Goal: Task Accomplishment & Management: Complete application form

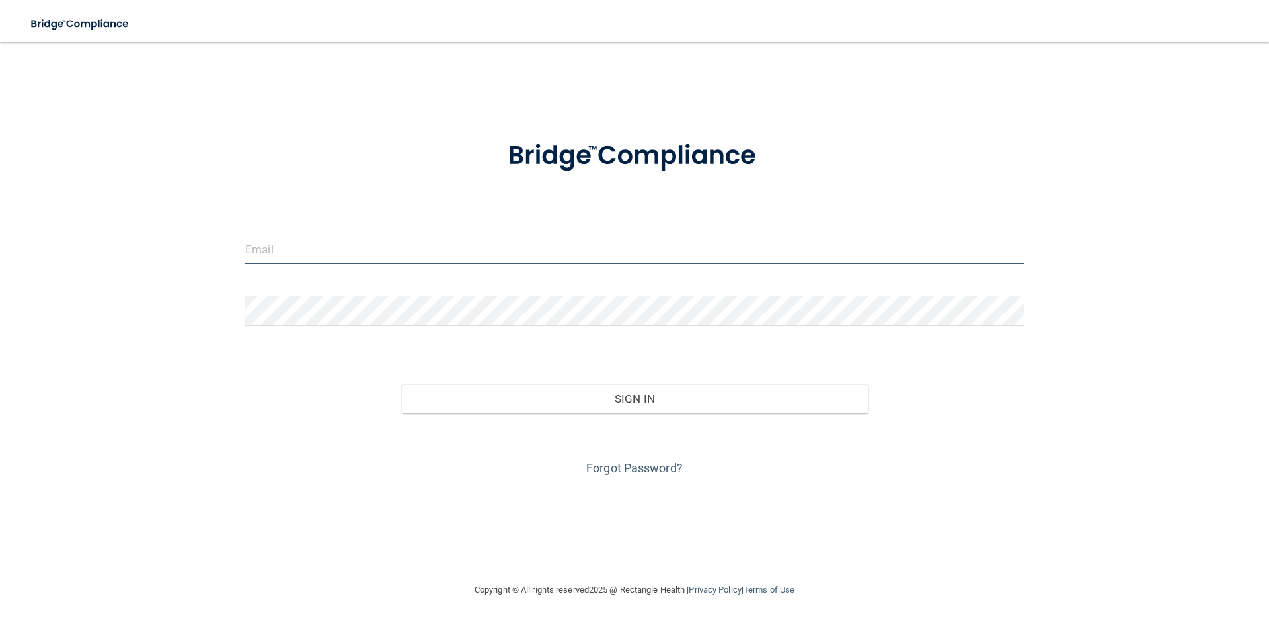
click at [272, 244] on input "email" at bounding box center [634, 249] width 779 height 30
type input "[EMAIL_ADDRESS][DOMAIN_NAME]"
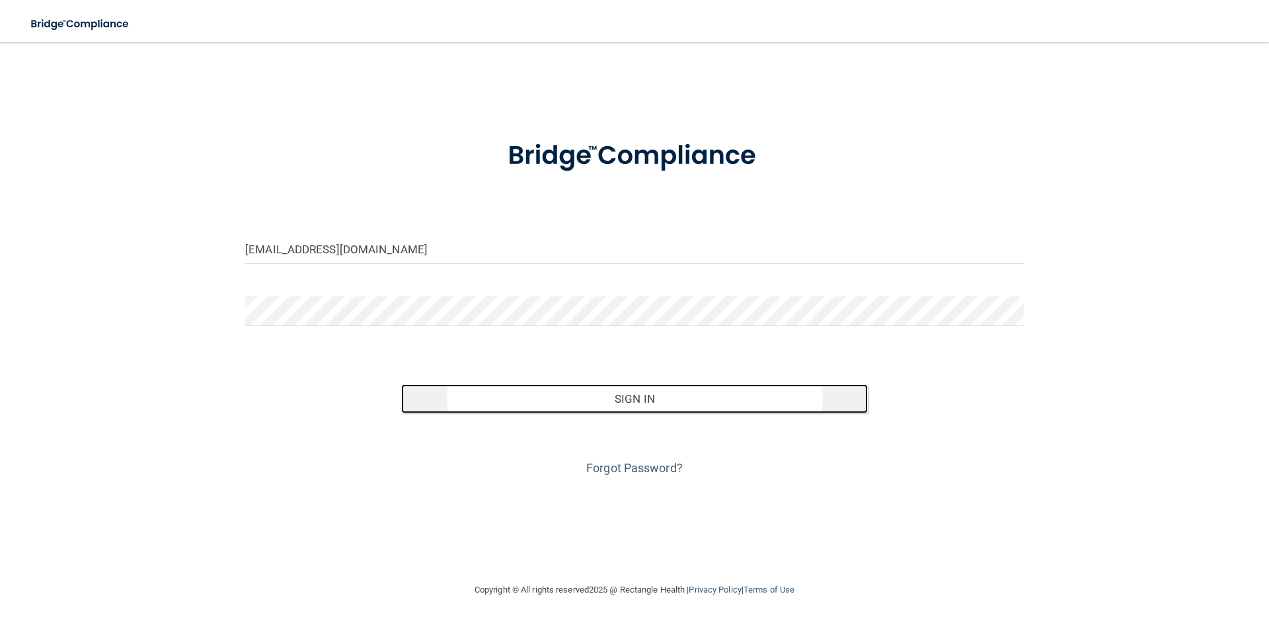
click at [652, 401] on button "Sign In" at bounding box center [634, 398] width 467 height 29
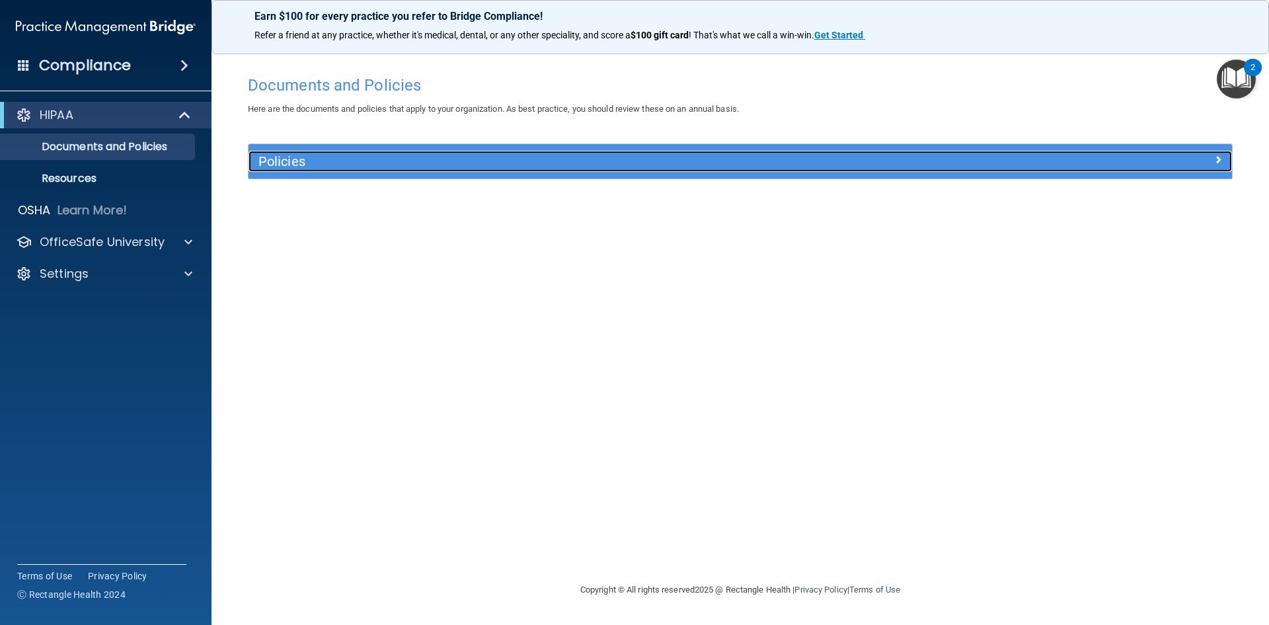
click at [324, 155] on h5 "Policies" at bounding box center [617, 161] width 718 height 15
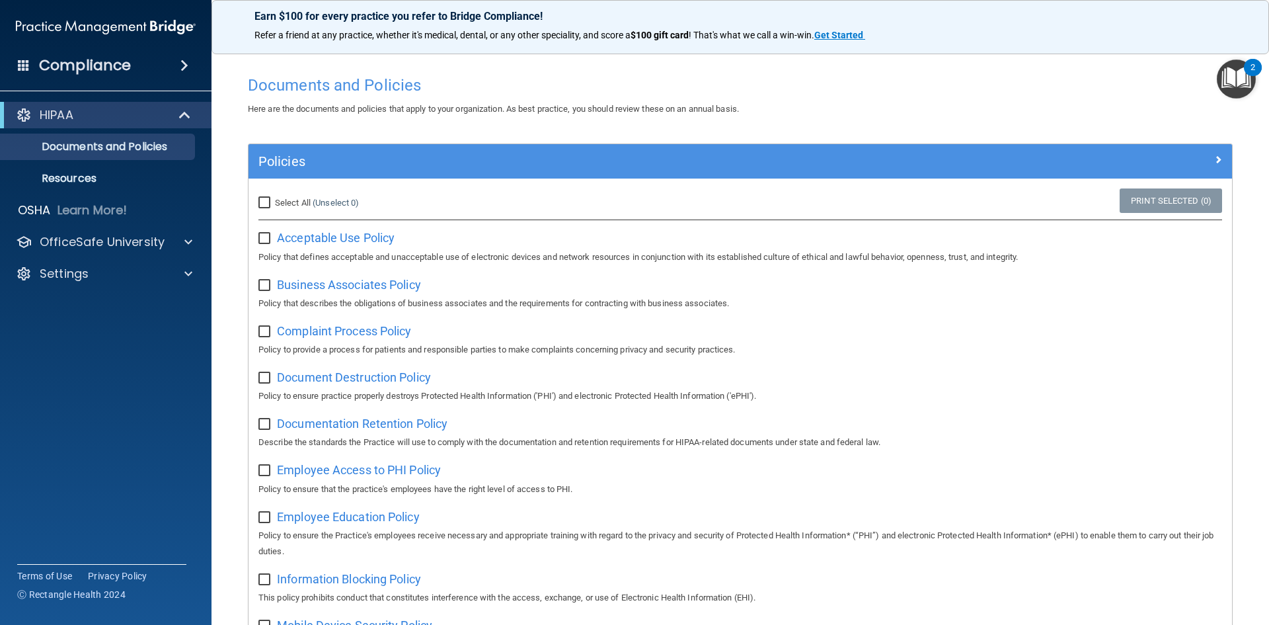
click at [266, 198] on input "Select All (Unselect 0) Unselect All" at bounding box center [265, 203] width 15 height 11
checkbox input "true"
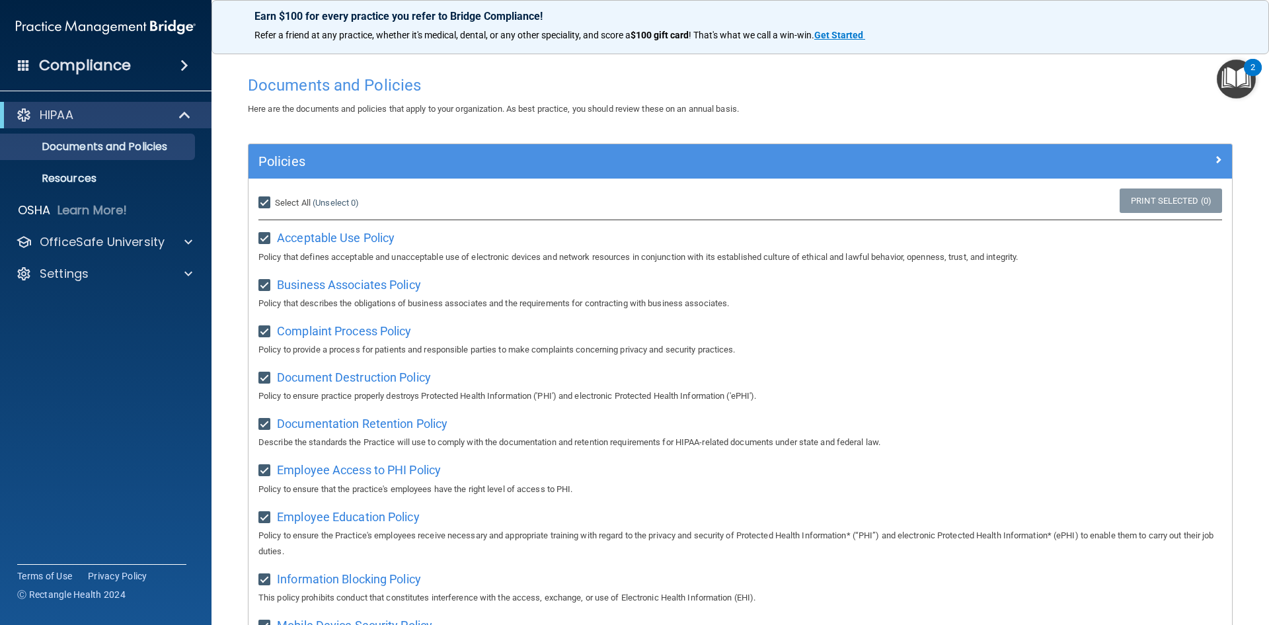
checkbox input "true"
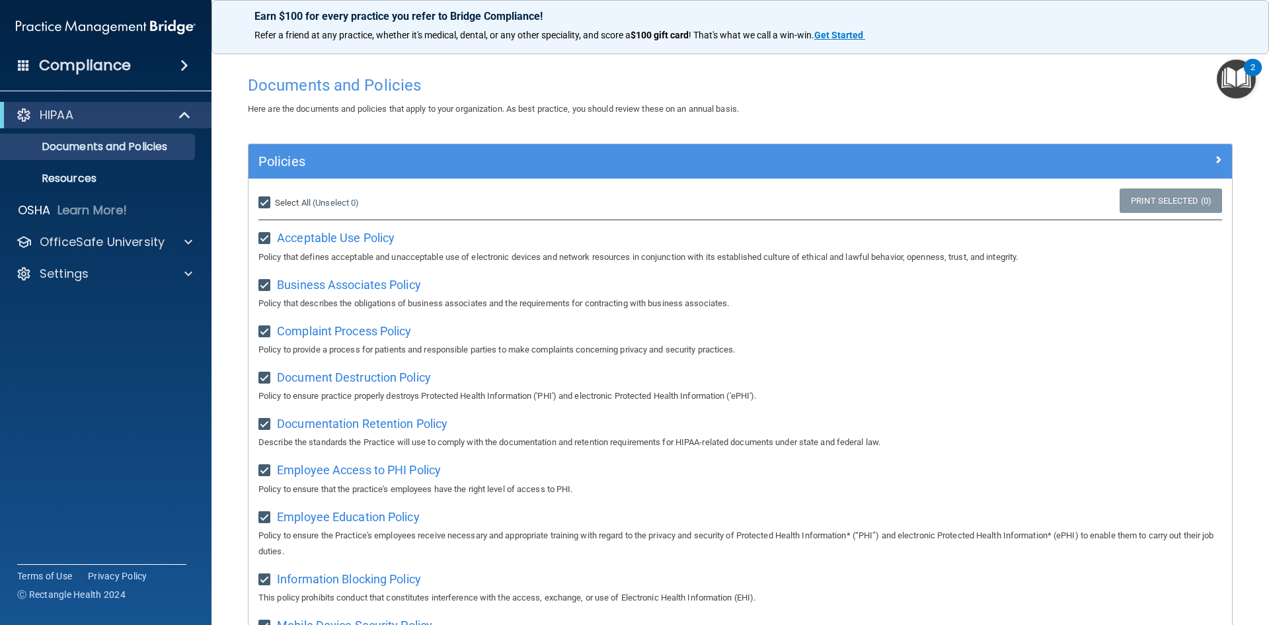
checkbox input "true"
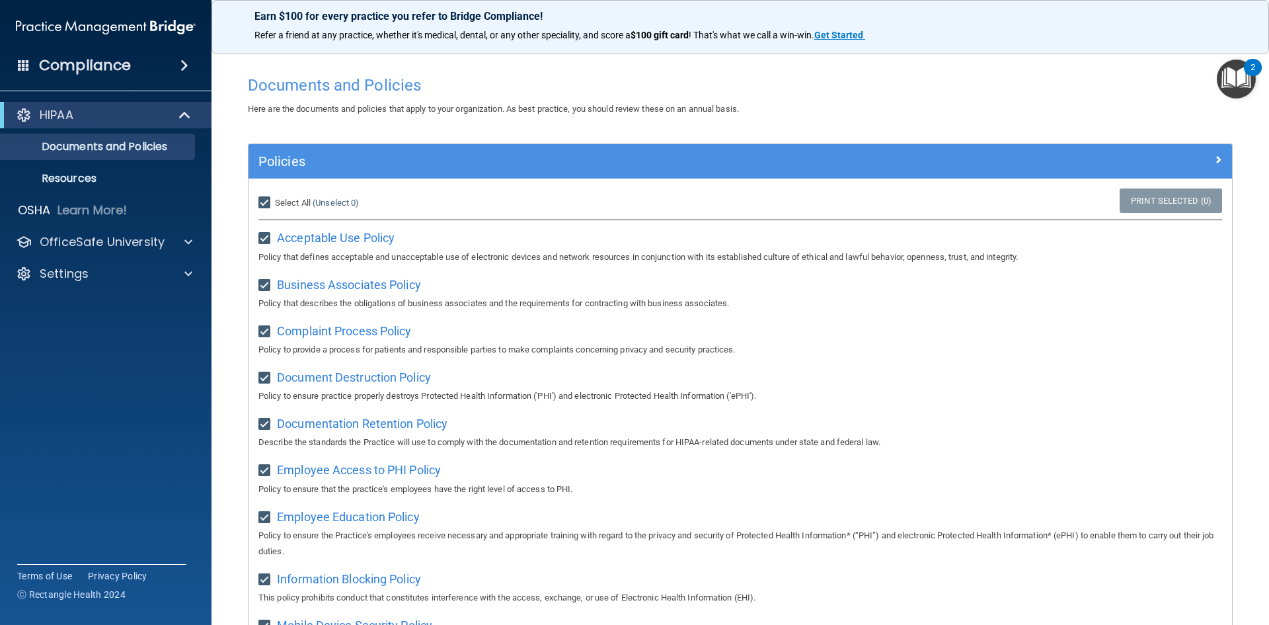
checkbox input "true"
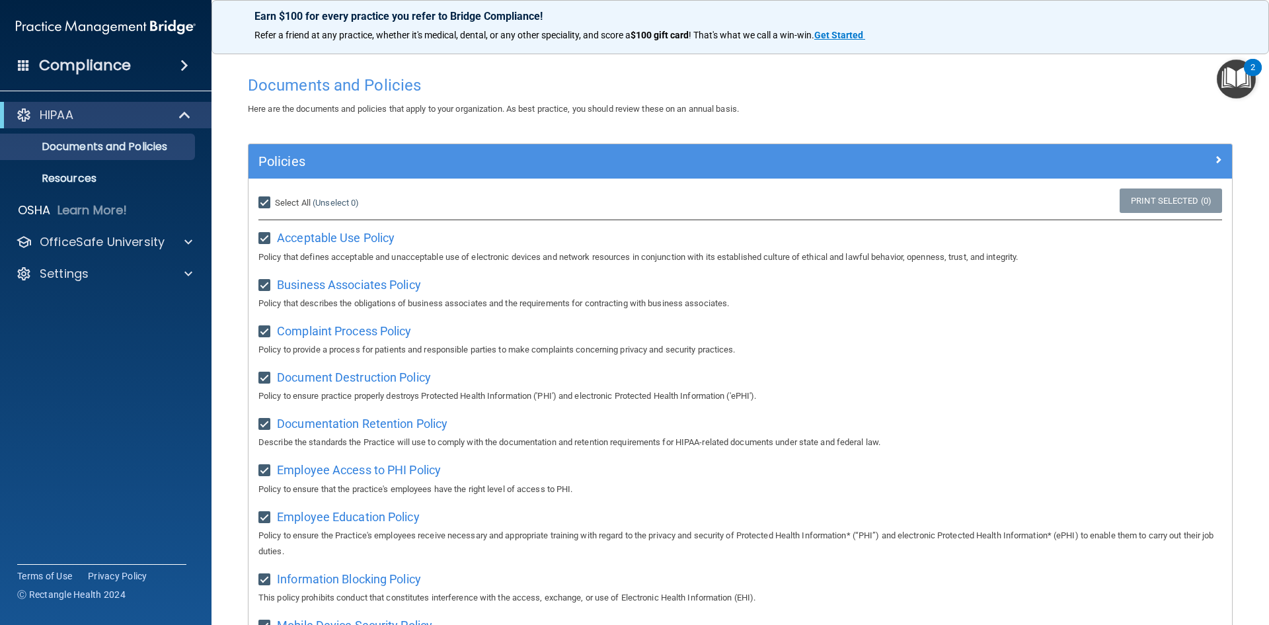
checkbox input "true"
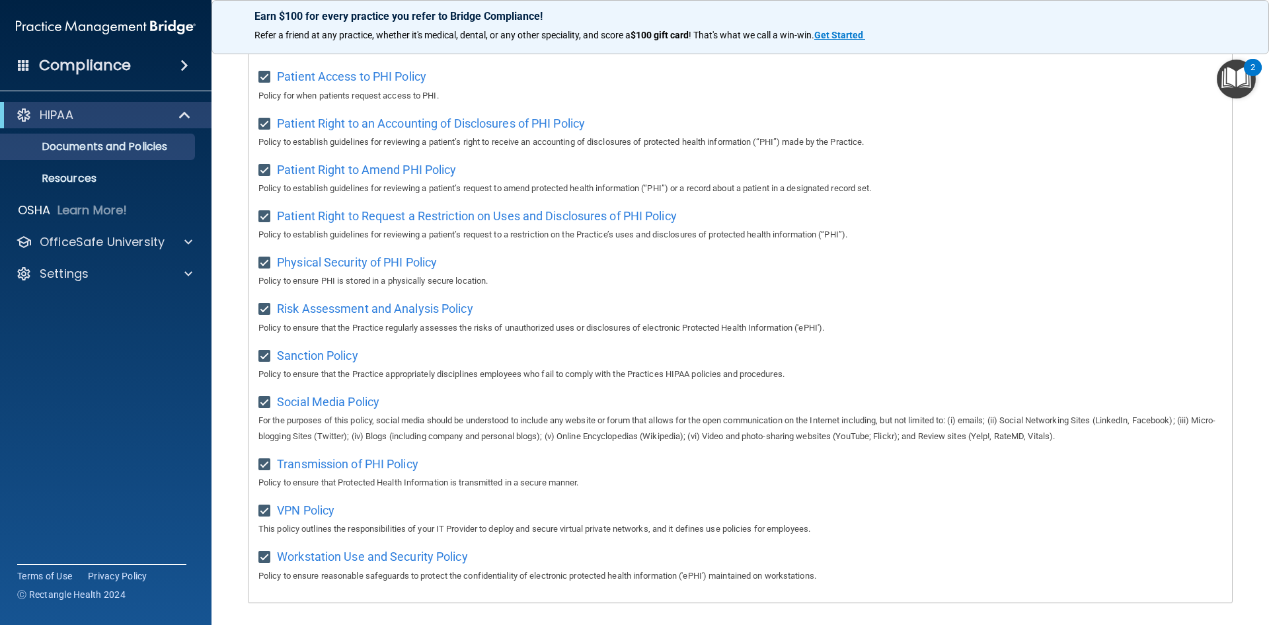
scroll to position [569, 0]
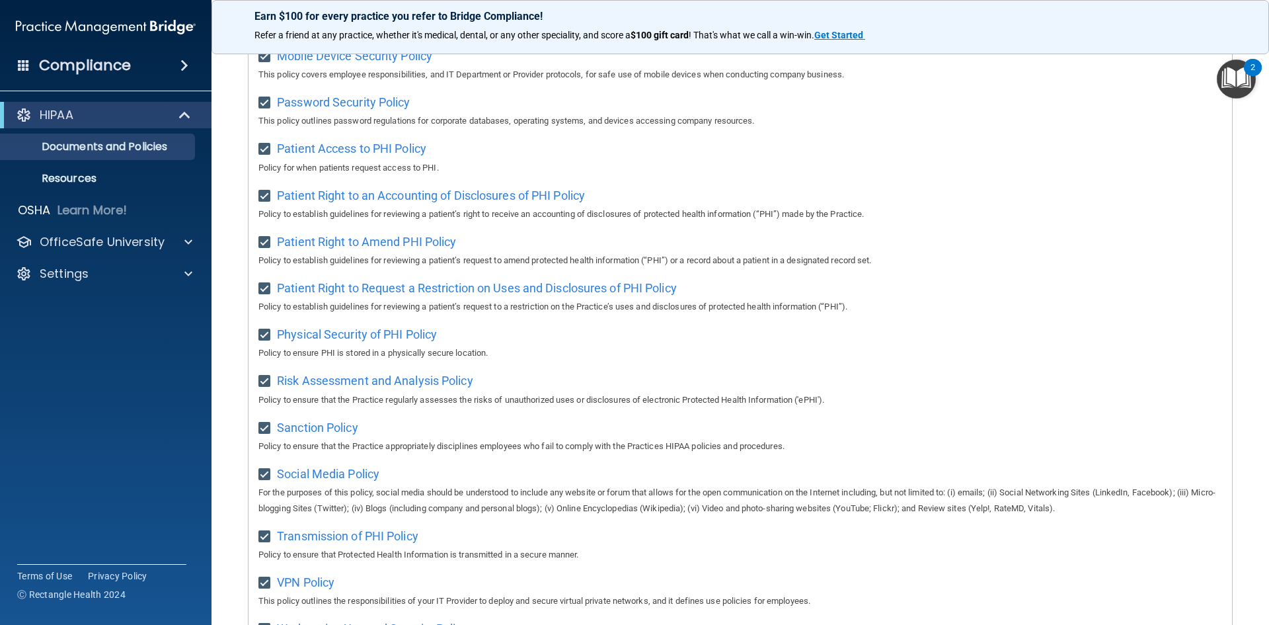
click at [1228, 84] on img "Open Resource Center, 2 new notifications" at bounding box center [1236, 78] width 39 height 39
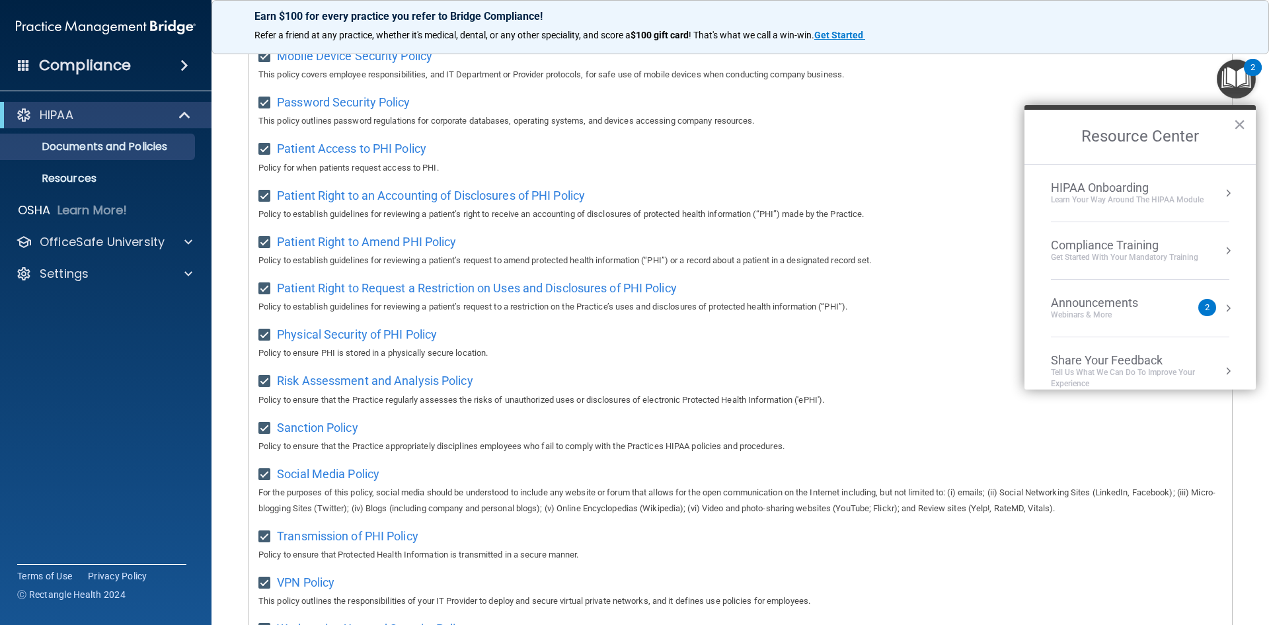
click at [952, 139] on div "Select All (Unselect 21) Unselect All Print Selected (21) Acceptable Use Policy…" at bounding box center [741, 141] width 984 height 1064
click at [1239, 119] on button "×" at bounding box center [1240, 124] width 13 height 21
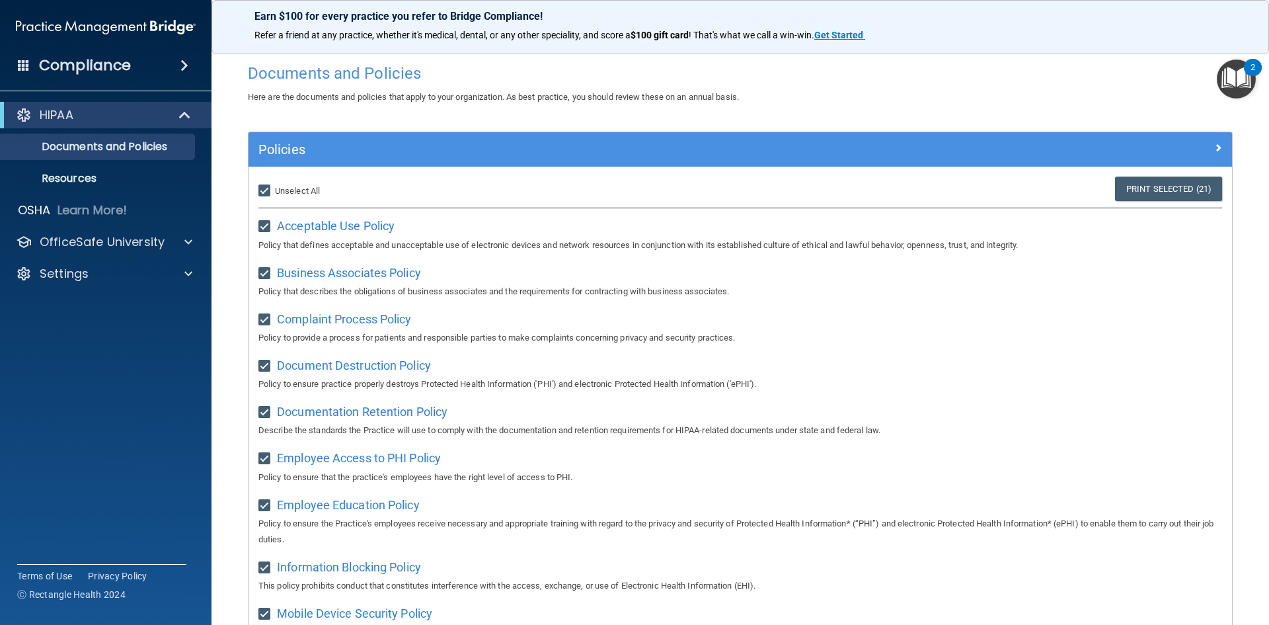
scroll to position [0, 0]
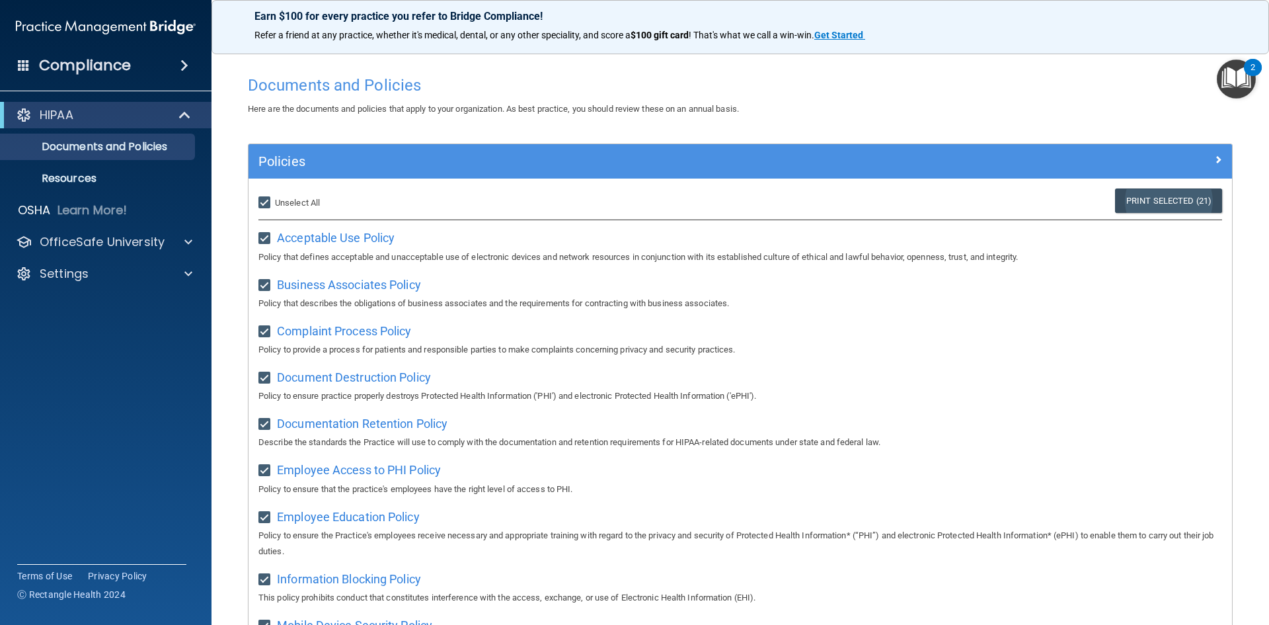
click at [1193, 200] on link "Print Selected (21)" at bounding box center [1168, 200] width 107 height 24
click at [1239, 77] on img "Open Resource Center, 2 new notifications" at bounding box center [1236, 78] width 39 height 39
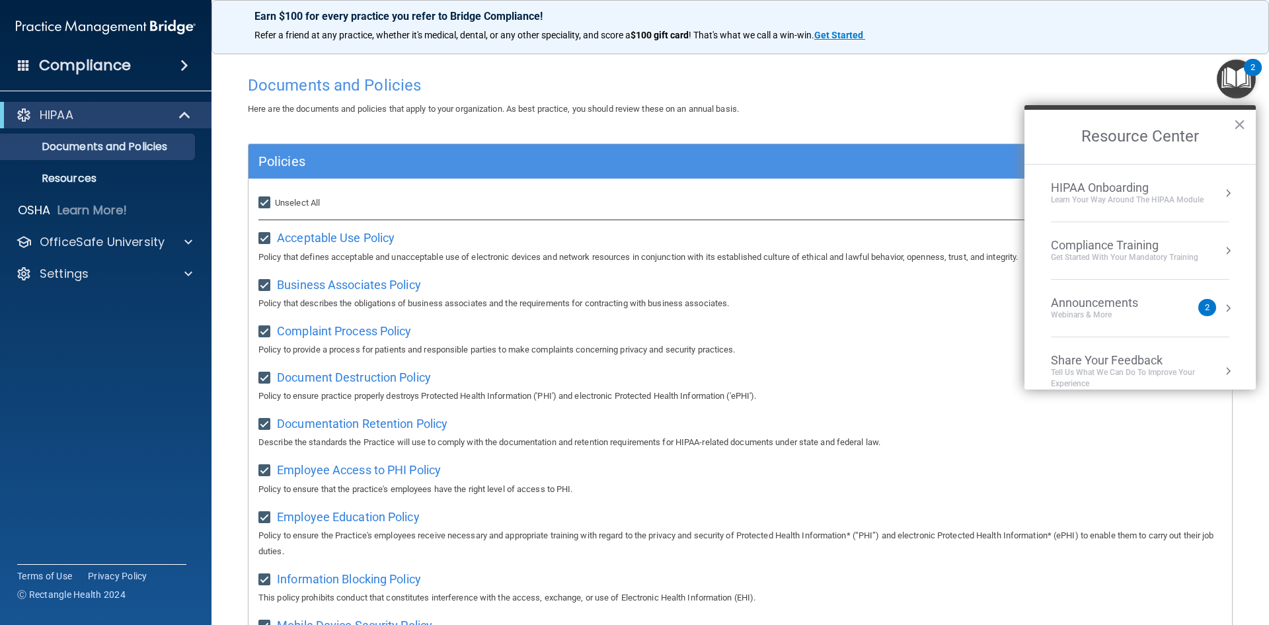
click at [1222, 248] on button "Resource Center" at bounding box center [1228, 250] width 13 height 13
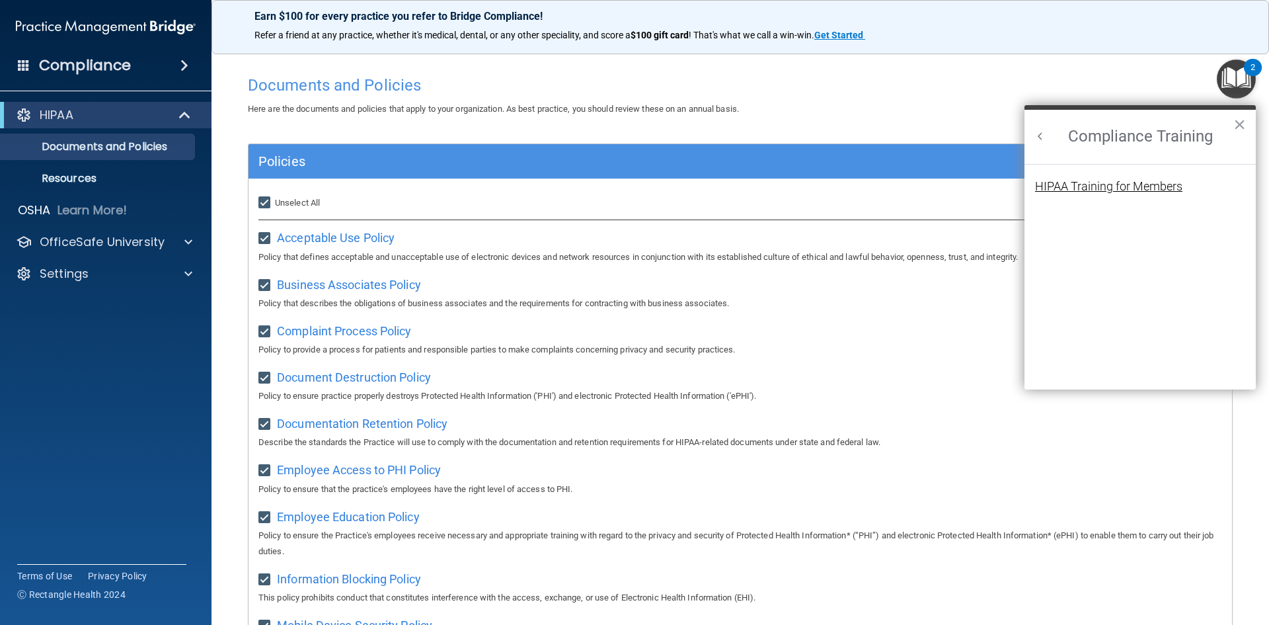
click at [1119, 184] on div "HIPAA Training for Members" at bounding box center [1108, 186] width 147 height 12
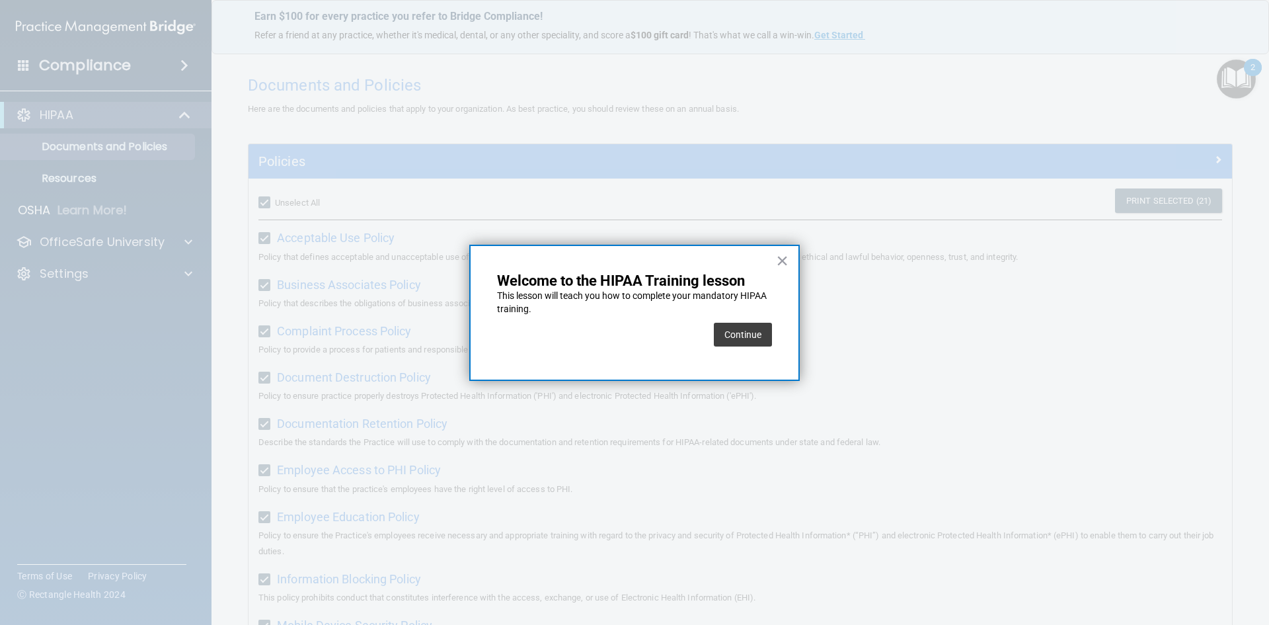
click at [747, 344] on button "Continue" at bounding box center [743, 335] width 58 height 24
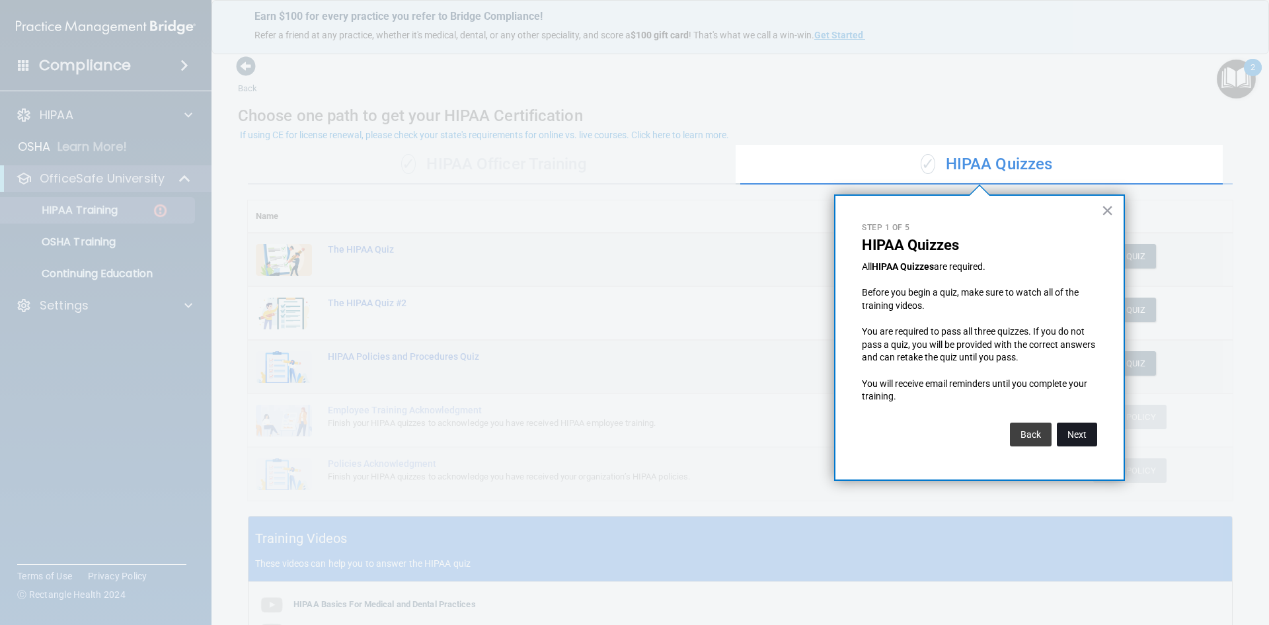
click at [1085, 437] on button "Next" at bounding box center [1077, 434] width 40 height 24
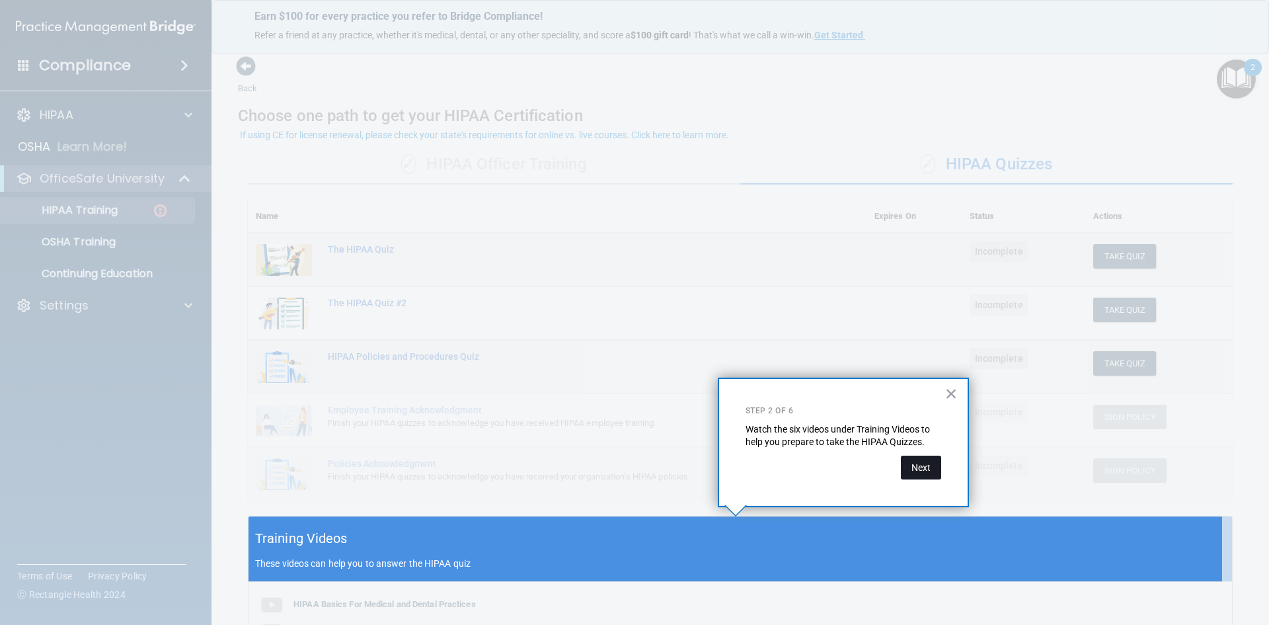
click at [916, 467] on button "Next" at bounding box center [921, 467] width 40 height 24
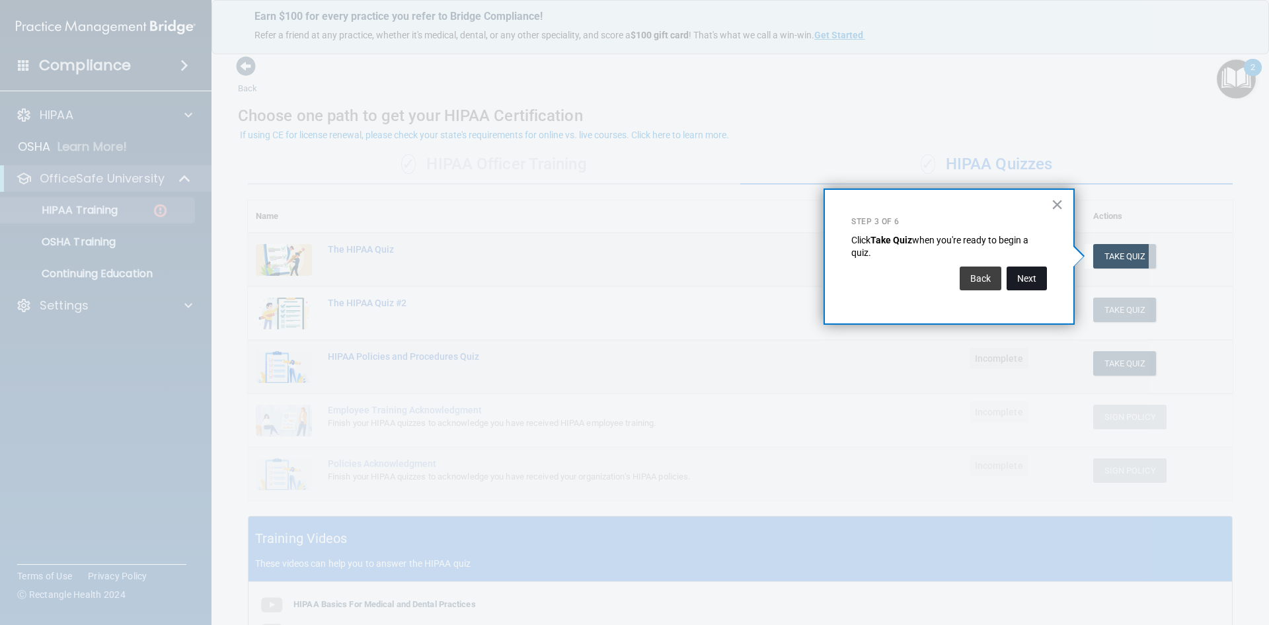
click at [1025, 282] on button "Next" at bounding box center [1027, 278] width 40 height 24
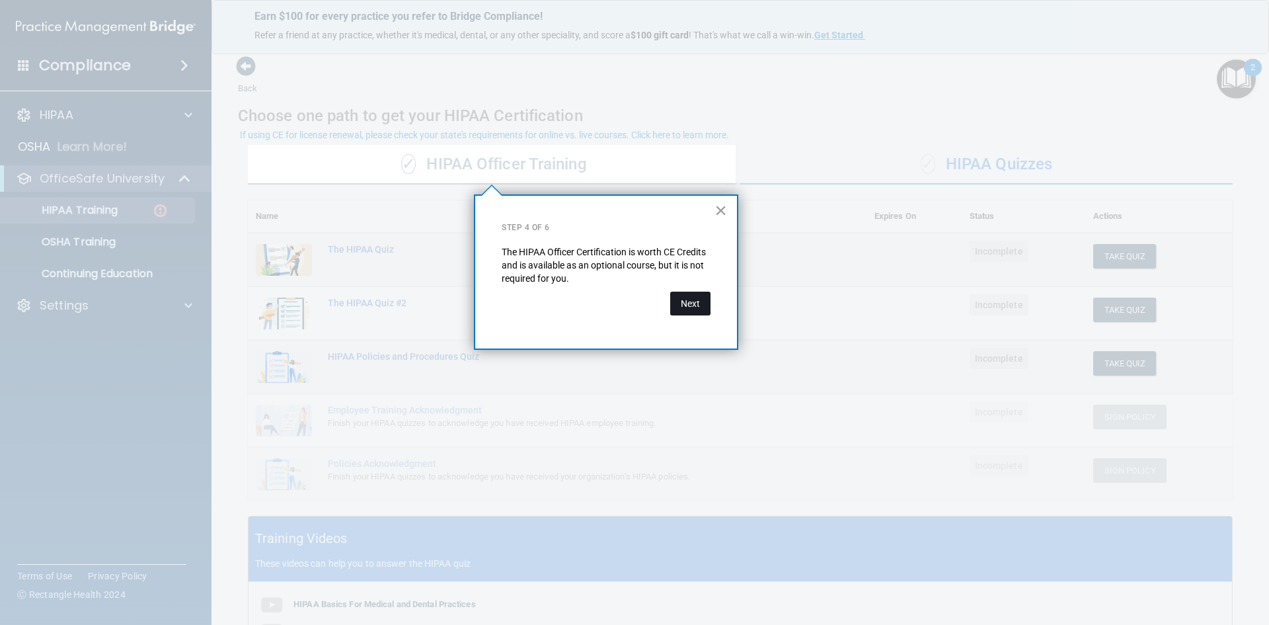
click at [693, 309] on button "Next" at bounding box center [690, 304] width 40 height 24
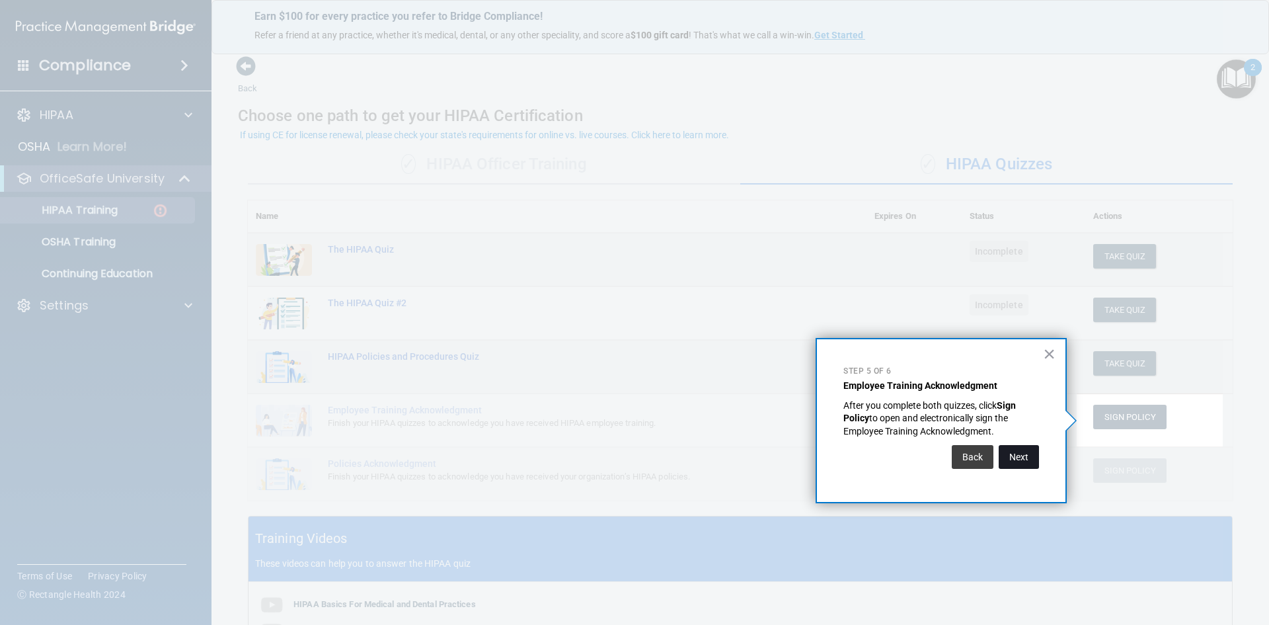
click at [1011, 455] on button "Next" at bounding box center [1019, 457] width 40 height 24
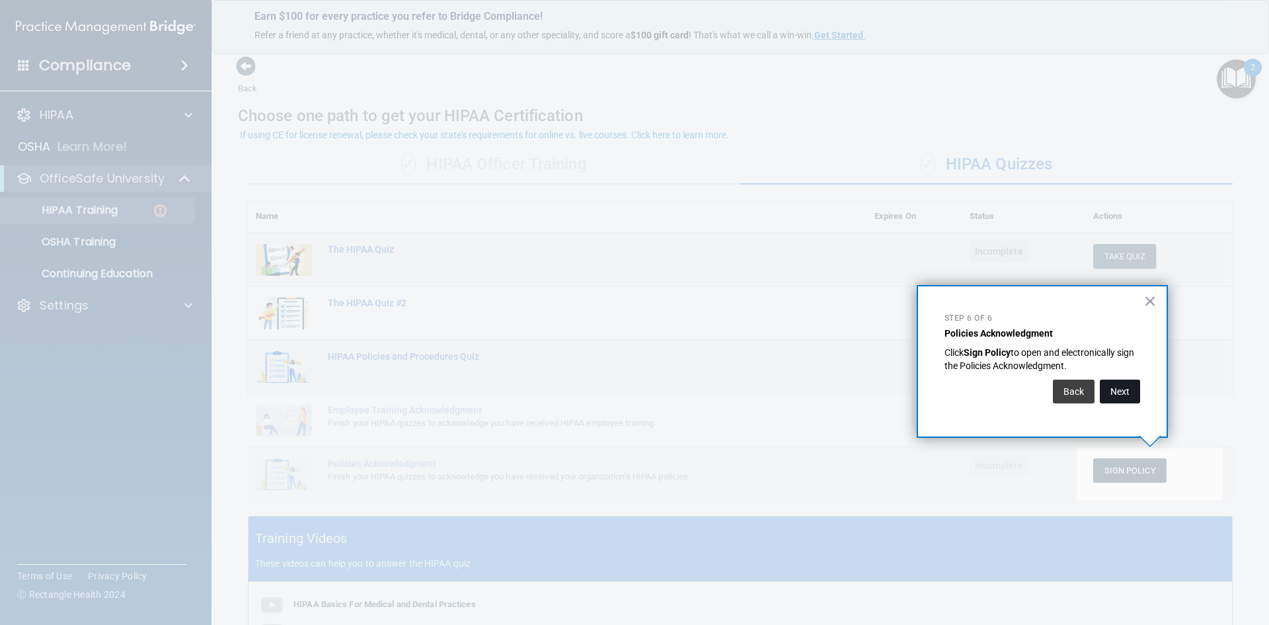
click at [1134, 397] on button "Next" at bounding box center [1120, 391] width 40 height 24
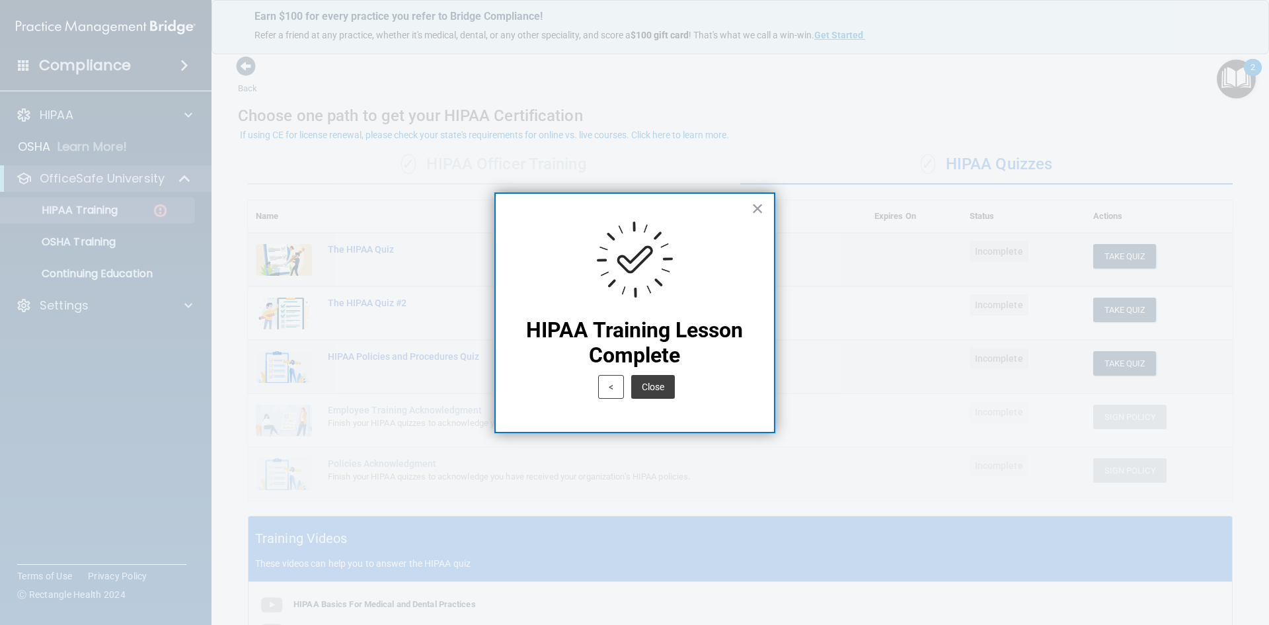
click at [658, 385] on button "Close" at bounding box center [653, 387] width 44 height 24
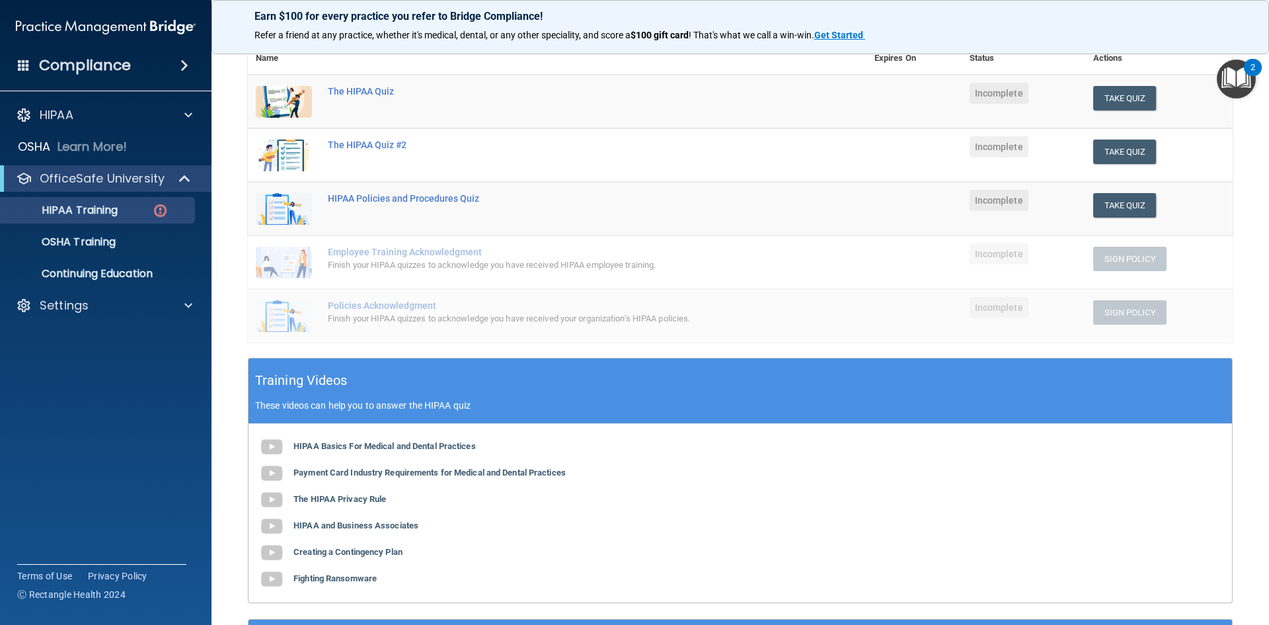
scroll to position [66, 0]
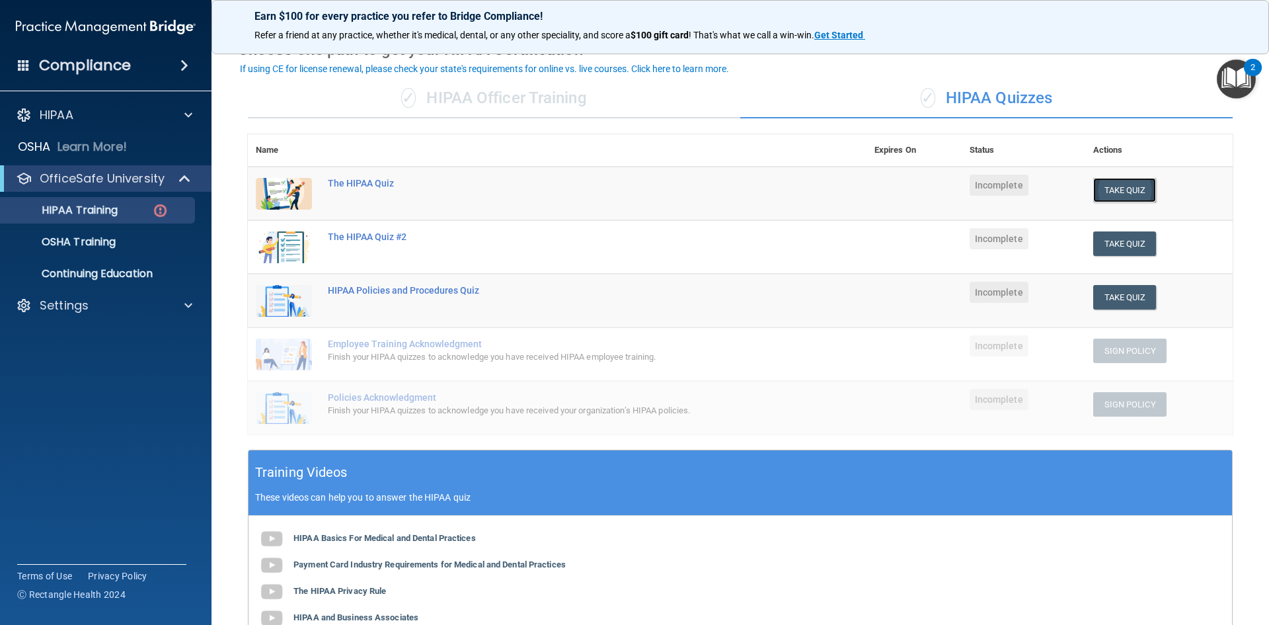
click at [1124, 190] on button "Take Quiz" at bounding box center [1124, 190] width 63 height 24
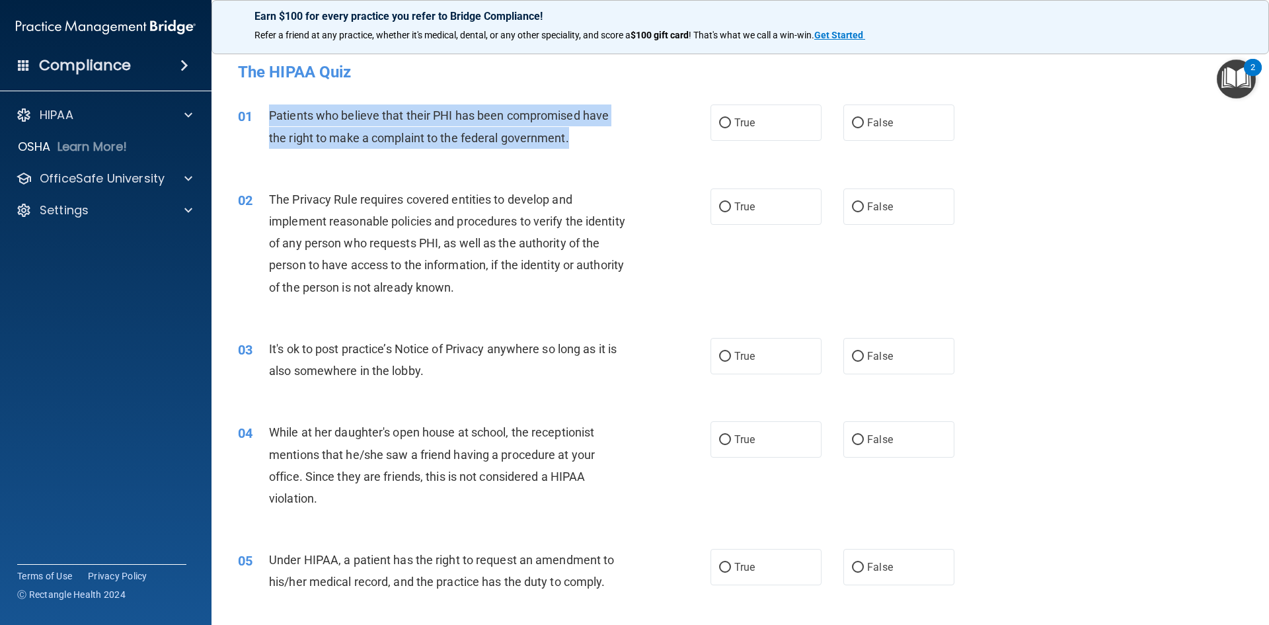
drag, startPoint x: 267, startPoint y: 110, endPoint x: 608, endPoint y: 128, distance: 341.6
click at [608, 130] on div "01 Patients who believe that their PHI has been compromised have the right to m…" at bounding box center [474, 129] width 512 height 50
copy div "Patients who believe that their PHI has been compromised have the right to make…"
click at [722, 121] on input "True" at bounding box center [725, 123] width 12 height 10
radio input "true"
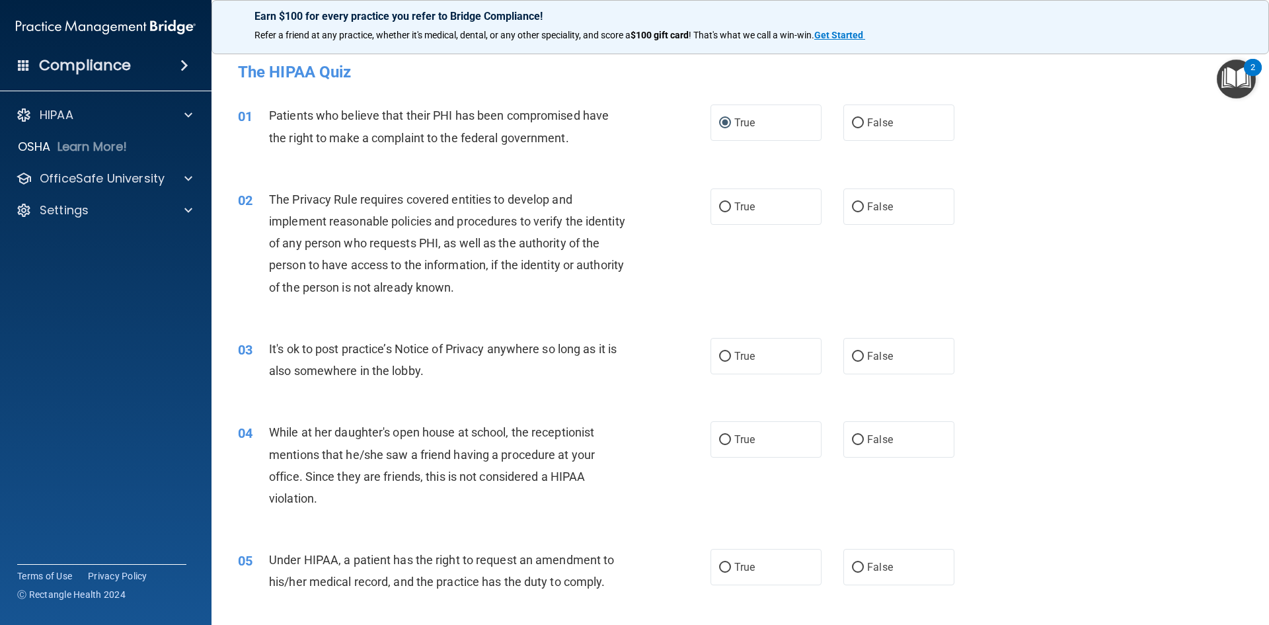
drag, startPoint x: 619, startPoint y: 190, endPoint x: 617, endPoint y: 184, distance: 6.7
click at [619, 189] on div "The Privacy Rule requires covered entities to develop and implement reasonable …" at bounding box center [454, 243] width 370 height 110
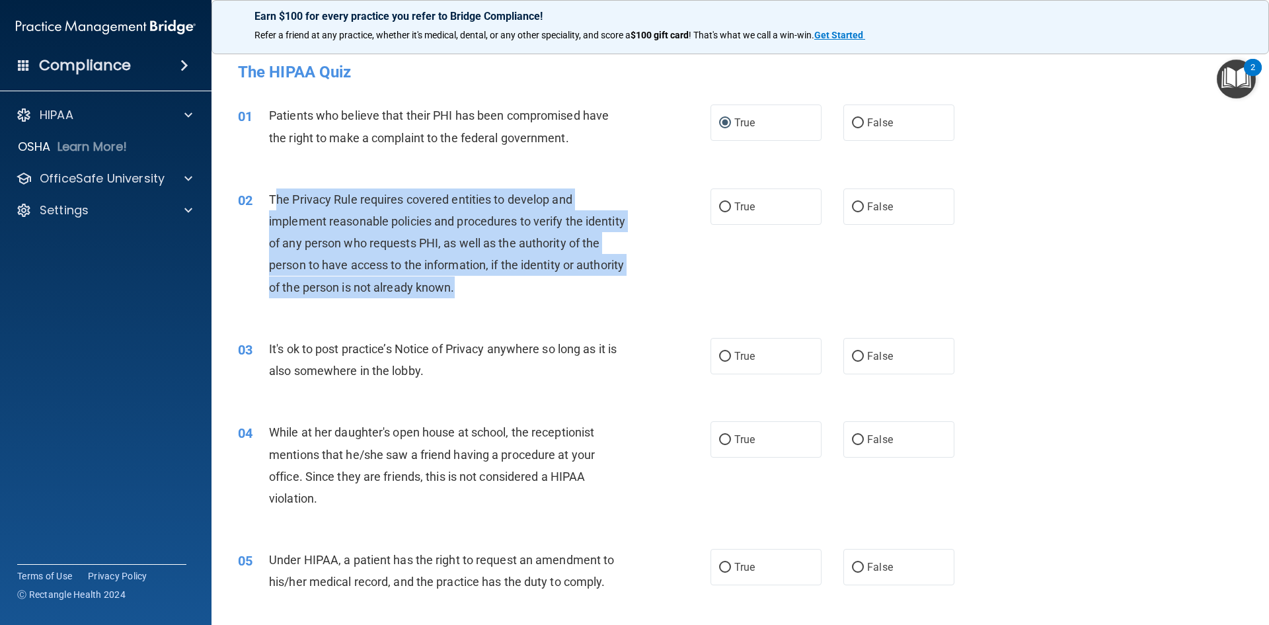
drag, startPoint x: 276, startPoint y: 195, endPoint x: 598, endPoint y: 297, distance: 338.3
click at [598, 297] on div "The Privacy Rule requires covered entities to develop and implement reasonable …" at bounding box center [454, 243] width 370 height 110
click at [240, 265] on div "02 The Privacy Rule requires covered entities to develop and implement reasonab…" at bounding box center [474, 246] width 512 height 116
drag, startPoint x: 299, startPoint y: 202, endPoint x: 603, endPoint y: 286, distance: 314.8
click at [613, 292] on div "02 The Privacy Rule requires covered entities to develop and implement reasonab…" at bounding box center [474, 246] width 512 height 116
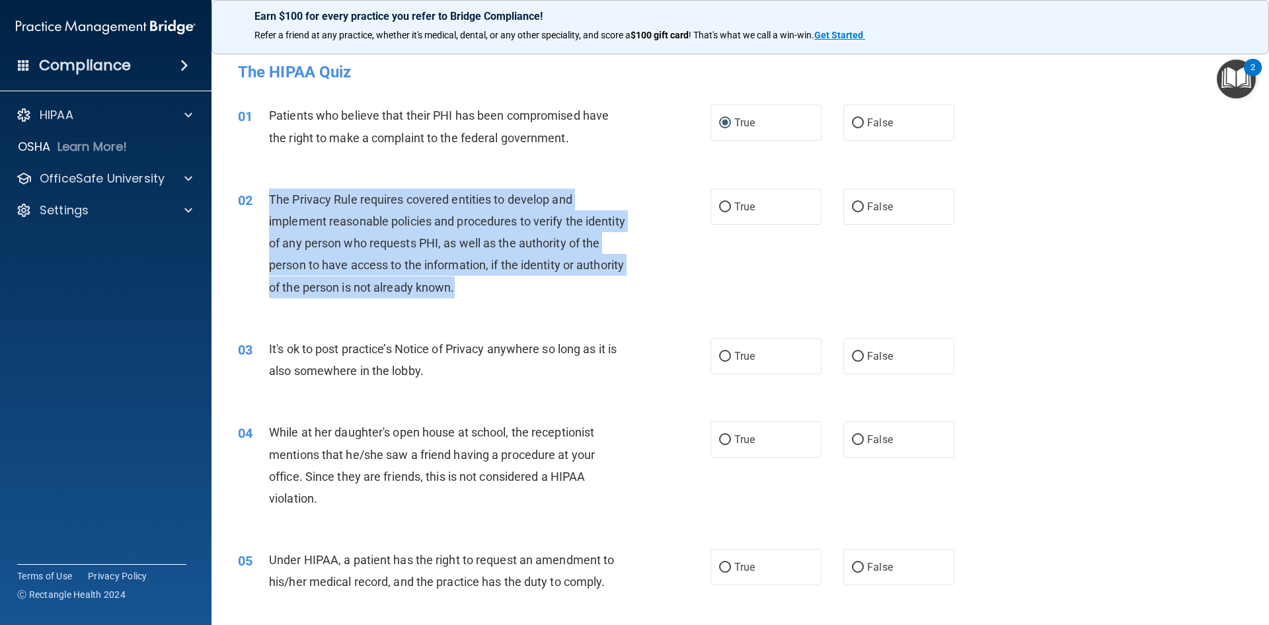
copy div "The Privacy Rule requires covered entities to develop and implement reasonable …"
click at [260, 270] on div "02 The Privacy Rule requires covered entities to develop and implement reasonab…" at bounding box center [474, 246] width 512 height 116
click at [253, 258] on div "02 The Privacy Rule requires covered entities to develop and implement reasonab…" at bounding box center [474, 246] width 512 height 116
click at [249, 250] on div "02 The Privacy Rule requires covered entities to develop and implement reasonab…" at bounding box center [474, 246] width 512 height 116
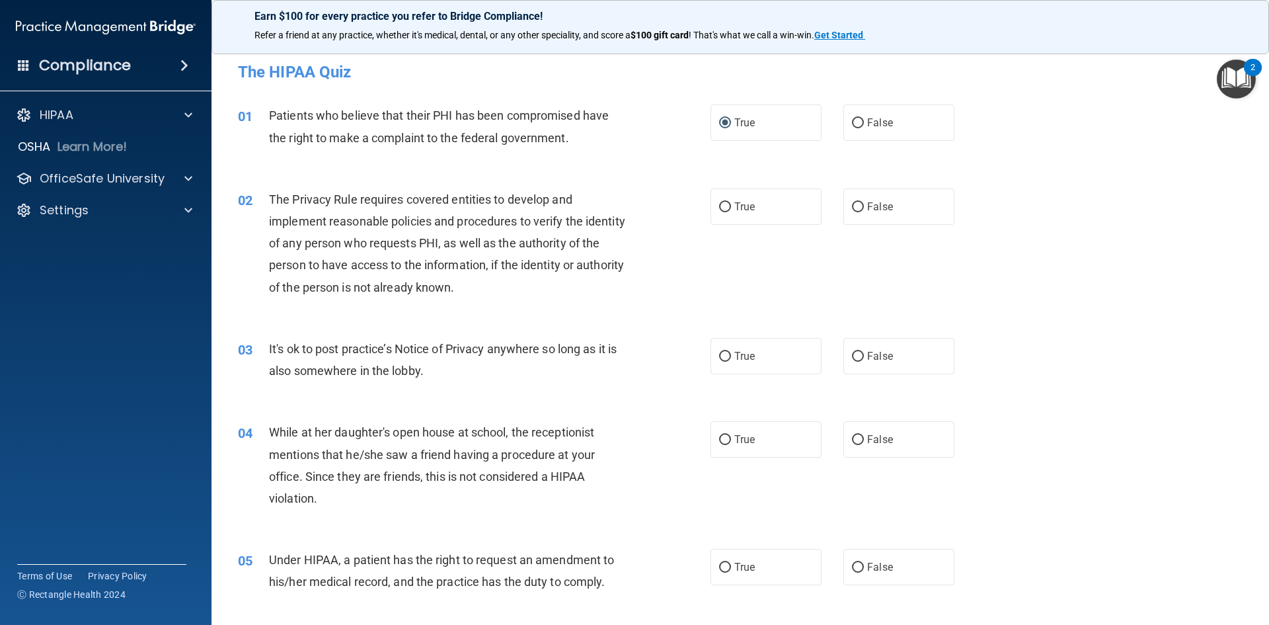
click at [664, 163] on div "01 Patients who believe that their PHI has been compromised have the right to m…" at bounding box center [740, 129] width 1025 height 83
click at [722, 203] on input "True" at bounding box center [725, 207] width 12 height 10
radio input "true"
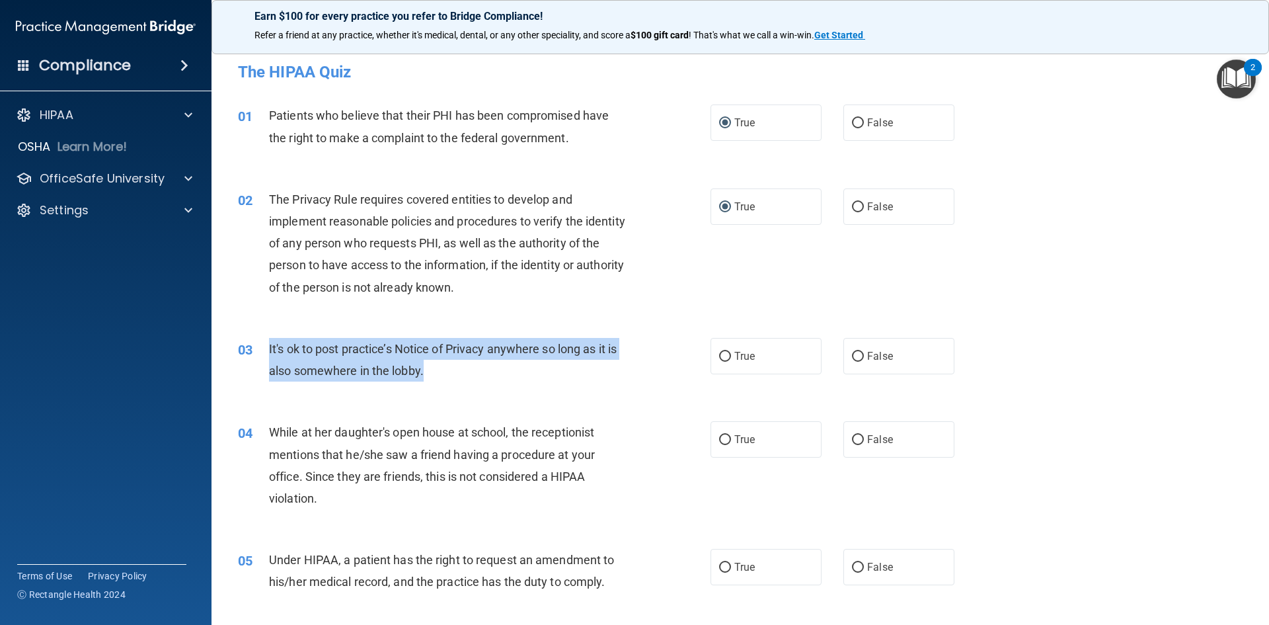
drag, startPoint x: 270, startPoint y: 346, endPoint x: 593, endPoint y: 358, distance: 323.4
click at [593, 360] on div "03 It's ok to post practice’s Notice of Privacy anywhere so long as it is also …" at bounding box center [474, 363] width 512 height 50
copy div "It's ok to post practice’s Notice of Privacy anywhere so long as it is also som…"
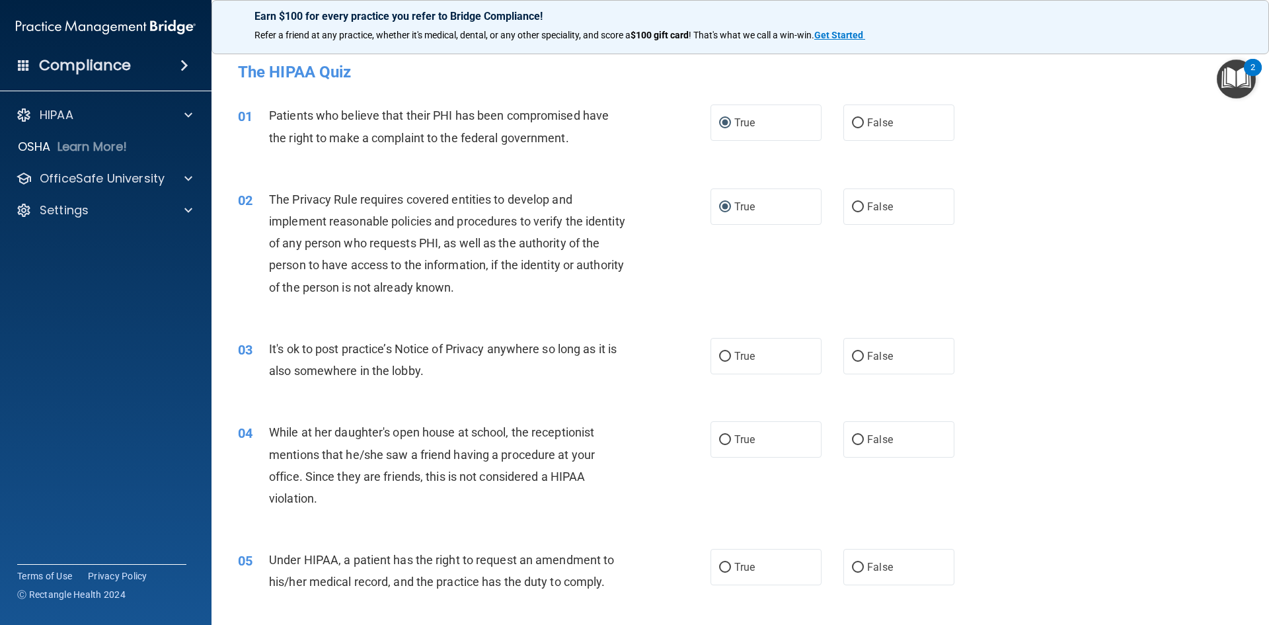
click at [653, 269] on div "02 The Privacy Rule requires covered entities to develop and implement reasonab…" at bounding box center [474, 246] width 512 height 116
click at [852, 356] on input "False" at bounding box center [858, 357] width 12 height 10
radio input "true"
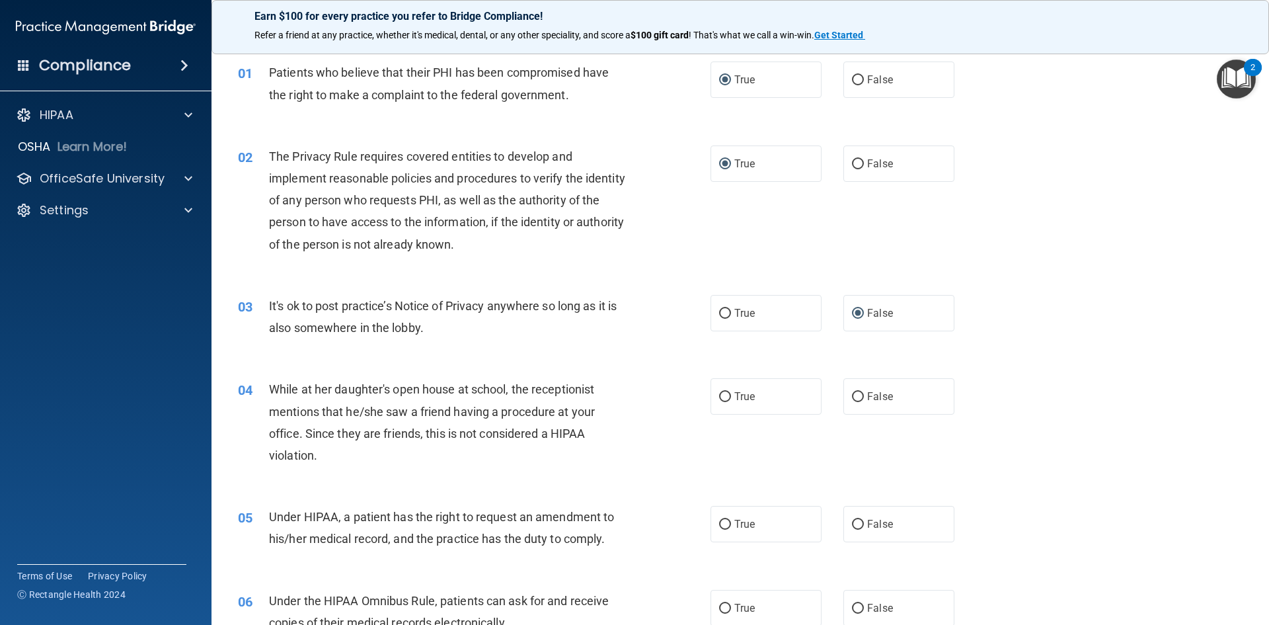
scroll to position [66, 0]
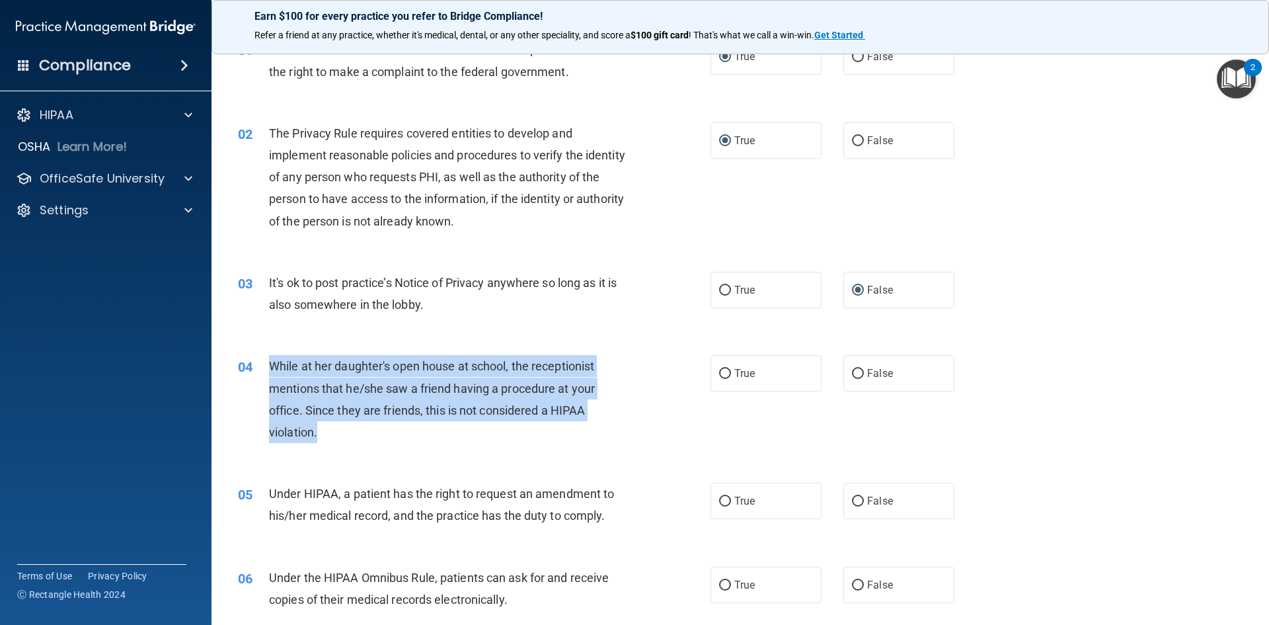
drag, startPoint x: 304, startPoint y: 363, endPoint x: 574, endPoint y: 418, distance: 275.9
click at [578, 423] on div "While at her daughter's open house at school, the receptionist mentions that he…" at bounding box center [454, 399] width 370 height 88
copy span "While at her daughter's open house at school, the receptionist mentions that he…"
click at [637, 438] on div "04 While at her daughter's open house at school, the receptionist mentions that…" at bounding box center [474, 402] width 512 height 95
click at [656, 416] on div "04 While at her daughter's open house at school, the receptionist mentions that…" at bounding box center [474, 402] width 512 height 95
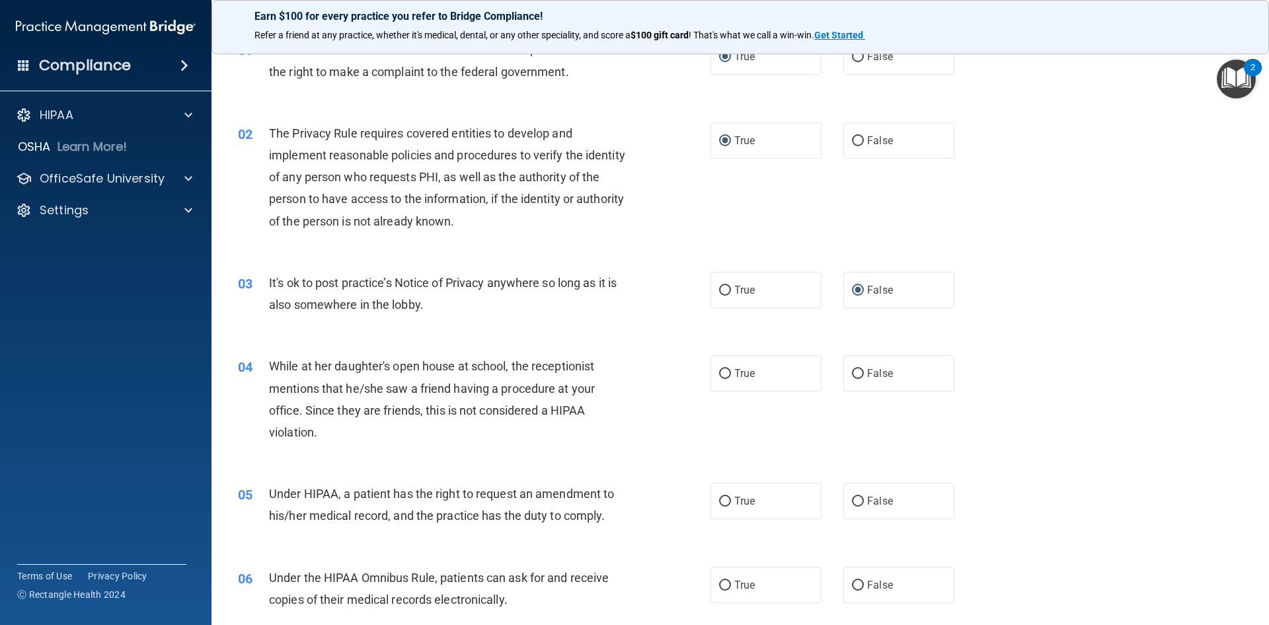
click at [639, 145] on div "02 The Privacy Rule requires covered entities to develop and implement reasonab…" at bounding box center [474, 180] width 512 height 116
click at [852, 369] on input "False" at bounding box center [858, 374] width 12 height 10
radio input "true"
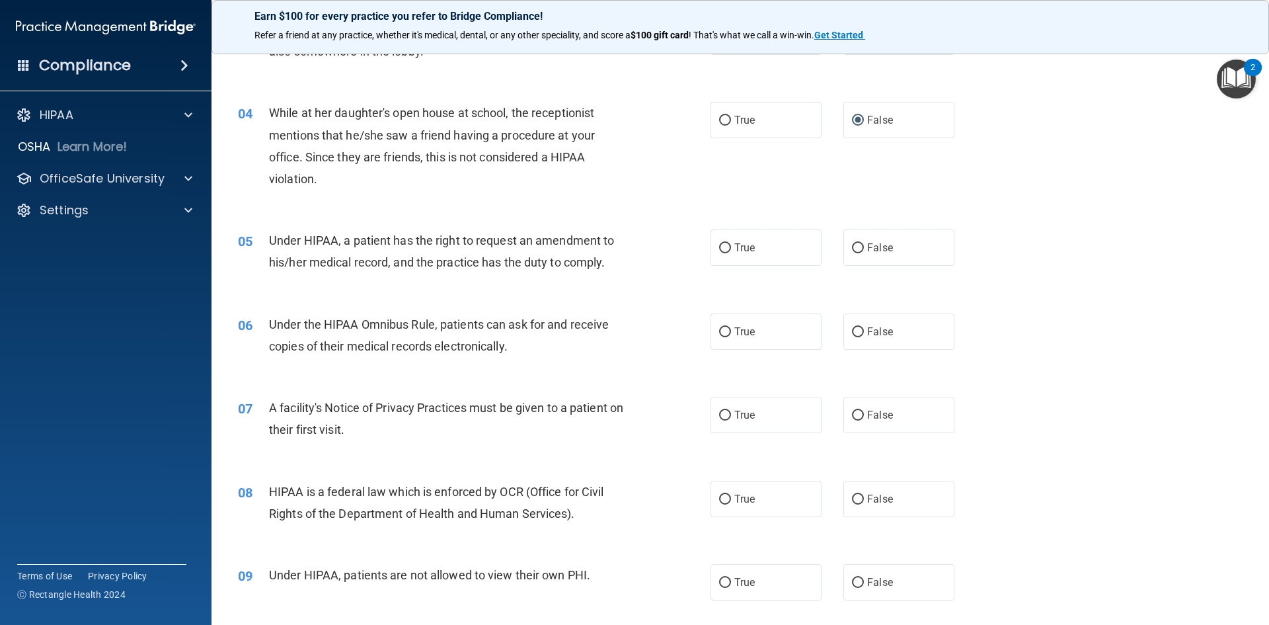
scroll to position [331, 0]
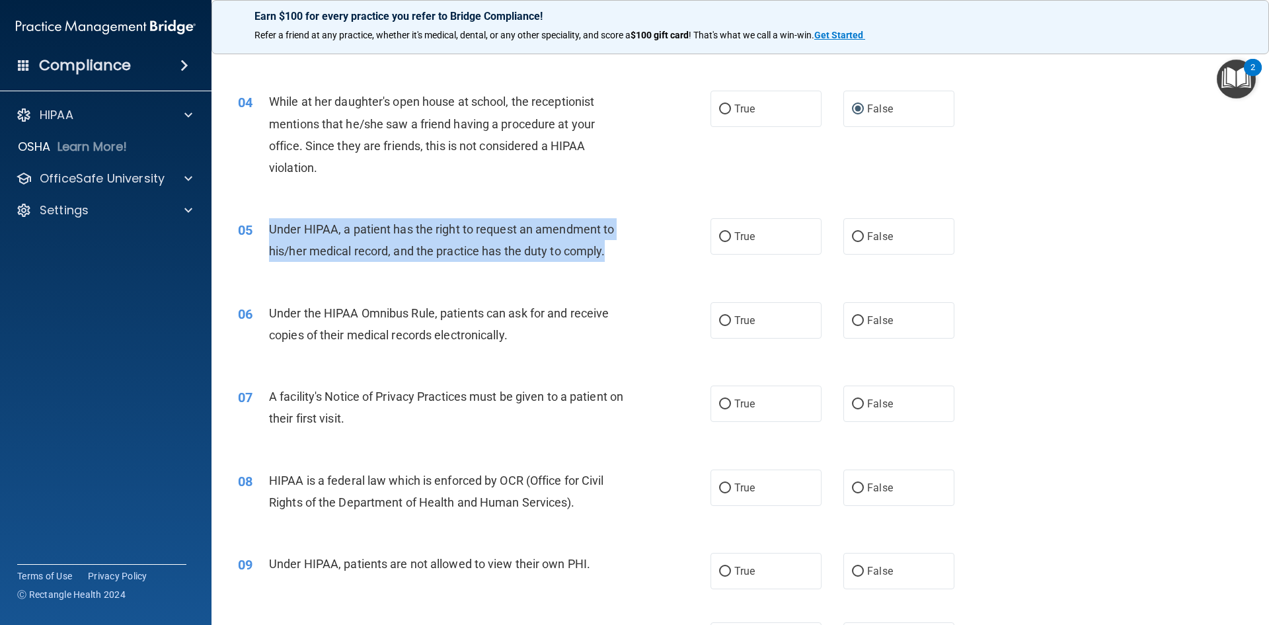
drag, startPoint x: 269, startPoint y: 227, endPoint x: 613, endPoint y: 259, distance: 345.2
click at [613, 260] on div "Under HIPAA, a patient has the right to request an amendment to his/her medical…" at bounding box center [454, 240] width 370 height 44
copy span "Under HIPAA, a patient has the right to request an amendment to his/her medical…"
click at [719, 234] on input "True" at bounding box center [725, 237] width 12 height 10
radio input "true"
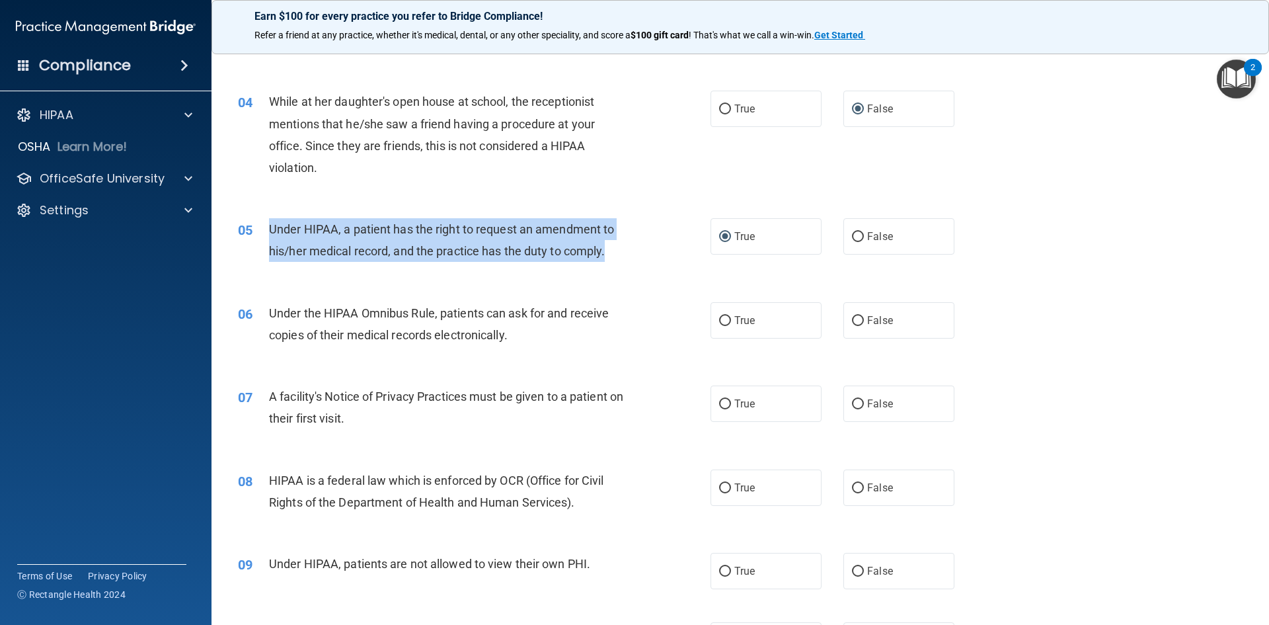
click at [650, 262] on div "05 Under HIPAA, a patient has the right to request an amendment to his/her medi…" at bounding box center [474, 243] width 512 height 50
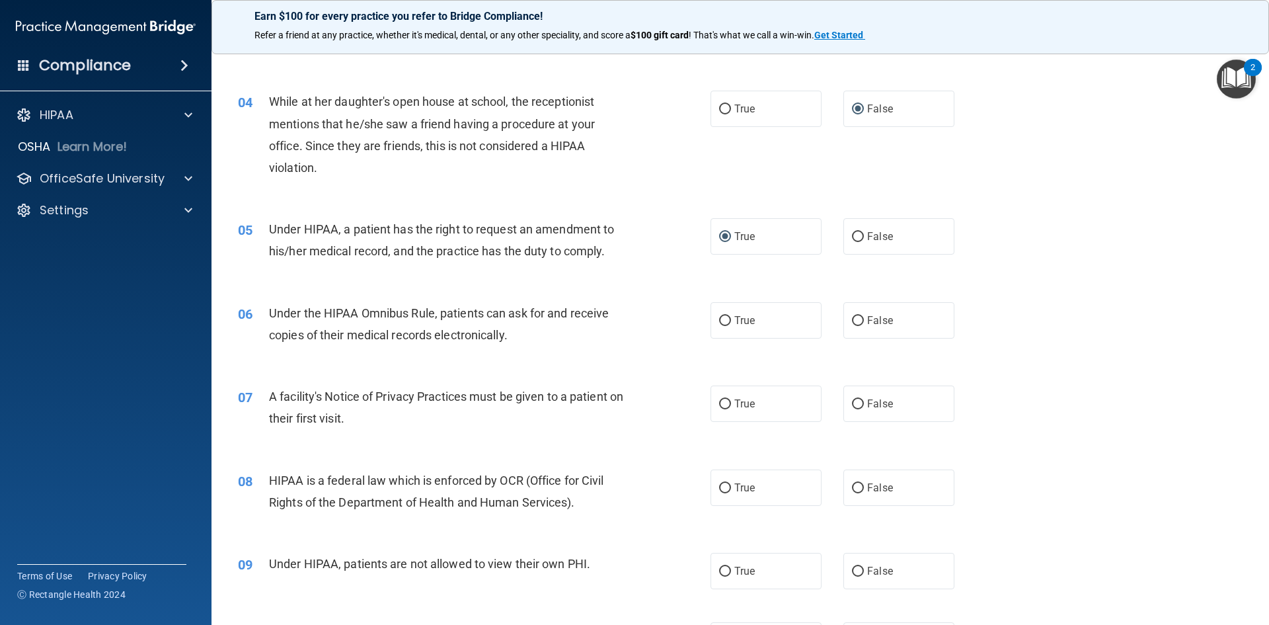
click at [651, 274] on div "05 Under HIPAA, a patient has the right to request an amendment to his/her medi…" at bounding box center [740, 243] width 1025 height 83
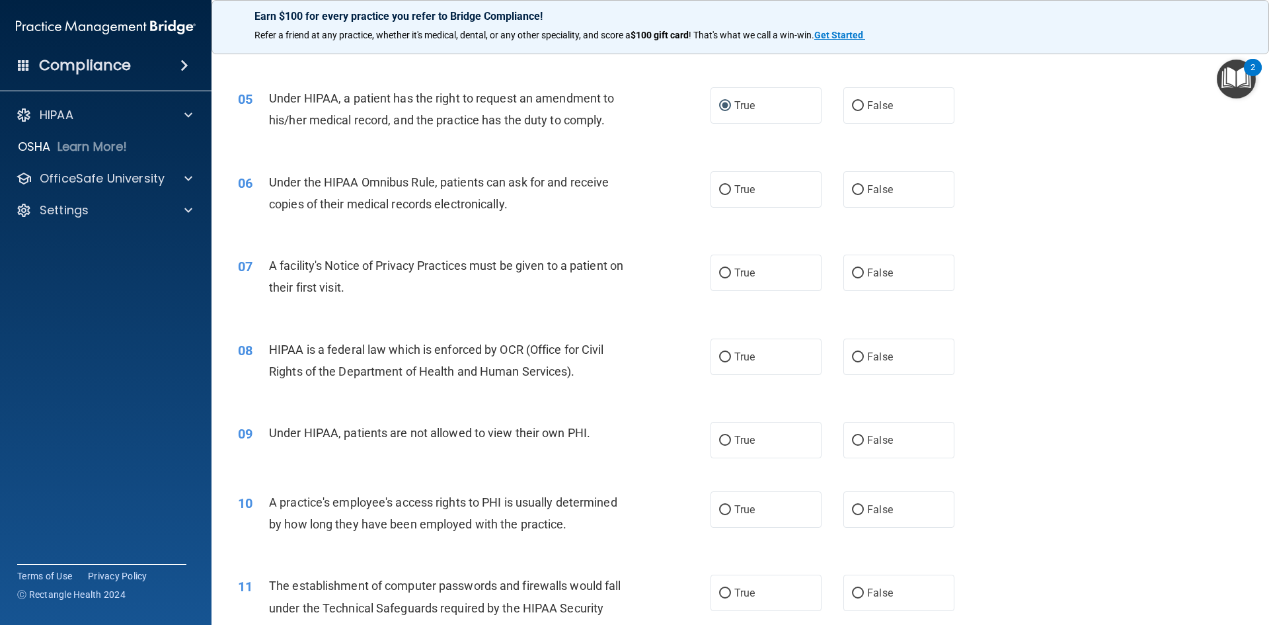
scroll to position [463, 0]
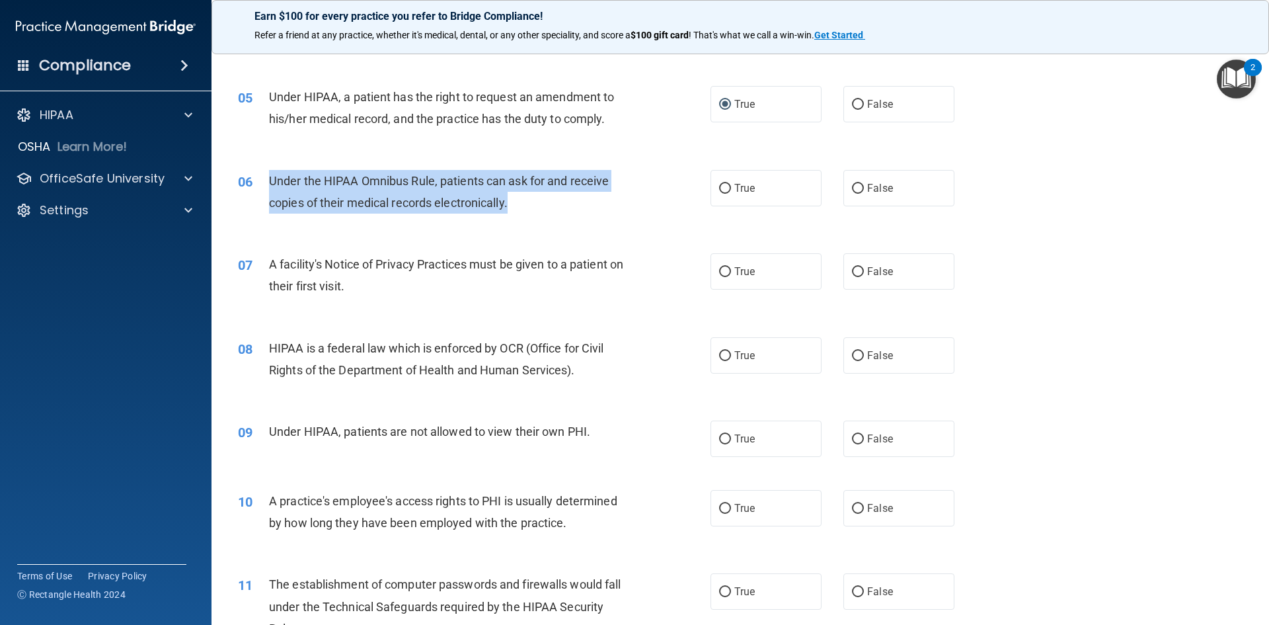
drag, startPoint x: 270, startPoint y: 179, endPoint x: 515, endPoint y: 213, distance: 247.6
click at [515, 213] on div "06 Under the HIPAA Omnibus Rule, patients can ask for and receive copies of the…" at bounding box center [474, 195] width 512 height 50
copy div "Under the HIPAA Omnibus Rule, patients can ask for and receive copies of their …"
click at [719, 184] on input "True" at bounding box center [725, 189] width 12 height 10
radio input "true"
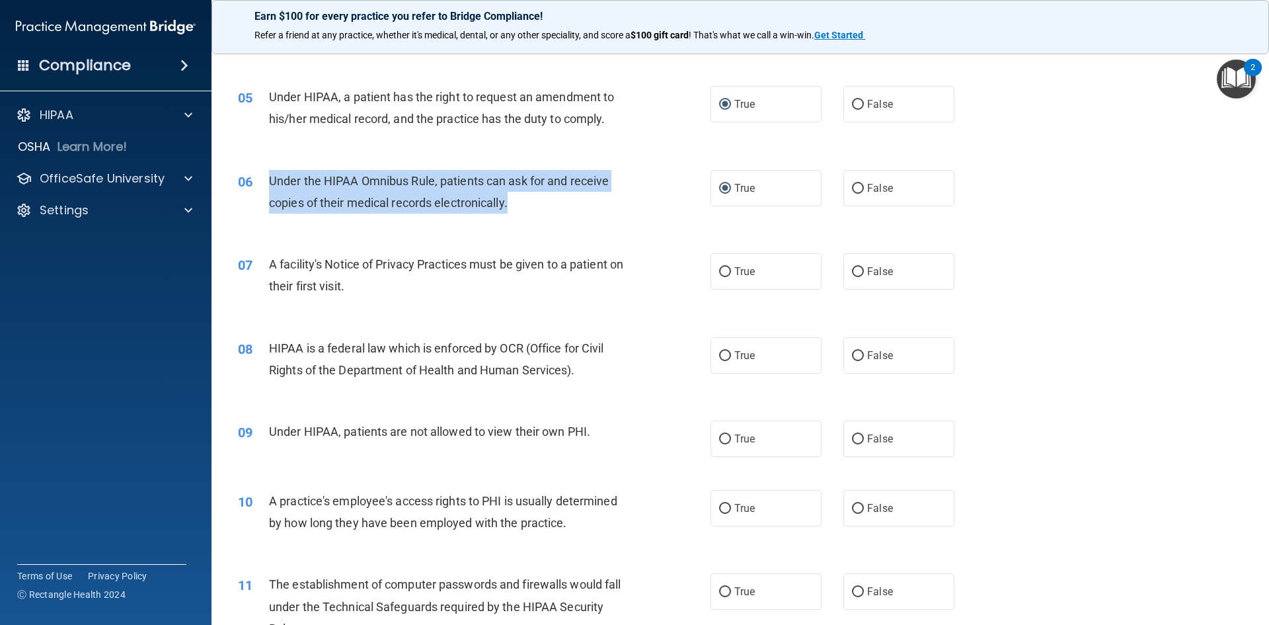
click at [674, 213] on div "06 Under the HIPAA Omnibus Rule, patients can ask for and receive copies of the…" at bounding box center [474, 195] width 512 height 50
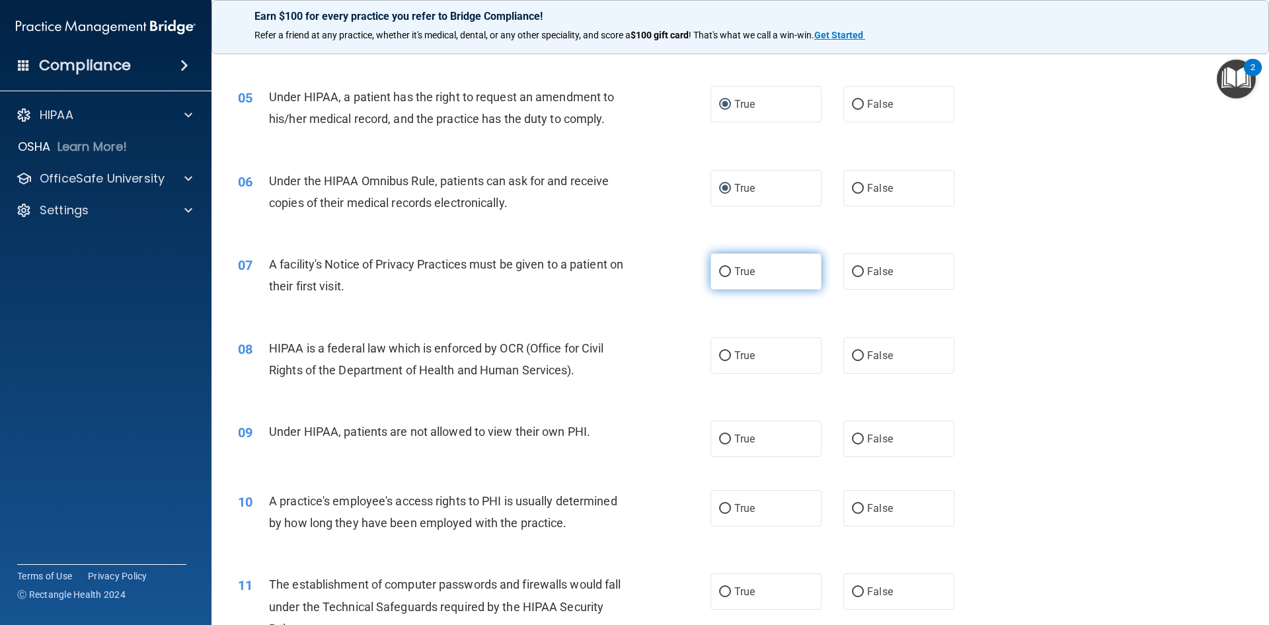
click at [719, 270] on input "True" at bounding box center [725, 272] width 12 height 10
radio input "true"
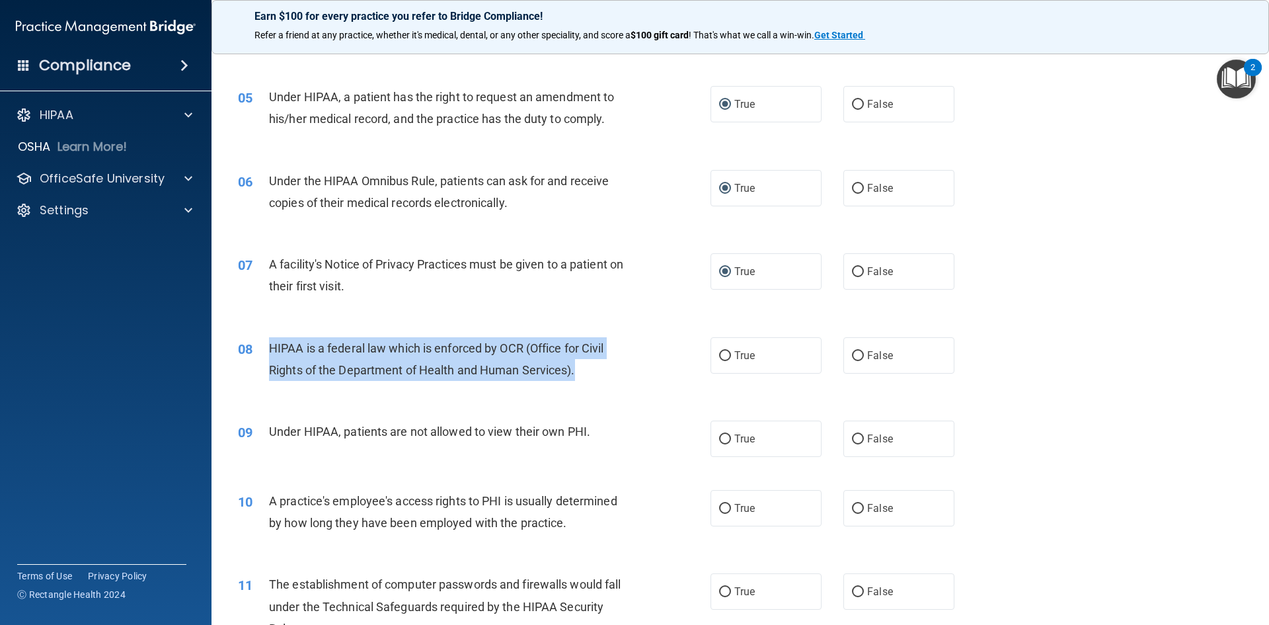
drag, startPoint x: 272, startPoint y: 344, endPoint x: 577, endPoint y: 368, distance: 306.3
click at [577, 368] on div "HIPAA is a federal law which is enforced by OCR (Office for Civil Rights of the…" at bounding box center [454, 359] width 370 height 44
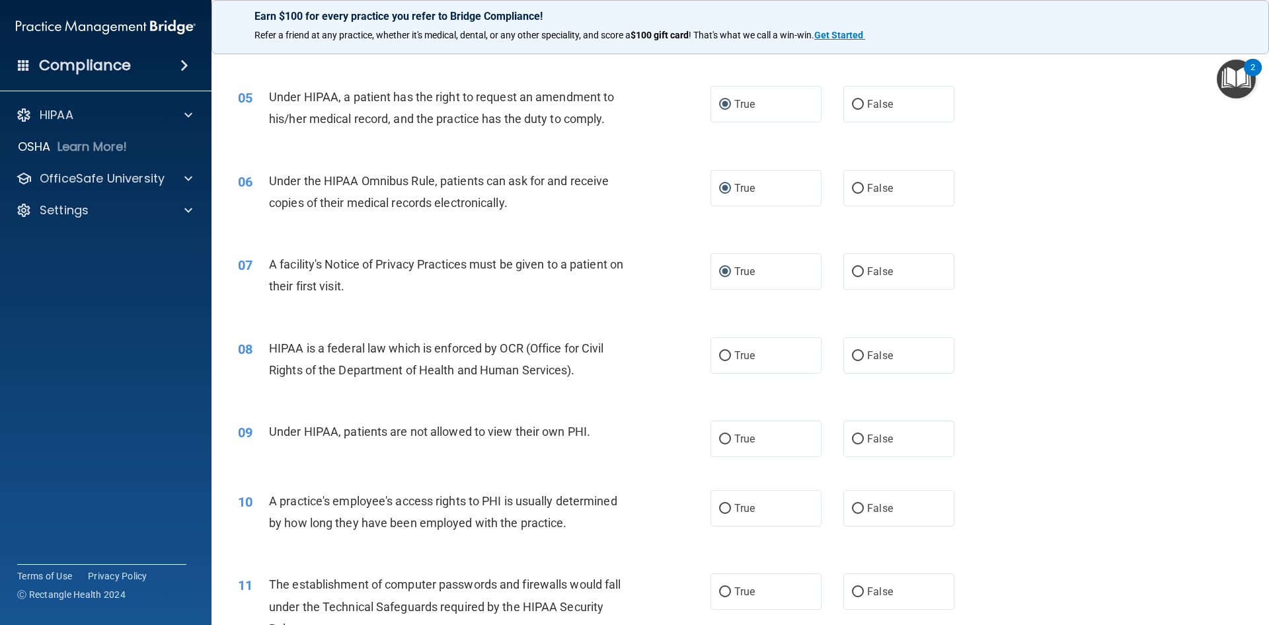
click at [668, 309] on div "07 A facility's Notice of Privacy Practices must be given to a patient on their…" at bounding box center [740, 278] width 1025 height 83
click at [722, 354] on input "True" at bounding box center [725, 356] width 12 height 10
radio input "true"
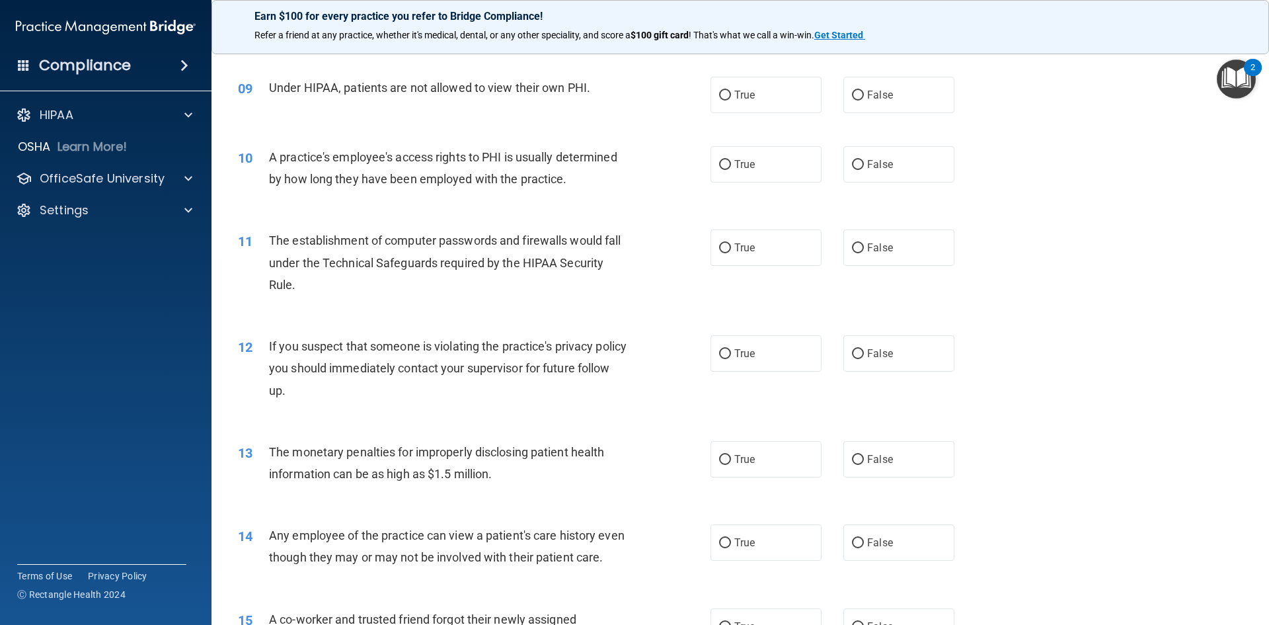
scroll to position [661, 0]
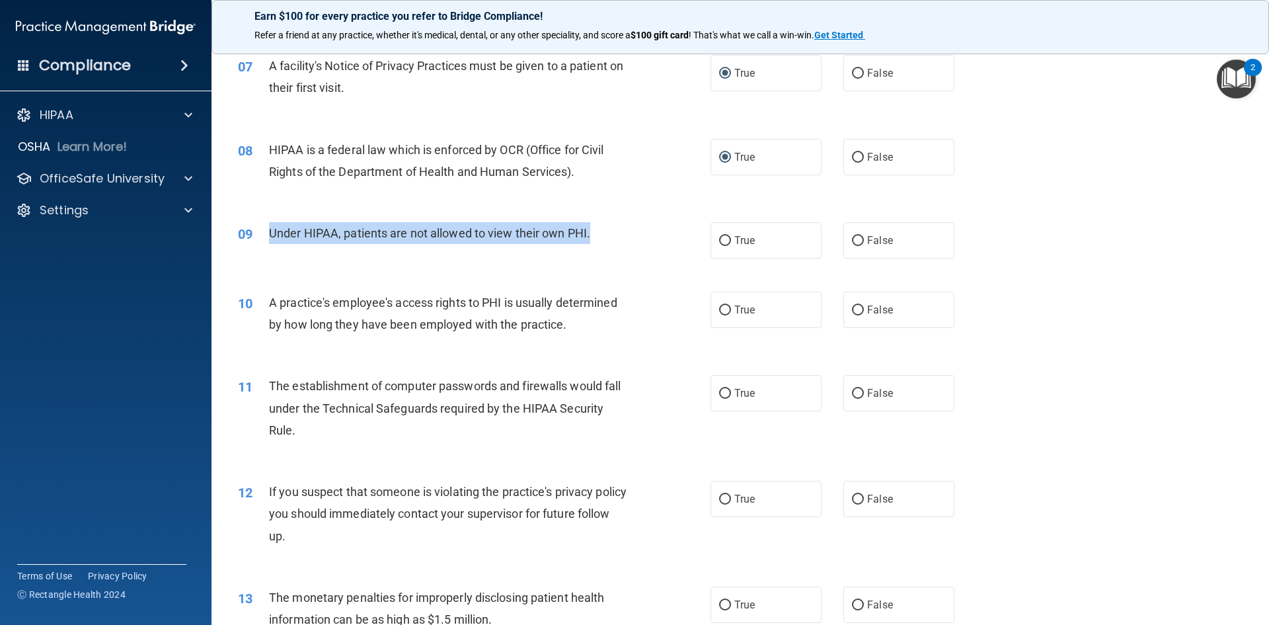
drag, startPoint x: 269, startPoint y: 227, endPoint x: 590, endPoint y: 231, distance: 320.6
click at [594, 233] on div "Under HIPAA, patients are not allowed to view their own PHI." at bounding box center [454, 233] width 370 height 22
copy span "Under HIPAA, patients are not allowed to view their own PHI."
click at [615, 248] on div "09 Under HIPAA, patients are not allowed to view their own PHI." at bounding box center [474, 236] width 512 height 28
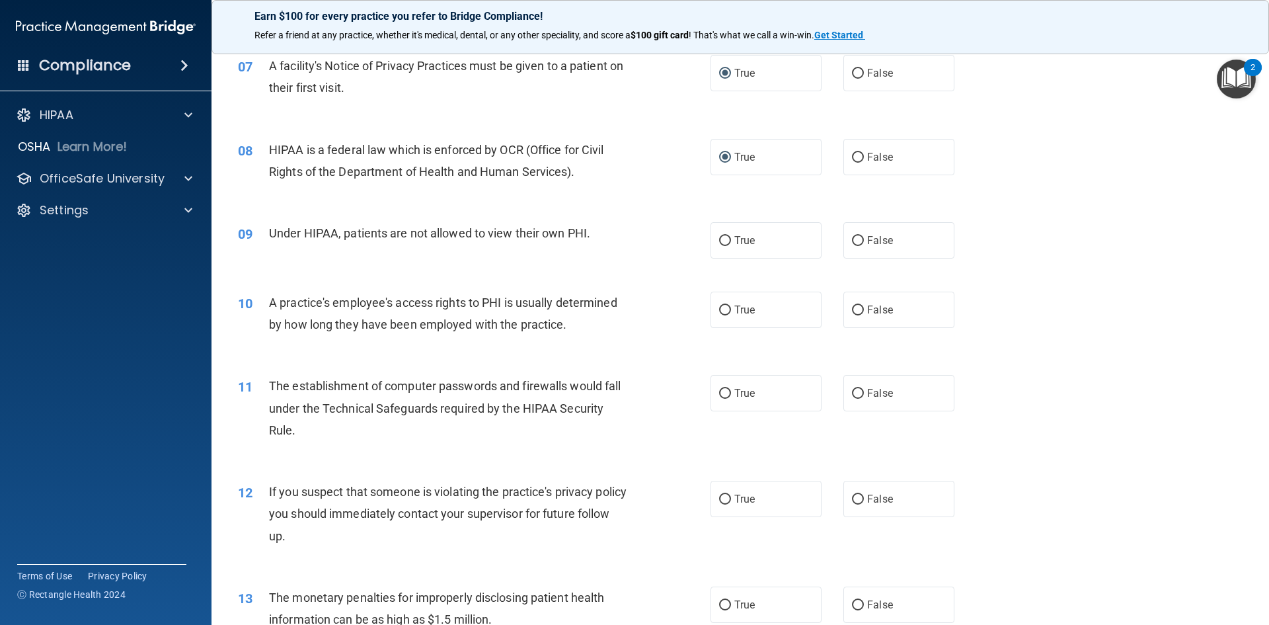
click at [649, 184] on div "08 HIPAA is a federal law which is enforced by OCR (Office for Civil Rights of …" at bounding box center [474, 164] width 512 height 50
click at [855, 238] on input "False" at bounding box center [858, 241] width 12 height 10
radio input "true"
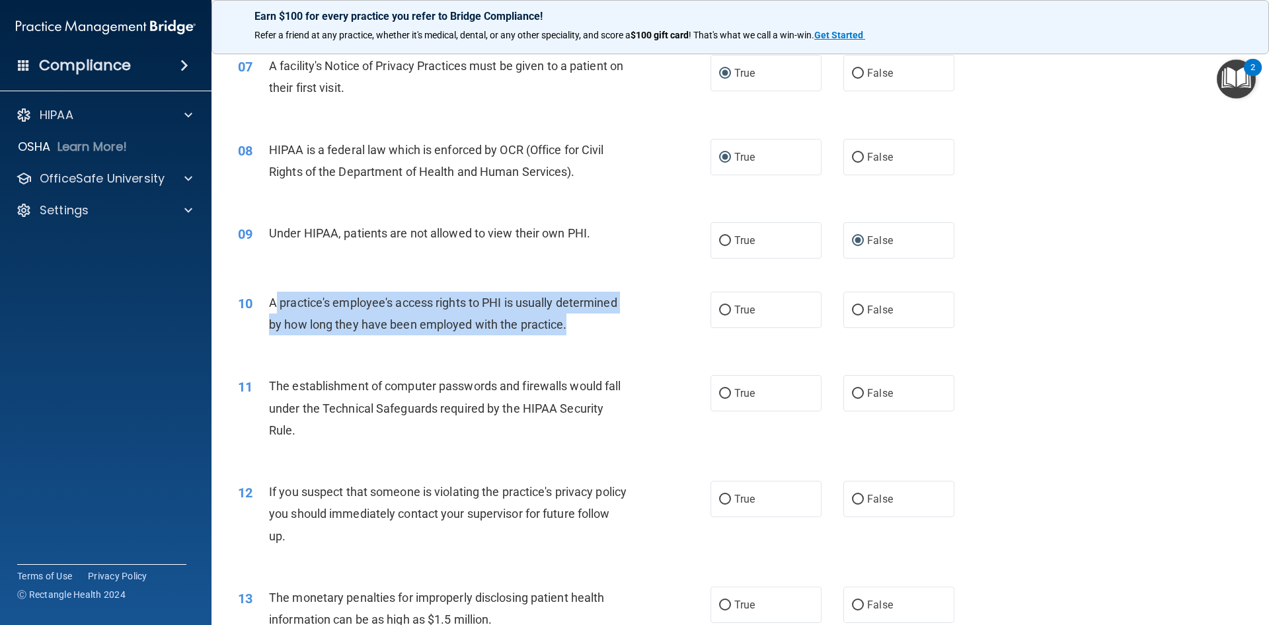
drag, startPoint x: 278, startPoint y: 299, endPoint x: 478, endPoint y: 331, distance: 202.2
click at [567, 321] on div "A practice's employee's access rights to PHI is usually determined by how long …" at bounding box center [454, 314] width 370 height 44
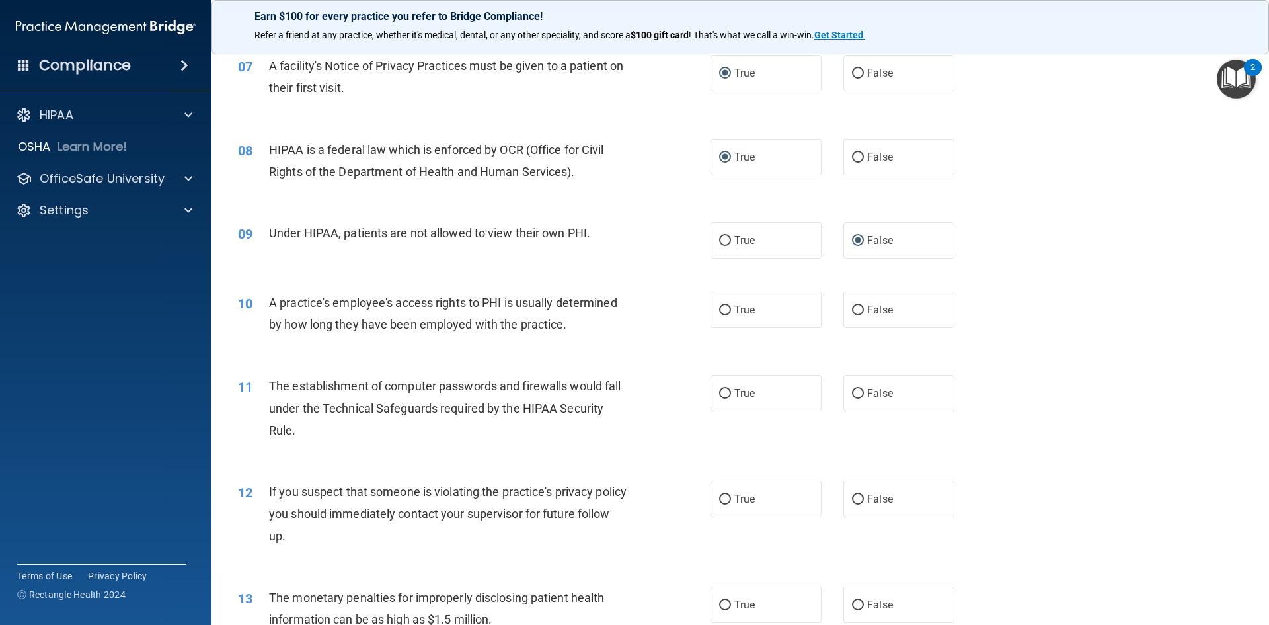
click at [257, 344] on div "10 A practice's employee's access rights to PHI is usually determined by how lo…" at bounding box center [740, 316] width 1025 height 83
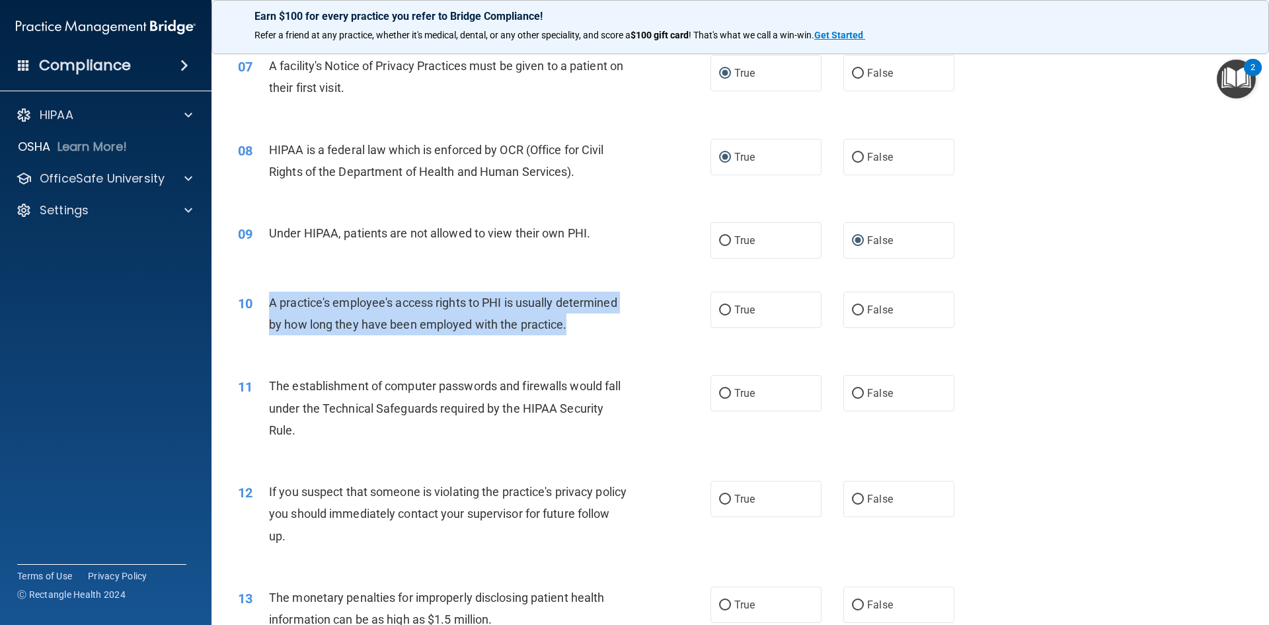
drag, startPoint x: 263, startPoint y: 299, endPoint x: 614, endPoint y: 321, distance: 351.7
click at [624, 319] on div "10 A practice's employee's access rights to PHI is usually determined by how lo…" at bounding box center [474, 317] width 512 height 50
copy div "A practice's employee's access rights to PHI is usually determined by how long …"
click at [656, 321] on div "10 A practice's employee's access rights to PHI is usually determined by how lo…" at bounding box center [474, 317] width 512 height 50
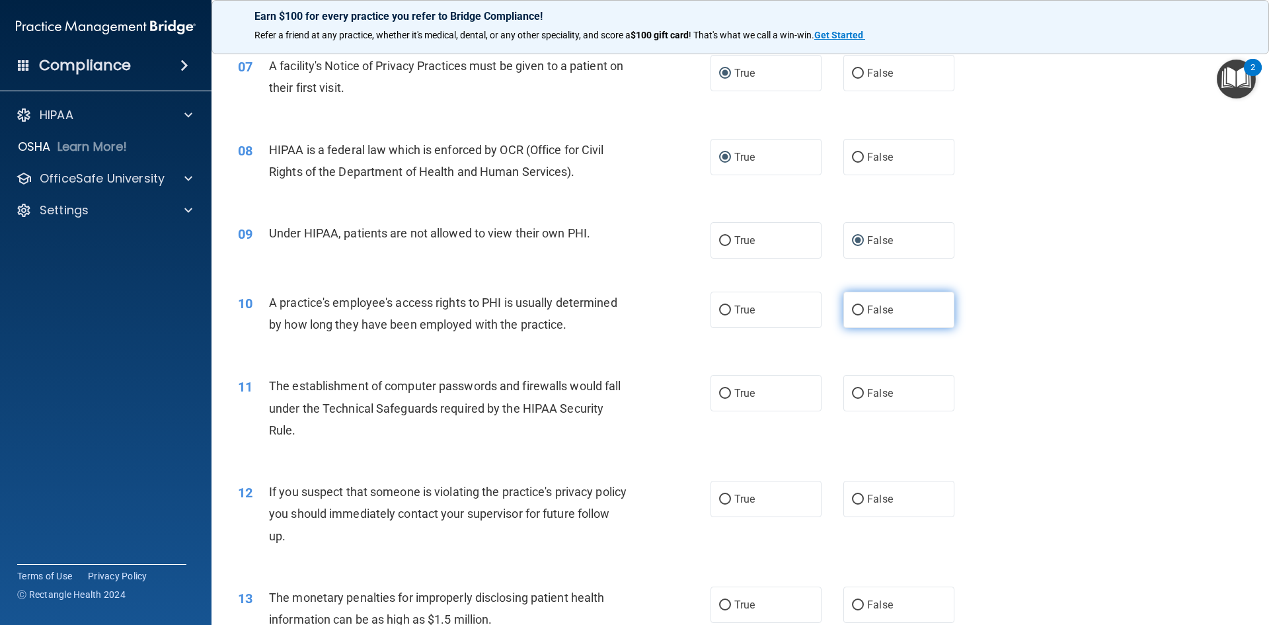
click at [852, 307] on input "False" at bounding box center [858, 310] width 12 height 10
radio input "true"
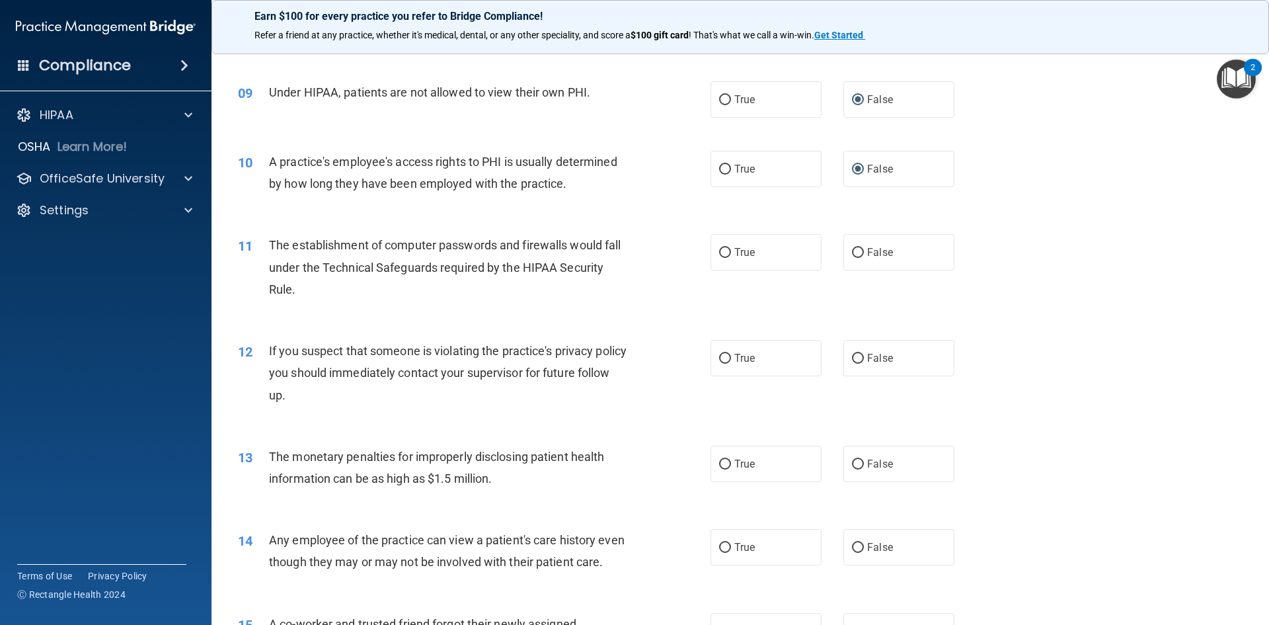
scroll to position [793, 0]
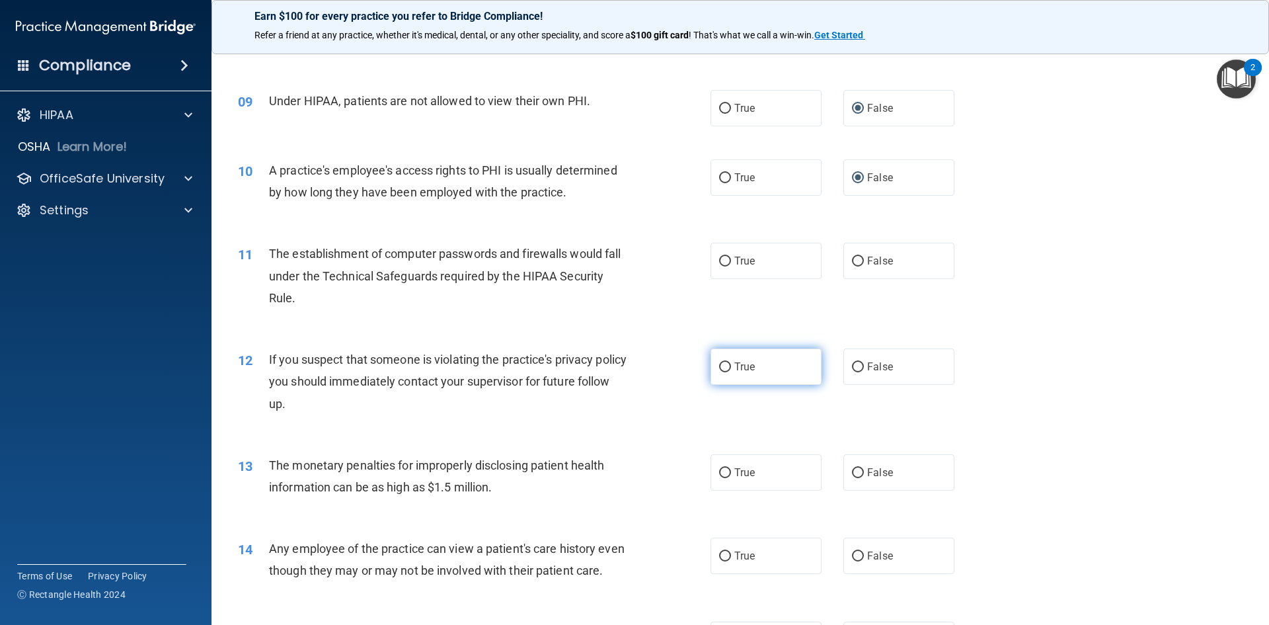
click at [719, 366] on input "True" at bounding box center [725, 367] width 12 height 10
radio input "true"
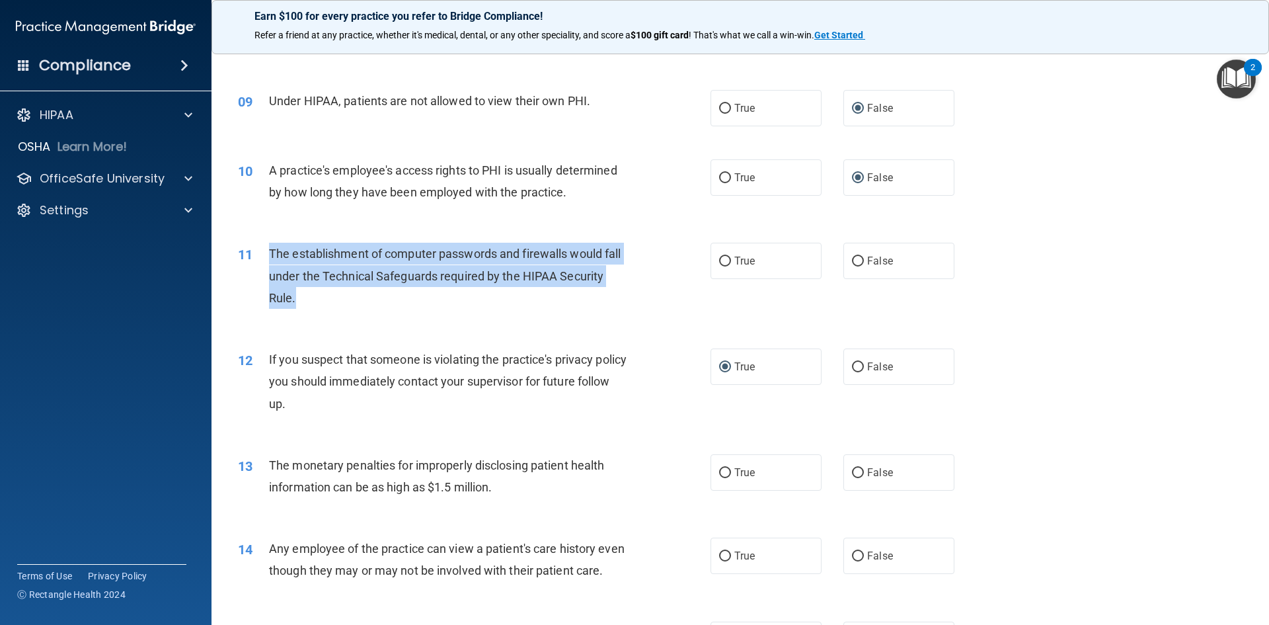
drag, startPoint x: 288, startPoint y: 252, endPoint x: 629, endPoint y: 296, distance: 344.0
click at [629, 296] on div "The establishment of computer passwords and firewalls would fall under the Tech…" at bounding box center [454, 276] width 370 height 66
copy span "The establishment of computer passwords and firewalls would fall under the Tech…"
click at [719, 261] on input "True" at bounding box center [725, 261] width 12 height 10
radio input "true"
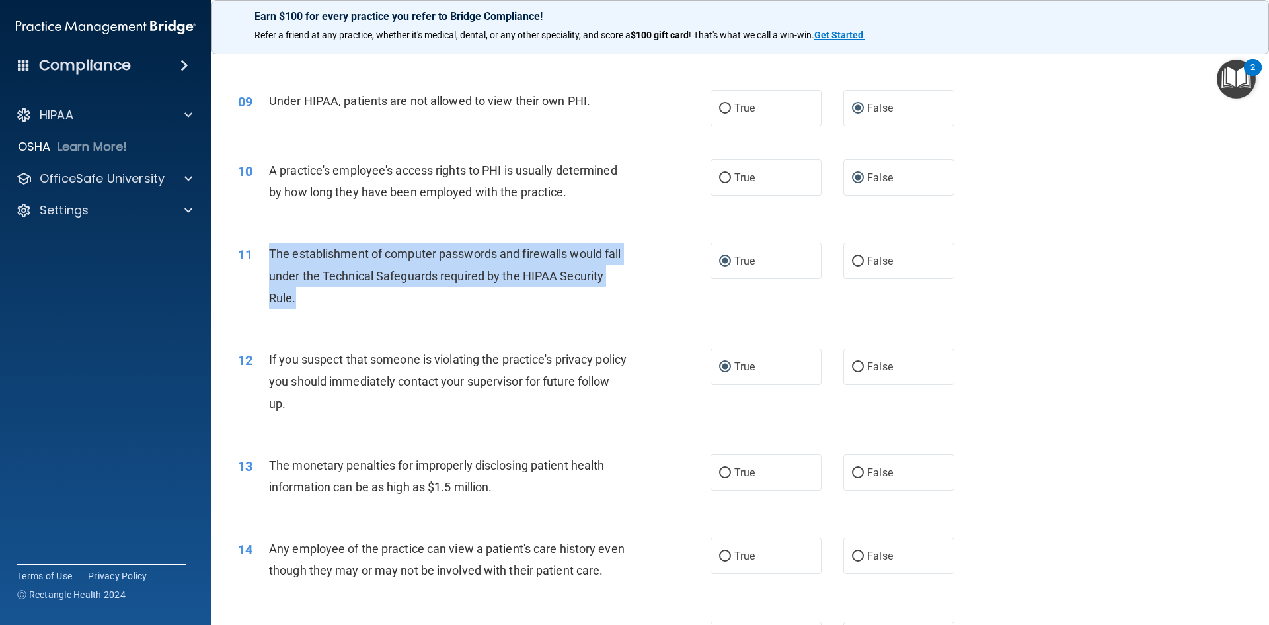
click at [674, 261] on div "11 The establishment of computer passwords and firewalls would fall under the T…" at bounding box center [474, 279] width 512 height 73
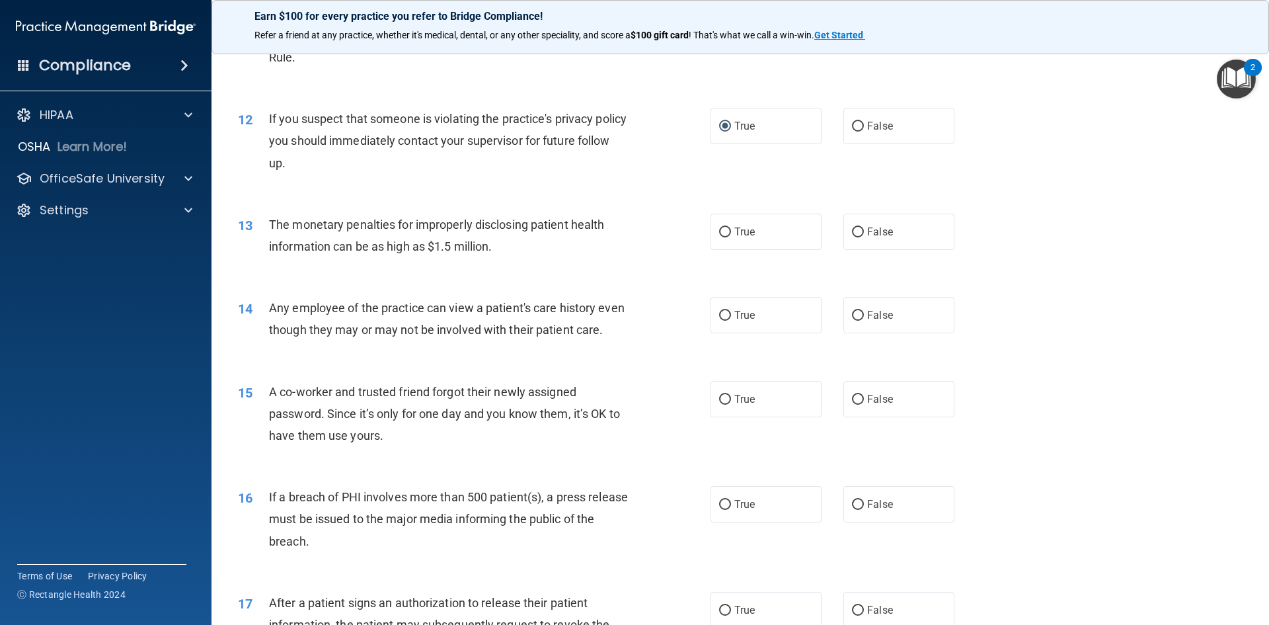
scroll to position [1058, 0]
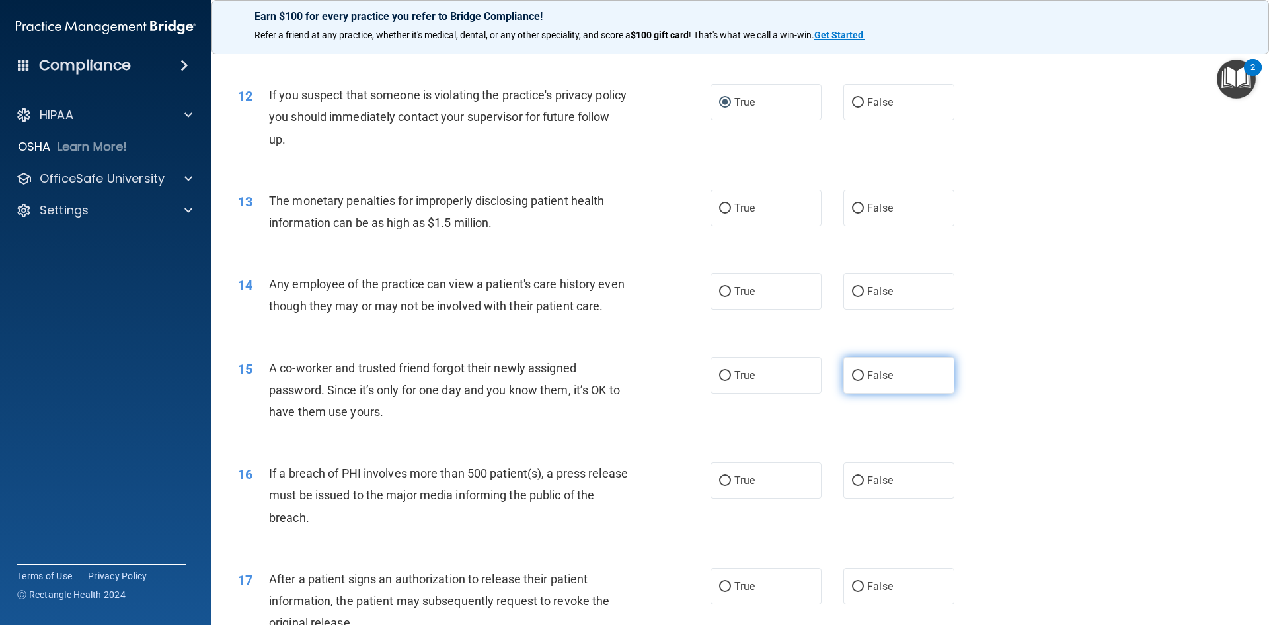
click at [853, 381] on input "False" at bounding box center [858, 376] width 12 height 10
radio input "true"
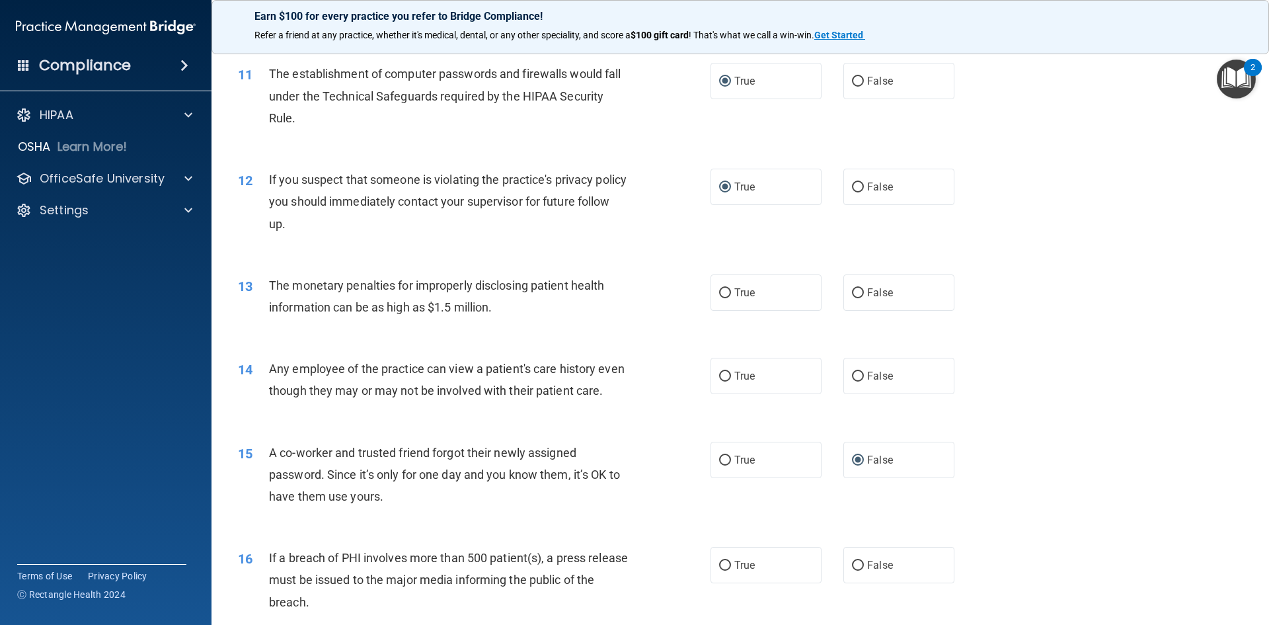
scroll to position [984, 0]
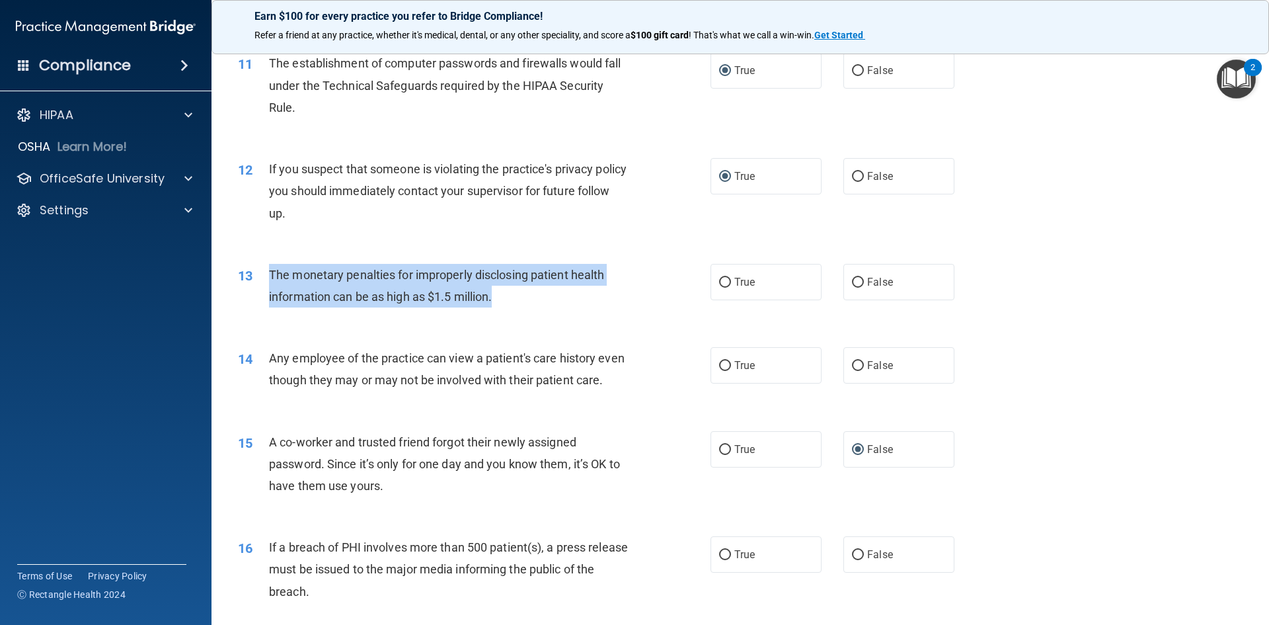
drag, startPoint x: 276, startPoint y: 273, endPoint x: 497, endPoint y: 300, distance: 223.1
click at [496, 302] on div "13 The monetary penalties for improperly disclosing patient health information …" at bounding box center [474, 289] width 512 height 50
copy div "The monetary penalties for improperly disclosing patient health information can…"
click at [650, 292] on div "13 The monetary penalties for improperly disclosing patient health information …" at bounding box center [474, 289] width 512 height 50
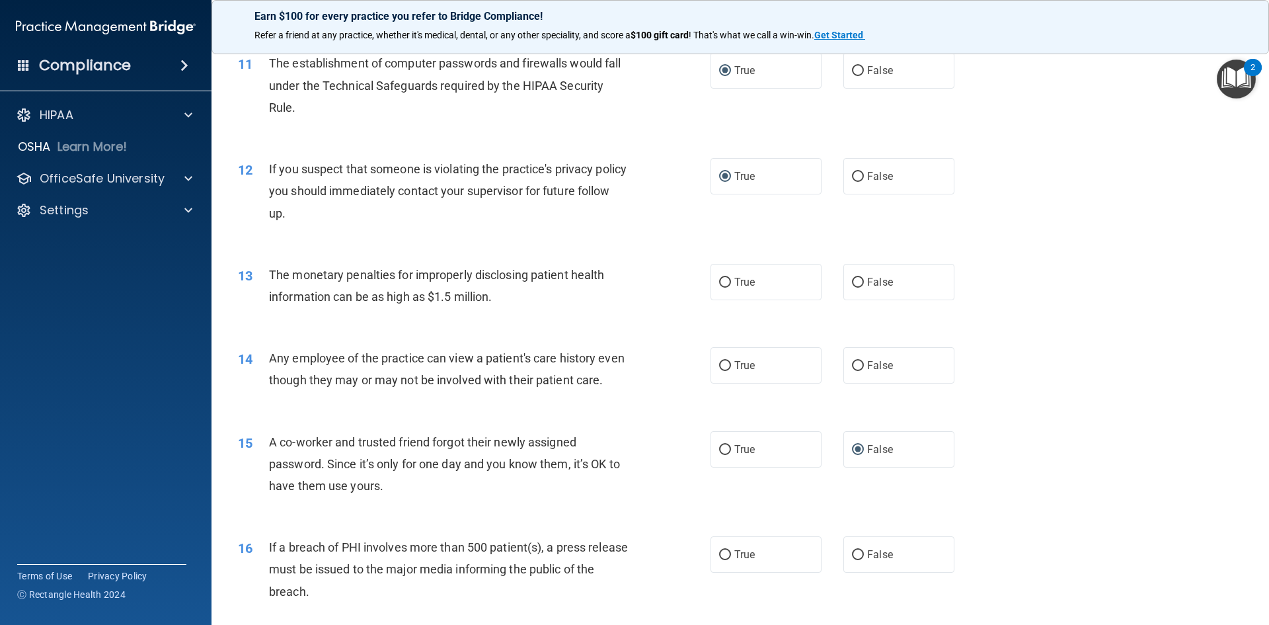
click at [683, 224] on div "12 If you suspect that someone is violating the practice's privacy policy you s…" at bounding box center [474, 194] width 512 height 73
click at [725, 283] on input "True" at bounding box center [725, 283] width 12 height 10
radio input "true"
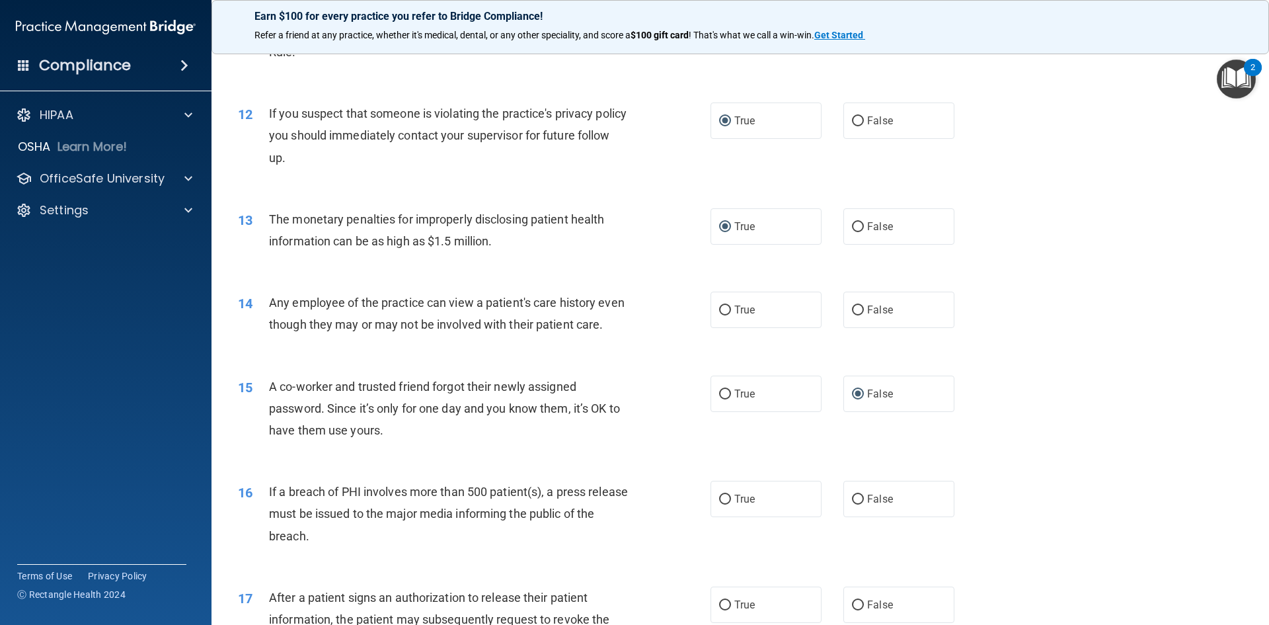
scroll to position [1116, 0]
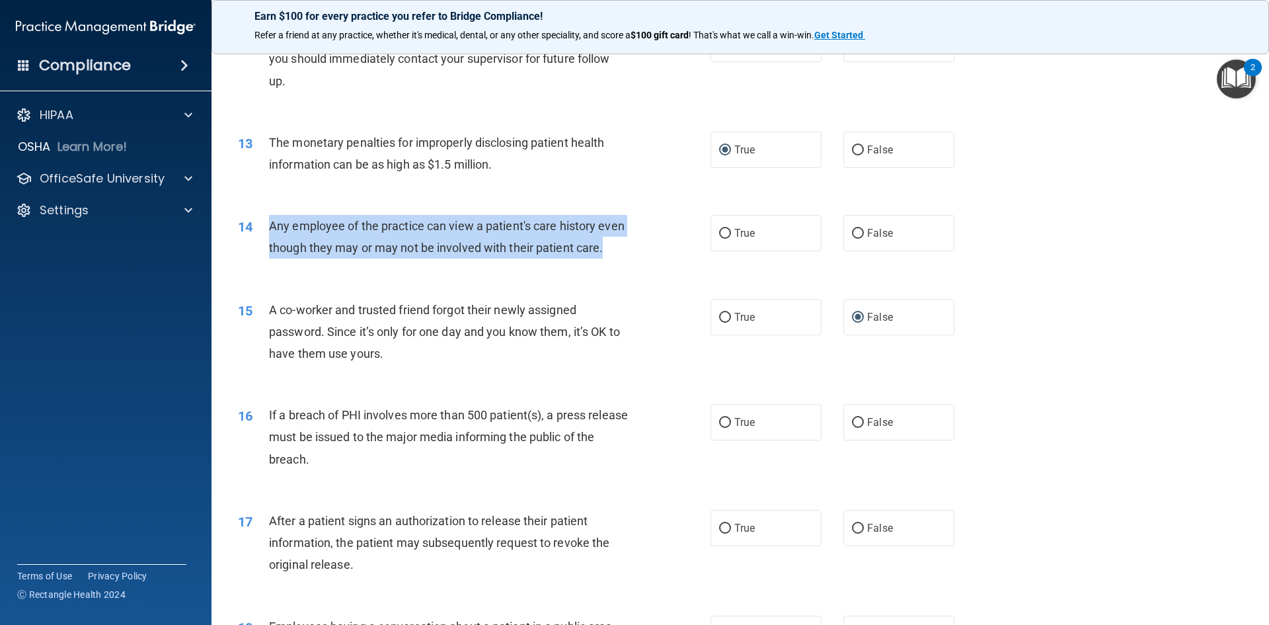
drag, startPoint x: 280, startPoint y: 224, endPoint x: 567, endPoint y: 253, distance: 289.0
click at [588, 261] on div "14 Any employee of the practice can view a patient's care history even though t…" at bounding box center [474, 240] width 512 height 50
click at [629, 219] on div "Any employee of the practice can view a patient's care history even though they…" at bounding box center [454, 237] width 370 height 44
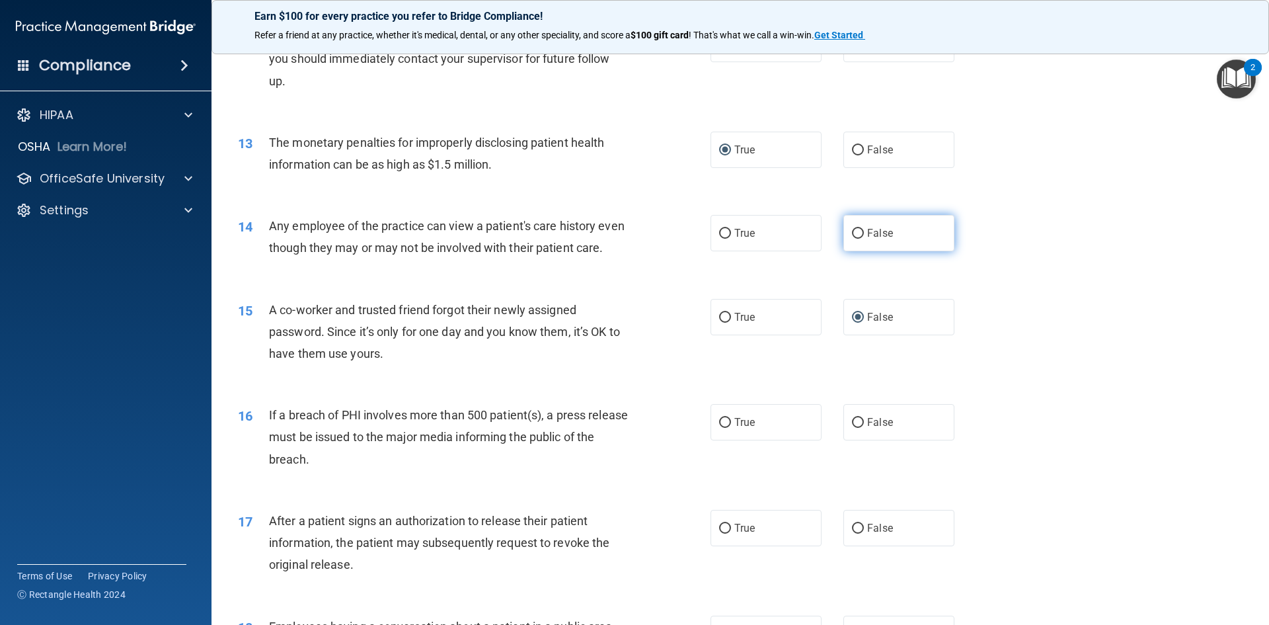
click at [853, 229] on input "False" at bounding box center [858, 234] width 12 height 10
radio input "true"
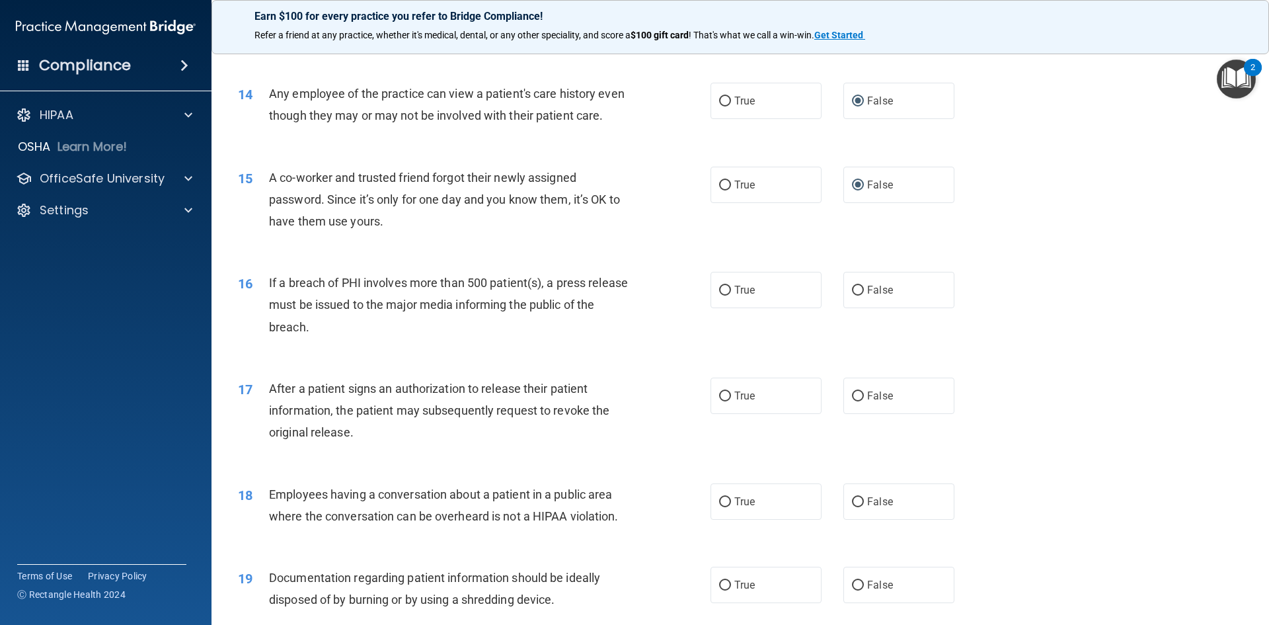
scroll to position [1314, 0]
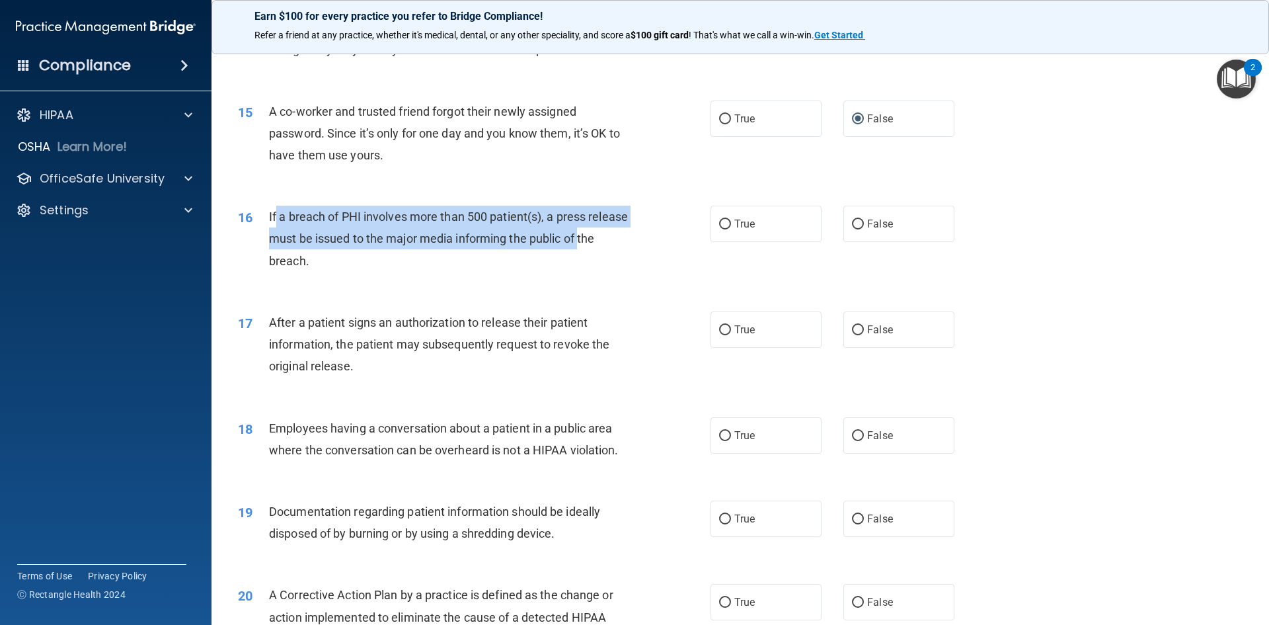
drag, startPoint x: 307, startPoint y: 238, endPoint x: 254, endPoint y: 282, distance: 68.6
click at [254, 278] on div "16 If a breach of PHI involves more than 500 patient(s), a press release must b…" at bounding box center [474, 242] width 512 height 73
click at [248, 278] on div "16 If a breach of PHI involves more than 500 patient(s), a press release must b…" at bounding box center [474, 242] width 512 height 73
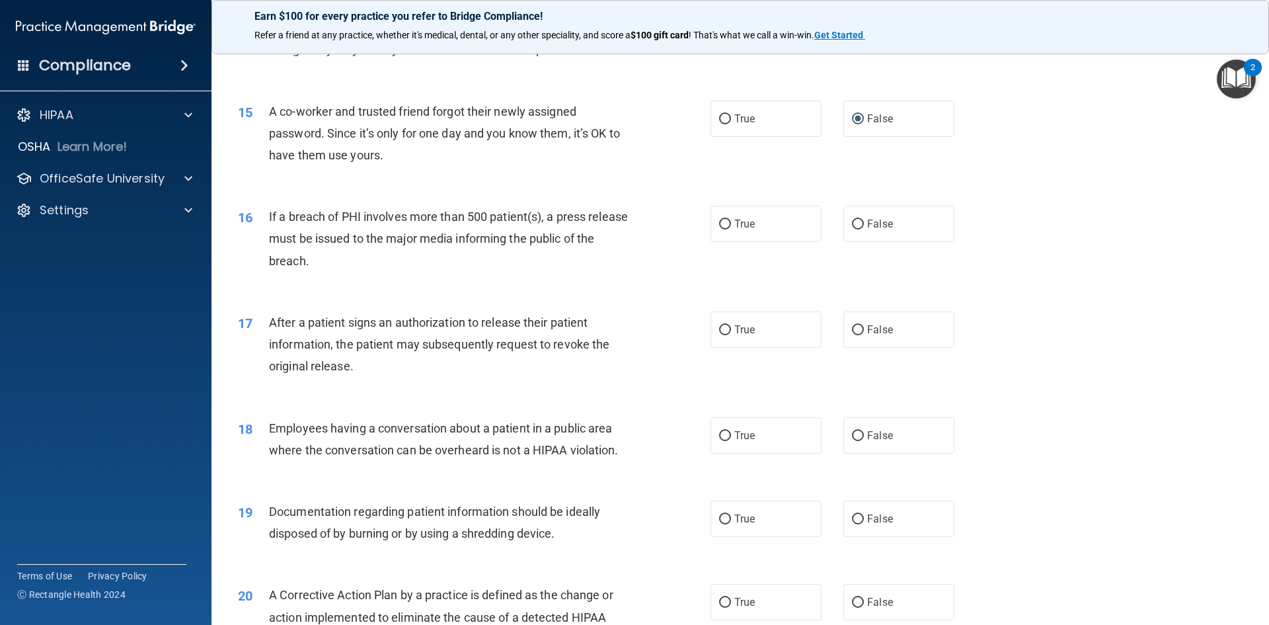
click at [268, 212] on div "16 If a breach of PHI involves more than 500 patient(s), a press release must b…" at bounding box center [740, 242] width 1025 height 106
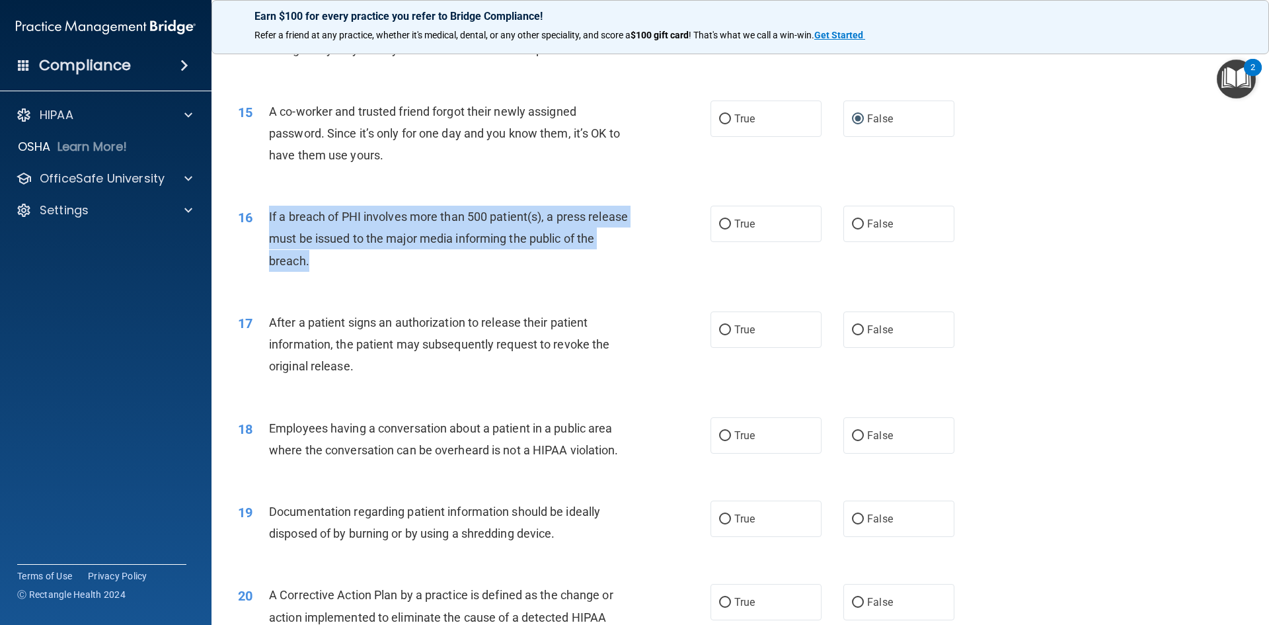
drag, startPoint x: 284, startPoint y: 243, endPoint x: 547, endPoint y: 281, distance: 266.5
click at [553, 278] on div "16 If a breach of PHI involves more than 500 patient(s), a press release must b…" at bounding box center [474, 242] width 512 height 73
click at [722, 229] on input "True" at bounding box center [725, 224] width 12 height 10
radio input "true"
click at [670, 264] on div "16 If a breach of PHI involves more than 500 patient(s), a press release must b…" at bounding box center [474, 242] width 512 height 73
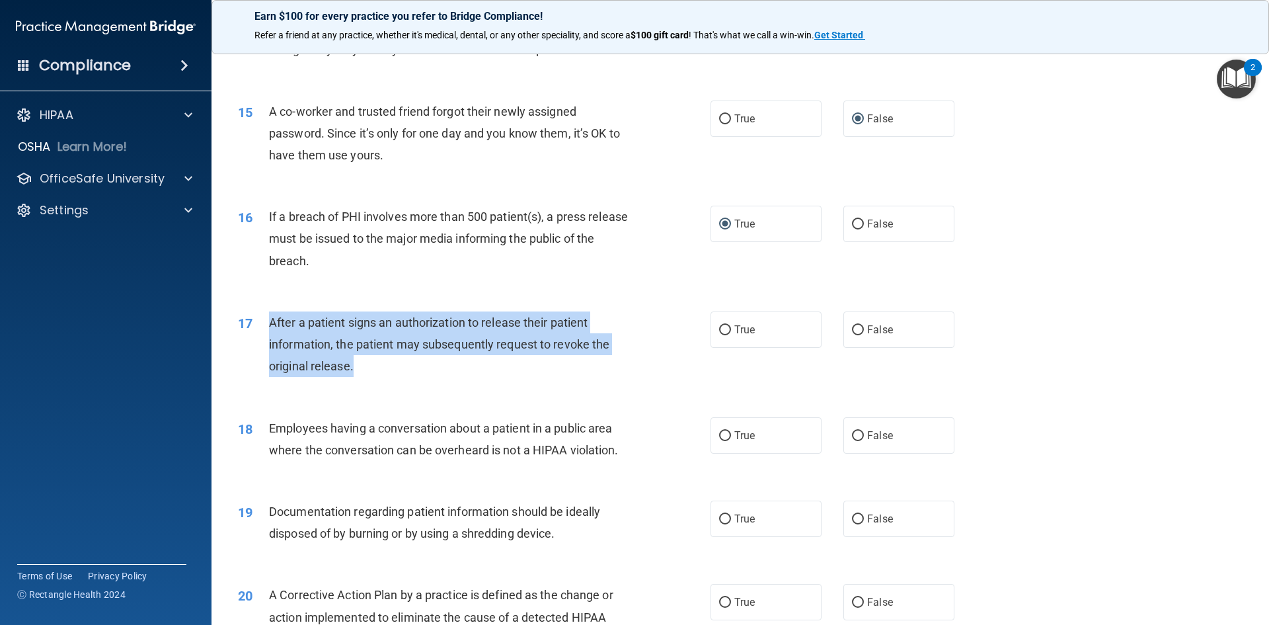
drag, startPoint x: 280, startPoint y: 343, endPoint x: 516, endPoint y: 385, distance: 239.1
click at [514, 377] on div "After a patient signs an authorization to release their patient information, th…" at bounding box center [454, 344] width 370 height 66
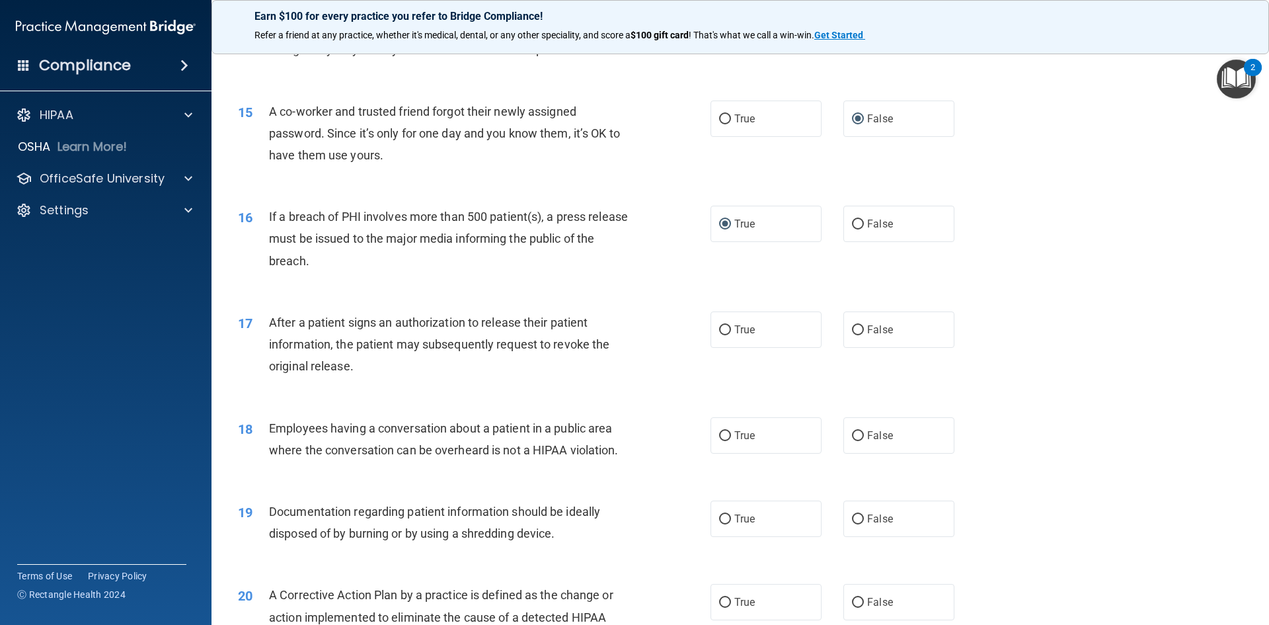
click at [667, 278] on div "16 If a breach of PHI involves more than 500 patient(s), a press release must b…" at bounding box center [474, 242] width 512 height 73
click at [721, 335] on input "True" at bounding box center [725, 330] width 12 height 10
radio input "true"
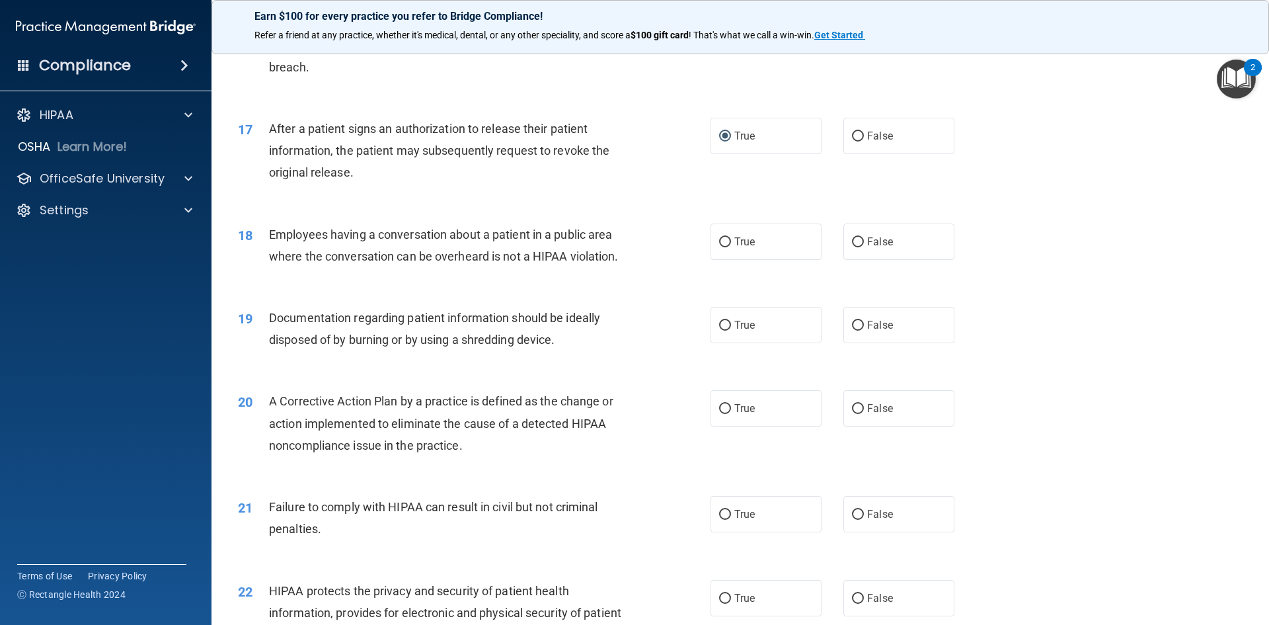
scroll to position [1512, 0]
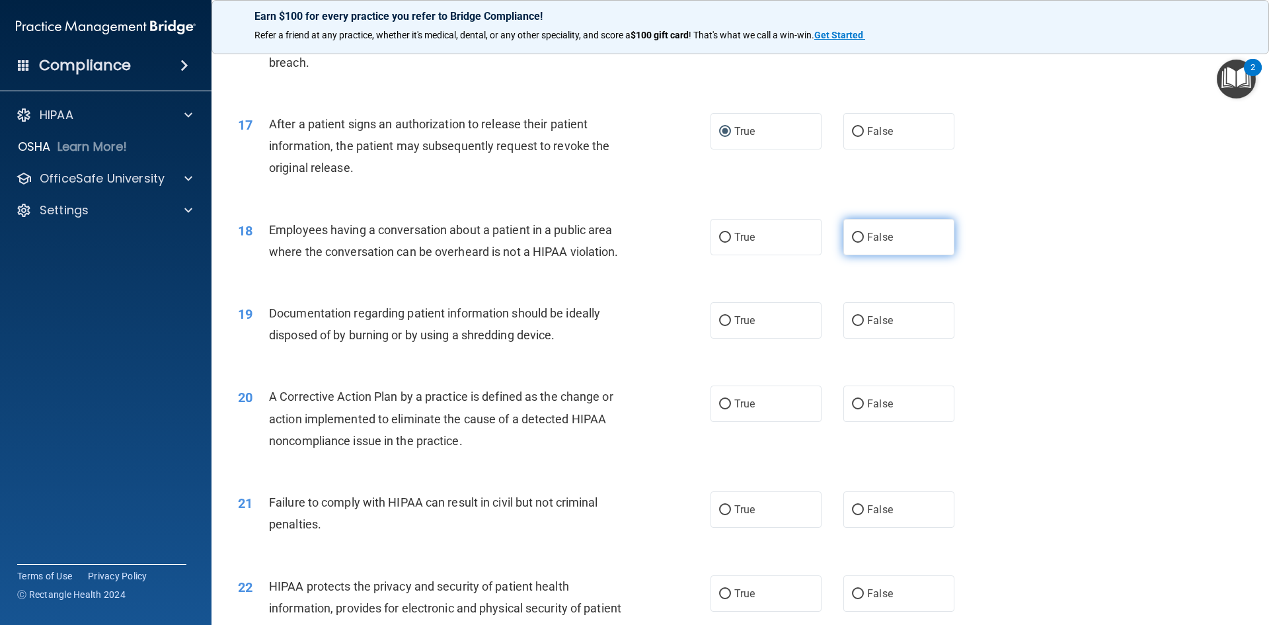
click at [853, 243] on input "False" at bounding box center [858, 238] width 12 height 10
radio input "true"
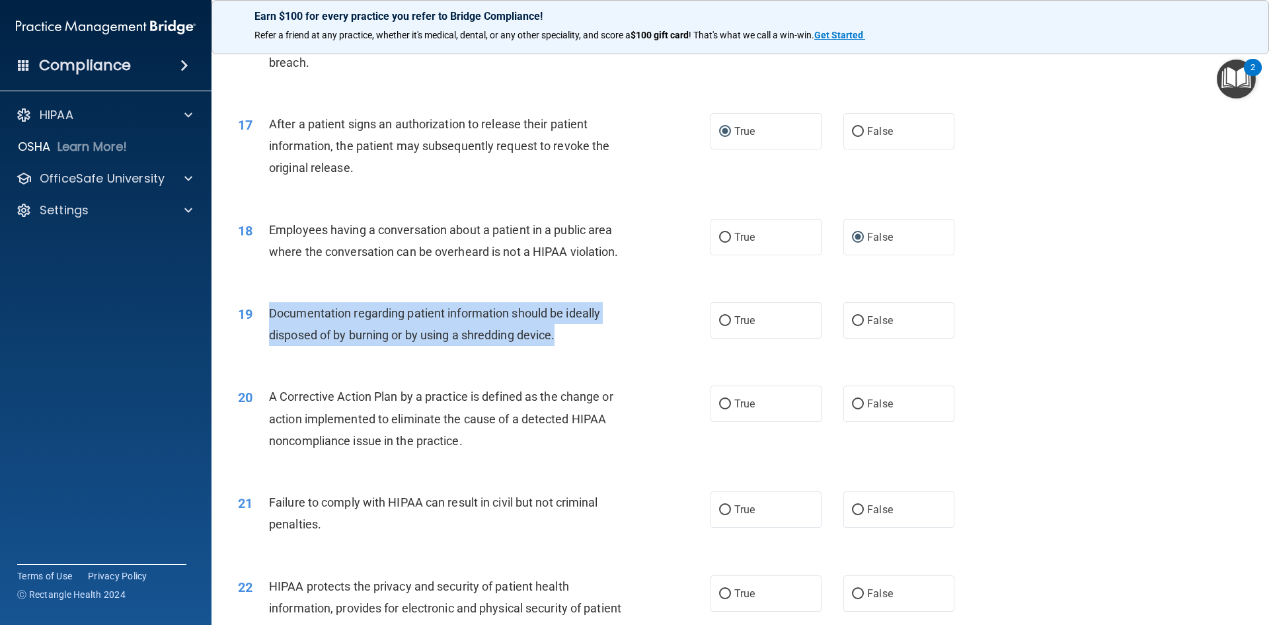
drag, startPoint x: 280, startPoint y: 336, endPoint x: 538, endPoint y: 352, distance: 258.3
click at [558, 352] on div "19 Documentation regarding patient information should be ideally disposed of by…" at bounding box center [474, 327] width 512 height 50
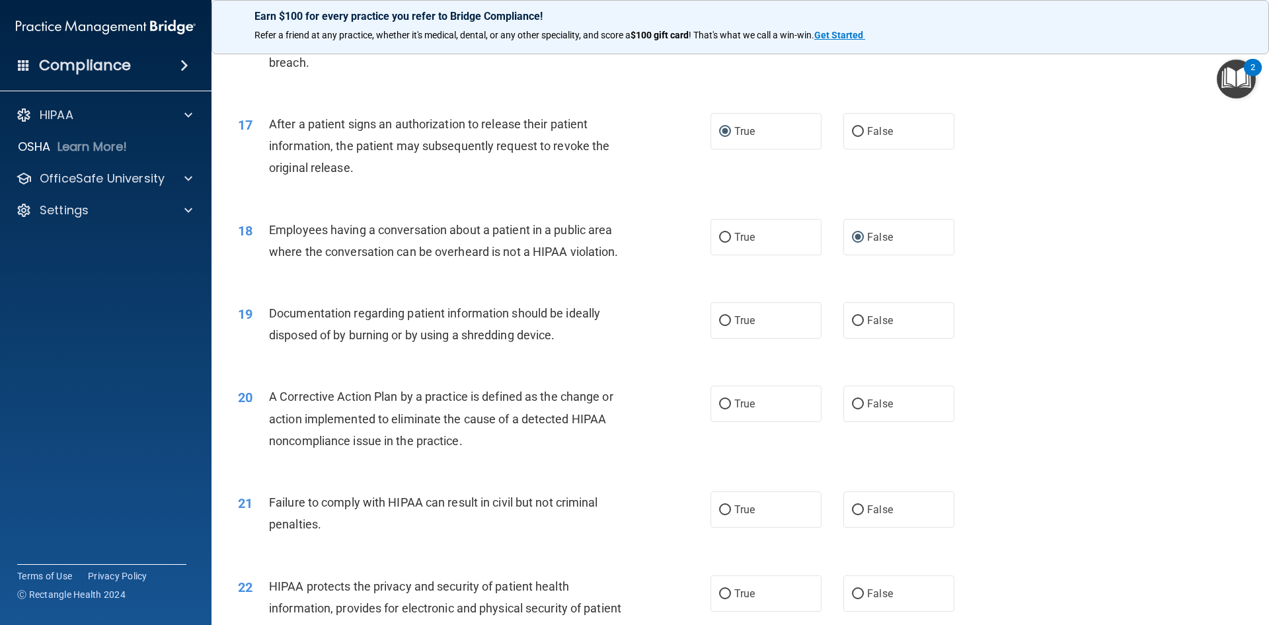
click at [650, 286] on div "18 Employees having a conversation about a patient in a public area where the c…" at bounding box center [740, 243] width 1025 height 83
click at [719, 326] on input "True" at bounding box center [725, 321] width 12 height 10
radio input "true"
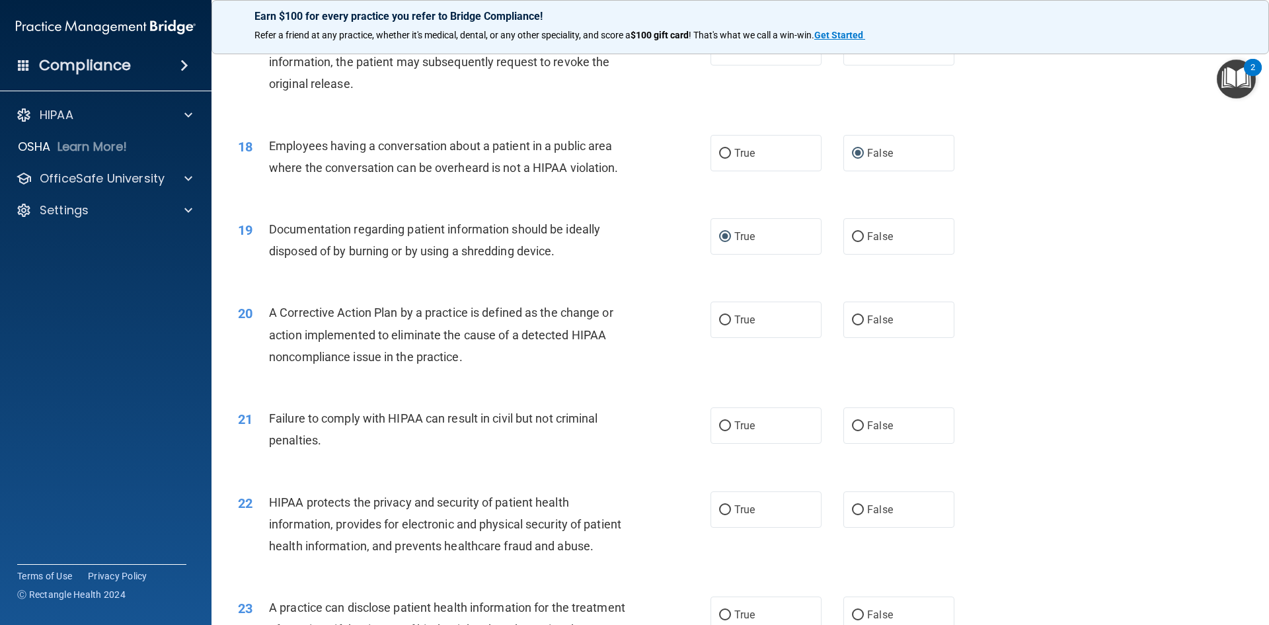
scroll to position [1711, 0]
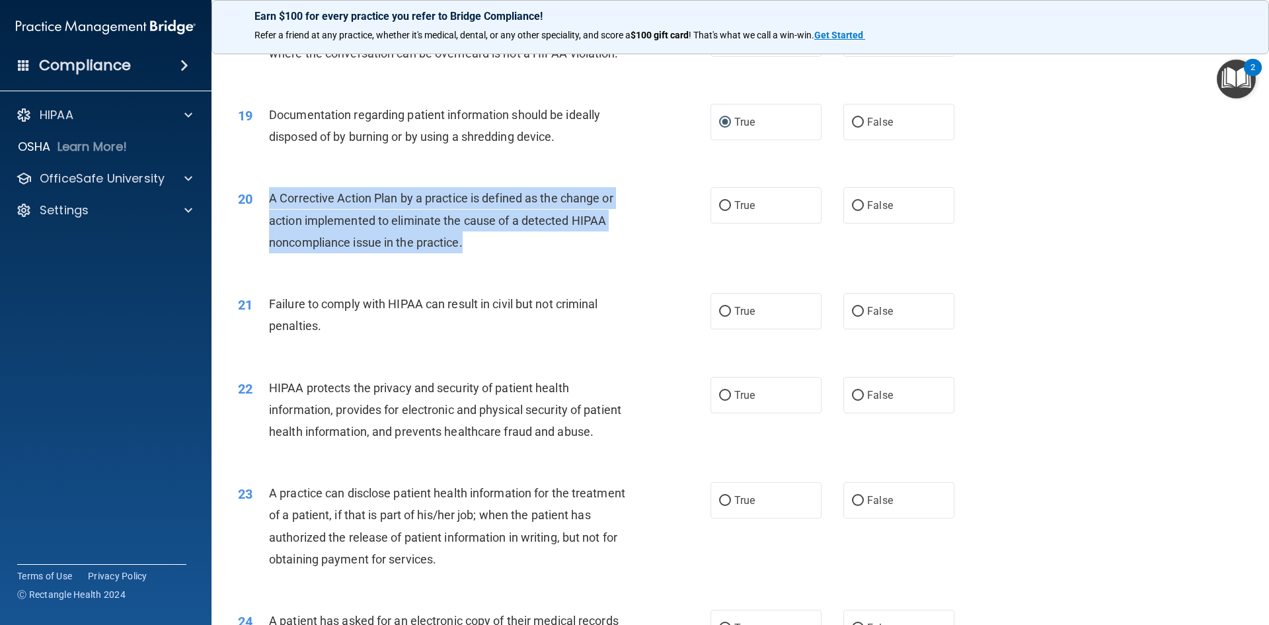
drag, startPoint x: 261, startPoint y: 224, endPoint x: 492, endPoint y: 260, distance: 234.2
click at [493, 260] on div "20 A Corrective Action Plan by a practice is defined as the change or action im…" at bounding box center [474, 223] width 512 height 73
click at [635, 260] on div "20 A Corrective Action Plan by a practice is defined as the change or action im…" at bounding box center [474, 223] width 512 height 73
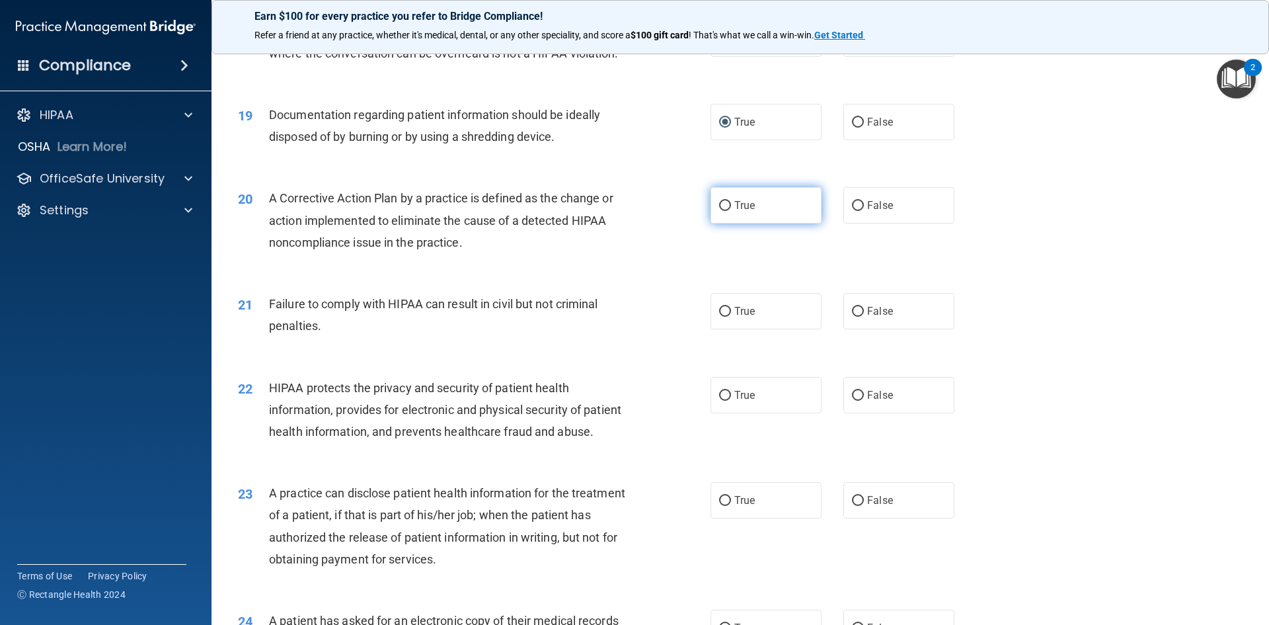
click at [723, 211] on input "True" at bounding box center [725, 206] width 12 height 10
radio input "true"
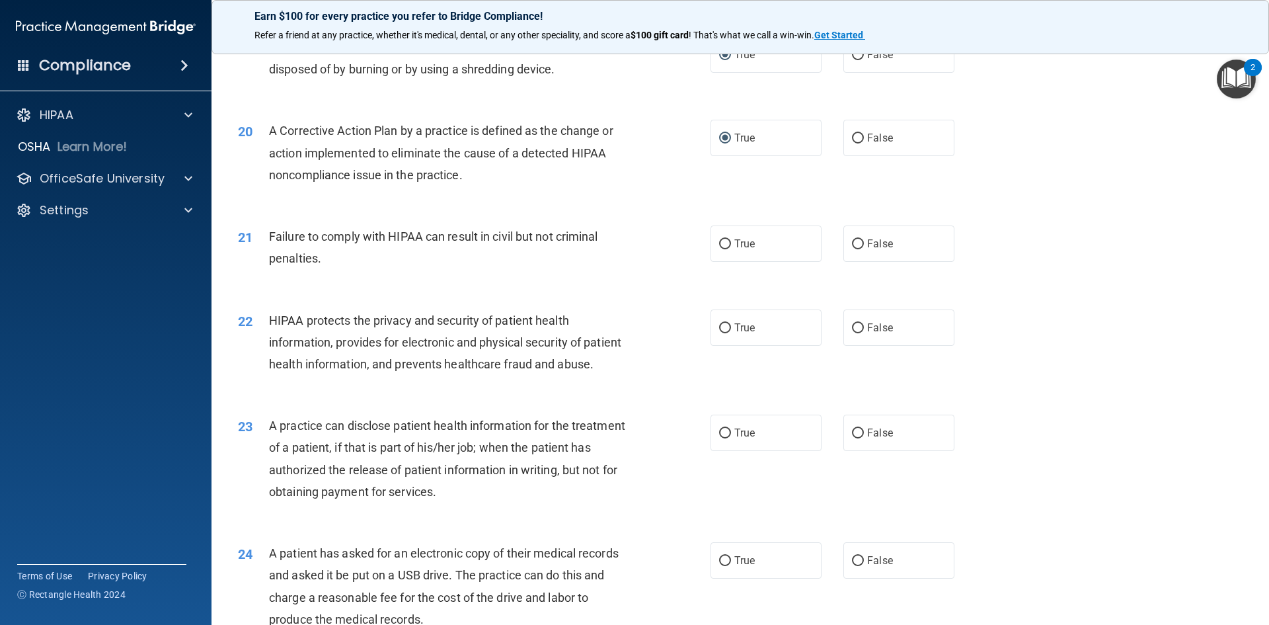
scroll to position [1777, 0]
click at [853, 251] on input "False" at bounding box center [858, 246] width 12 height 10
radio input "true"
click at [719, 334] on input "True" at bounding box center [725, 330] width 12 height 10
radio input "true"
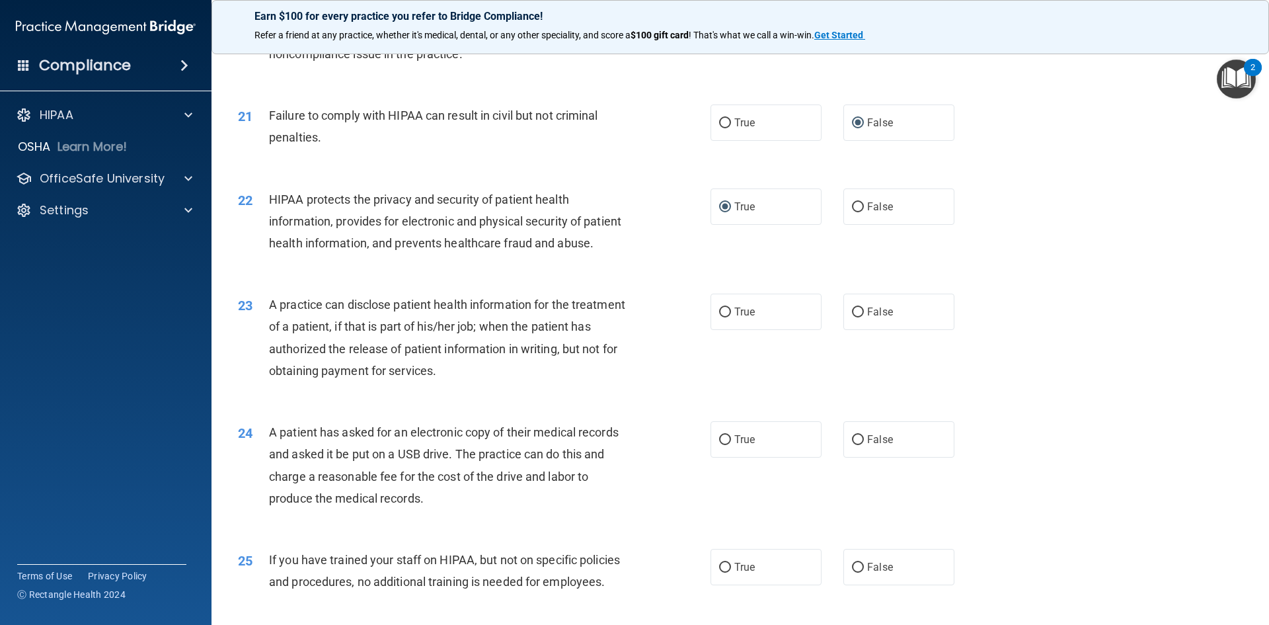
scroll to position [1975, 0]
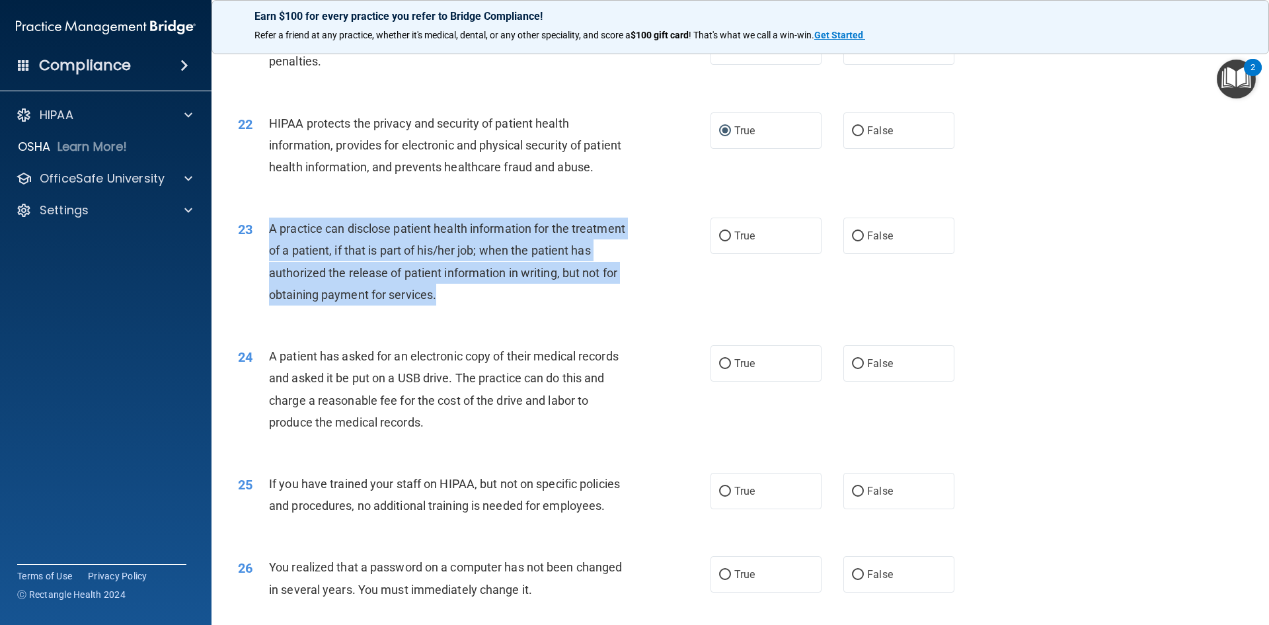
drag, startPoint x: 277, startPoint y: 273, endPoint x: 497, endPoint y: 337, distance: 229.3
click at [498, 312] on div "23 A practice can disclose patient health information for the treatment of a pa…" at bounding box center [474, 264] width 512 height 95
click at [855, 241] on input "False" at bounding box center [858, 236] width 12 height 10
radio input "true"
click at [719, 312] on div "23 A practice can disclose patient health information for the treatment of a pa…" at bounding box center [474, 264] width 512 height 95
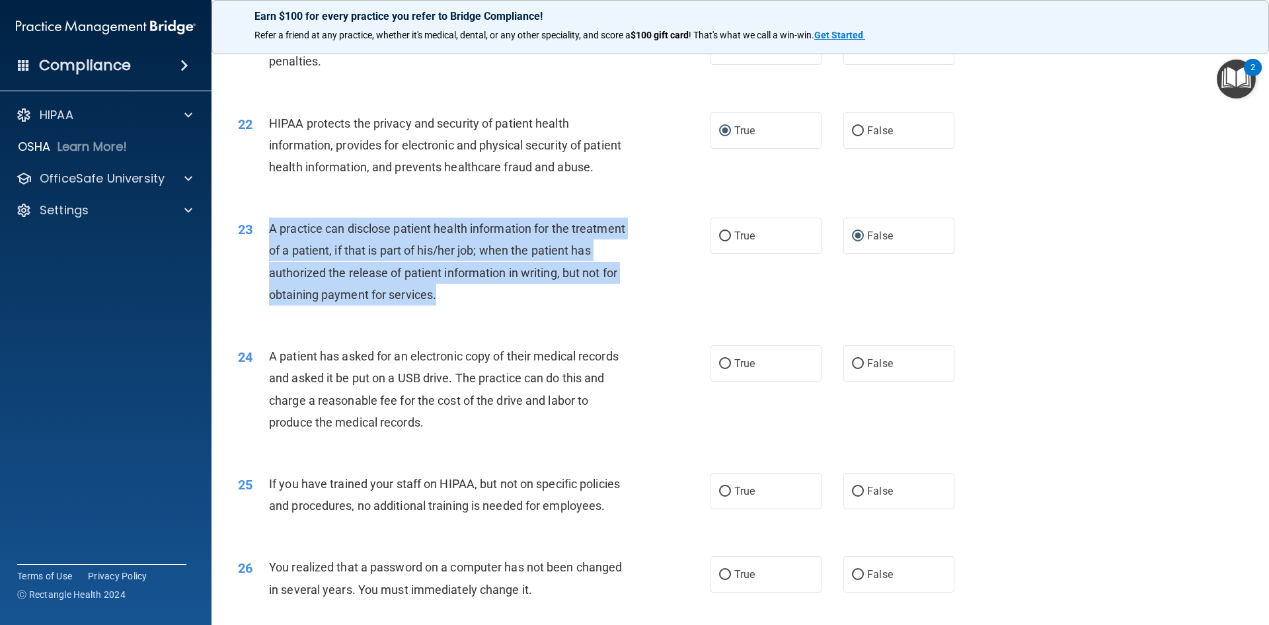
drag, startPoint x: 672, startPoint y: 345, endPoint x: 665, endPoint y: 342, distance: 7.1
click at [672, 312] on div "23 A practice can disclose patient health information for the treatment of a pa…" at bounding box center [474, 264] width 512 height 95
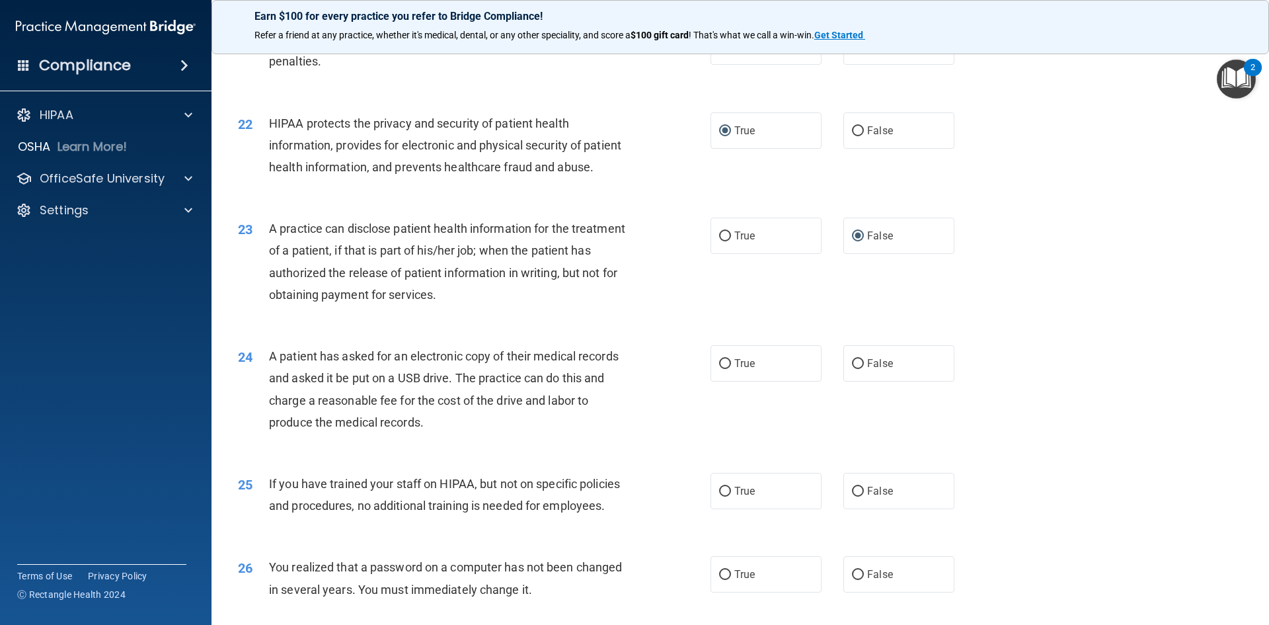
click at [528, 456] on div "24 A patient has asked for an electronic copy of their medical records and aske…" at bounding box center [740, 393] width 1025 height 128
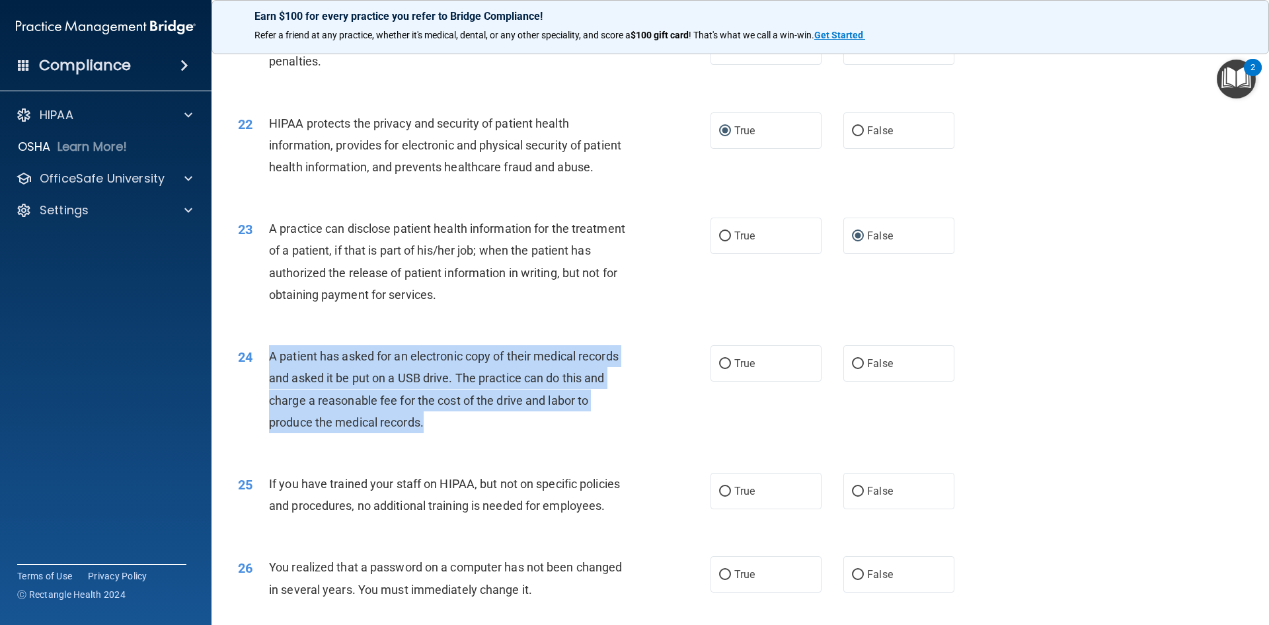
drag, startPoint x: 442, startPoint y: 469, endPoint x: 268, endPoint y: 400, distance: 187.2
click at [268, 400] on div "24 A patient has asked for an electronic copy of their medical records and aske…" at bounding box center [474, 392] width 512 height 95
click at [719, 369] on input "True" at bounding box center [725, 364] width 12 height 10
radio input "true"
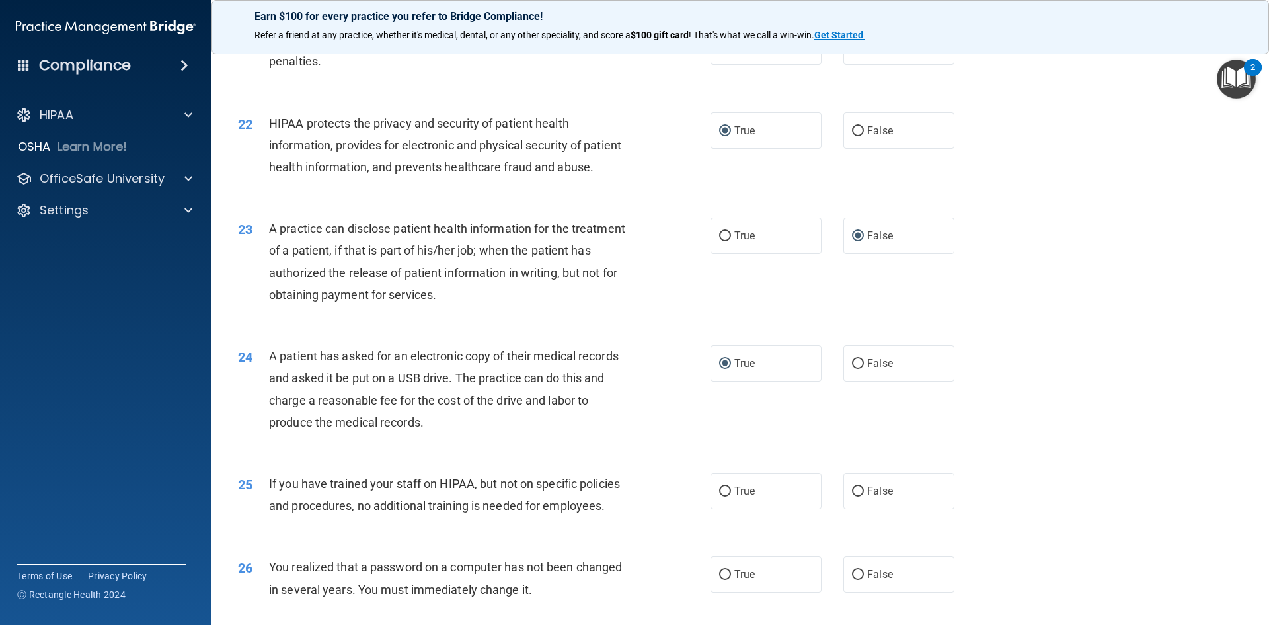
click at [1150, 329] on div "23 A practice can disclose patient health information for the treatment of a pa…" at bounding box center [740, 265] width 1025 height 128
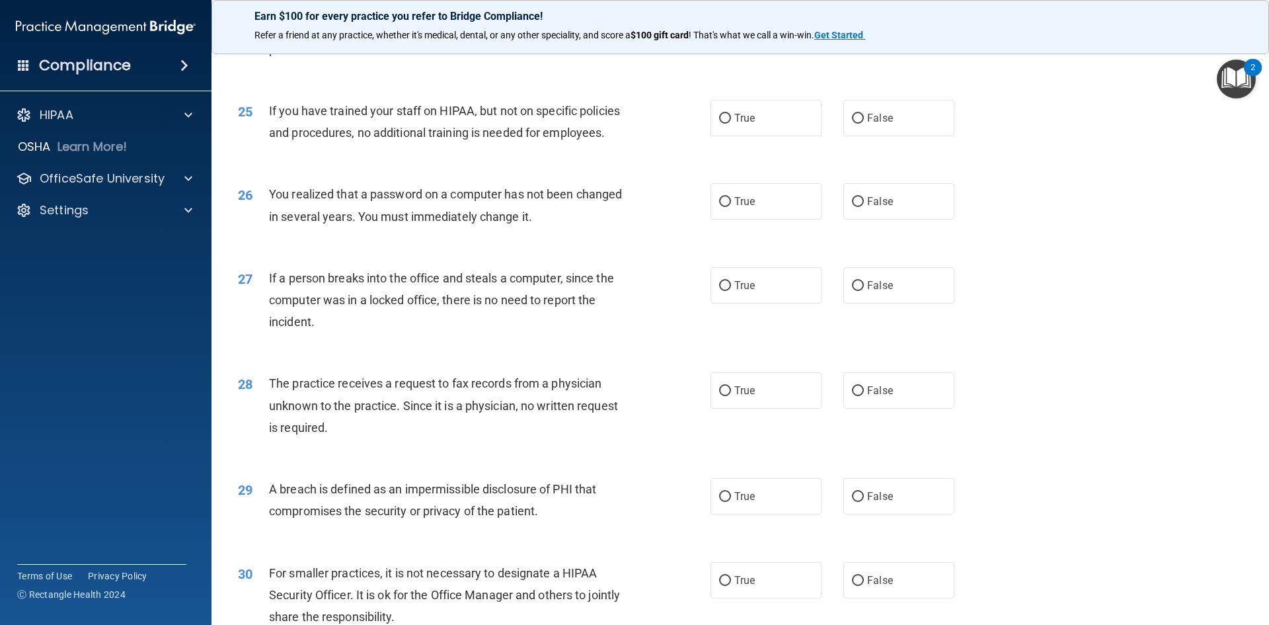
scroll to position [2306, 0]
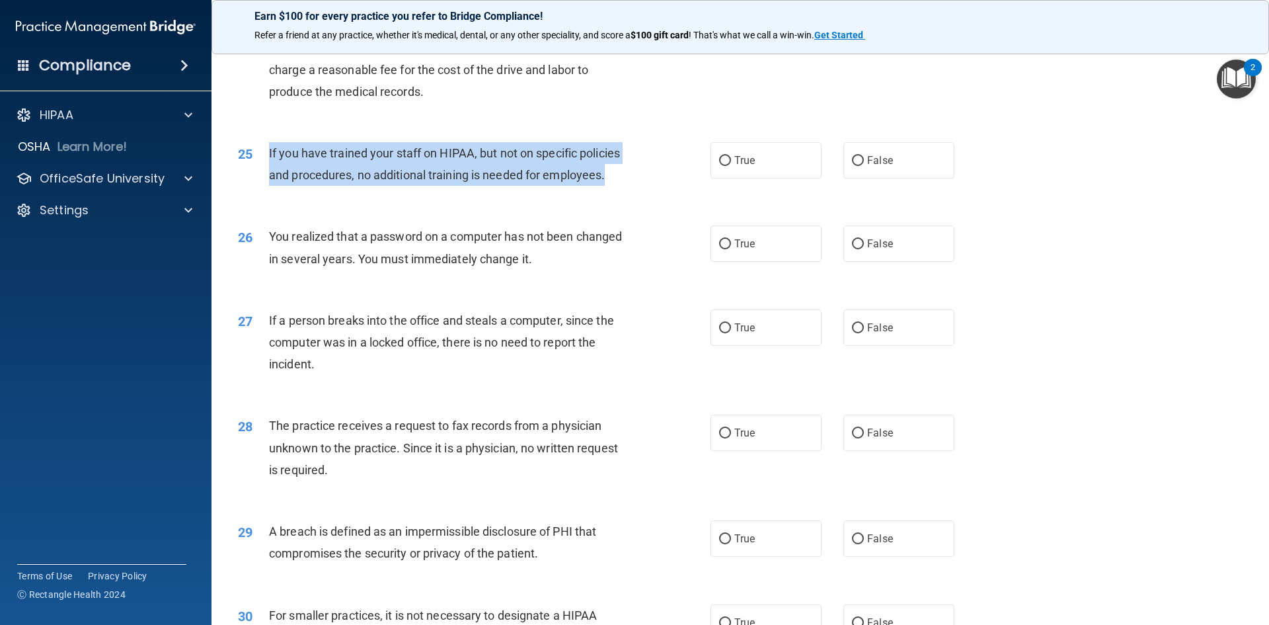
drag, startPoint x: 262, startPoint y: 188, endPoint x: 607, endPoint y: 222, distance: 346.7
click at [609, 192] on div "25 If you have trained your staff on HIPAA, but not on specific policies and pr…" at bounding box center [474, 167] width 512 height 50
click at [853, 166] on input "False" at bounding box center [858, 161] width 12 height 10
radio input "true"
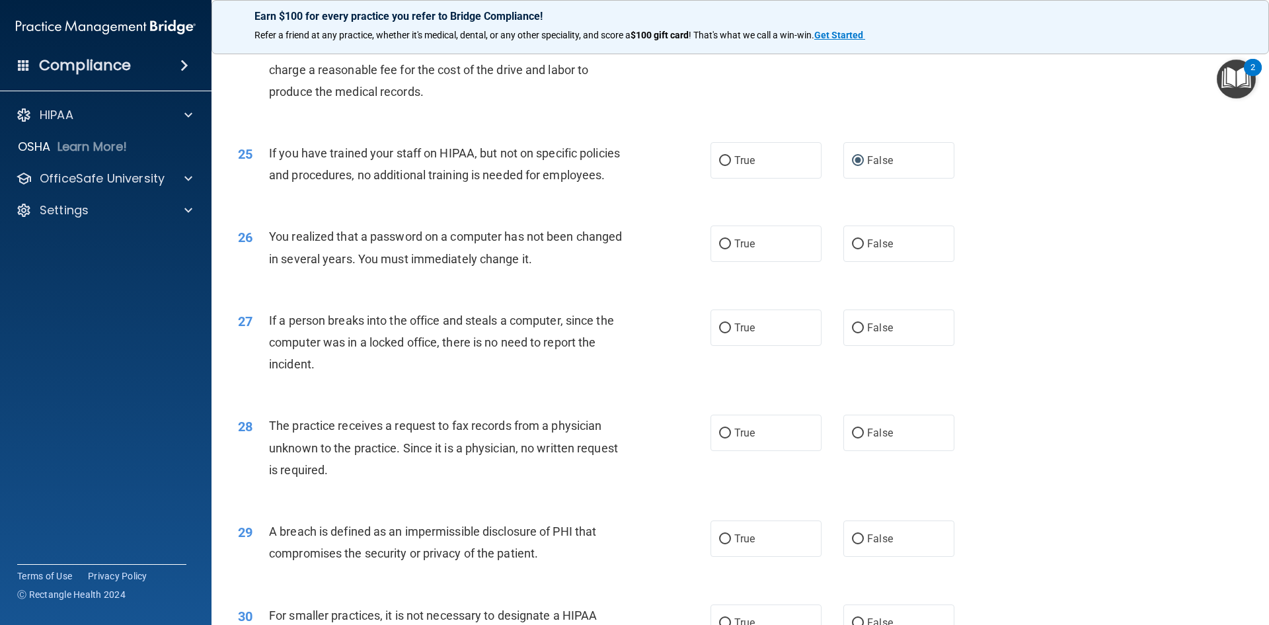
click at [1074, 276] on div "26 You realized that a password on a computer has not been changed in several y…" at bounding box center [740, 250] width 1025 height 83
click at [720, 249] on input "True" at bounding box center [725, 244] width 12 height 10
radio input "true"
click at [853, 333] on input "False" at bounding box center [858, 328] width 12 height 10
radio input "true"
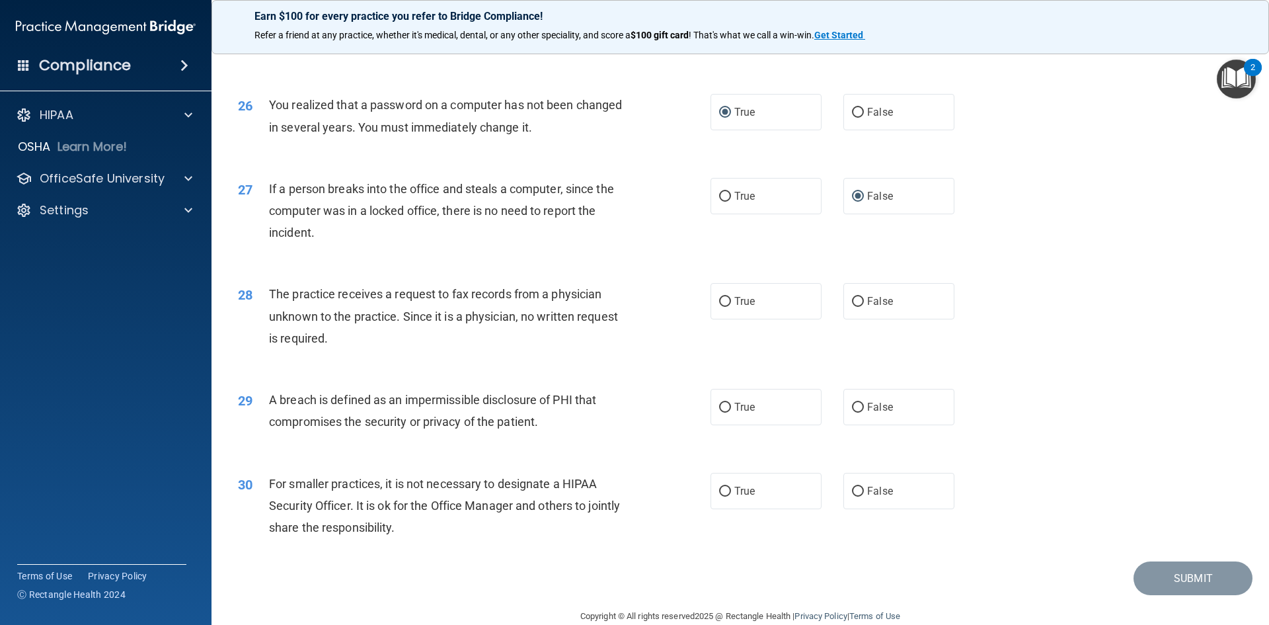
scroll to position [2438, 0]
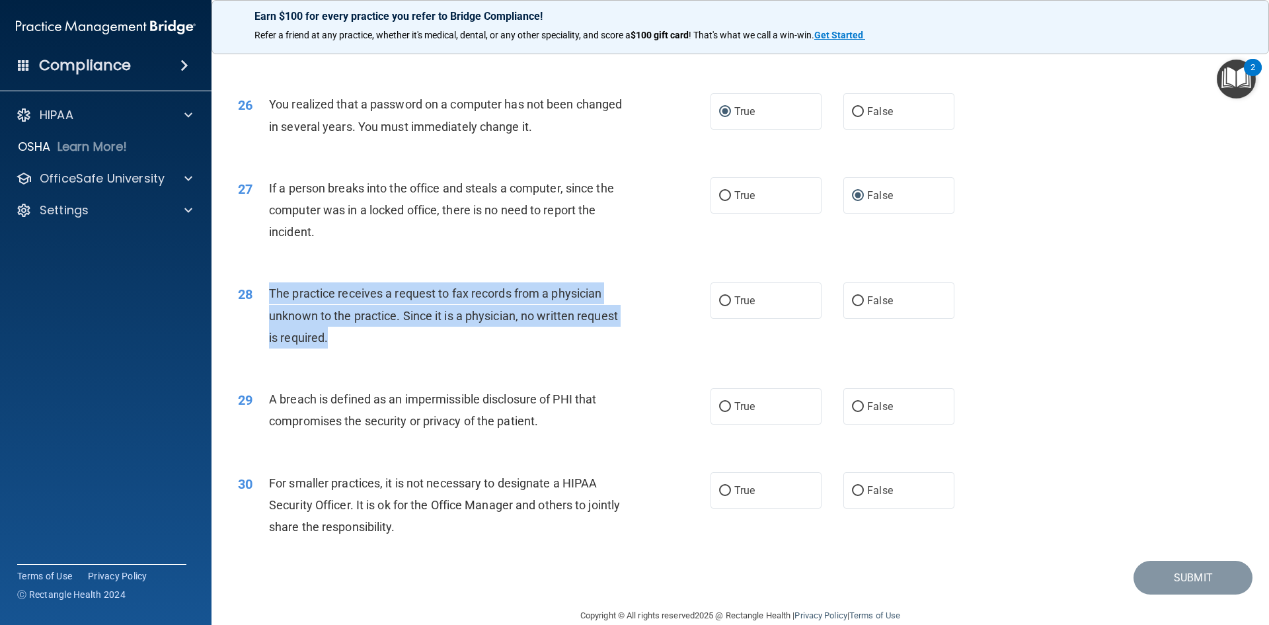
drag, startPoint x: 267, startPoint y: 334, endPoint x: 427, endPoint y: 367, distance: 163.2
click at [430, 355] on div "28 The practice receives a request to fax records from a physician unknown to t…" at bounding box center [474, 318] width 512 height 73
click at [852, 306] on input "False" at bounding box center [858, 301] width 12 height 10
radio input "true"
click at [852, 306] on input "False" at bounding box center [858, 301] width 12 height 10
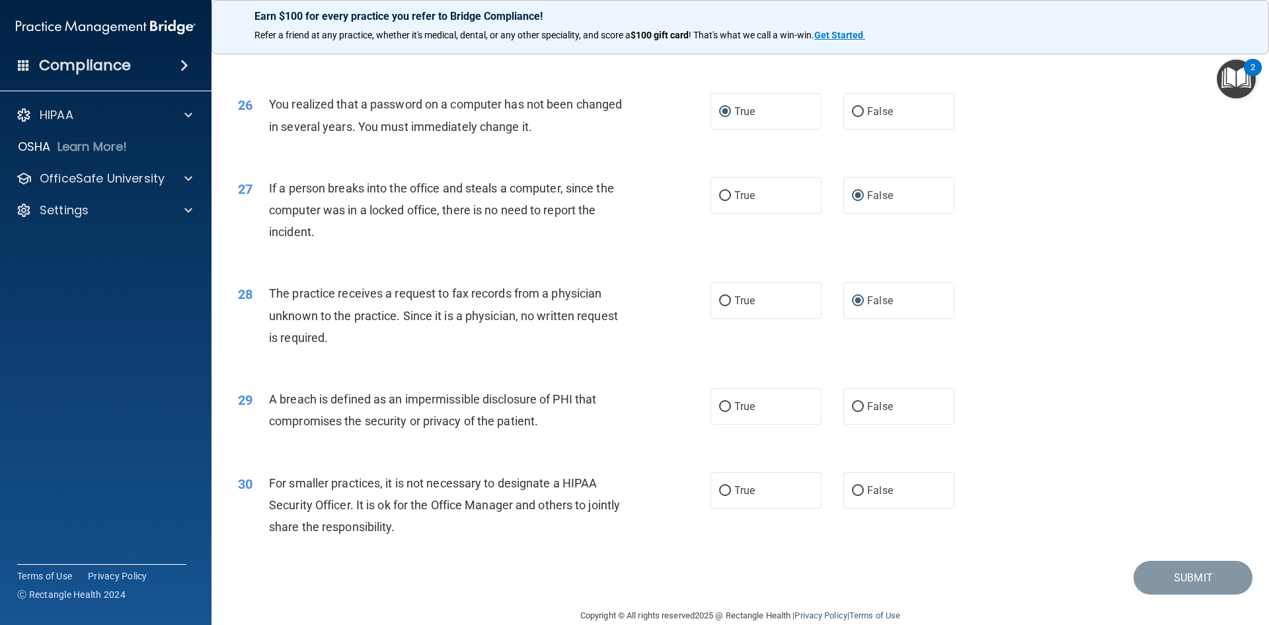
click at [1046, 331] on div "28 The practice receives a request to fax records from a physician unknown to t…" at bounding box center [740, 319] width 1025 height 106
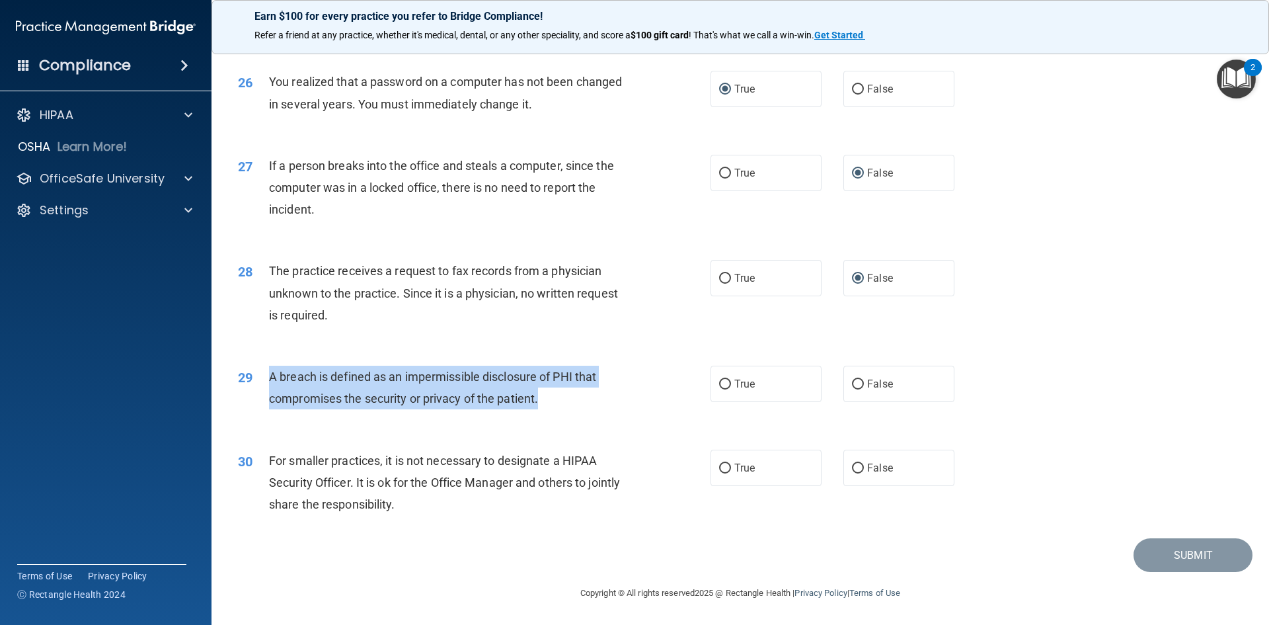
drag, startPoint x: 264, startPoint y: 375, endPoint x: 534, endPoint y: 396, distance: 270.5
click at [539, 400] on div "29 A breach is defined as an impermissible disclosure of PHI that compromises t…" at bounding box center [474, 391] width 512 height 50
click at [546, 407] on div "A breach is defined as an impermissible disclosure of PHI that compromises the …" at bounding box center [454, 388] width 370 height 44
click at [723, 383] on input "True" at bounding box center [725, 384] width 12 height 10
radio input "true"
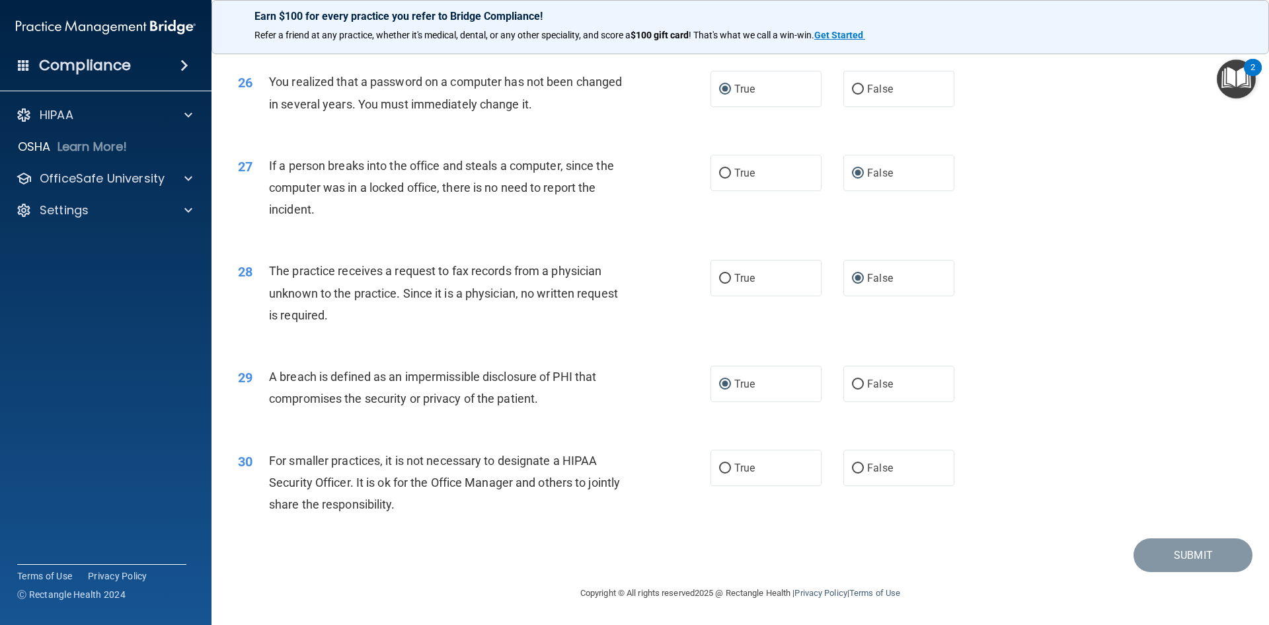
click at [656, 448] on div "30 For smaller practices, it is not necessary to designate a HIPAA Security Off…" at bounding box center [740, 486] width 1025 height 106
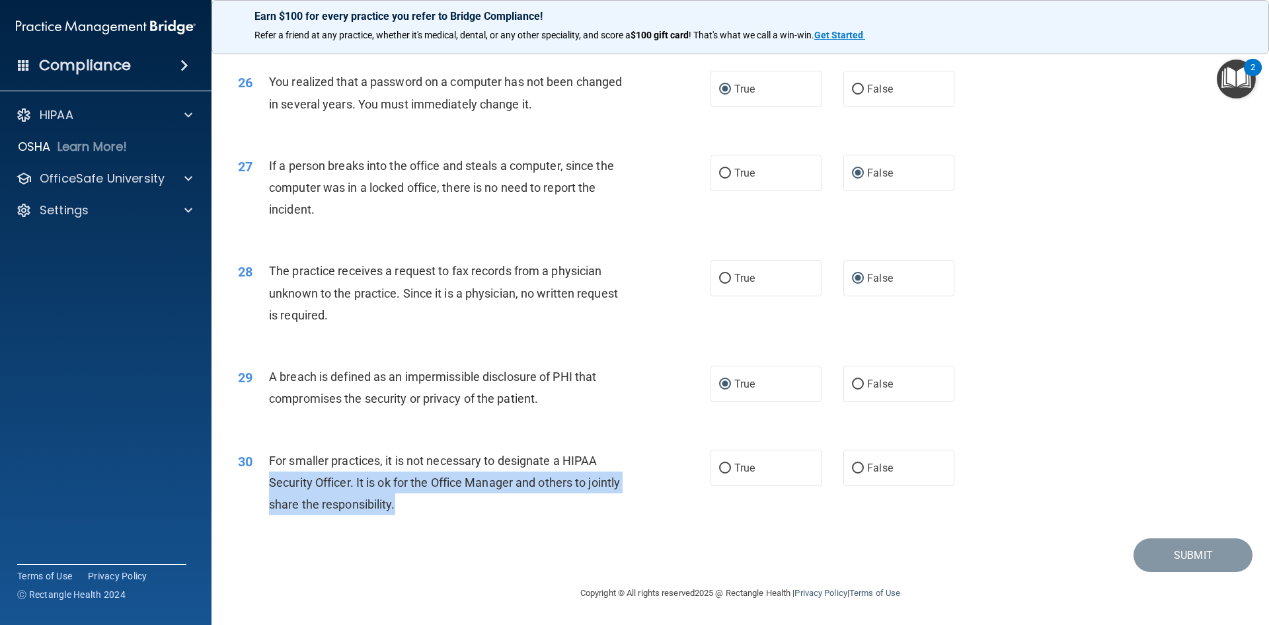
drag, startPoint x: 593, startPoint y: 451, endPoint x: 470, endPoint y: 512, distance: 137.2
click at [470, 512] on div "For smaller practices, it is not necessary to designate a HIPAA Security Office…" at bounding box center [454, 483] width 370 height 66
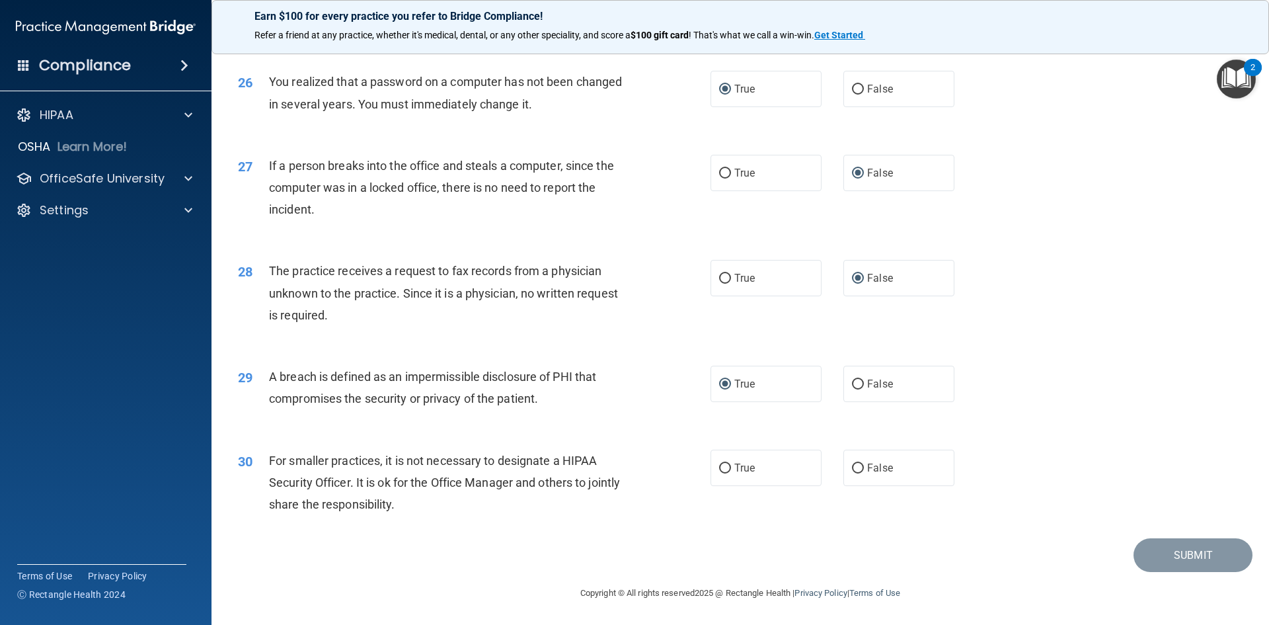
drag, startPoint x: 206, startPoint y: 557, endPoint x: 284, endPoint y: 548, distance: 79.2
click at [207, 557] on div "Compliance HIPAA Documents and Policies Report an Incident Business Associates …" at bounding box center [106, 312] width 212 height 625
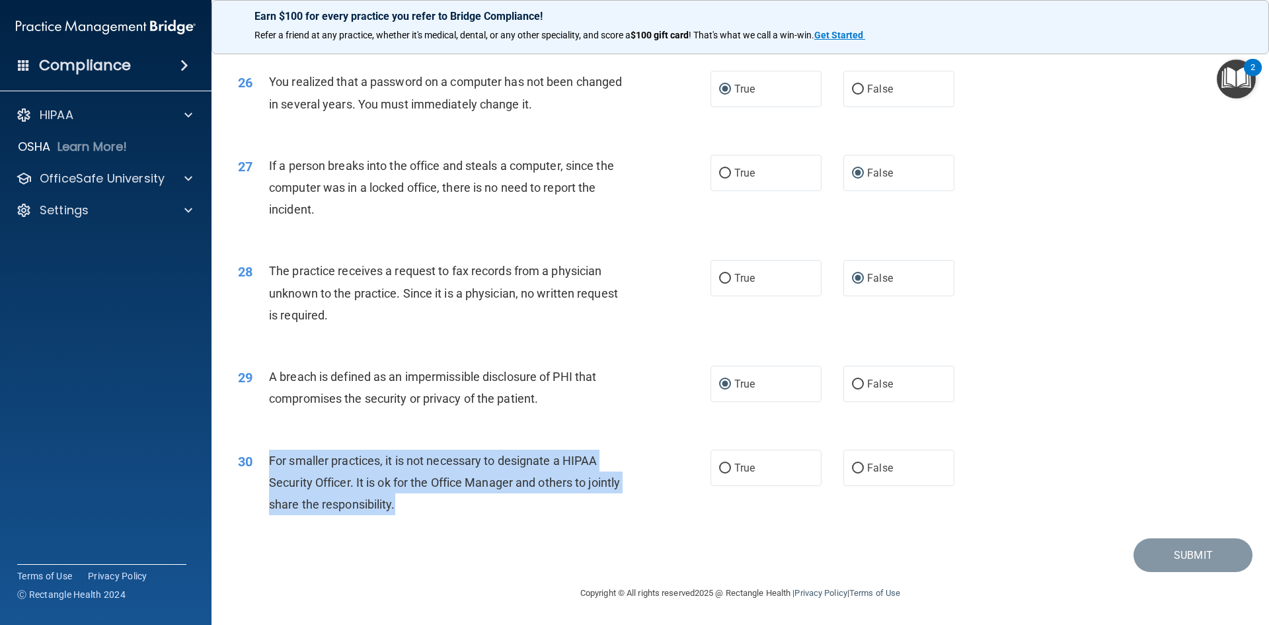
drag, startPoint x: 442, startPoint y: 502, endPoint x: 269, endPoint y: 465, distance: 177.2
click at [269, 465] on div "For smaller practices, it is not necessary to designate a HIPAA Security Office…" at bounding box center [454, 483] width 370 height 66
click at [852, 465] on input "False" at bounding box center [858, 468] width 12 height 10
radio input "true"
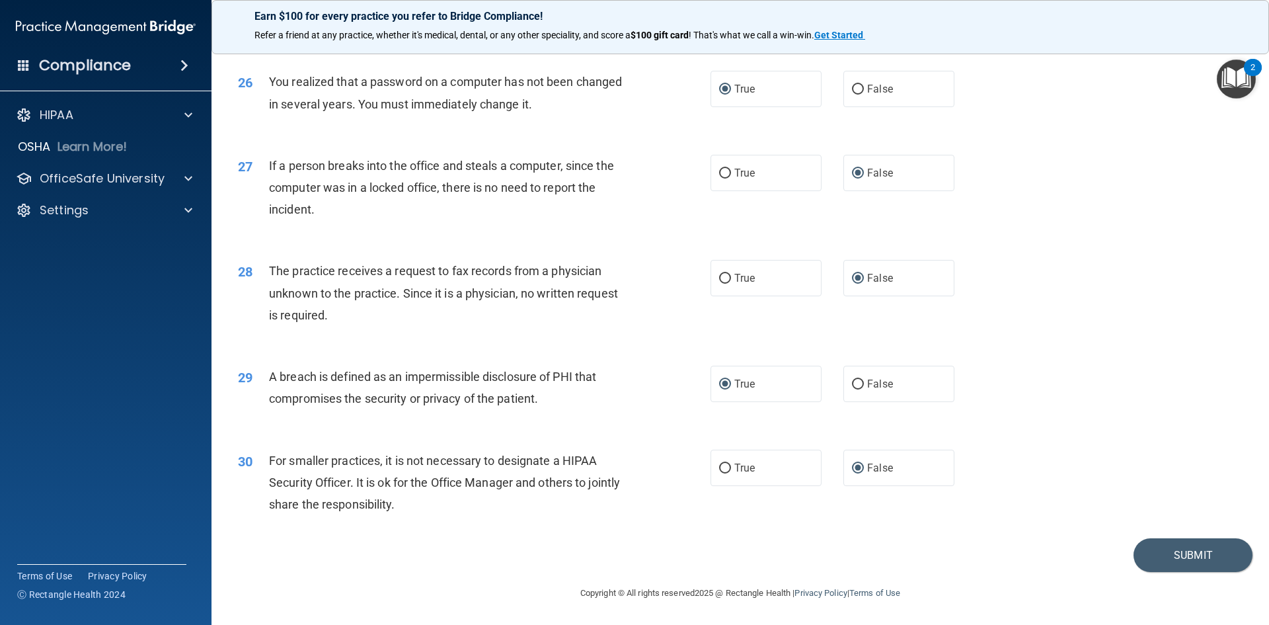
drag, startPoint x: 1033, startPoint y: 358, endPoint x: 1060, endPoint y: 349, distance: 29.3
click at [1035, 356] on div "29 A breach is defined as an impermissible disclosure of PHI that compromises t…" at bounding box center [740, 390] width 1025 height 83
click at [1169, 555] on button "Submit" at bounding box center [1193, 555] width 119 height 34
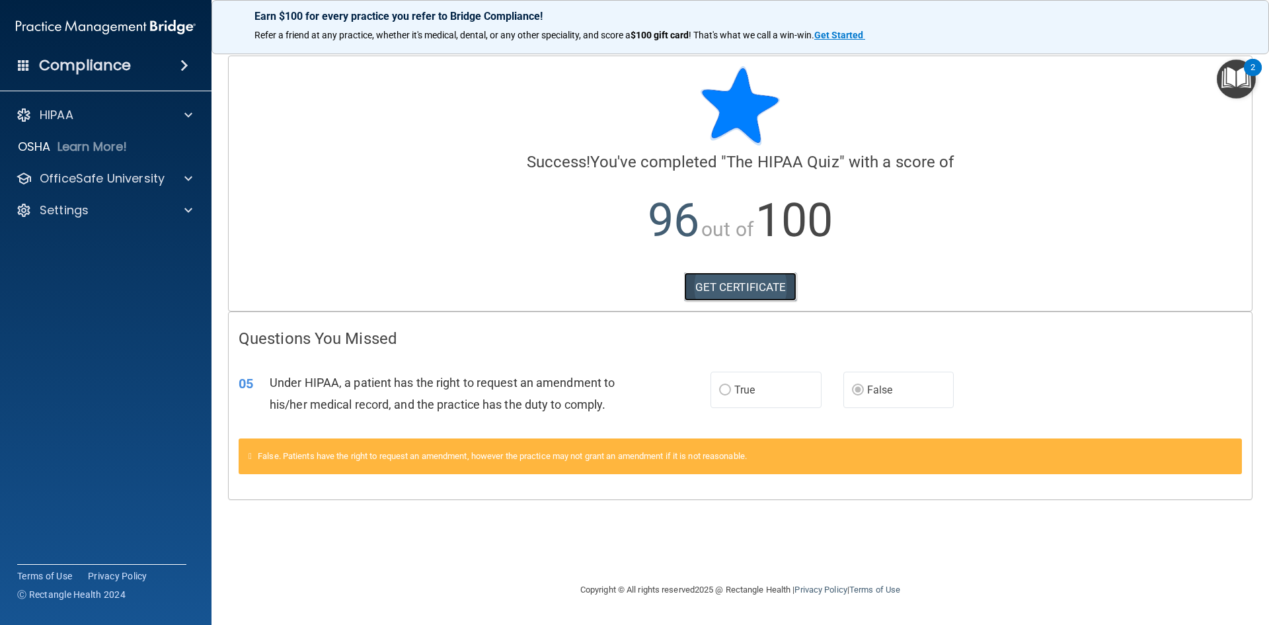
click at [726, 280] on link "GET CERTIFICATE" at bounding box center [740, 286] width 113 height 29
click at [1222, 87] on img "Open Resource Center, 2 new notifications" at bounding box center [1236, 78] width 39 height 39
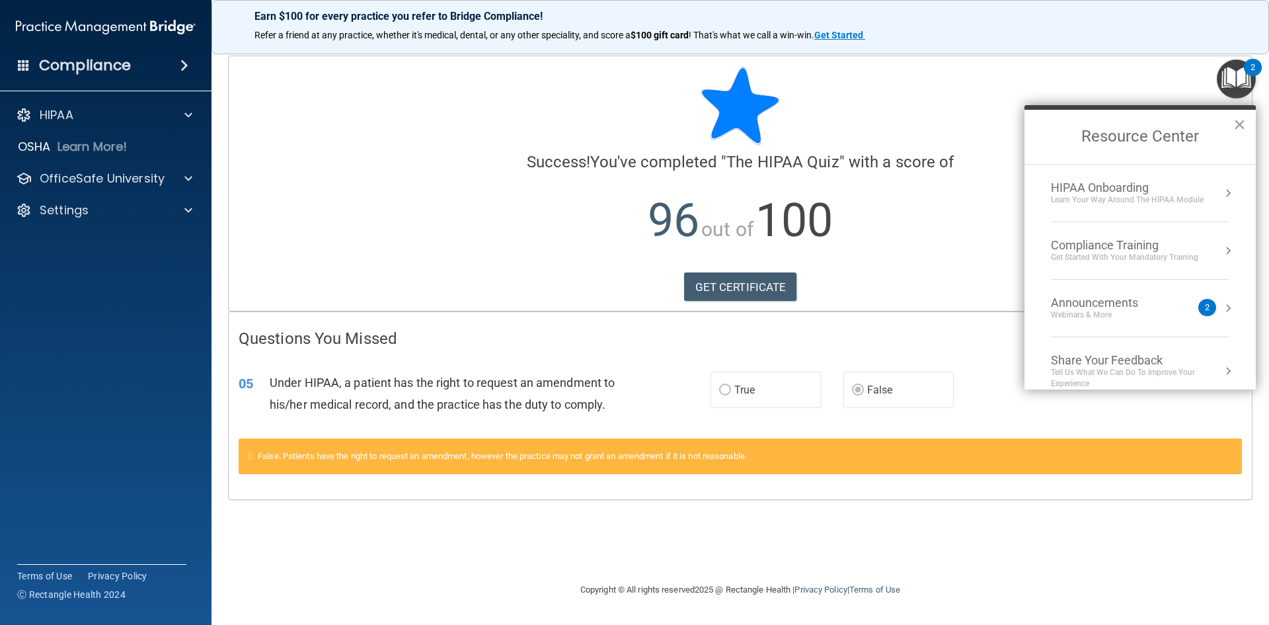
click at [1222, 252] on button "Resource Center" at bounding box center [1228, 250] width 13 height 13
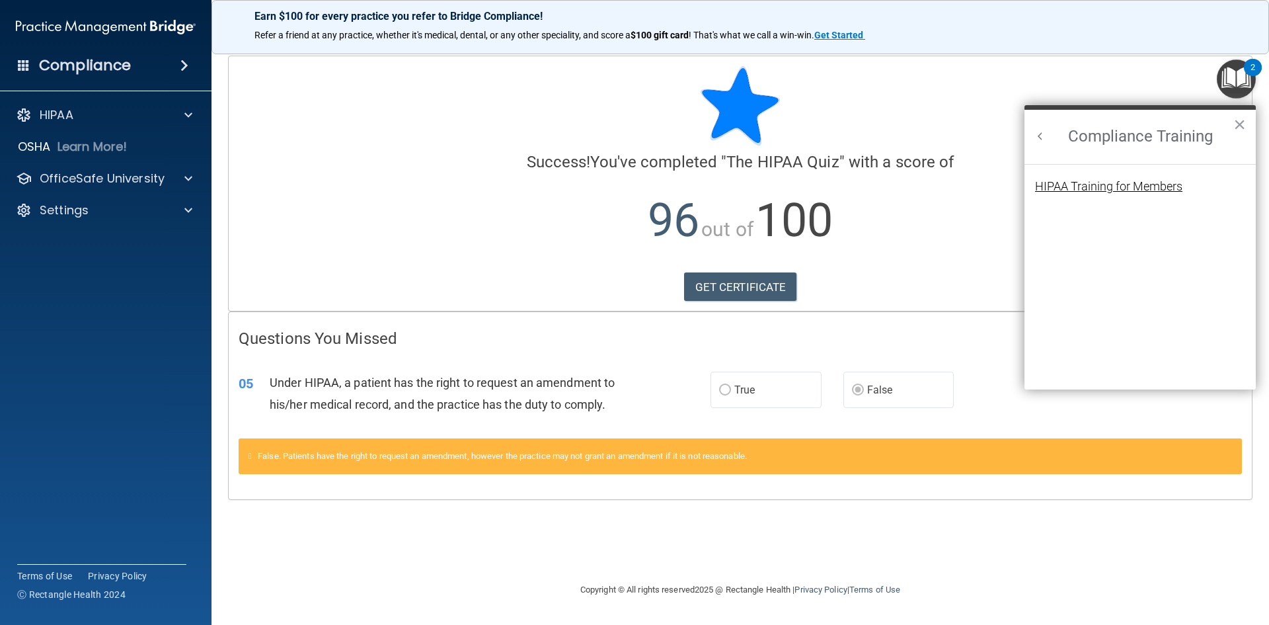
click at [1129, 188] on div "HIPAA Training for Members" at bounding box center [1108, 186] width 147 height 12
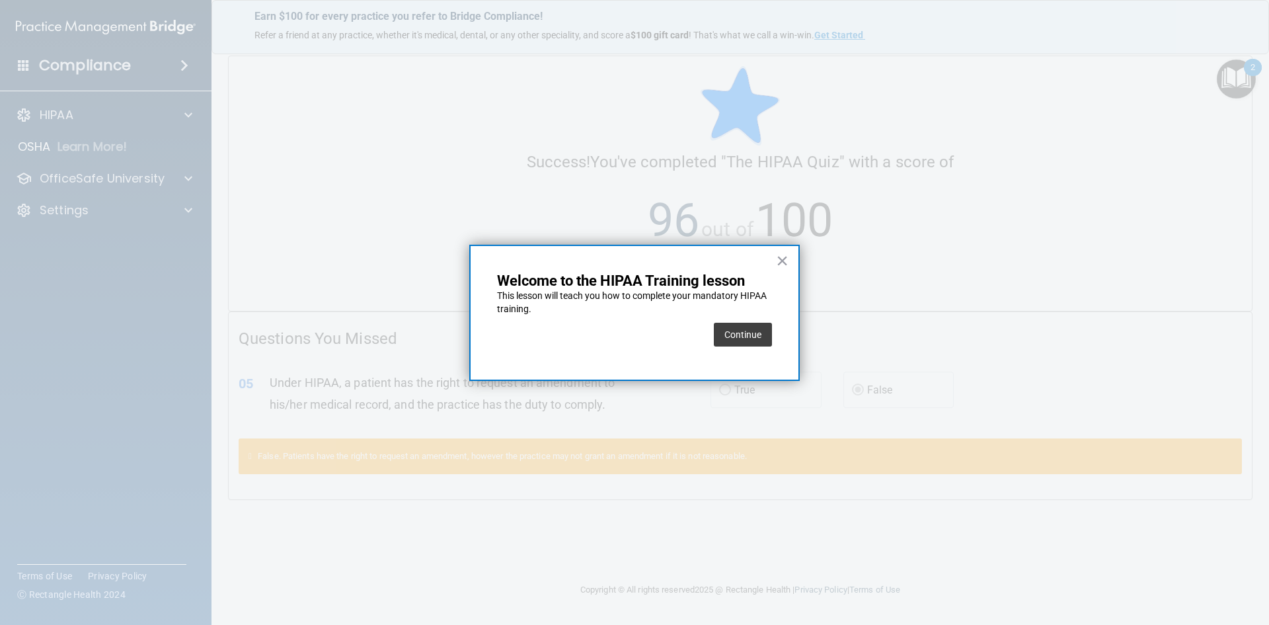
click at [730, 342] on button "Continue" at bounding box center [743, 335] width 58 height 24
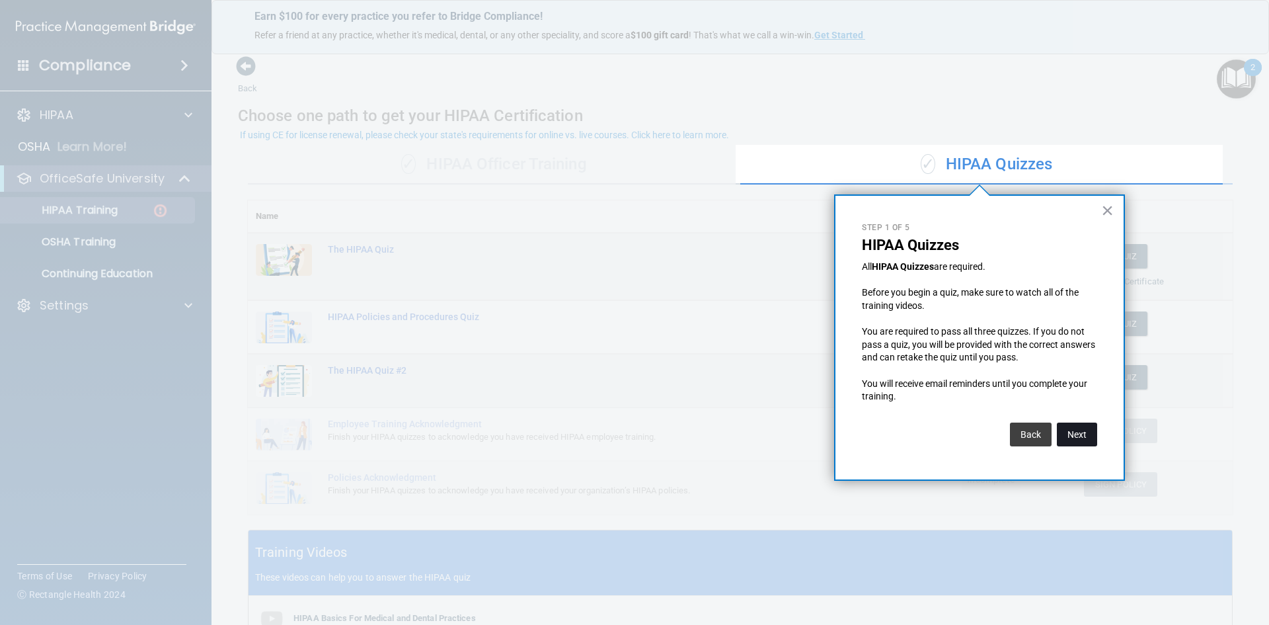
click at [1078, 436] on button "Next" at bounding box center [1077, 434] width 40 height 24
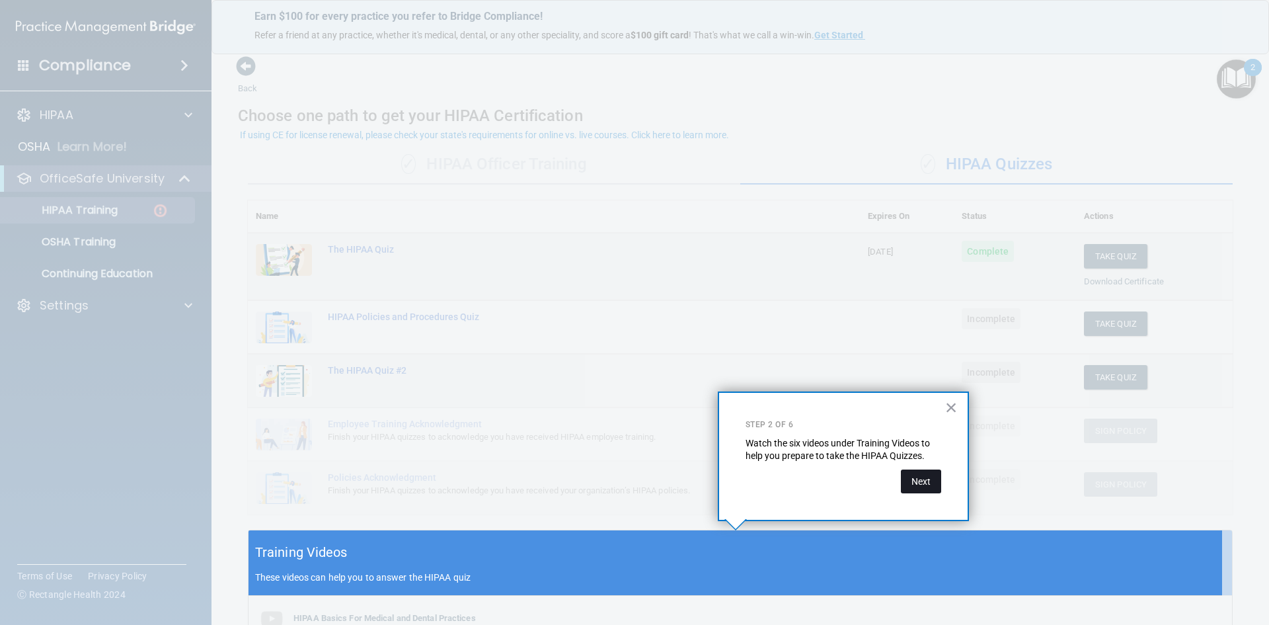
click at [936, 483] on button "Next" at bounding box center [921, 481] width 40 height 24
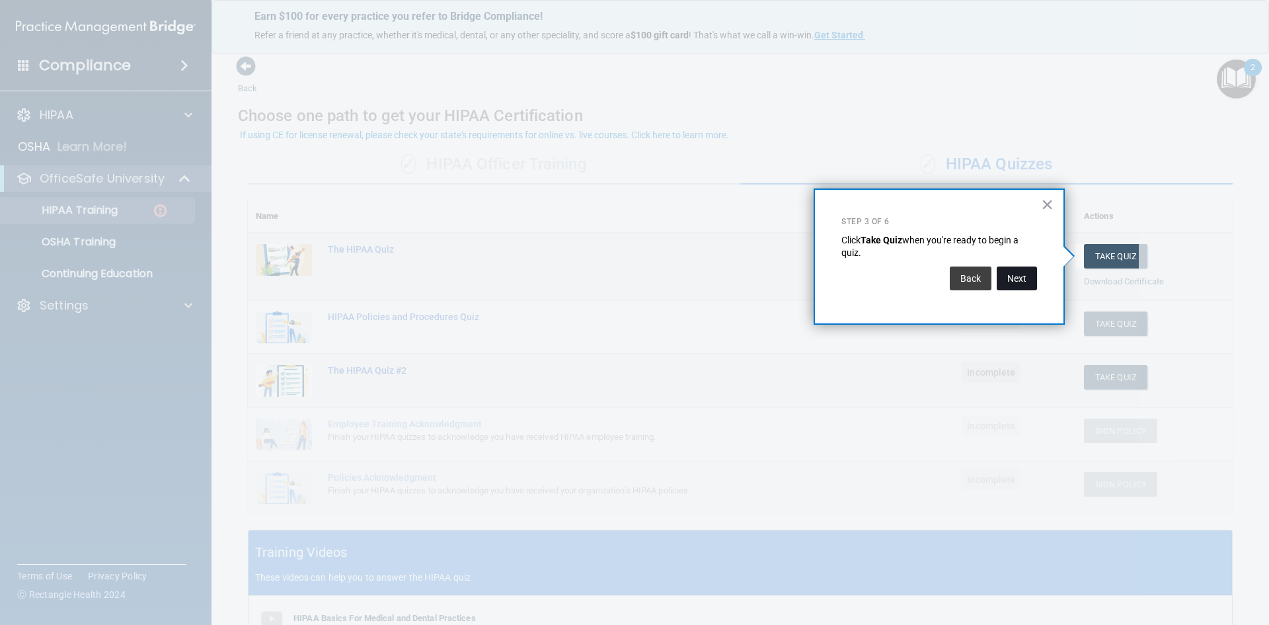
click at [1029, 276] on button "Next" at bounding box center [1017, 278] width 40 height 24
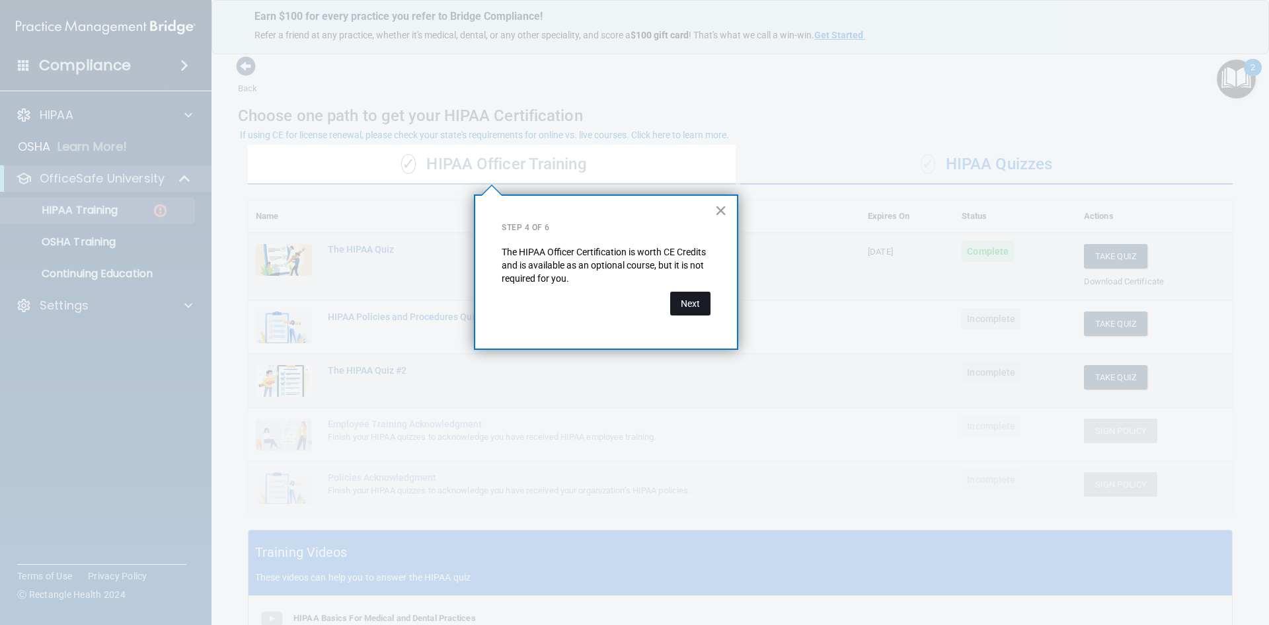
click at [694, 303] on button "Next" at bounding box center [690, 304] width 40 height 24
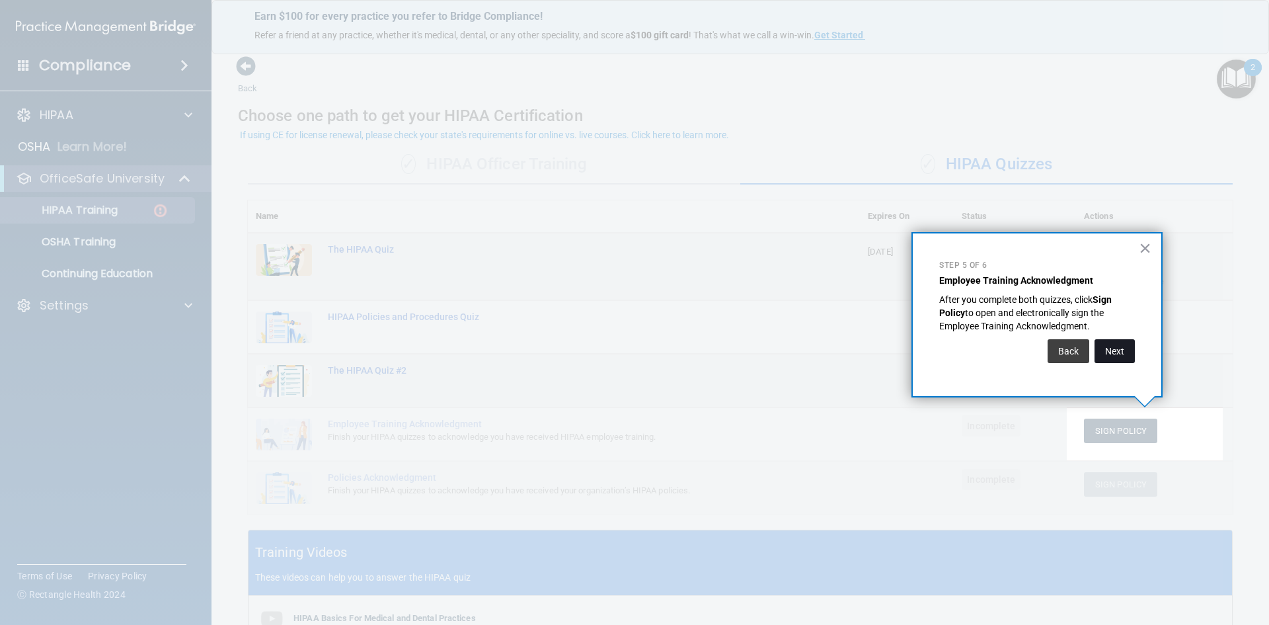
click at [1119, 352] on button "Next" at bounding box center [1115, 351] width 40 height 24
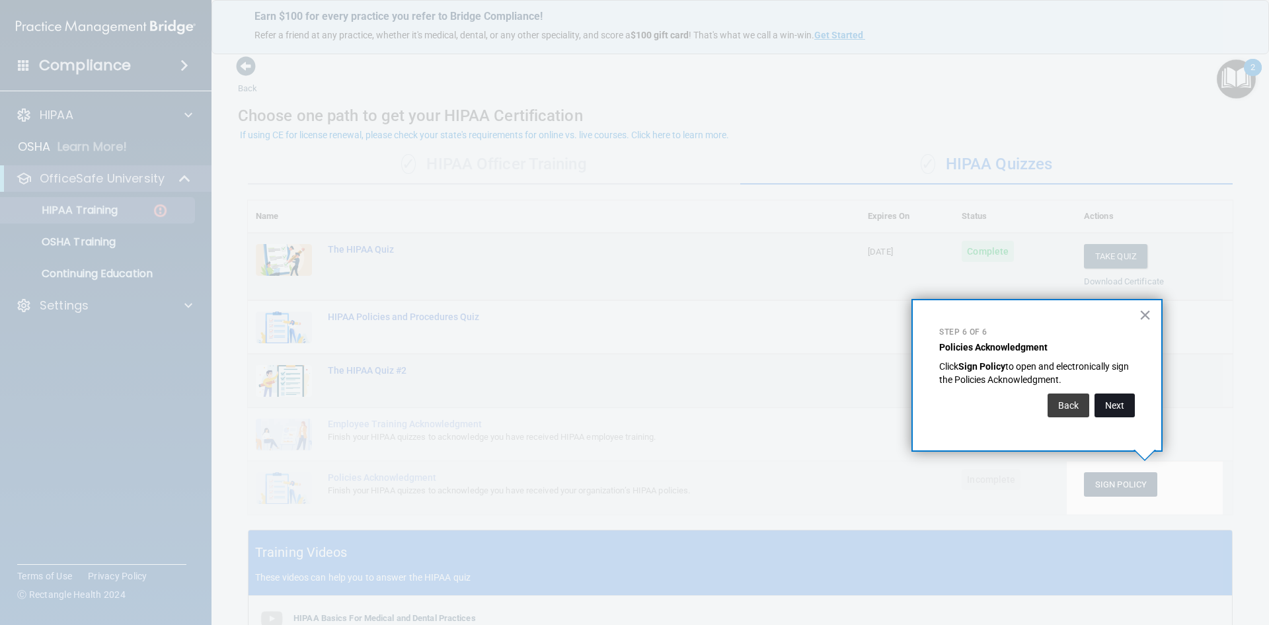
click at [1118, 401] on button "Next" at bounding box center [1115, 405] width 40 height 24
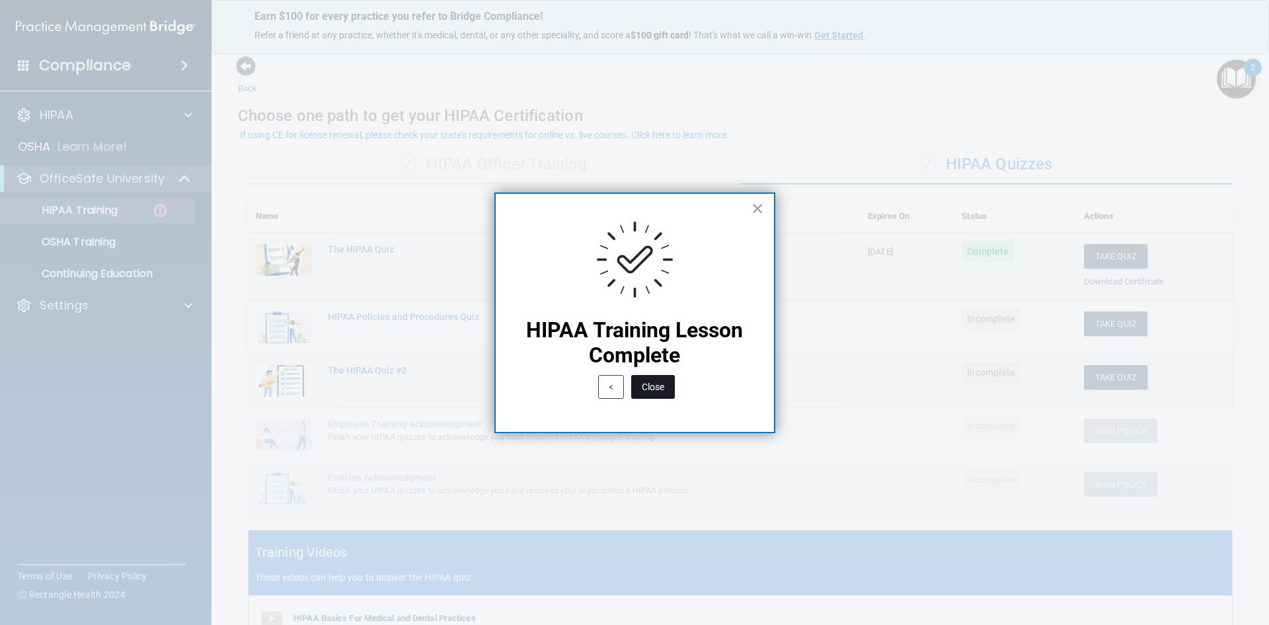
click at [662, 385] on button "Close" at bounding box center [653, 387] width 44 height 24
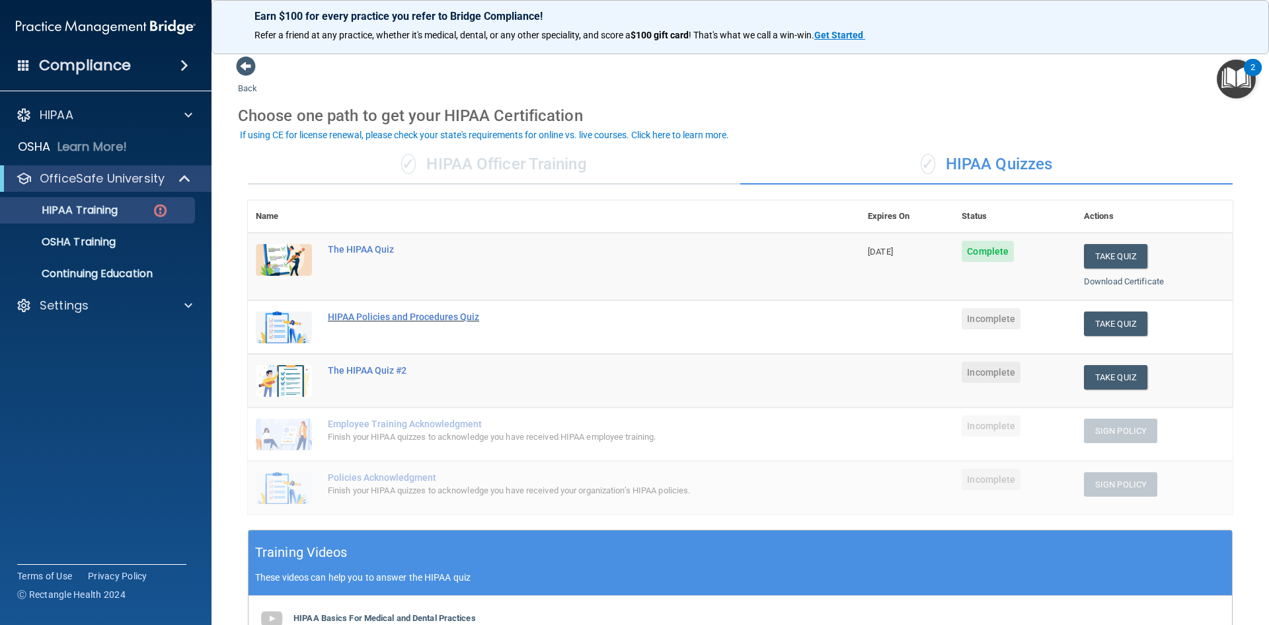
click at [453, 316] on div "HIPAA Policies and Procedures Quiz" at bounding box center [561, 316] width 466 height 11
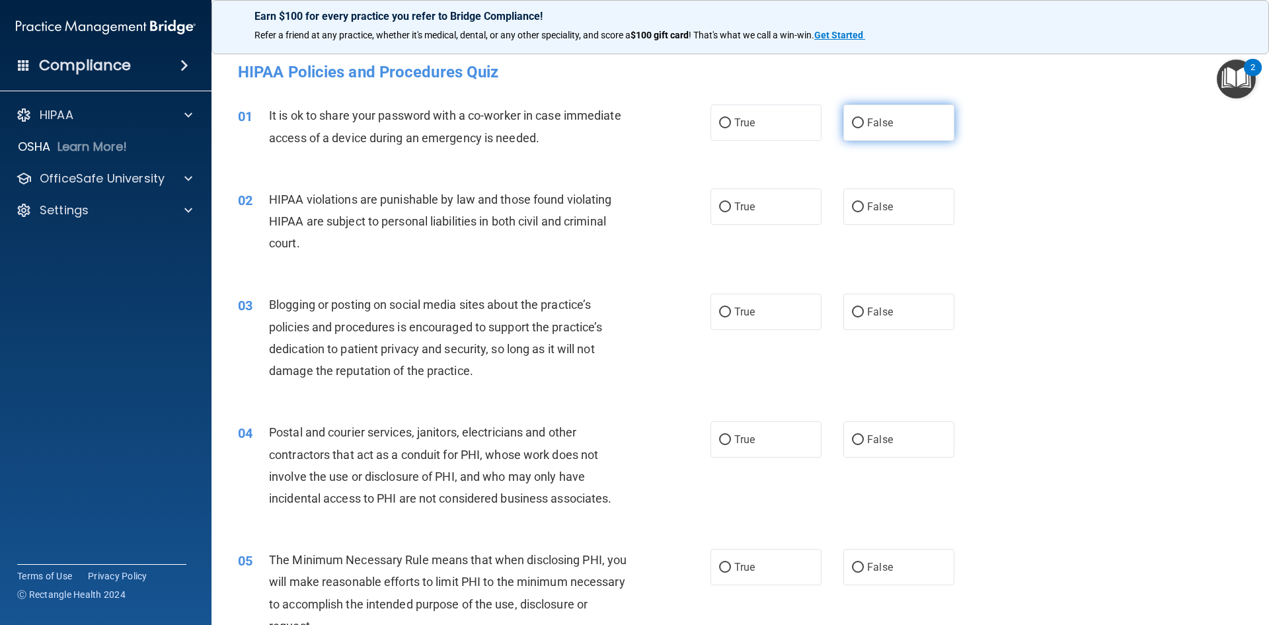
click at [853, 122] on input "False" at bounding box center [858, 123] width 12 height 10
radio input "true"
click at [723, 204] on input "True" at bounding box center [725, 207] width 12 height 10
radio input "true"
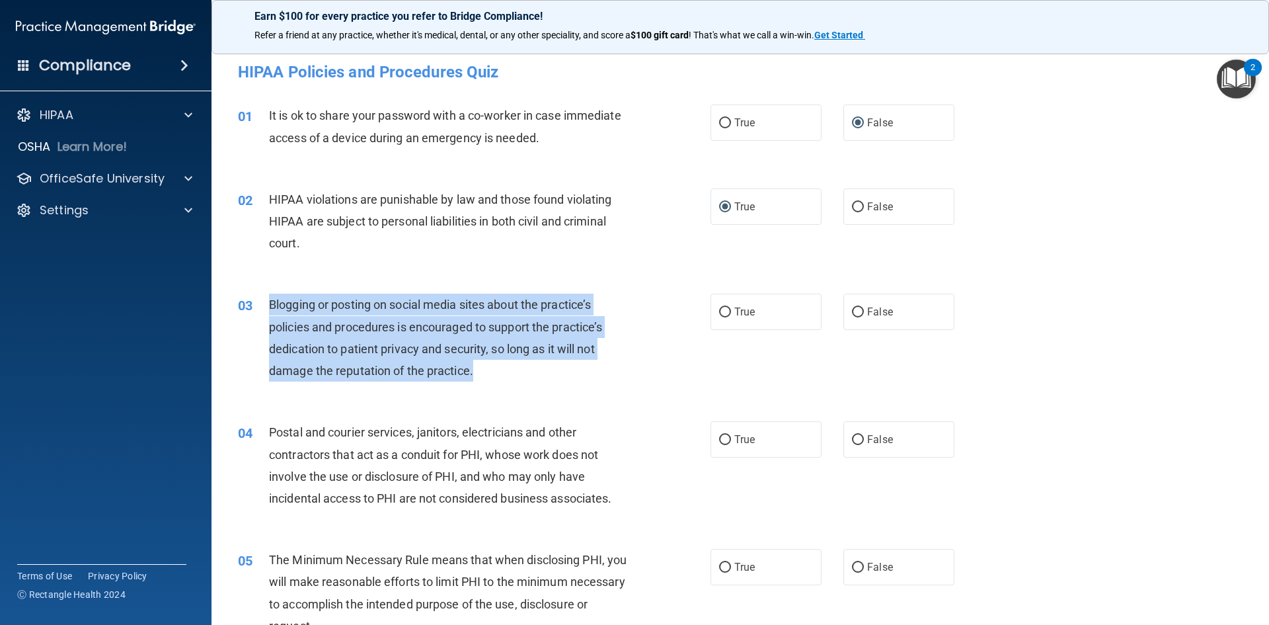
drag, startPoint x: 495, startPoint y: 370, endPoint x: 272, endPoint y: 303, distance: 233.0
click at [272, 303] on div "Blogging or posting on social media sites about the practice’s policies and pro…" at bounding box center [454, 338] width 370 height 88
click at [272, 305] on span "Blogging or posting on social media sites about the practice’s policies and pro…" at bounding box center [435, 337] width 333 height 80
click at [636, 381] on div "03 Blogging or posting on social media sites about the practice’s policies and …" at bounding box center [474, 341] width 512 height 95
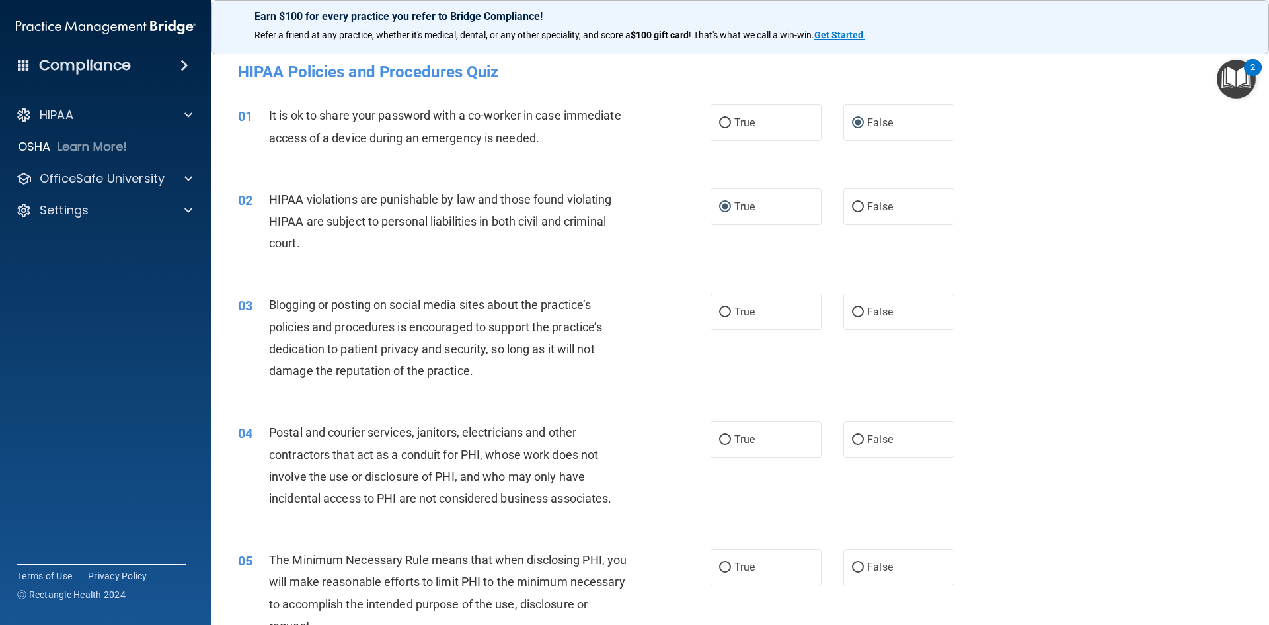
click at [636, 380] on div "03 Blogging or posting on social media sites about the practice’s policies and …" at bounding box center [474, 341] width 512 height 95
click at [722, 308] on input "True" at bounding box center [725, 312] width 12 height 10
radio input "true"
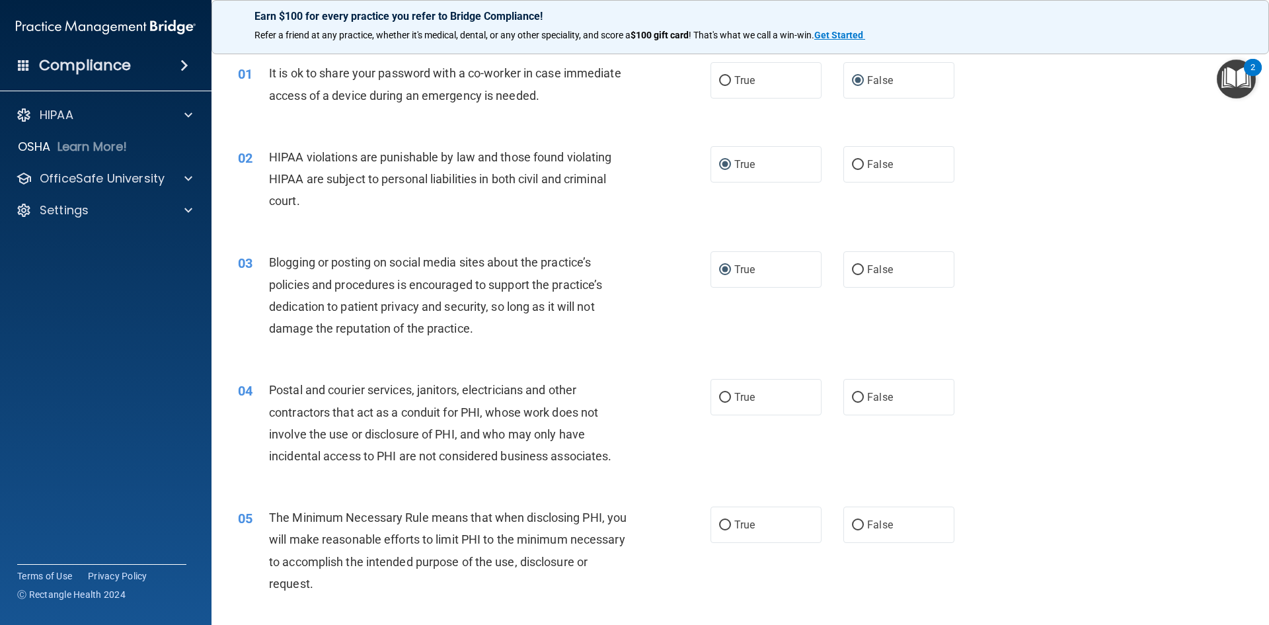
scroll to position [66, 0]
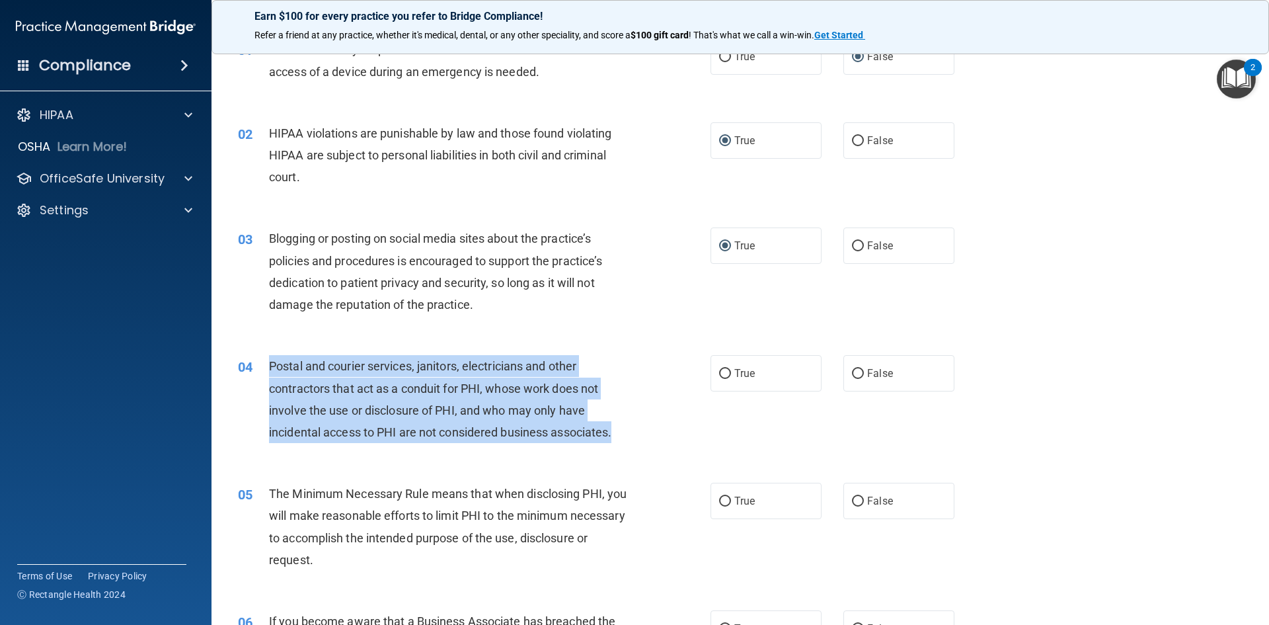
drag, startPoint x: 638, startPoint y: 430, endPoint x: 270, endPoint y: 362, distance: 374.3
click at [270, 362] on div "04 Postal and courier services, janitors, electricians and other contractors th…" at bounding box center [474, 402] width 512 height 95
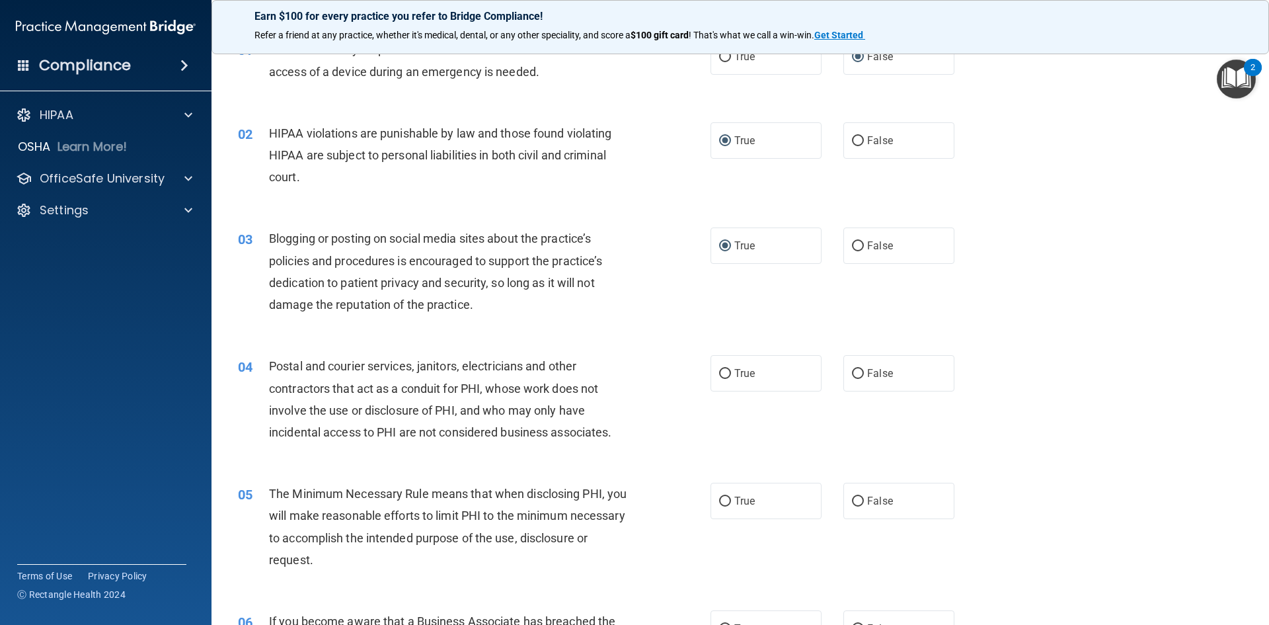
click at [627, 284] on div "Blogging or posting on social media sites about the practice’s policies and pro…" at bounding box center [454, 271] width 370 height 88
click at [721, 372] on input "True" at bounding box center [725, 374] width 12 height 10
radio input "true"
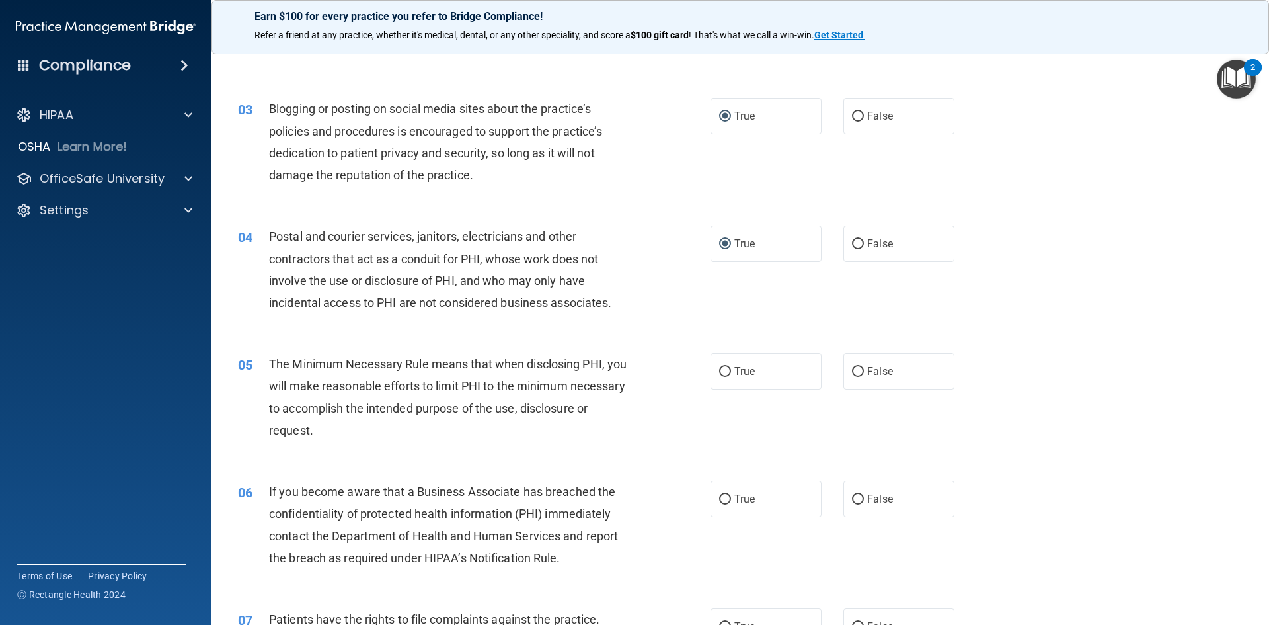
scroll to position [198, 0]
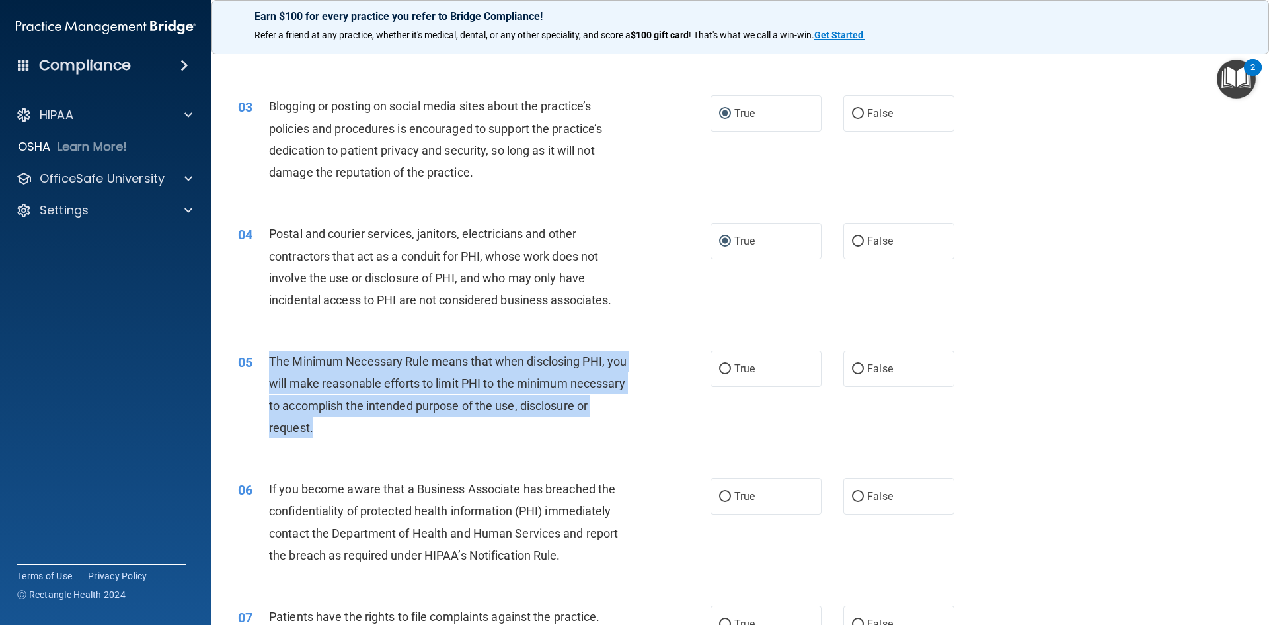
drag, startPoint x: 393, startPoint y: 425, endPoint x: 268, endPoint y: 362, distance: 140.4
click at [268, 362] on div "05 The Minimum Necessary Rule means that when disclosing PHI, you will make rea…" at bounding box center [474, 397] width 512 height 95
click at [645, 428] on div "05 The Minimum Necessary Rule means that when disclosing PHI, you will make rea…" at bounding box center [474, 397] width 512 height 95
click at [643, 426] on div "05 The Minimum Necessary Rule means that when disclosing PHI, you will make rea…" at bounding box center [474, 397] width 512 height 95
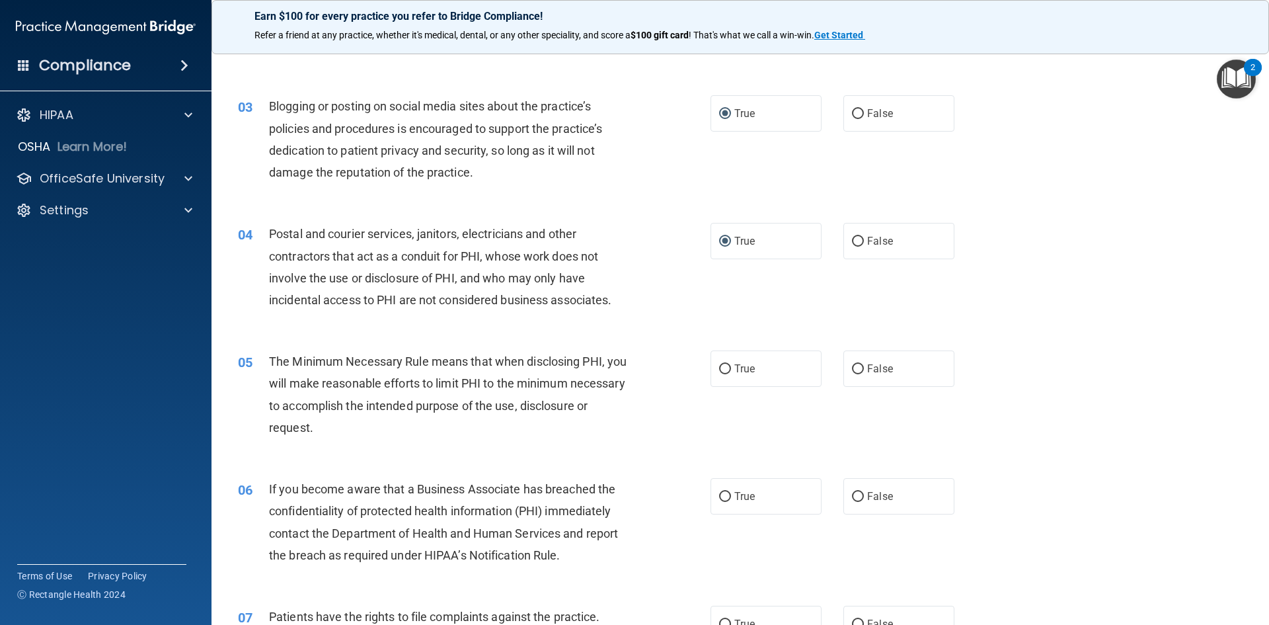
click at [659, 327] on div "04 Postal and courier services, janitors, electricians and other contractors th…" at bounding box center [740, 270] width 1025 height 128
click at [719, 368] on input "True" at bounding box center [725, 369] width 12 height 10
radio input "true"
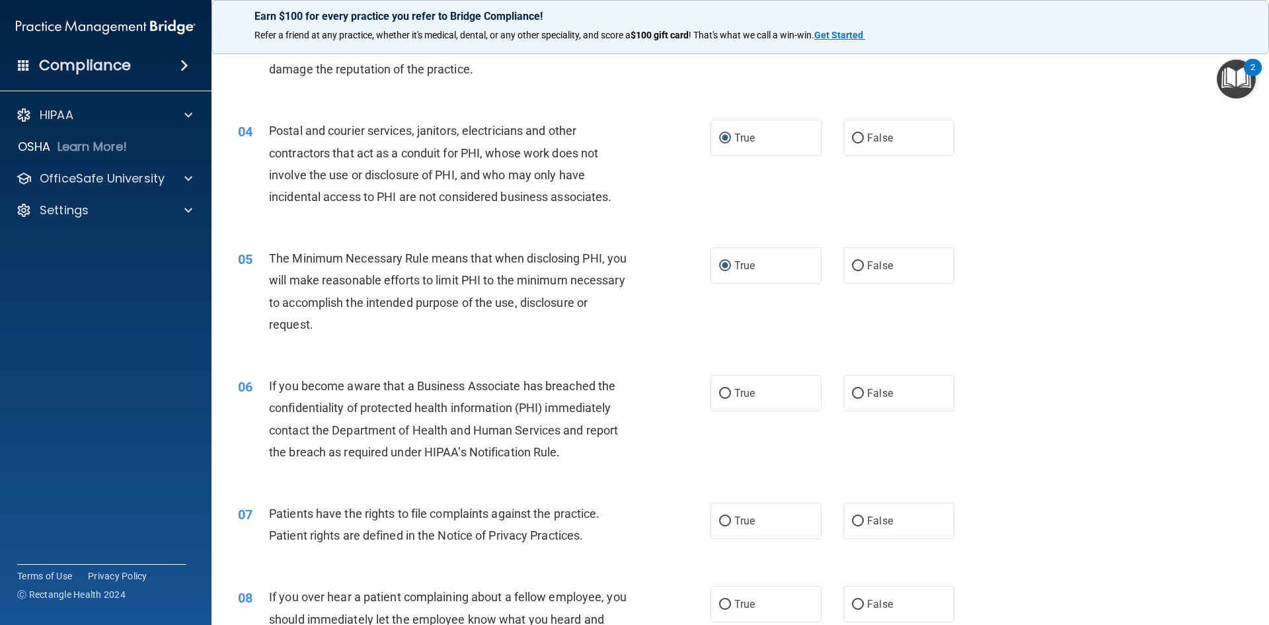
scroll to position [397, 0]
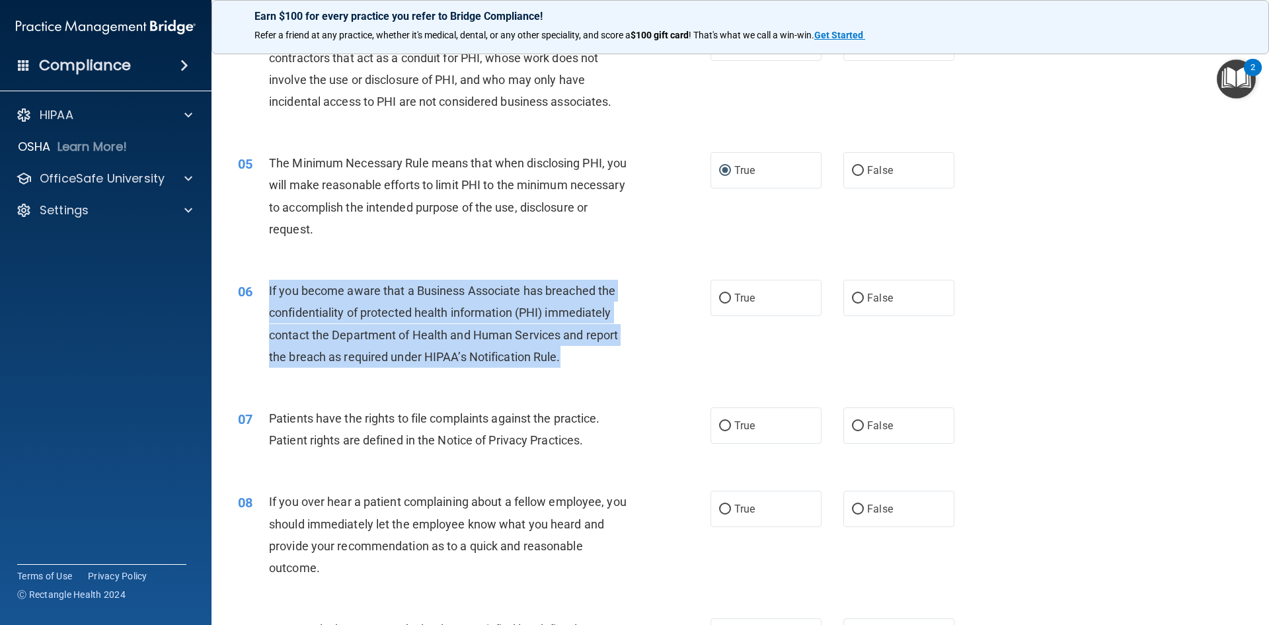
drag, startPoint x: 269, startPoint y: 288, endPoint x: 629, endPoint y: 349, distance: 364.7
click at [630, 350] on div "06 If you become aware that a Business Associate has breached the confidentiali…" at bounding box center [474, 327] width 512 height 95
click at [720, 295] on input "True" at bounding box center [725, 299] width 12 height 10
radio input "true"
click at [656, 340] on div "06 If you become aware that a Business Associate has breached the confidentiali…" at bounding box center [474, 327] width 512 height 95
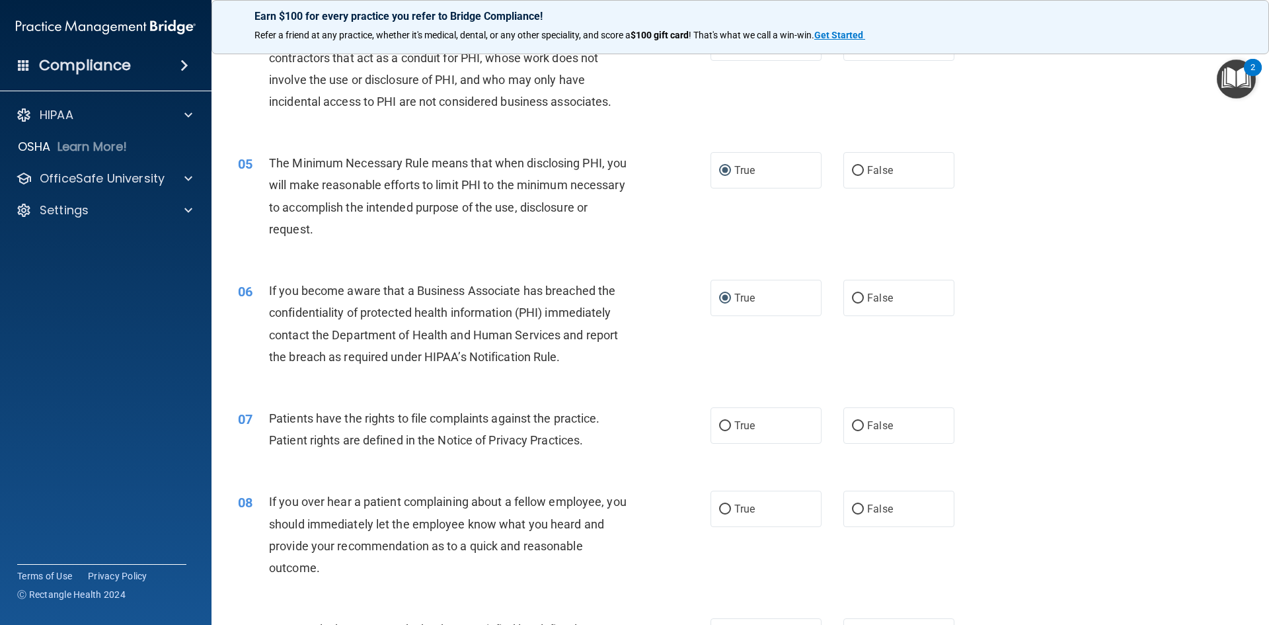
scroll to position [595, 0]
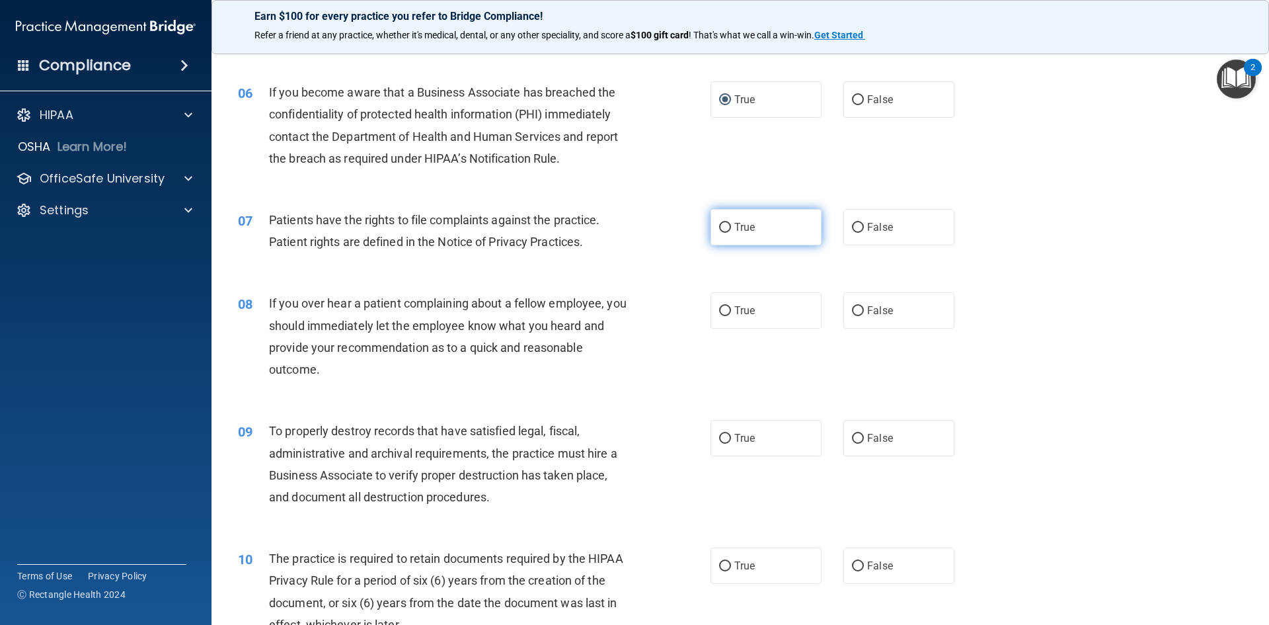
click at [719, 225] on input "True" at bounding box center [725, 228] width 12 height 10
radio input "true"
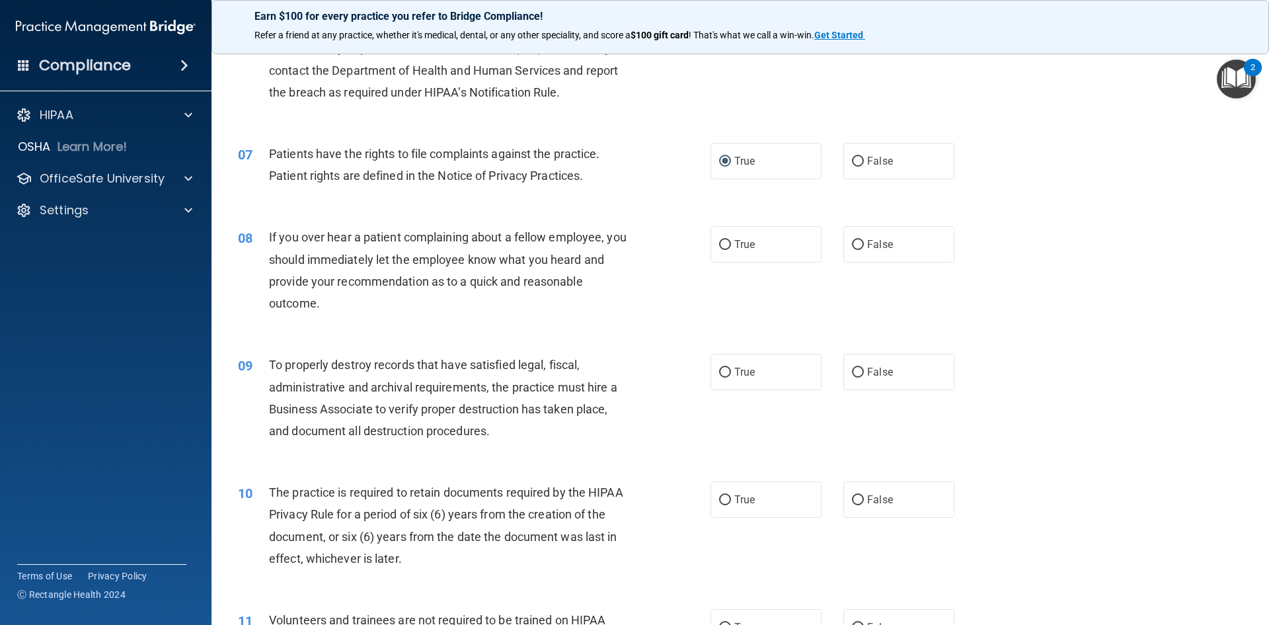
scroll to position [727, 0]
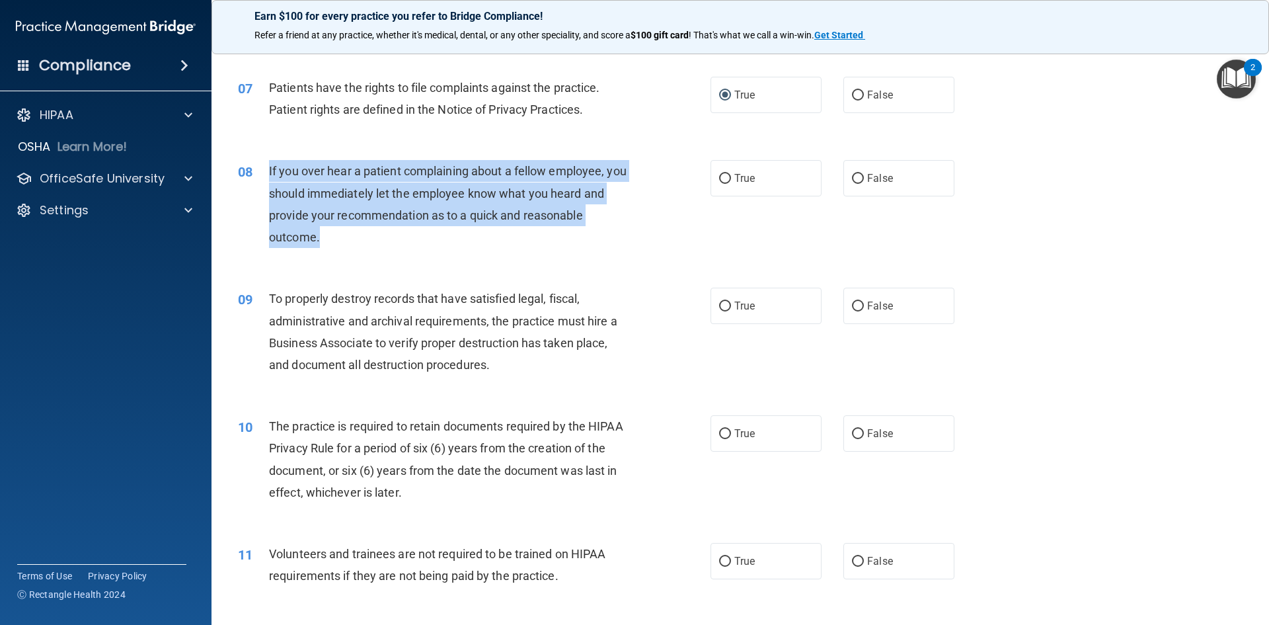
drag, startPoint x: 260, startPoint y: 237, endPoint x: 262, endPoint y: 171, distance: 66.1
click at [262, 171] on div "08 If you over hear a patient complaining about a fellow employee, you should i…" at bounding box center [474, 207] width 512 height 95
click at [852, 174] on input "False" at bounding box center [858, 179] width 12 height 10
radio input "true"
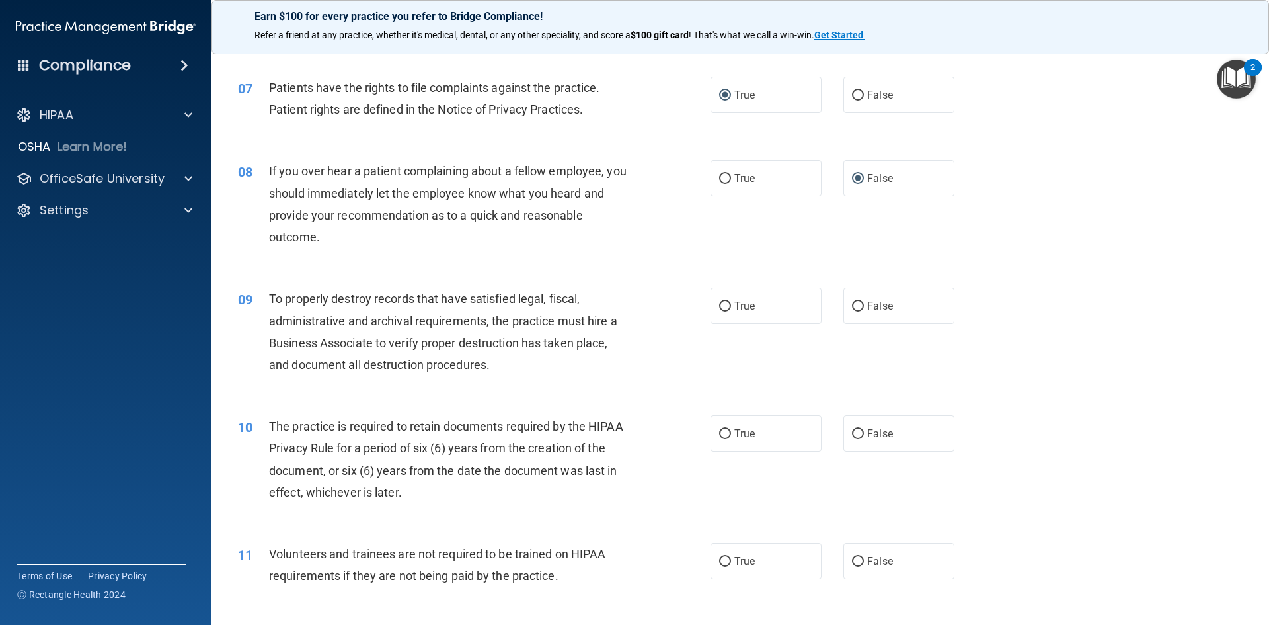
click at [1033, 196] on div "08 If you over hear a patient complaining about a fellow employee, you should i…" at bounding box center [740, 207] width 1025 height 128
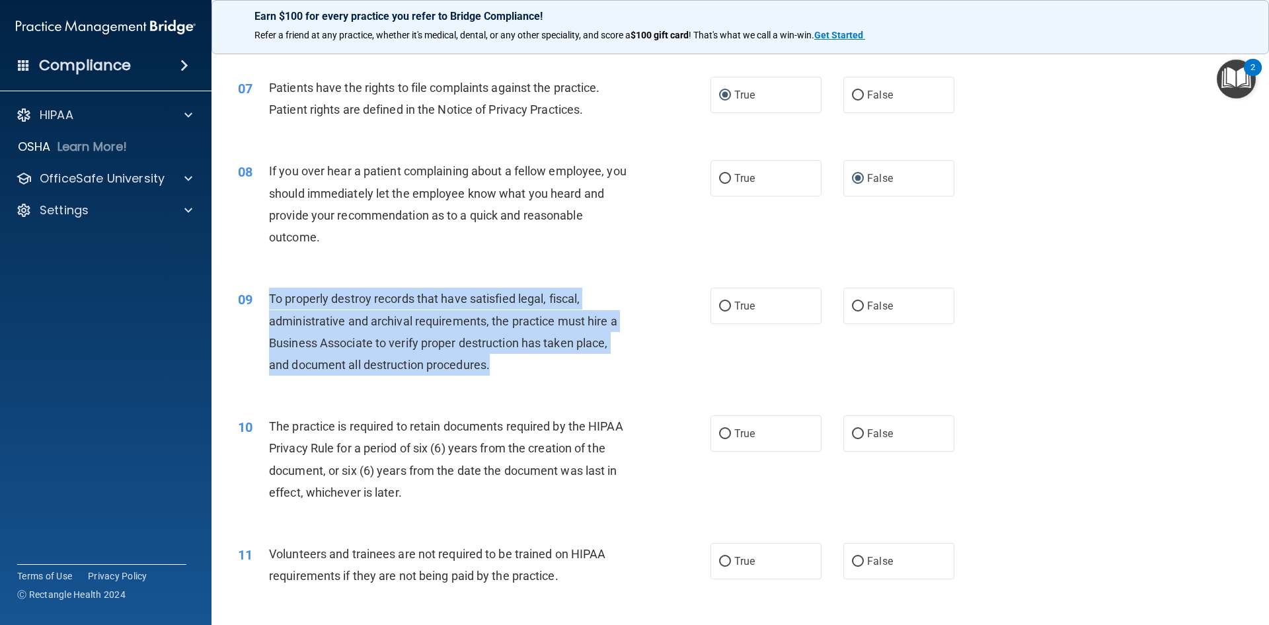
drag, startPoint x: 492, startPoint y: 366, endPoint x: 266, endPoint y: 303, distance: 234.6
click at [266, 303] on div "09 To properly destroy records that have satisfied legal, fiscal, administrativ…" at bounding box center [474, 335] width 512 height 95
click at [852, 305] on input "False" at bounding box center [858, 306] width 12 height 10
radio input "true"
click at [714, 356] on div "09 To properly destroy records that have satisfied legal, fiscal, administrativ…" at bounding box center [474, 335] width 512 height 95
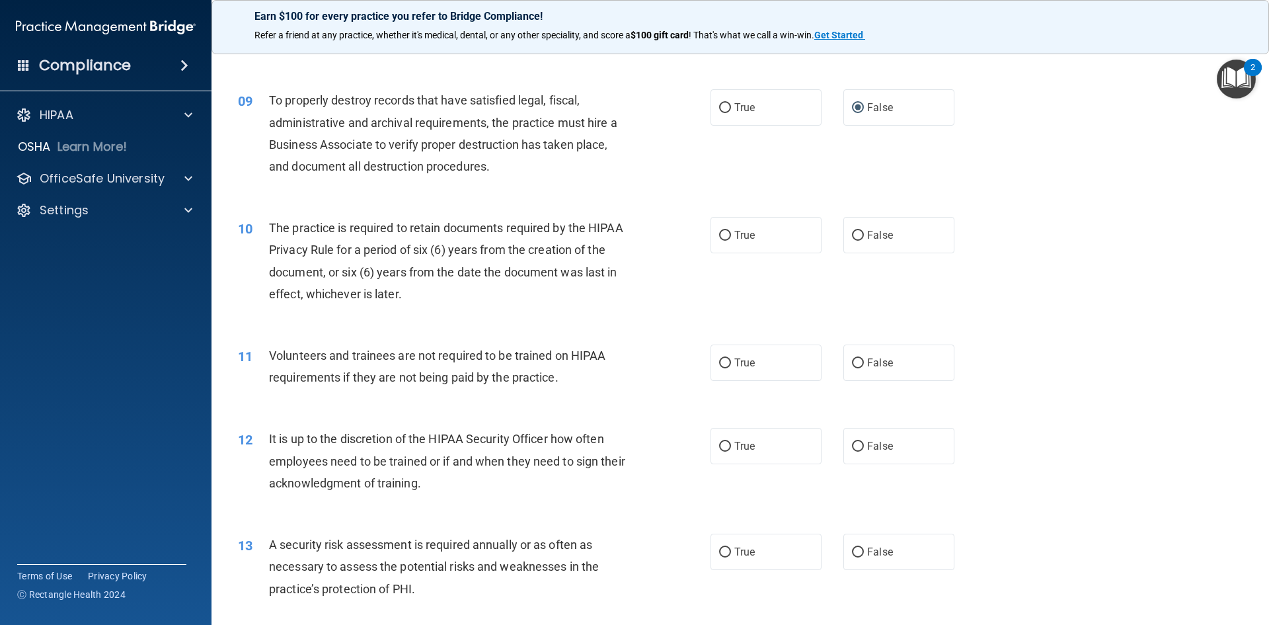
scroll to position [992, 0]
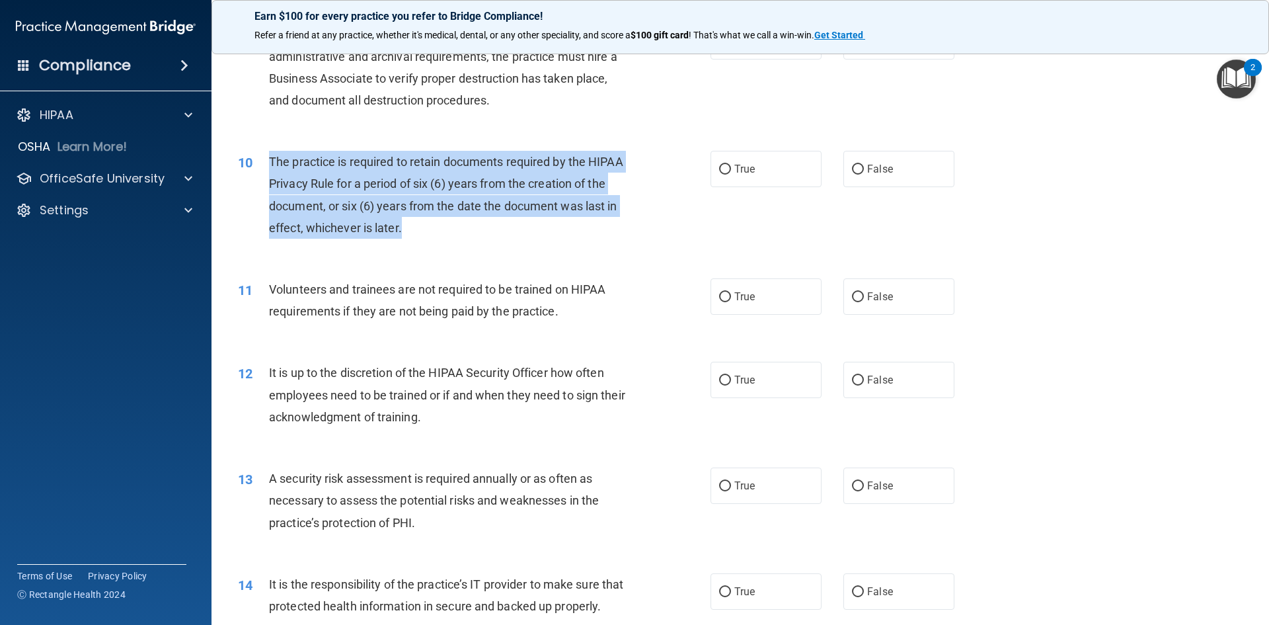
drag, startPoint x: 432, startPoint y: 231, endPoint x: 269, endPoint y: 166, distance: 175.0
click at [269, 166] on div "The practice is required to retain documents required by the HIPAA Privacy Rule…" at bounding box center [454, 195] width 370 height 88
click at [721, 165] on input "True" at bounding box center [725, 170] width 12 height 10
radio input "true"
click at [676, 225] on div "10 The practice is required to retain documents required by the HIPAA Privacy R…" at bounding box center [474, 198] width 512 height 95
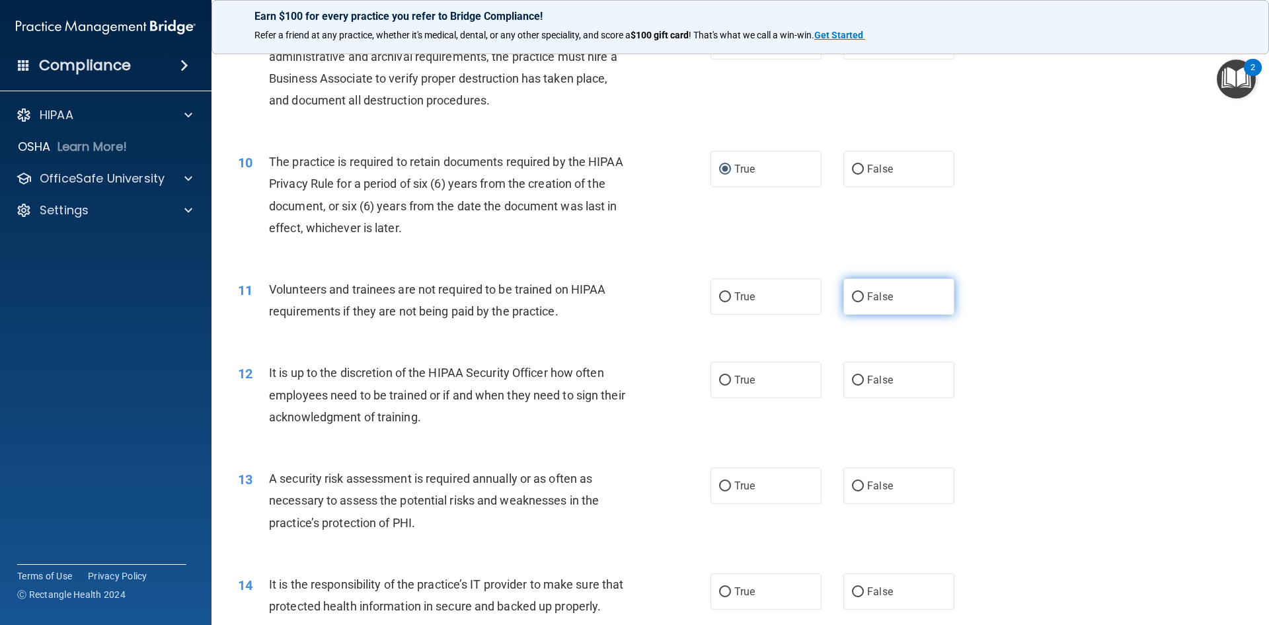
click at [854, 295] on input "False" at bounding box center [858, 297] width 12 height 10
radio input "true"
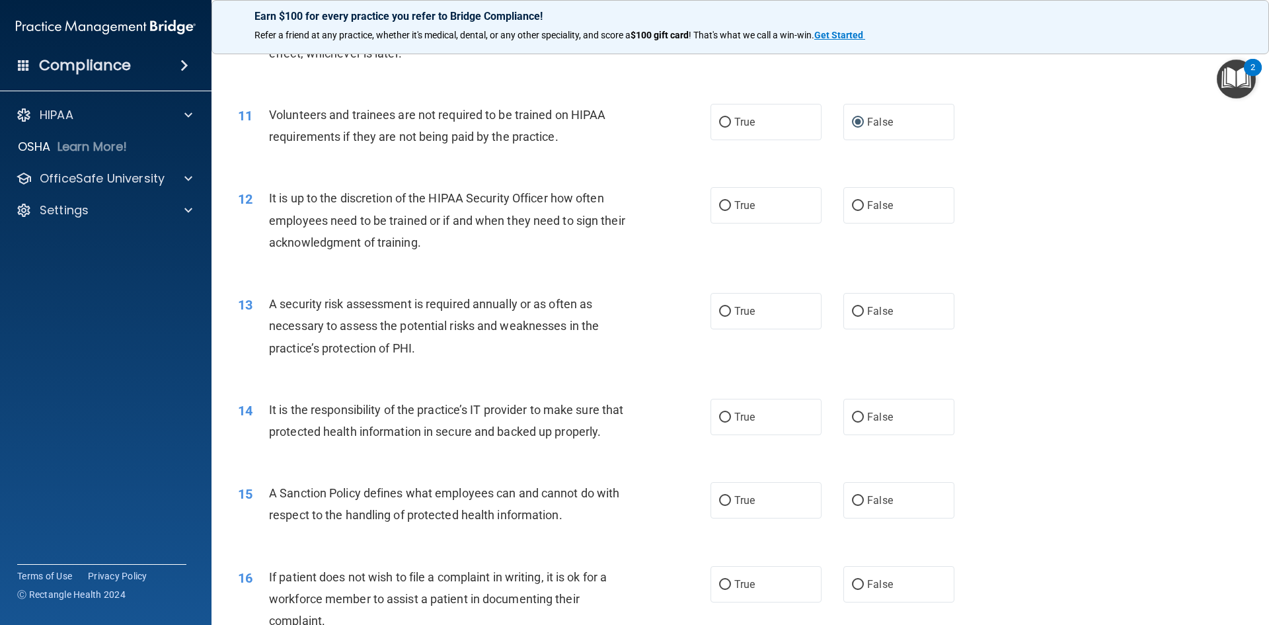
scroll to position [1190, 0]
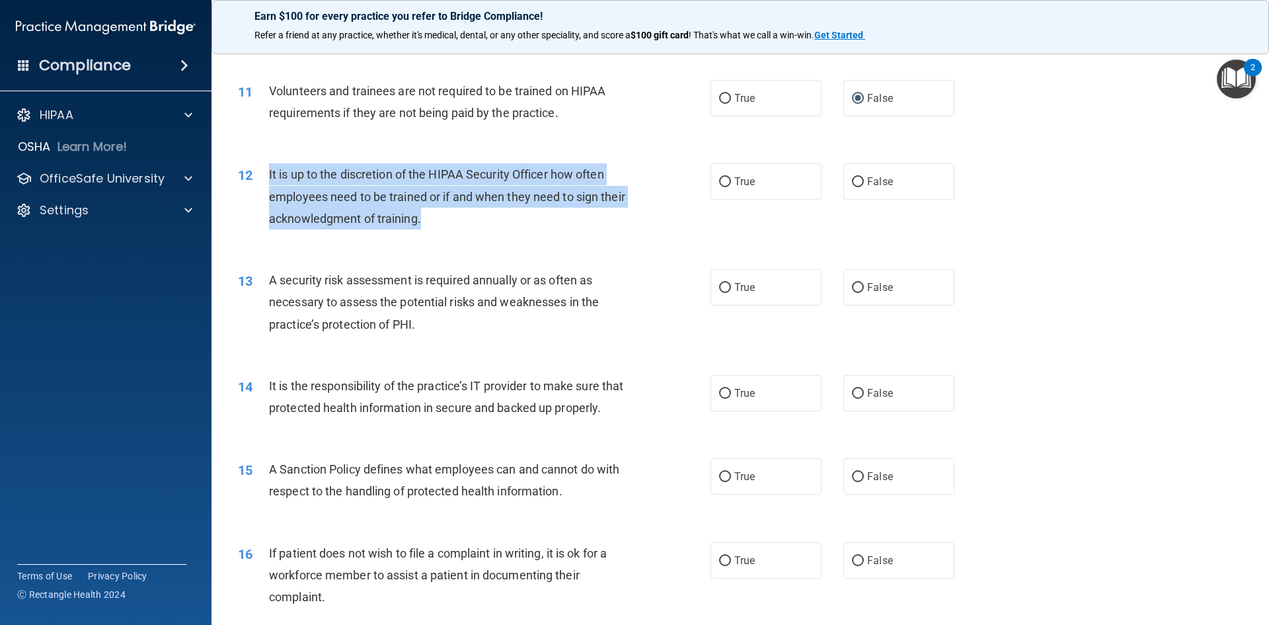
drag, startPoint x: 461, startPoint y: 216, endPoint x: 270, endPoint y: 173, distance: 195.8
click at [270, 173] on div "It is up to the discretion of the HIPAA Security Officer how often employees ne…" at bounding box center [454, 196] width 370 height 66
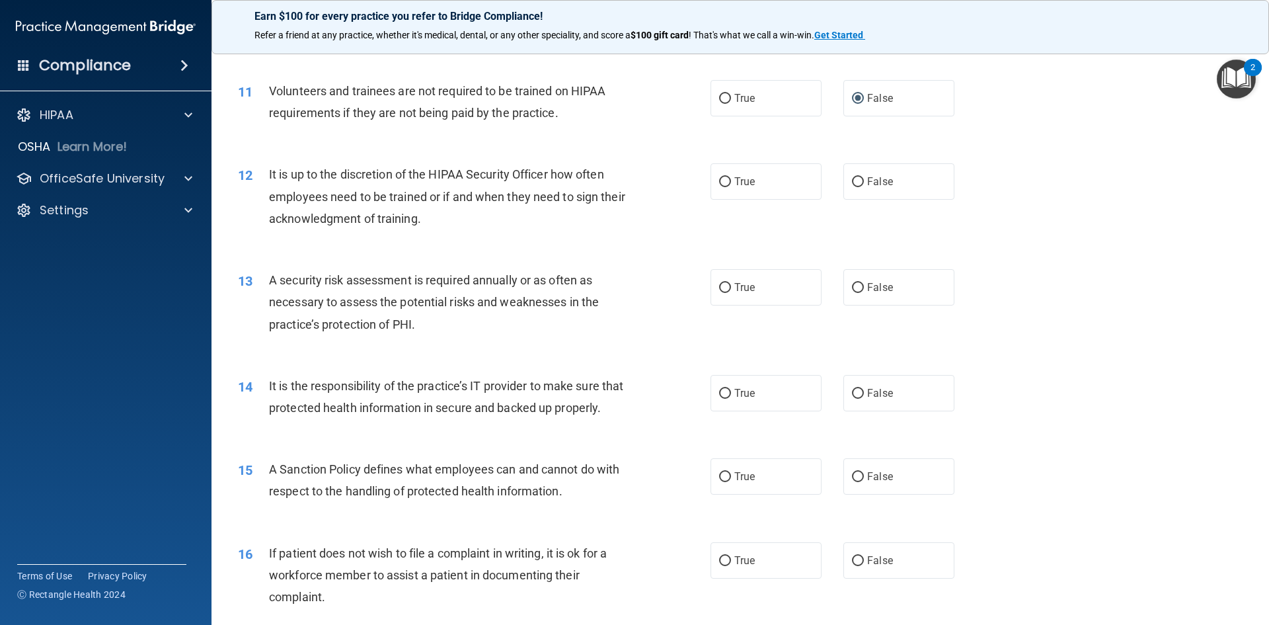
click at [629, 244] on div "12 It is up to the discretion of the HIPAA Security Officer how often employees…" at bounding box center [740, 200] width 1025 height 106
click at [723, 181] on input "True" at bounding box center [725, 182] width 12 height 10
radio input "true"
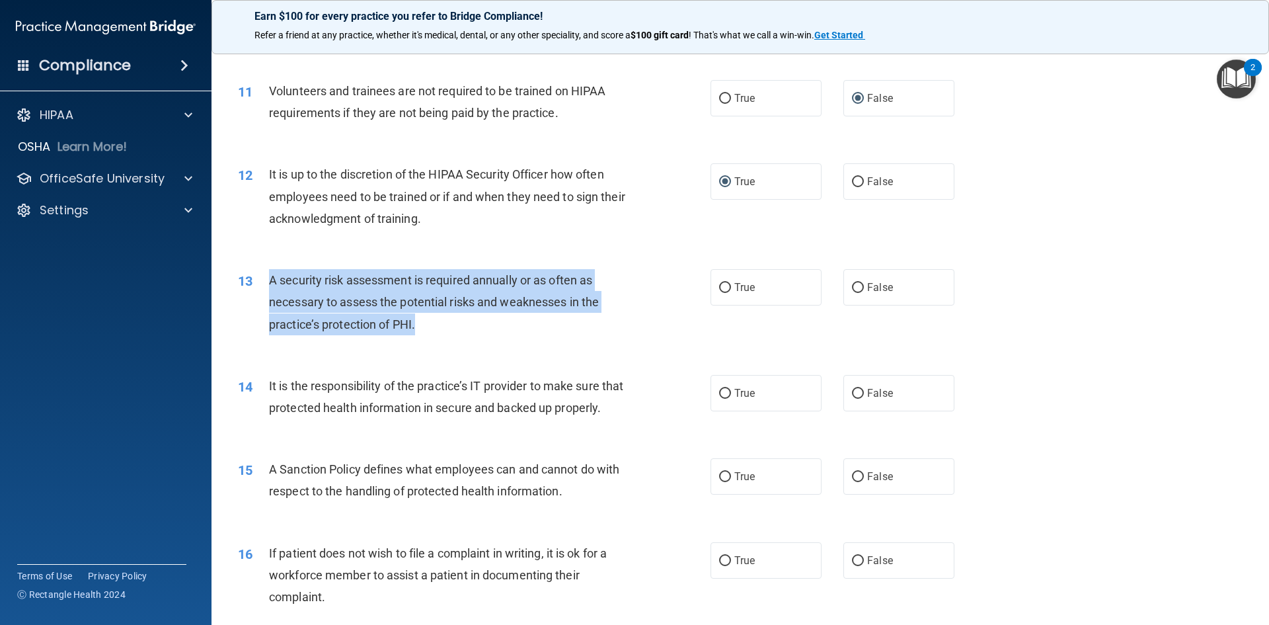
drag, startPoint x: 429, startPoint y: 322, endPoint x: 276, endPoint y: 284, distance: 157.9
click at [272, 286] on div "A security risk assessment is required annually or as often as necessary to ass…" at bounding box center [454, 302] width 370 height 66
click at [719, 285] on input "True" at bounding box center [725, 288] width 12 height 10
radio input "true"
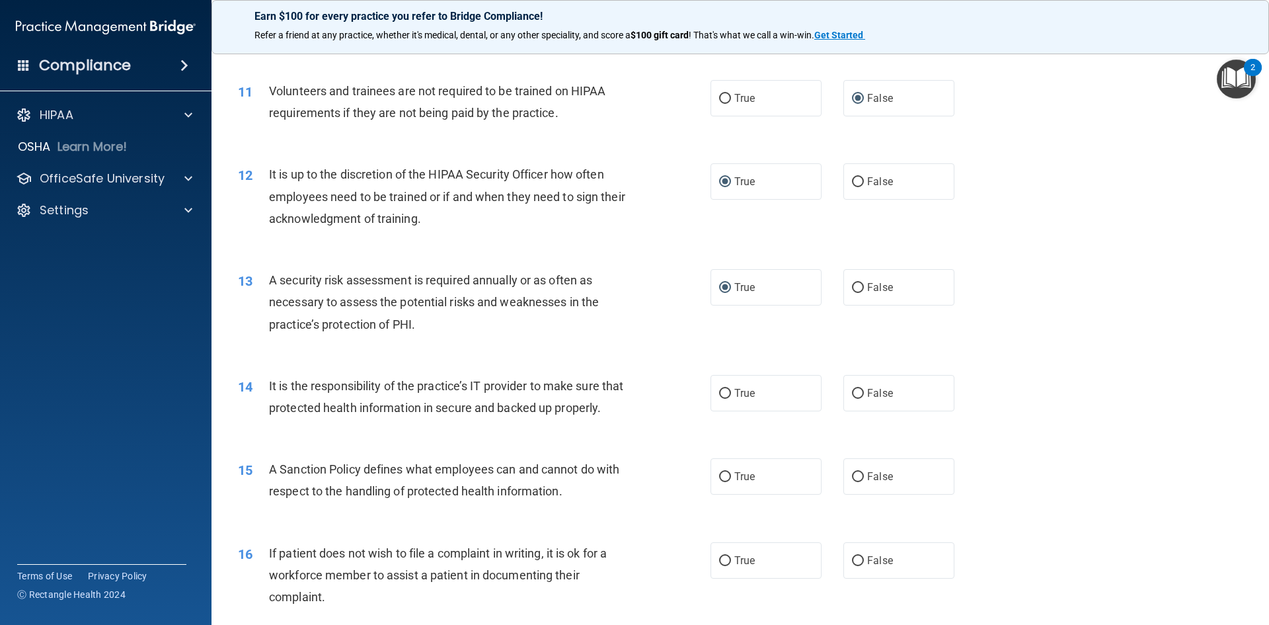
click at [630, 418] on div "It is the responsibility of the practice’s IT provider to make sure that protec…" at bounding box center [454, 397] width 370 height 44
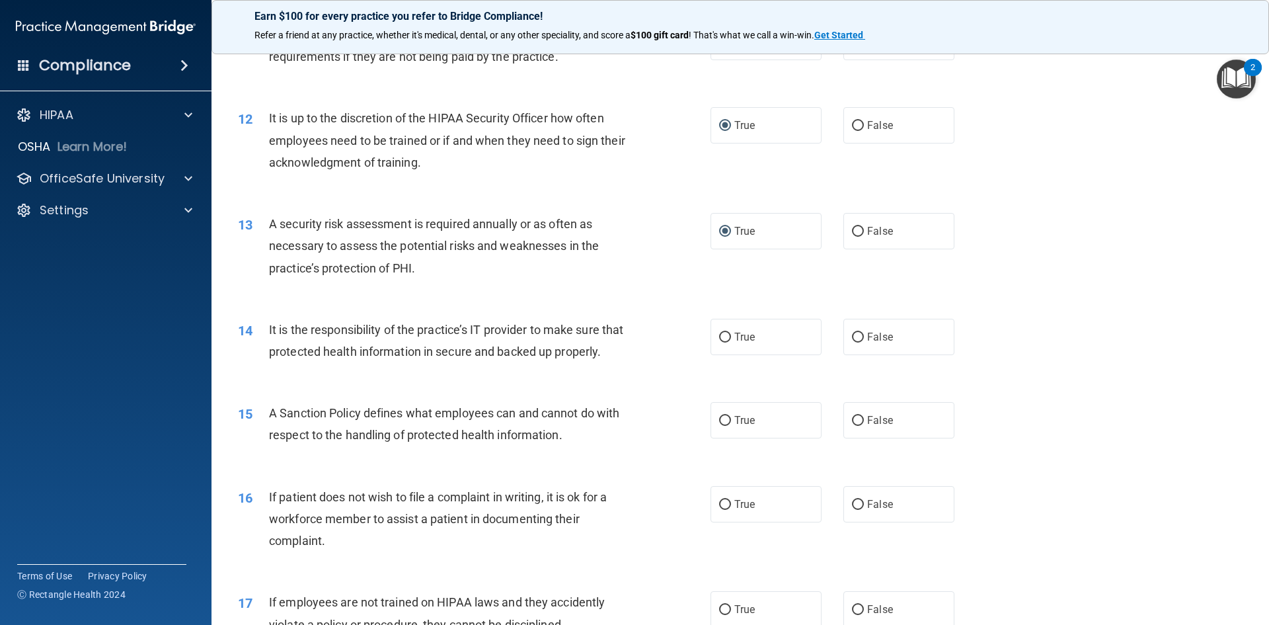
scroll to position [1322, 0]
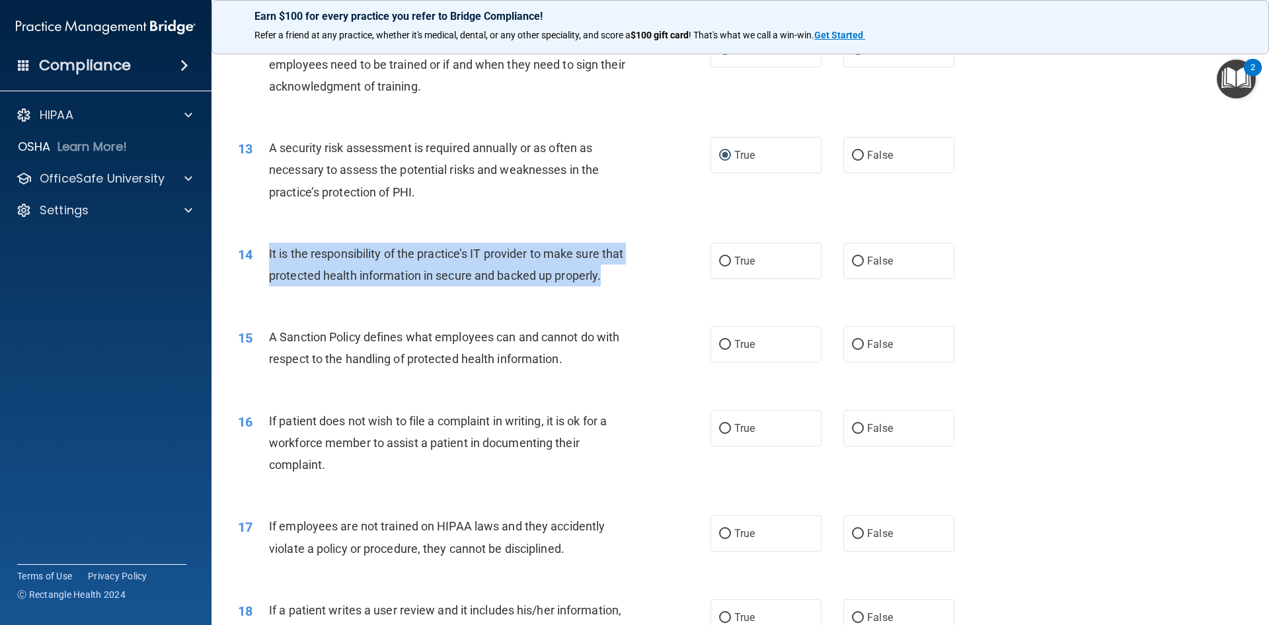
drag, startPoint x: 322, startPoint y: 295, endPoint x: 266, endPoint y: 251, distance: 71.4
click at [266, 251] on div "14 It is the responsibility of the practice’s IT provider to make sure that pro…" at bounding box center [474, 268] width 512 height 50
click at [719, 256] on input "True" at bounding box center [725, 261] width 12 height 10
radio input "true"
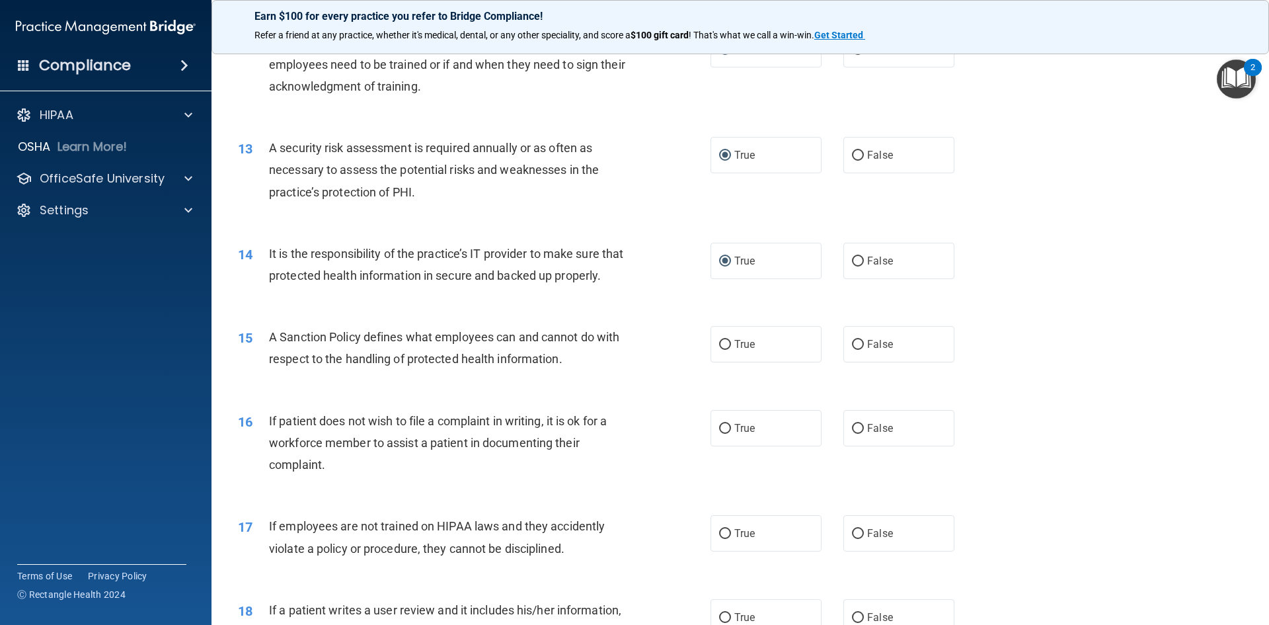
click at [658, 309] on div "14 It is the responsibility of the practice’s IT provider to make sure that pro…" at bounding box center [740, 267] width 1025 height 83
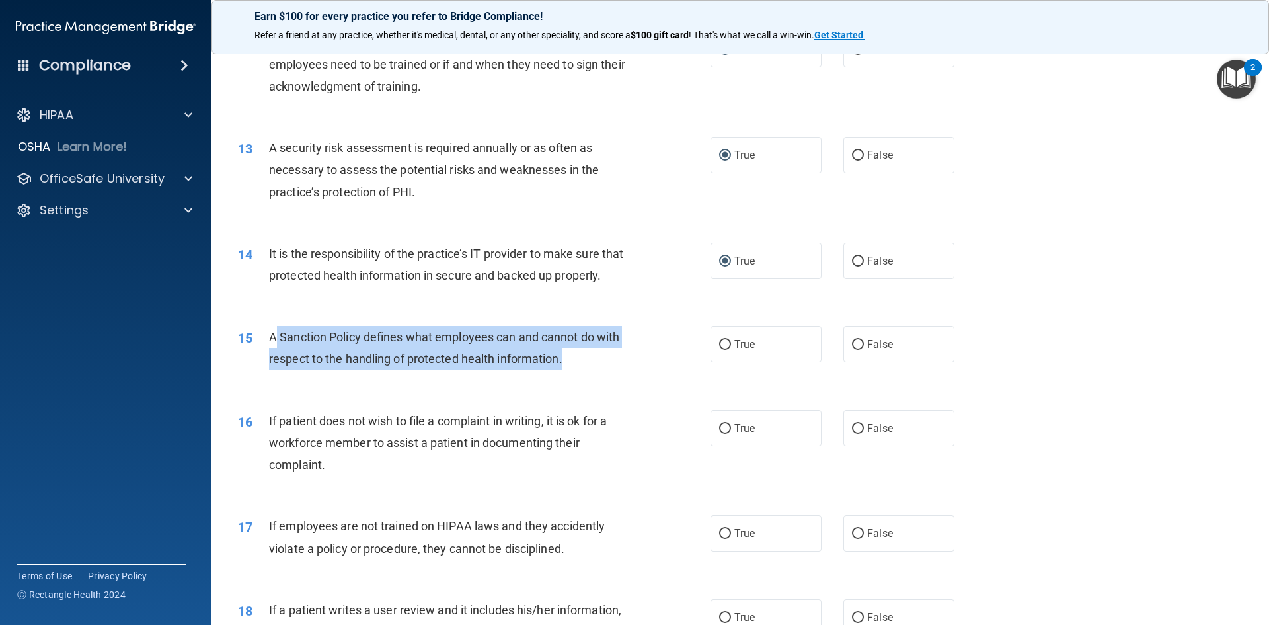
drag, startPoint x: 578, startPoint y: 389, endPoint x: 273, endPoint y: 354, distance: 307.4
click at [274, 354] on div "A Sanction Policy defines what employees can and cannot do with respect to the …" at bounding box center [454, 348] width 370 height 44
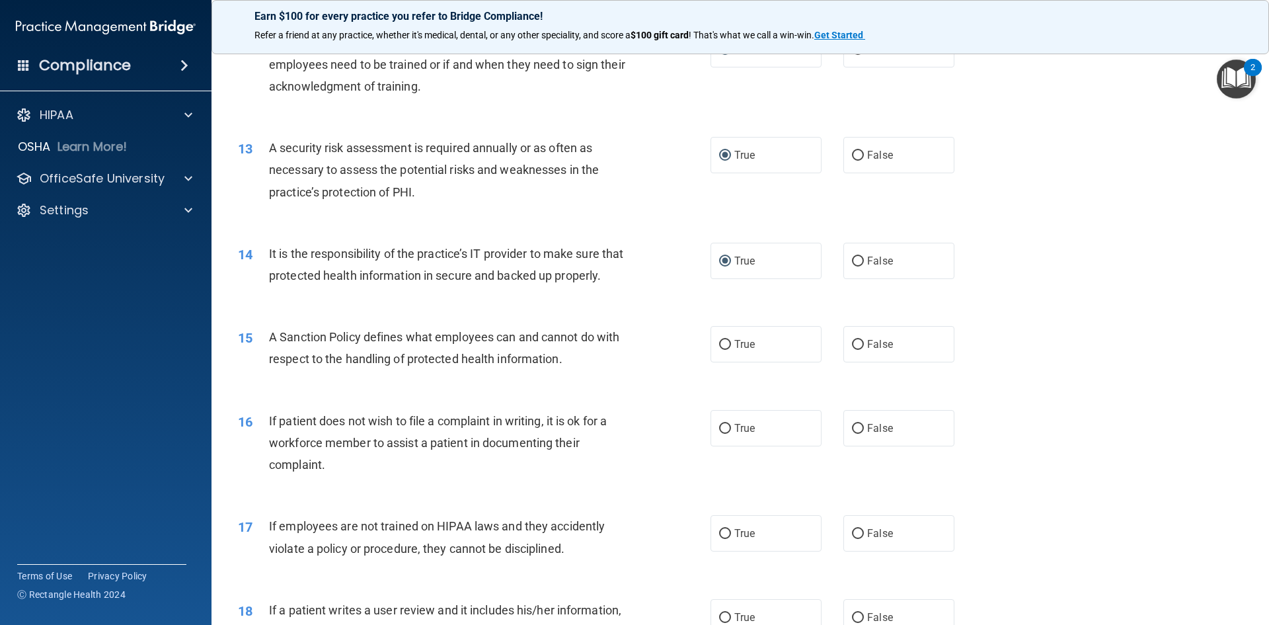
click at [269, 354] on span "A Sanction Policy defines what employees can and cannot do with respect to the …" at bounding box center [444, 348] width 350 height 36
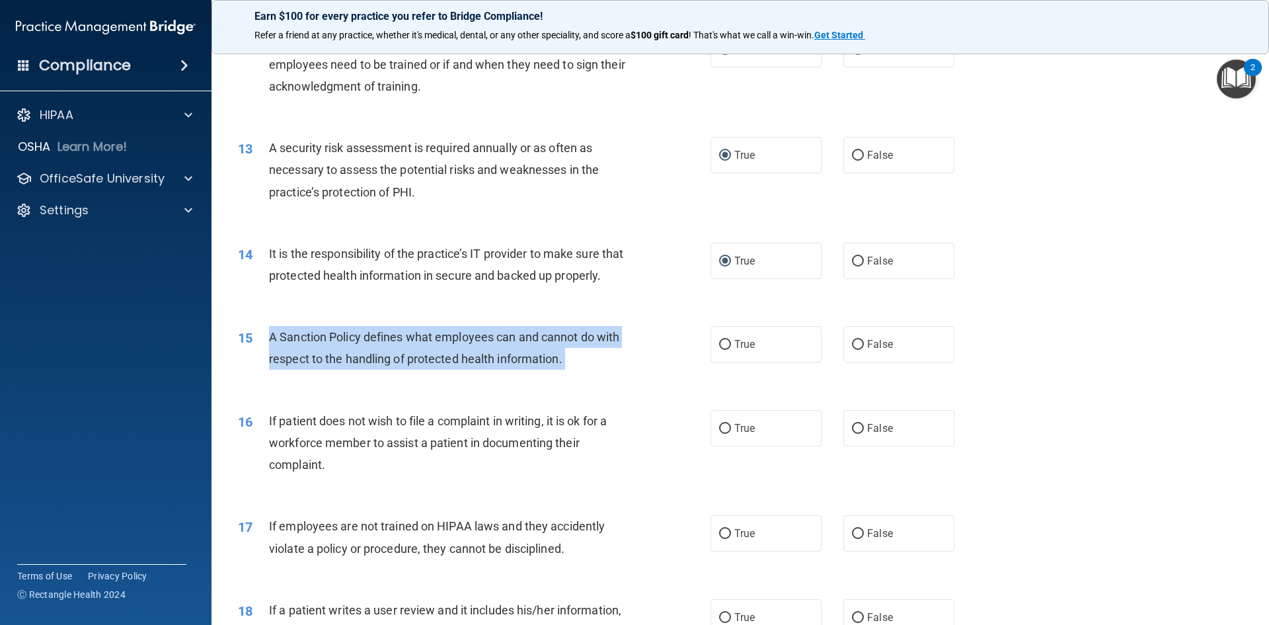
drag, startPoint x: 271, startPoint y: 355, endPoint x: 278, endPoint y: 356, distance: 6.7
click at [278, 356] on span "A Sanction Policy defines what employees can and cannot do with respect to the …" at bounding box center [444, 348] width 350 height 36
click at [719, 350] on input "True" at bounding box center [725, 345] width 12 height 10
radio input "true"
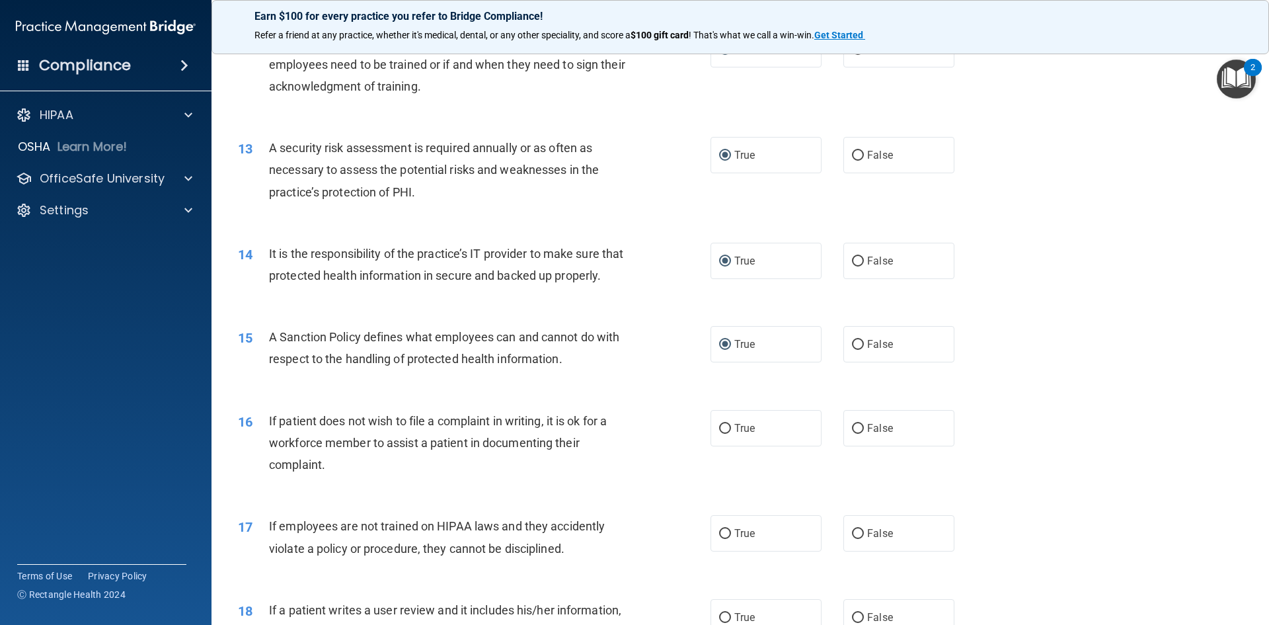
drag, startPoint x: 657, startPoint y: 431, endPoint x: 645, endPoint y: 440, distance: 15.1
click at [656, 431] on div "16 If patient does not wish to file a complaint in writing, it is ok for a work…" at bounding box center [474, 446] width 512 height 73
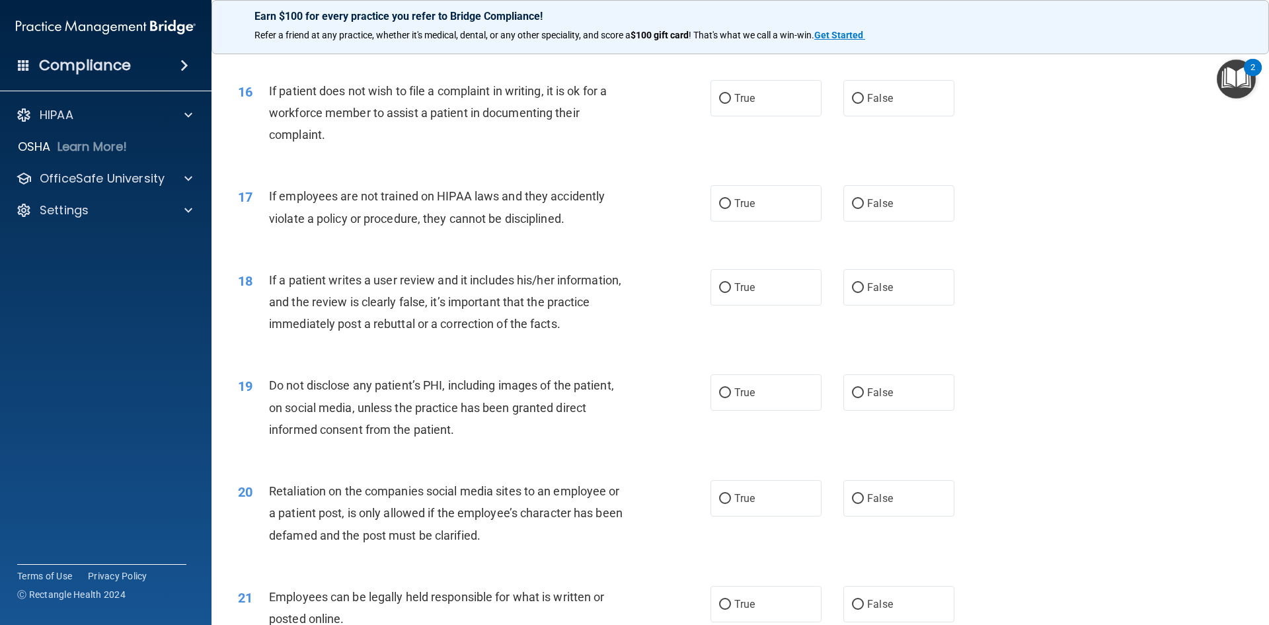
scroll to position [1653, 0]
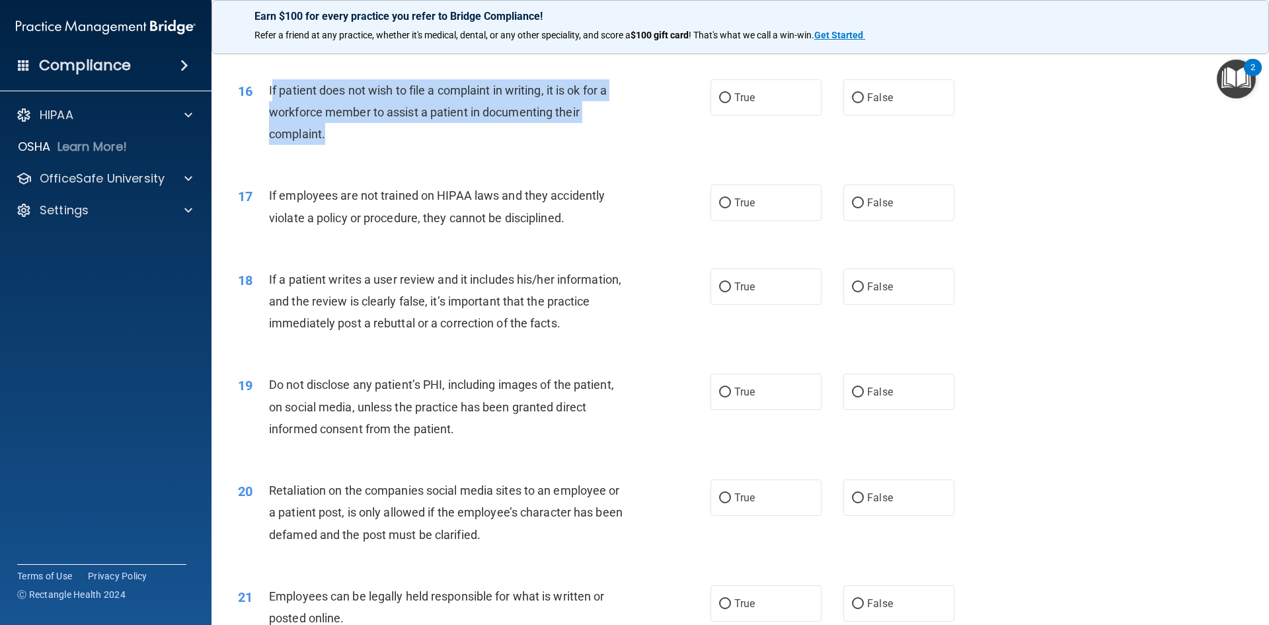
drag, startPoint x: 343, startPoint y: 156, endPoint x: 271, endPoint y: 110, distance: 85.6
click at [271, 110] on div "If patient does not wish to file a complaint in writing, it is ok for a workfor…" at bounding box center [454, 112] width 370 height 66
click at [354, 145] on div "If patient does not wish to file a complaint in writing, it is ok for a workfor…" at bounding box center [454, 112] width 370 height 66
drag, startPoint x: 311, startPoint y: 151, endPoint x: 267, endPoint y: 110, distance: 59.9
click at [267, 110] on div "16 If patient does not wish to file a complaint in writing, it is ok for a work…" at bounding box center [474, 115] width 512 height 73
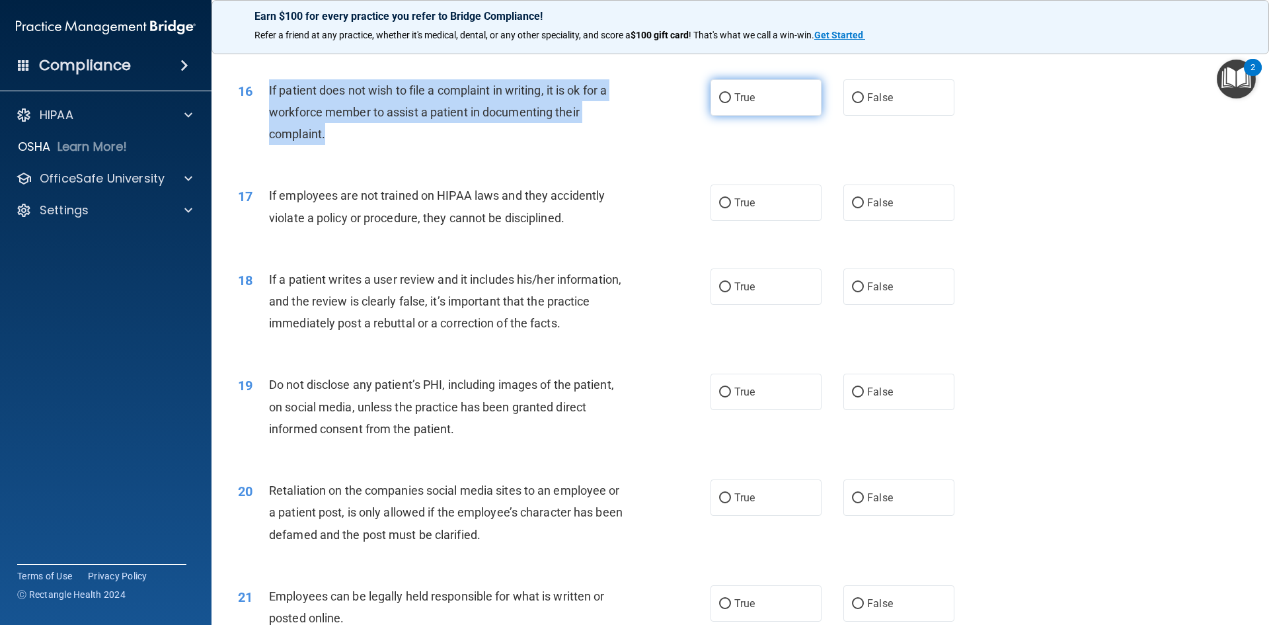
click at [719, 103] on input "True" at bounding box center [725, 98] width 12 height 10
radio input "true"
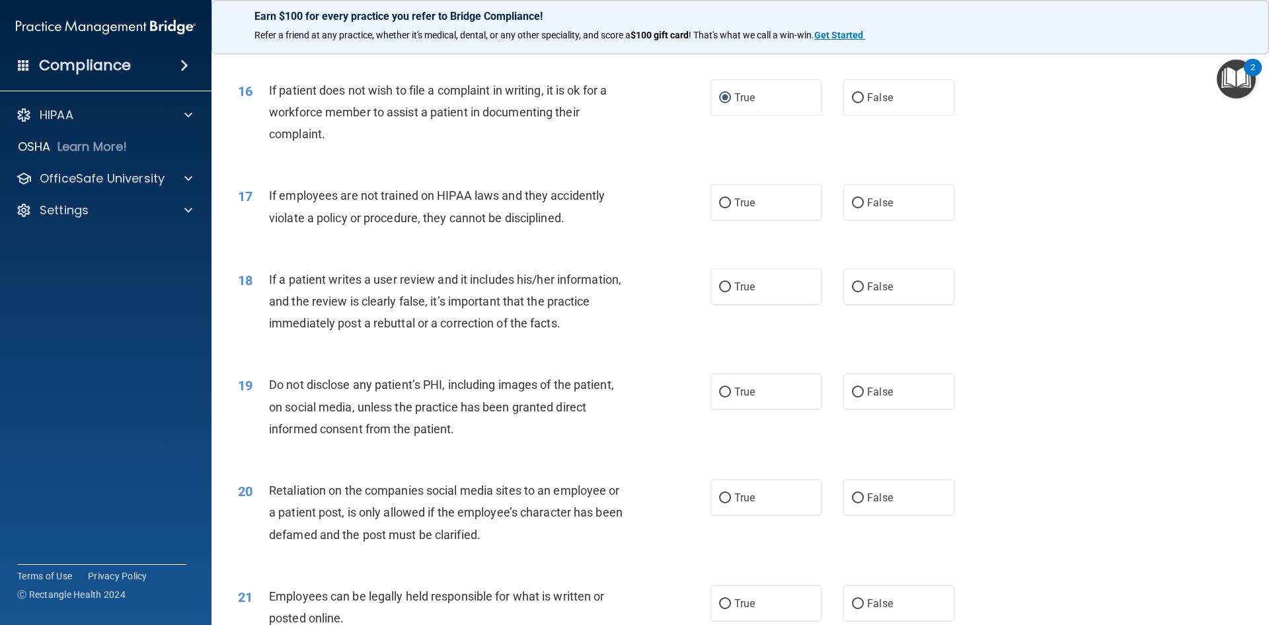
click at [649, 169] on div "16 If patient does not wish to file a complaint in writing, it is ok for a work…" at bounding box center [740, 116] width 1025 height 106
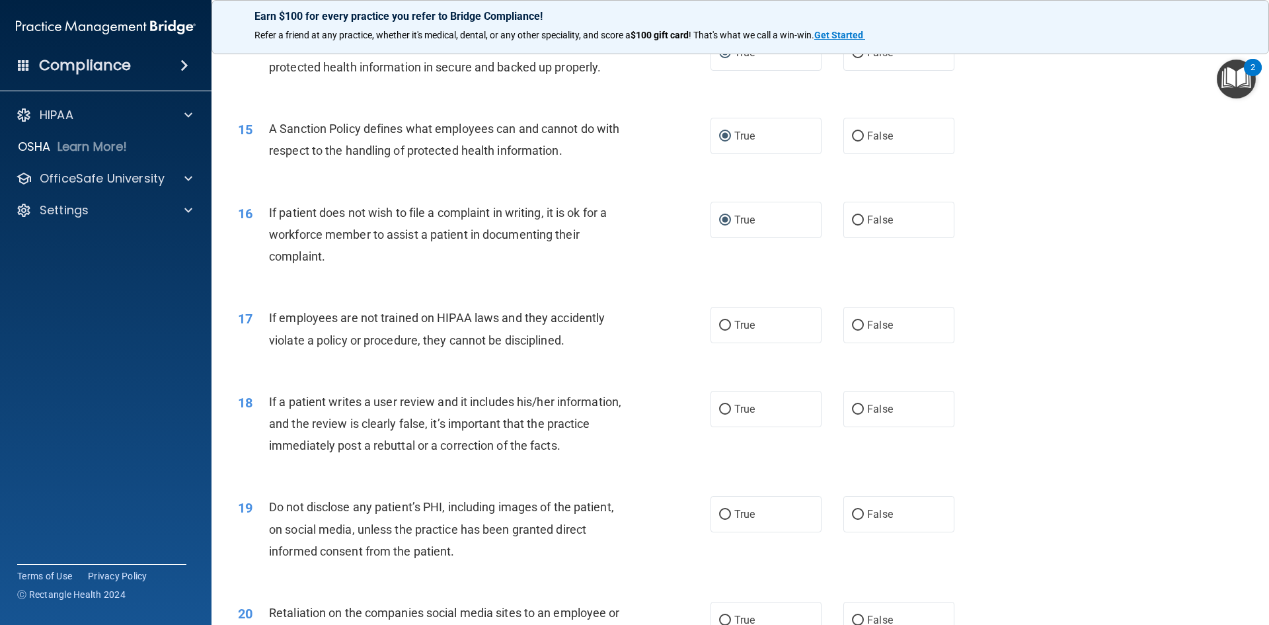
scroll to position [1520, 0]
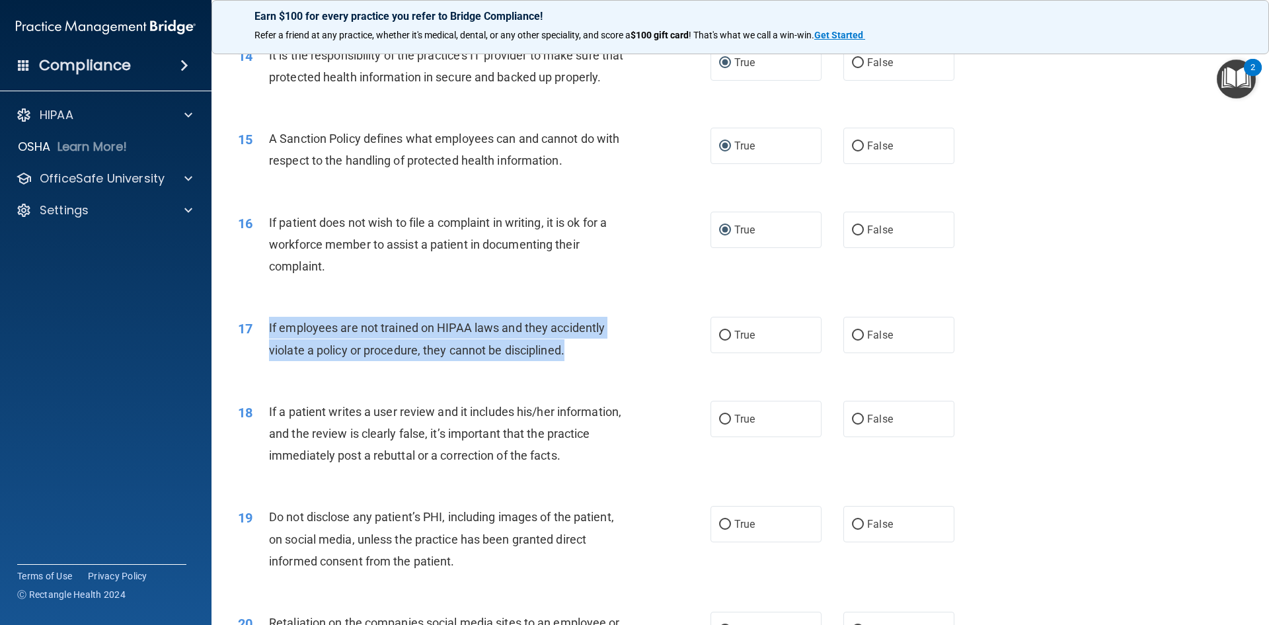
drag, startPoint x: 569, startPoint y: 370, endPoint x: 265, endPoint y: 344, distance: 305.2
click at [266, 345] on div "17 If employees are not trained on HIPAA laws and they accidently violate a pol…" at bounding box center [474, 342] width 512 height 50
click at [852, 340] on input "False" at bounding box center [858, 336] width 12 height 10
radio input "true"
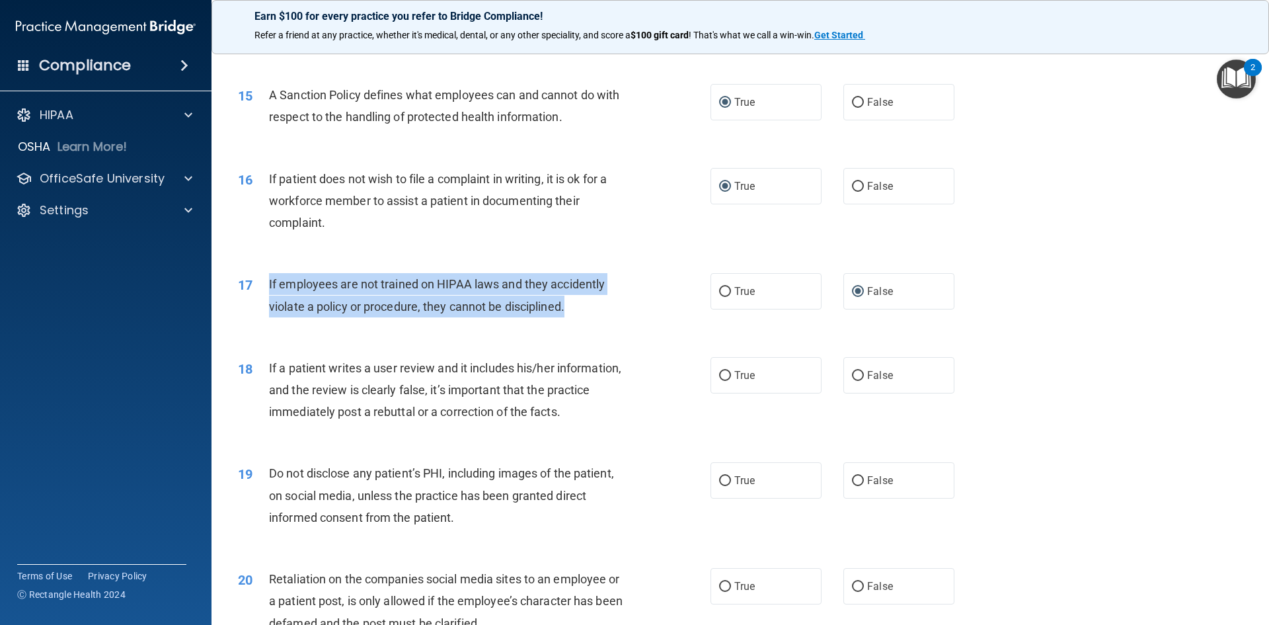
scroll to position [1653, 0]
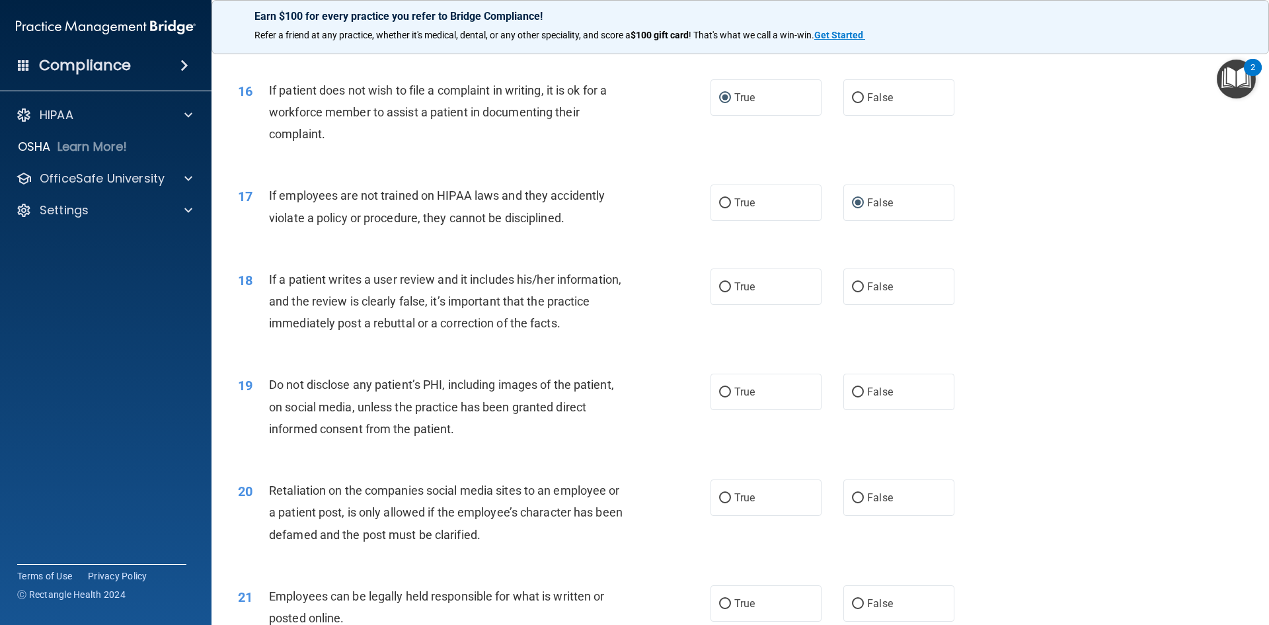
click at [1059, 392] on div "19 Do not disclose any patient’s PHI, including images of the patient, on socia…" at bounding box center [740, 410] width 1025 height 106
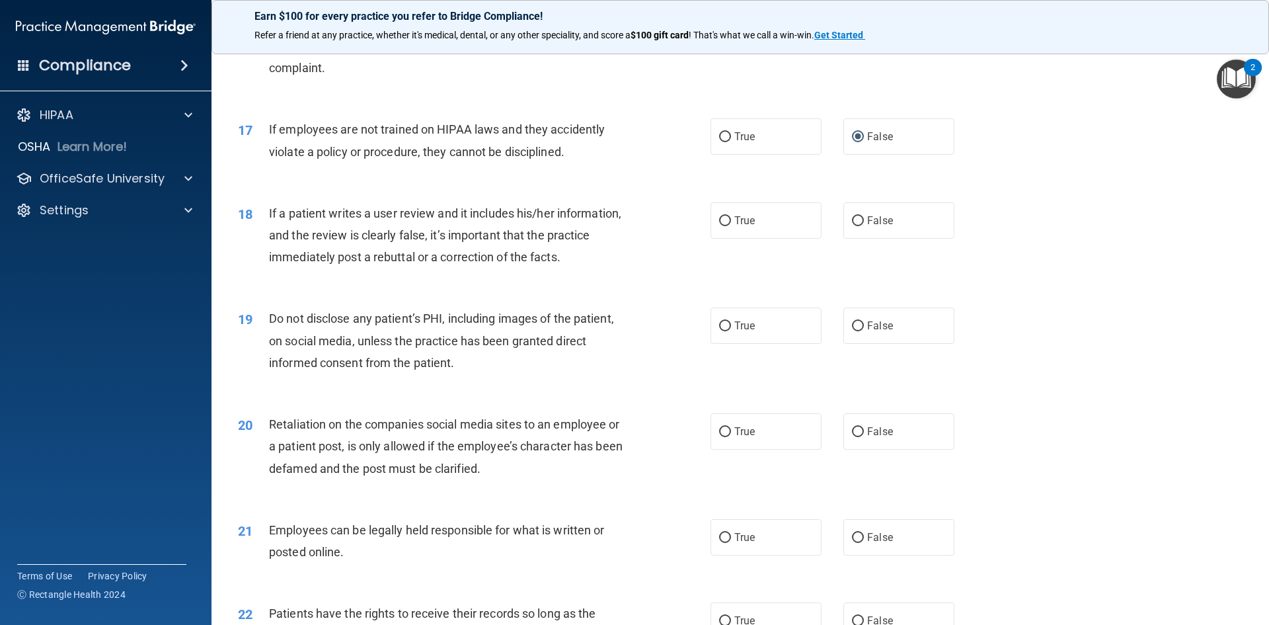
scroll to position [1785, 0]
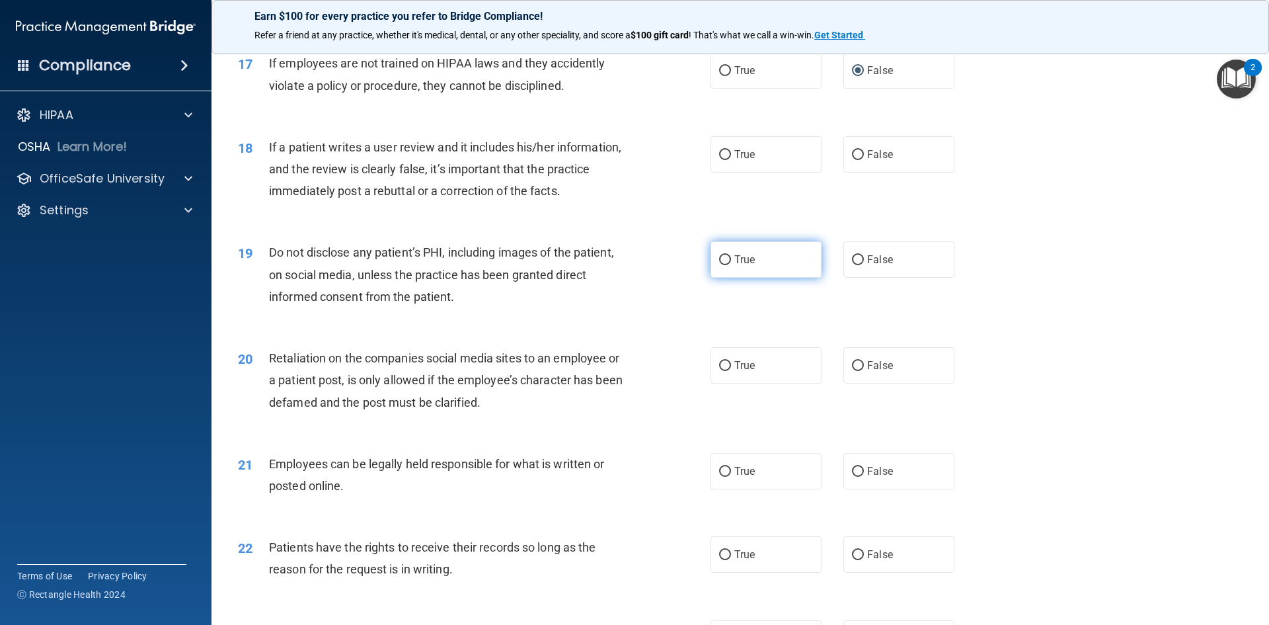
click at [721, 265] on input "True" at bounding box center [725, 260] width 12 height 10
radio input "true"
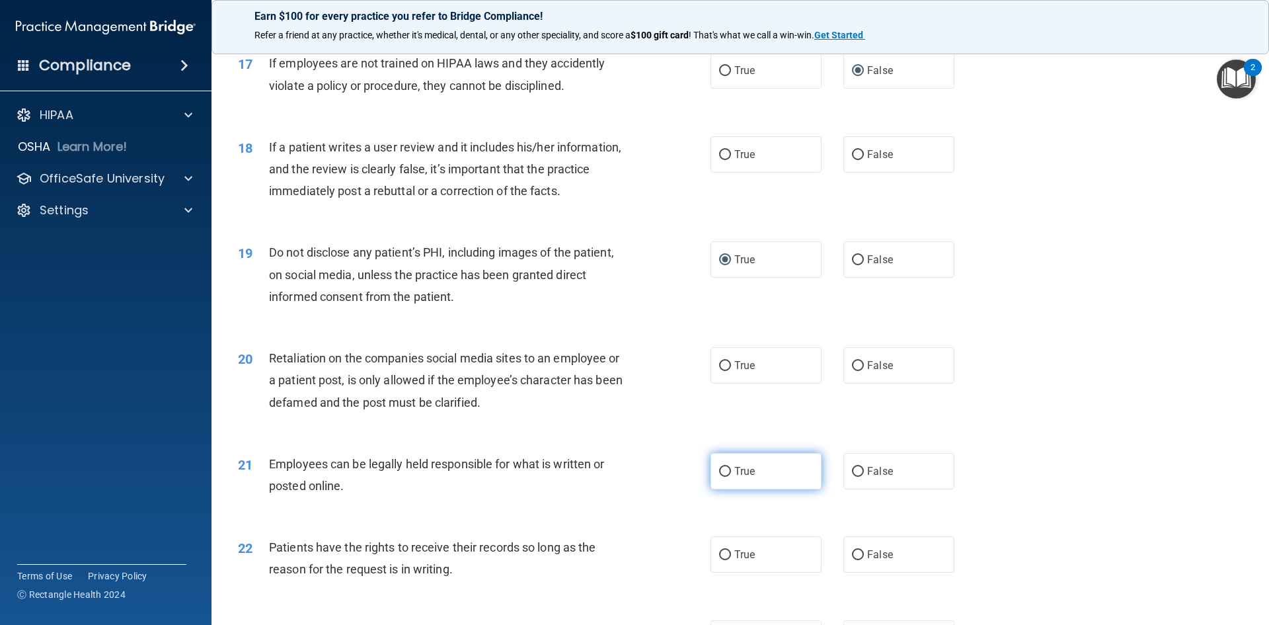
click at [719, 477] on input "True" at bounding box center [725, 472] width 12 height 10
radio input "true"
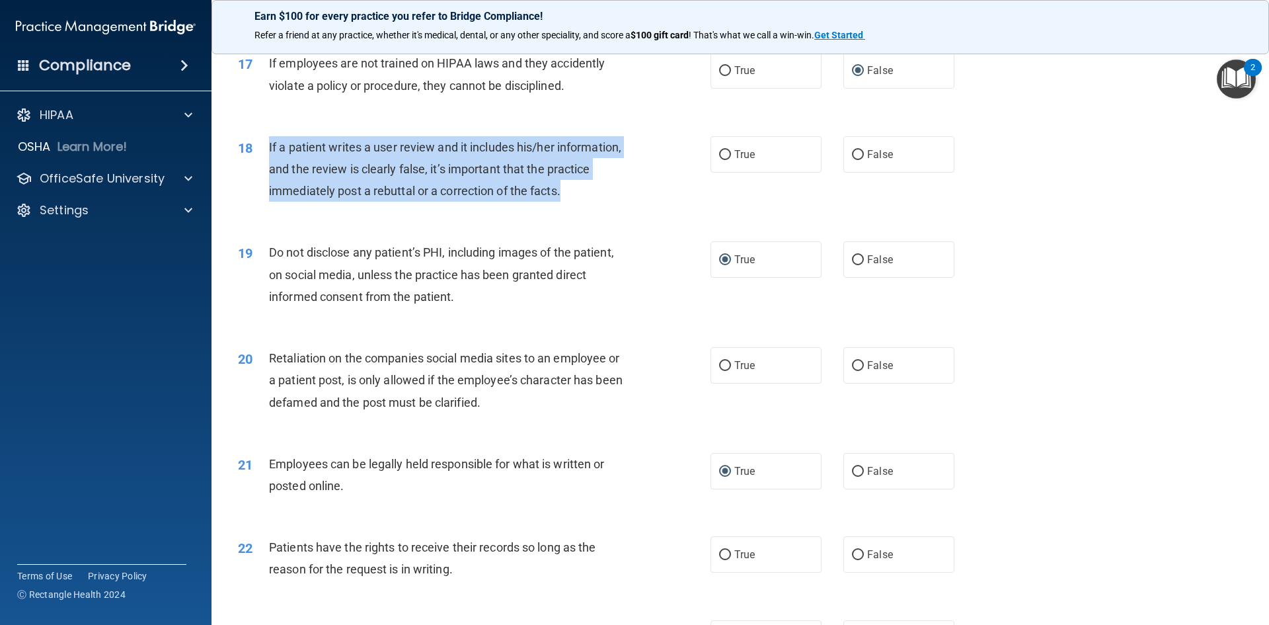
drag, startPoint x: 573, startPoint y: 215, endPoint x: 268, endPoint y: 163, distance: 309.1
click at [269, 163] on div "If a patient writes a user review and it includes his/her information, and the …" at bounding box center [454, 169] width 370 height 66
click at [855, 160] on input "False" at bounding box center [858, 155] width 12 height 10
radio input "true"
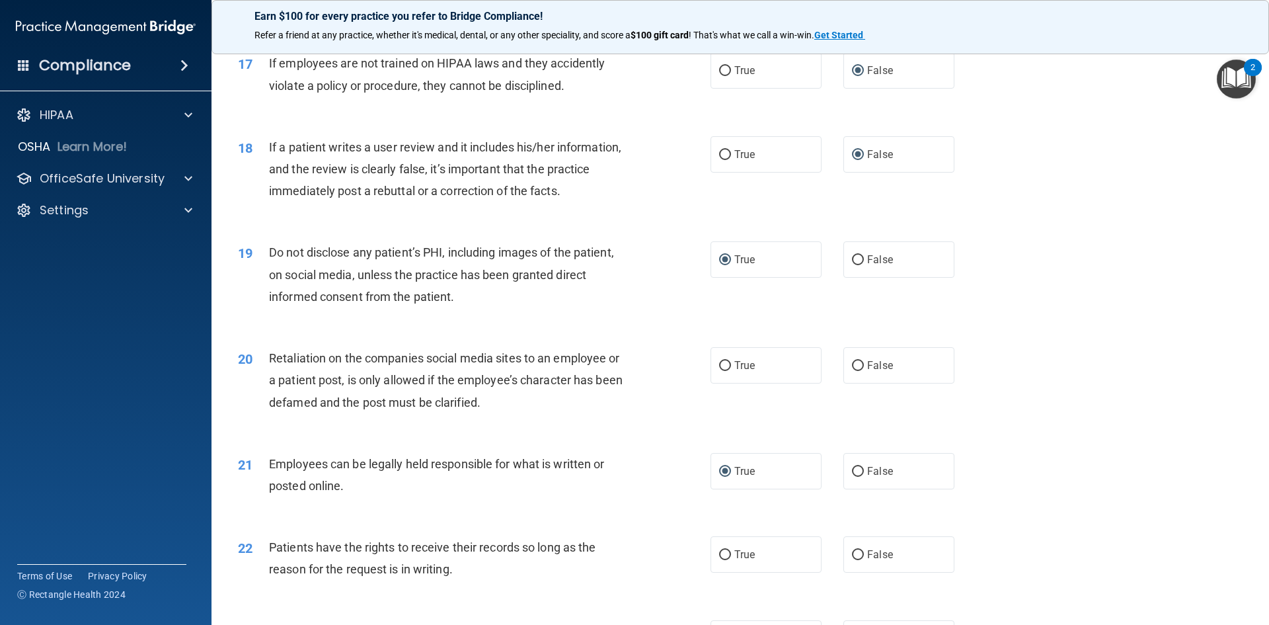
click at [643, 314] on div "19 Do not disclose any patient’s PHI, including images of the patient, on socia…" at bounding box center [474, 277] width 512 height 73
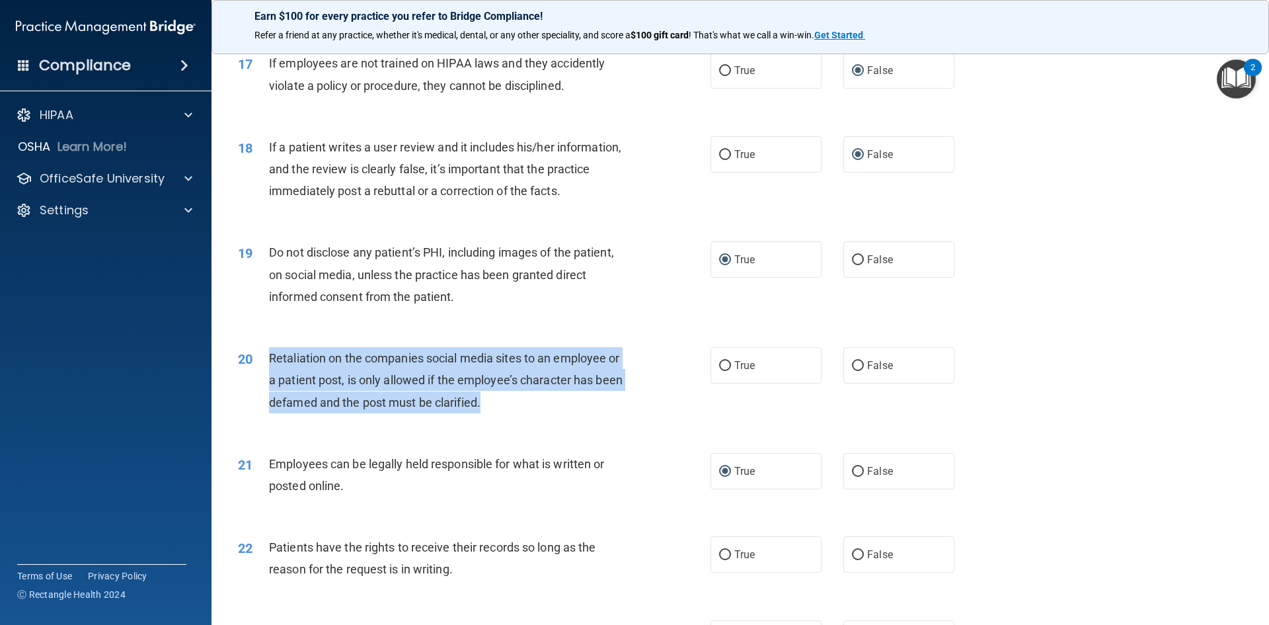
drag, startPoint x: 496, startPoint y: 428, endPoint x: 268, endPoint y: 377, distance: 234.3
click at [270, 376] on div "Retaliation on the companies social media sites to an employee or a patient pos…" at bounding box center [454, 380] width 370 height 66
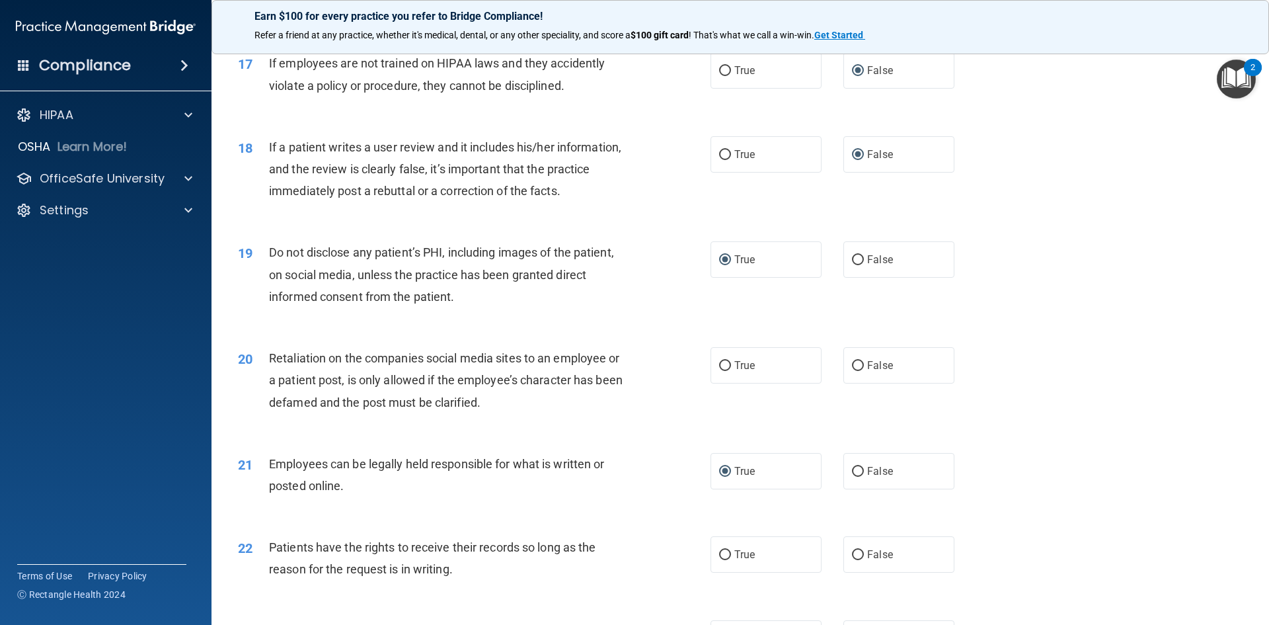
click at [267, 372] on div "20" at bounding box center [248, 359] width 41 height 24
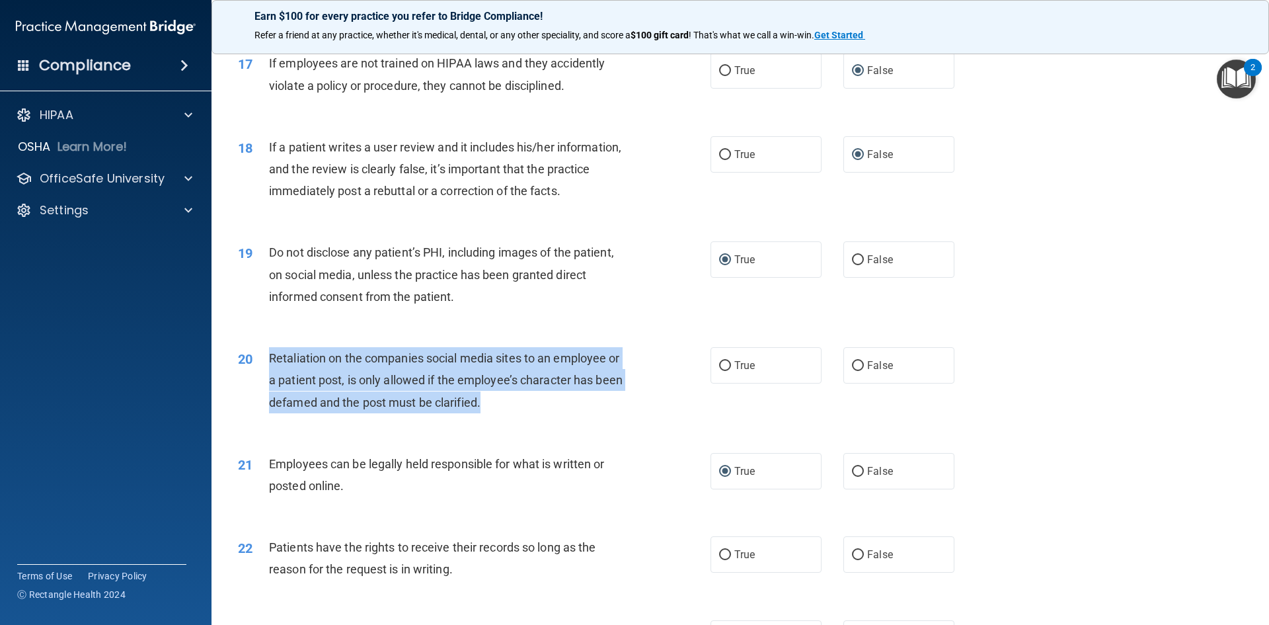
drag, startPoint x: 496, startPoint y: 426, endPoint x: 267, endPoint y: 387, distance: 232.8
click at [267, 387] on div "20 Retaliation on the companies social media sites to an employee or a patient …" at bounding box center [474, 383] width 512 height 73
click at [852, 371] on input "False" at bounding box center [858, 366] width 12 height 10
radio input "true"
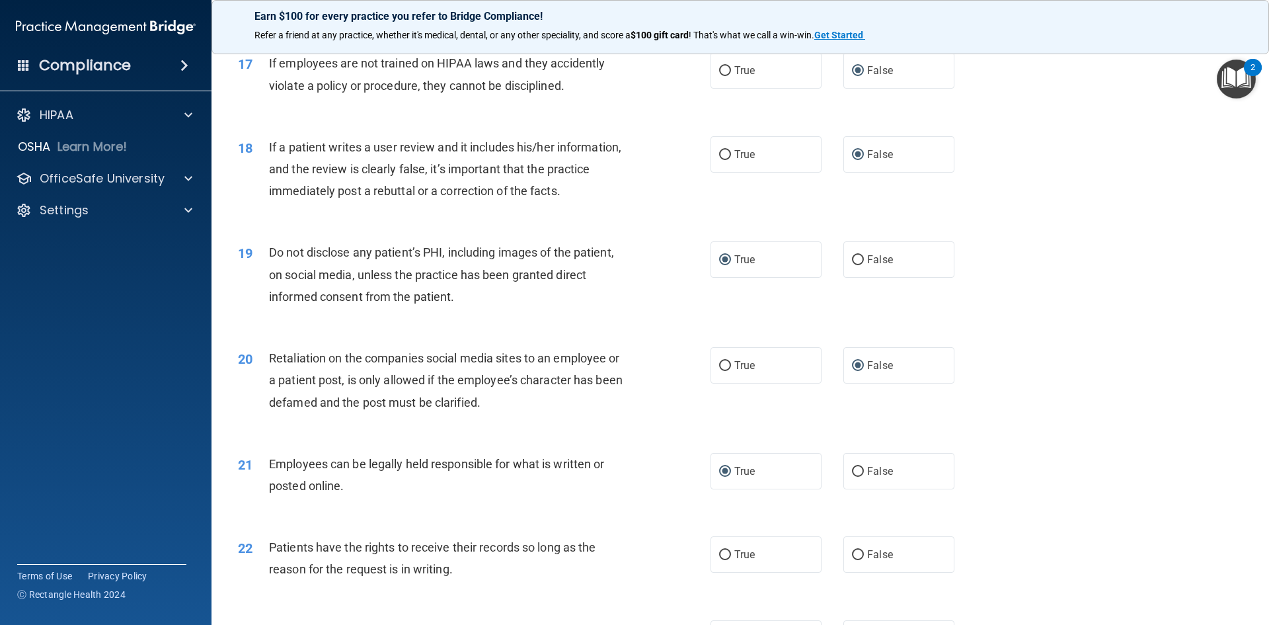
click at [1072, 371] on div "20 Retaliation on the companies social media sites to an employee or a patient …" at bounding box center [740, 384] width 1025 height 106
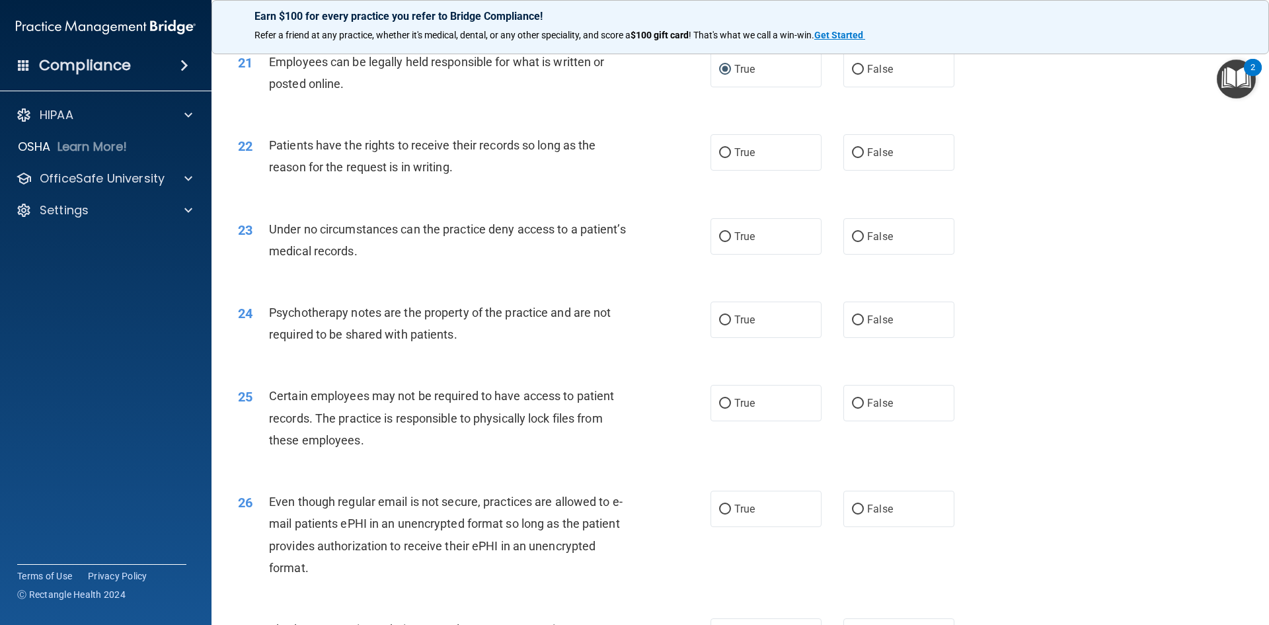
scroll to position [2115, 0]
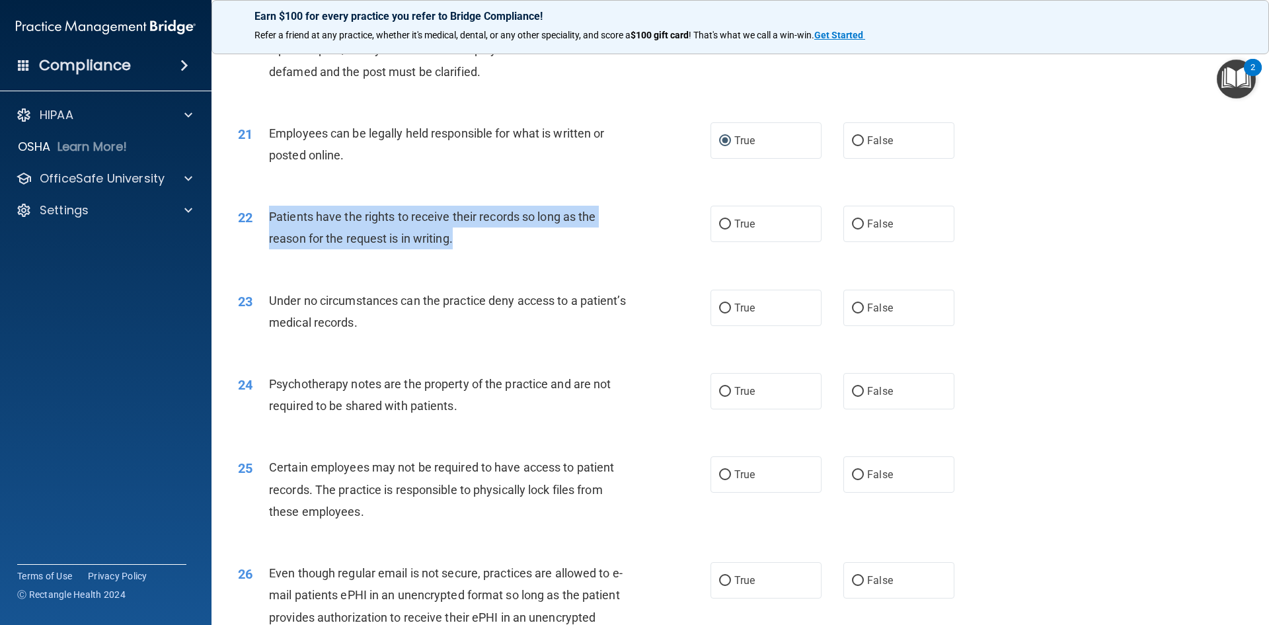
drag, startPoint x: 480, startPoint y: 264, endPoint x: 271, endPoint y: 239, distance: 210.4
click at [271, 239] on div "Patients have the rights to receive their records so long as the reason for the…" at bounding box center [454, 228] width 370 height 44
click at [722, 229] on input "True" at bounding box center [725, 224] width 12 height 10
radio input "true"
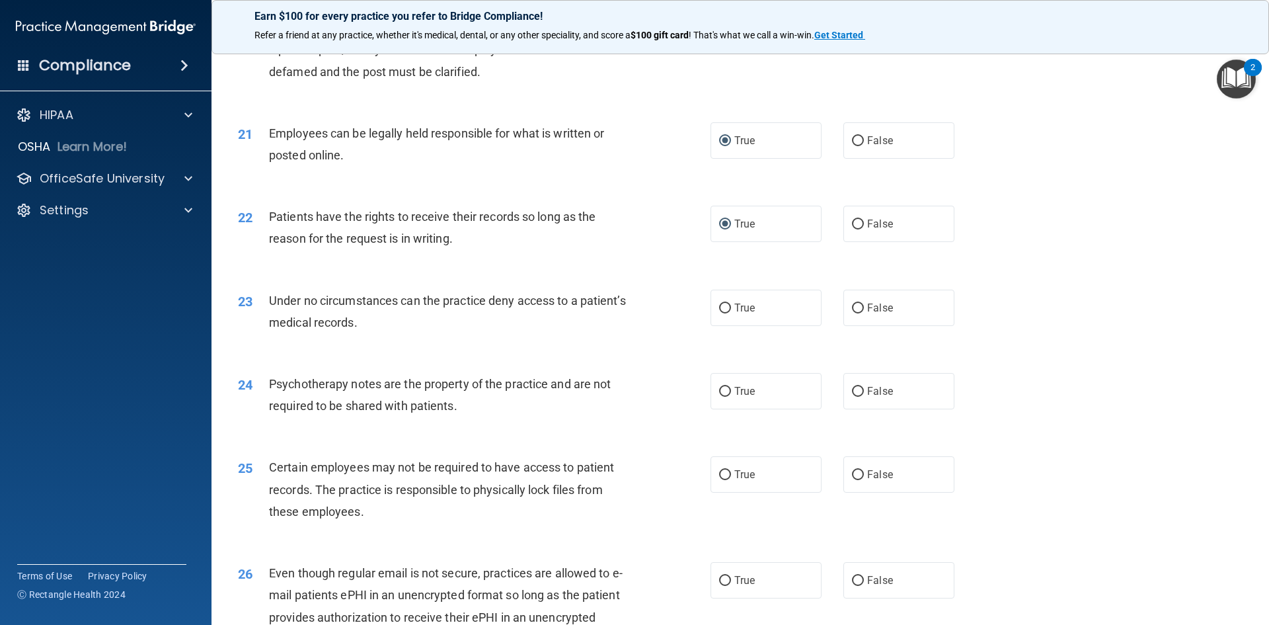
click at [660, 272] on div "22 Patients have the rights to receive their records so long as the reason for …" at bounding box center [740, 230] width 1025 height 83
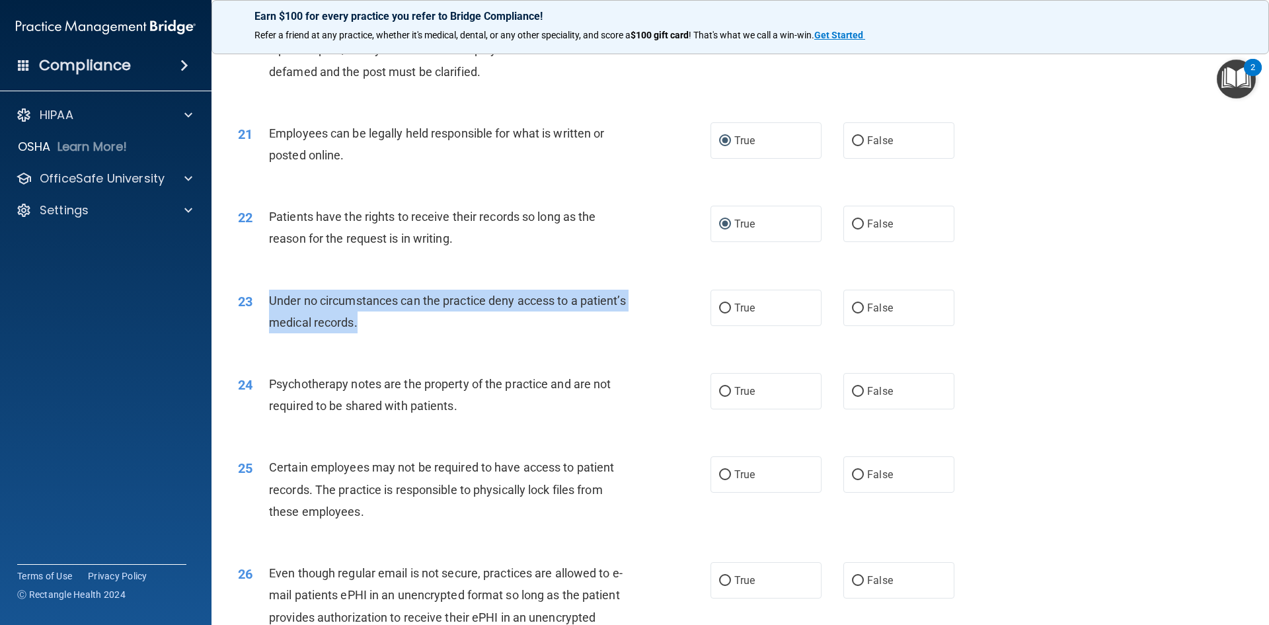
drag, startPoint x: 430, startPoint y: 350, endPoint x: 295, endPoint y: 336, distance: 134.8
click at [262, 334] on div "23 Under no circumstances can the practice deny access to a patient’s medical r…" at bounding box center [474, 315] width 512 height 50
click at [853, 313] on input "False" at bounding box center [858, 308] width 12 height 10
radio input "true"
click at [655, 340] on div "23 Under no circumstances can the practice deny access to a patient’s medical r…" at bounding box center [474, 315] width 512 height 50
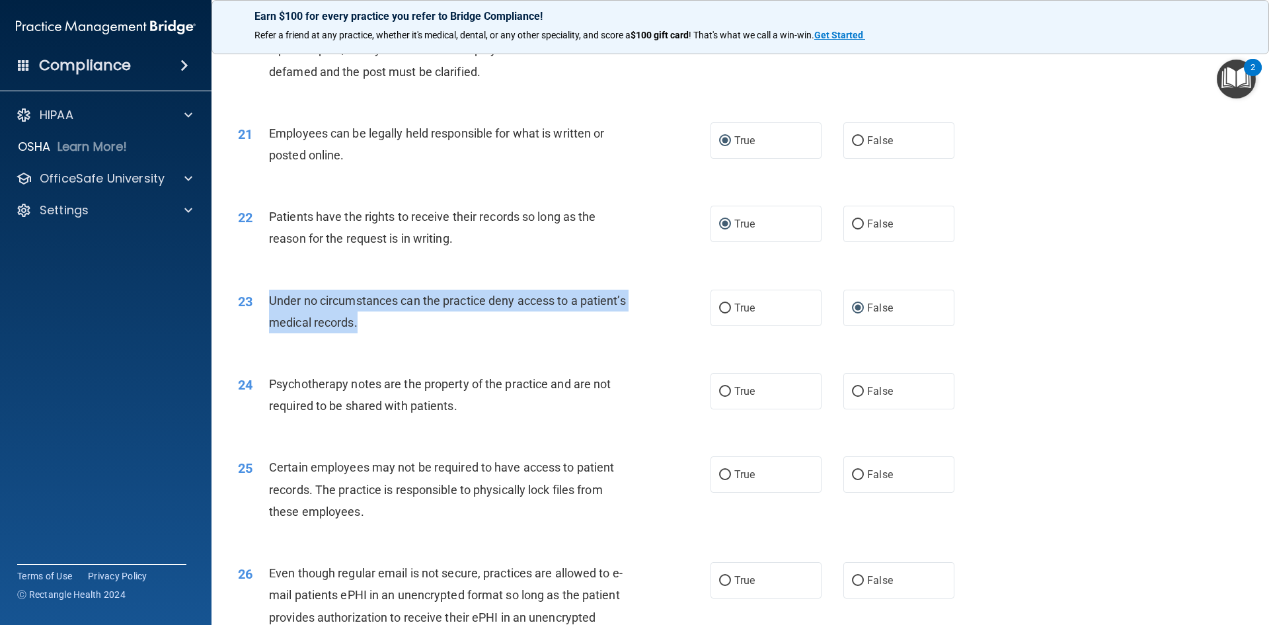
click at [633, 333] on div "Under no circumstances can the practice deny access to a patient’s medical reco…" at bounding box center [454, 312] width 370 height 44
click at [636, 338] on div "23 Under no circumstances can the practice deny access to a patient’s medical r…" at bounding box center [474, 315] width 512 height 50
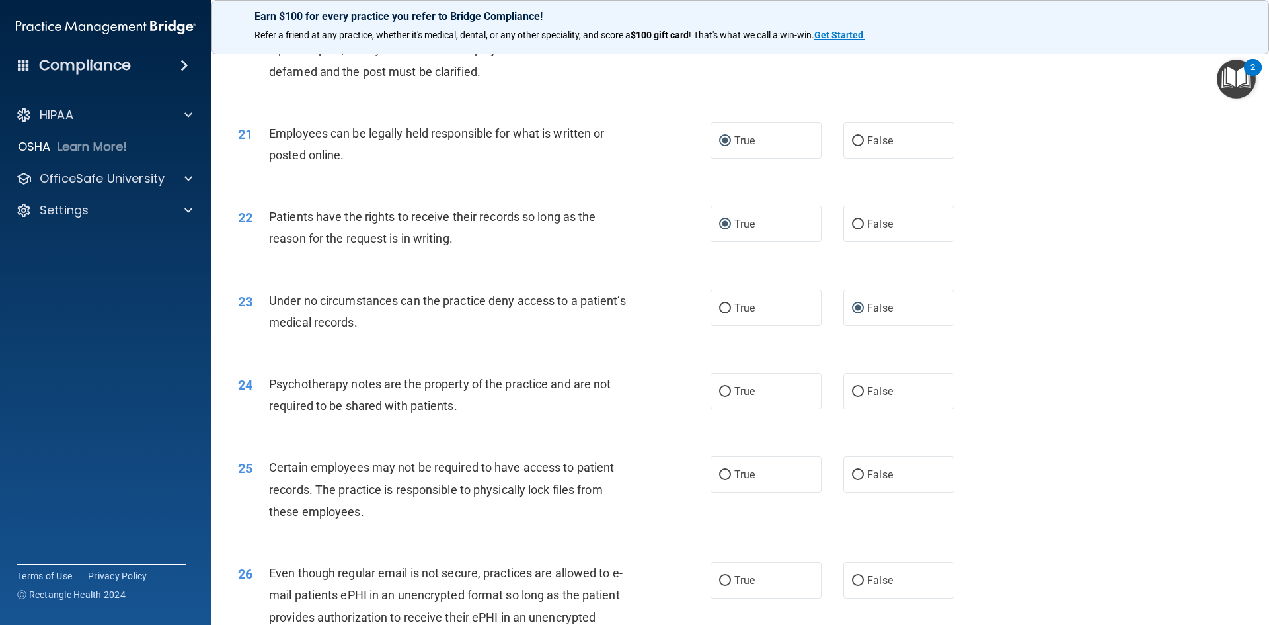
drag, startPoint x: 1152, startPoint y: 376, endPoint x: 1136, endPoint y: 384, distance: 17.7
click at [1150, 356] on div "23 Under no circumstances can the practice deny access to a patient’s medical r…" at bounding box center [740, 314] width 1025 height 83
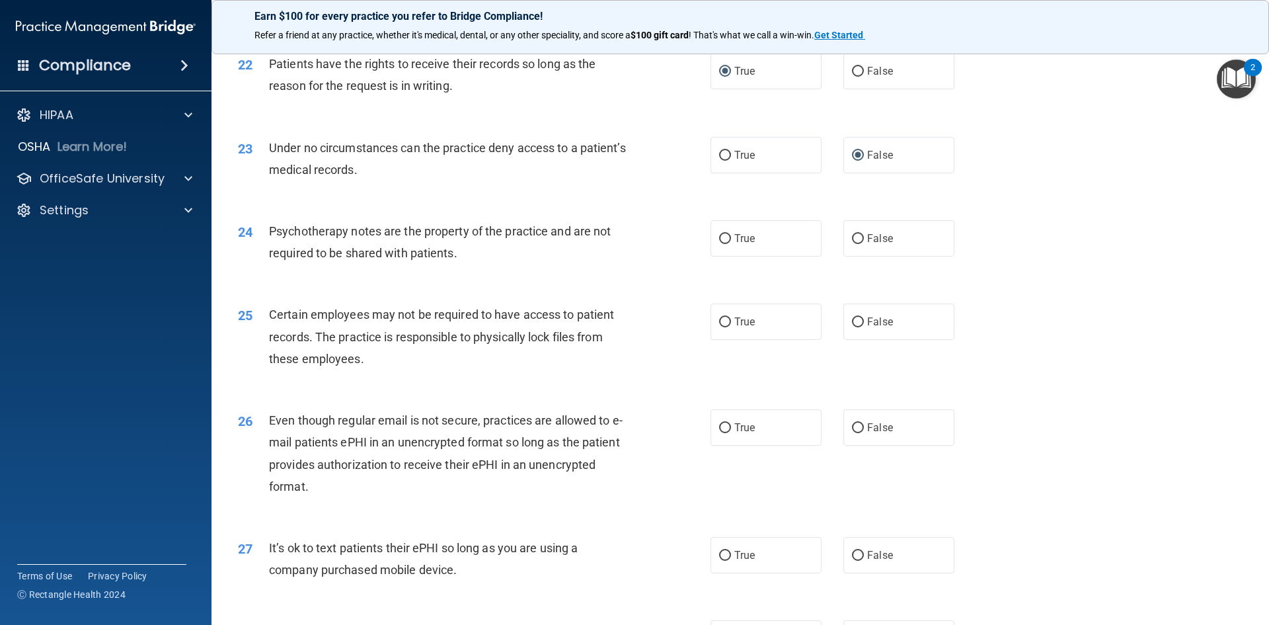
scroll to position [2314, 0]
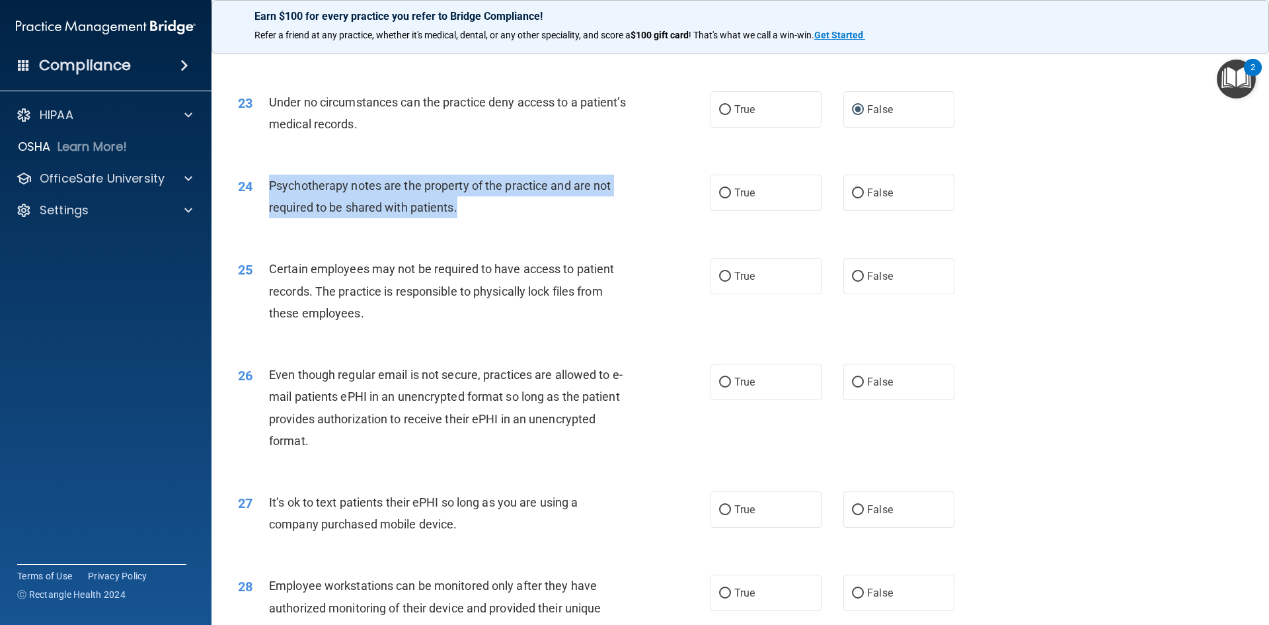
drag, startPoint x: 497, startPoint y: 224, endPoint x: 258, endPoint y: 219, distance: 239.4
click at [258, 219] on div "24 Psychotherapy notes are the property of the practice and are not required to…" at bounding box center [474, 200] width 512 height 50
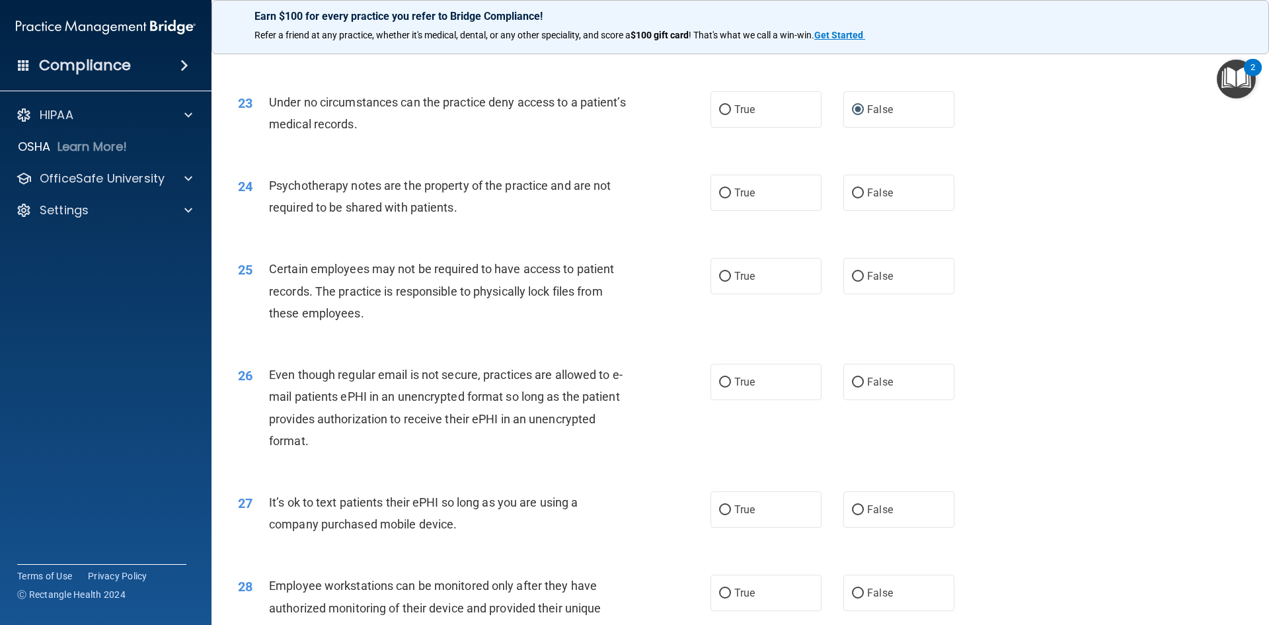
click at [551, 241] on div "24 Psychotherapy notes are the property of the practice and are not required to…" at bounding box center [740, 199] width 1025 height 83
click at [721, 198] on input "True" at bounding box center [725, 193] width 12 height 10
radio input "true"
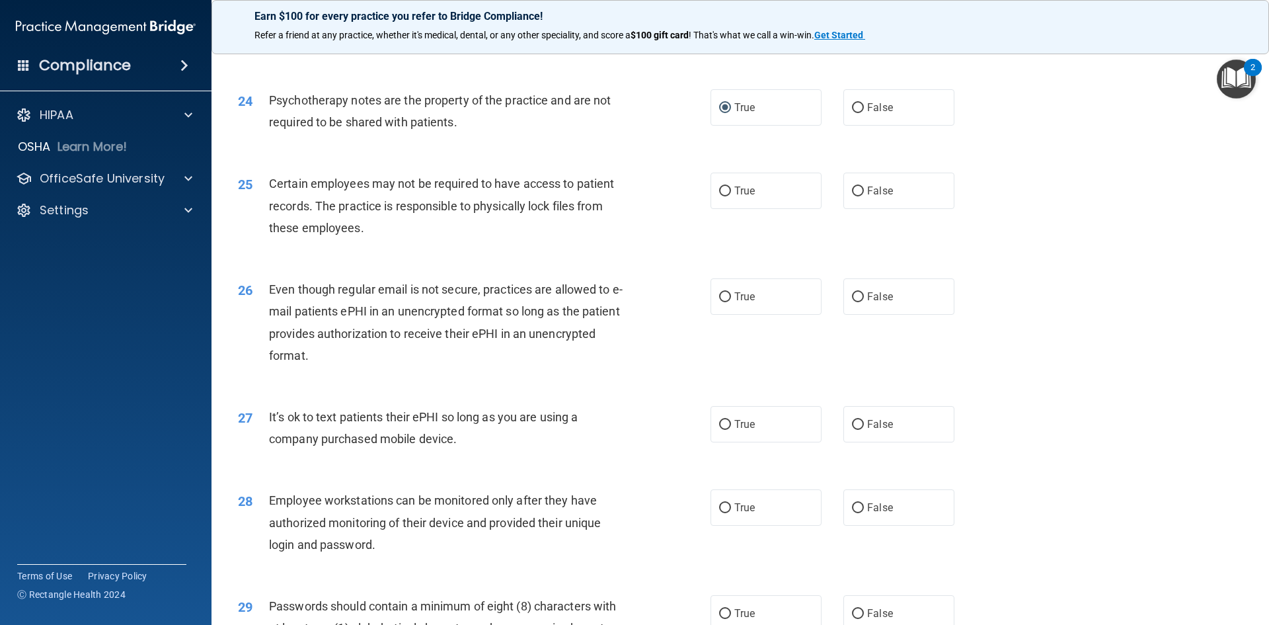
scroll to position [2380, 0]
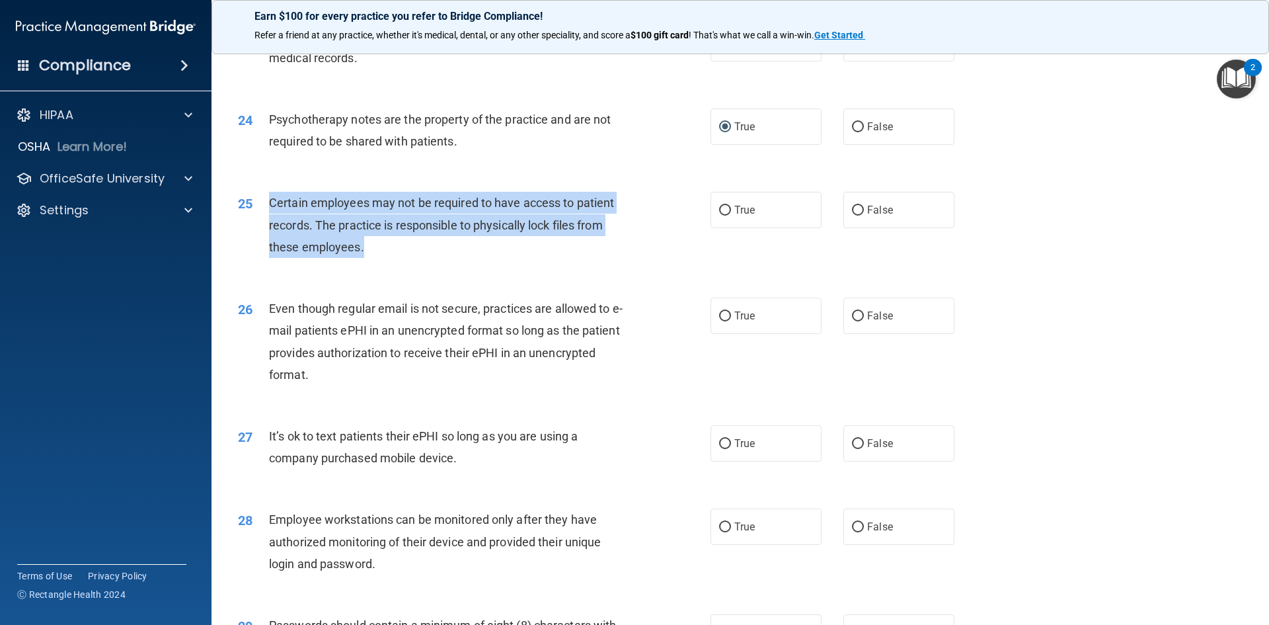
drag, startPoint x: 407, startPoint y: 277, endPoint x: 269, endPoint y: 234, distance: 144.1
click at [269, 234] on div "Certain employees may not be required to have access to patient records. The pr…" at bounding box center [454, 225] width 370 height 66
click at [720, 216] on input "True" at bounding box center [725, 211] width 12 height 10
radio input "true"
click at [666, 264] on div "25 Certain employees may not be required to have access to patient records. The…" at bounding box center [474, 228] width 512 height 73
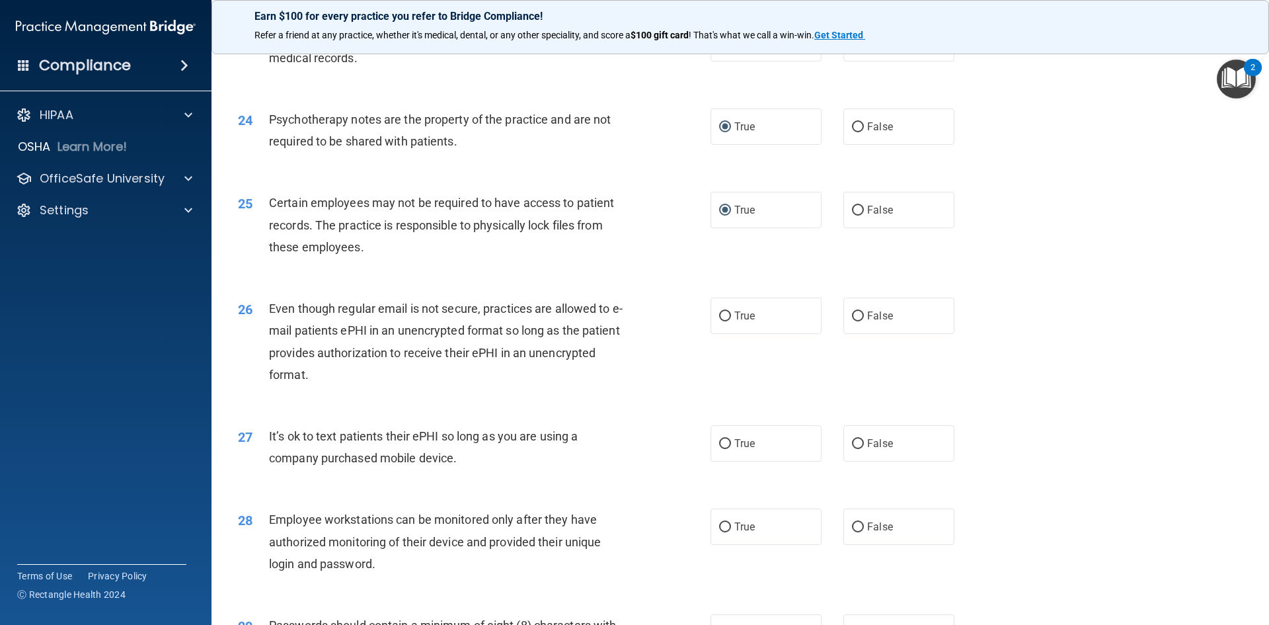
click at [671, 386] on div "26 Even though regular email is not secure, practices are allowed to e-mail pat…" at bounding box center [474, 344] width 512 height 95
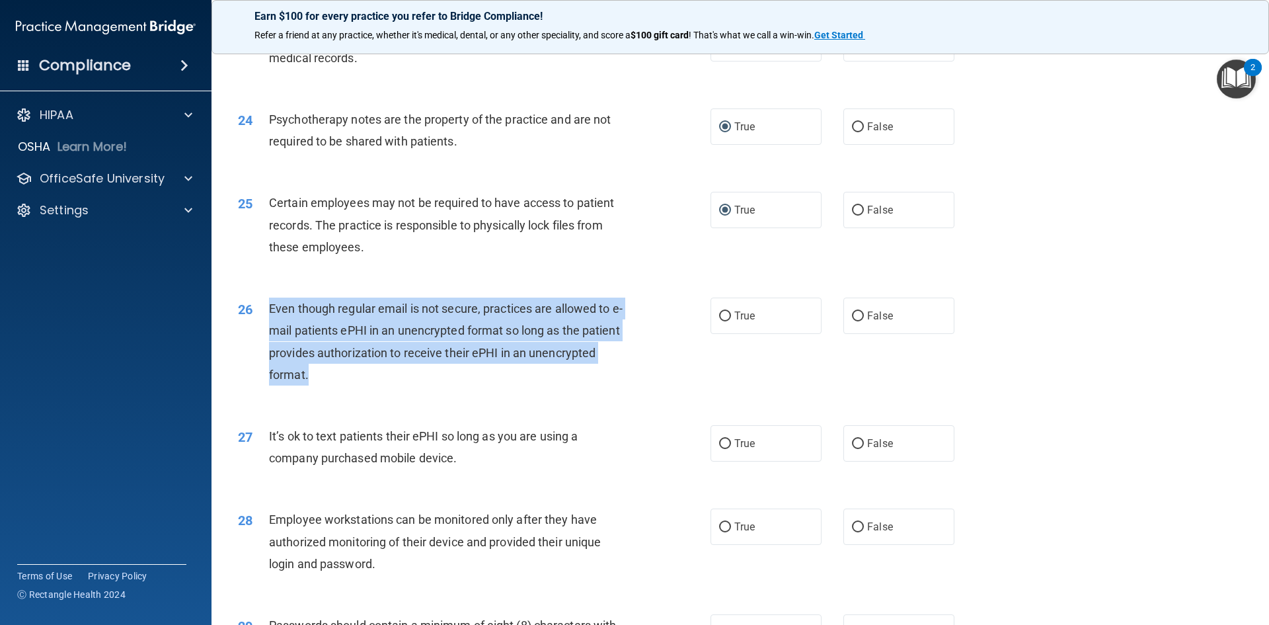
drag, startPoint x: 318, startPoint y: 399, endPoint x: 269, endPoint y: 332, distance: 82.8
click at [269, 332] on div "Even though regular email is not secure, practices are allowed to e-mail patien…" at bounding box center [454, 341] width 370 height 88
click at [720, 321] on input "True" at bounding box center [725, 316] width 12 height 10
radio input "true"
click at [676, 391] on div "26 Even though regular email is not secure, practices are allowed to e-mail pat…" at bounding box center [474, 344] width 512 height 95
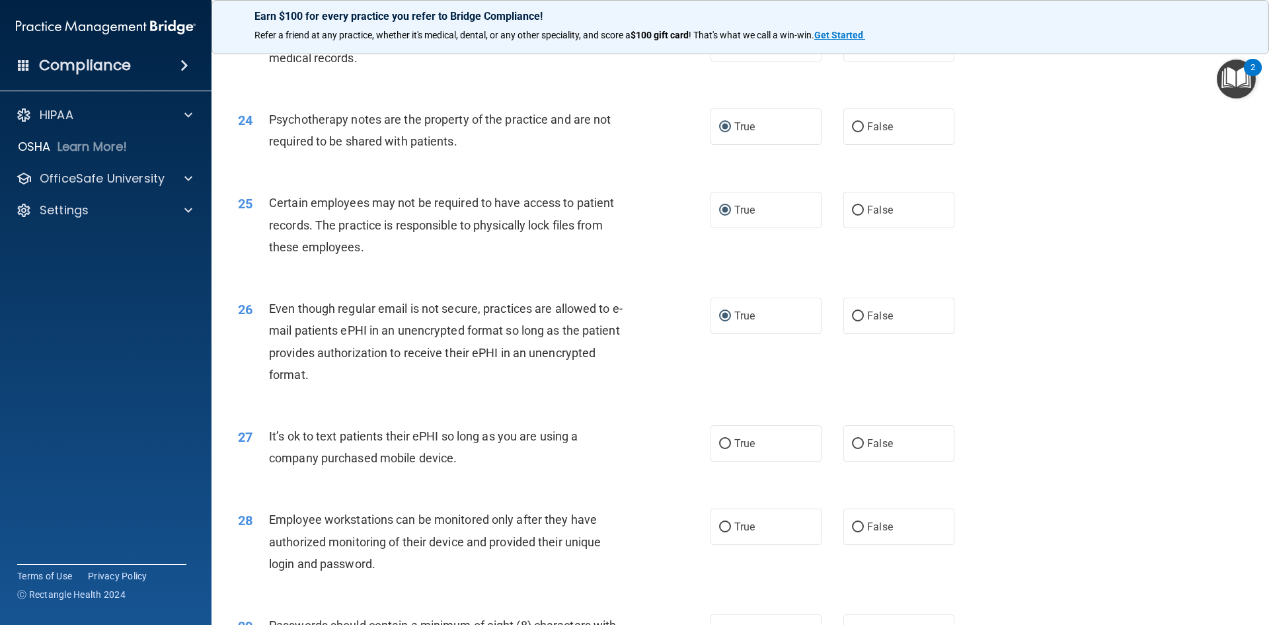
click at [634, 409] on div "26 Even though regular email is not secure, practices are allowed to e-mail pat…" at bounding box center [740, 345] width 1025 height 128
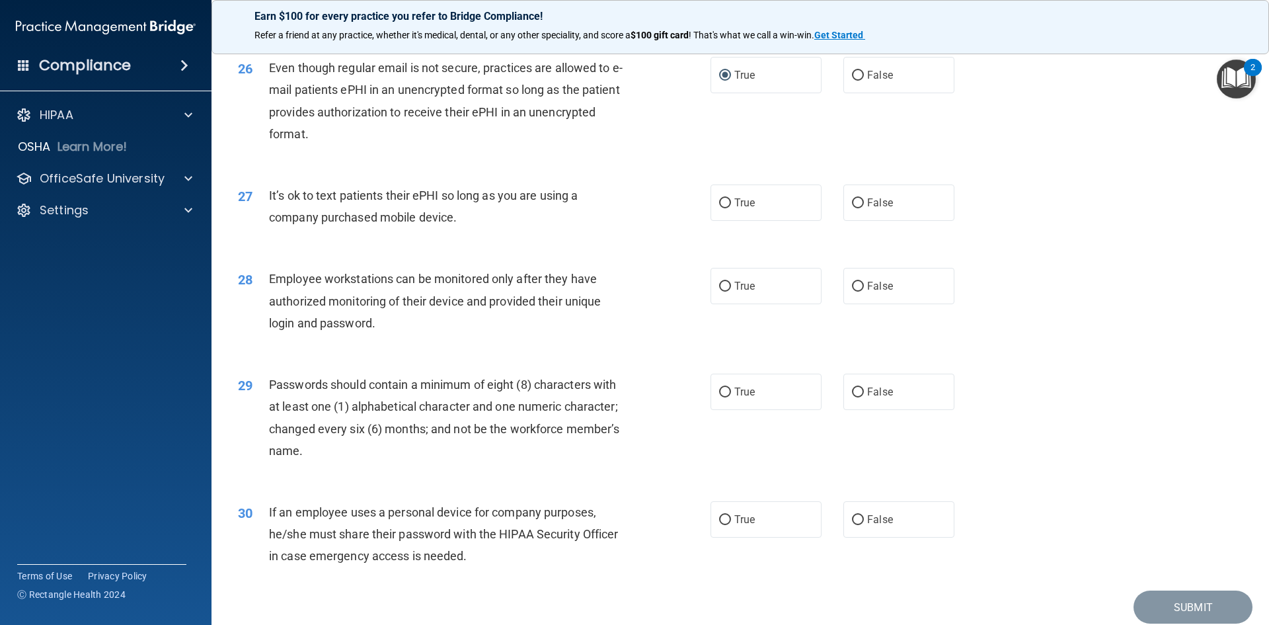
scroll to position [2644, 0]
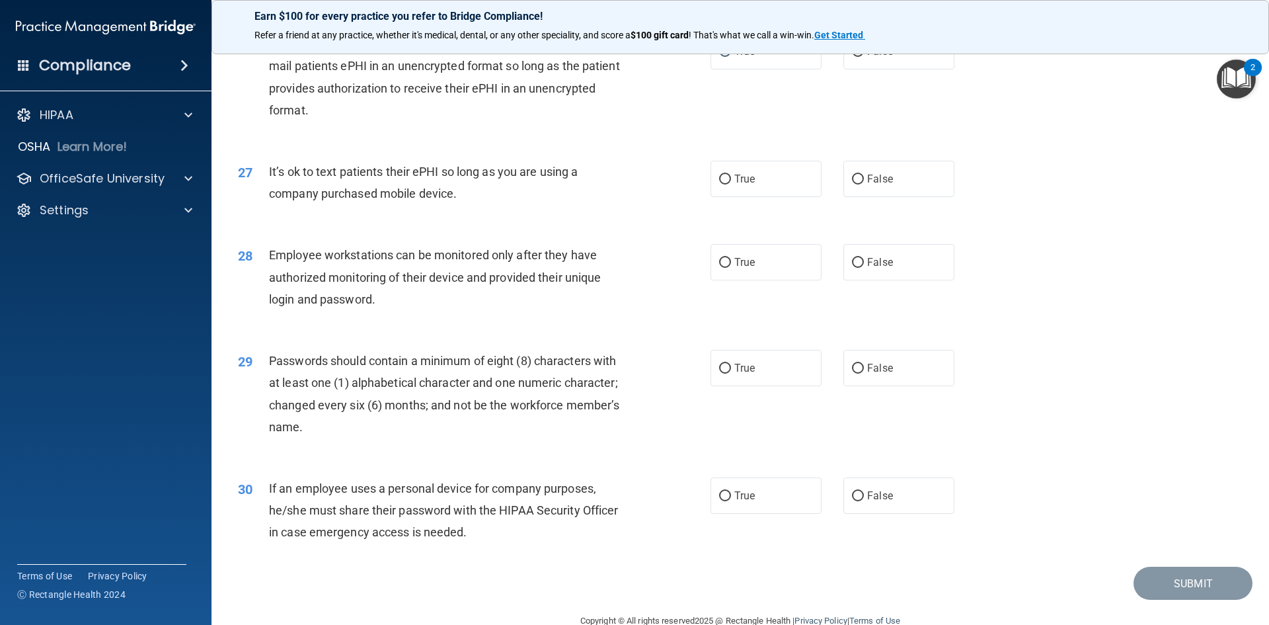
drag, startPoint x: 472, startPoint y: 214, endPoint x: 267, endPoint y: 202, distance: 205.3
click at [267, 202] on div "27 It’s ok to text patients their ePHI so long as you are using a company purch…" at bounding box center [474, 186] width 512 height 50
click at [722, 184] on input "True" at bounding box center [725, 180] width 12 height 10
radio input "true"
click at [674, 299] on div "28 Employee workstations can be monitored only after they have authorized monit…" at bounding box center [474, 280] width 512 height 73
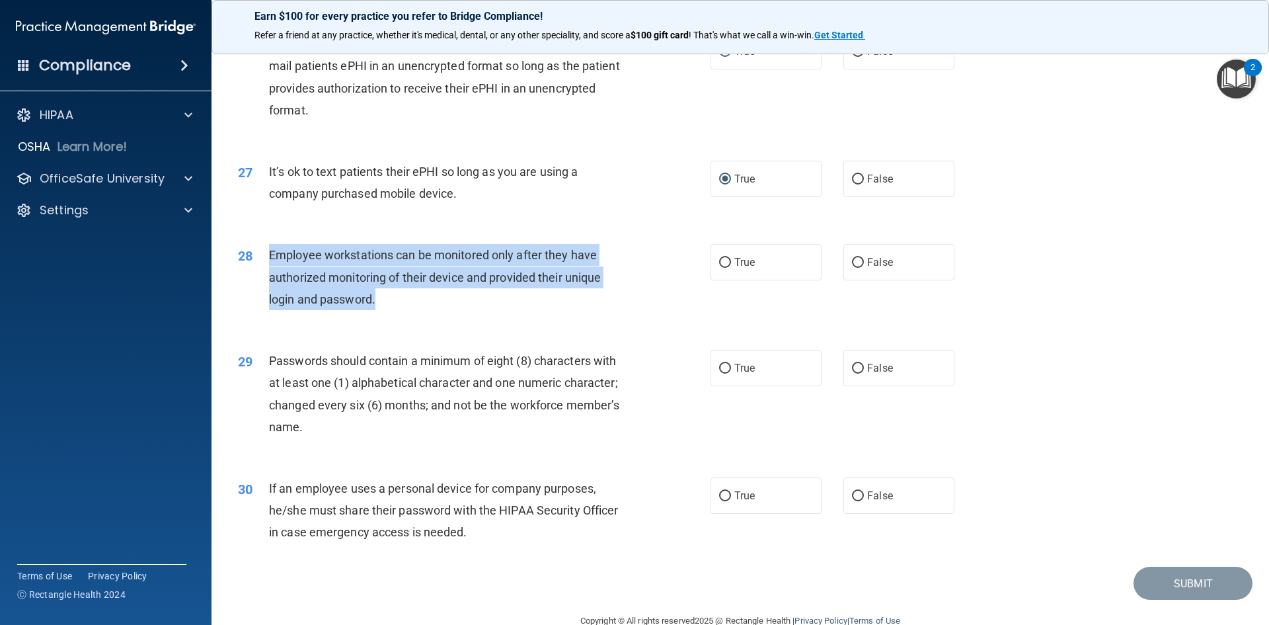
drag, startPoint x: 385, startPoint y: 327, endPoint x: 270, endPoint y: 278, distance: 124.1
click at [270, 278] on div "Employee workstations can be monitored only after they have authorized monitori…" at bounding box center [454, 277] width 370 height 66
click at [852, 268] on input "False" at bounding box center [858, 263] width 12 height 10
radio input "true"
click at [852, 268] on input "False" at bounding box center [858, 263] width 12 height 10
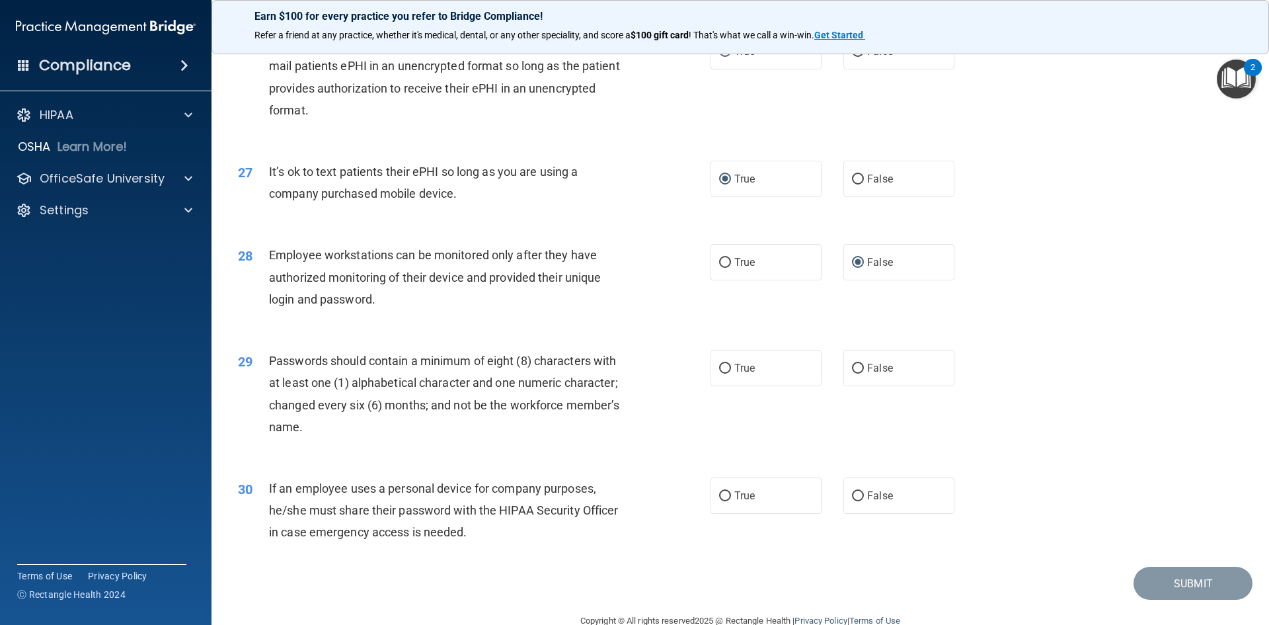
click at [1161, 359] on div "29 Passwords should contain a minimum of eight (8) characters with at least one…" at bounding box center [740, 397] width 1025 height 128
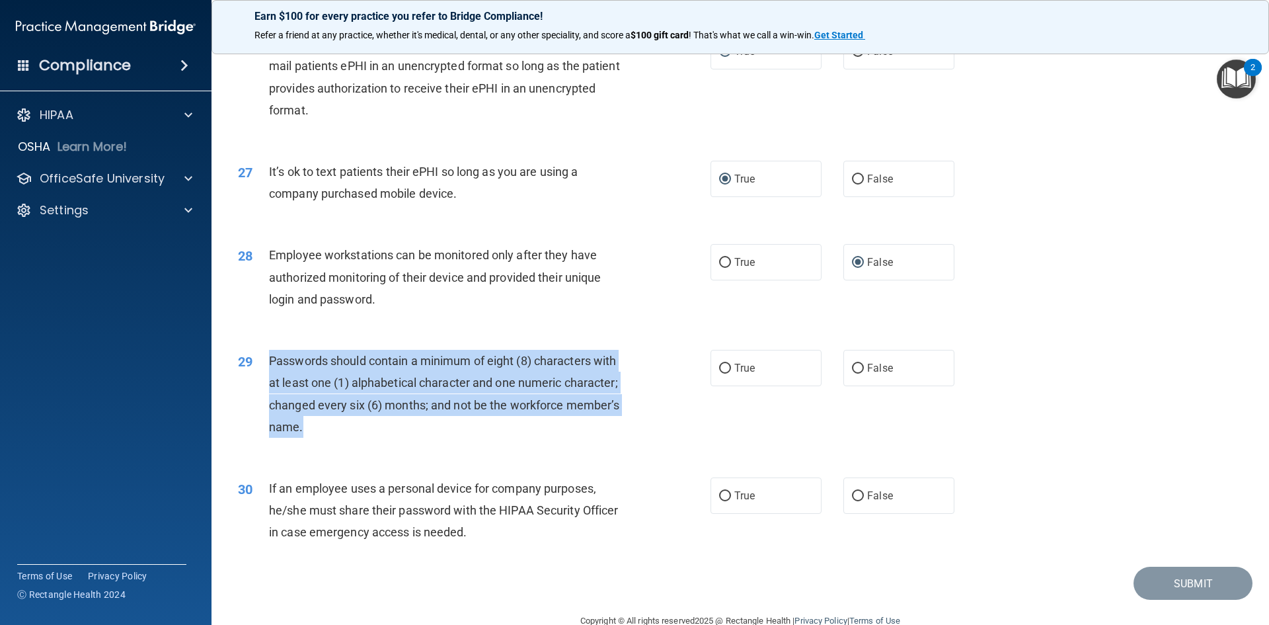
drag, startPoint x: 309, startPoint y: 446, endPoint x: 268, endPoint y: 388, distance: 70.6
click at [268, 388] on div "29 Passwords should contain a minimum of eight (8) characters with at least one…" at bounding box center [474, 397] width 512 height 95
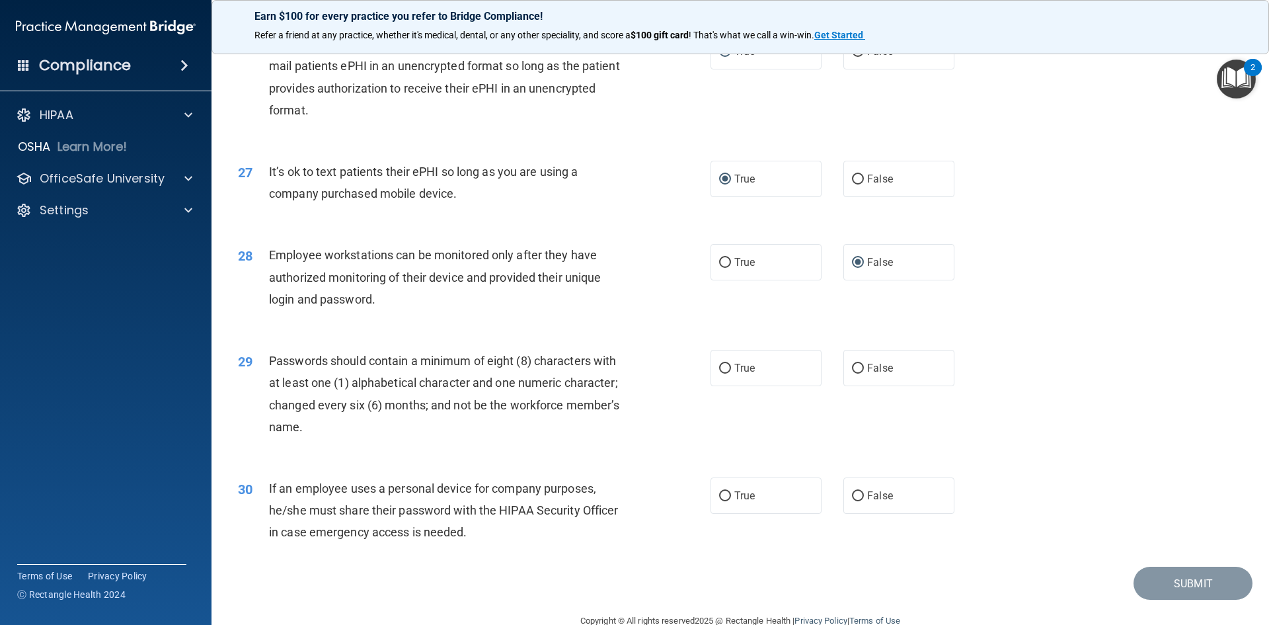
click at [609, 461] on div "29 Passwords should contain a minimum of eight (8) characters with at least one…" at bounding box center [740, 397] width 1025 height 128
click at [721, 373] on input "True" at bounding box center [725, 369] width 12 height 10
radio input "true"
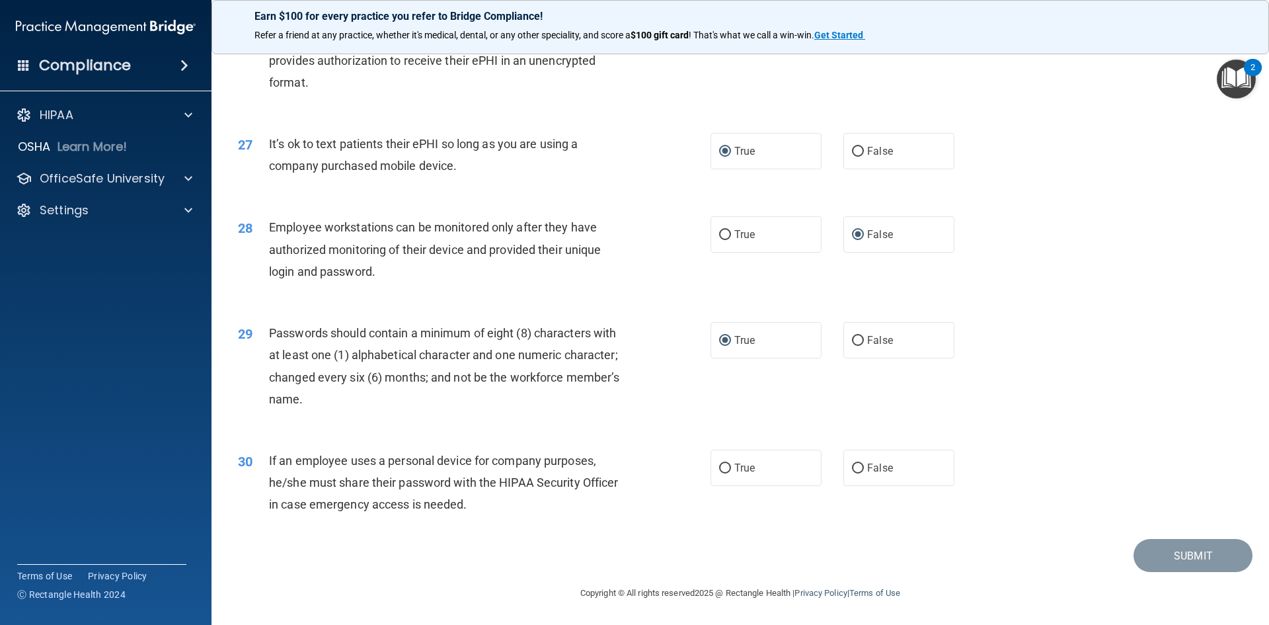
scroll to position [2694, 0]
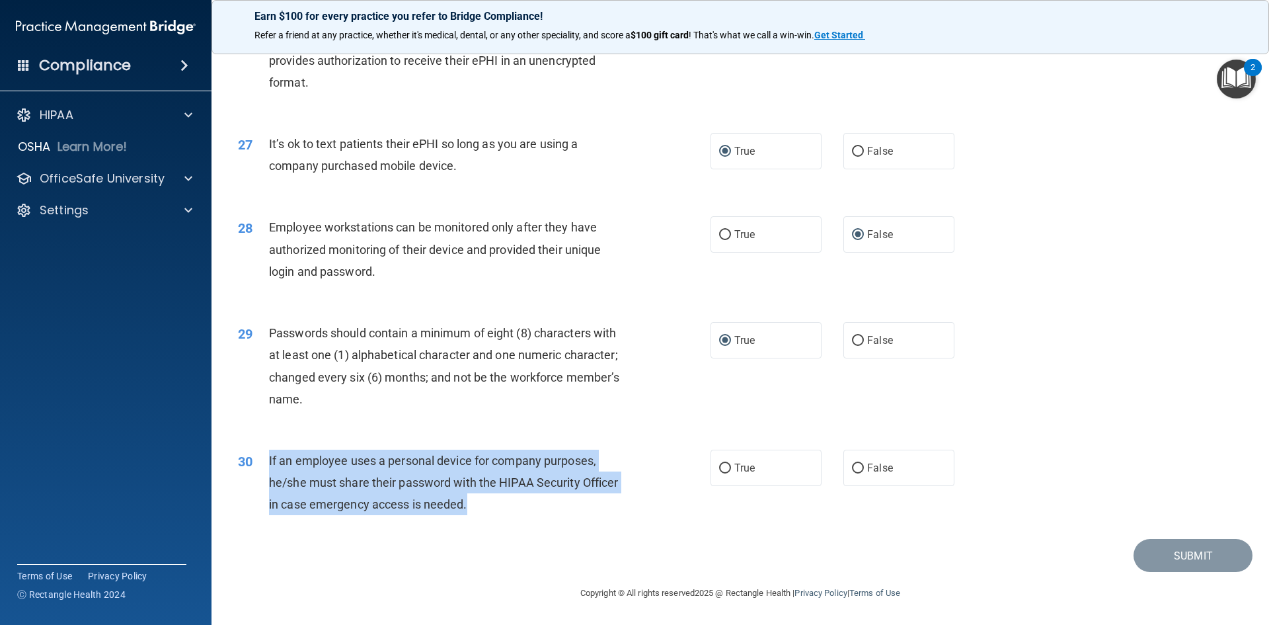
drag, startPoint x: 500, startPoint y: 507, endPoint x: 267, endPoint y: 459, distance: 237.6
click at [267, 459] on div "30 If an employee uses a personal device for company purposes, he/she must shar…" at bounding box center [474, 486] width 512 height 73
click at [267, 459] on div "30" at bounding box center [248, 462] width 41 height 24
drag, startPoint x: 477, startPoint y: 506, endPoint x: 266, endPoint y: 464, distance: 214.3
click at [266, 464] on div "30 If an employee uses a personal device for company purposes, he/she must shar…" at bounding box center [474, 486] width 512 height 73
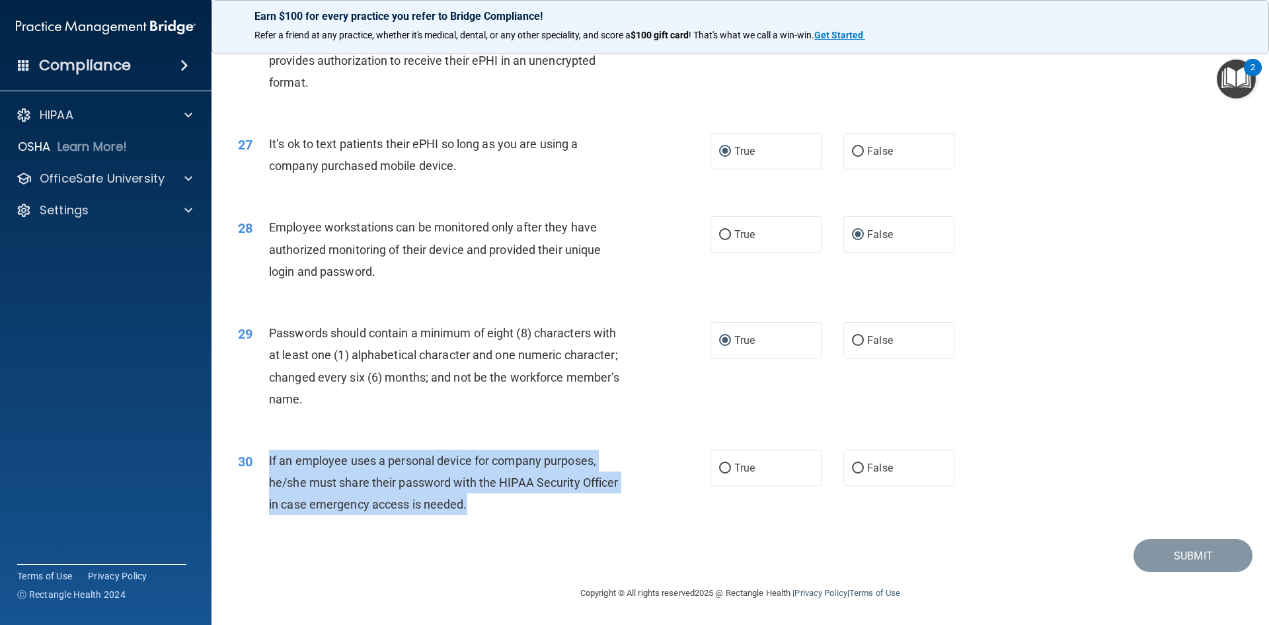
click at [267, 464] on div "30" at bounding box center [248, 462] width 41 height 24
click at [854, 468] on input "False" at bounding box center [858, 468] width 12 height 10
radio input "true"
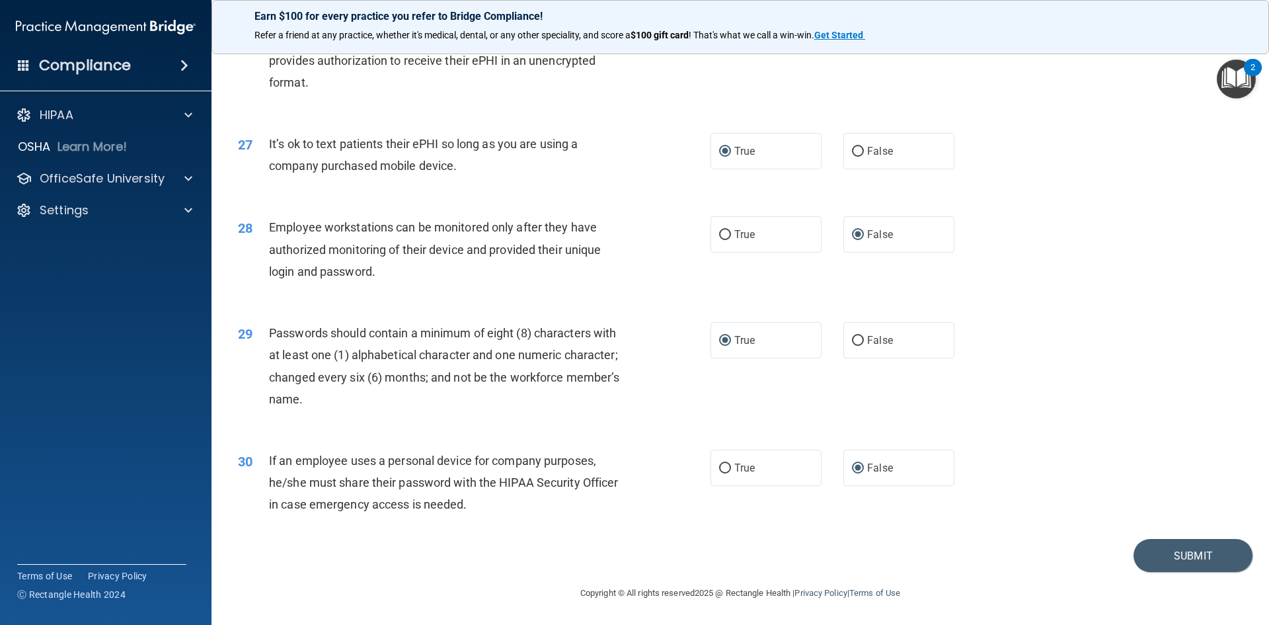
click at [814, 518] on div "30 If an employee uses a personal device for company purposes, he/she must shar…" at bounding box center [740, 486] width 1025 height 106
click at [1199, 557] on button "Submit" at bounding box center [1193, 556] width 119 height 34
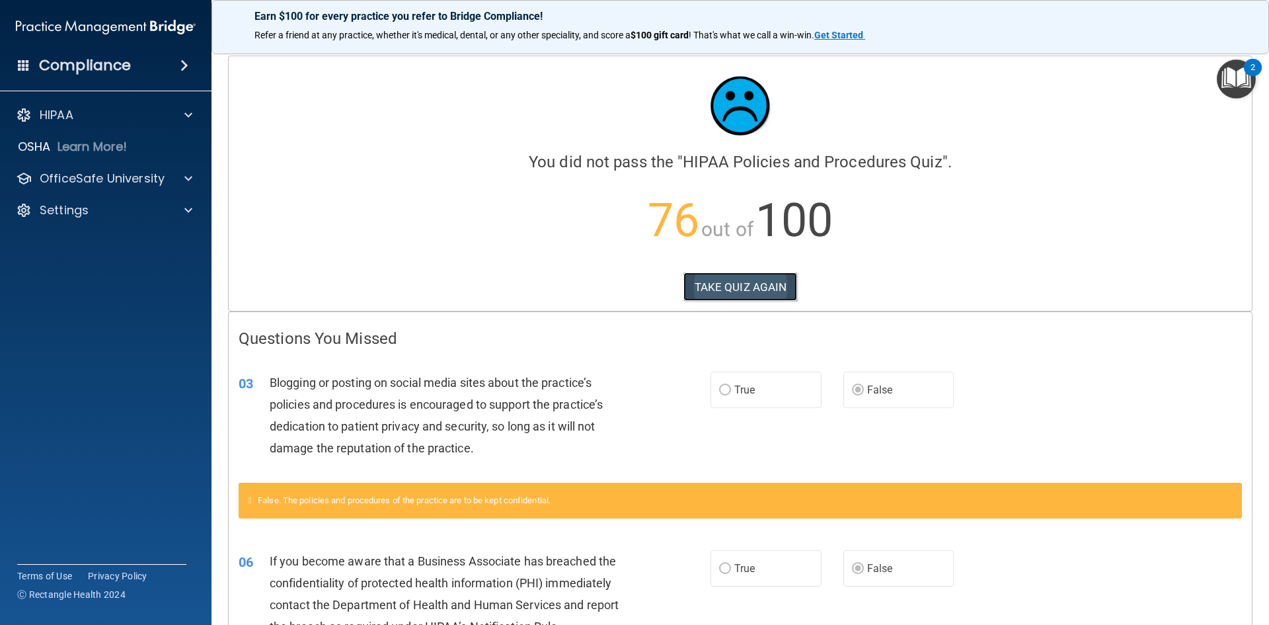
click at [733, 286] on button "TAKE QUIZ AGAIN" at bounding box center [741, 286] width 114 height 29
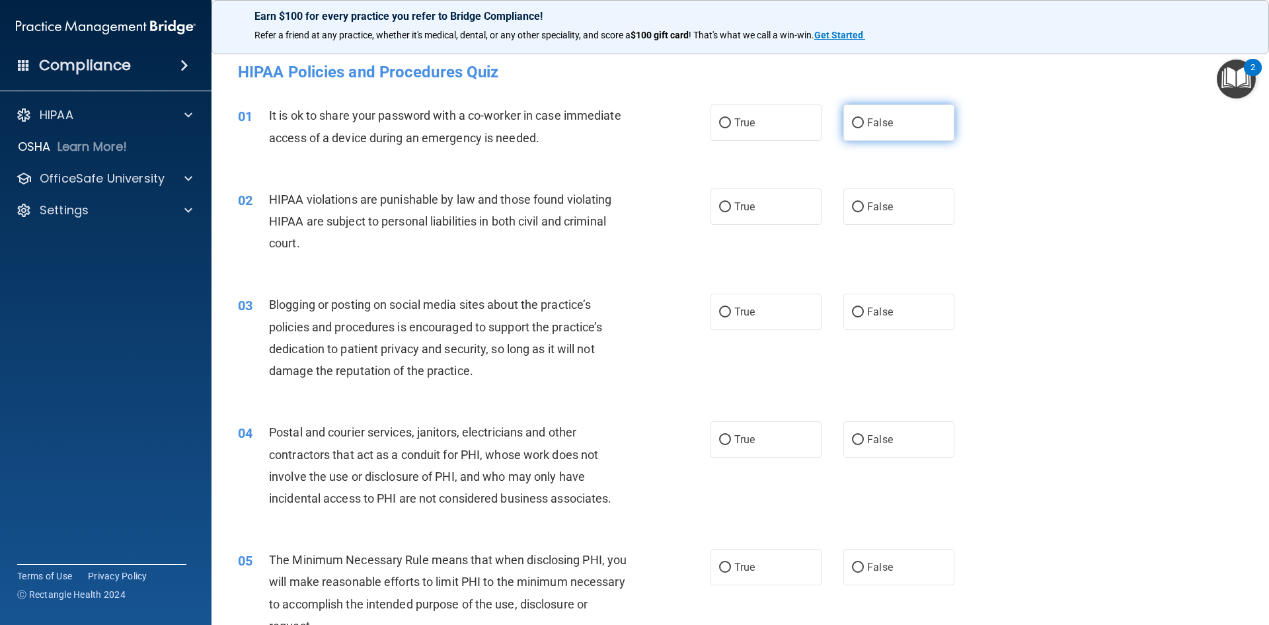
click at [852, 122] on input "False" at bounding box center [858, 123] width 12 height 10
radio input "true"
click at [719, 205] on input "True" at bounding box center [725, 207] width 12 height 10
radio input "true"
click at [852, 313] on input "False" at bounding box center [858, 312] width 12 height 10
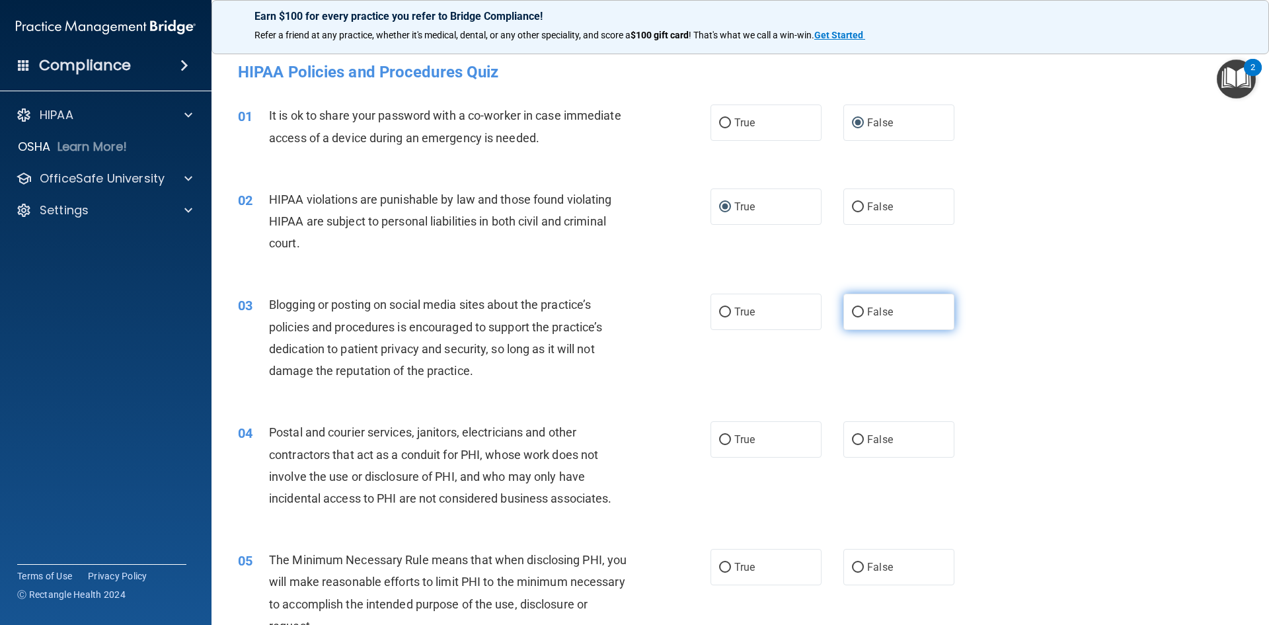
radio input "true"
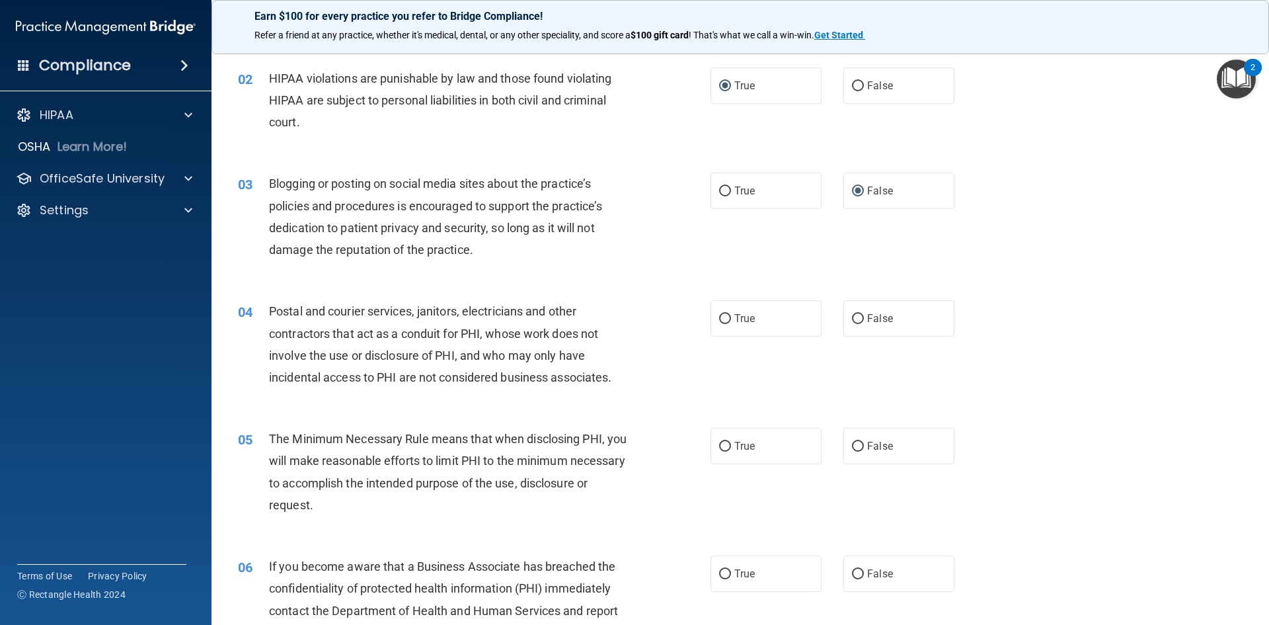
scroll to position [132, 0]
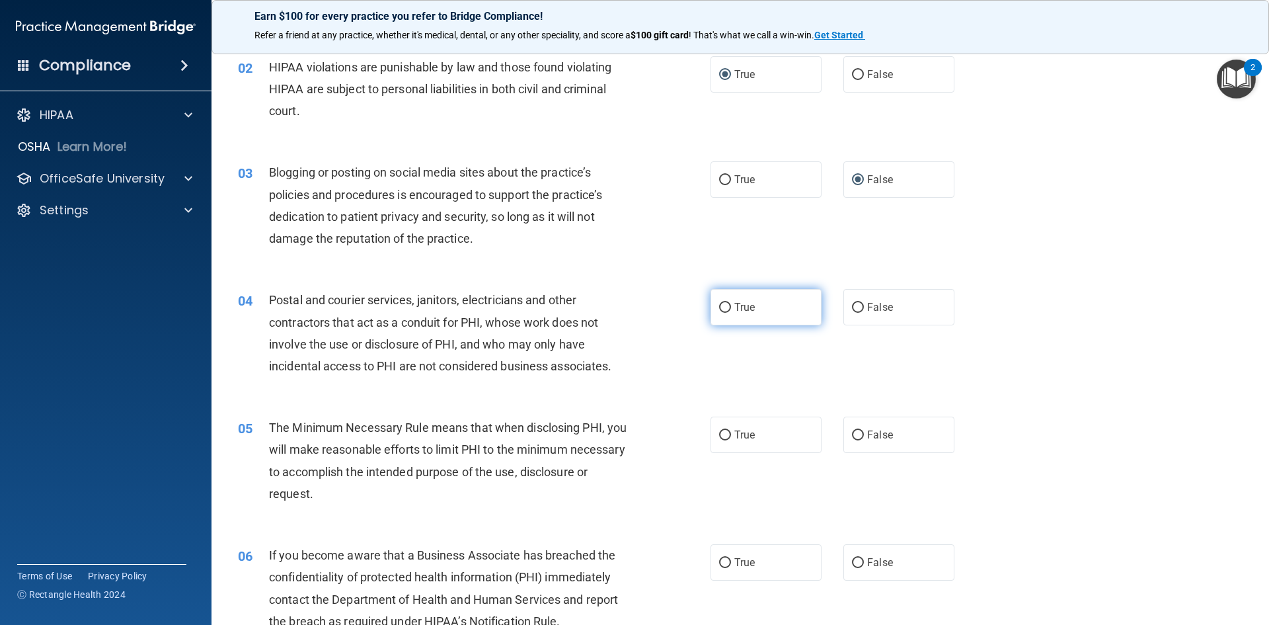
click at [721, 309] on input "True" at bounding box center [725, 308] width 12 height 10
radio input "true"
click at [719, 434] on input "True" at bounding box center [725, 435] width 12 height 10
radio input "true"
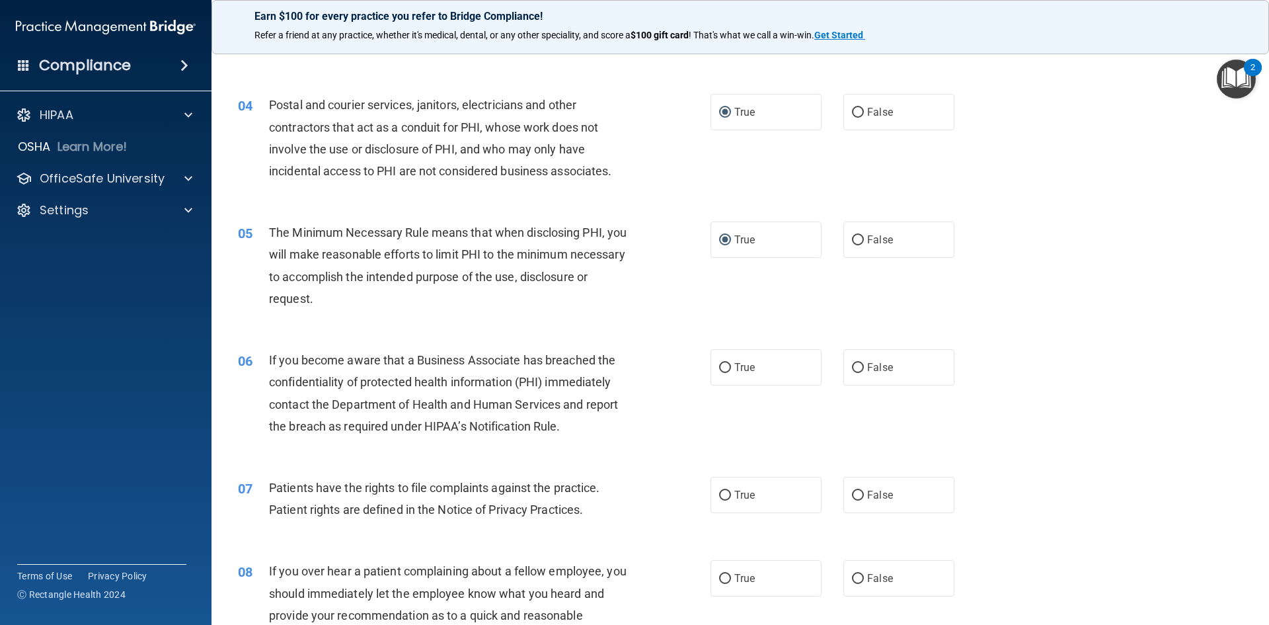
scroll to position [331, 0]
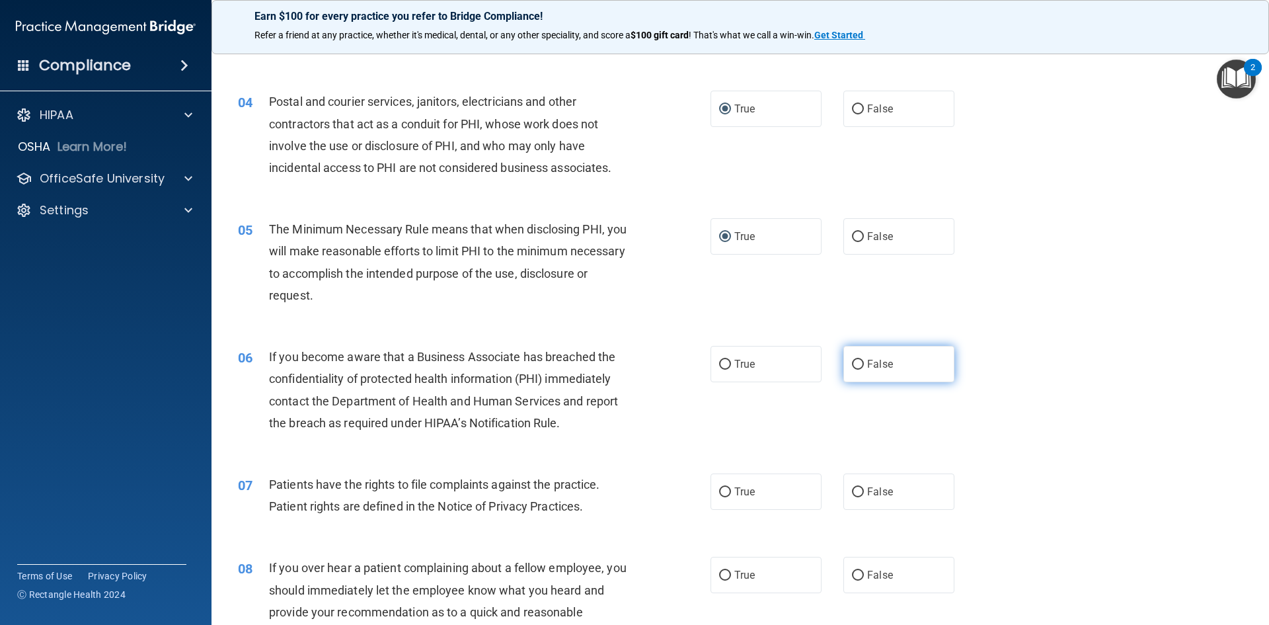
click at [855, 360] on input "False" at bounding box center [858, 365] width 12 height 10
radio input "true"
click at [721, 488] on input "True" at bounding box center [725, 492] width 12 height 10
radio input "true"
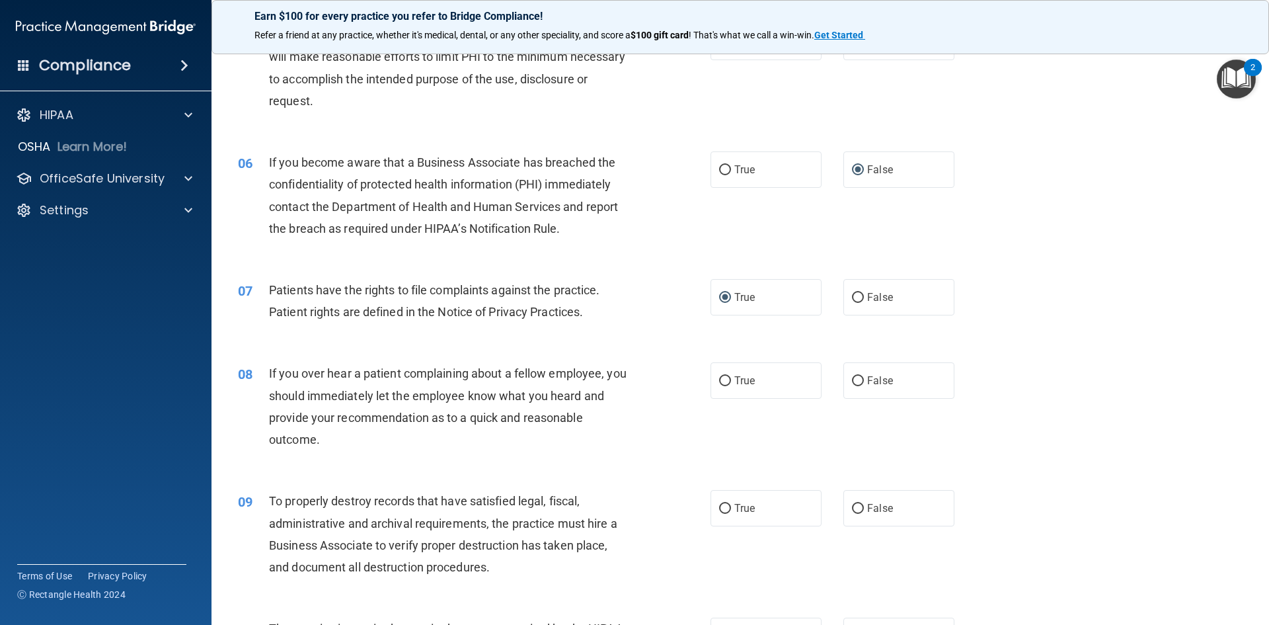
scroll to position [529, 0]
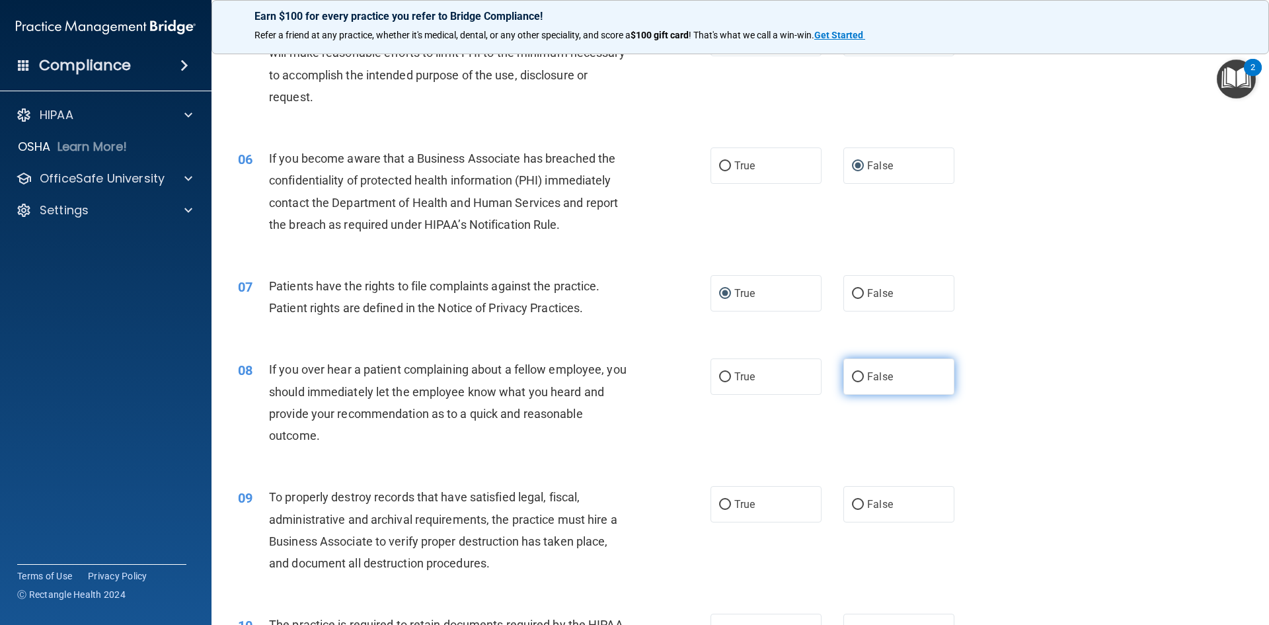
click at [856, 373] on input "False" at bounding box center [858, 377] width 12 height 10
radio input "true"
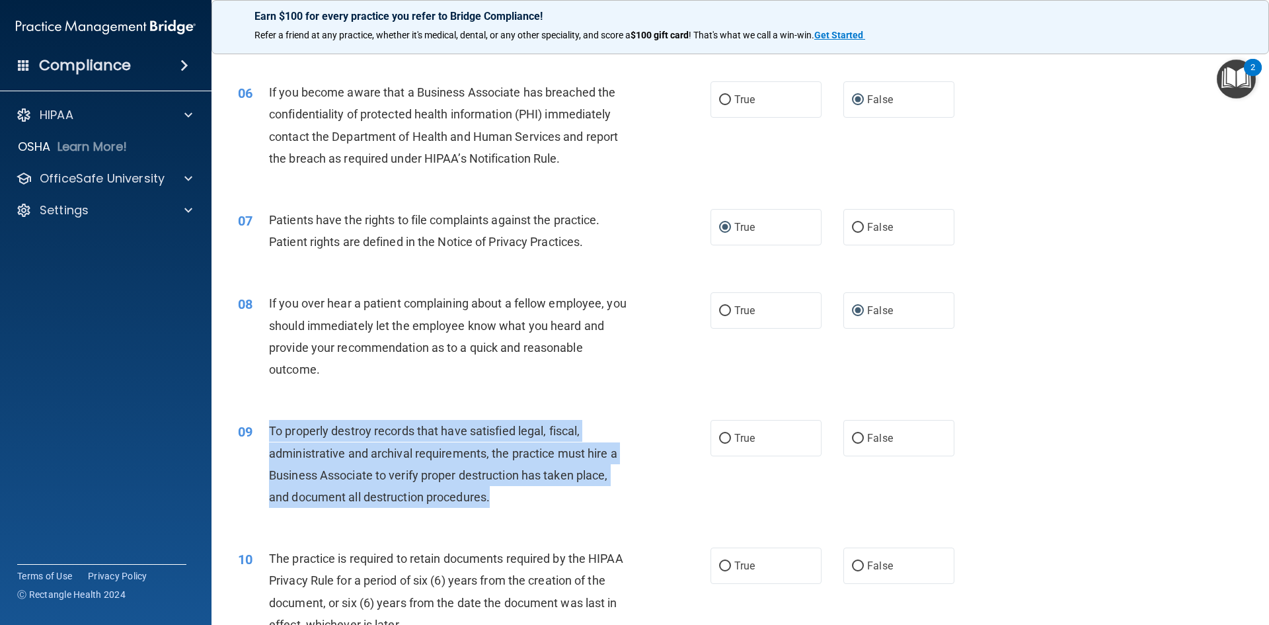
drag, startPoint x: 516, startPoint y: 493, endPoint x: 272, endPoint y: 424, distance: 254.1
click at [272, 424] on div "To properly destroy records that have satisfied legal, fiscal, administrative a…" at bounding box center [454, 464] width 370 height 88
click at [852, 438] on input "False" at bounding box center [858, 439] width 12 height 10
radio input "true"
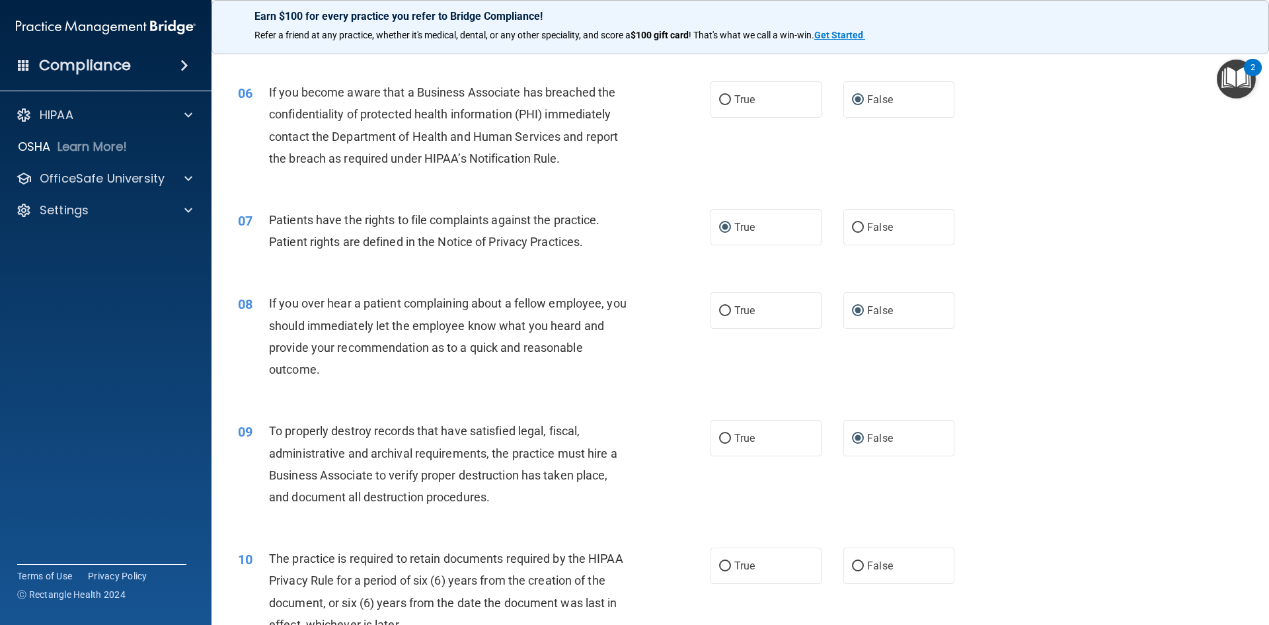
click at [750, 481] on div "09 To properly destroy records that have satisfied legal, fiscal, administrativ…" at bounding box center [740, 467] width 1025 height 128
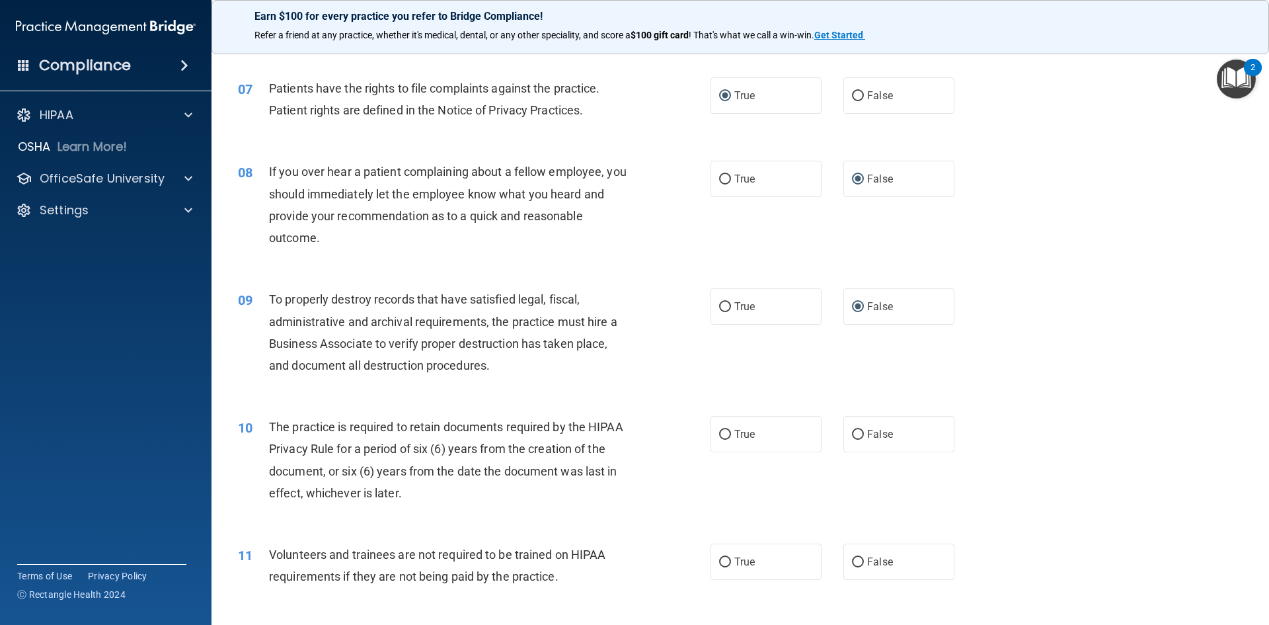
scroll to position [727, 0]
click at [724, 432] on input "True" at bounding box center [725, 434] width 12 height 10
radio input "true"
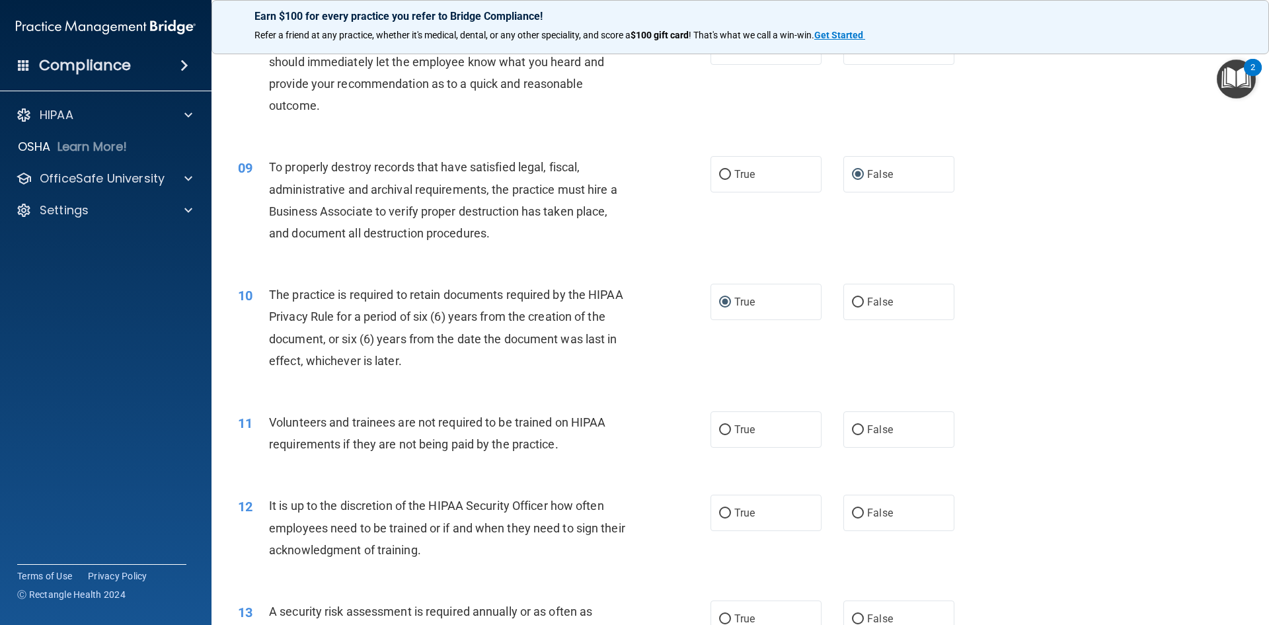
scroll to position [859, 0]
click at [852, 429] on input "False" at bounding box center [858, 429] width 12 height 10
radio input "true"
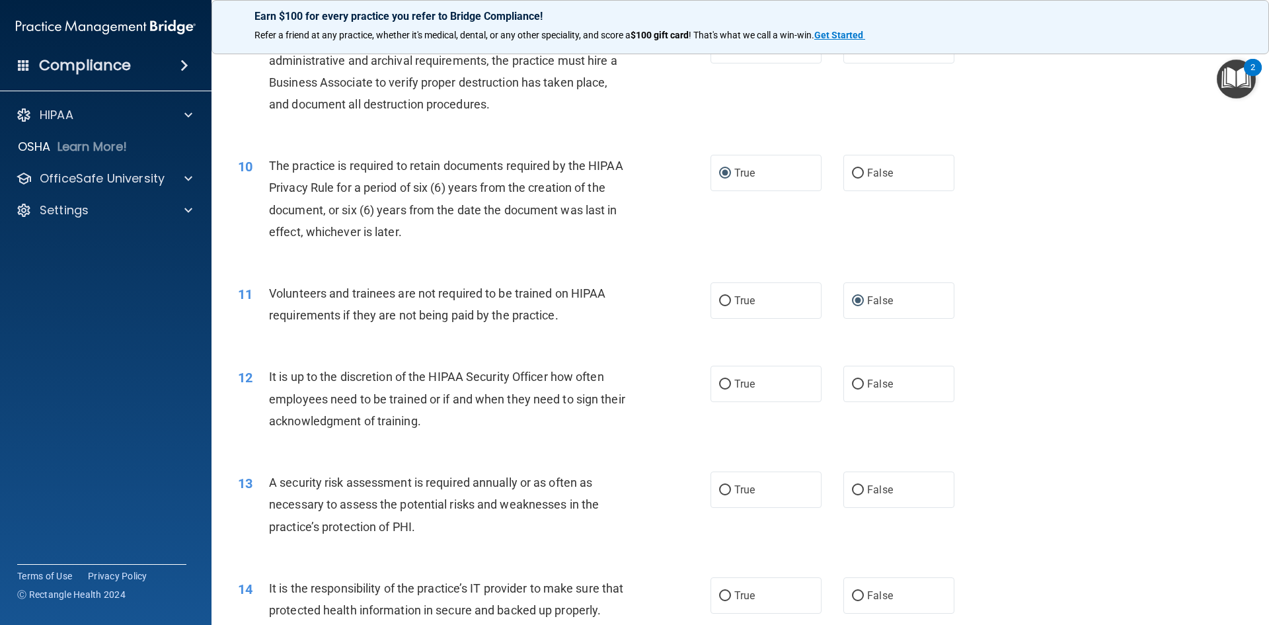
scroll to position [992, 0]
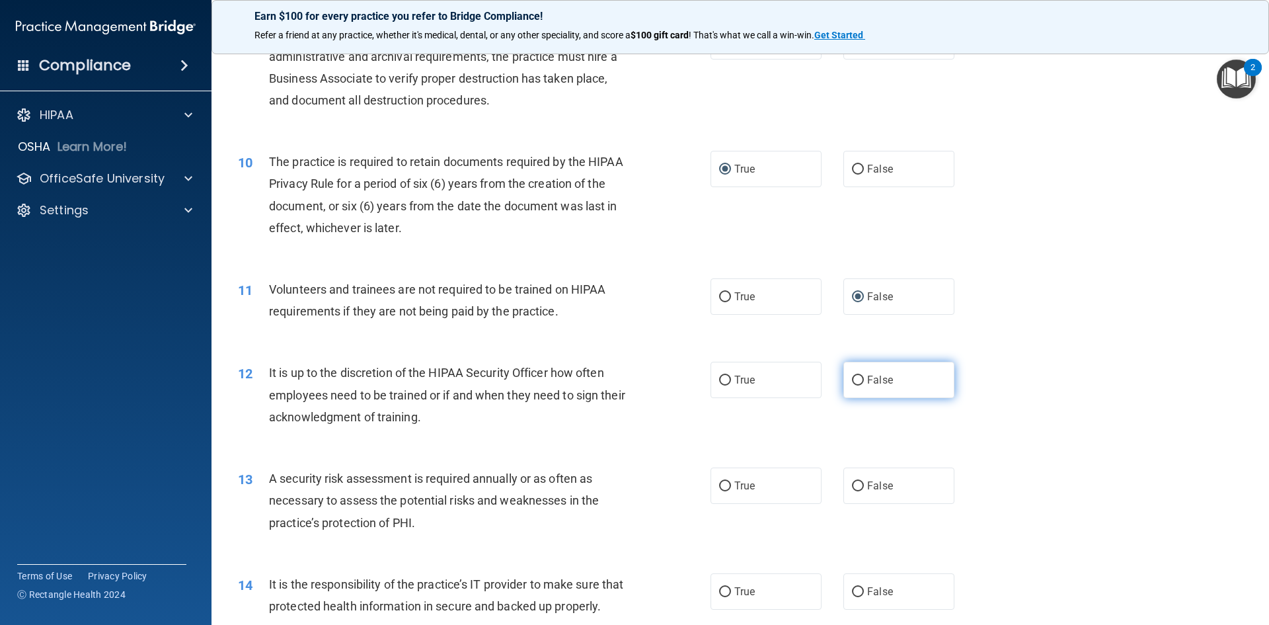
click at [853, 376] on input "False" at bounding box center [858, 380] width 12 height 10
radio input "true"
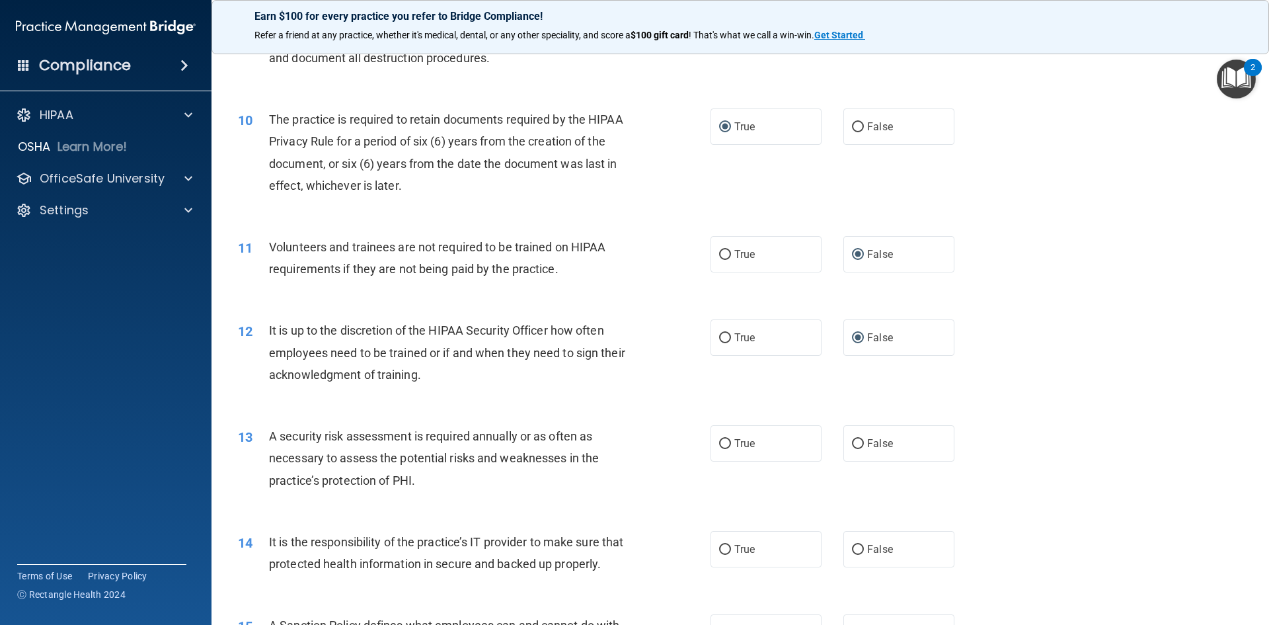
scroll to position [1058, 0]
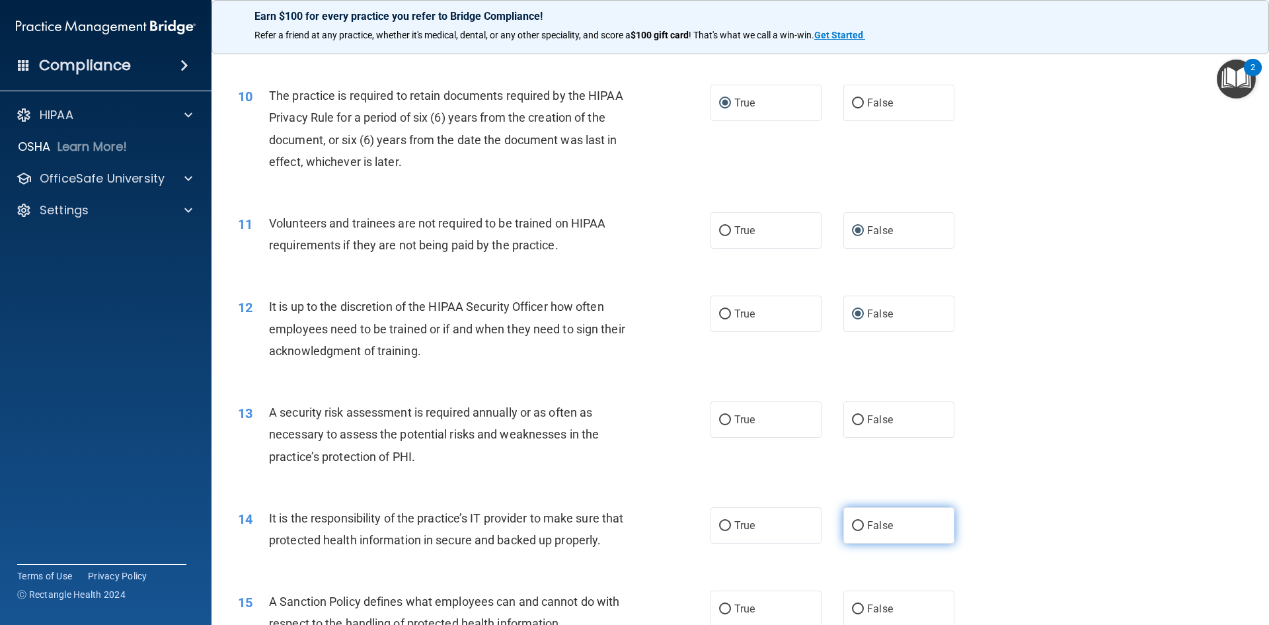
click at [853, 522] on input "False" at bounding box center [858, 526] width 12 height 10
radio input "true"
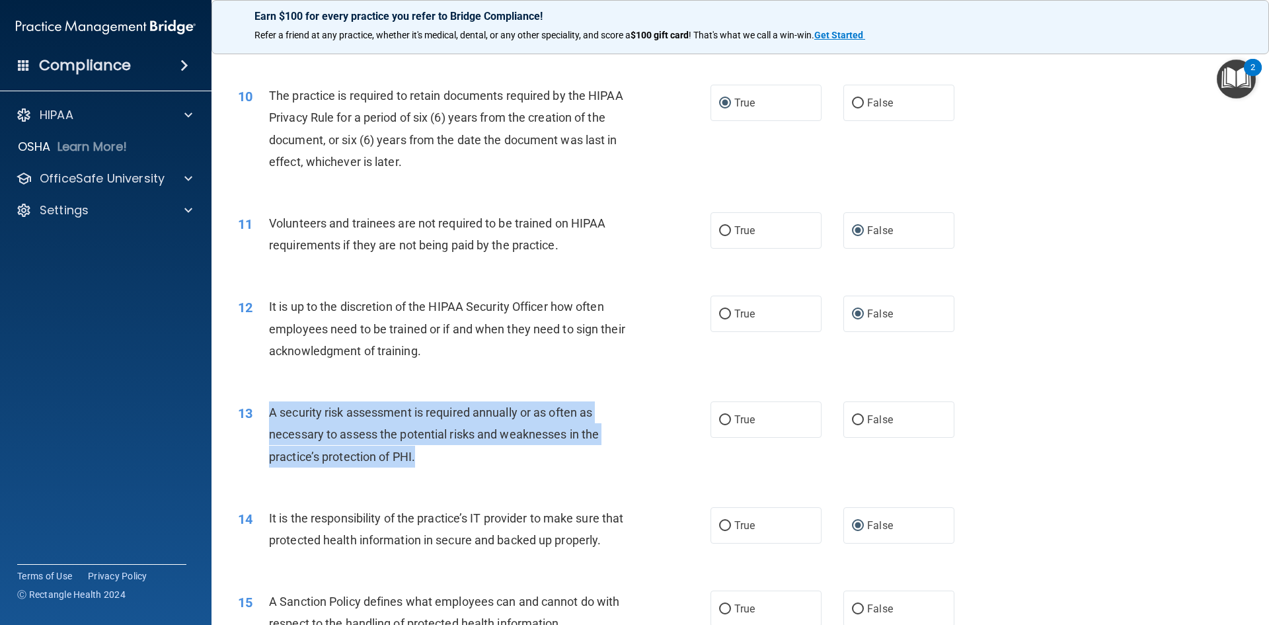
drag, startPoint x: 327, startPoint y: 416, endPoint x: 403, endPoint y: 446, distance: 81.9
click at [414, 456] on div "13 A security risk assessment is required annually or as often as necessary to …" at bounding box center [474, 437] width 512 height 73
click at [720, 419] on input "True" at bounding box center [725, 420] width 12 height 10
radio input "true"
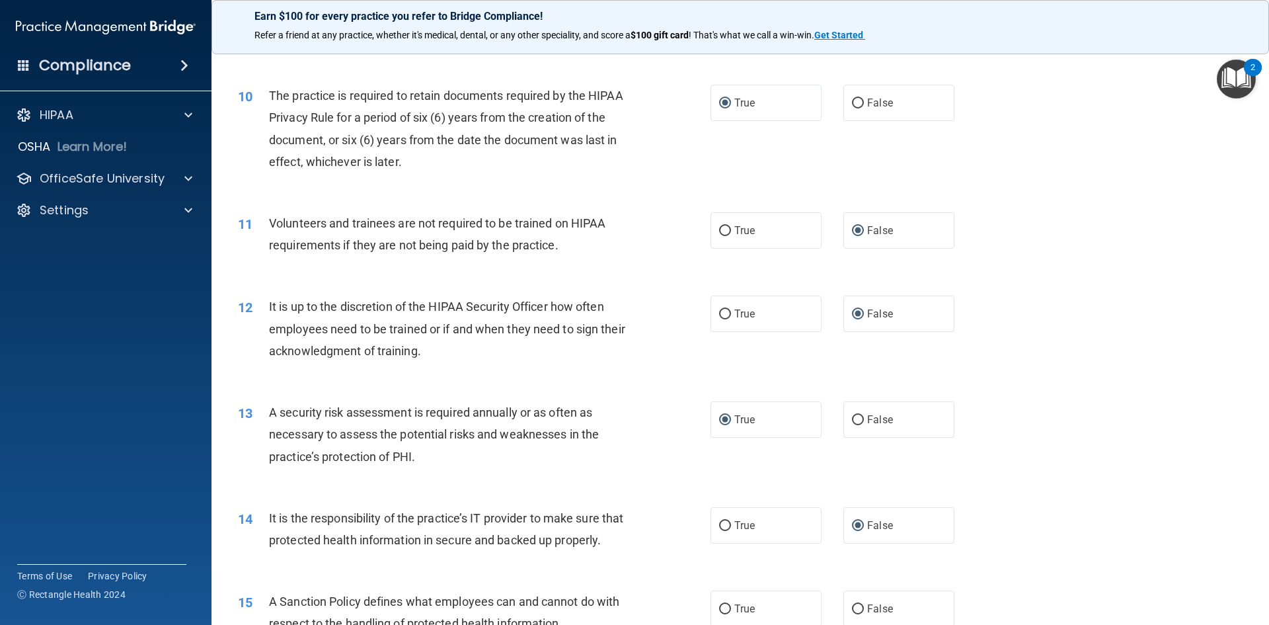
click at [1113, 414] on div "13 A security risk assessment is required annually or as often as necessary to …" at bounding box center [740, 438] width 1025 height 106
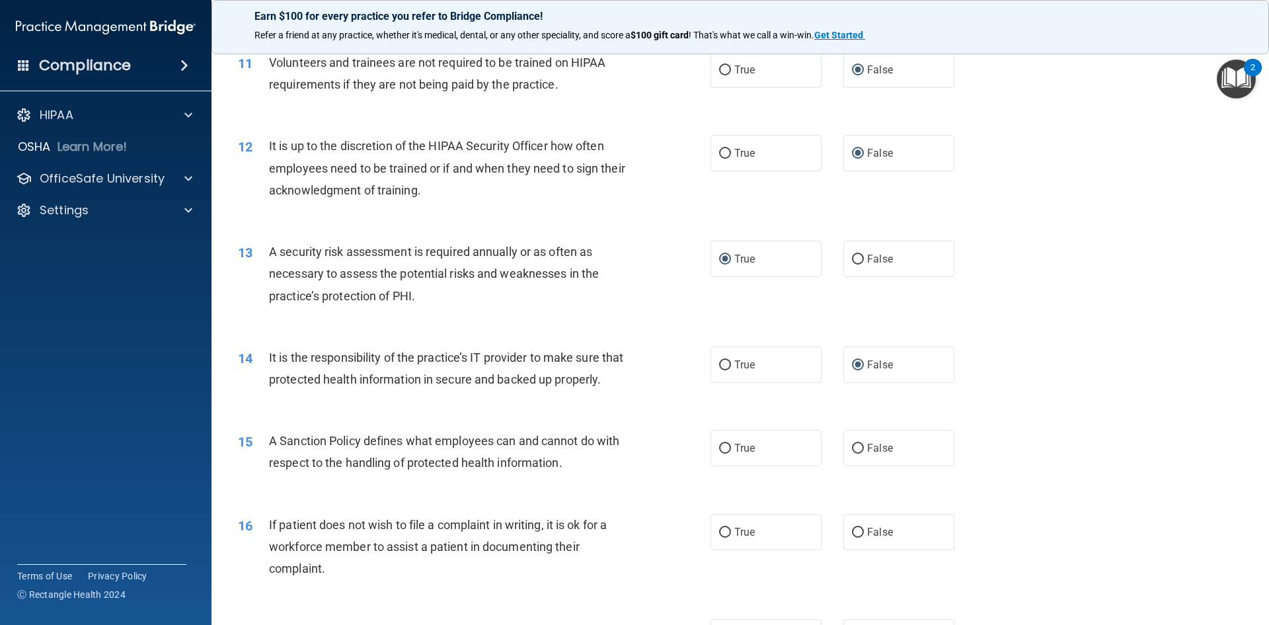
scroll to position [1256, 0]
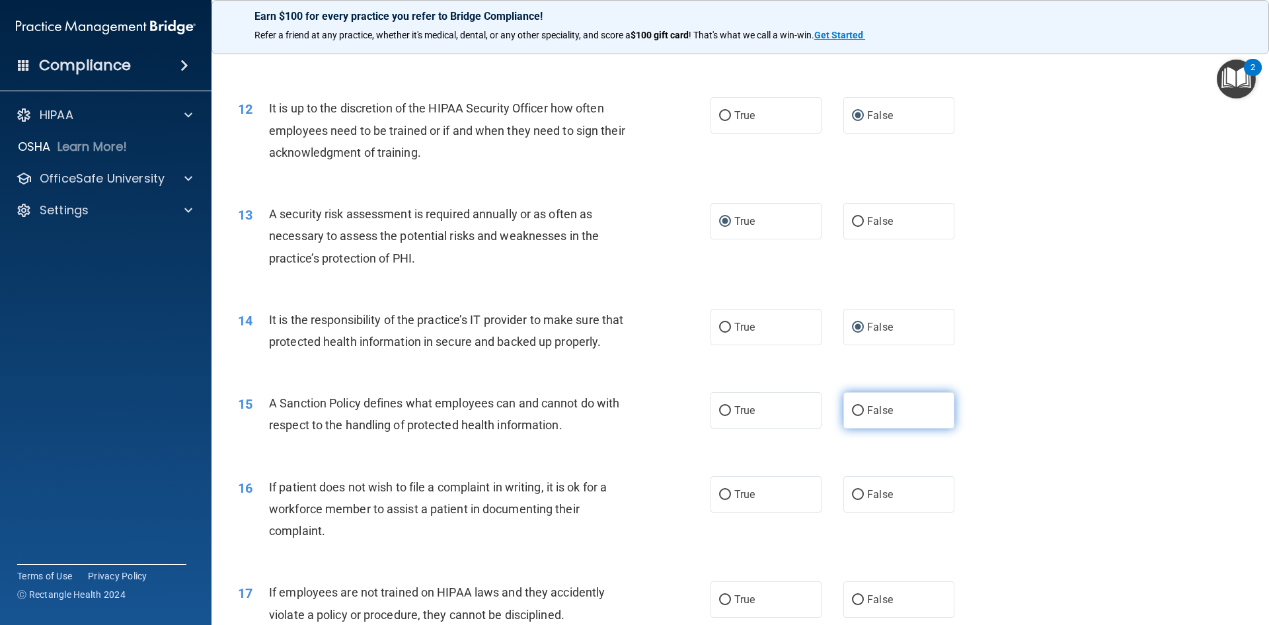
click at [852, 416] on input "False" at bounding box center [858, 411] width 12 height 10
radio input "true"
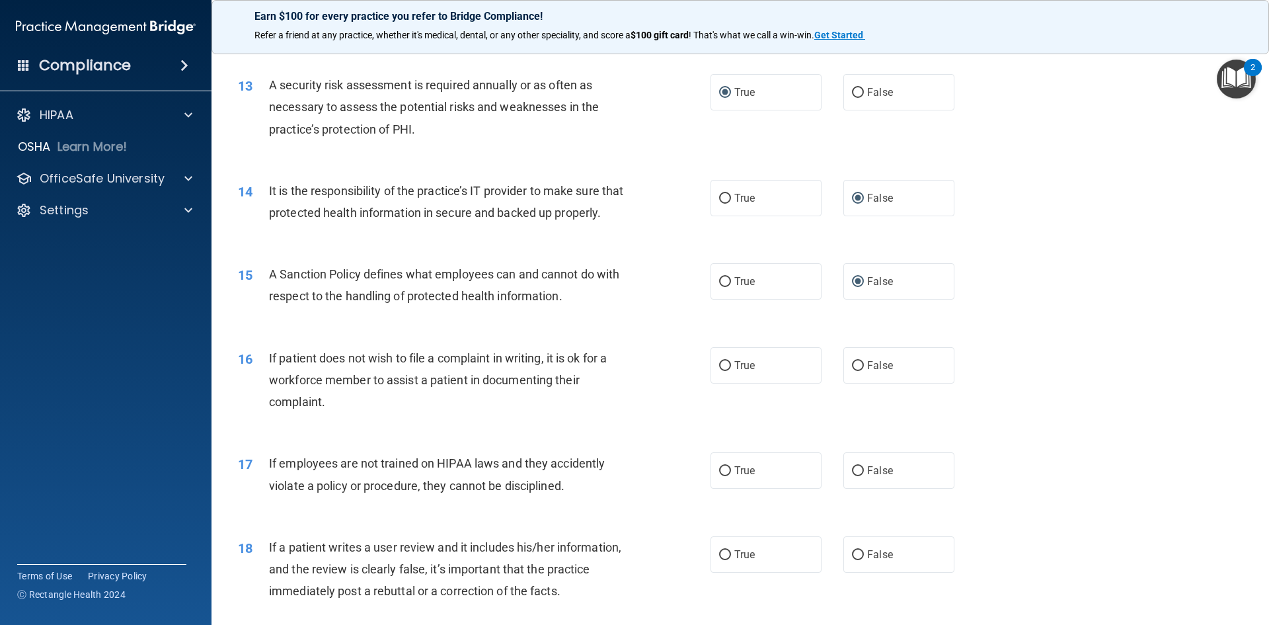
scroll to position [1388, 0]
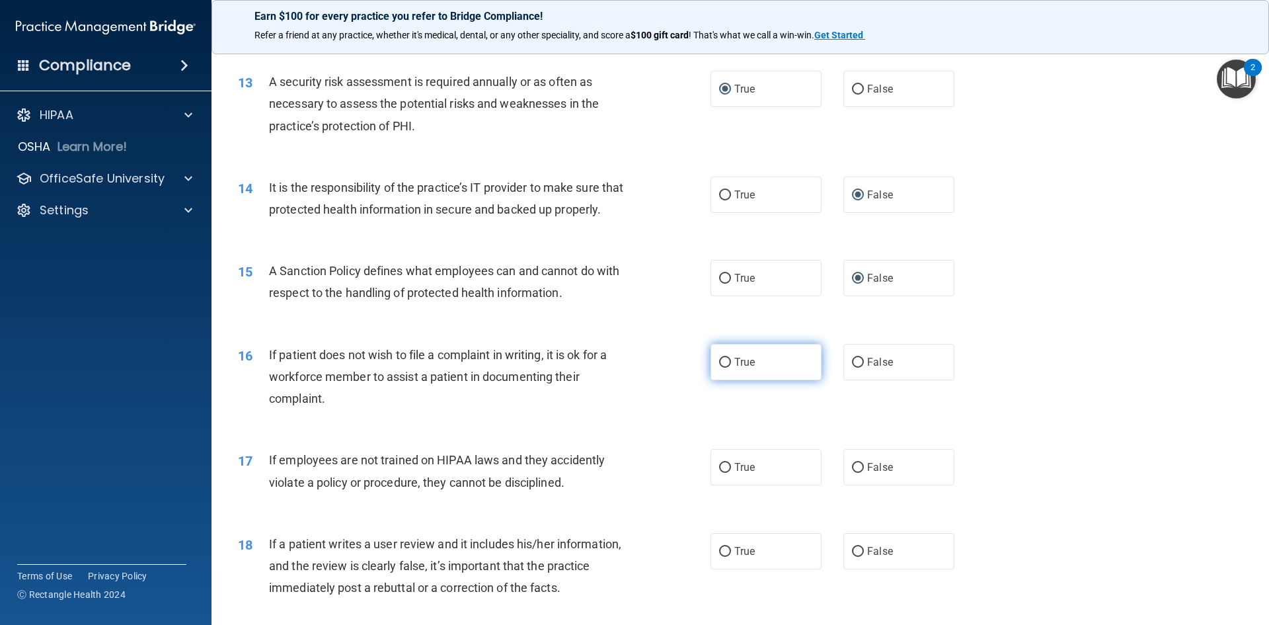
click at [723, 368] on input "True" at bounding box center [725, 363] width 12 height 10
radio input "true"
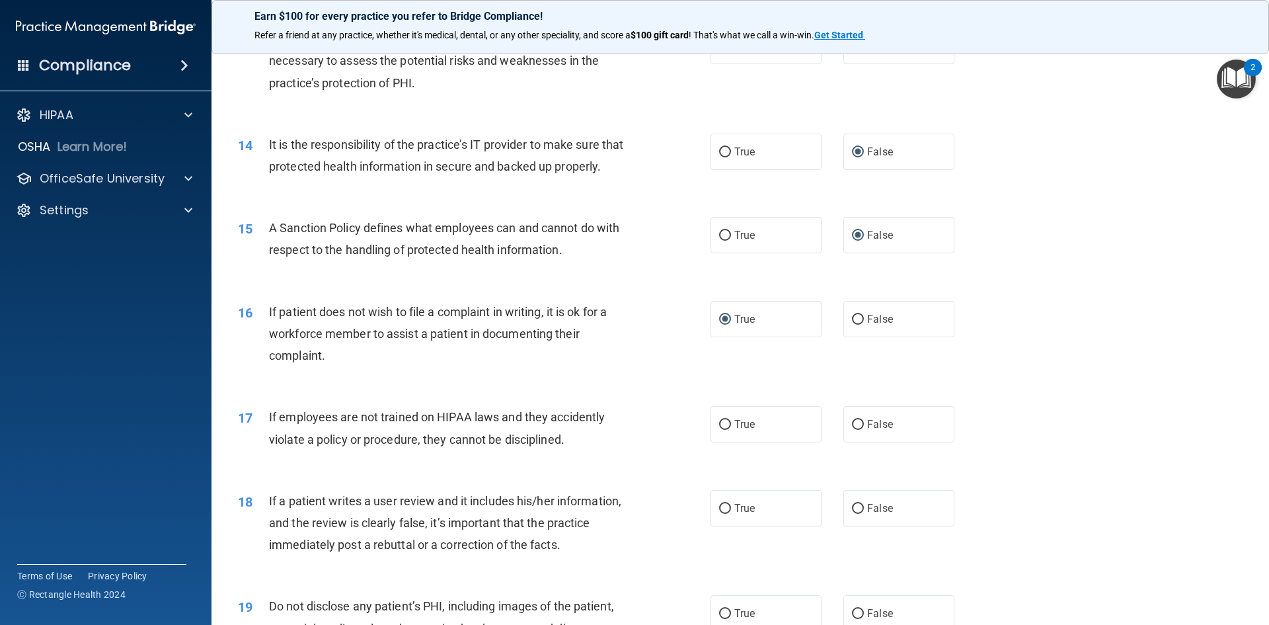
scroll to position [1454, 0]
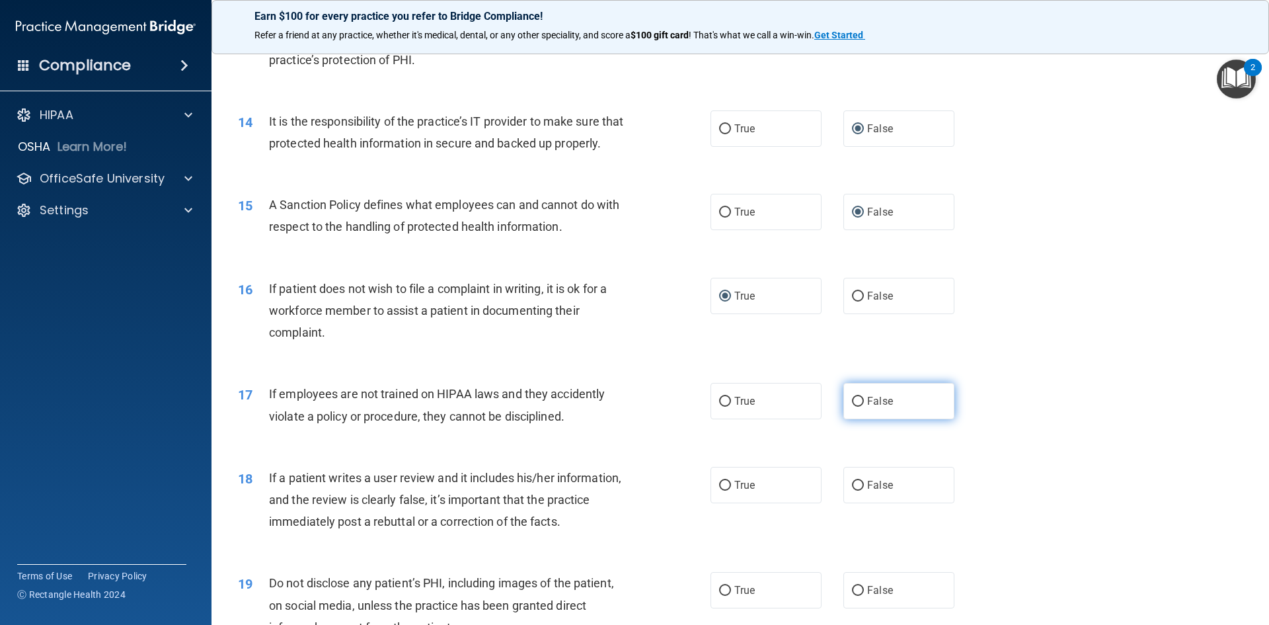
click at [852, 407] on input "False" at bounding box center [858, 402] width 12 height 10
radio input "true"
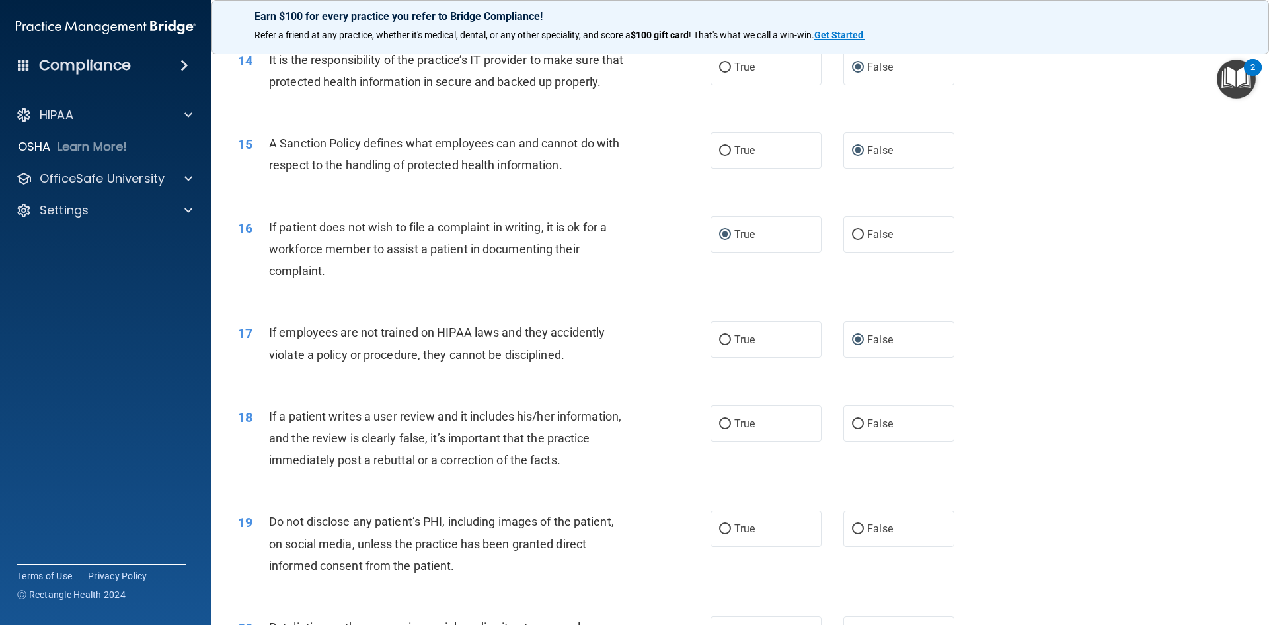
scroll to position [1587, 0]
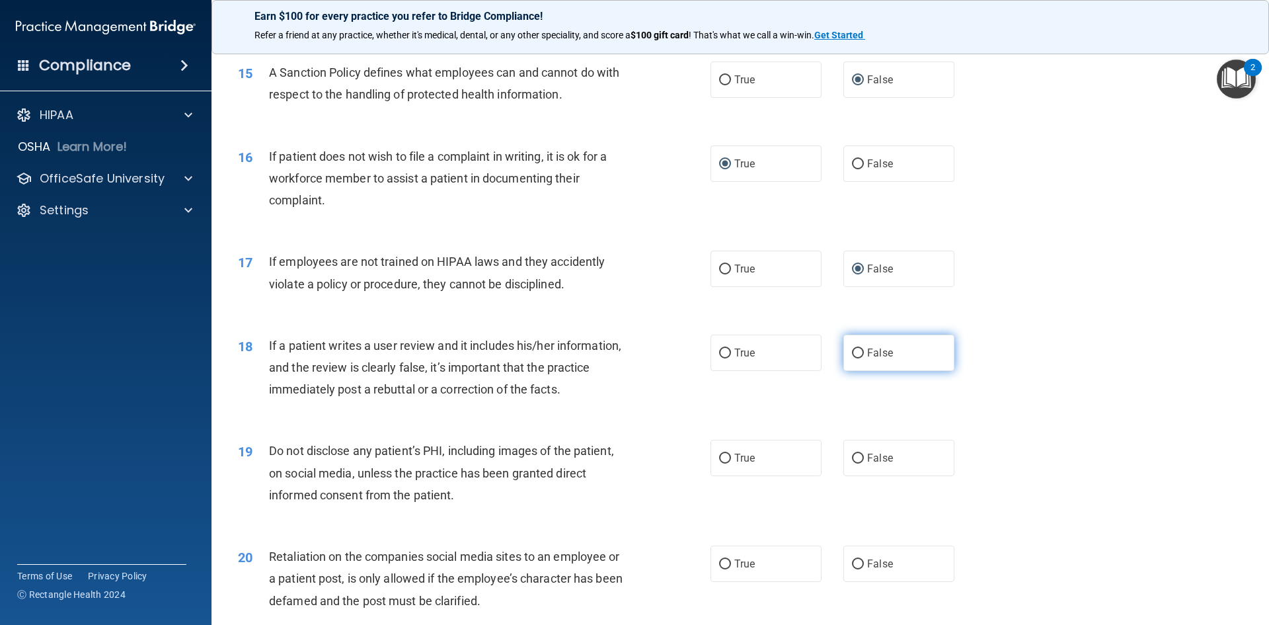
click at [852, 358] on input "False" at bounding box center [858, 353] width 12 height 10
radio input "true"
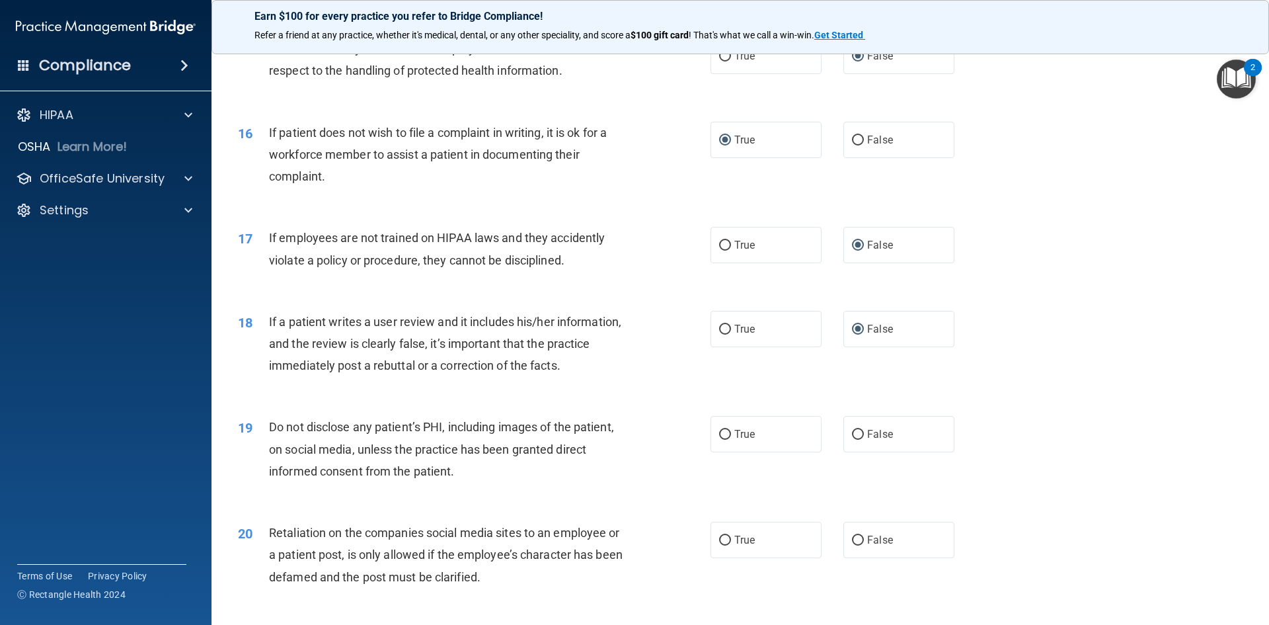
scroll to position [1653, 0]
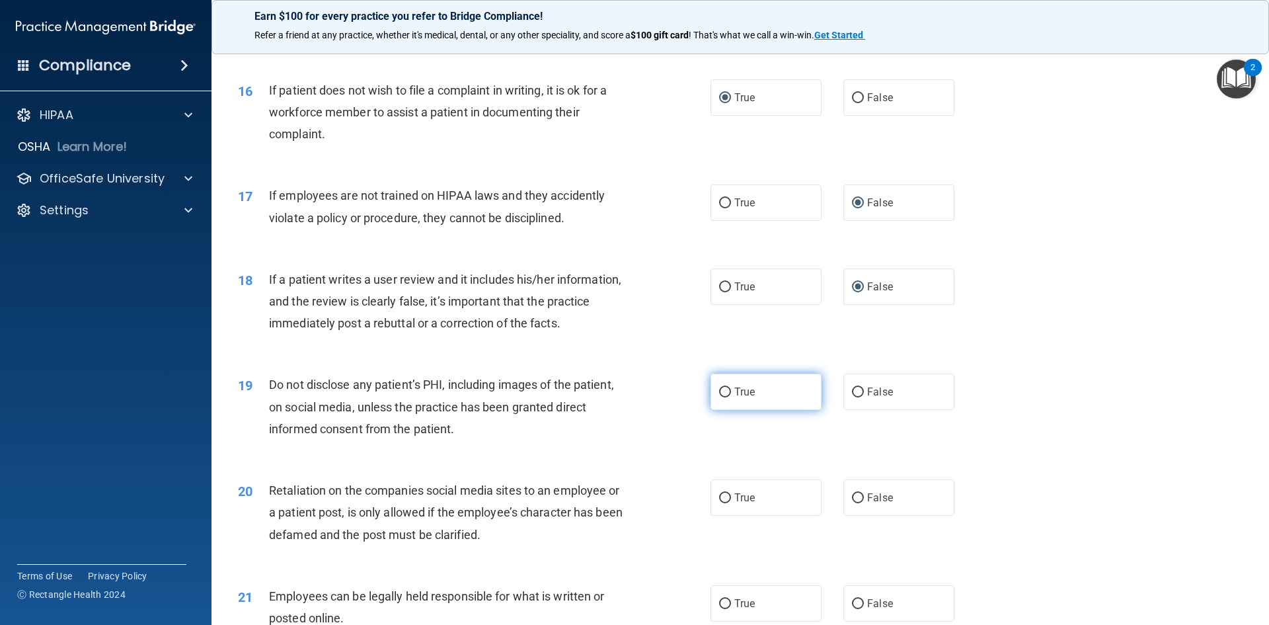
click at [721, 397] on input "True" at bounding box center [725, 392] width 12 height 10
radio input "true"
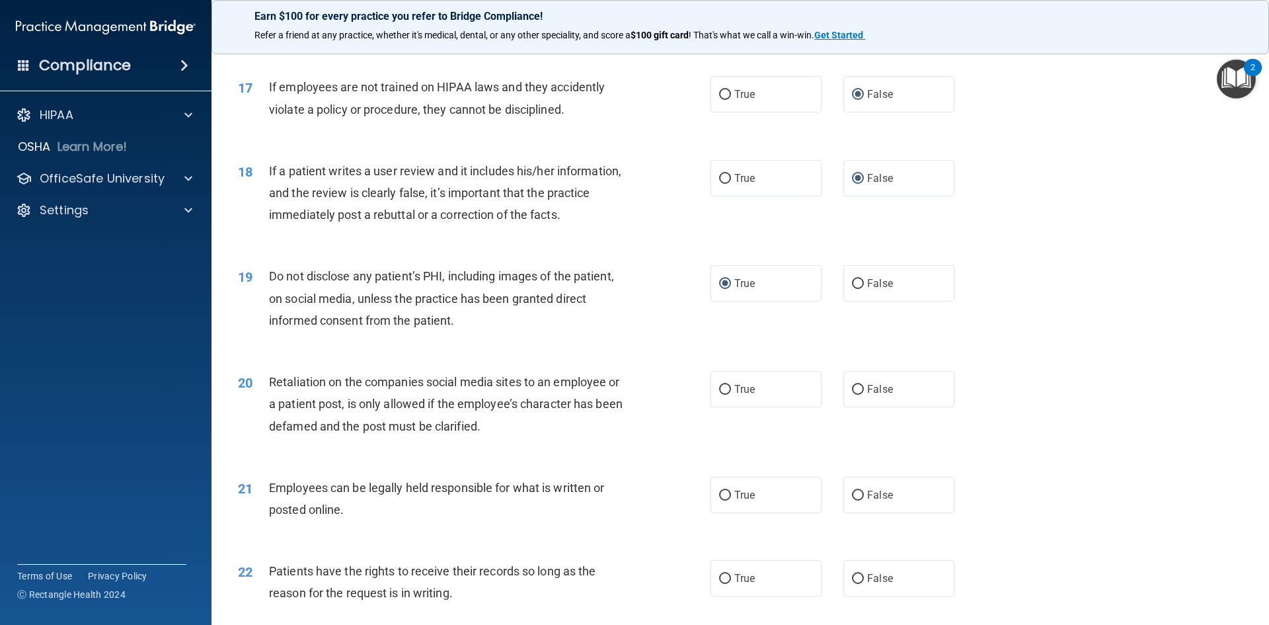
scroll to position [1785, 0]
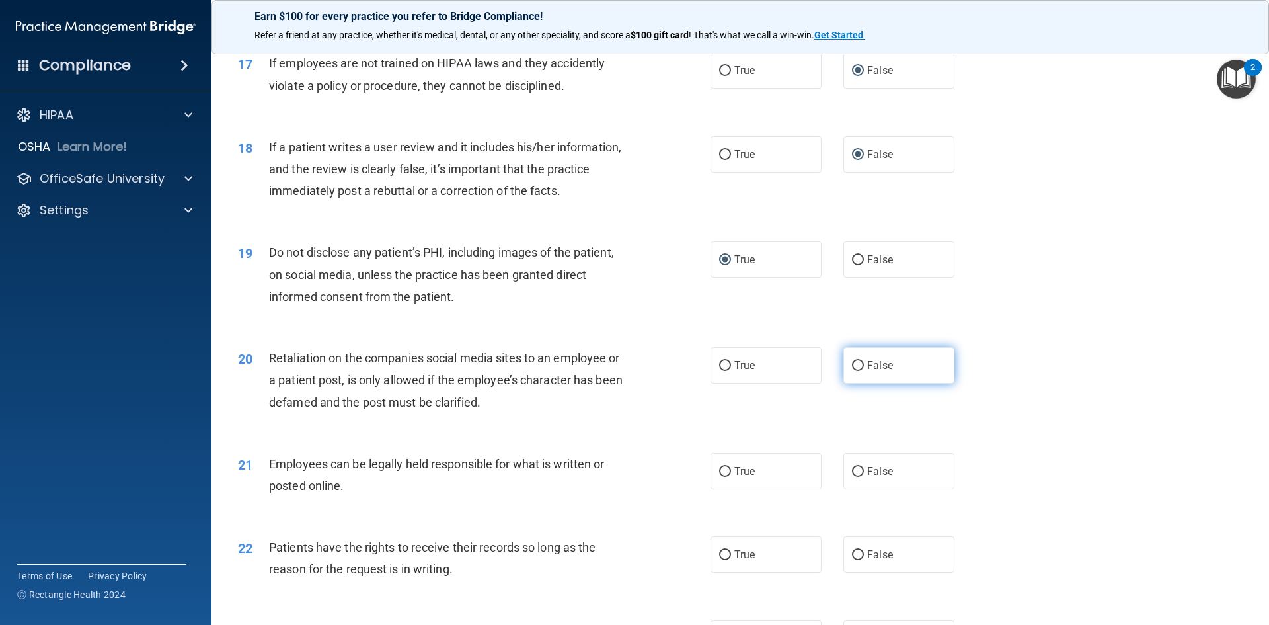
click at [852, 371] on input "False" at bounding box center [858, 366] width 12 height 10
radio input "true"
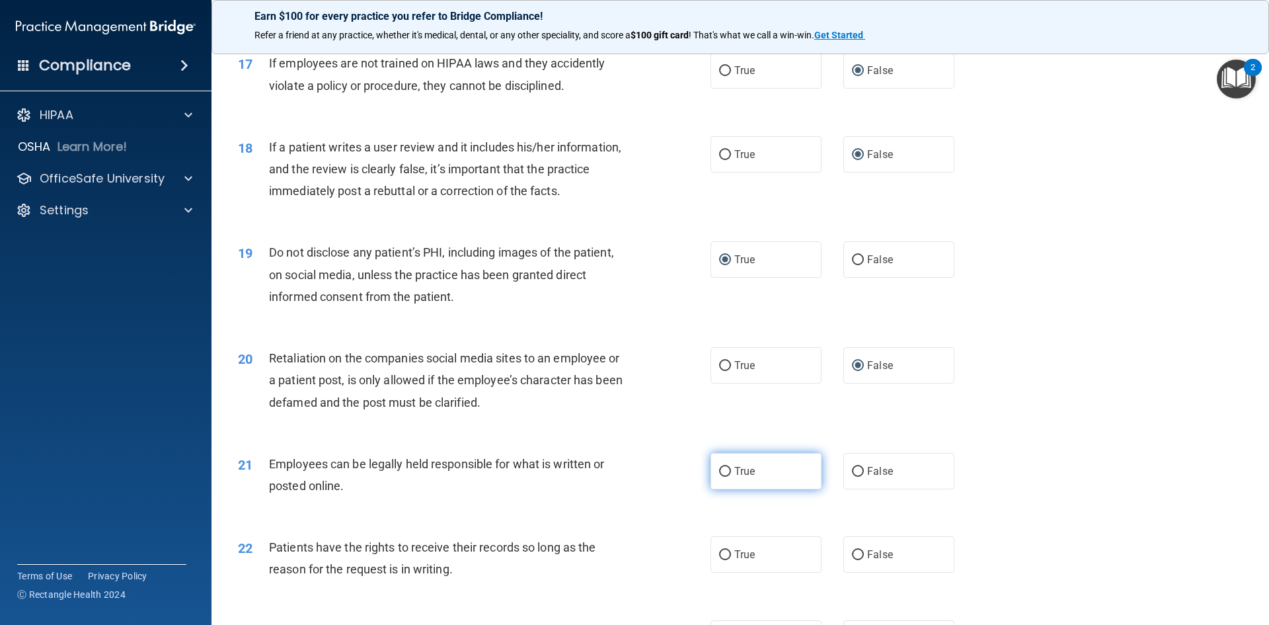
click at [721, 477] on input "True" at bounding box center [725, 472] width 12 height 10
radio input "true"
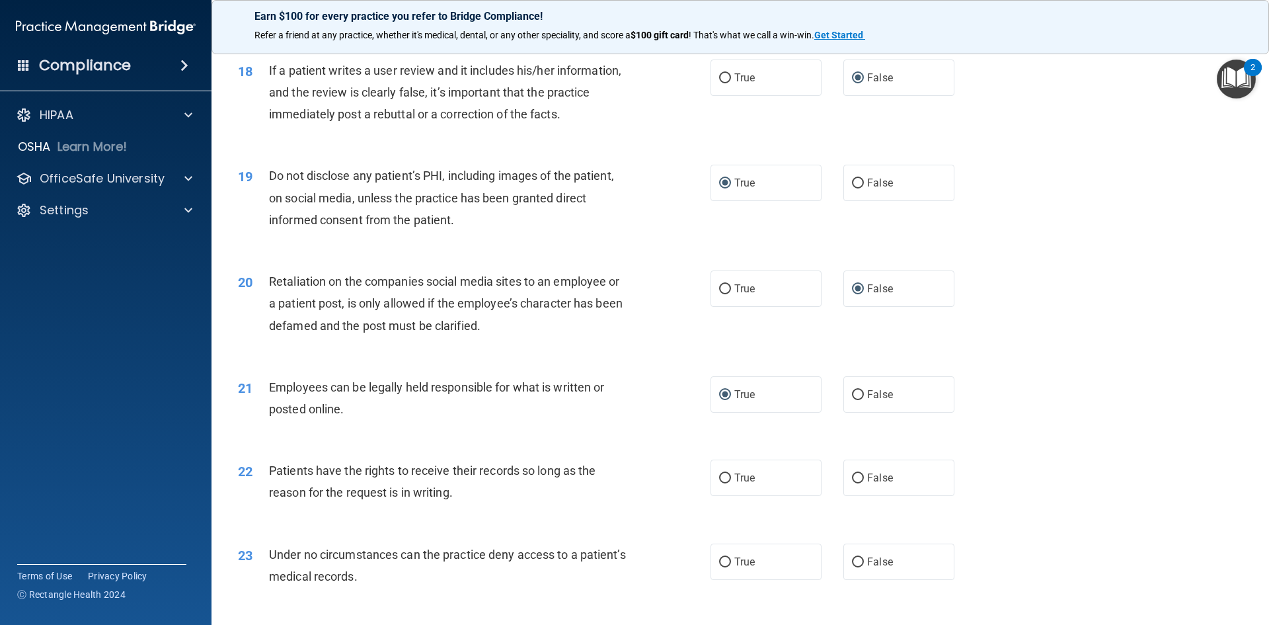
scroll to position [1983, 0]
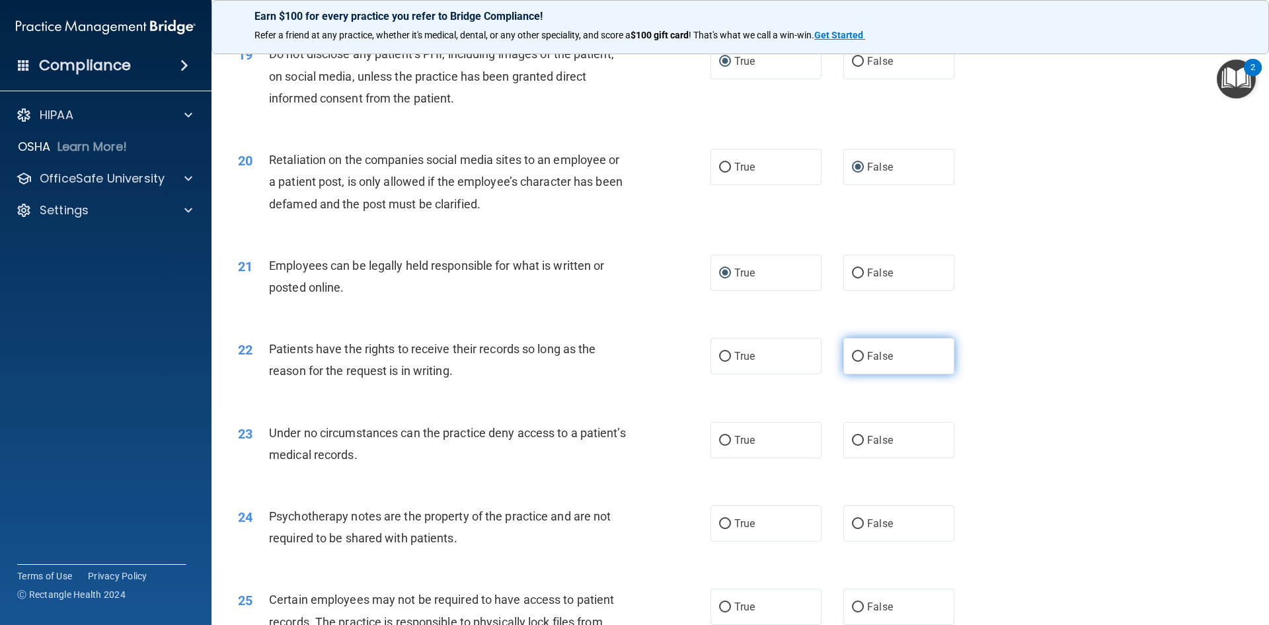
click at [852, 362] on input "False" at bounding box center [858, 357] width 12 height 10
radio input "true"
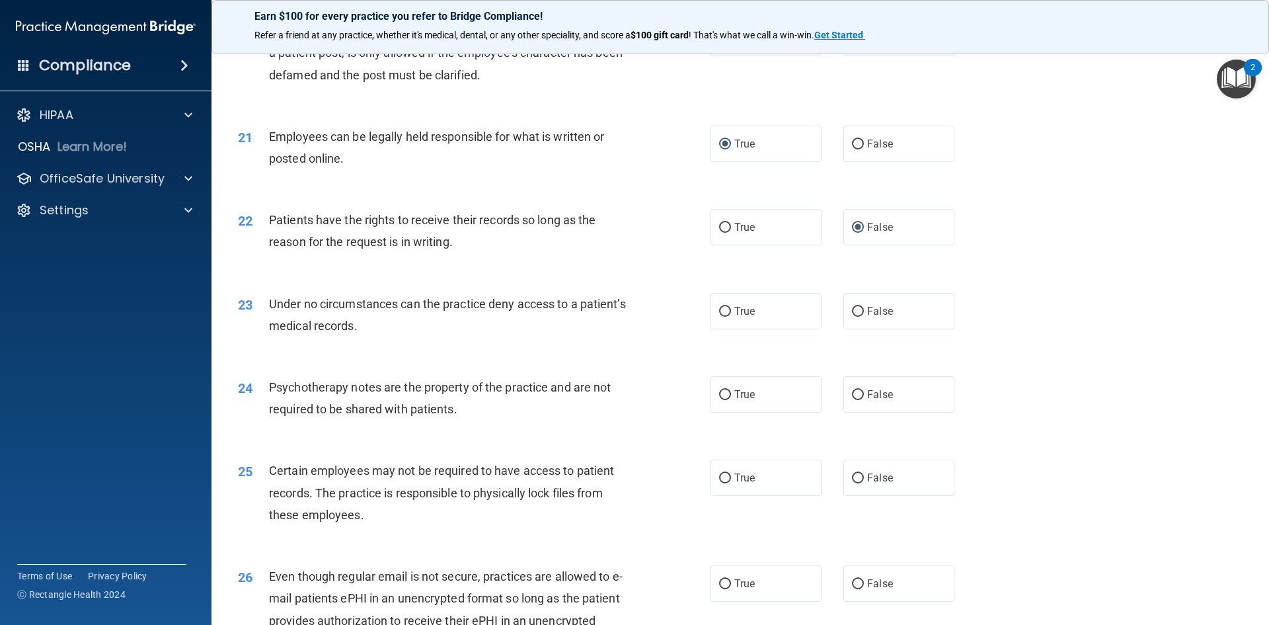
scroll to position [2115, 0]
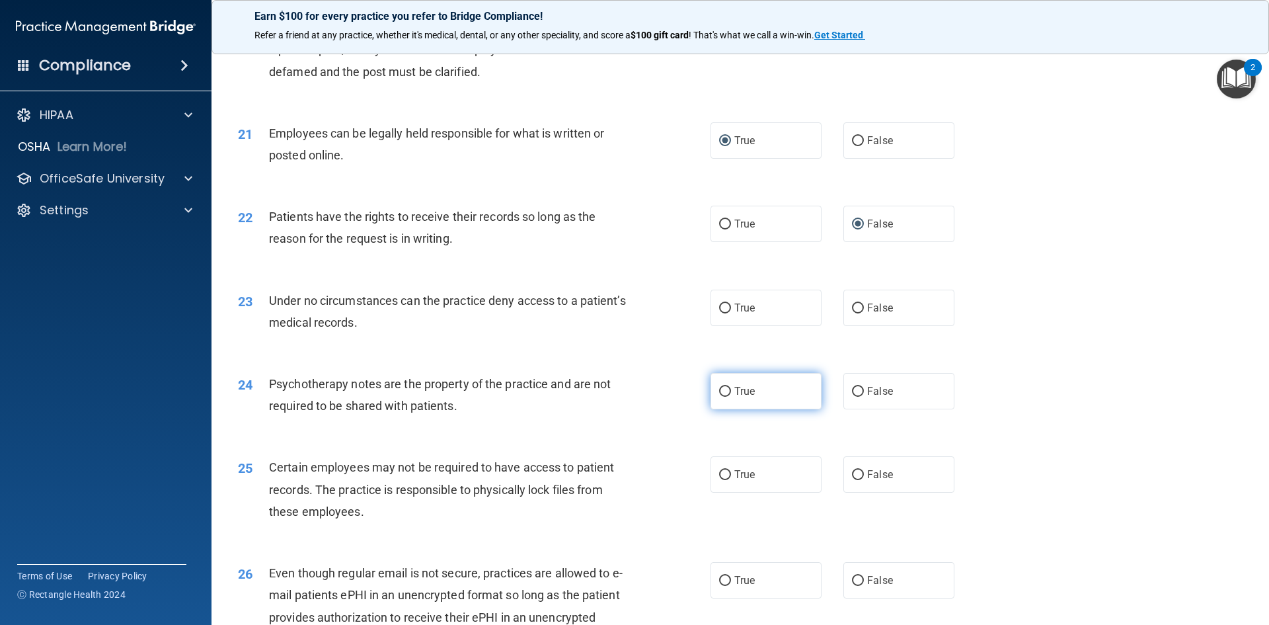
click at [720, 397] on input "True" at bounding box center [725, 392] width 12 height 10
radio input "true"
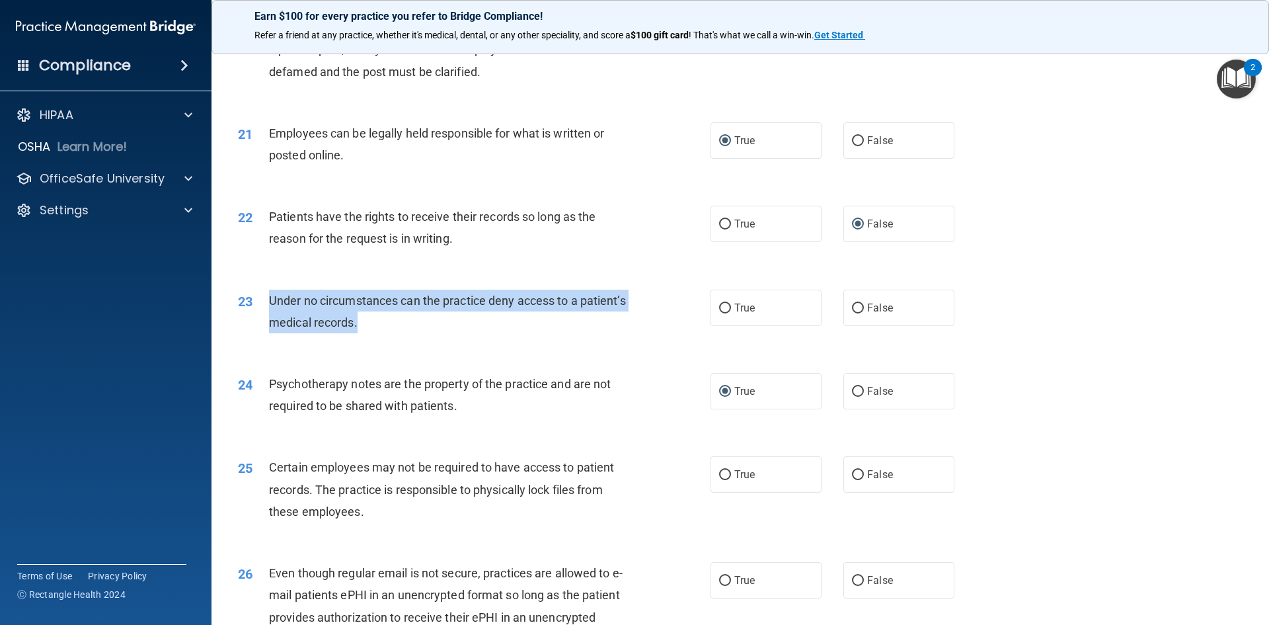
drag, startPoint x: 458, startPoint y: 358, endPoint x: 270, endPoint y: 325, distance: 190.7
click at [270, 325] on div "23 Under no circumstances can the practice deny access to a patient’s medical r…" at bounding box center [474, 315] width 512 height 50
click at [852, 313] on input "False" at bounding box center [858, 308] width 12 height 10
radio input "true"
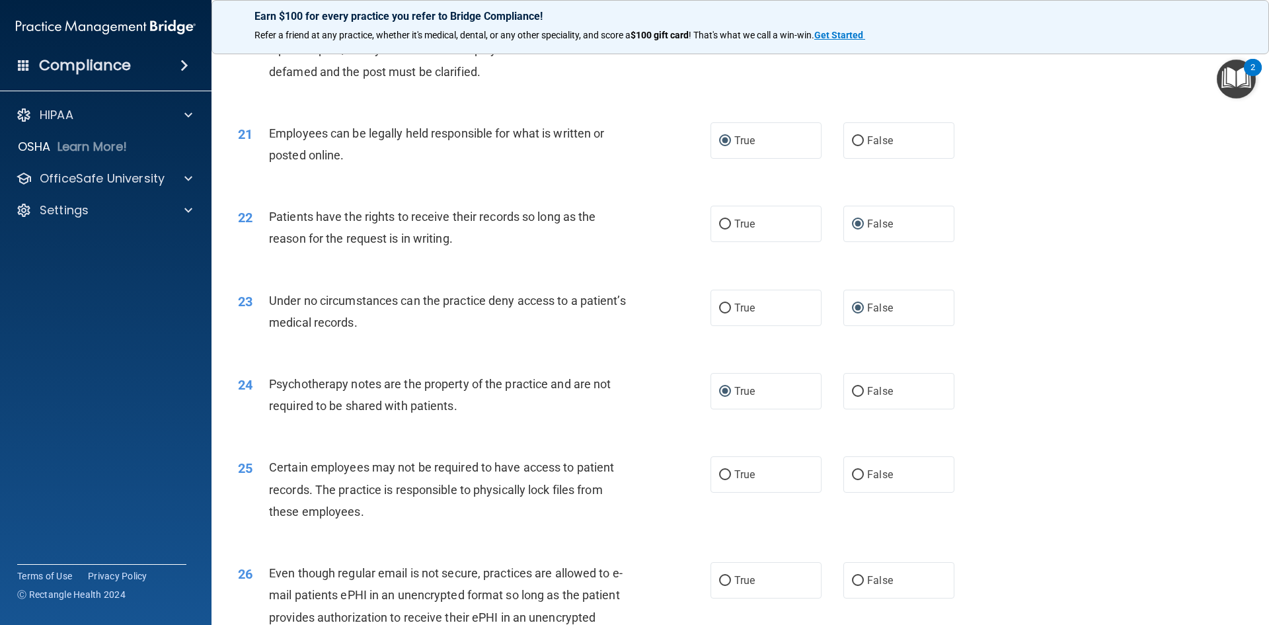
click at [1103, 330] on div "23 Under no circumstances can the practice deny access to a patient’s medical r…" at bounding box center [740, 314] width 1025 height 83
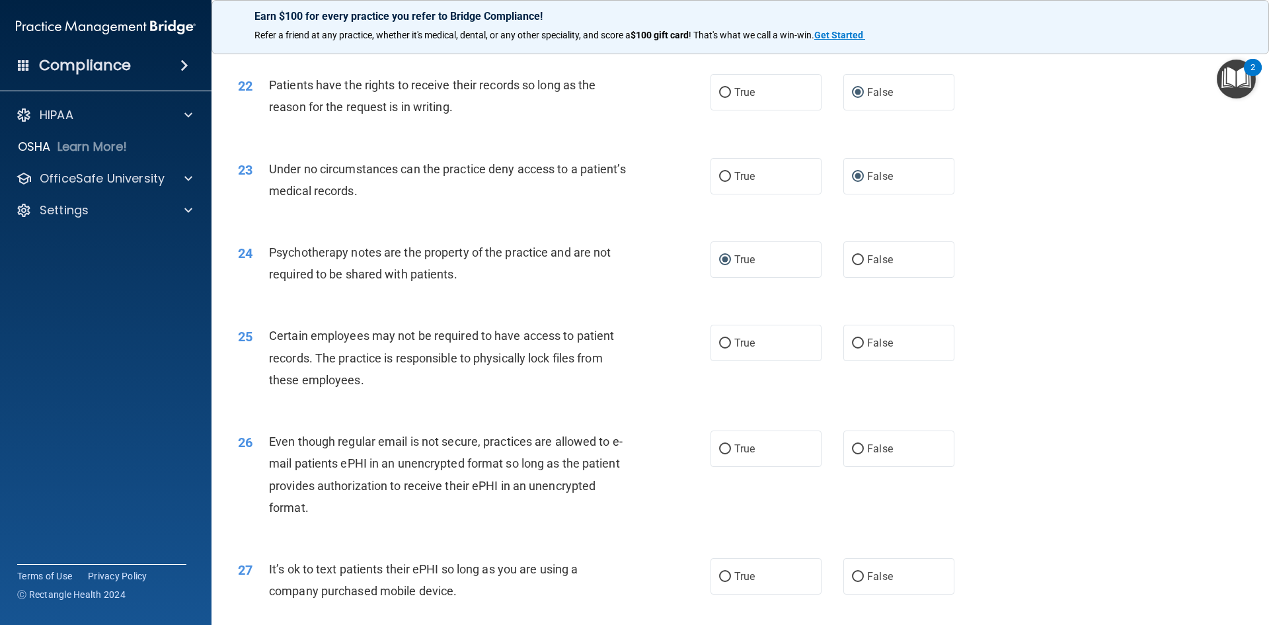
scroll to position [2248, 0]
click at [719, 348] on input "True" at bounding box center [725, 343] width 12 height 10
radio input "true"
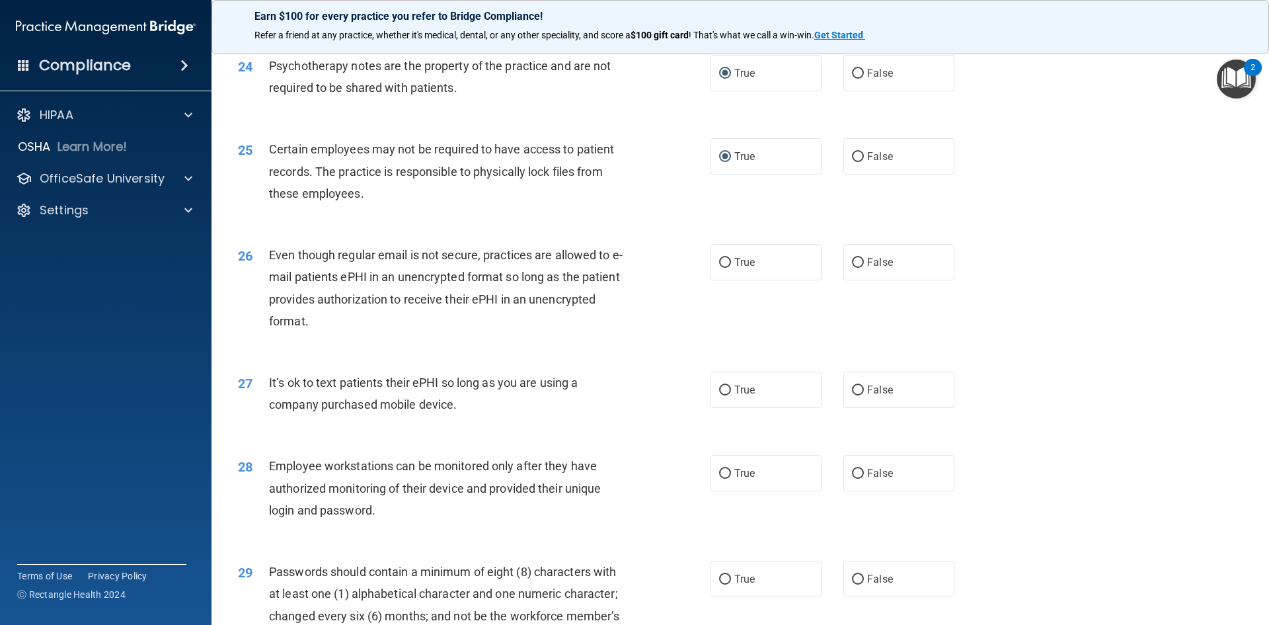
scroll to position [2446, 0]
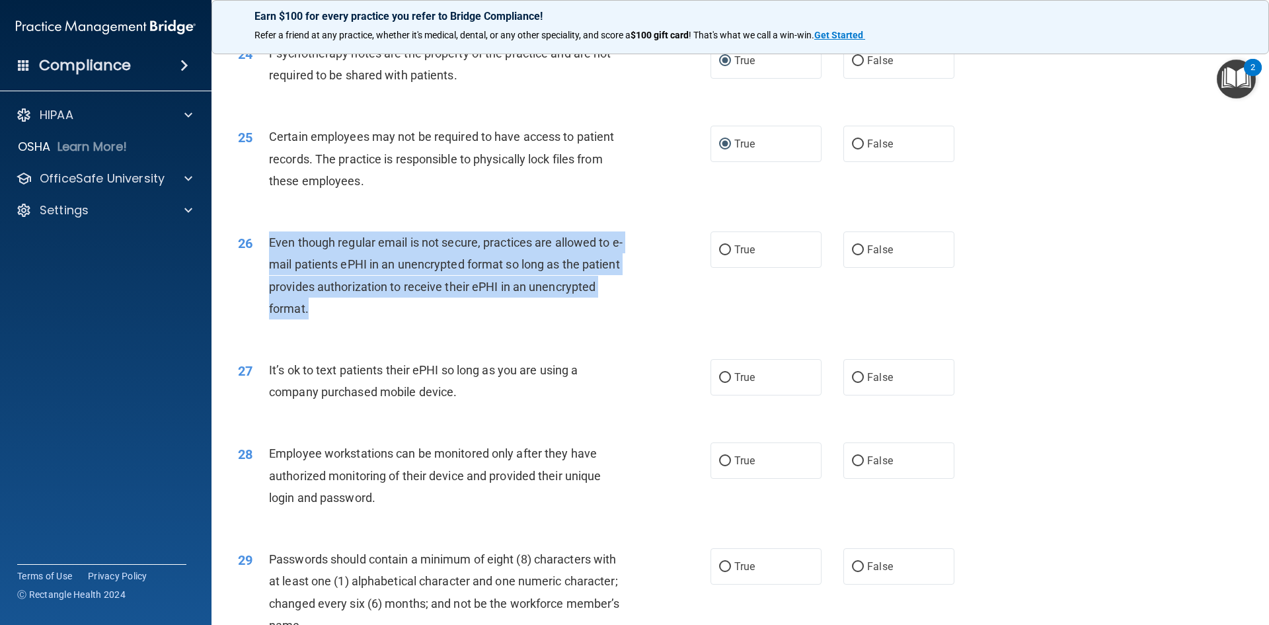
drag, startPoint x: 380, startPoint y: 331, endPoint x: 267, endPoint y: 266, distance: 130.3
click at [267, 266] on div "26 Even though regular email is not secure, practices are allowed to e-mail pat…" at bounding box center [474, 278] width 512 height 95
click at [720, 255] on input "True" at bounding box center [725, 250] width 12 height 10
radio input "true"
click at [651, 326] on div "26 Even though regular email is not secure, practices are allowed to e-mail pat…" at bounding box center [474, 278] width 512 height 95
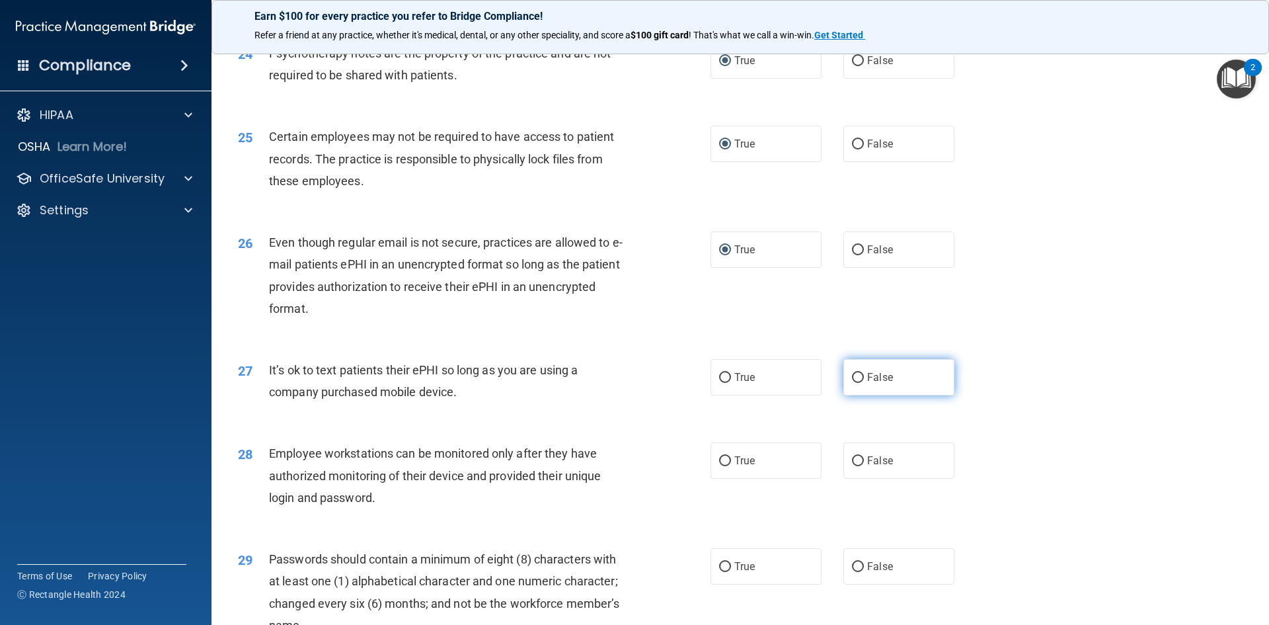
click at [855, 383] on input "False" at bounding box center [858, 378] width 12 height 10
radio input "true"
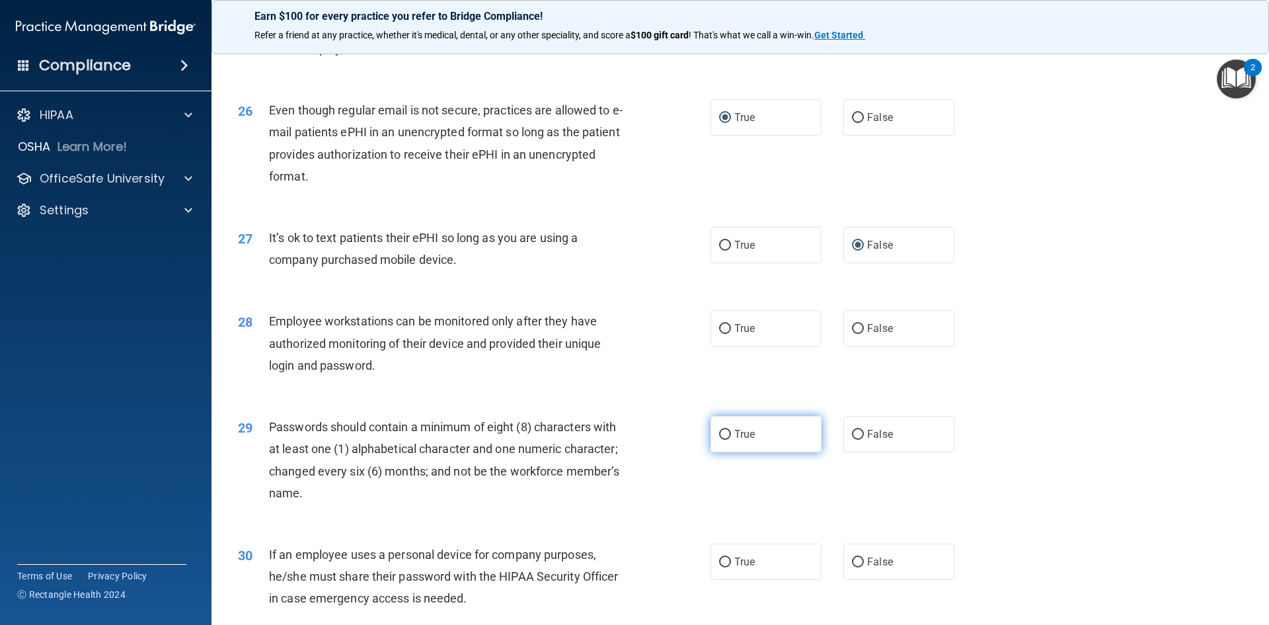
click at [721, 440] on input "True" at bounding box center [725, 435] width 12 height 10
radio input "true"
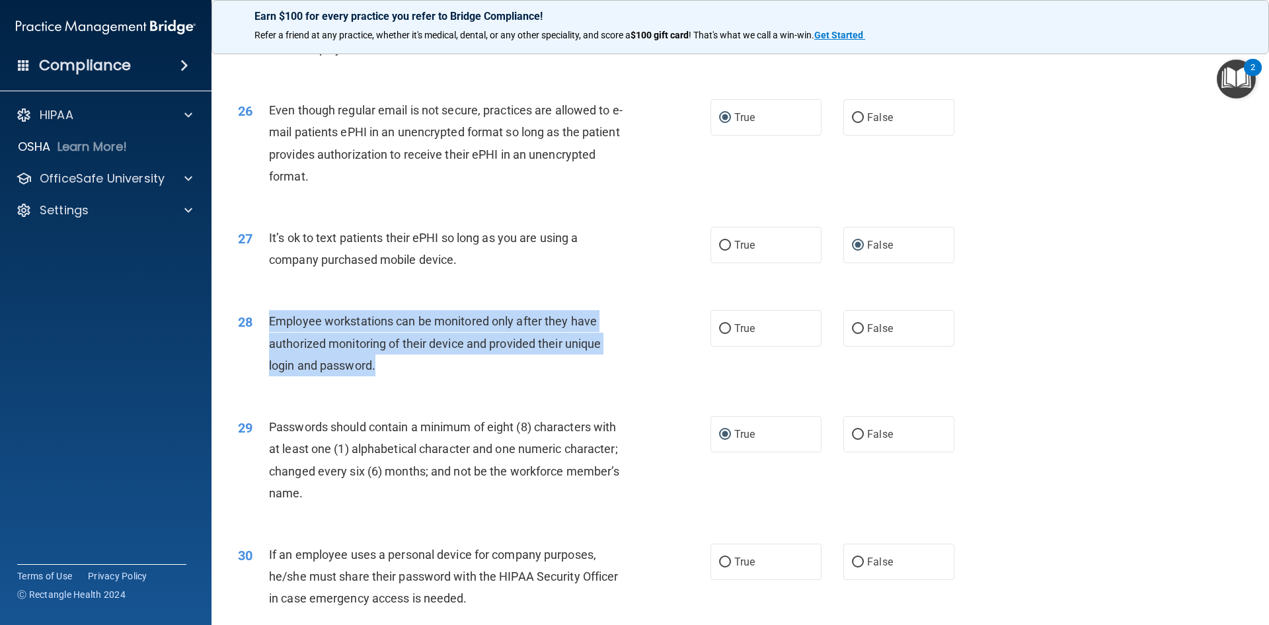
drag, startPoint x: 383, startPoint y: 381, endPoint x: 270, endPoint y: 344, distance: 118.5
click at [271, 344] on div "Employee workstations can be monitored only after they have authorized monitori…" at bounding box center [454, 343] width 370 height 66
click at [270, 343] on span "Employee workstations can be monitored only after they have authorized monitori…" at bounding box center [435, 343] width 332 height 58
click at [854, 334] on input "False" at bounding box center [858, 329] width 12 height 10
radio input "true"
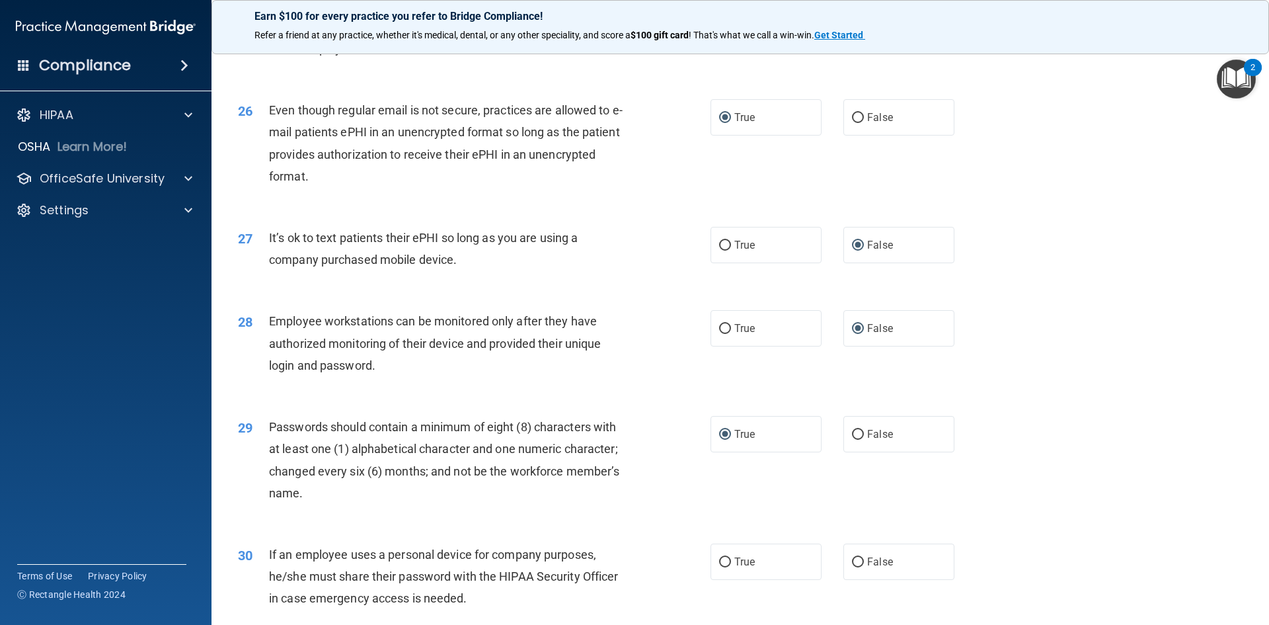
click at [1017, 399] on div "28 Employee workstations can be monitored only after they have authorized monit…" at bounding box center [740, 347] width 1025 height 106
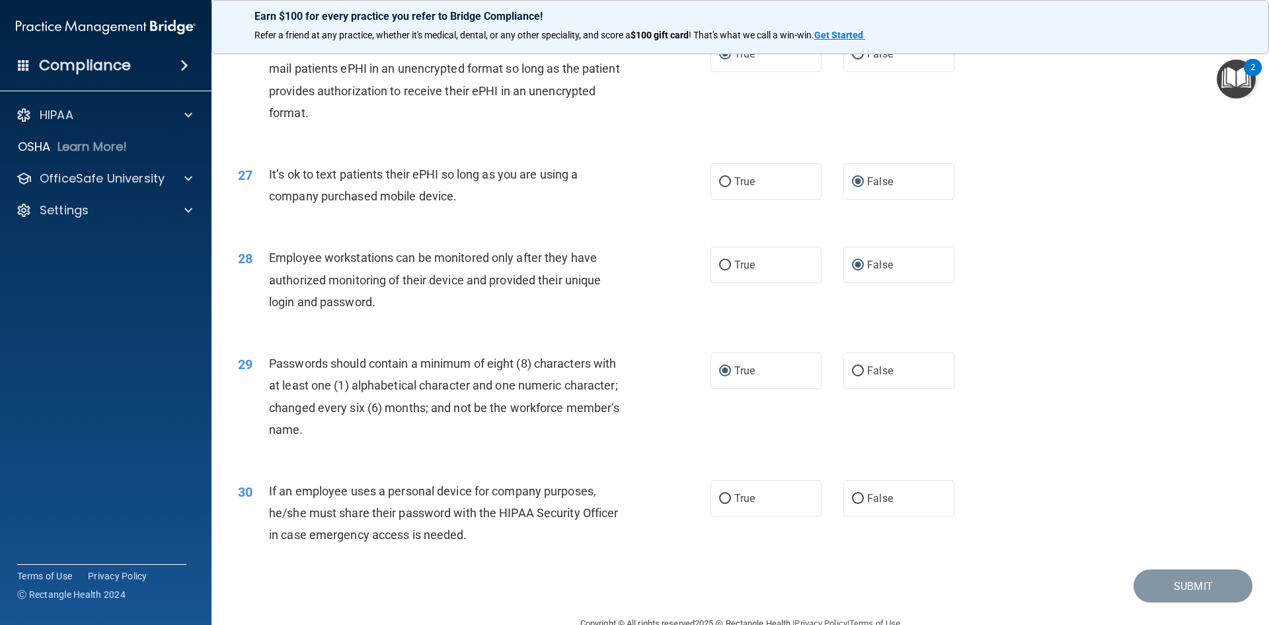
scroll to position [2694, 0]
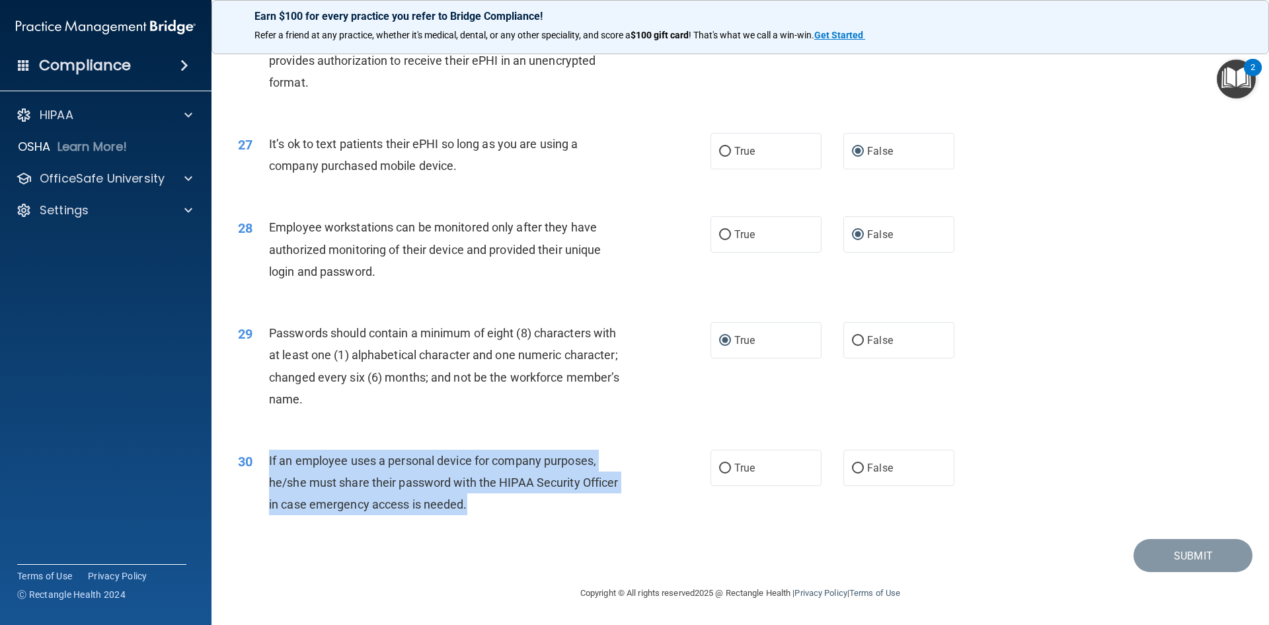
drag, startPoint x: 476, startPoint y: 504, endPoint x: 266, endPoint y: 469, distance: 212.5
click at [257, 470] on div "30 If an employee uses a personal device for company purposes, he/she must shar…" at bounding box center [474, 486] width 512 height 73
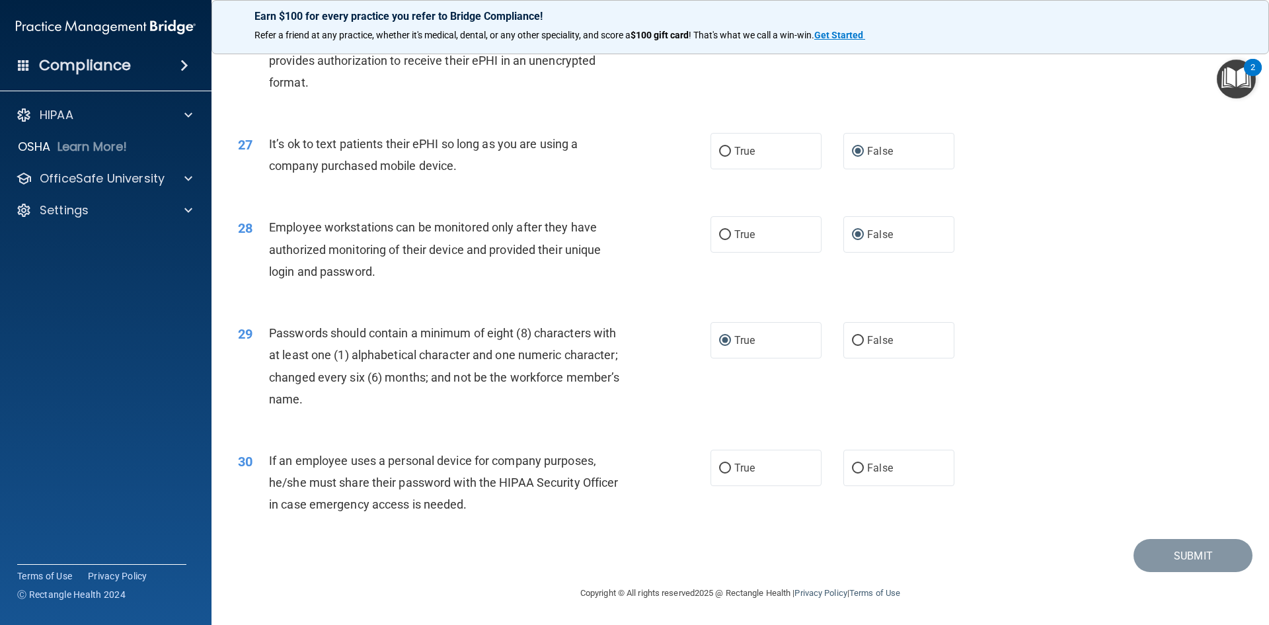
click at [758, 523] on div "30 If an employee uses a personal device for company purposes, he/she must shar…" at bounding box center [740, 486] width 1025 height 106
click at [852, 467] on input "False" at bounding box center [858, 468] width 12 height 10
radio input "true"
click at [1181, 552] on button "Submit" at bounding box center [1193, 556] width 119 height 34
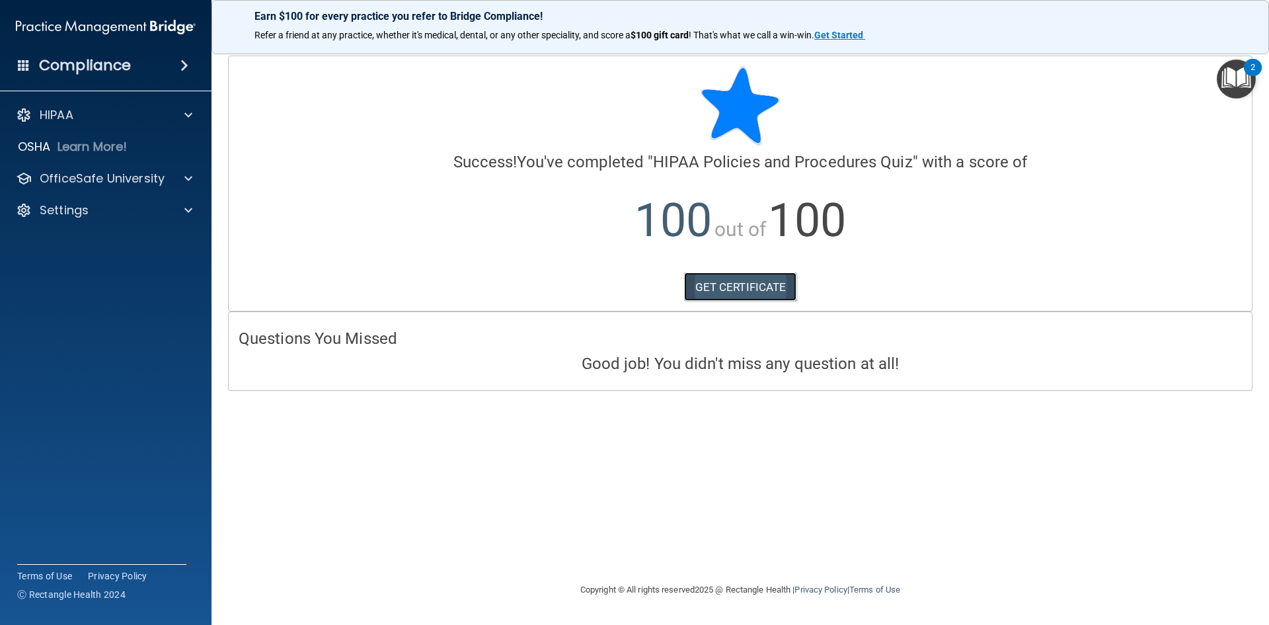
click at [757, 288] on link "GET CERTIFICATE" at bounding box center [740, 286] width 113 height 29
click at [1237, 69] on img "Open Resource Center, 2 new notifications" at bounding box center [1236, 78] width 39 height 39
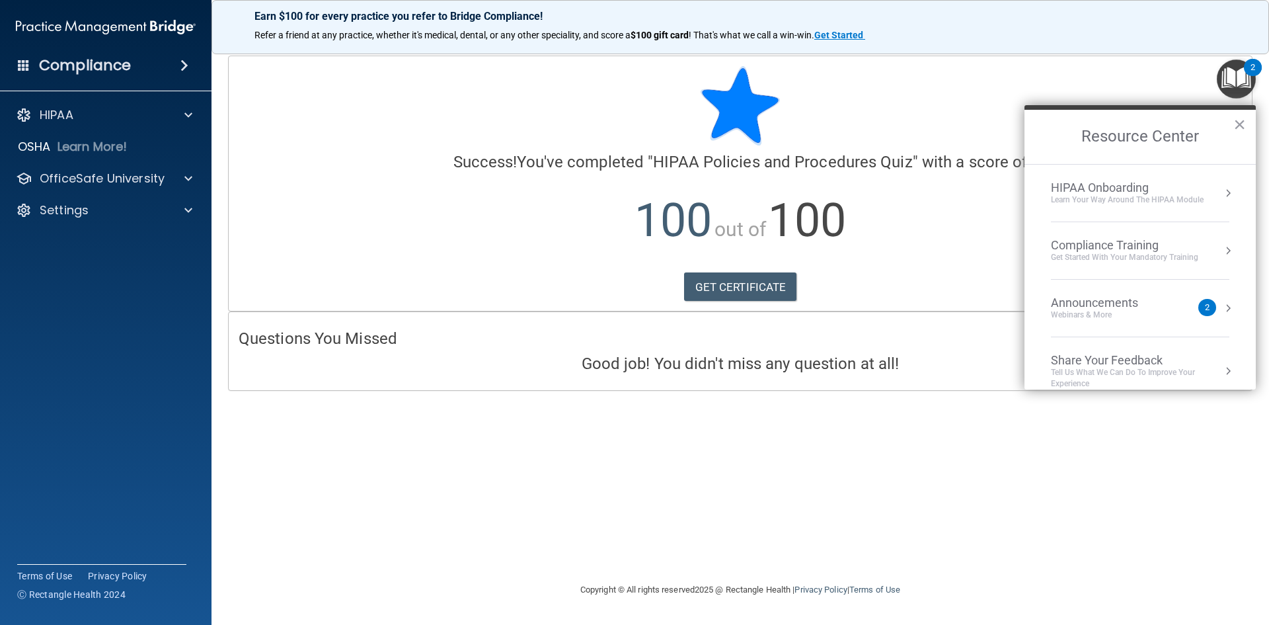
click at [1194, 251] on div "Compliance Training" at bounding box center [1124, 245] width 147 height 15
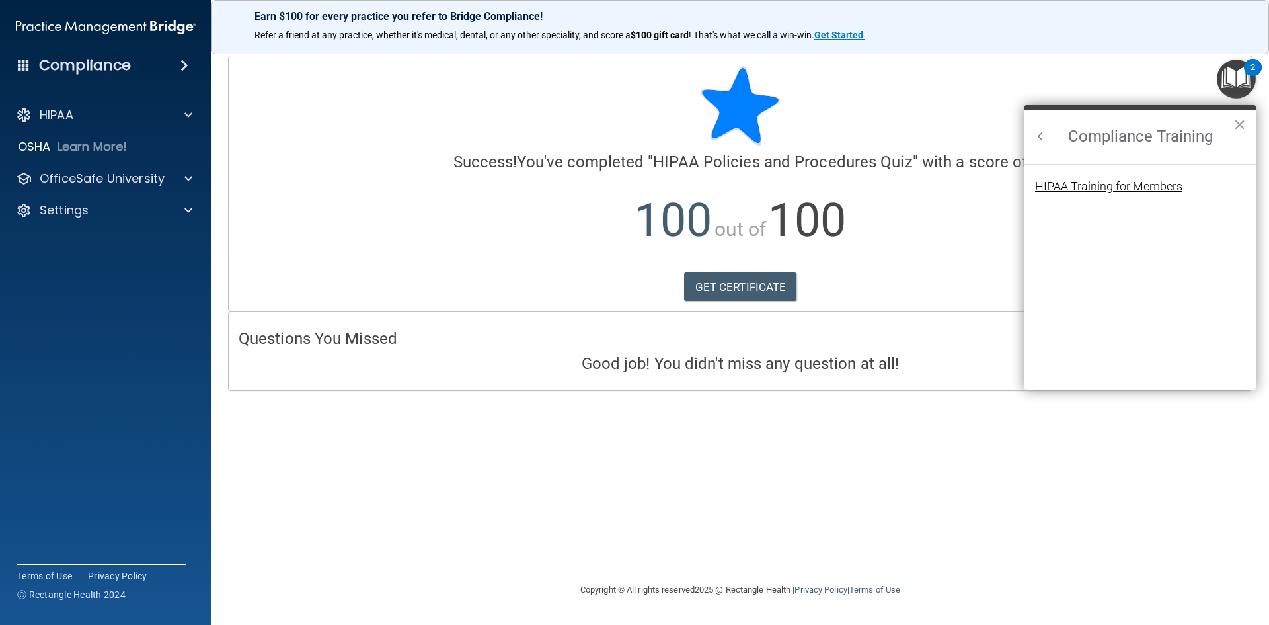
click at [1155, 180] on div "HIPAA Training for Members" at bounding box center [1108, 186] width 147 height 12
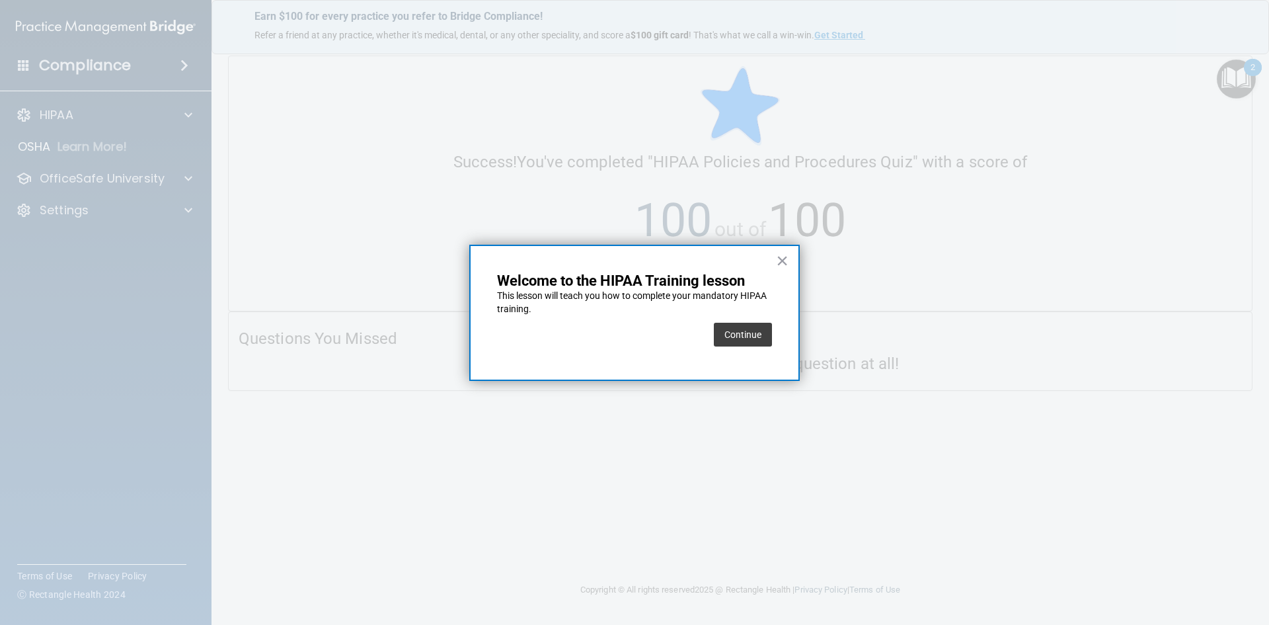
click at [732, 340] on button "Continue" at bounding box center [743, 335] width 58 height 24
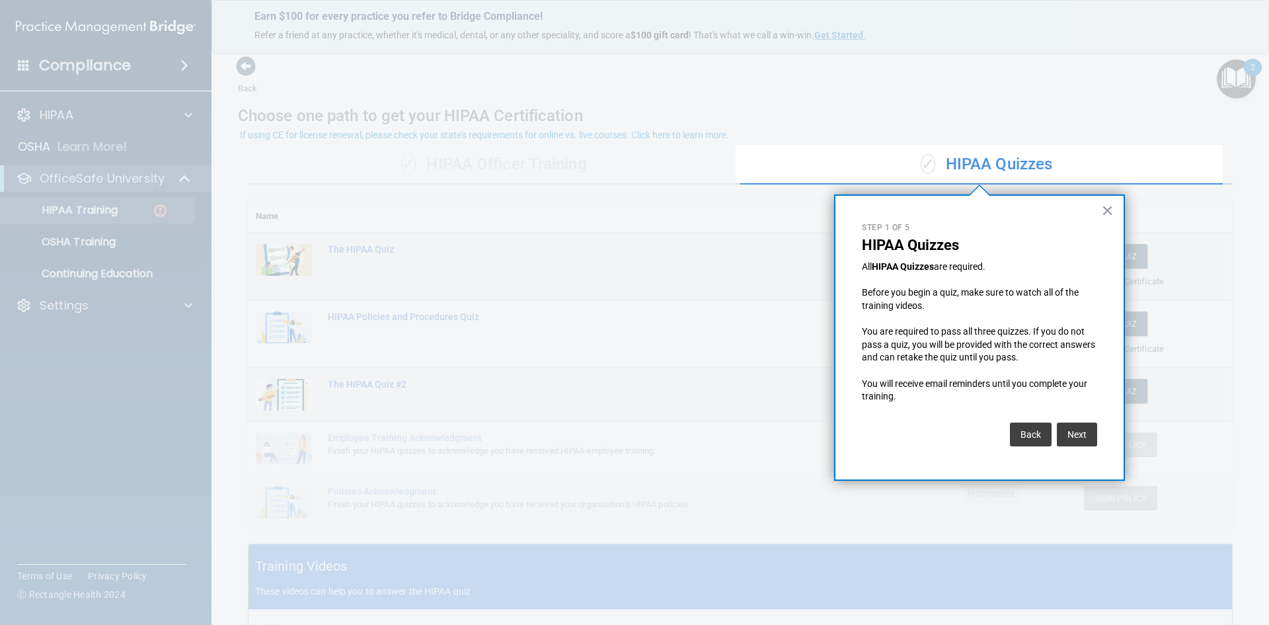
click at [1111, 211] on button "×" at bounding box center [1107, 210] width 13 height 21
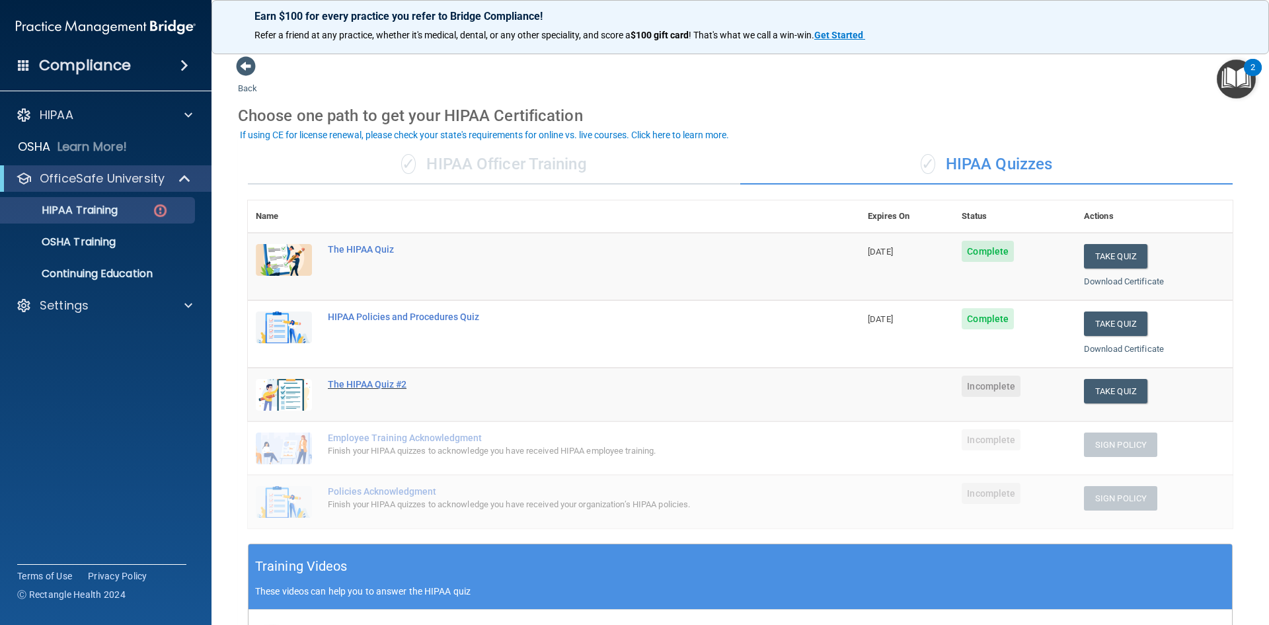
click at [407, 380] on div "The HIPAA Quiz #2" at bounding box center [561, 384] width 466 height 11
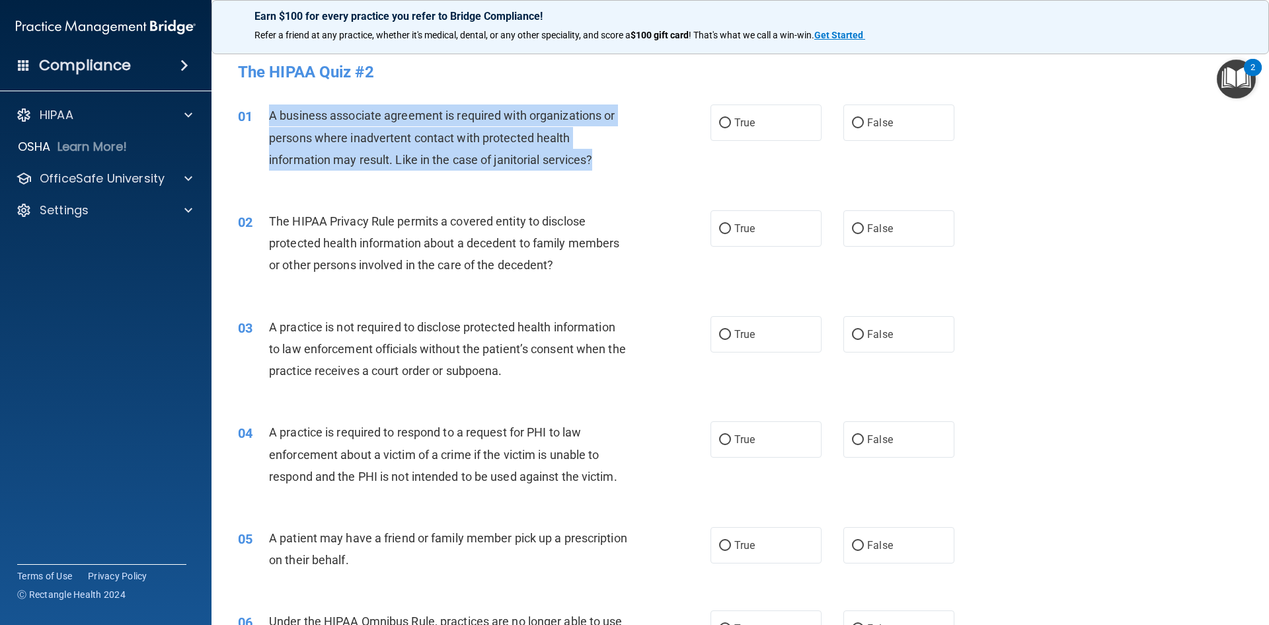
drag, startPoint x: 577, startPoint y: 171, endPoint x: 270, endPoint y: 121, distance: 310.7
click at [270, 121] on div "A business associate agreement is required with organizations or persons where …" at bounding box center [454, 137] width 370 height 66
click at [719, 119] on input "True" at bounding box center [725, 123] width 12 height 10
radio input "true"
click at [668, 175] on div "01 A business associate agreement is required with organizations or persons whe…" at bounding box center [474, 140] width 512 height 73
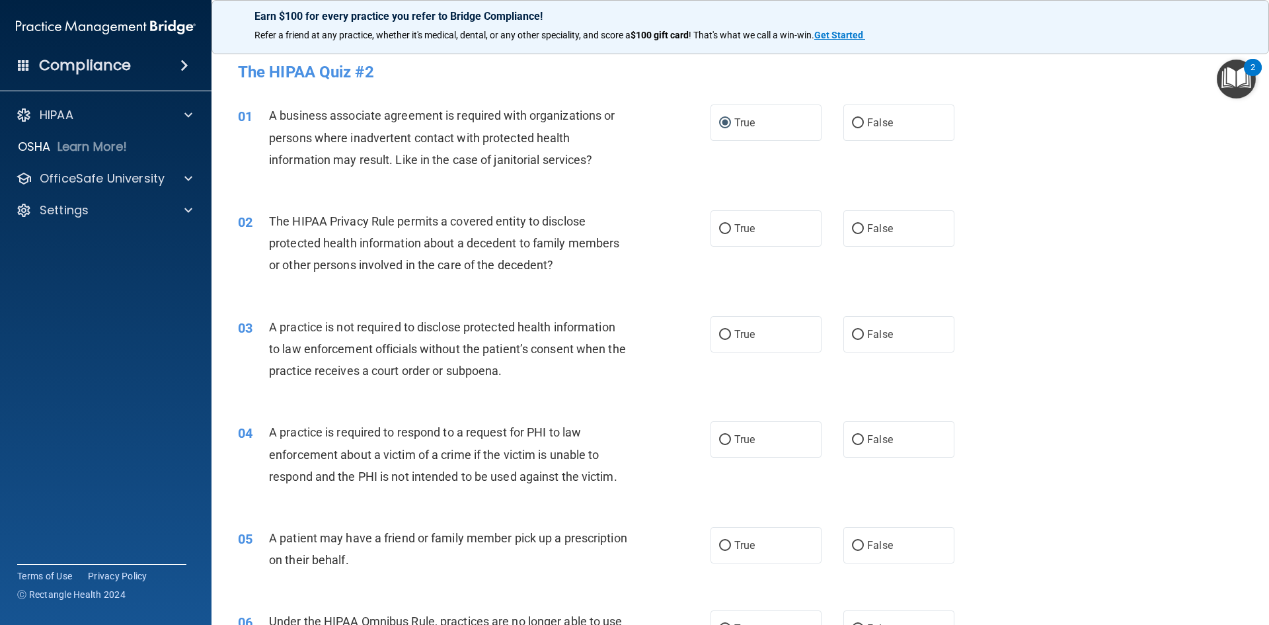
click at [635, 199] on div "02 The HIPAA Privacy Rule permits a covered entity to disclose protected health…" at bounding box center [740, 247] width 1025 height 106
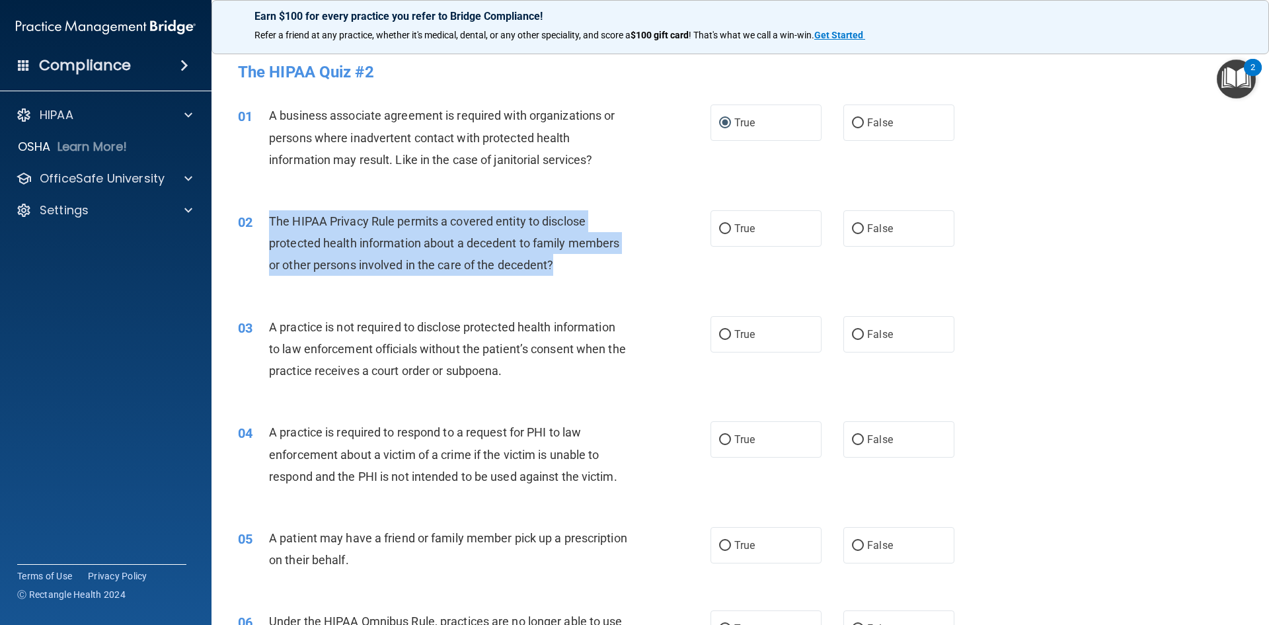
drag, startPoint x: 561, startPoint y: 262, endPoint x: 268, endPoint y: 222, distance: 295.6
click at [269, 222] on div "The HIPAA Privacy Rule permits a covered entity to disclose protected health in…" at bounding box center [454, 243] width 370 height 66
click at [719, 228] on input "True" at bounding box center [725, 229] width 12 height 10
radio input "true"
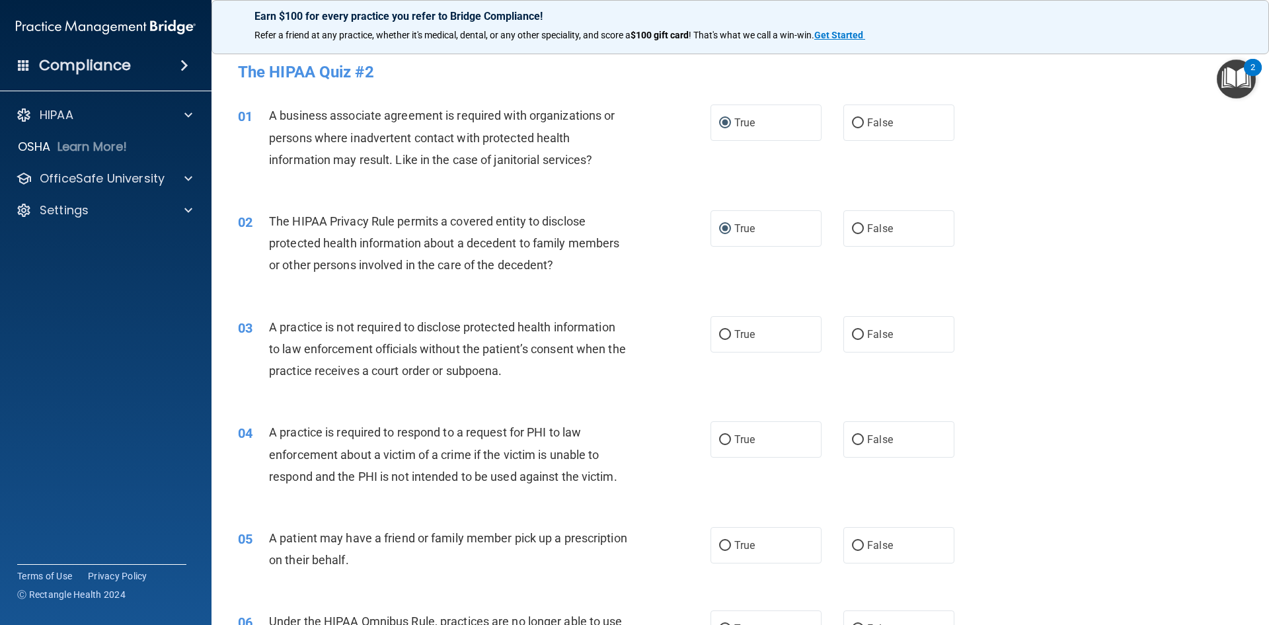
click at [672, 302] on div "03 A practice is not required to disclose protected health information to law e…" at bounding box center [740, 352] width 1025 height 106
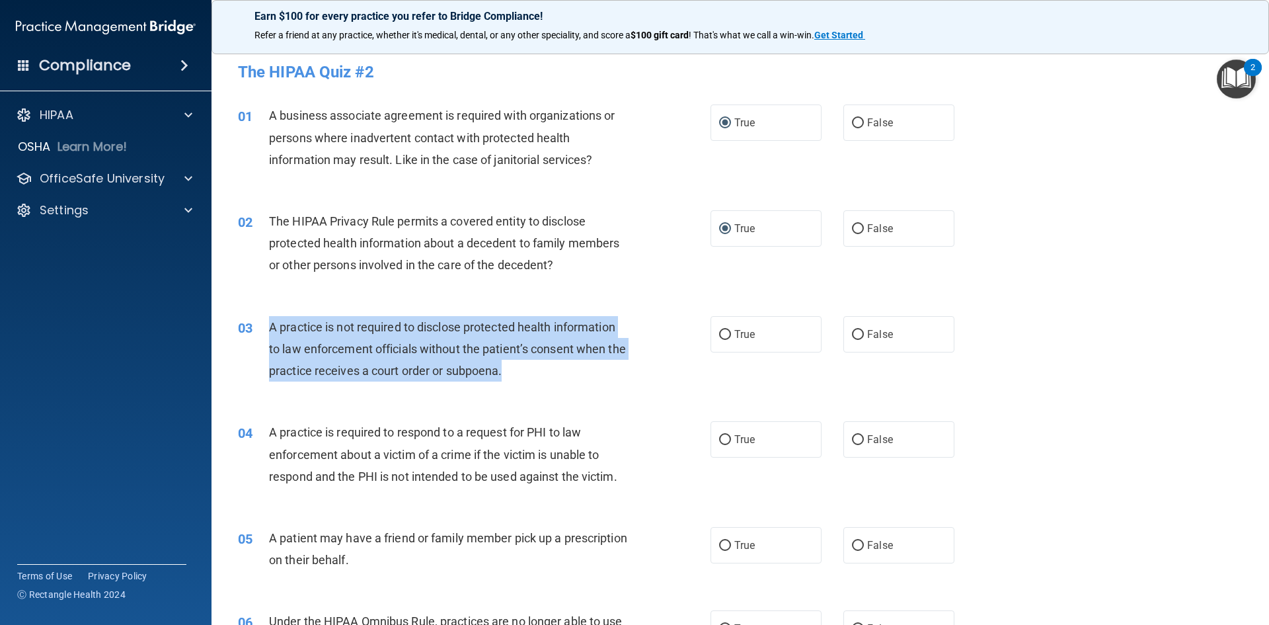
drag, startPoint x: 524, startPoint y: 364, endPoint x: 268, endPoint y: 327, distance: 257.9
click at [269, 327] on span "A practice is not required to disclose protected health information to law enfo…" at bounding box center [447, 349] width 357 height 58
click at [852, 336] on input "False" at bounding box center [858, 335] width 12 height 10
radio input "true"
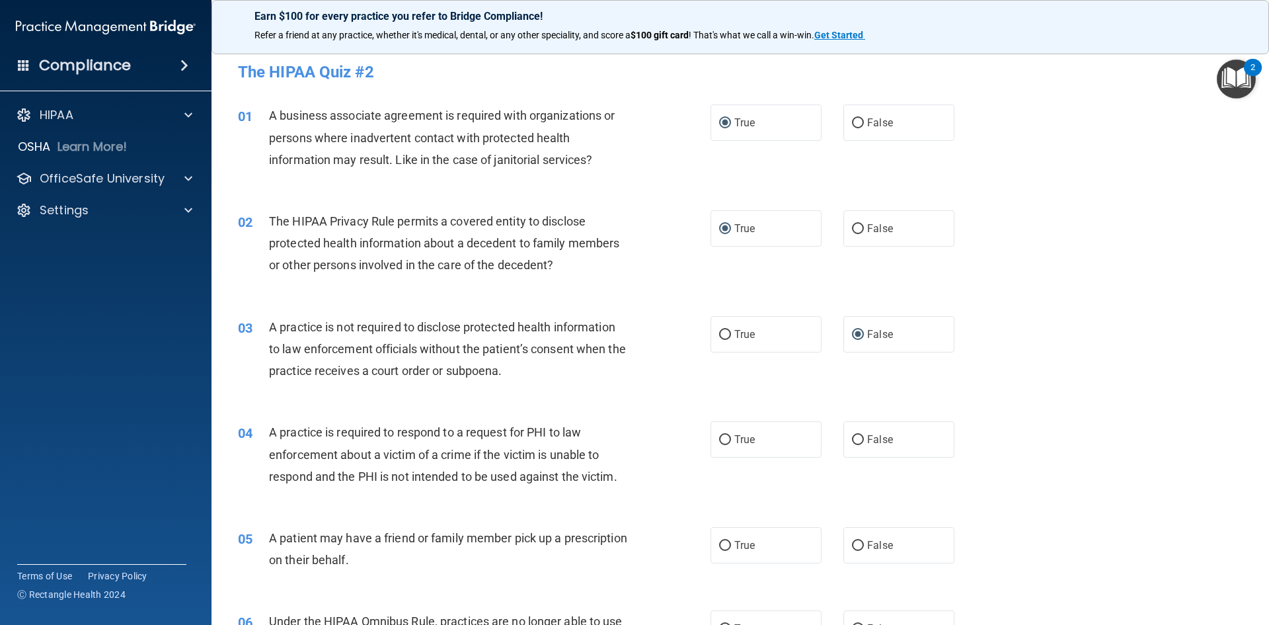
click at [1113, 400] on div "03 A practice is not required to disclose protected health information to law e…" at bounding box center [740, 352] width 1025 height 106
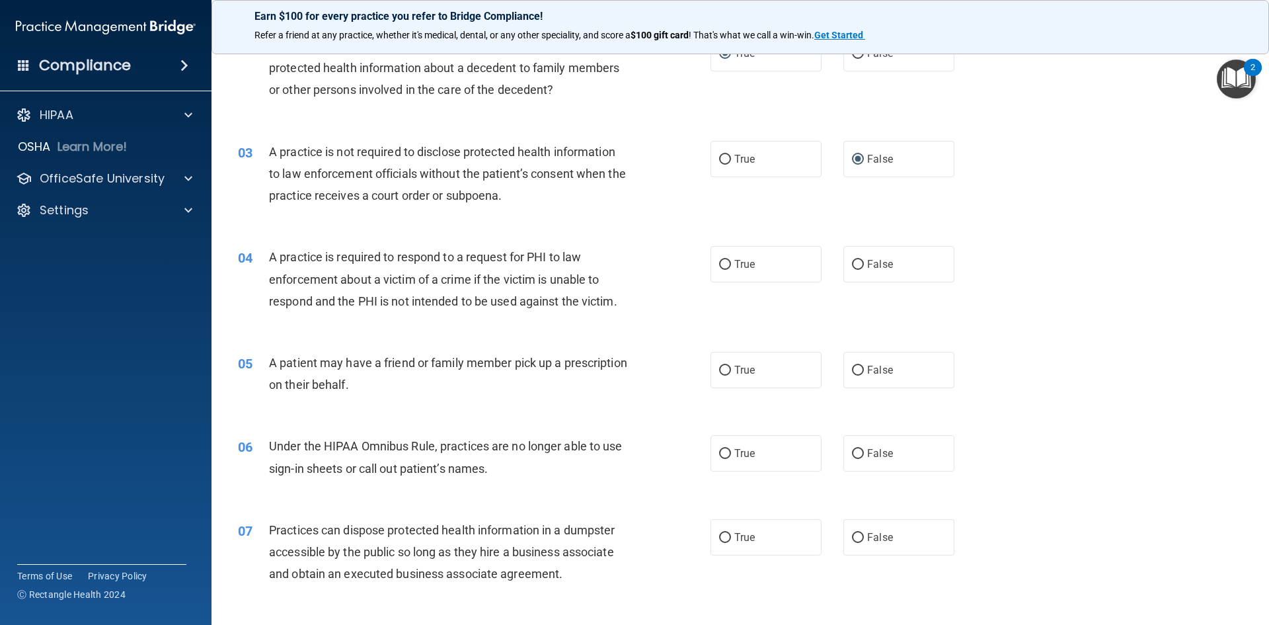
scroll to position [198, 0]
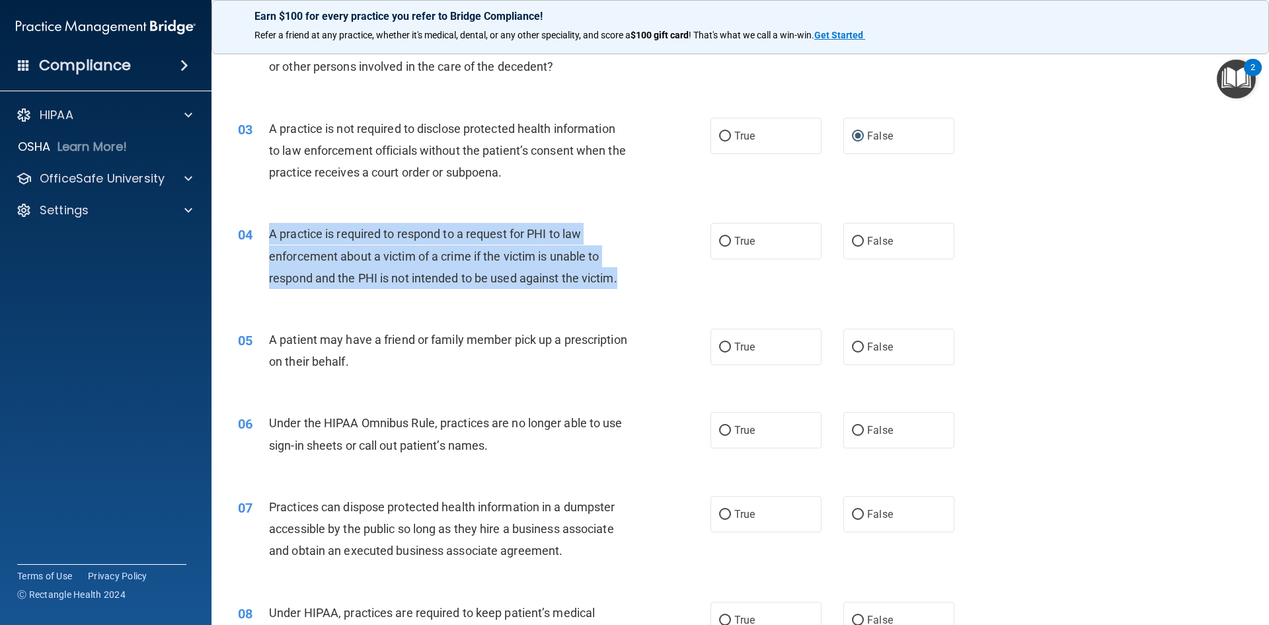
drag, startPoint x: 627, startPoint y: 277, endPoint x: 289, endPoint y: 241, distance: 339.7
click at [266, 240] on div "04 A practice is required to respond to a request for PHI to law enforcement ab…" at bounding box center [474, 259] width 512 height 73
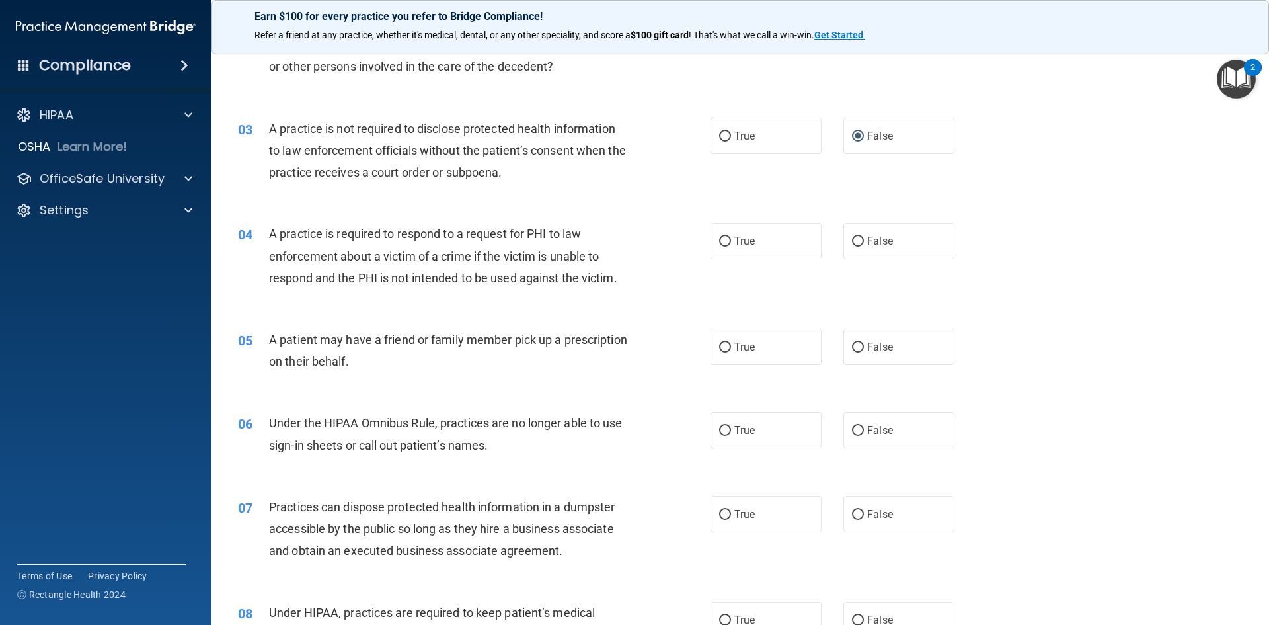
click at [578, 317] on div "05 A patient may have a friend or family member pick up a prescription on their…" at bounding box center [740, 353] width 1025 height 83
click at [852, 243] on input "False" at bounding box center [858, 242] width 12 height 10
radio input "true"
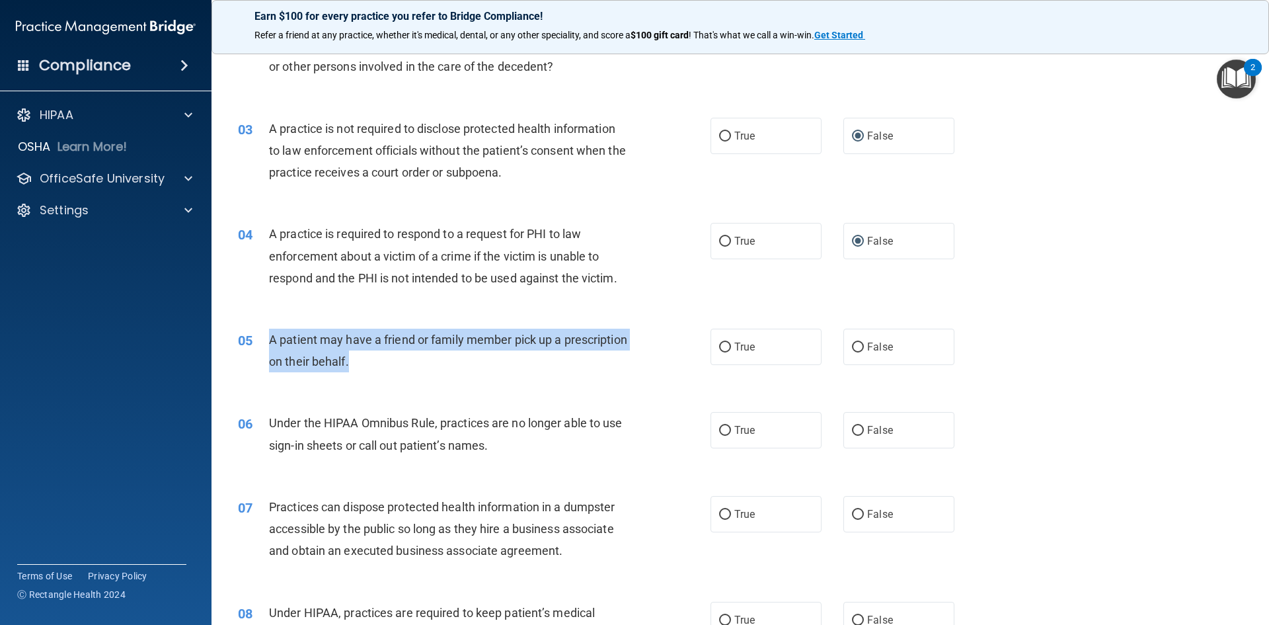
drag, startPoint x: 427, startPoint y: 357, endPoint x: 269, endPoint y: 348, distance: 158.3
click at [269, 348] on div "A patient may have a friend or family member pick up a prescription on their be…" at bounding box center [454, 351] width 370 height 44
click at [719, 344] on input "True" at bounding box center [725, 347] width 12 height 10
radio input "true"
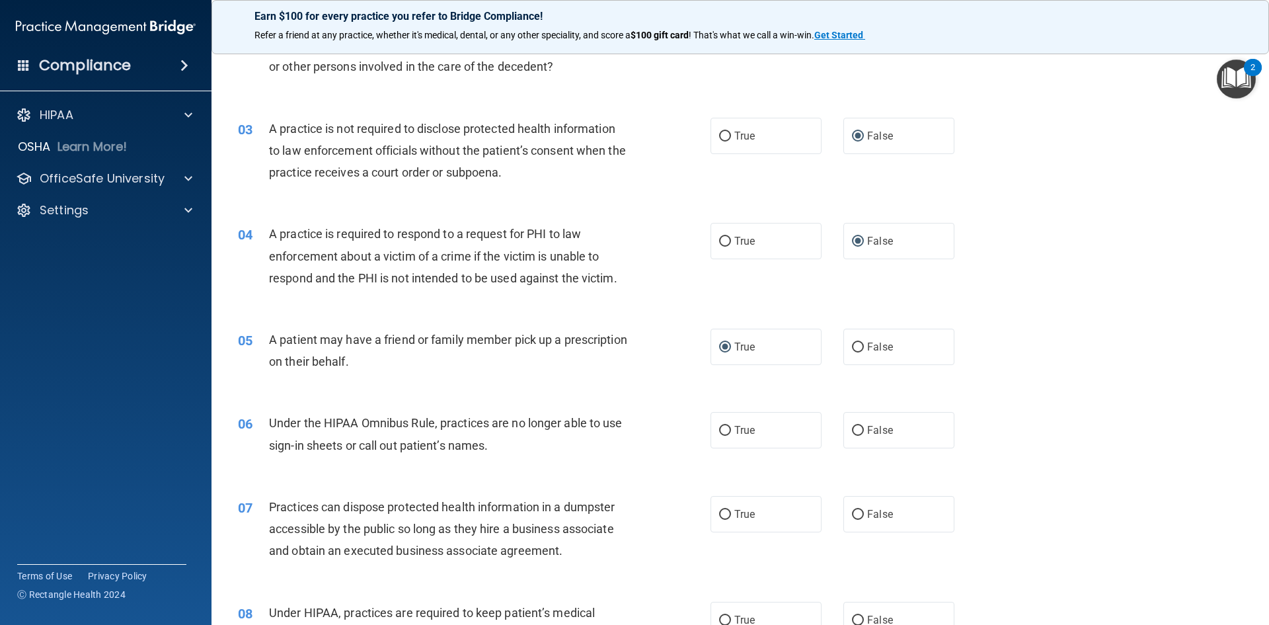
click at [609, 463] on div "06 Under the HIPAA Omnibus Rule, practices are no longer able to use sign-in sh…" at bounding box center [740, 436] width 1025 height 83
click at [524, 454] on div "Under the HIPAA Omnibus Rule, practices are no longer able to use sign-in sheet…" at bounding box center [454, 434] width 370 height 44
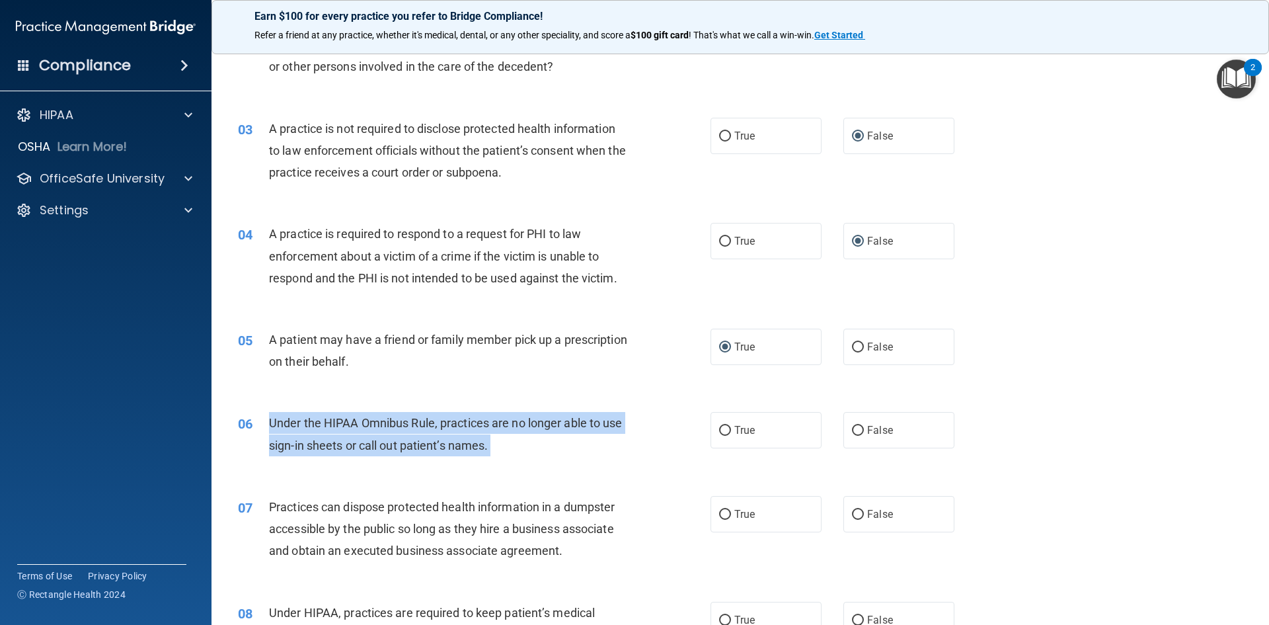
drag, startPoint x: 523, startPoint y: 453, endPoint x: 287, endPoint y: 426, distance: 237.6
click at [287, 426] on div "Under the HIPAA Omnibus Rule, practices are no longer able to use sign-in sheet…" at bounding box center [454, 434] width 370 height 44
click at [852, 428] on input "False" at bounding box center [858, 431] width 12 height 10
radio input "true"
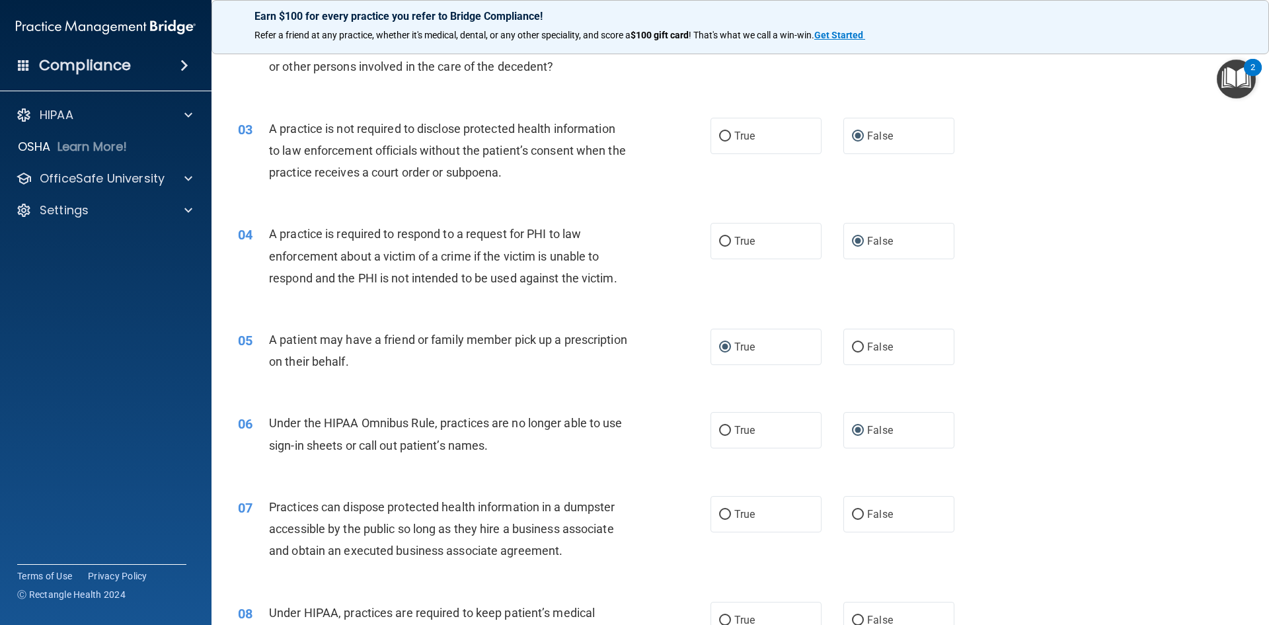
click at [1116, 338] on div "05 A patient may have a friend or family member pick up a prescription on their…" at bounding box center [740, 353] width 1025 height 83
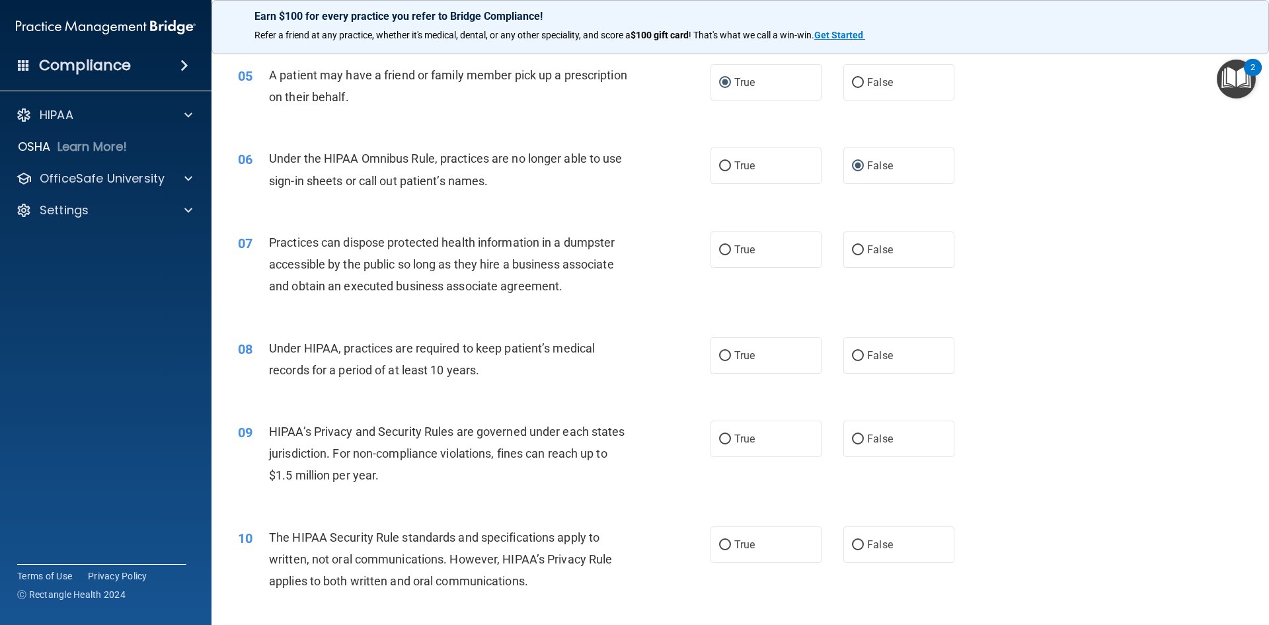
scroll to position [529, 0]
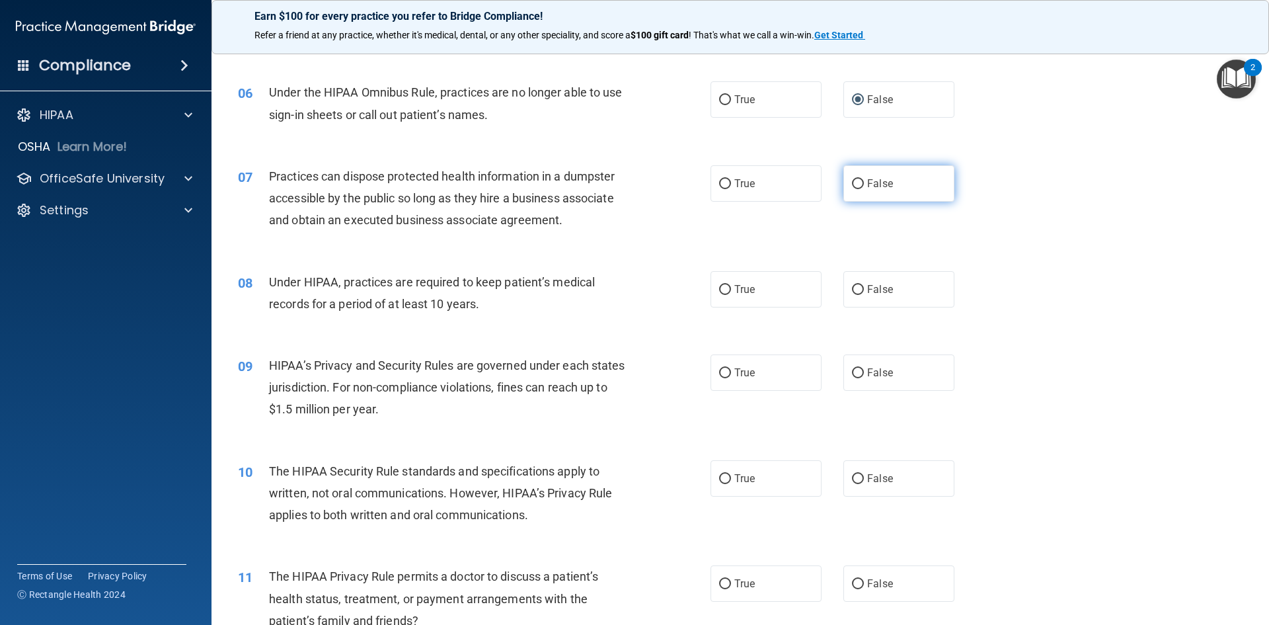
click at [856, 181] on input "False" at bounding box center [858, 184] width 12 height 10
radio input "true"
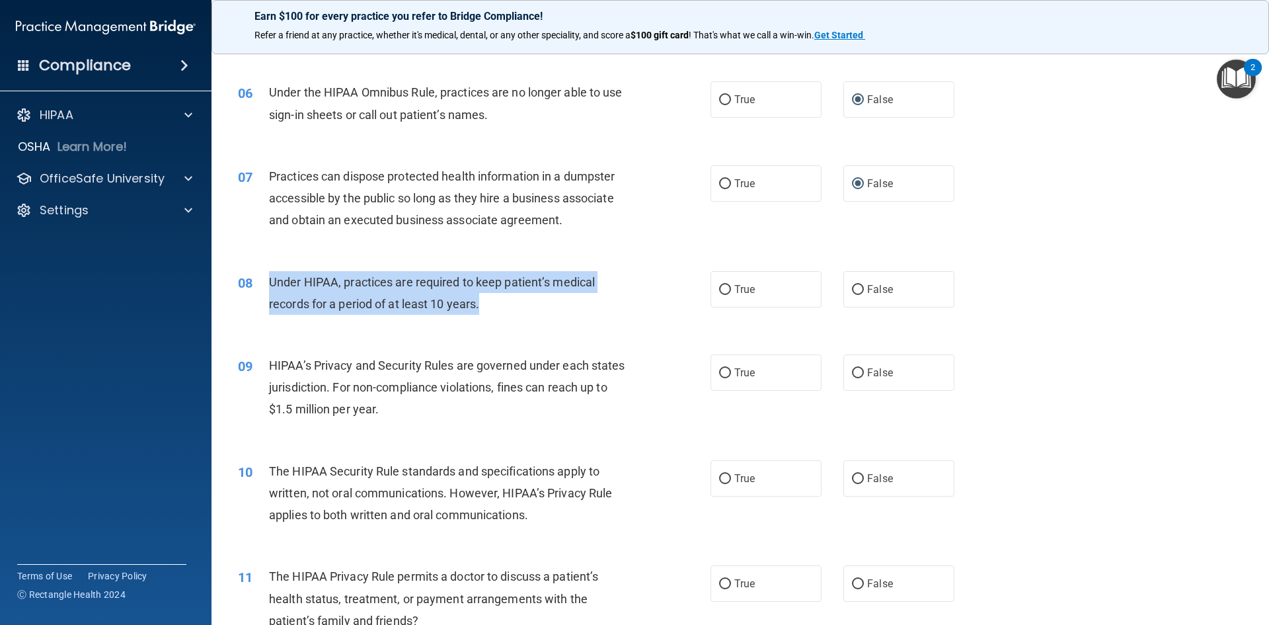
drag, startPoint x: 506, startPoint y: 303, endPoint x: 265, endPoint y: 287, distance: 241.8
click at [265, 287] on div "08 Under HIPAA, practices are required to keep patient’s medical records for a …" at bounding box center [474, 296] width 512 height 50
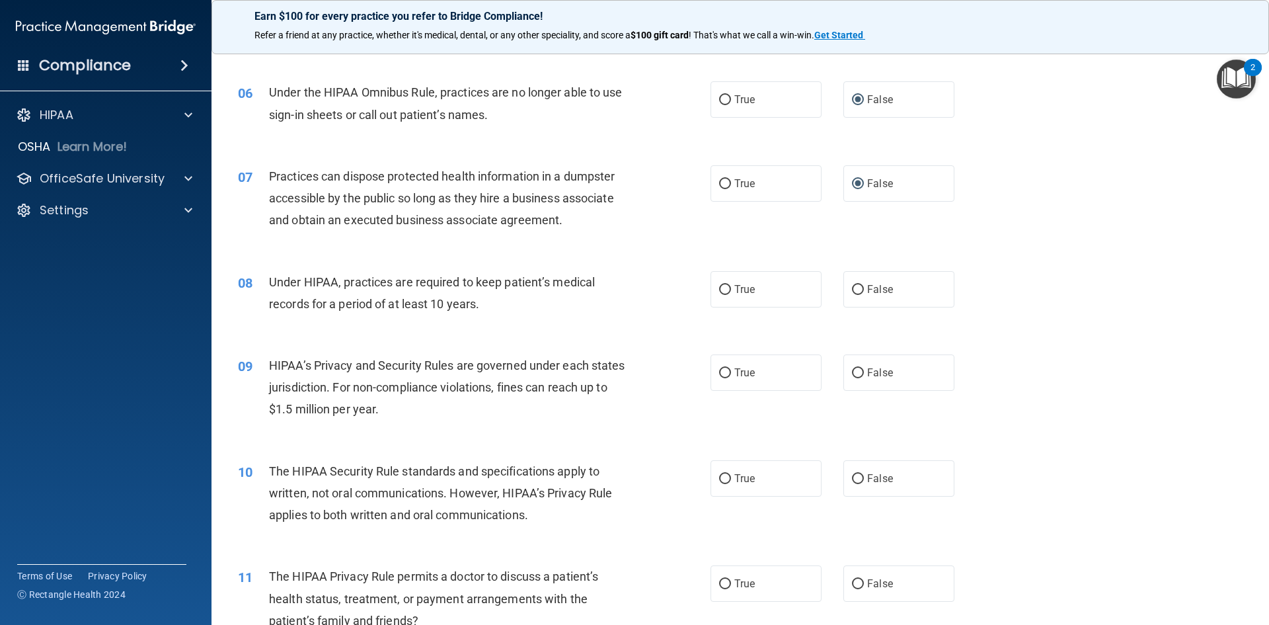
click at [572, 330] on div "08 Under HIPAA, practices are required to keep patient’s medical records for a …" at bounding box center [740, 296] width 1025 height 83
click at [854, 288] on input "False" at bounding box center [858, 290] width 12 height 10
radio input "true"
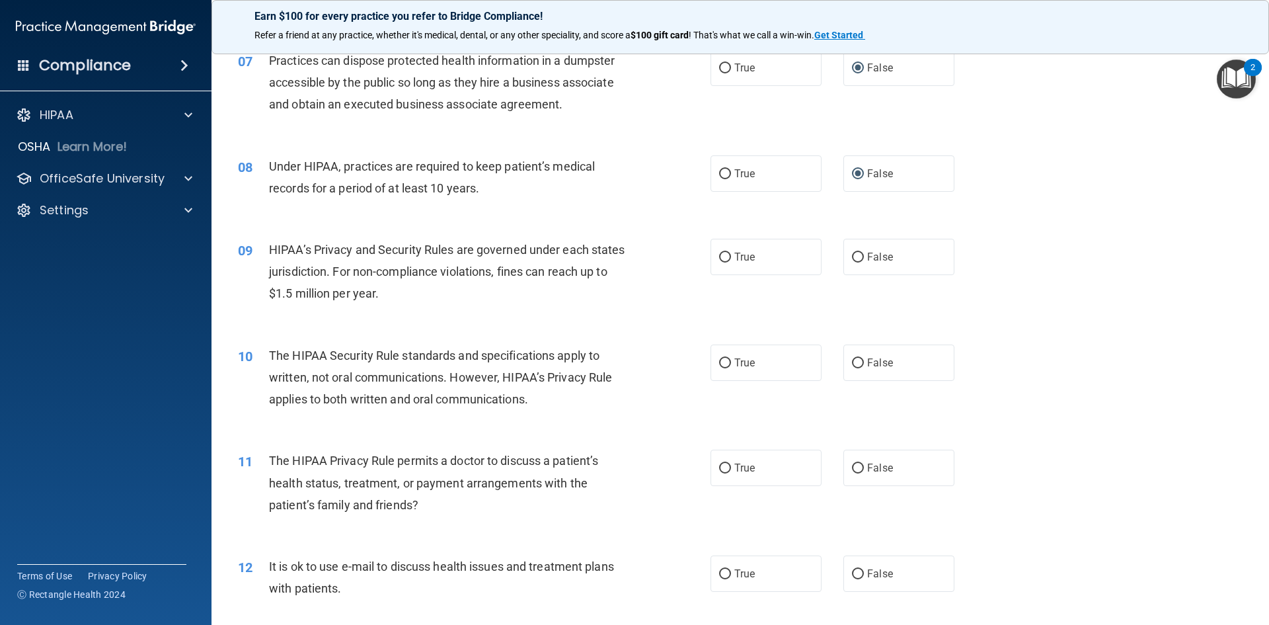
scroll to position [661, 0]
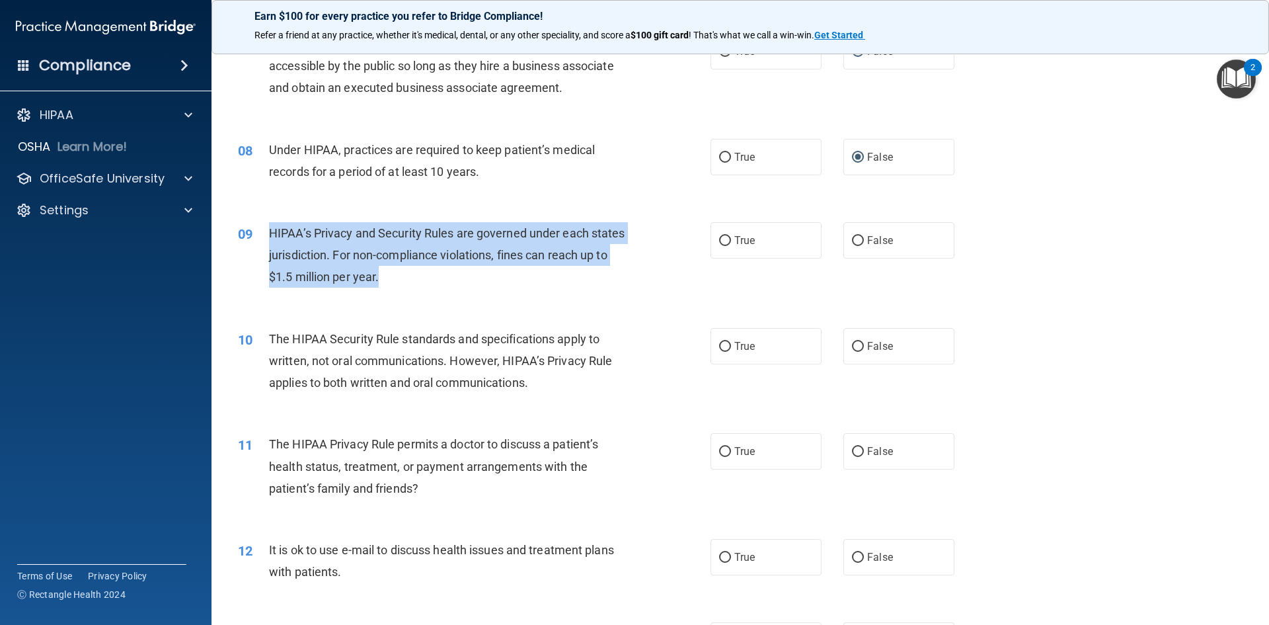
drag, startPoint x: 431, startPoint y: 278, endPoint x: 270, endPoint y: 235, distance: 166.8
click at [270, 235] on div "HIPAA’s Privacy and Security Rules are governed under each states jurisdiction.…" at bounding box center [454, 255] width 370 height 66
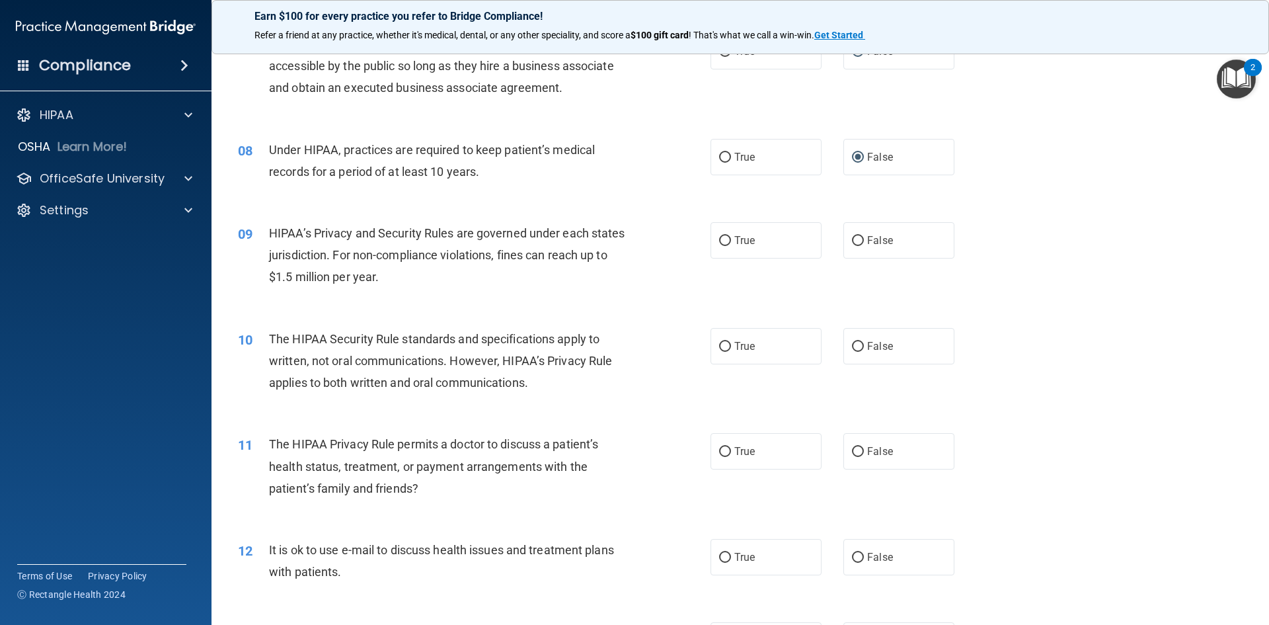
click at [462, 299] on div "09 HIPAA’s Privacy and Security Rules are governed under each states jurisdicti…" at bounding box center [740, 259] width 1025 height 106
click at [855, 238] on input "False" at bounding box center [858, 241] width 12 height 10
radio input "true"
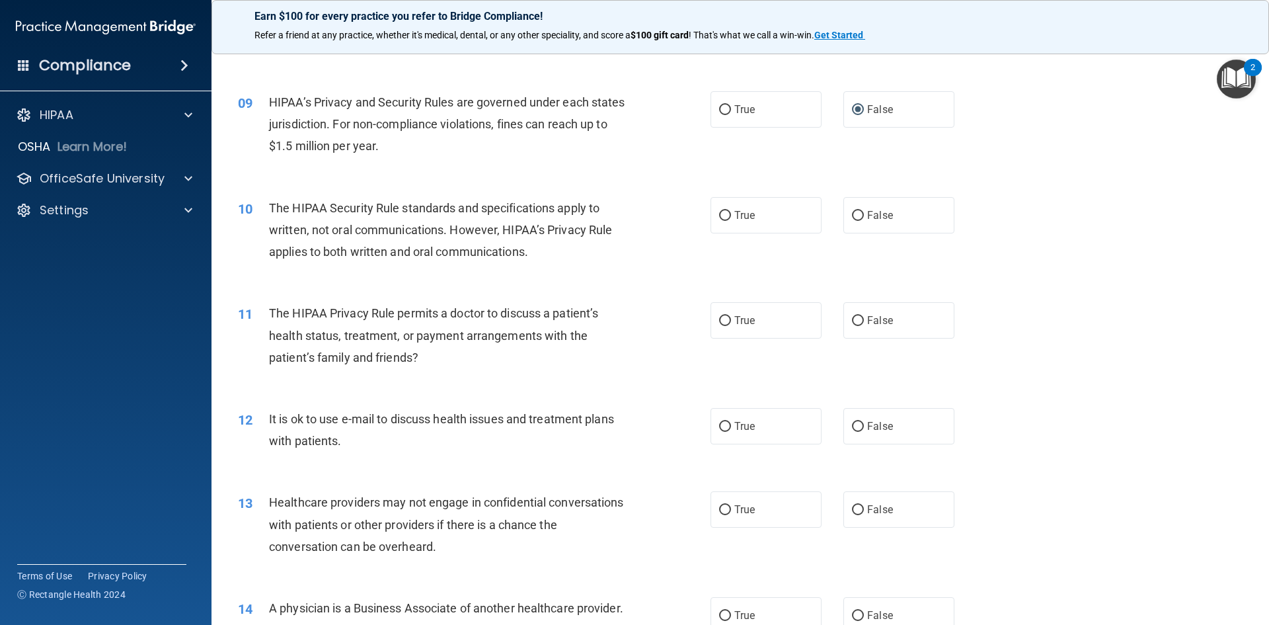
scroll to position [793, 0]
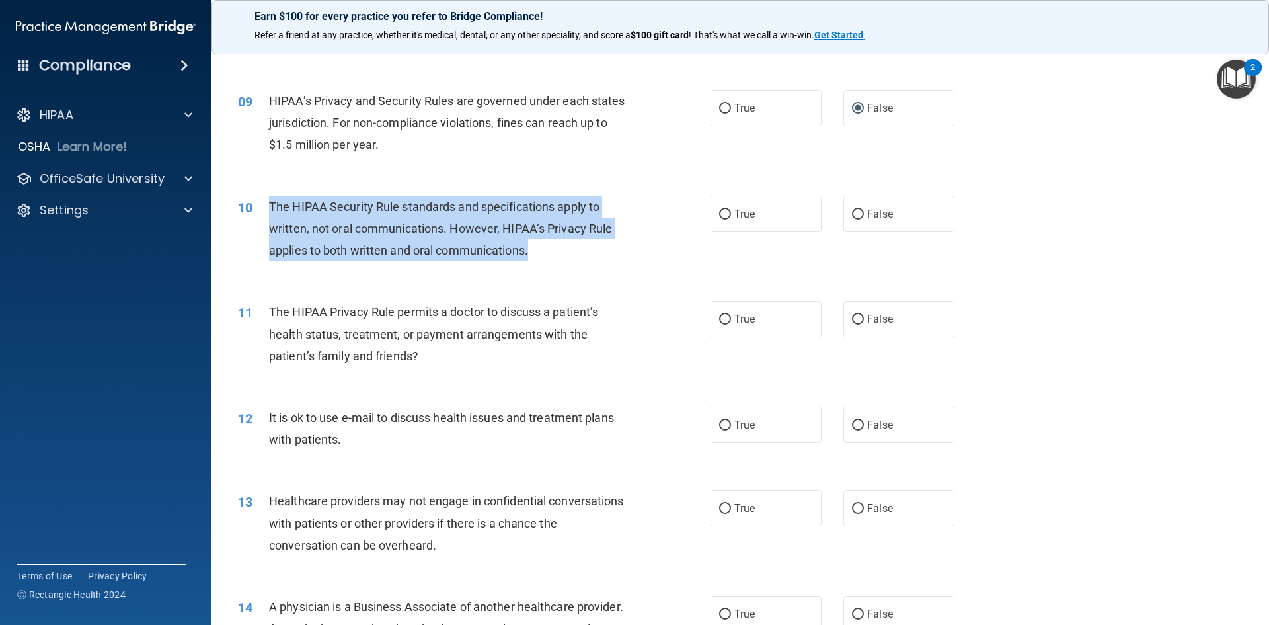
drag, startPoint x: 556, startPoint y: 249, endPoint x: 272, endPoint y: 207, distance: 287.3
click at [272, 207] on div "The HIPAA Security Rule standards and specifications apply to written, not oral…" at bounding box center [454, 229] width 370 height 66
click at [852, 210] on input "False" at bounding box center [858, 215] width 12 height 10
radio input "true"
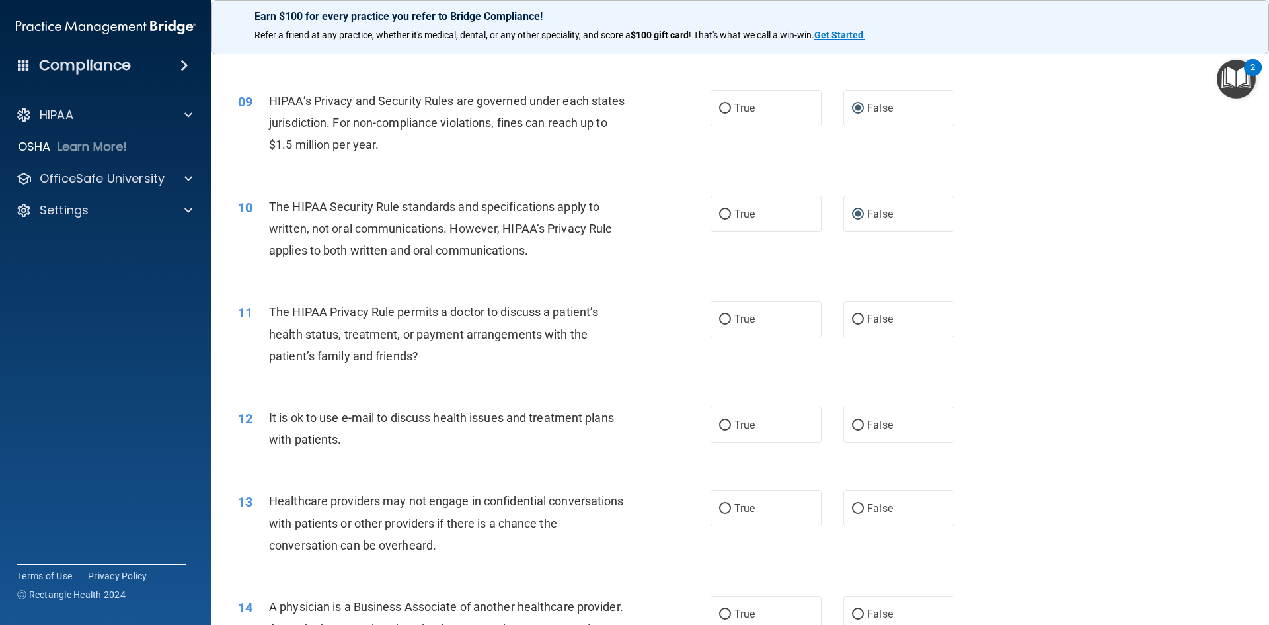
click at [675, 268] on div "10 The HIPAA Security Rule standards and specifications apply to written, not o…" at bounding box center [740, 232] width 1025 height 106
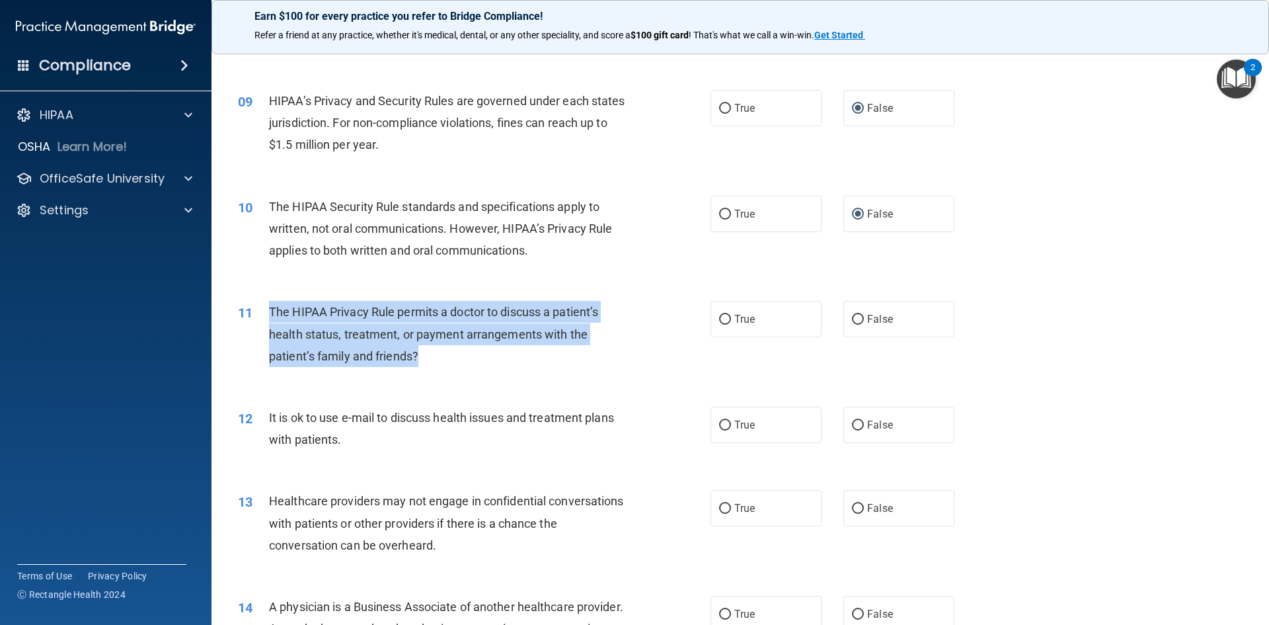
drag, startPoint x: 448, startPoint y: 362, endPoint x: 272, endPoint y: 307, distance: 184.8
click at [272, 307] on div "The HIPAA Privacy Rule permits a doctor to discuss a patient’s health status, t…" at bounding box center [454, 334] width 370 height 66
click at [272, 307] on span "The HIPAA Privacy Rule permits a doctor to discuss a patient’s health status, t…" at bounding box center [433, 334] width 329 height 58
click at [720, 315] on input "True" at bounding box center [725, 320] width 12 height 10
radio input "true"
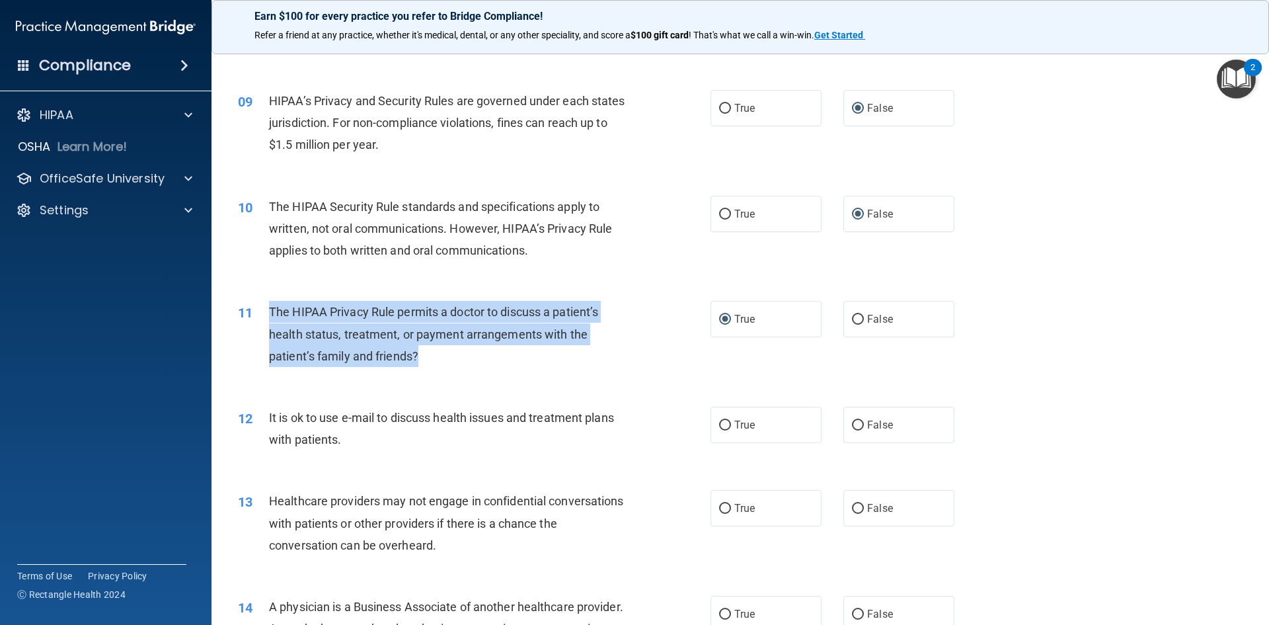
click at [650, 355] on div "11 The HIPAA Privacy Rule permits a doctor to discuss a patient’s health status…" at bounding box center [474, 337] width 512 height 73
click at [653, 356] on div "11 The HIPAA Privacy Rule permits a doctor to discuss a patient’s health status…" at bounding box center [474, 337] width 512 height 73
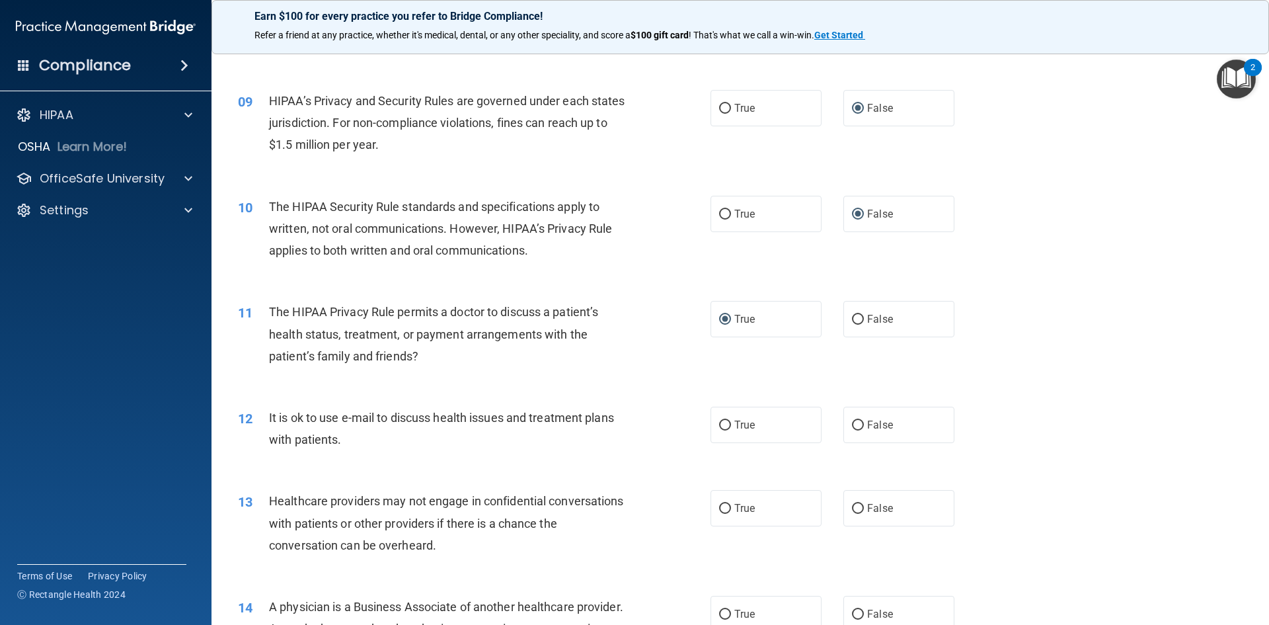
click at [1140, 276] on div "10 The HIPAA Security Rule standards and specifications apply to written, not o…" at bounding box center [740, 232] width 1025 height 106
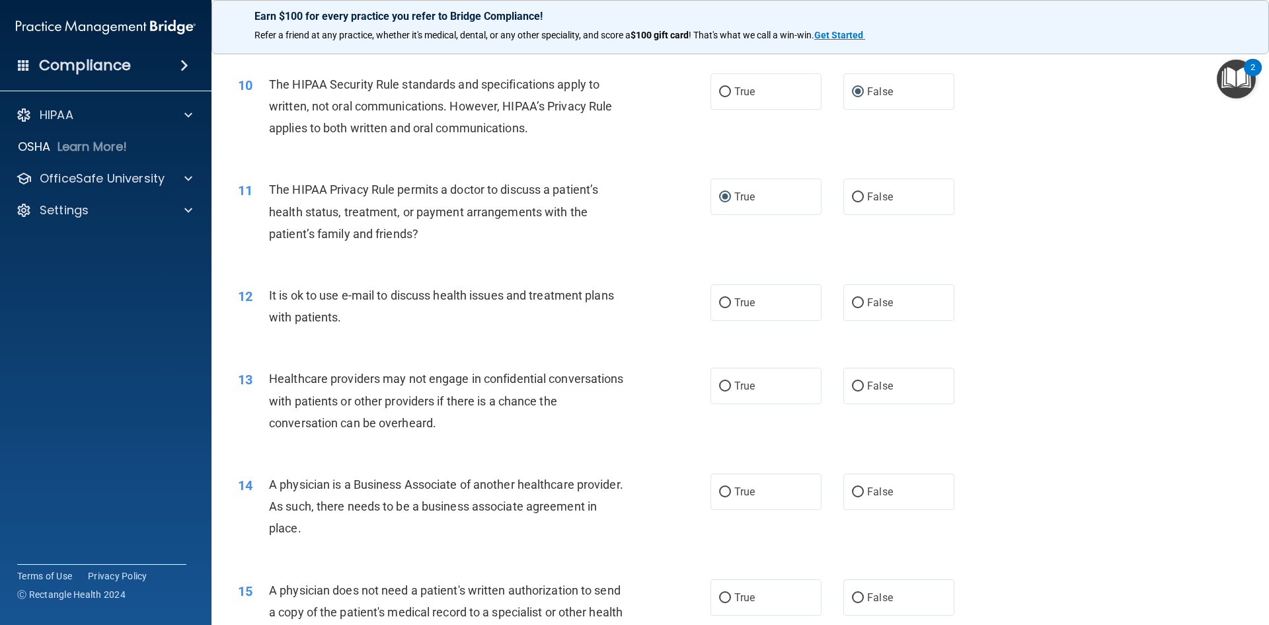
scroll to position [925, 0]
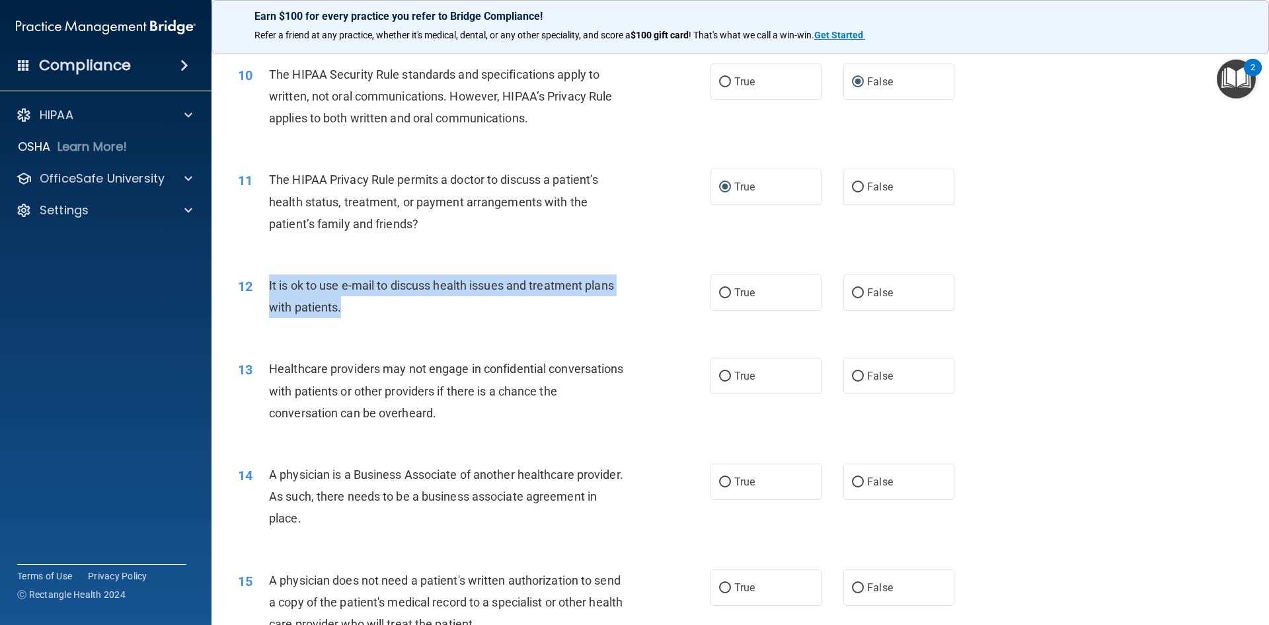
drag, startPoint x: 351, startPoint y: 307, endPoint x: 269, endPoint y: 286, distance: 84.7
click at [269, 286] on div "It is ok to use e-mail to discuss health issues and treatment plans with patien…" at bounding box center [454, 296] width 370 height 44
click at [721, 290] on input "True" at bounding box center [725, 293] width 12 height 10
radio input "true"
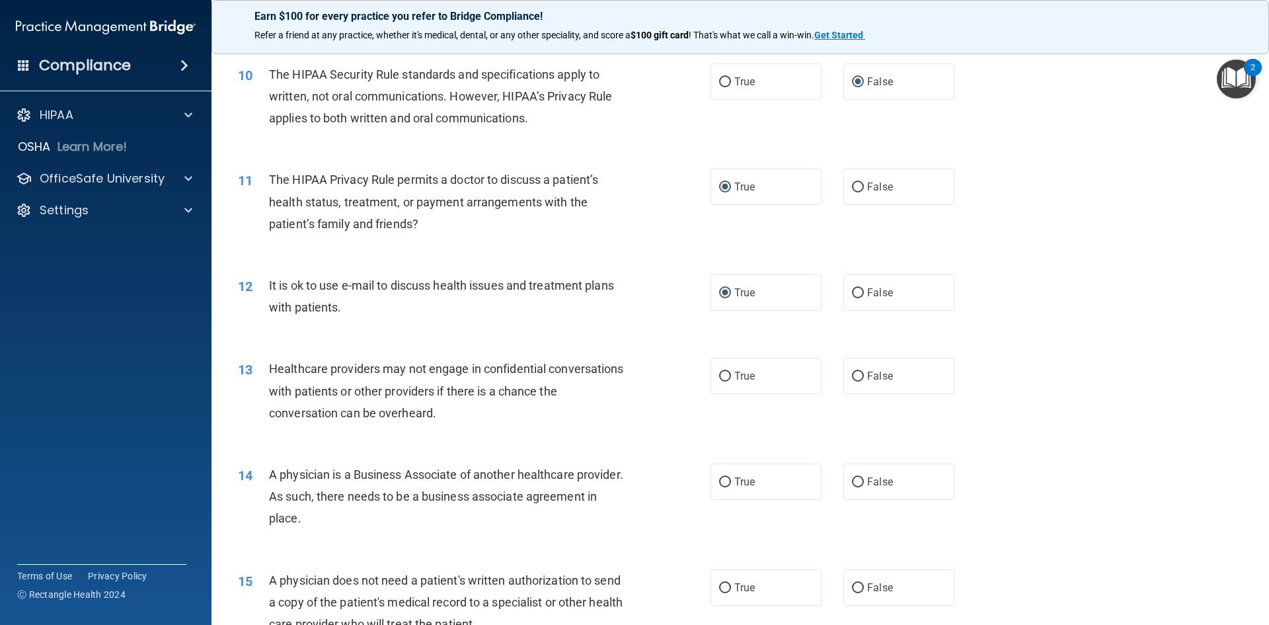
click at [1064, 305] on div "12 It is ok to use e-mail to discuss health issues and treatment plans with pat…" at bounding box center [740, 299] width 1025 height 83
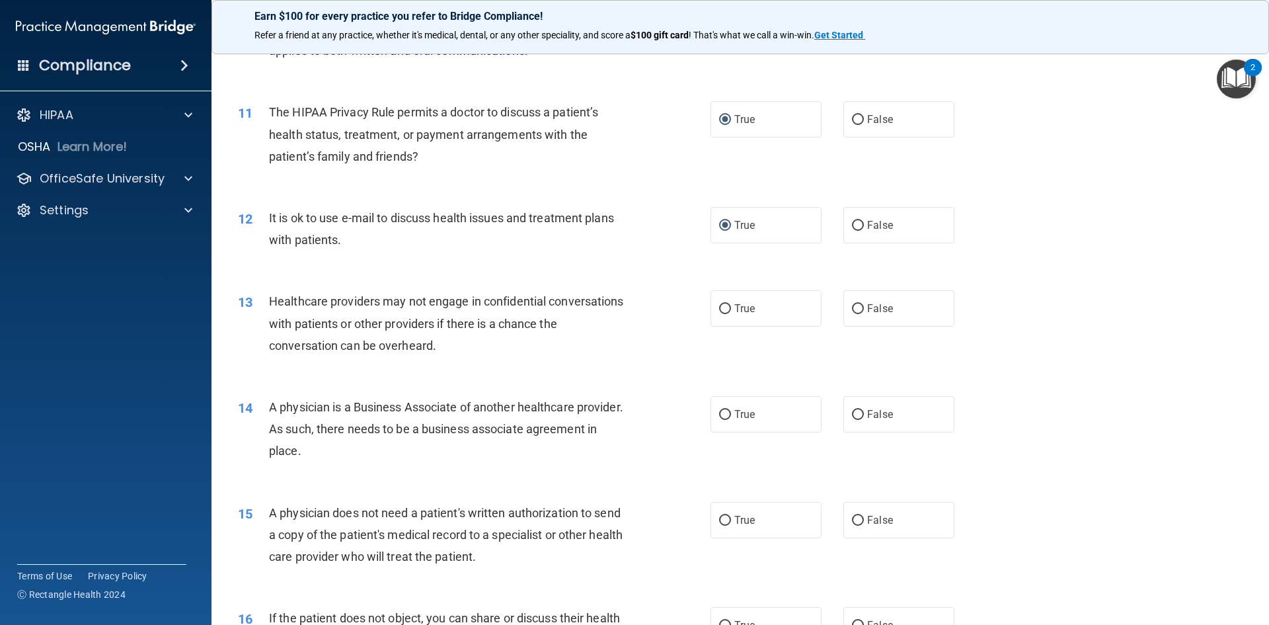
scroll to position [1124, 0]
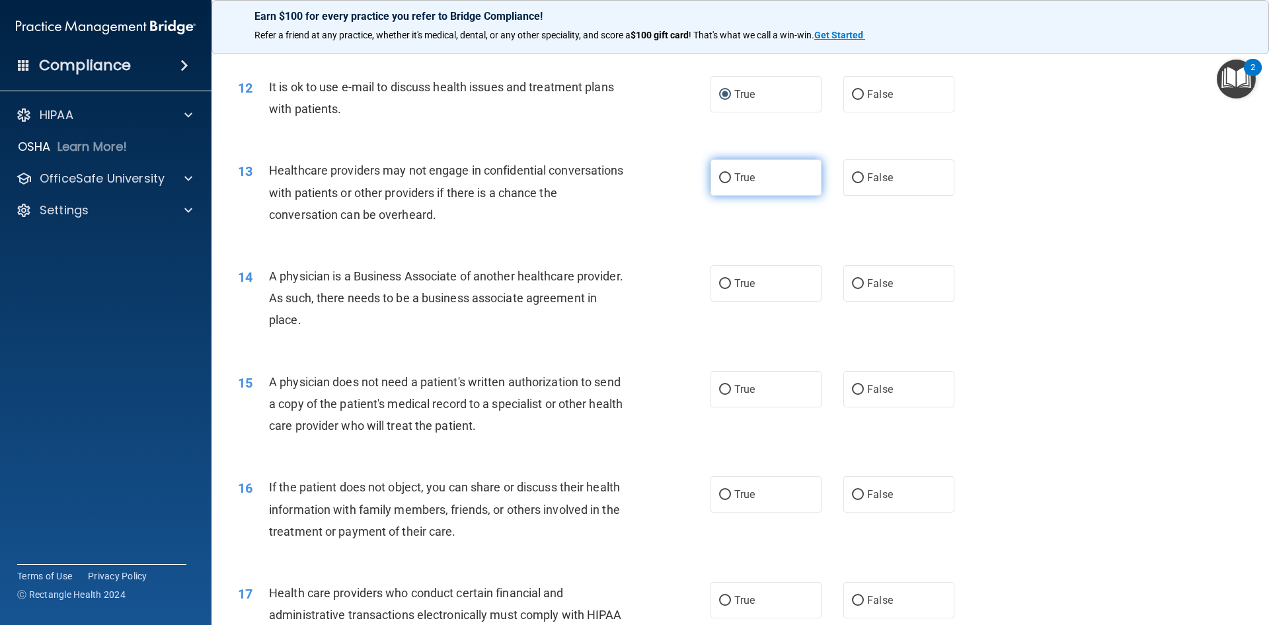
click at [721, 177] on input "True" at bounding box center [725, 178] width 12 height 10
radio input "true"
drag, startPoint x: 387, startPoint y: 321, endPoint x: 285, endPoint y: 278, distance: 110.5
click at [264, 278] on div "14 A physician is a Business Associate of another healthcare provider. As such,…" at bounding box center [474, 301] width 512 height 73
click at [721, 282] on input "True" at bounding box center [725, 284] width 12 height 10
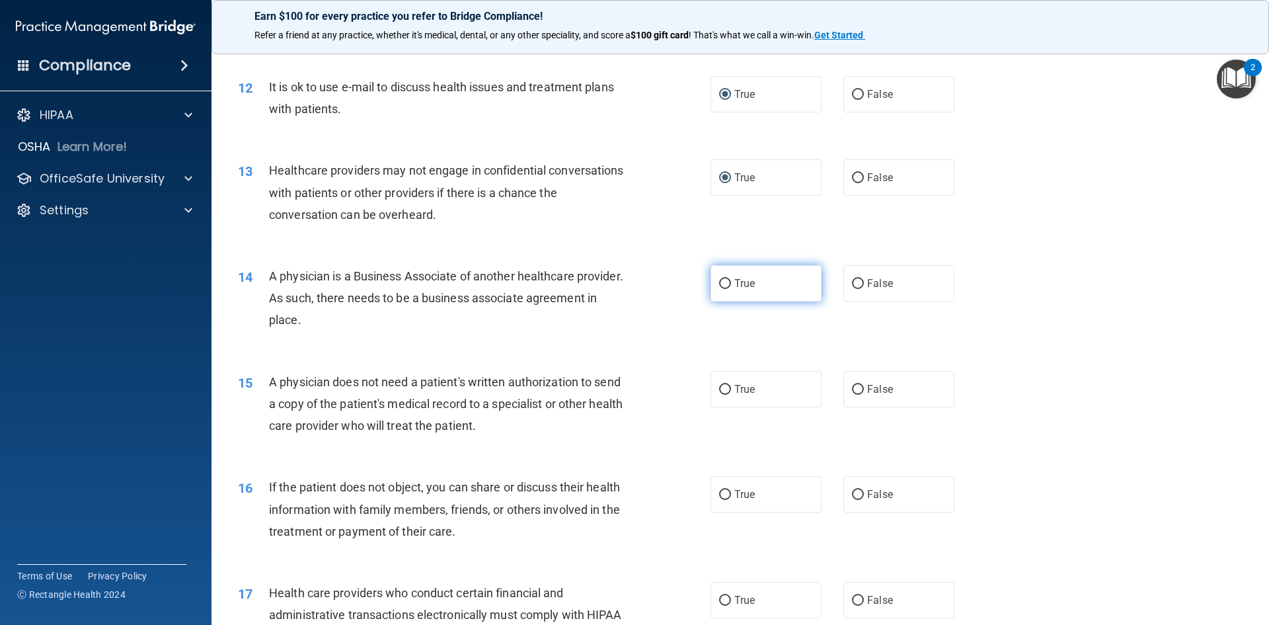
radio input "true"
click at [1045, 276] on div "14 A physician is a Business Associate of another healthcare provider. As such,…" at bounding box center [740, 302] width 1025 height 106
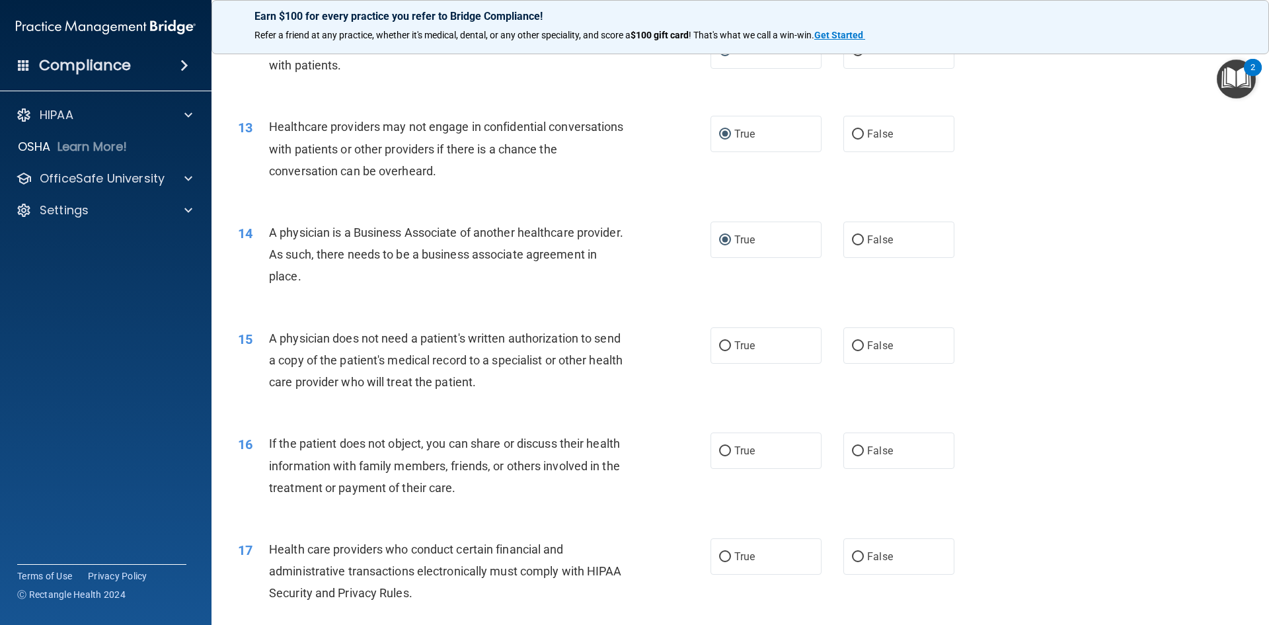
scroll to position [1256, 0]
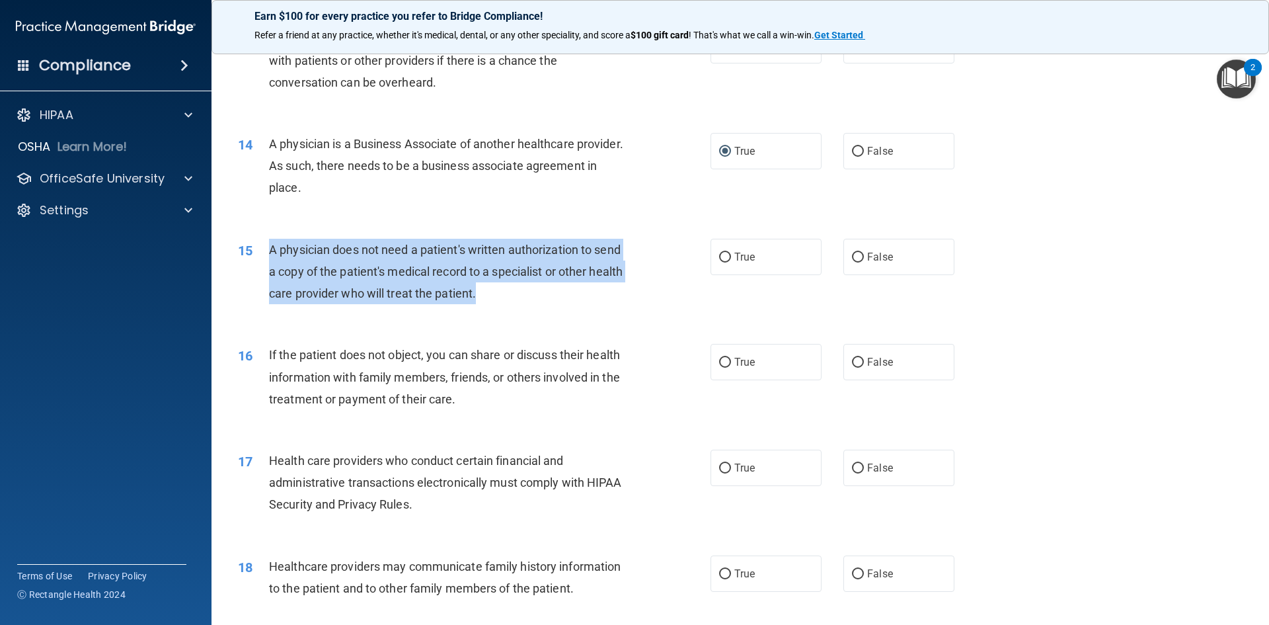
drag, startPoint x: 533, startPoint y: 297, endPoint x: 269, endPoint y: 249, distance: 268.8
click at [269, 249] on div "A physician does not need a patient's written authorization to send a copy of t…" at bounding box center [454, 272] width 370 height 66
click at [721, 253] on input "True" at bounding box center [725, 258] width 12 height 10
radio input "true"
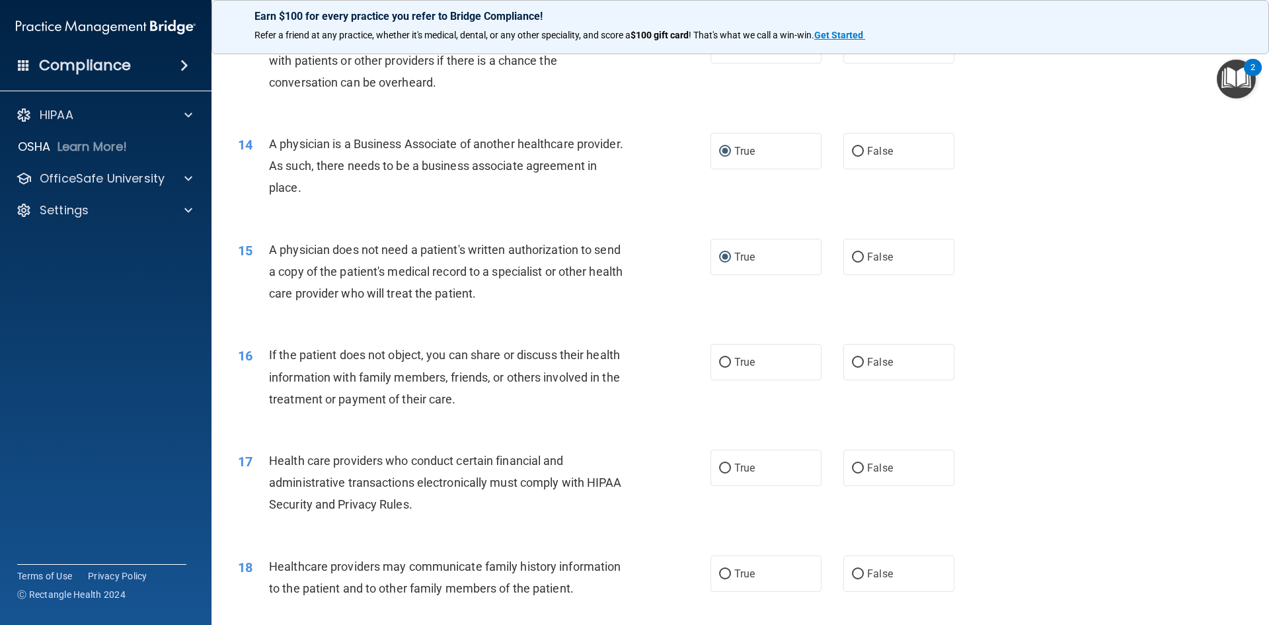
drag, startPoint x: 1210, startPoint y: 235, endPoint x: 1085, endPoint y: 282, distance: 134.3
click at [1182, 255] on div "15 A physician does not need a patient's written authorization to send a copy o…" at bounding box center [740, 275] width 1025 height 106
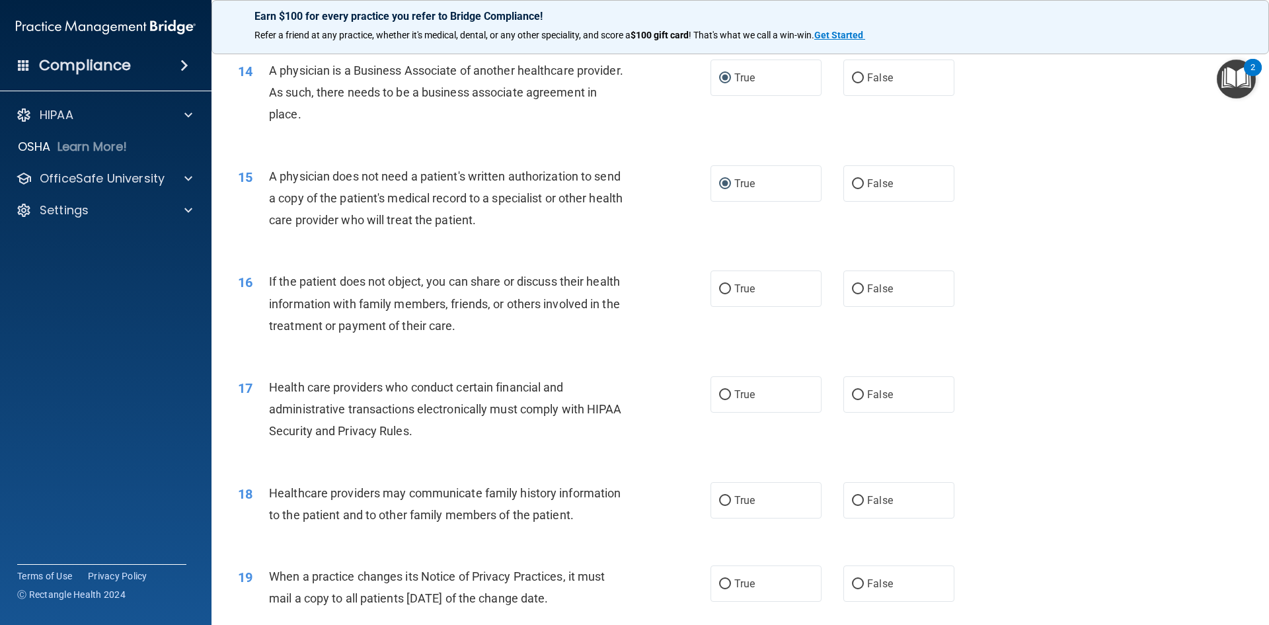
scroll to position [1454, 0]
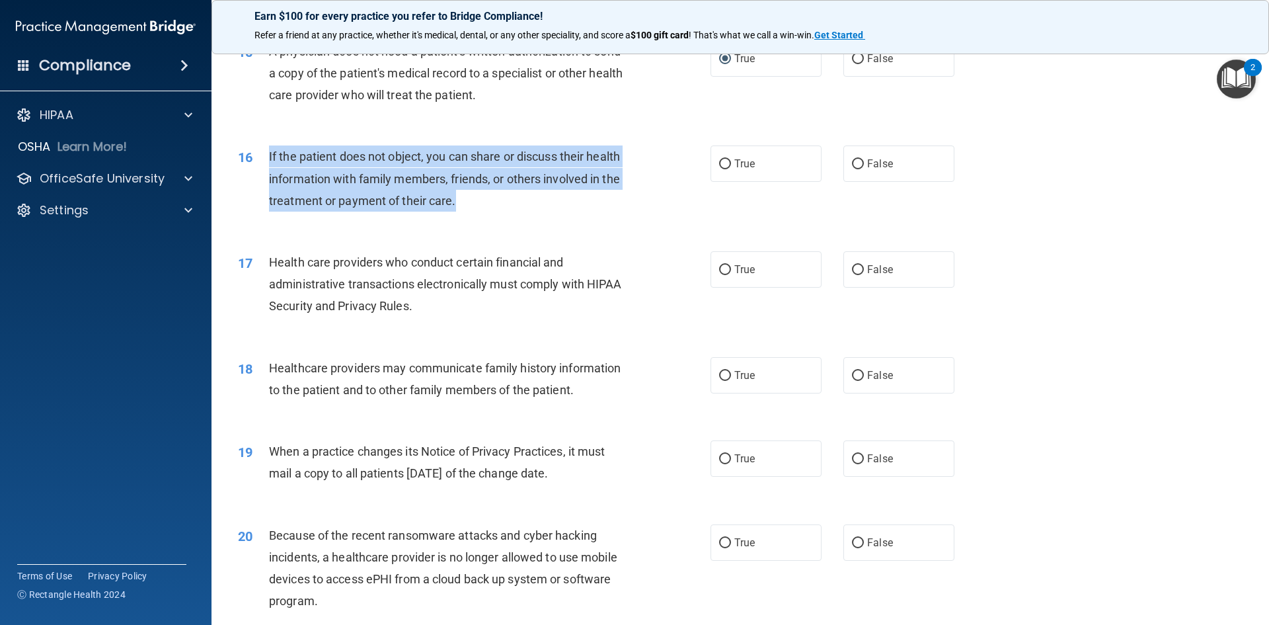
drag, startPoint x: 467, startPoint y: 199, endPoint x: 266, endPoint y: 165, distance: 203.9
click at [266, 165] on div "16 If the patient does not object, you can share or discuss their health inform…" at bounding box center [474, 181] width 512 height 73
click at [723, 159] on input "True" at bounding box center [725, 164] width 12 height 10
radio input "true"
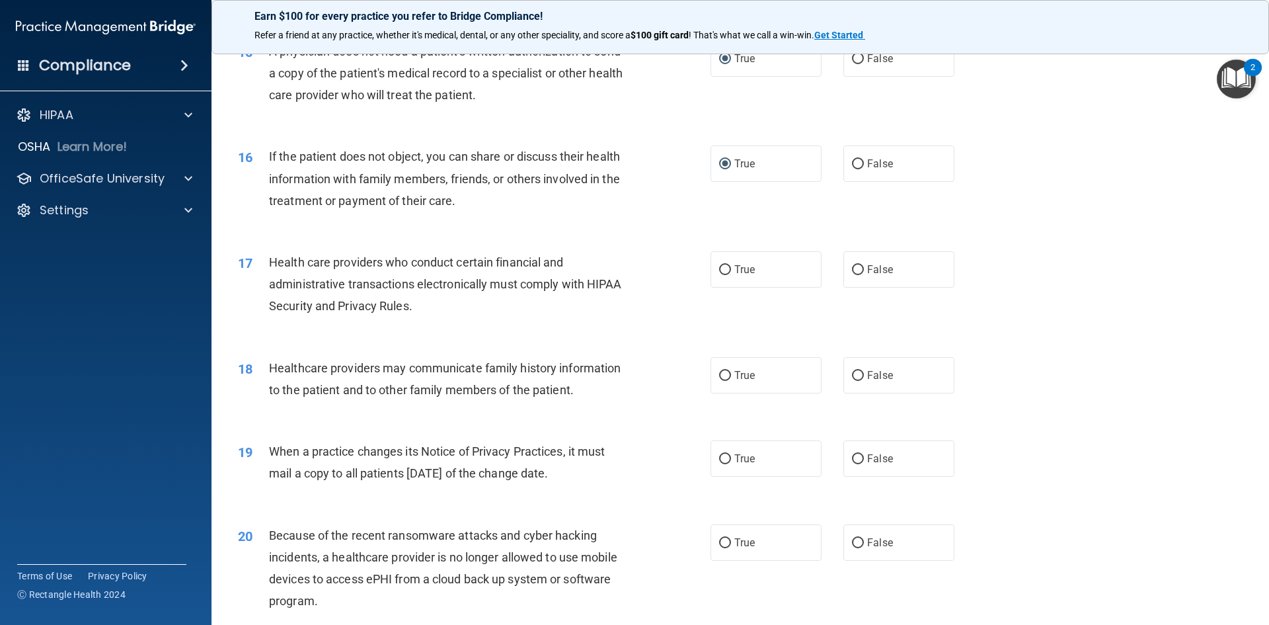
click at [666, 237] on div "17 Health care providers who conduct certain financial and administrative trans…" at bounding box center [740, 288] width 1025 height 106
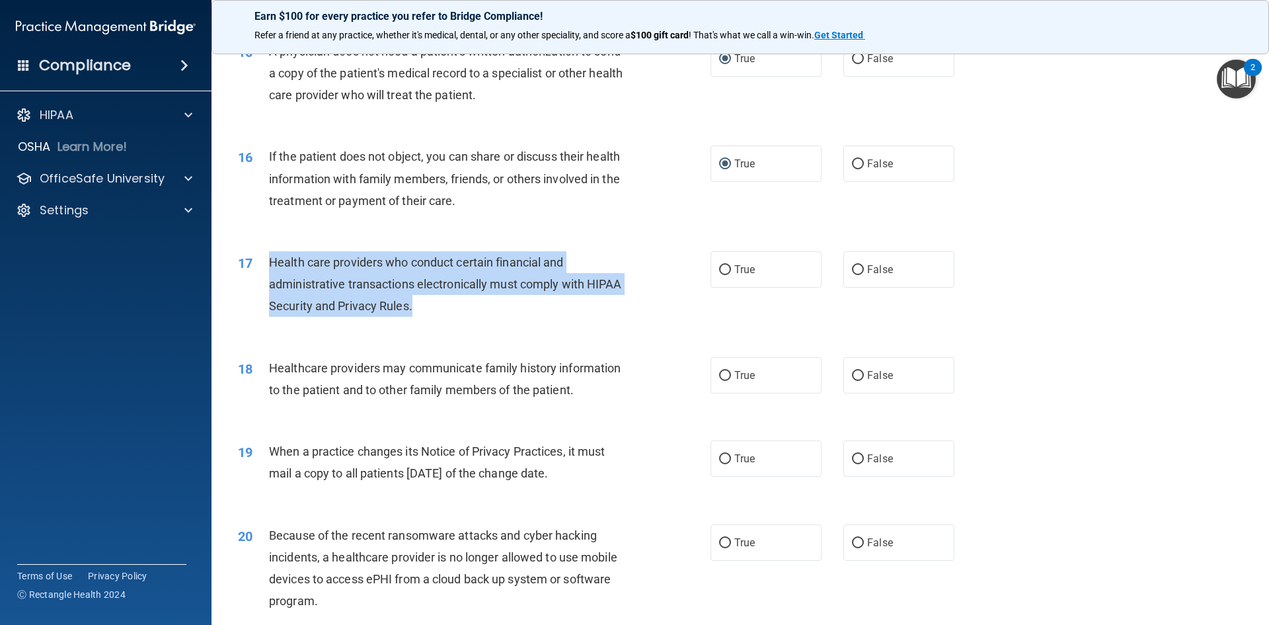
drag, startPoint x: 446, startPoint y: 309, endPoint x: 276, endPoint y: 264, distance: 175.7
click at [273, 265] on div "Health care providers who conduct certain financial and administrative transact…" at bounding box center [454, 284] width 370 height 66
click at [431, 318] on div "17 Health care providers who conduct certain financial and administrative trans…" at bounding box center [474, 287] width 512 height 73
drag, startPoint x: 430, startPoint y: 305, endPoint x: 262, endPoint y: 272, distance: 171.8
click at [262, 272] on div "17 Health care providers who conduct certain financial and administrative trans…" at bounding box center [474, 287] width 512 height 73
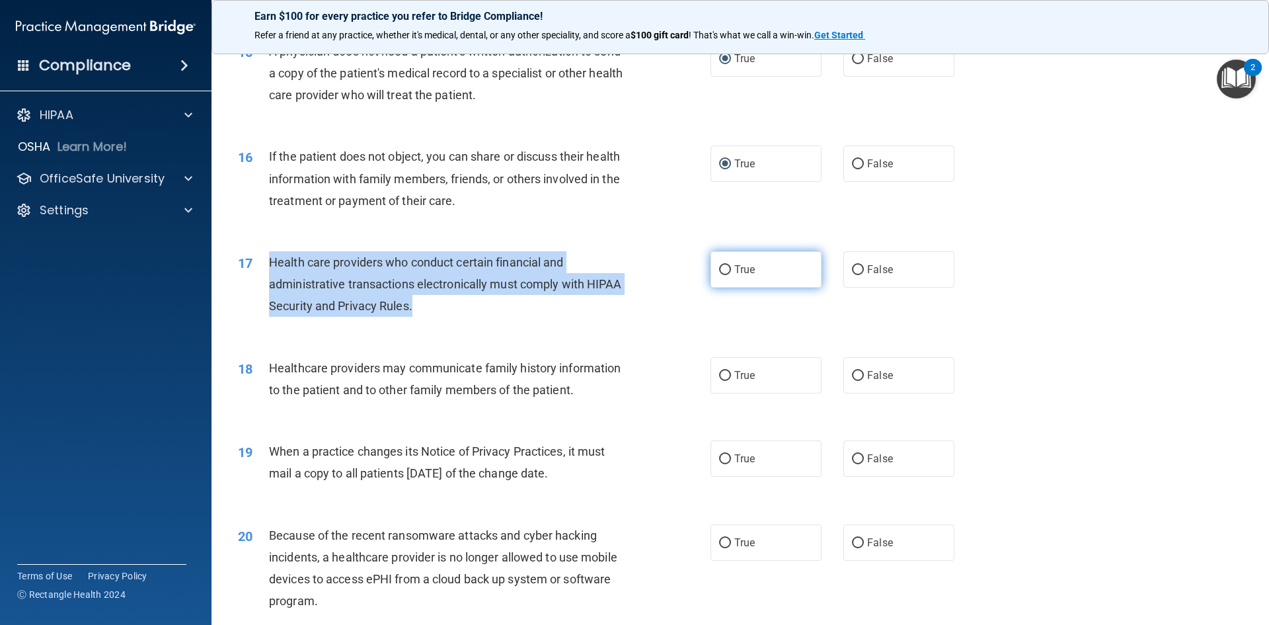
click at [719, 267] on input "True" at bounding box center [725, 270] width 12 height 10
radio input "true"
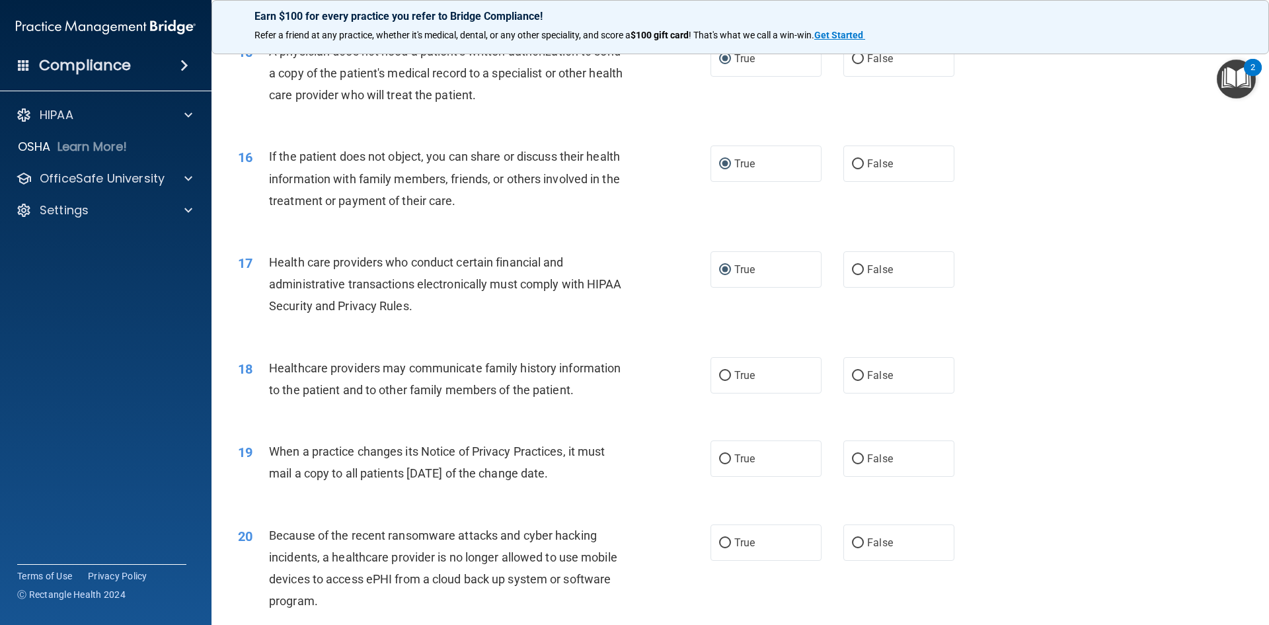
click at [648, 389] on div "18 Healthcare providers may communicate family history information to the patie…" at bounding box center [474, 382] width 512 height 50
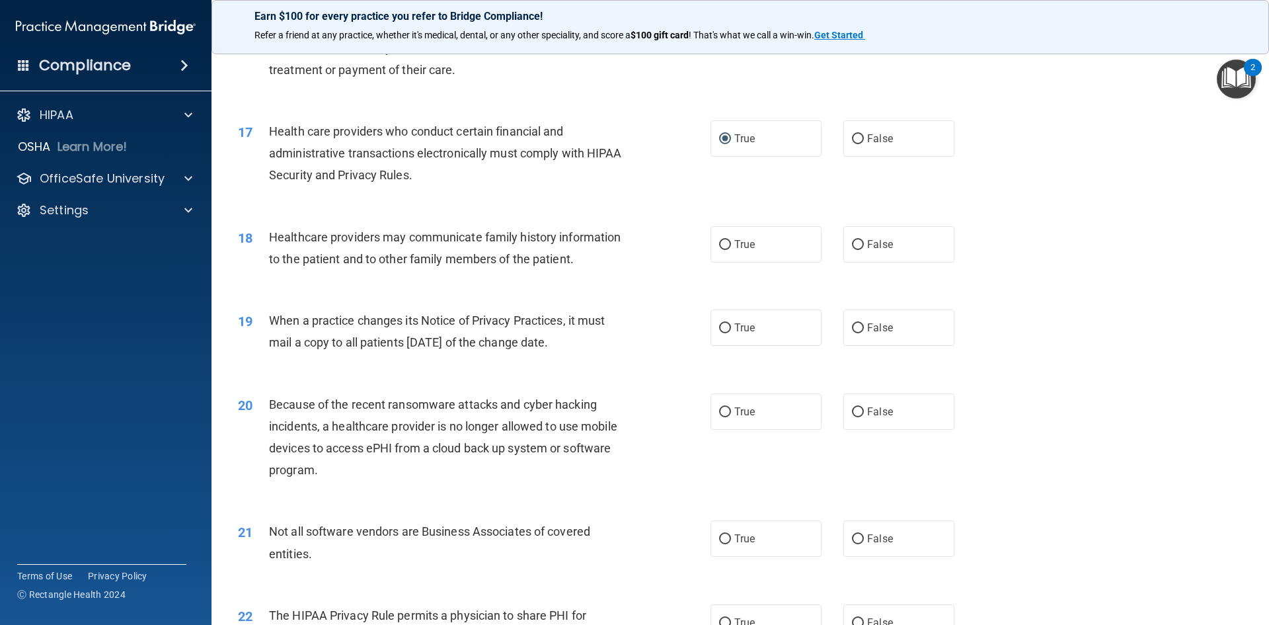
scroll to position [1587, 0]
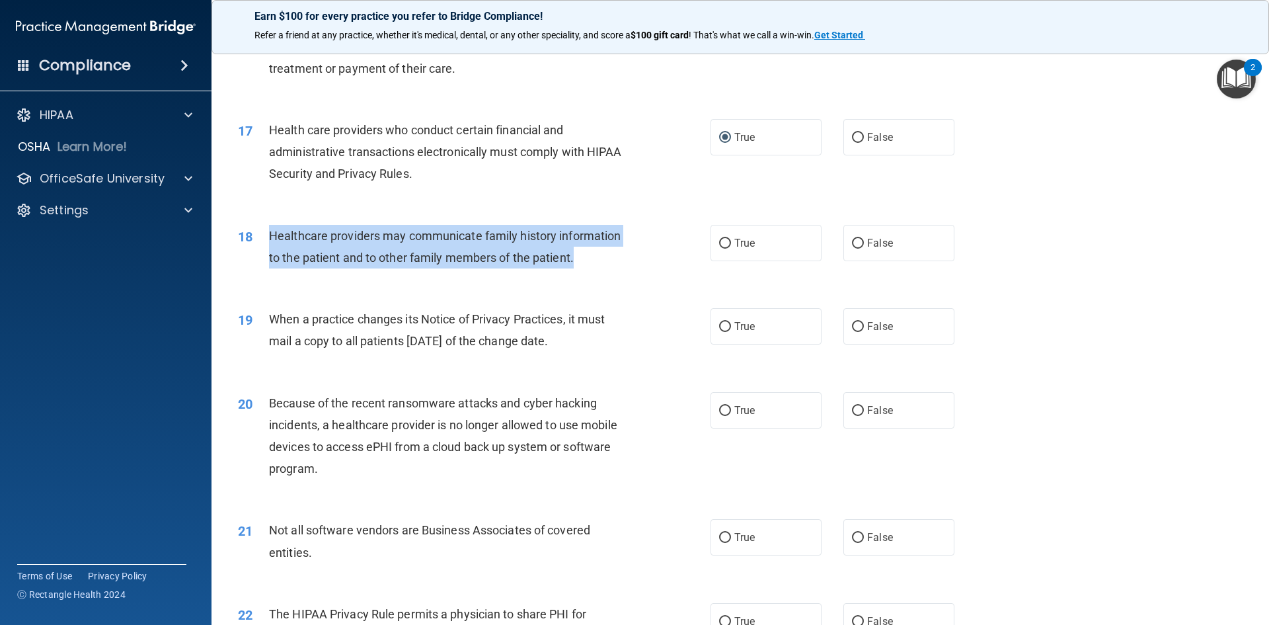
drag, startPoint x: 601, startPoint y: 258, endPoint x: 264, endPoint y: 241, distance: 336.9
click at [264, 241] on div "18 Healthcare providers may communicate family history information to the patie…" at bounding box center [474, 250] width 512 height 50
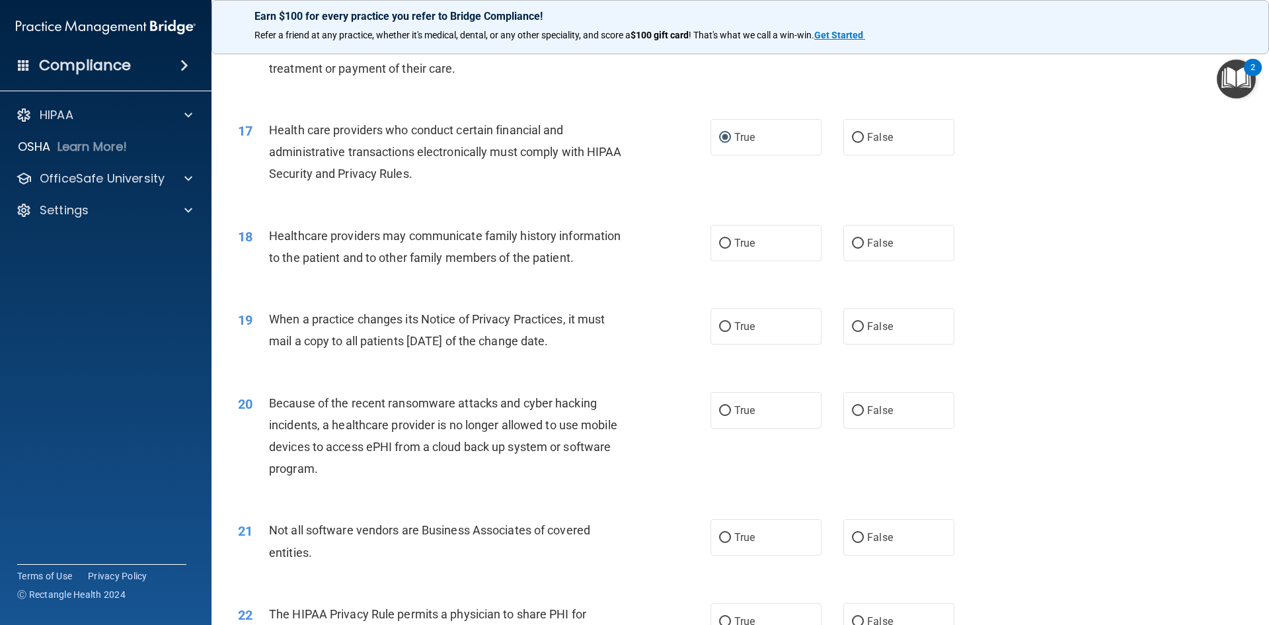
click at [671, 286] on div "18 Healthcare providers may communicate family history information to the patie…" at bounding box center [740, 249] width 1025 height 83
click at [719, 241] on input "True" at bounding box center [725, 244] width 12 height 10
radio input "true"
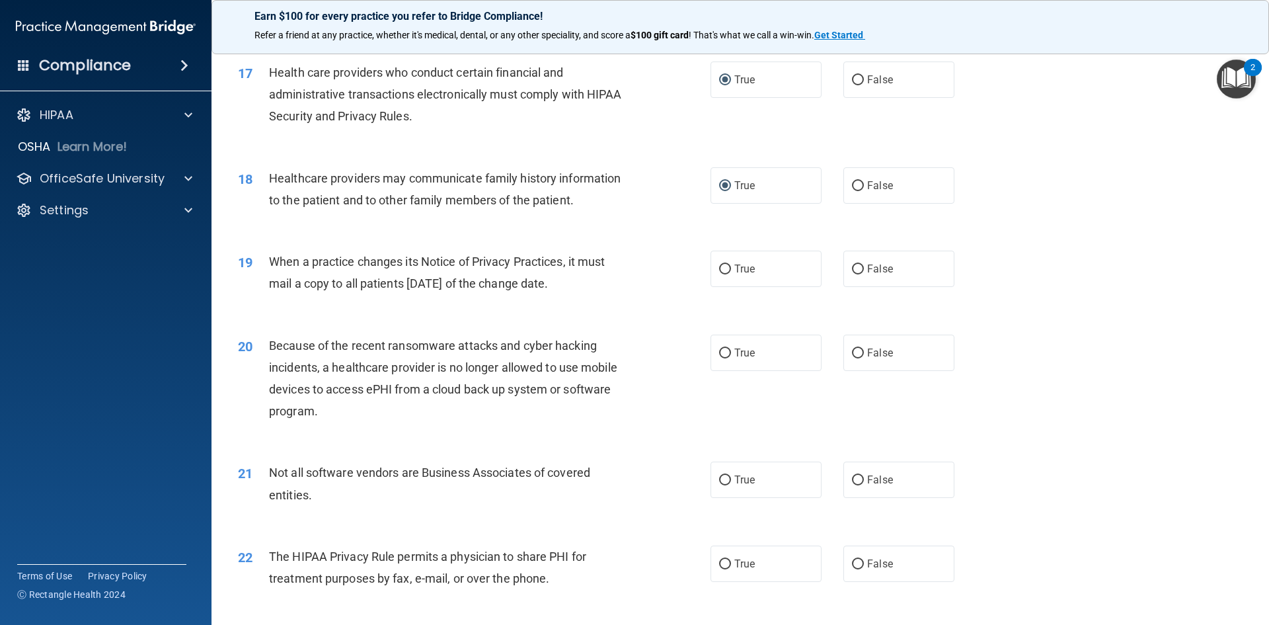
scroll to position [1719, 0]
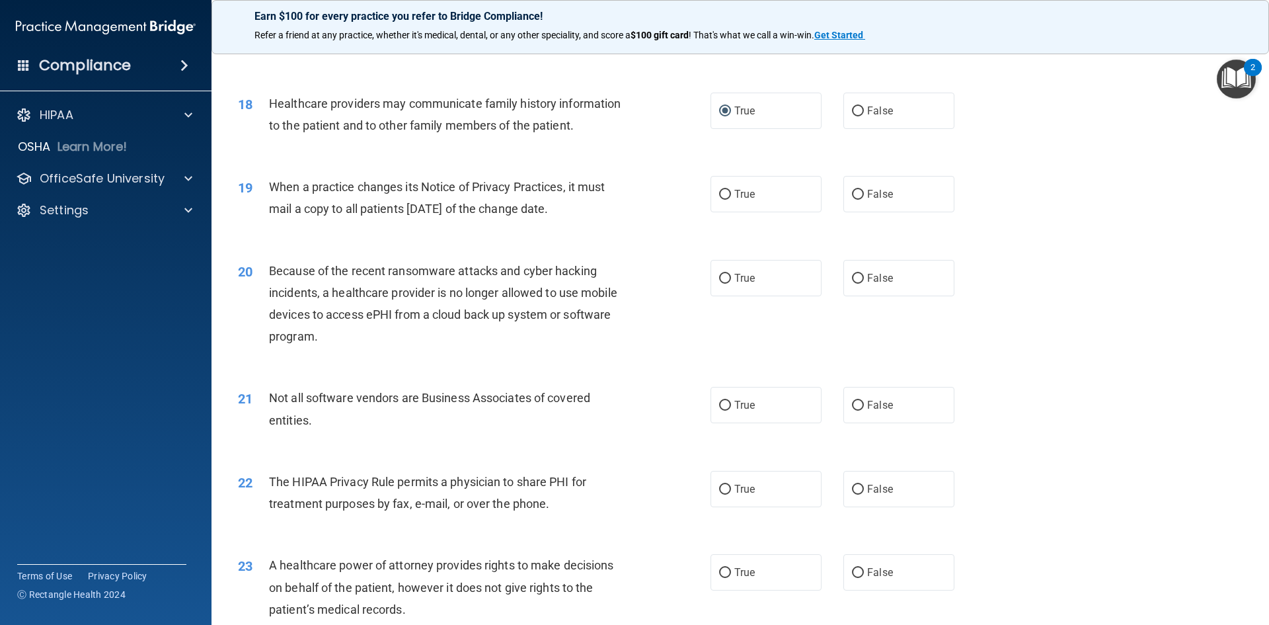
drag, startPoint x: 583, startPoint y: 210, endPoint x: 271, endPoint y: 193, distance: 312.5
click at [270, 193] on div "When a practice changes its Notice of Privacy Practices, it must mail a copy to…" at bounding box center [454, 198] width 370 height 44
click at [855, 195] on input "False" at bounding box center [858, 195] width 12 height 10
radio input "true"
click at [1037, 232] on div "19 When a practice changes its Notice of Privacy Practices, it must mail a copy…" at bounding box center [740, 200] width 1025 height 83
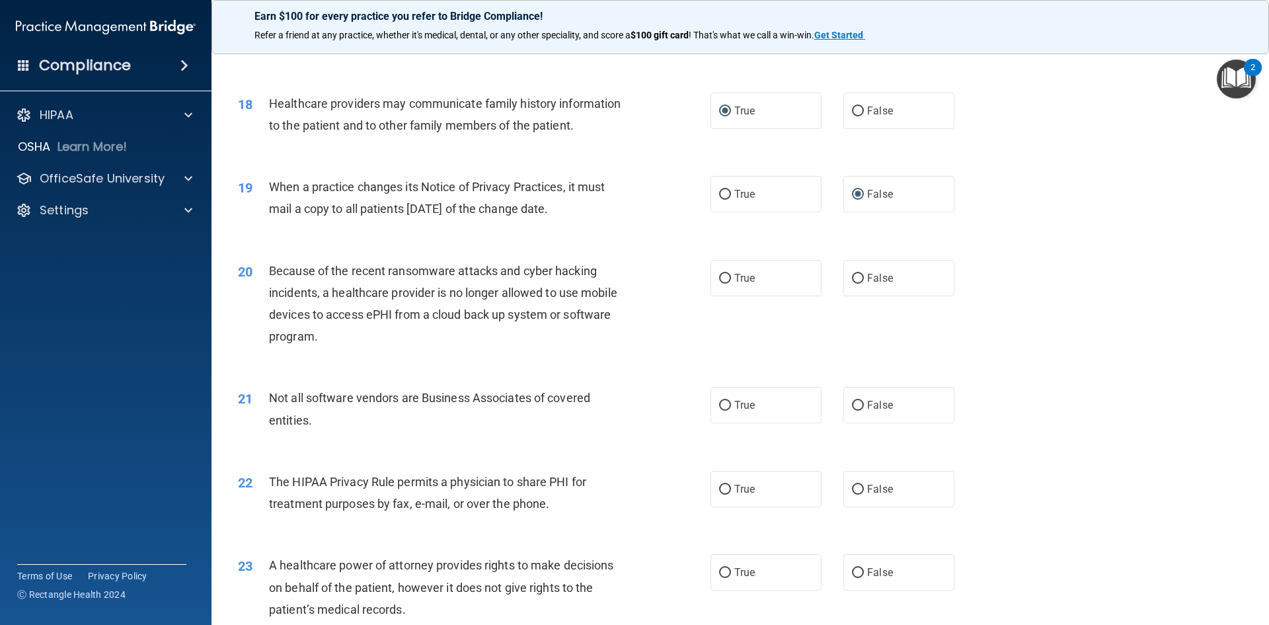
scroll to position [1785, 0]
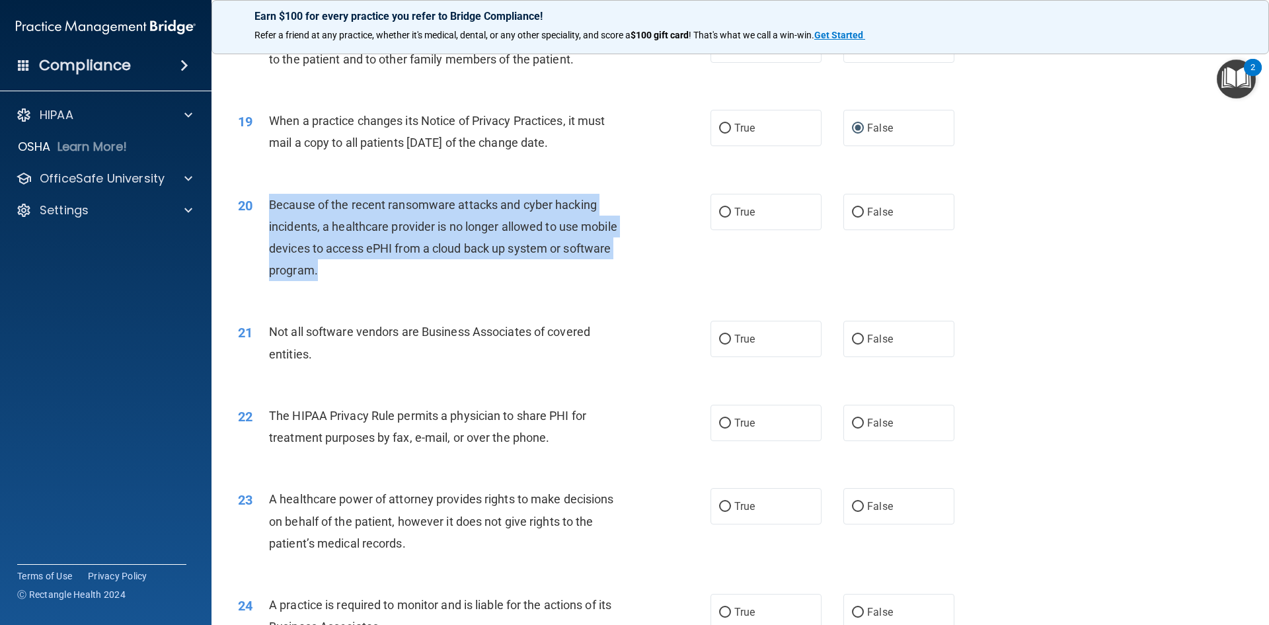
drag, startPoint x: 340, startPoint y: 267, endPoint x: 272, endPoint y: 208, distance: 90.0
click at [272, 208] on div "Because of the recent ransomware attacks and cyber hacking incidents, a healthc…" at bounding box center [454, 238] width 370 height 88
click at [721, 212] on input "True" at bounding box center [725, 213] width 12 height 10
radio input "true"
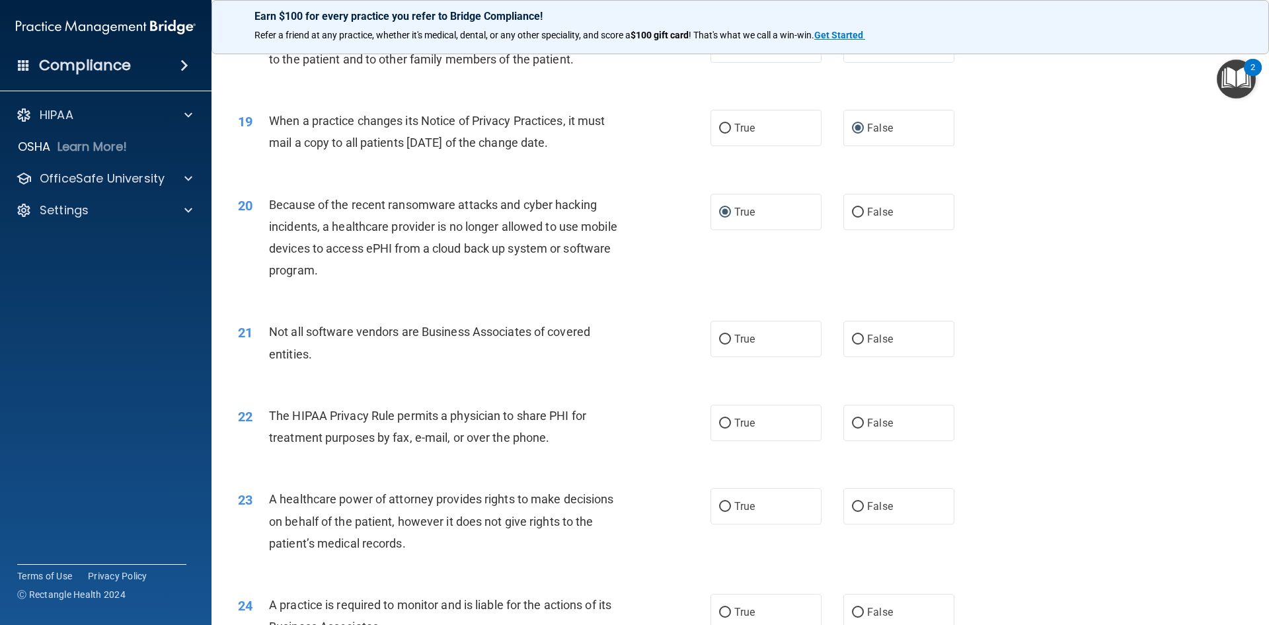
click at [680, 307] on div "21 Not all software vendors are Business Associates of covered entities. True F…" at bounding box center [740, 345] width 1025 height 83
drag, startPoint x: 327, startPoint y: 347, endPoint x: 264, endPoint y: 335, distance: 64.6
click at [264, 335] on div "21 Not all software vendors are Business Associates of covered entities." at bounding box center [474, 346] width 512 height 50
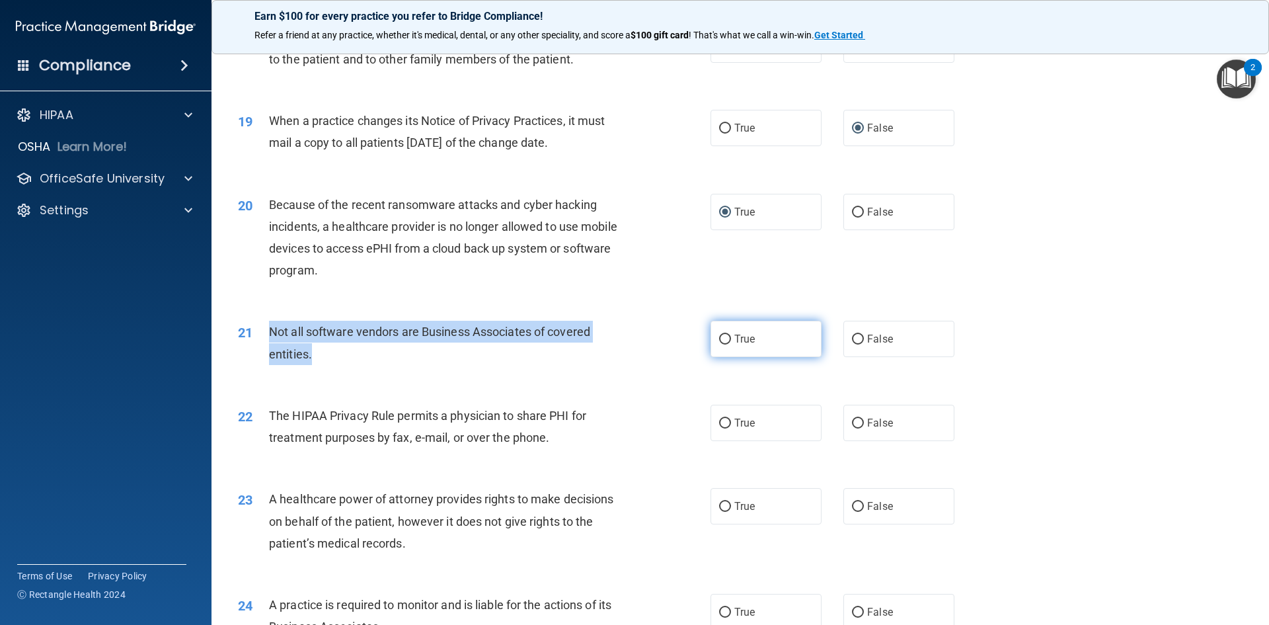
click at [723, 334] on input "True" at bounding box center [725, 339] width 12 height 10
radio input "true"
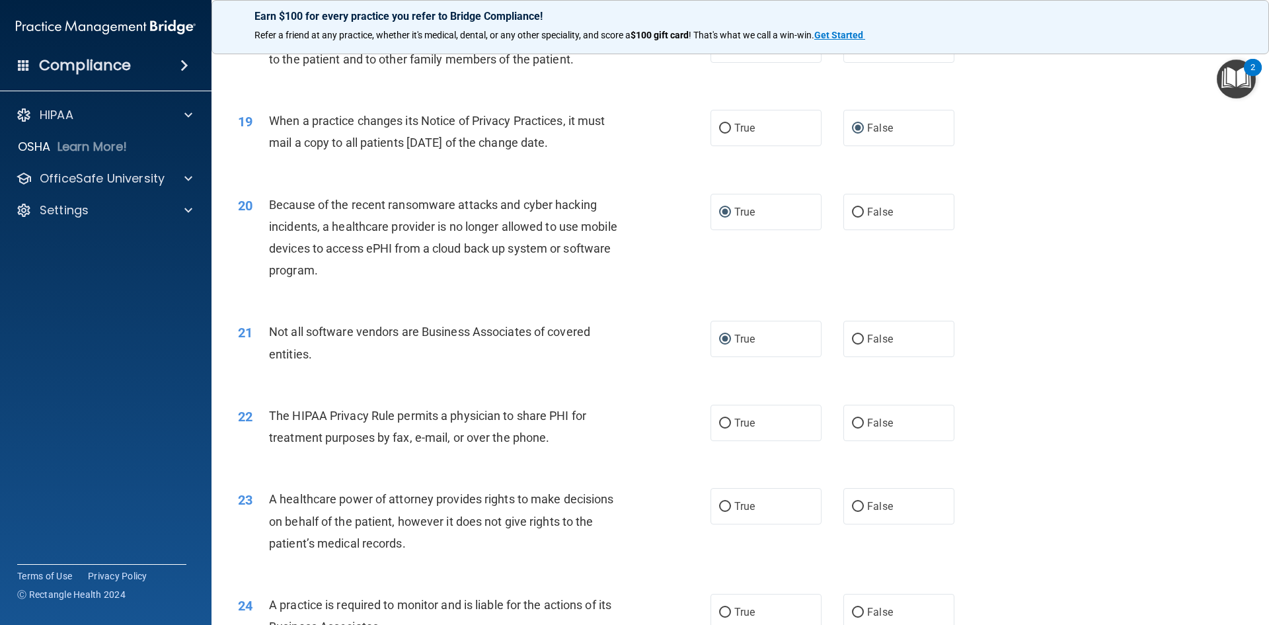
click at [1060, 359] on div "21 Not all software vendors are Business Associates of covered entities. True F…" at bounding box center [740, 345] width 1025 height 83
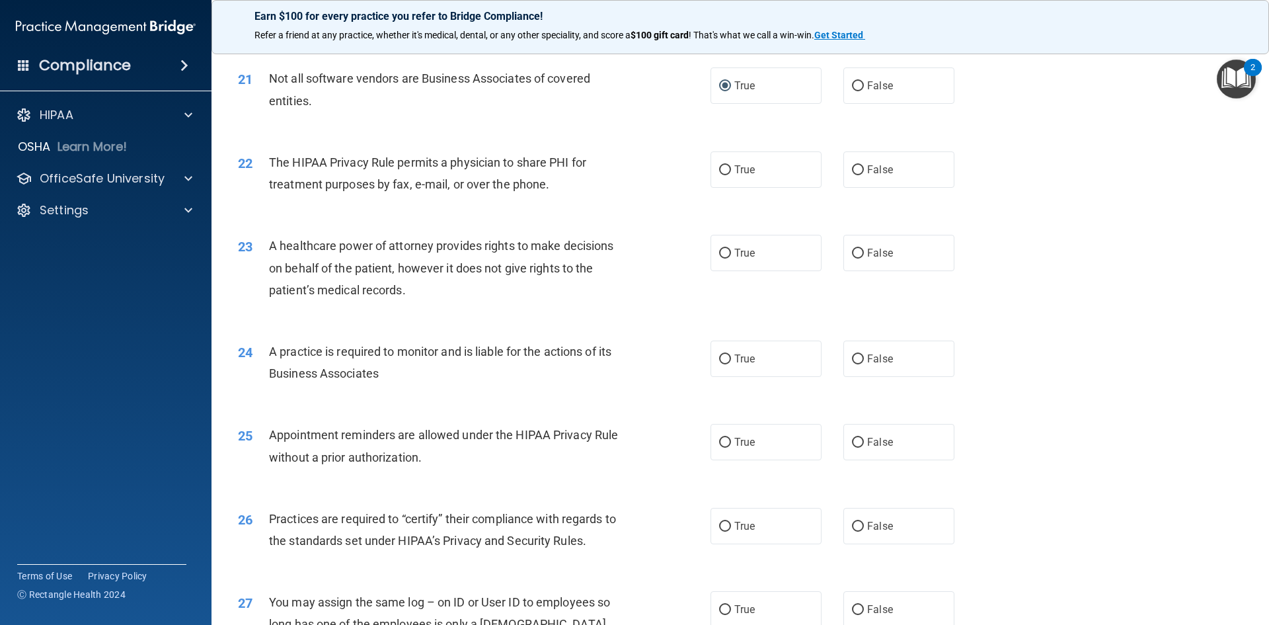
scroll to position [1983, 0]
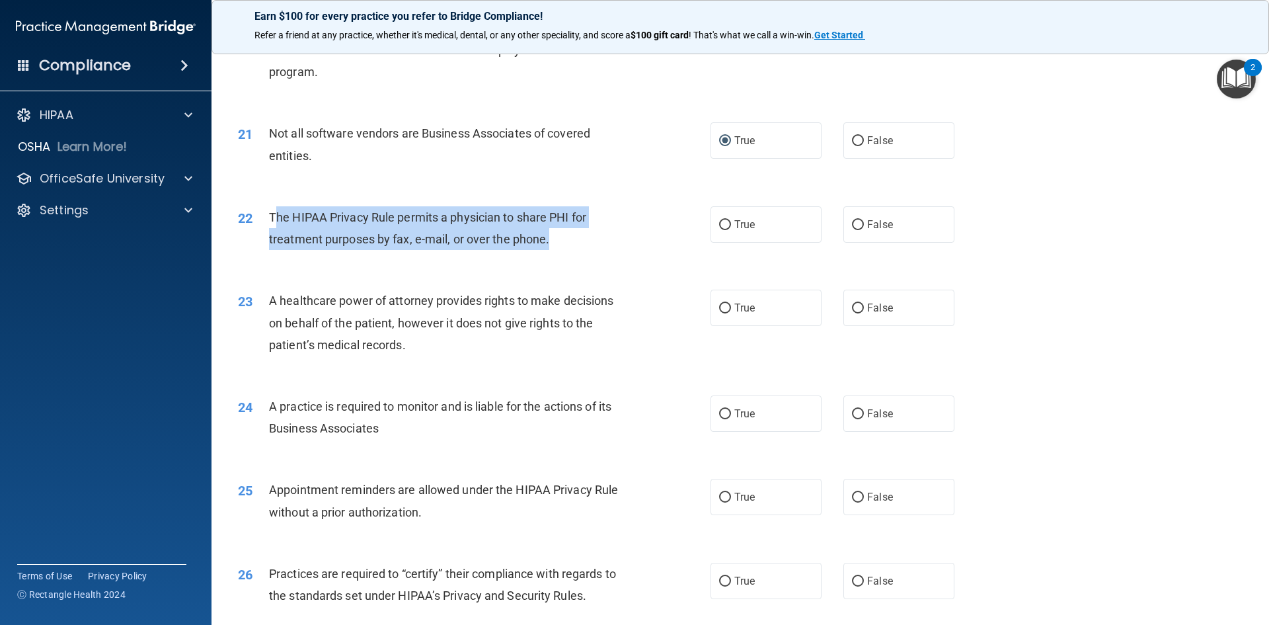
drag, startPoint x: 567, startPoint y: 233, endPoint x: 276, endPoint y: 218, distance: 290.6
click at [276, 218] on div "The HIPAA Privacy Rule permits a physician to share PHI for treatment purposes …" at bounding box center [454, 228] width 370 height 44
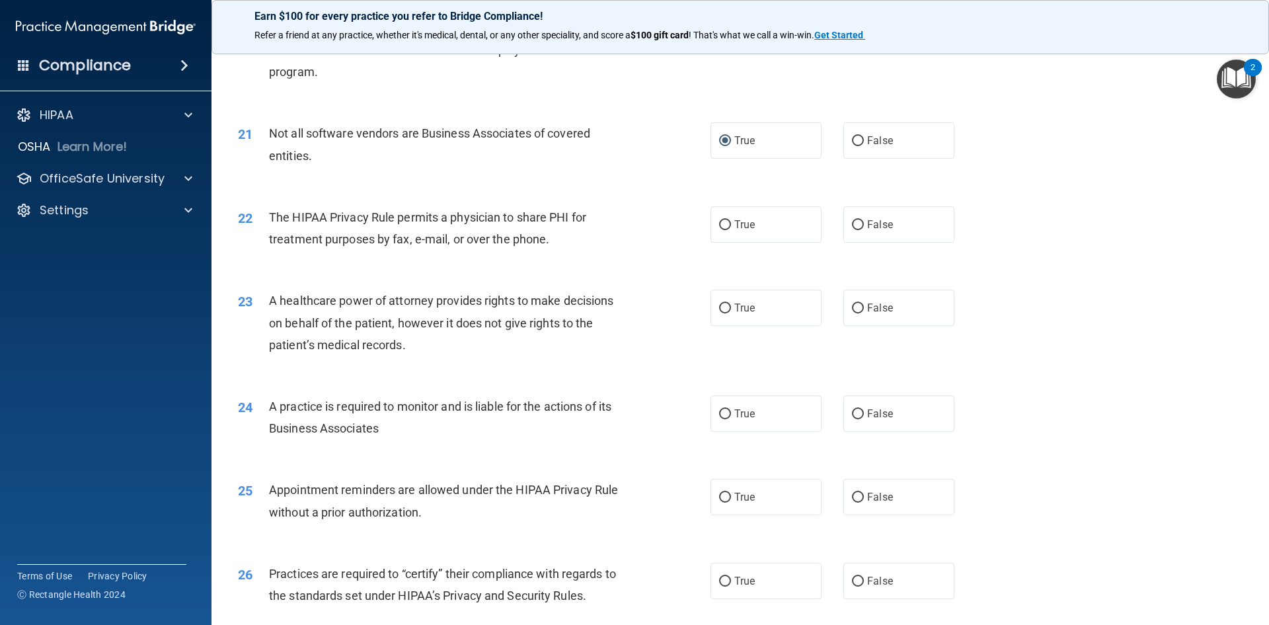
click at [267, 218] on div "22" at bounding box center [248, 218] width 41 height 24
drag, startPoint x: 271, startPoint y: 210, endPoint x: 245, endPoint y: 223, distance: 29.6
click at [234, 228] on div "22 The HIPAA Privacy Rule permits a physician to share PHI for treatment purpos…" at bounding box center [474, 231] width 512 height 50
drag, startPoint x: 309, startPoint y: 276, endPoint x: 296, endPoint y: 272, distance: 13.0
click at [308, 275] on div "23 A healthcare power of attorney provides rights to make decisions on behalf o…" at bounding box center [740, 326] width 1025 height 106
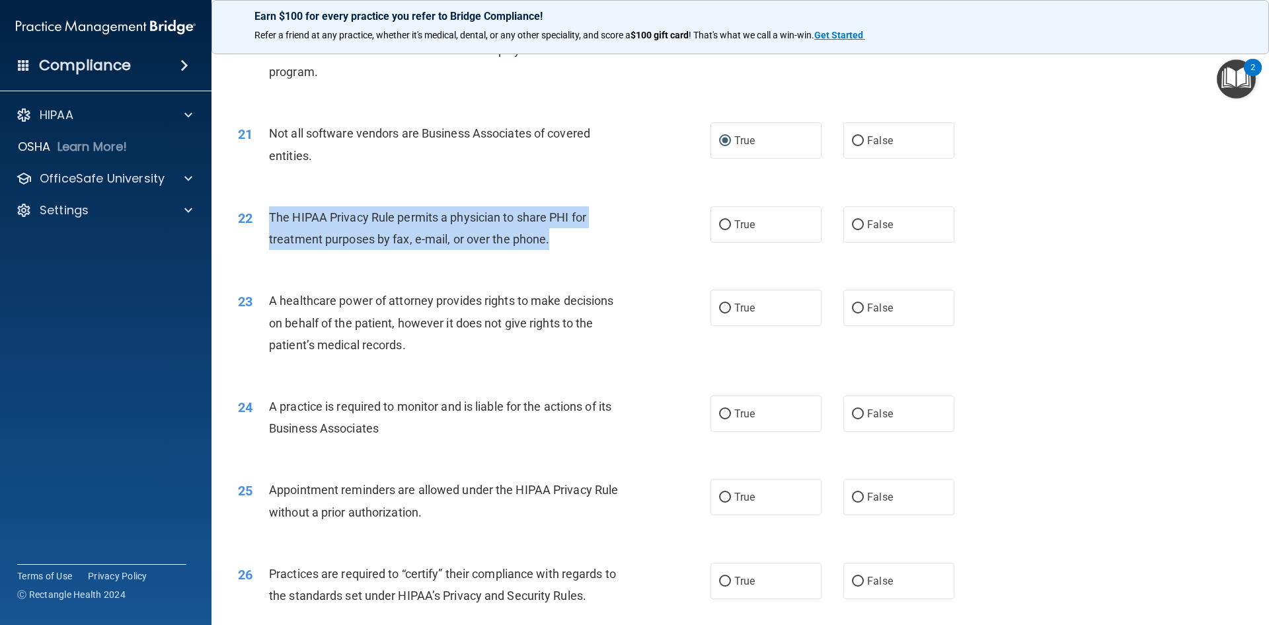
drag, startPoint x: 268, startPoint y: 214, endPoint x: 546, endPoint y: 244, distance: 279.3
click at [551, 246] on div "22 The HIPAA Privacy Rule permits a physician to share PHI for treatment purpos…" at bounding box center [474, 231] width 512 height 50
click at [721, 222] on input "True" at bounding box center [725, 225] width 12 height 10
radio input "true"
click at [672, 249] on div "22 The HIPAA Privacy Rule permits a physician to share PHI for treatment purpos…" at bounding box center [474, 231] width 512 height 50
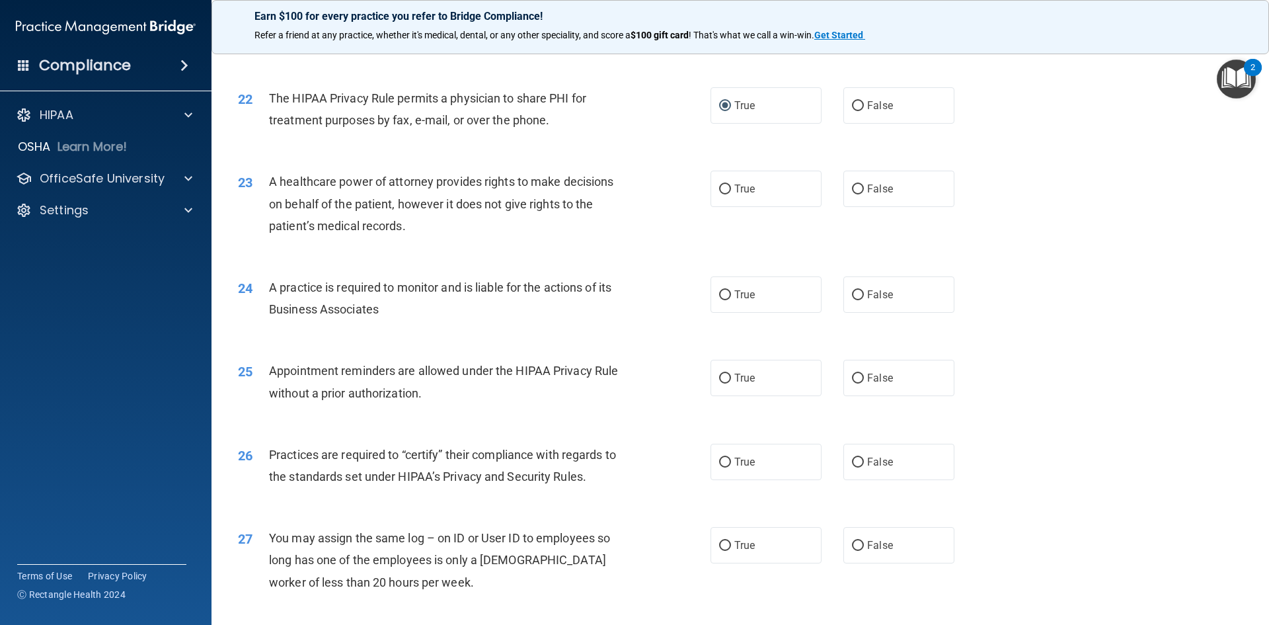
scroll to position [2115, 0]
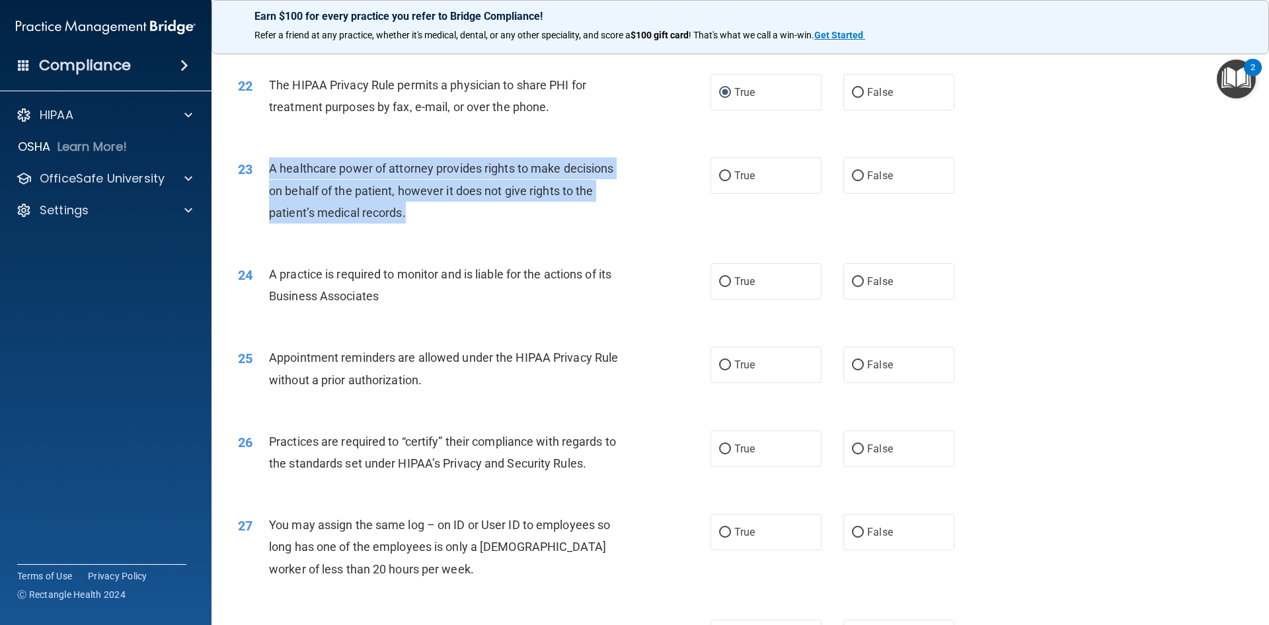
drag, startPoint x: 424, startPoint y: 219, endPoint x: 261, endPoint y: 175, distance: 168.5
click at [261, 175] on div "23 A healthcare power of attorney provides rights to make decisions on behalf o…" at bounding box center [474, 193] width 512 height 73
click at [852, 172] on input "False" at bounding box center [858, 176] width 12 height 10
radio input "true"
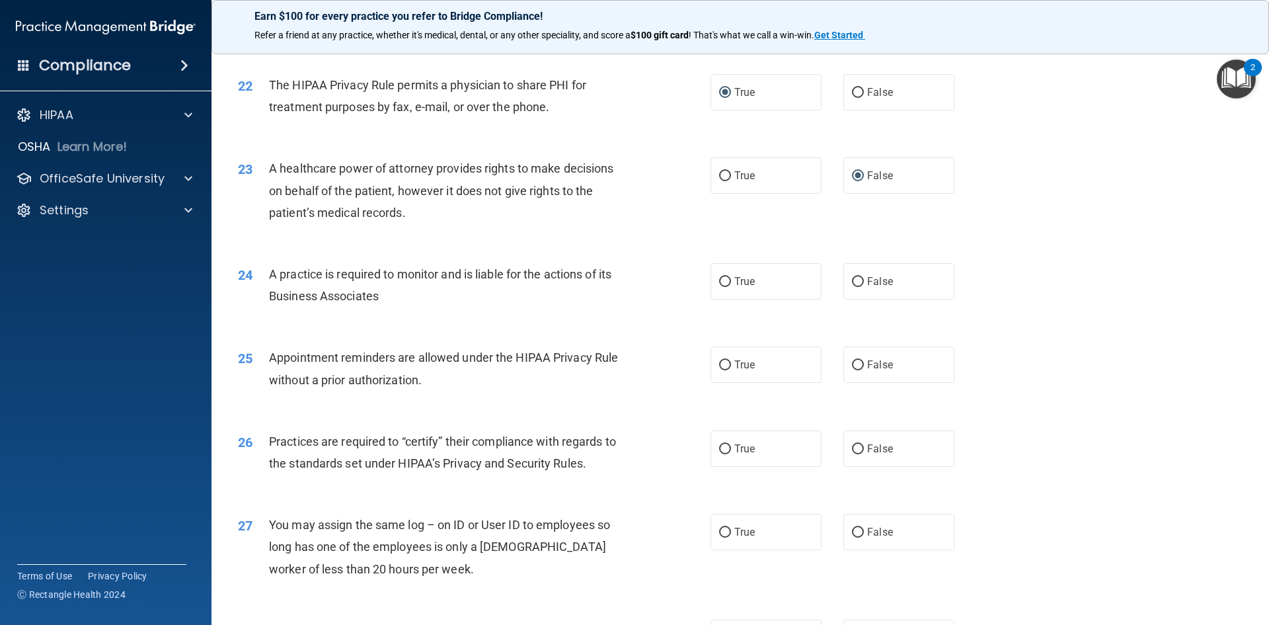
drag, startPoint x: 680, startPoint y: 245, endPoint x: 689, endPoint y: 252, distance: 11.4
click at [681, 245] on div "23 A healthcare power of attorney provides rights to make decisions on behalf o…" at bounding box center [740, 194] width 1025 height 106
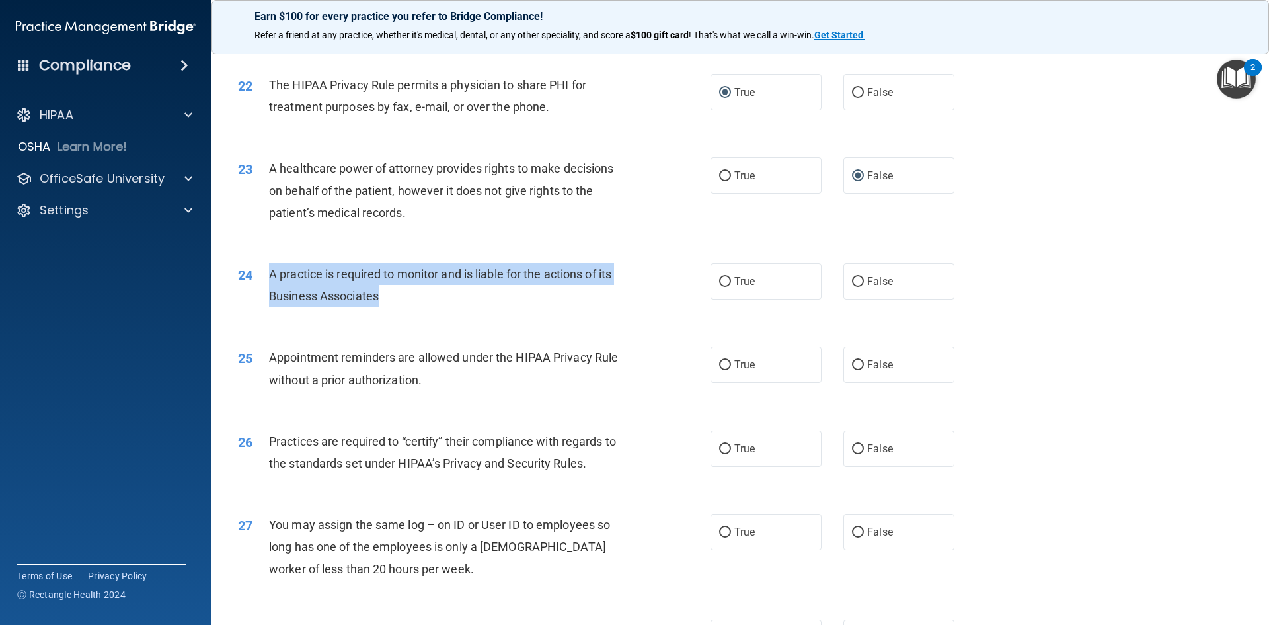
drag, startPoint x: 393, startPoint y: 297, endPoint x: 266, endPoint y: 278, distance: 128.9
click at [266, 278] on div "24 A practice is required to monitor and is liable for the actions of its Busin…" at bounding box center [474, 288] width 512 height 50
click at [723, 277] on input "True" at bounding box center [725, 282] width 12 height 10
radio input "true"
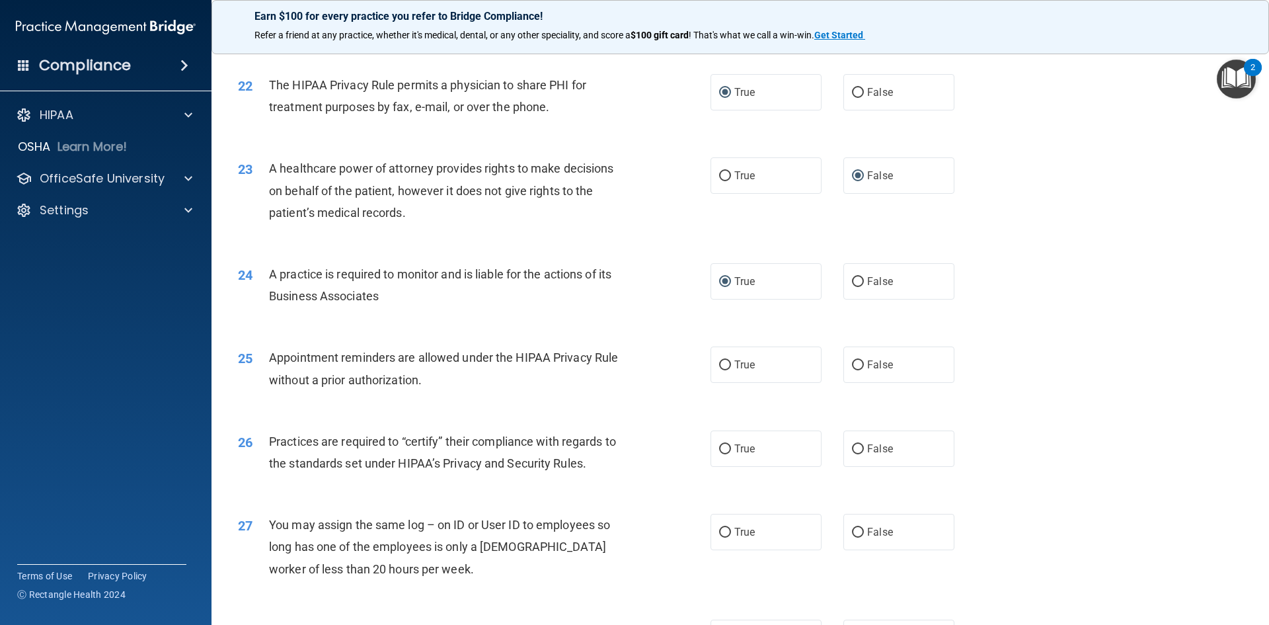
click at [660, 315] on div "24 A practice is required to monitor and is liable for the actions of its Busin…" at bounding box center [740, 288] width 1025 height 83
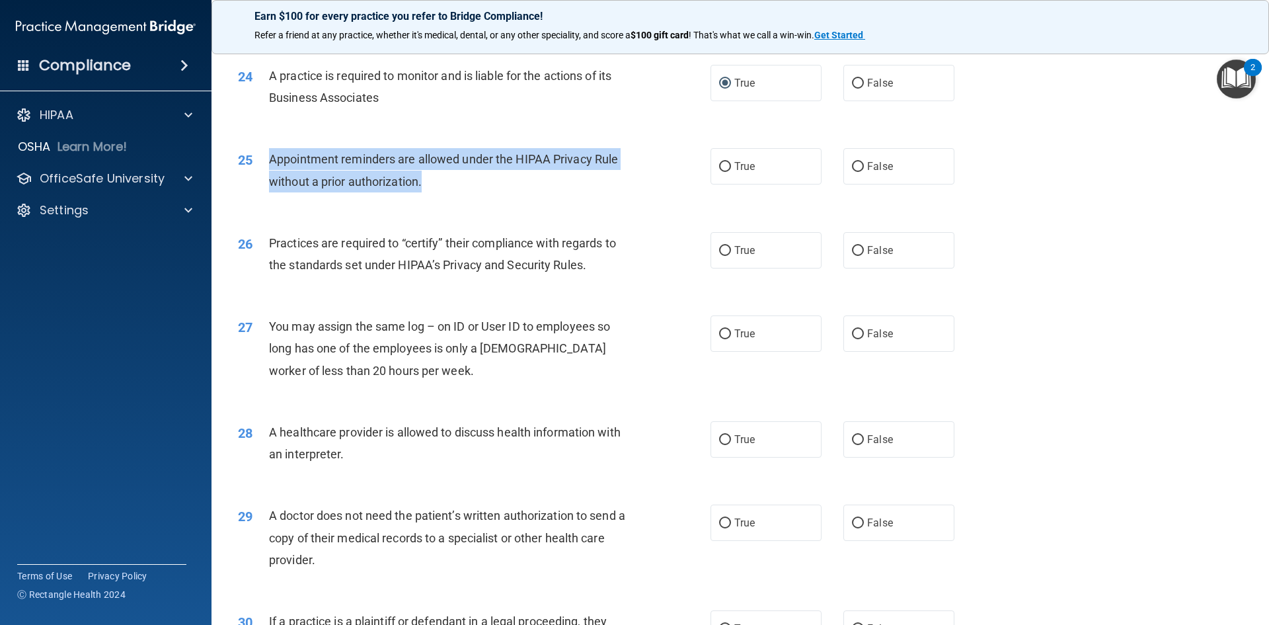
drag, startPoint x: 430, startPoint y: 176, endPoint x: 265, endPoint y: 167, distance: 165.5
click at [265, 167] on div "25 Appointment reminders are allowed under the HIPAA Privacy Rule without a pri…" at bounding box center [474, 173] width 512 height 50
click at [723, 164] on input "True" at bounding box center [725, 167] width 12 height 10
radio input "true"
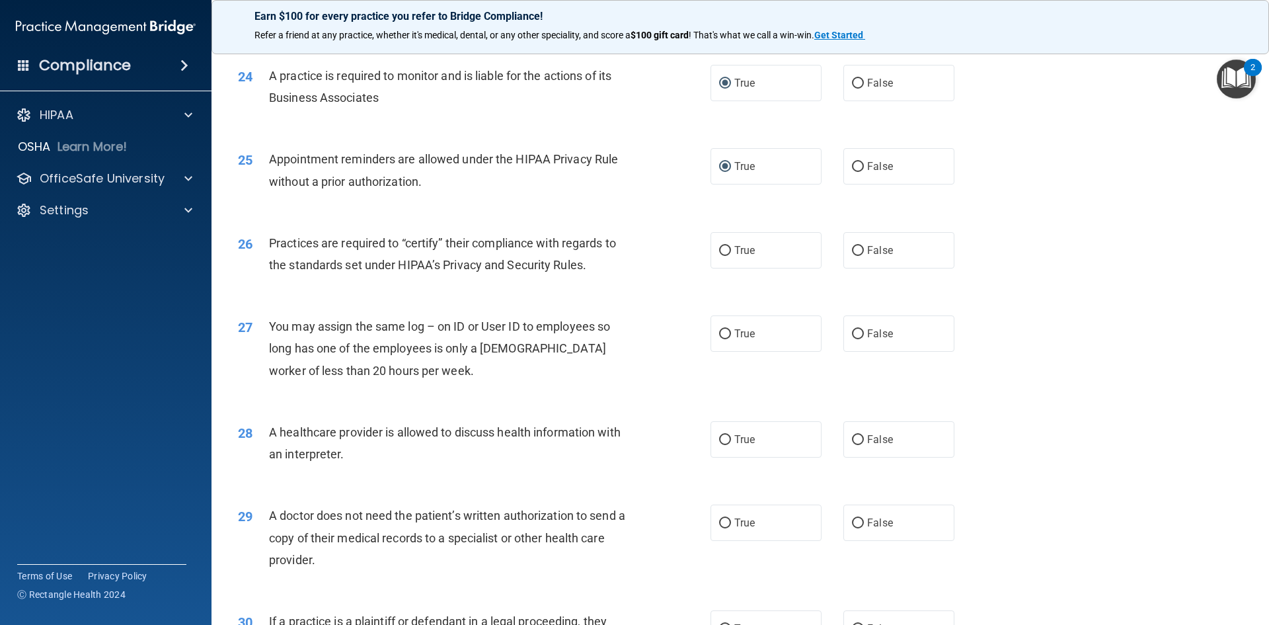
click at [661, 295] on div "26 Practices are required to “certify” their compliance with regards to the sta…" at bounding box center [740, 257] width 1025 height 83
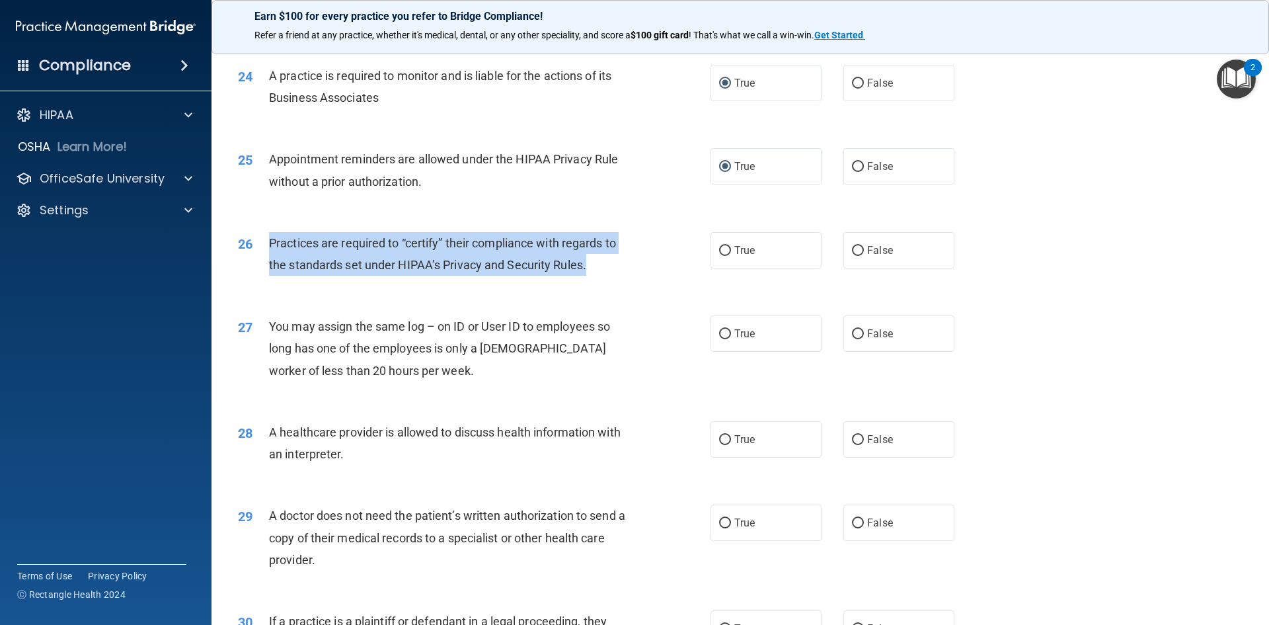
drag, startPoint x: 553, startPoint y: 264, endPoint x: 271, endPoint y: 251, distance: 281.9
click at [271, 251] on div "Practices are required to “certify” their compliance with regards to the standa…" at bounding box center [454, 254] width 370 height 44
click at [852, 249] on input "False" at bounding box center [858, 251] width 12 height 10
radio input "true"
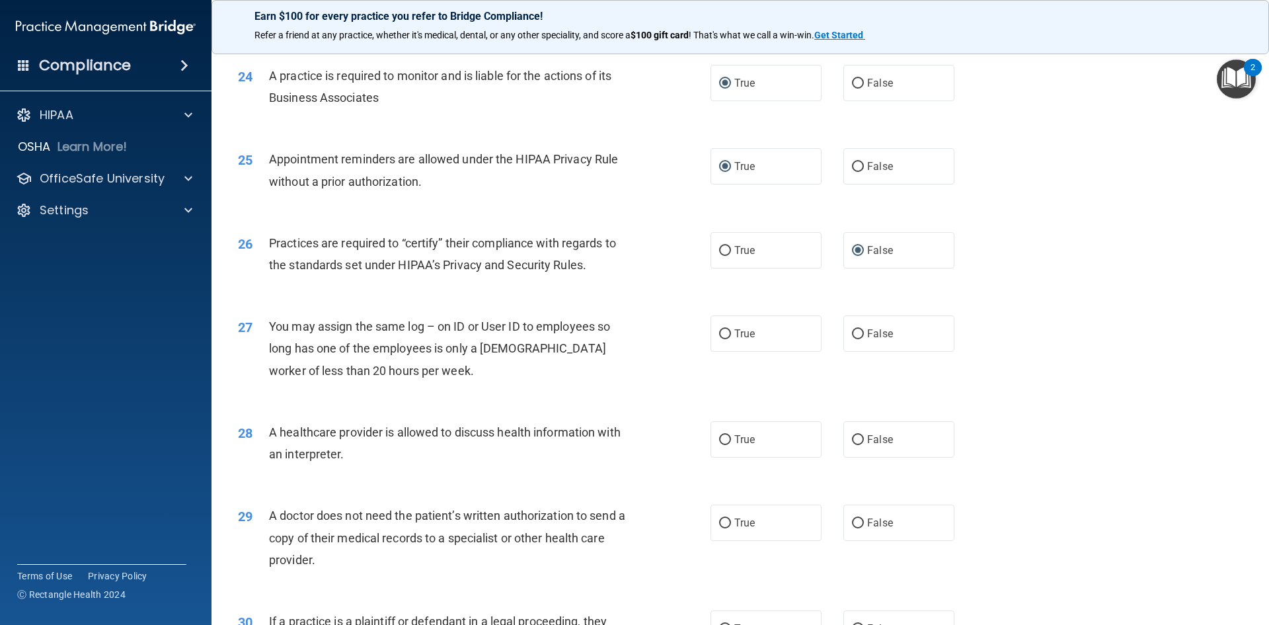
click at [676, 361] on div "27 You may assign the same log – on ID or User ID to employees so long has one …" at bounding box center [474, 351] width 512 height 73
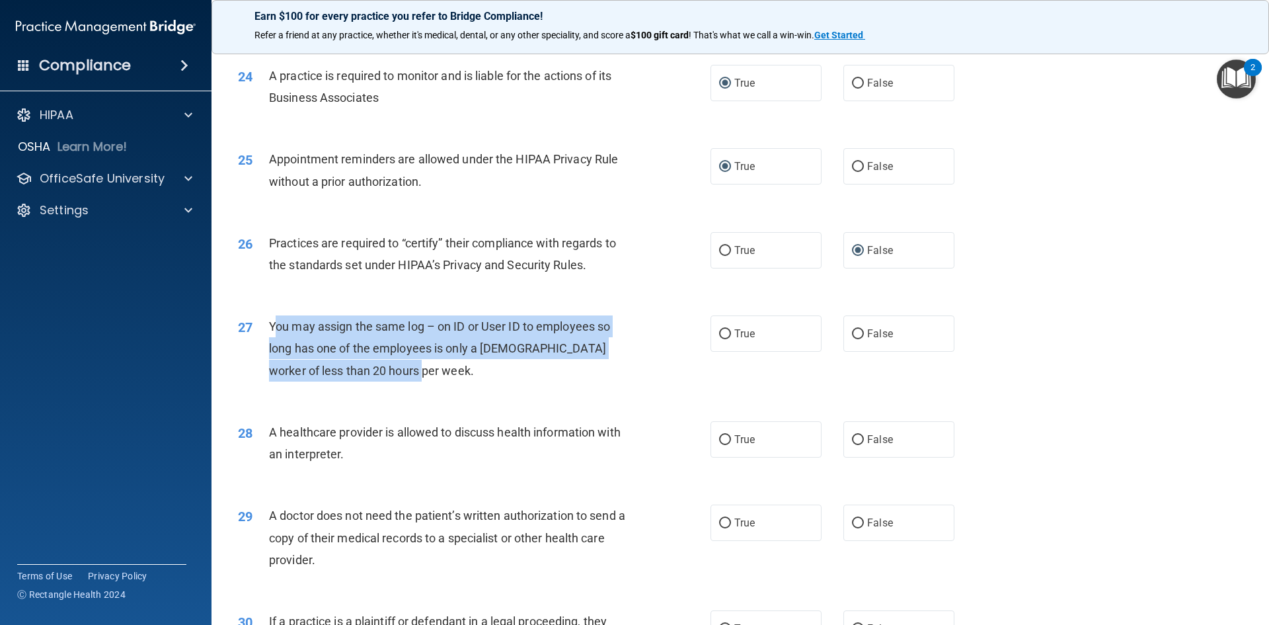
drag, startPoint x: 411, startPoint y: 370, endPoint x: 276, endPoint y: 323, distance: 142.2
click at [274, 324] on div "You may assign the same log – on ID or User ID to employees so long has one of …" at bounding box center [454, 348] width 370 height 66
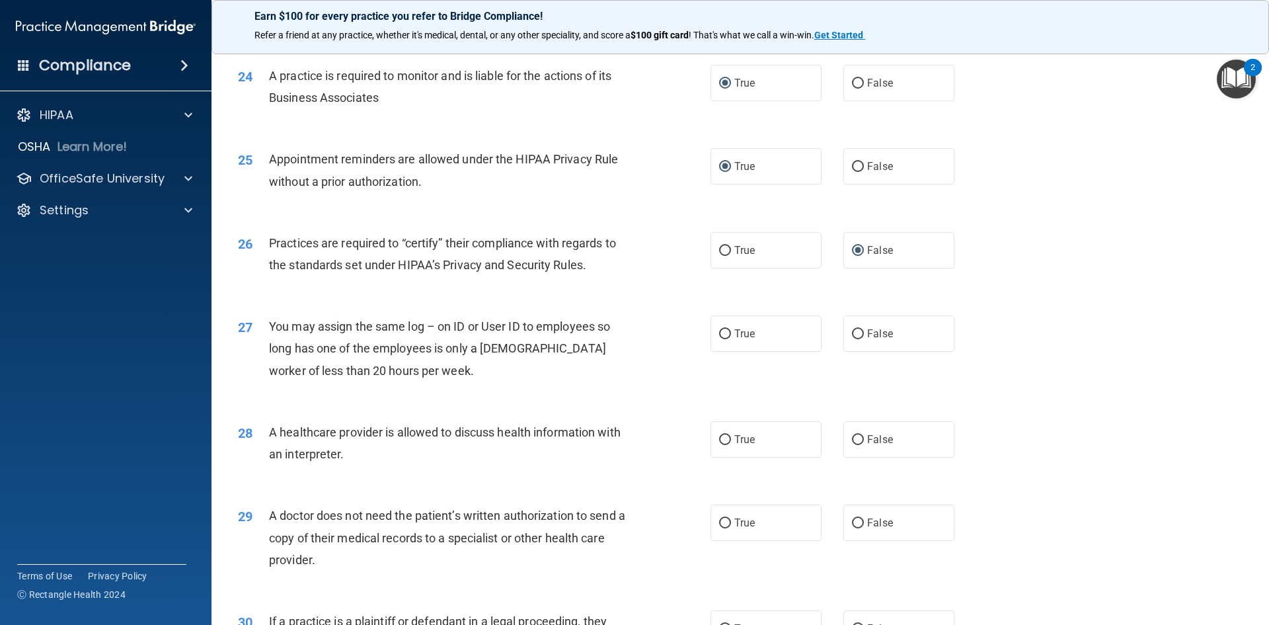
click at [291, 401] on div "27 You may assign the same log – on ID or User ID to employees so long has one …" at bounding box center [740, 352] width 1025 height 106
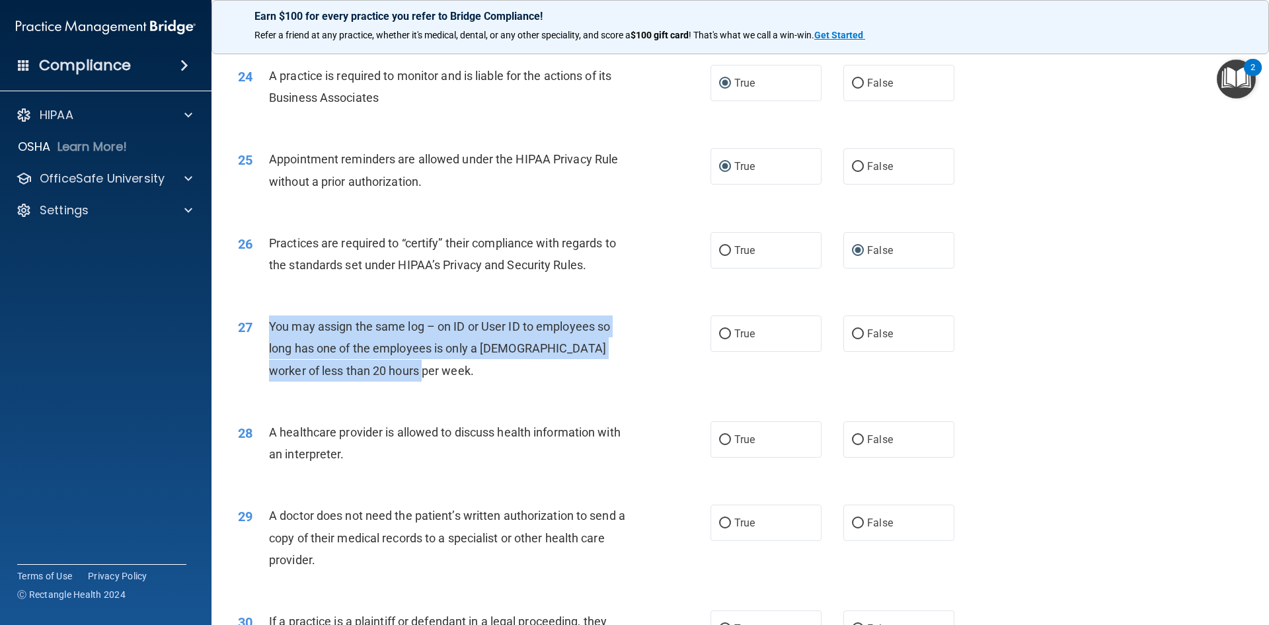
drag, startPoint x: 373, startPoint y: 376, endPoint x: 262, endPoint y: 333, distance: 118.5
click at [262, 333] on div "27 You may assign the same log – on ID or User ID to employees so long has one …" at bounding box center [474, 351] width 512 height 73
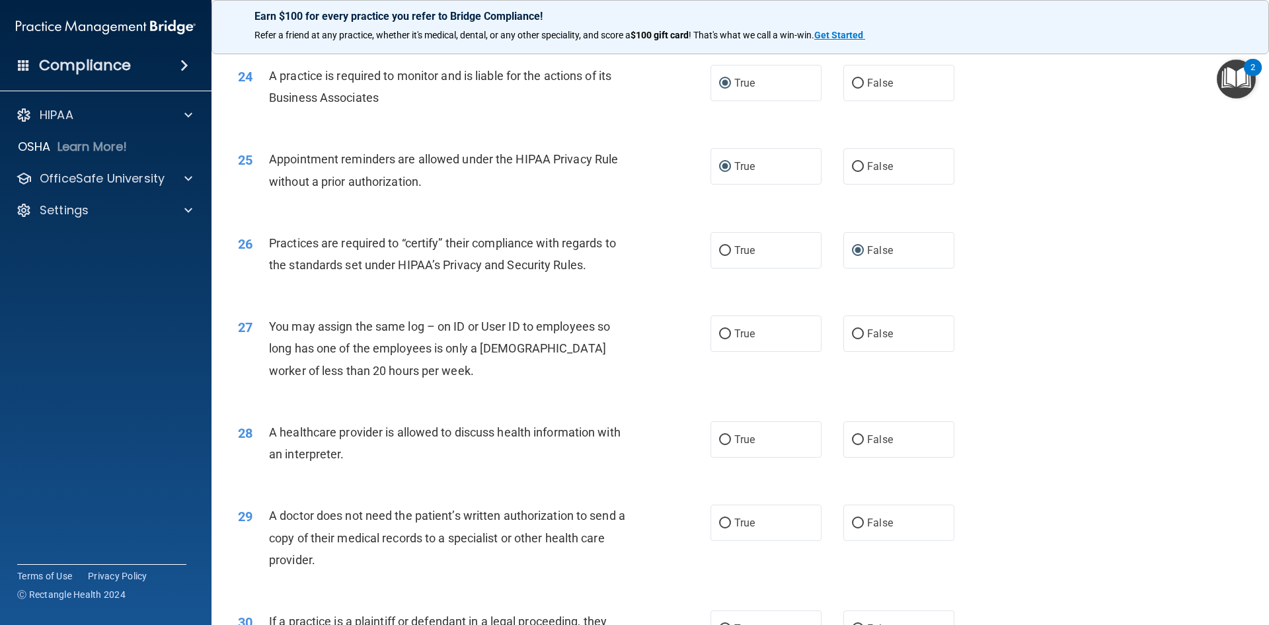
click at [681, 299] on div "27 You may assign the same log – on ID or User ID to employees so long has one …" at bounding box center [740, 352] width 1025 height 106
click at [853, 331] on input "False" at bounding box center [858, 334] width 12 height 10
radio input "true"
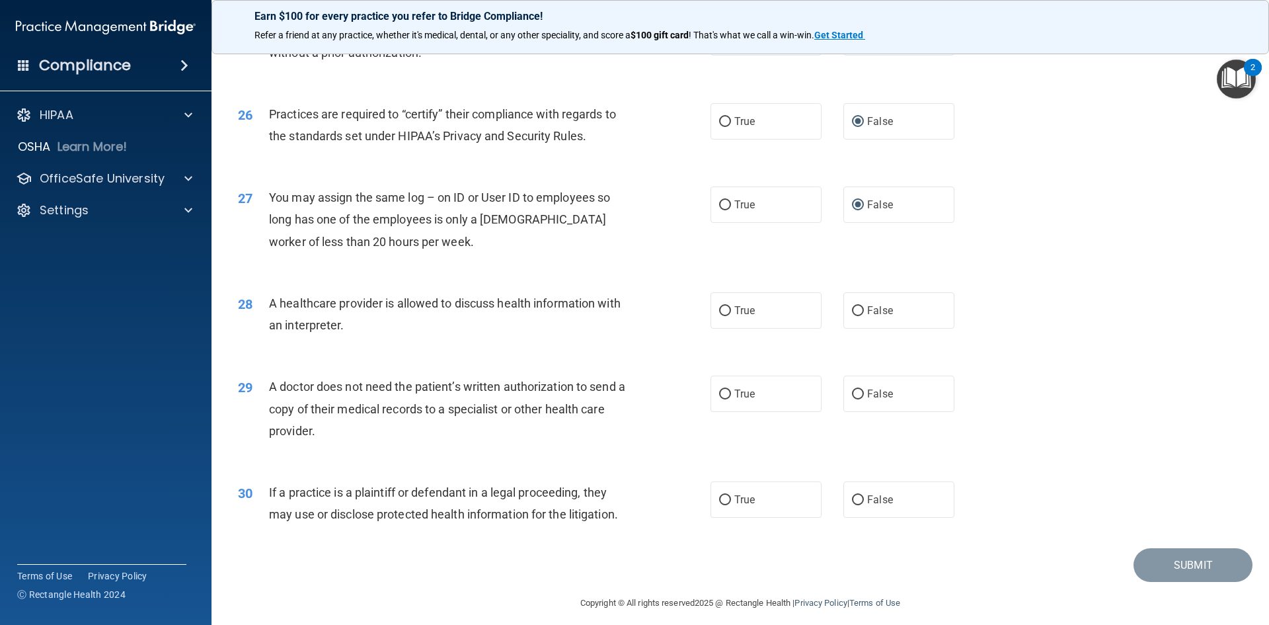
scroll to position [2452, 0]
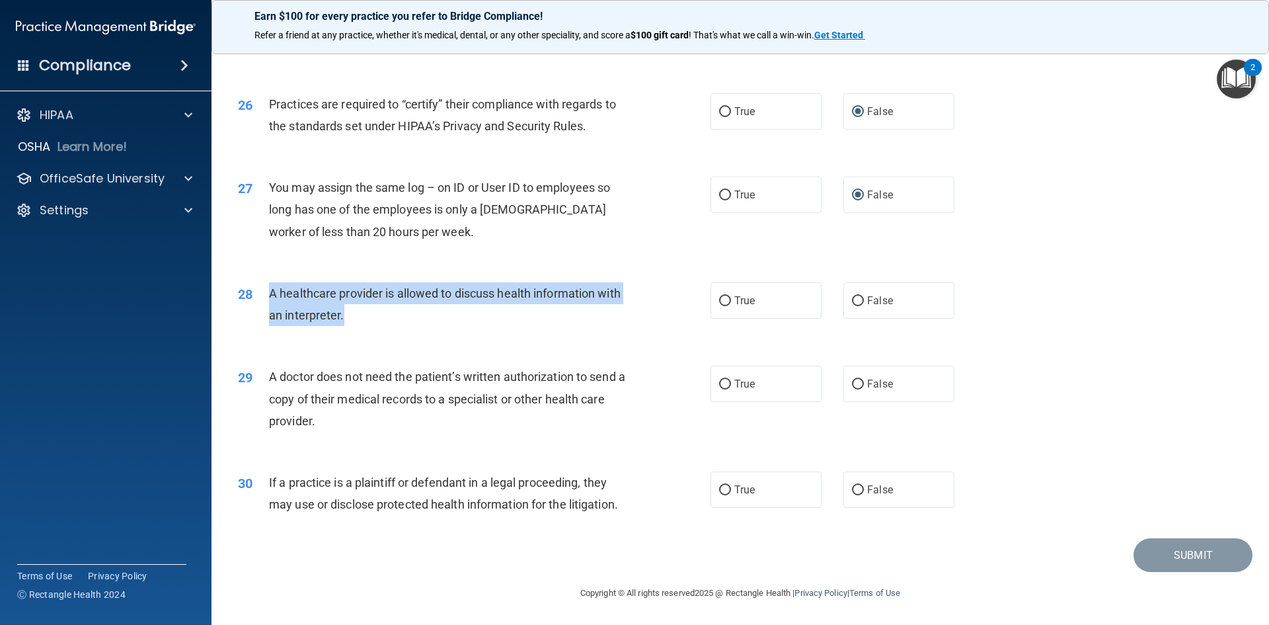
drag, startPoint x: 374, startPoint y: 318, endPoint x: 268, endPoint y: 299, distance: 107.4
click at [269, 299] on div "A healthcare provider is allowed to discuss health information with an interpre…" at bounding box center [454, 304] width 370 height 44
click at [719, 300] on input "True" at bounding box center [725, 301] width 12 height 10
radio input "true"
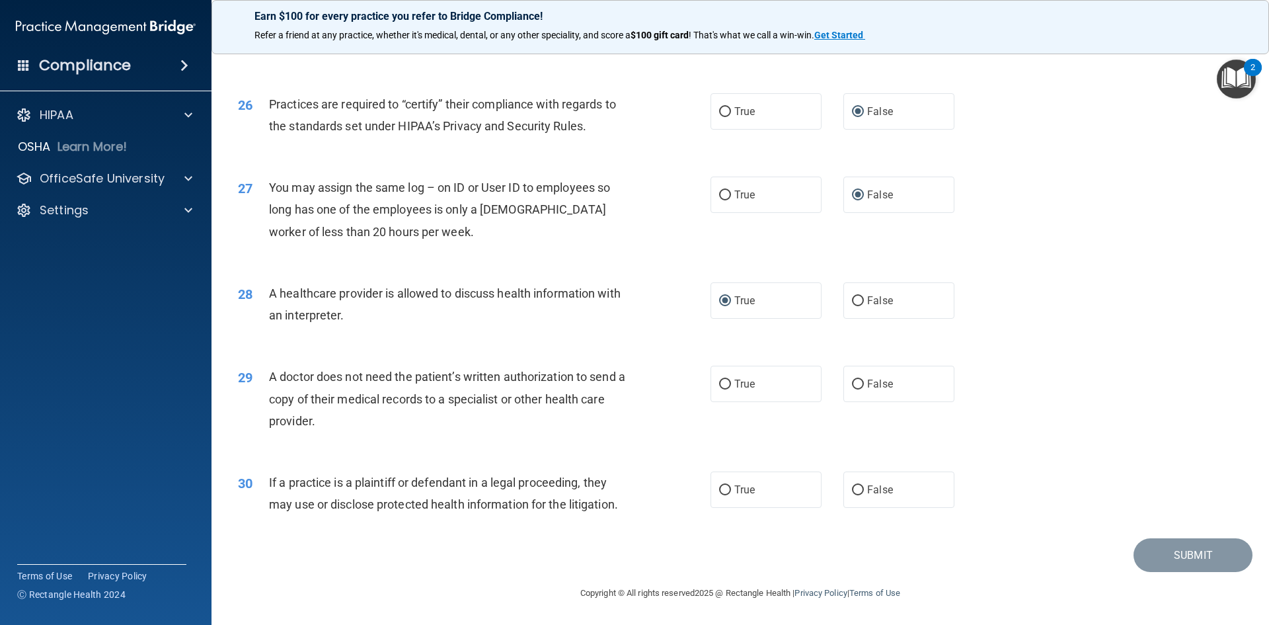
click at [662, 378] on div "29 A doctor does not need the patient’s written authorization to send a copy of…" at bounding box center [474, 402] width 512 height 73
drag, startPoint x: 339, startPoint y: 426, endPoint x: 273, endPoint y: 383, distance: 78.5
click at [273, 383] on div "A doctor does not need the patient’s written authorization to send a copy of th…" at bounding box center [454, 399] width 370 height 66
click at [330, 423] on div "A doctor does not need the patient’s written authorization to send a copy of th…" at bounding box center [454, 399] width 370 height 66
drag, startPoint x: 290, startPoint y: 420, endPoint x: 268, endPoint y: 379, distance: 45.8
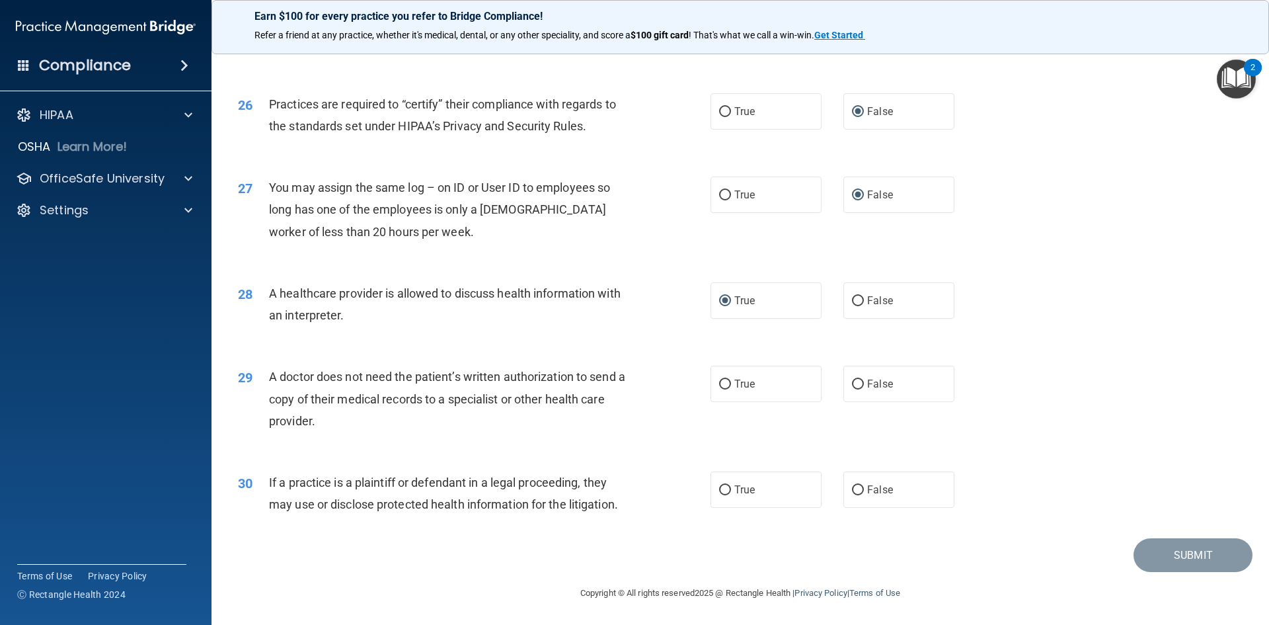
click at [268, 379] on div "29 A doctor does not need the patient’s written authorization to send a copy of…" at bounding box center [474, 402] width 512 height 73
click at [444, 446] on div "29 A doctor does not need the patient’s written authorization to send a copy of…" at bounding box center [740, 402] width 1025 height 106
click at [719, 383] on input "True" at bounding box center [725, 384] width 12 height 10
radio input "true"
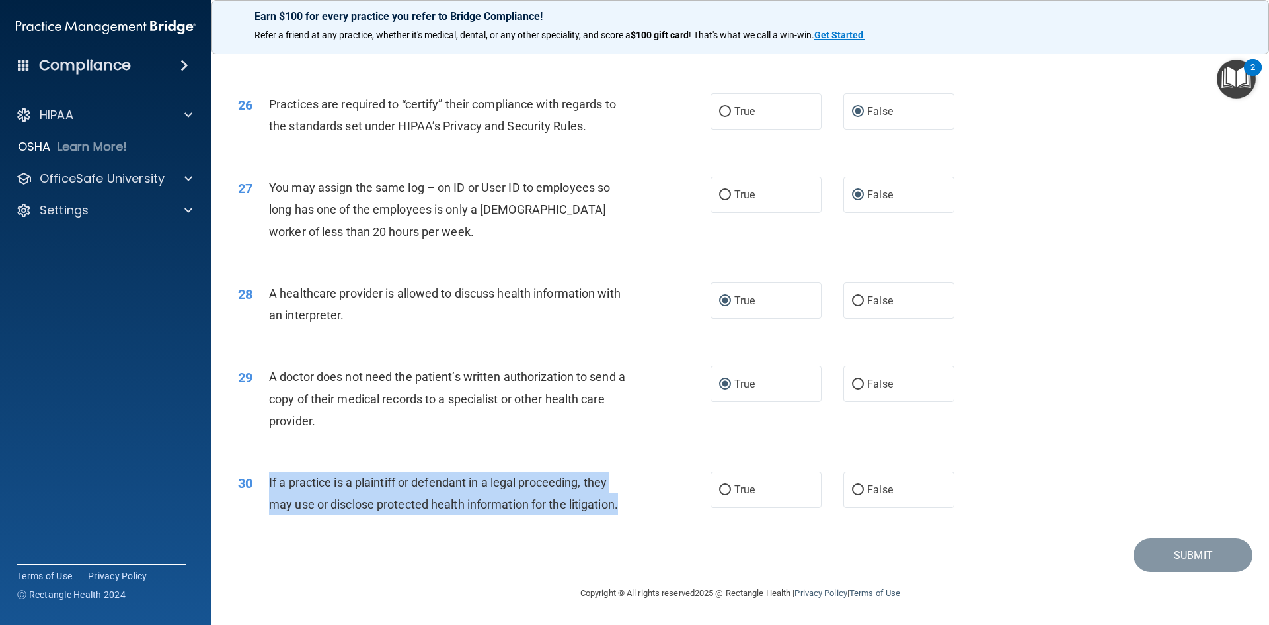
drag, startPoint x: 629, startPoint y: 504, endPoint x: 264, endPoint y: 489, distance: 364.6
click at [264, 489] on div "30 If a practice is a plaintiff or defendant in a legal proceeding, they may us…" at bounding box center [474, 496] width 512 height 50
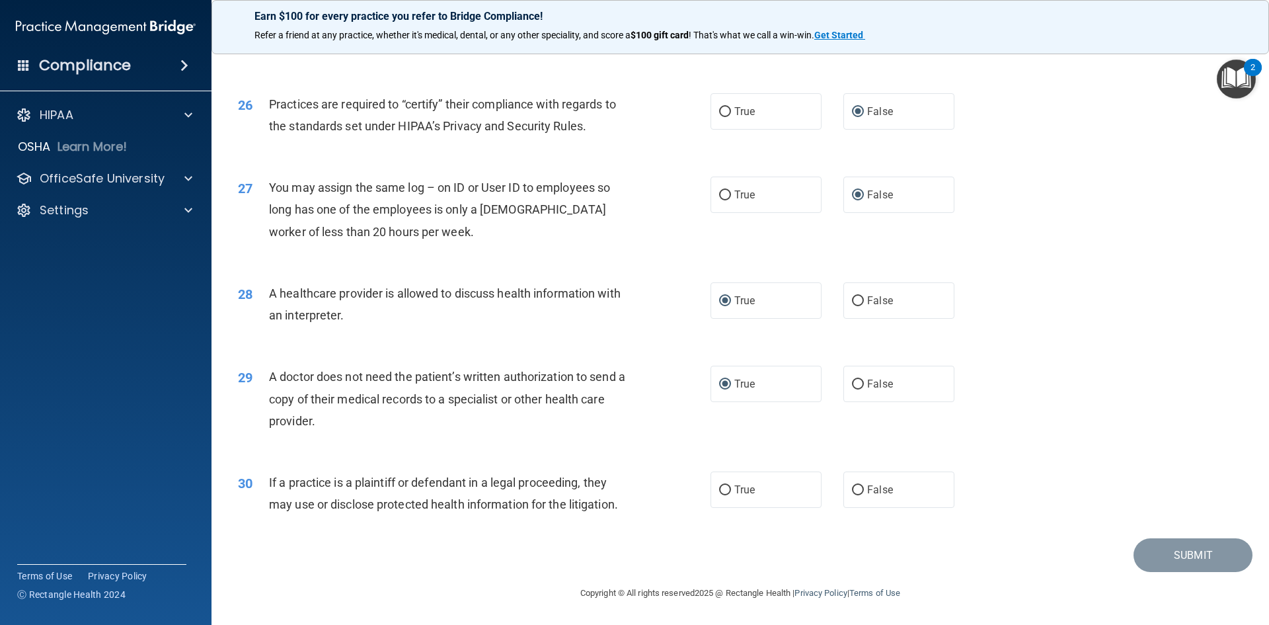
click at [399, 557] on div "Submit" at bounding box center [740, 555] width 1025 height 34
click at [723, 485] on input "True" at bounding box center [725, 490] width 12 height 10
radio input "true"
click at [1187, 557] on button "Submit" at bounding box center [1193, 555] width 119 height 34
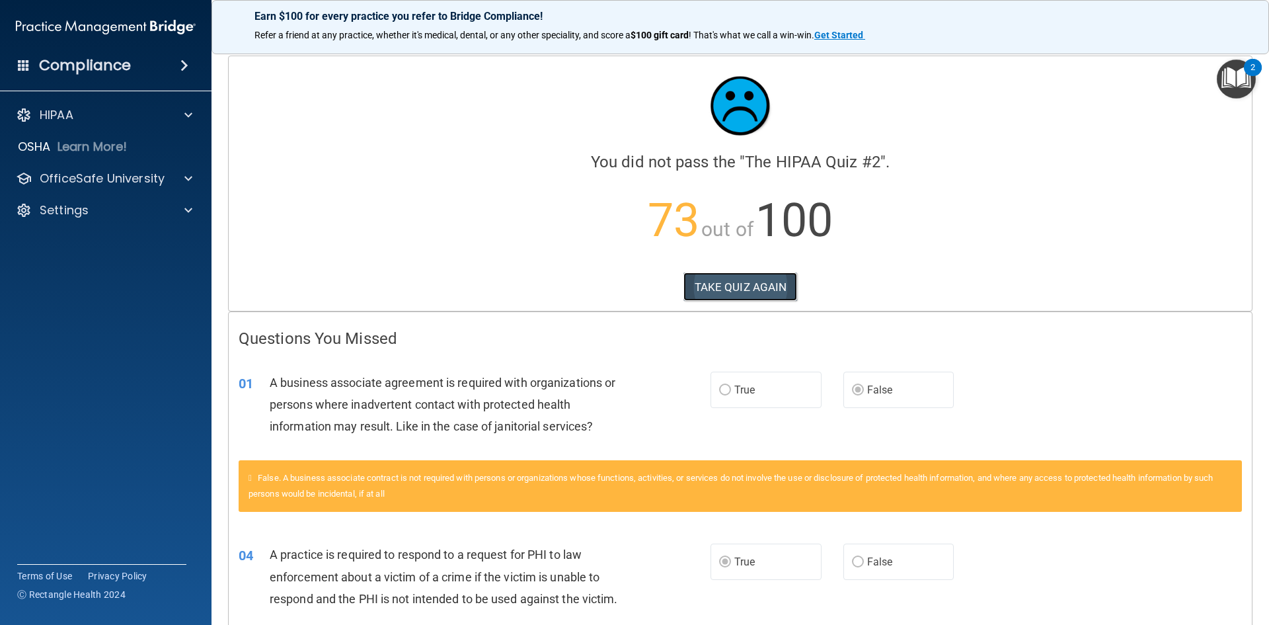
click at [724, 292] on button "TAKE QUIZ AGAIN" at bounding box center [741, 286] width 114 height 29
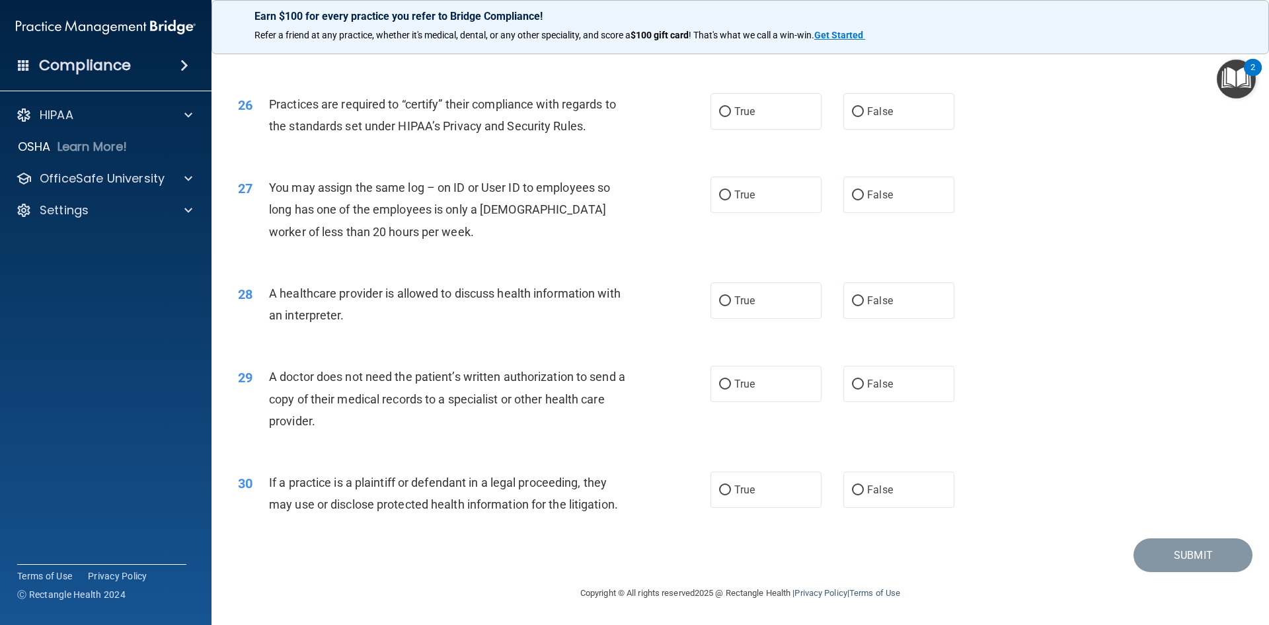
scroll to position [2188, 0]
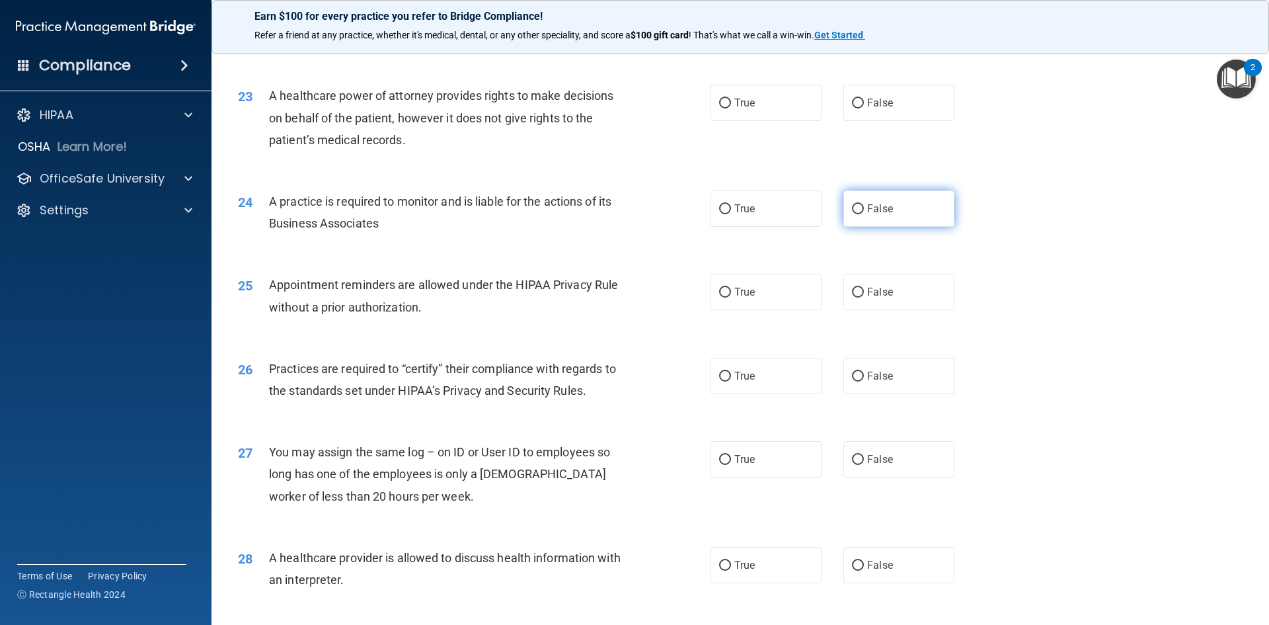
click at [852, 208] on input "False" at bounding box center [858, 209] width 12 height 10
radio input "true"
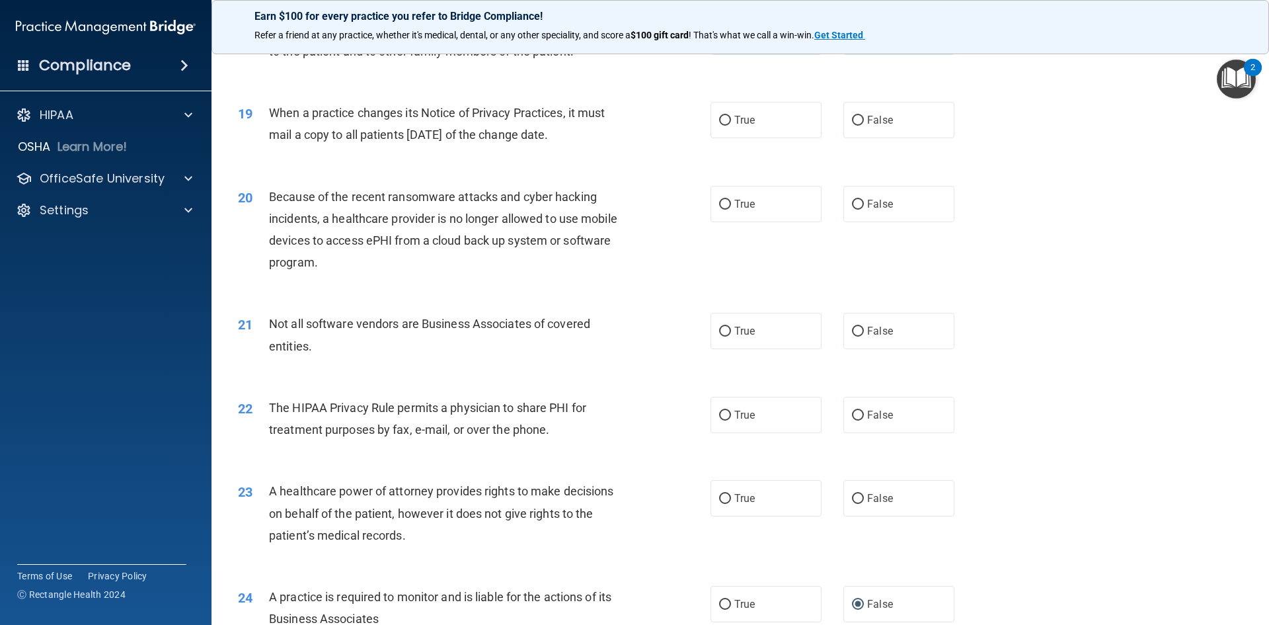
scroll to position [1791, 0]
click at [852, 205] on input "False" at bounding box center [858, 206] width 12 height 10
radio input "true"
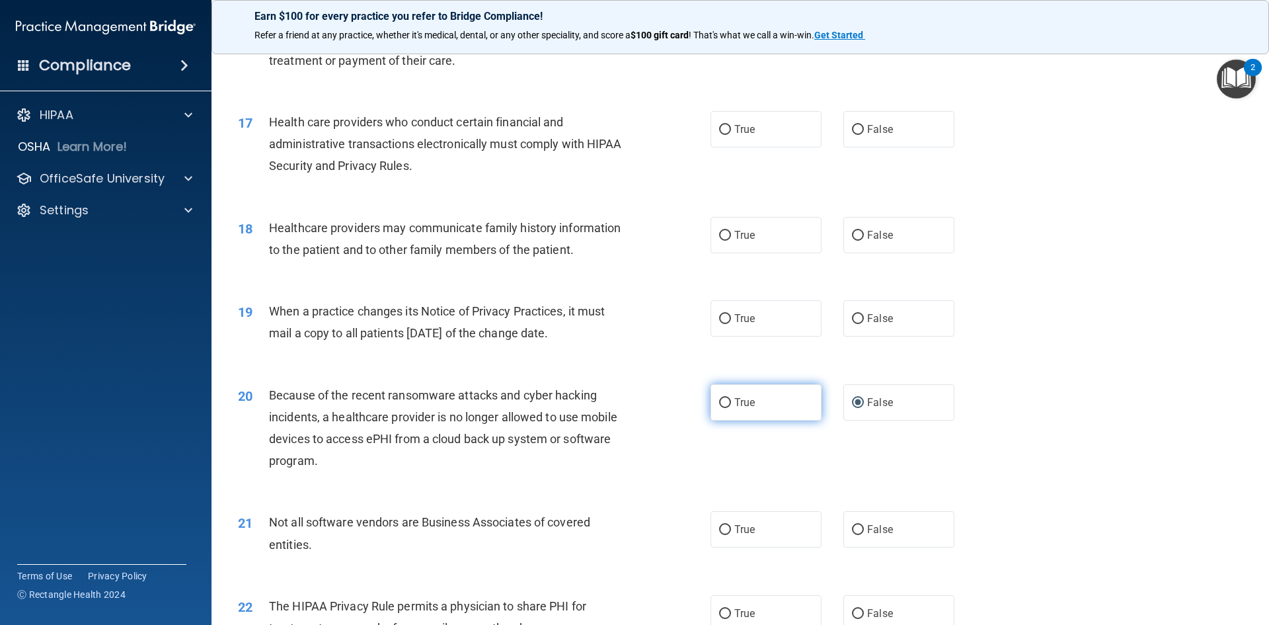
scroll to position [1593, 0]
click at [852, 235] on input "False" at bounding box center [858, 237] width 12 height 10
radio input "true"
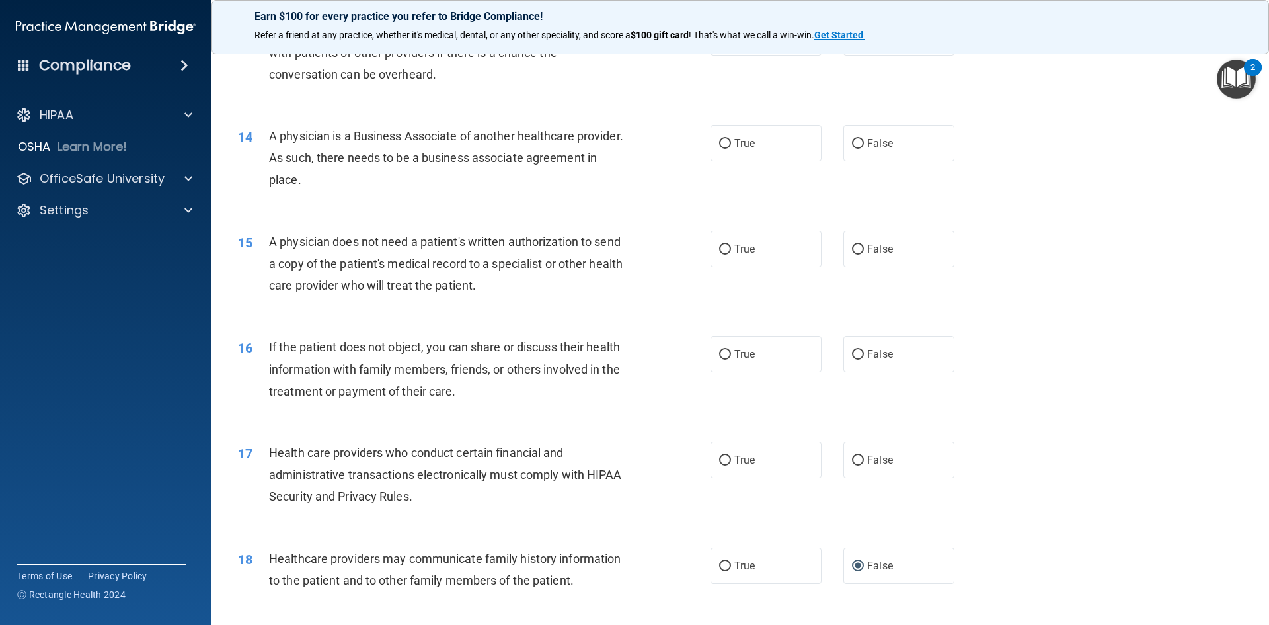
scroll to position [1263, 0]
click at [852, 144] on input "False" at bounding box center [858, 145] width 12 height 10
radio input "true"
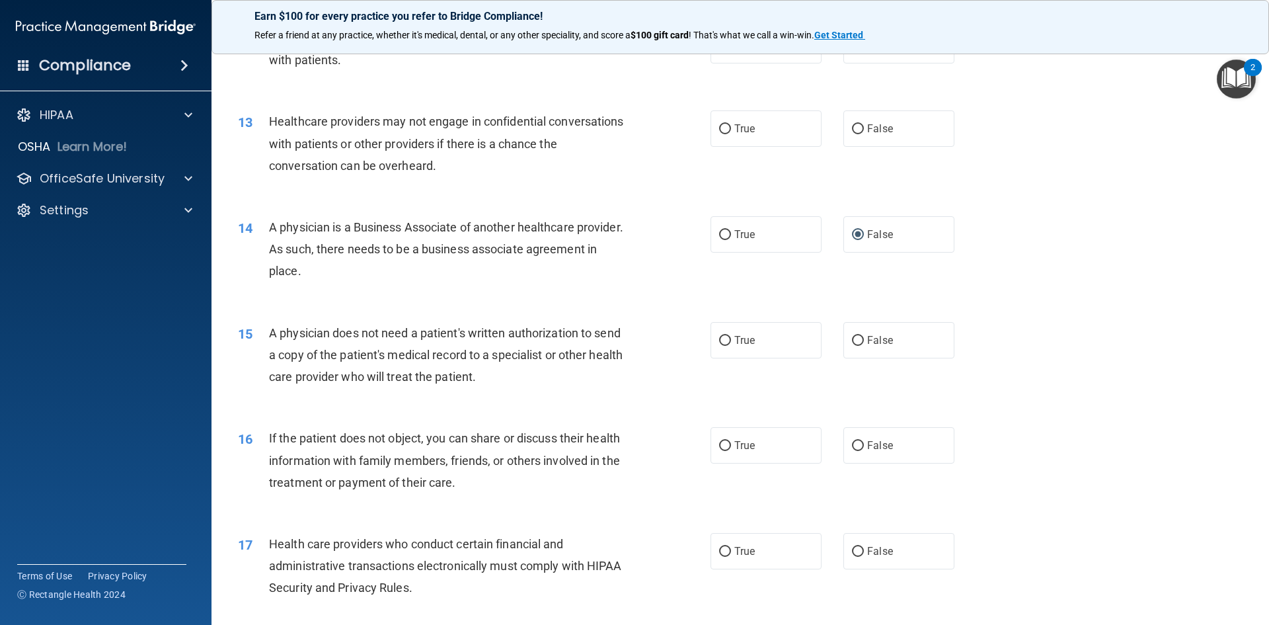
scroll to position [1130, 0]
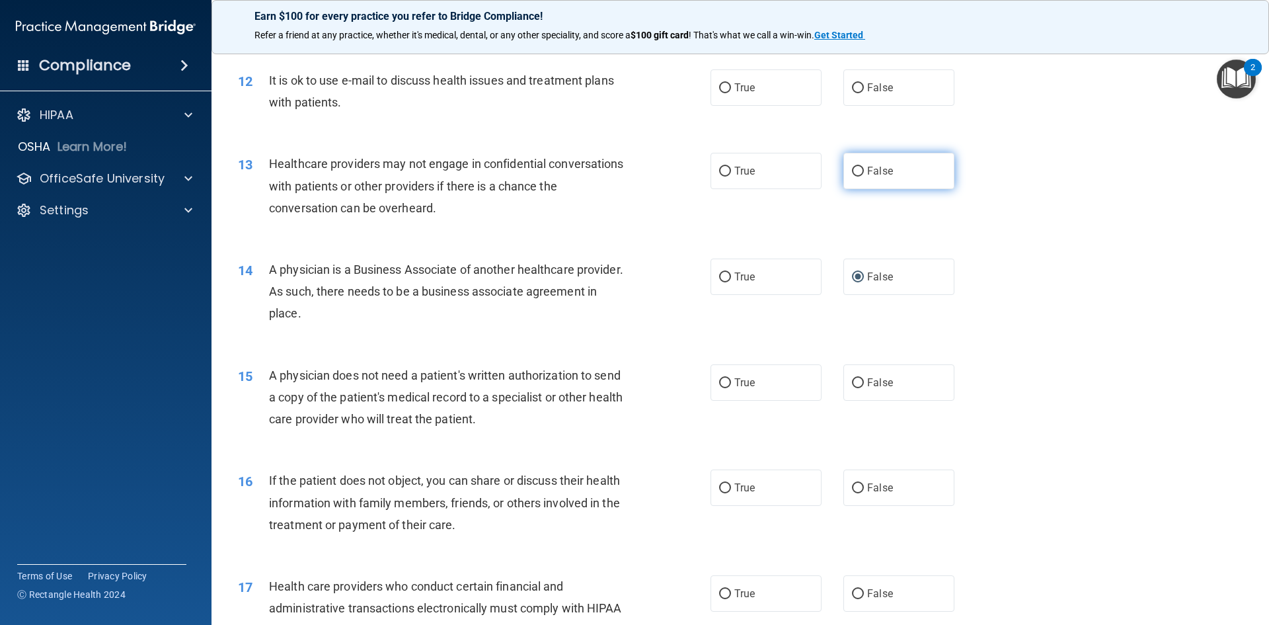
click at [853, 168] on input "False" at bounding box center [858, 172] width 12 height 10
radio input "true"
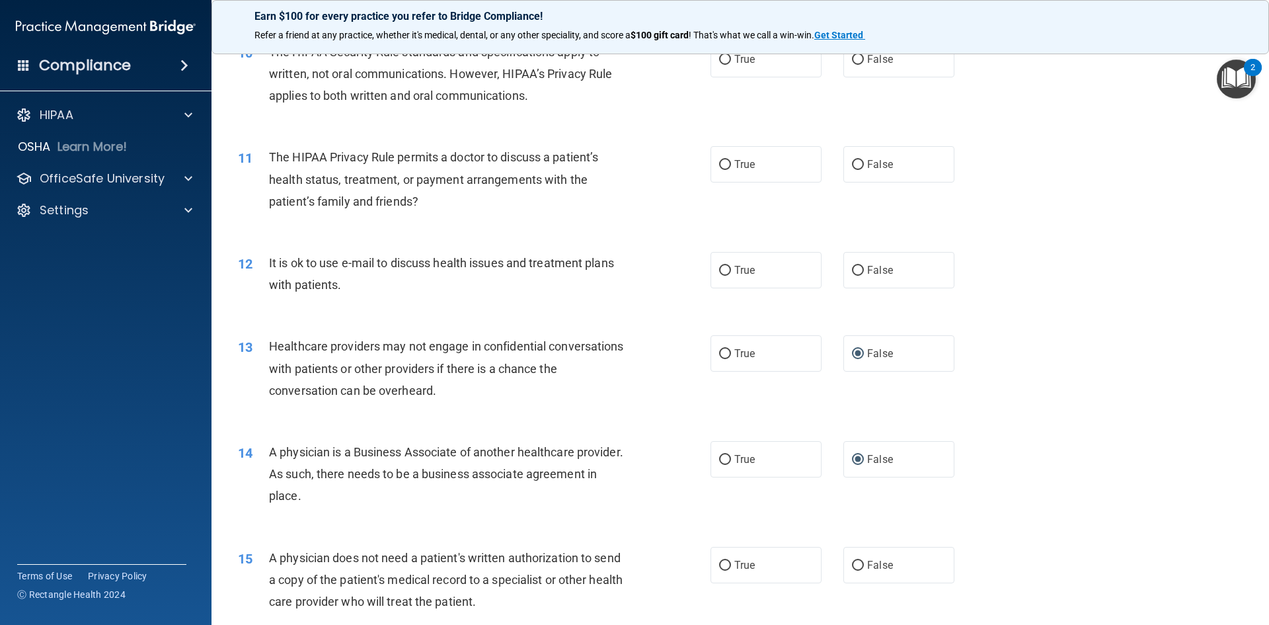
scroll to position [800, 0]
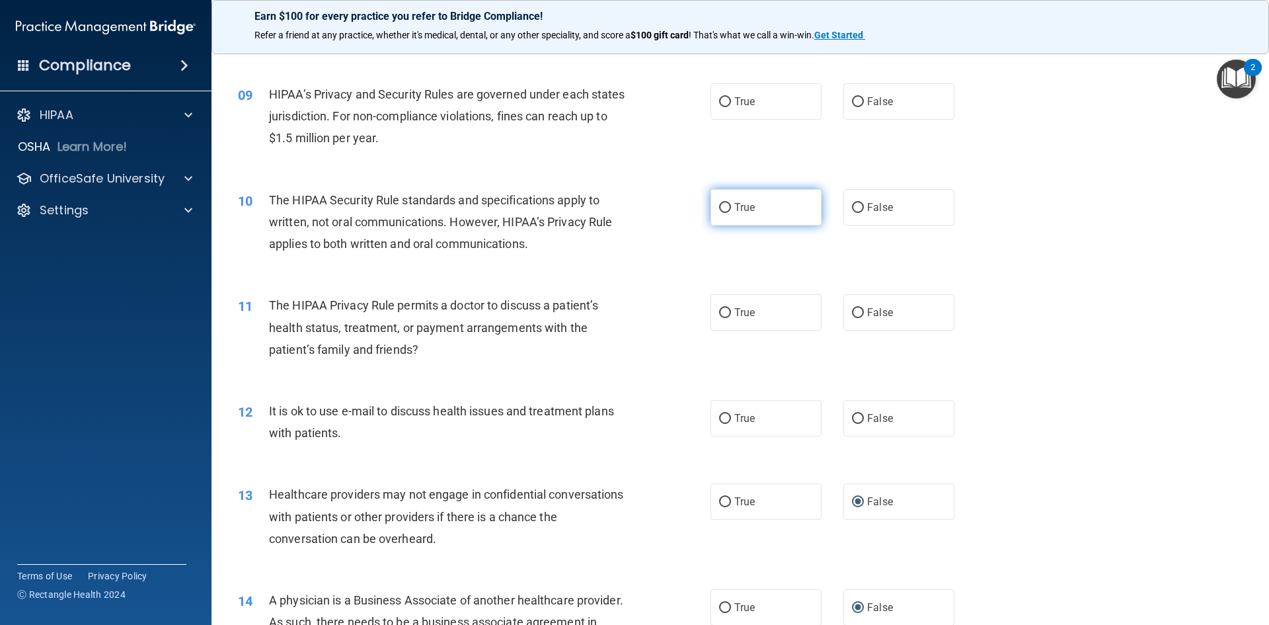
click at [725, 204] on input "True" at bounding box center [725, 208] width 12 height 10
radio input "true"
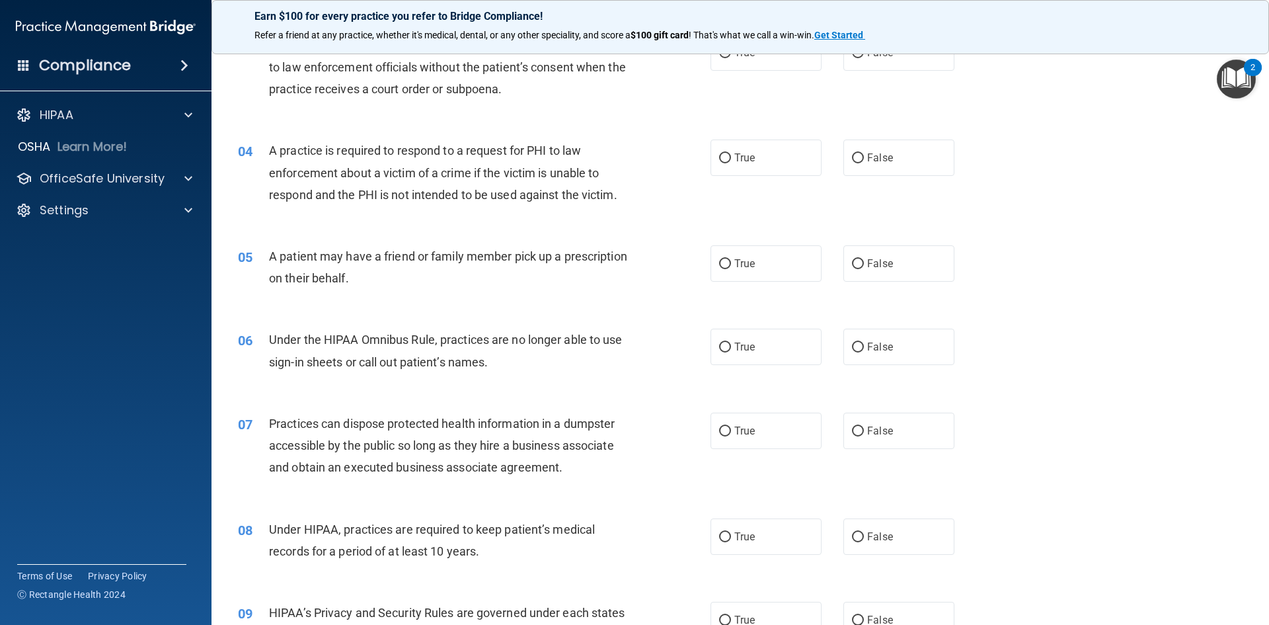
scroll to position [205, 0]
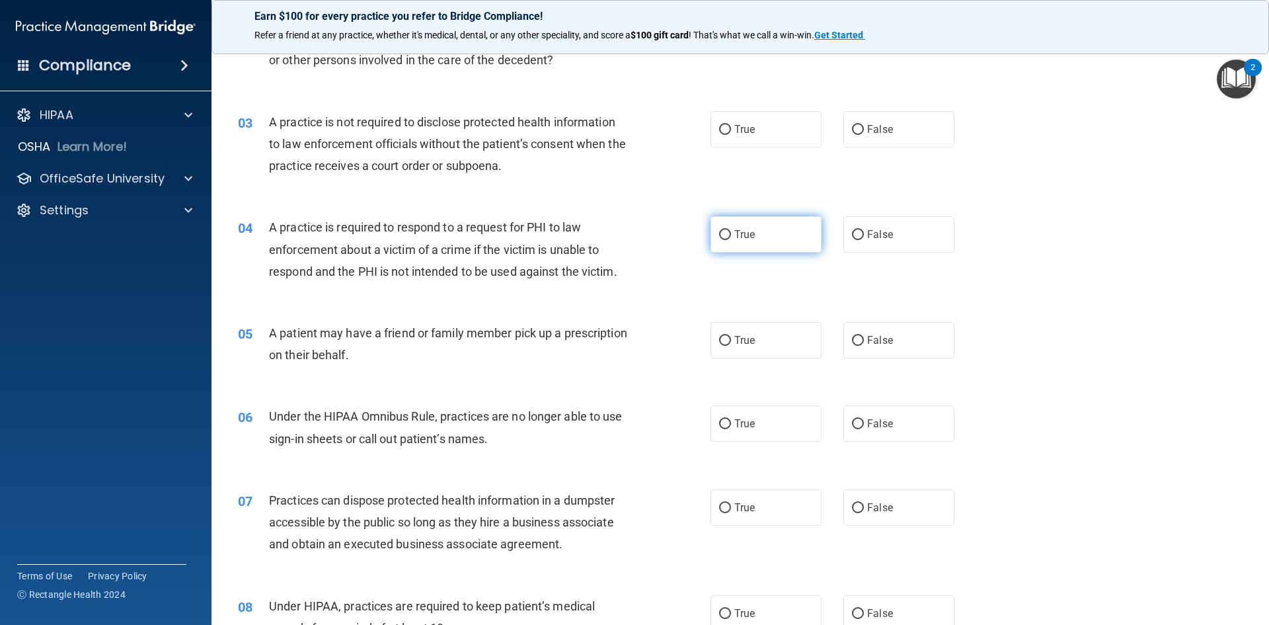
click at [721, 233] on input "True" at bounding box center [725, 235] width 12 height 10
radio input "true"
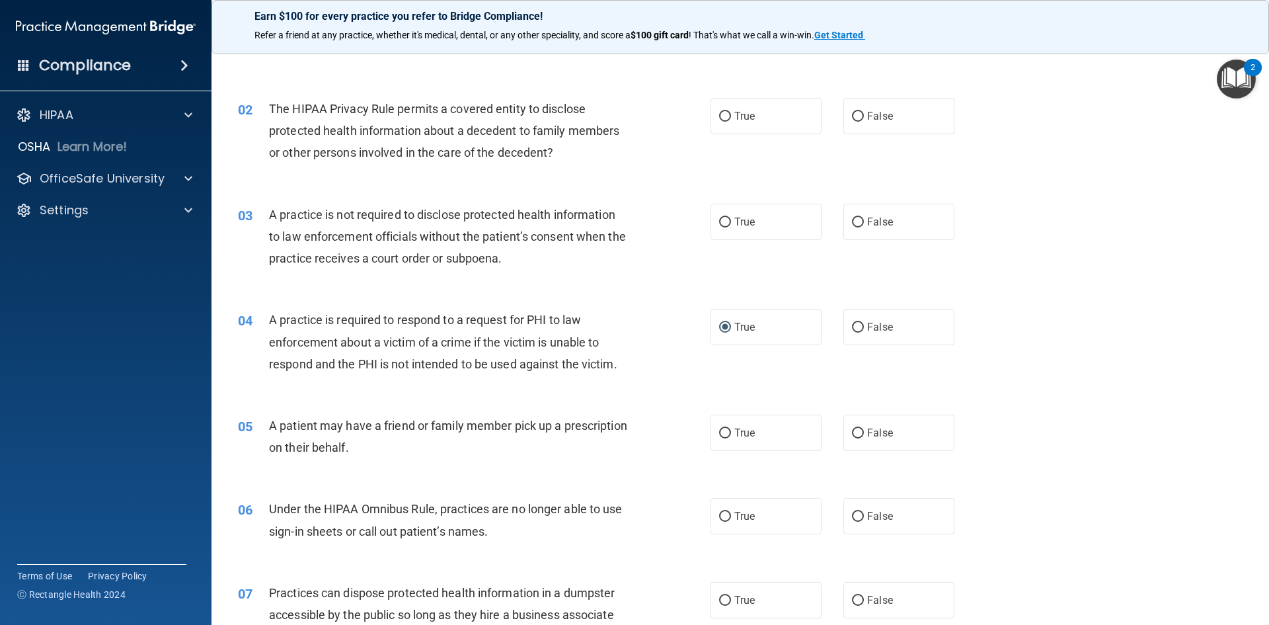
scroll to position [0, 0]
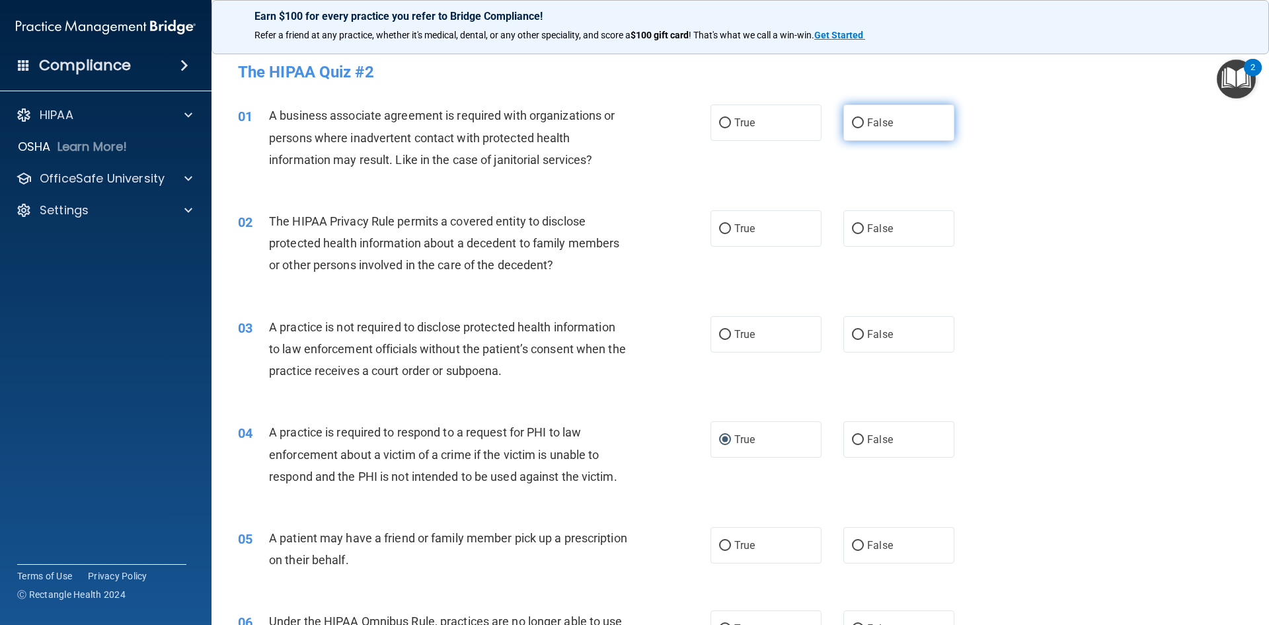
click at [852, 120] on input "False" at bounding box center [858, 123] width 12 height 10
radio input "true"
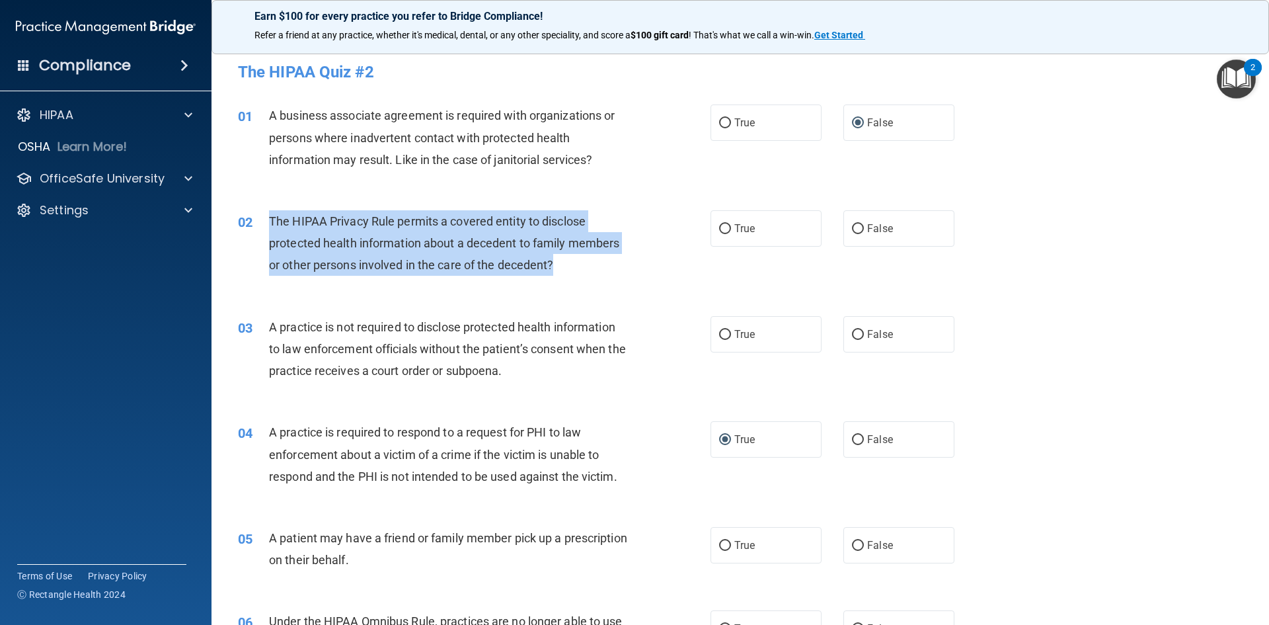
drag, startPoint x: 585, startPoint y: 259, endPoint x: 271, endPoint y: 223, distance: 316.1
click at [271, 223] on div "The HIPAA Privacy Rule permits a covered entity to disclose protected health in…" at bounding box center [454, 243] width 370 height 66
click at [724, 224] on input "True" at bounding box center [725, 229] width 12 height 10
radio input "true"
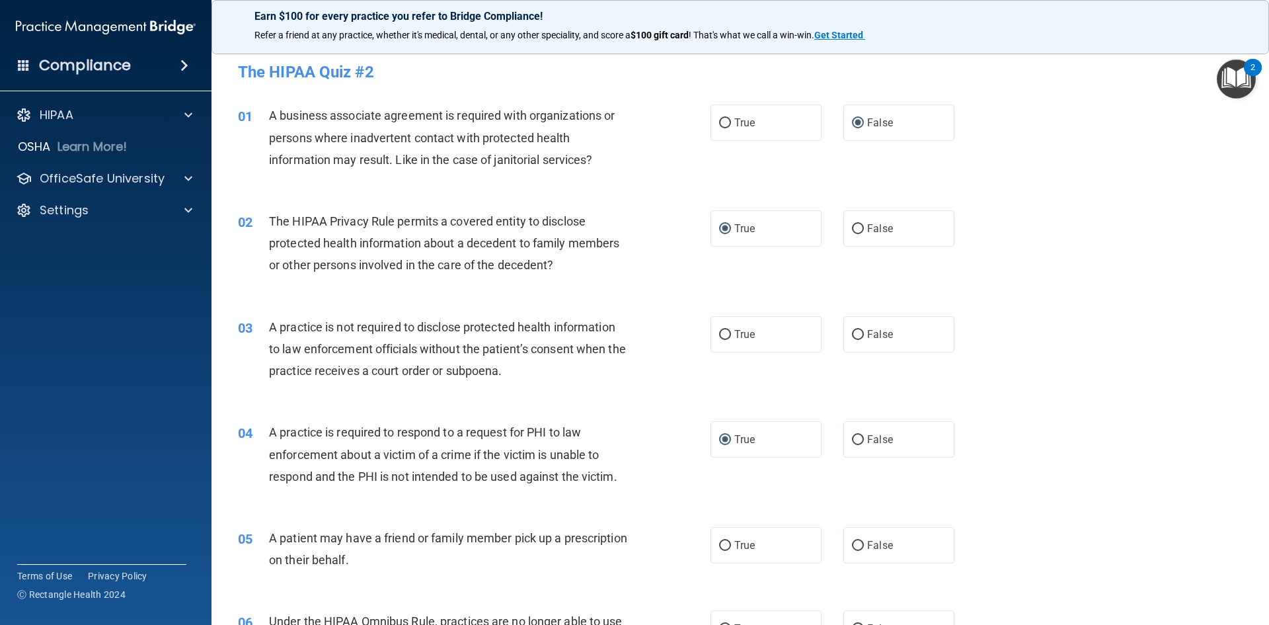
click at [685, 337] on div "03 A practice is not required to disclose protected health information to law e…" at bounding box center [474, 352] width 512 height 73
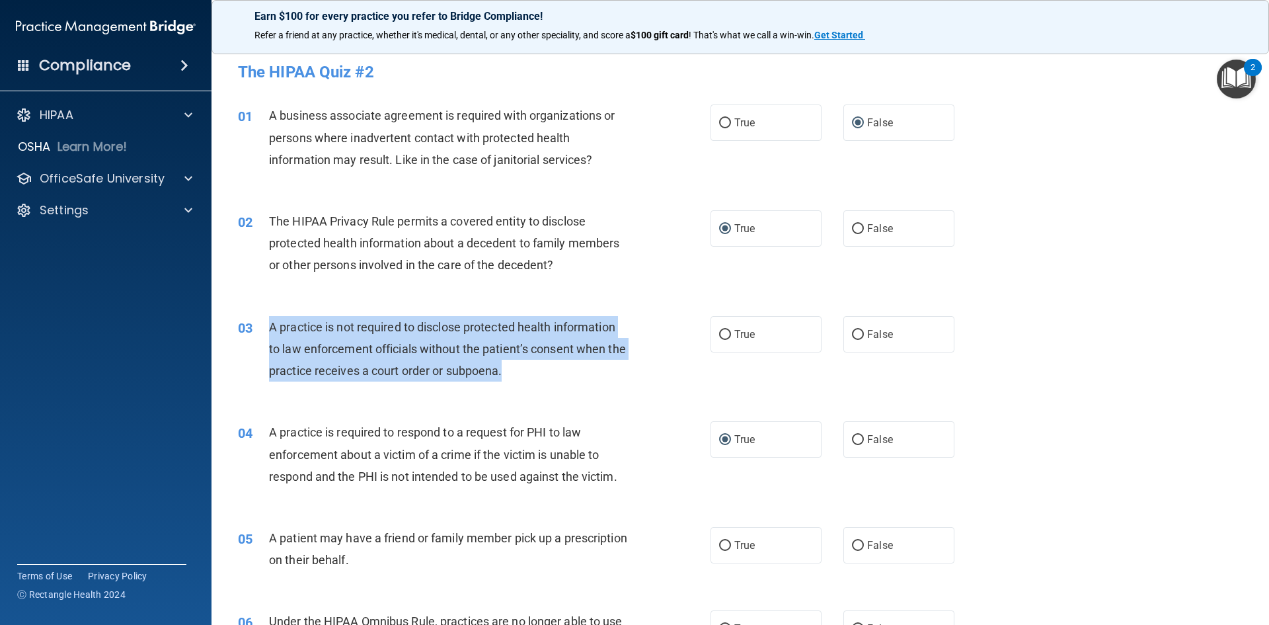
drag, startPoint x: 537, startPoint y: 371, endPoint x: 270, endPoint y: 329, distance: 270.3
click at [270, 329] on div "A practice is not required to disclose protected health information to law enfo…" at bounding box center [454, 349] width 370 height 66
click at [852, 335] on input "False" at bounding box center [858, 335] width 12 height 10
radio input "true"
click at [649, 369] on div "03 A practice is not required to disclose protected health information to law e…" at bounding box center [474, 352] width 512 height 73
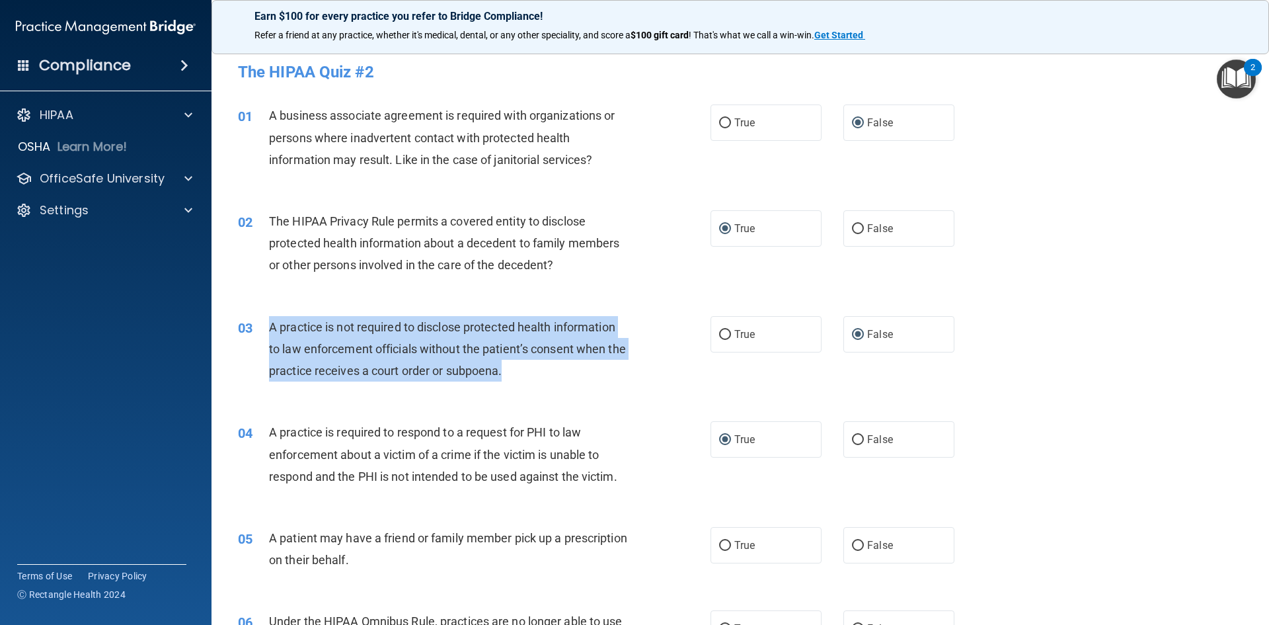
click at [651, 360] on div "03 A practice is not required to disclose protected health information to law e…" at bounding box center [474, 352] width 512 height 73
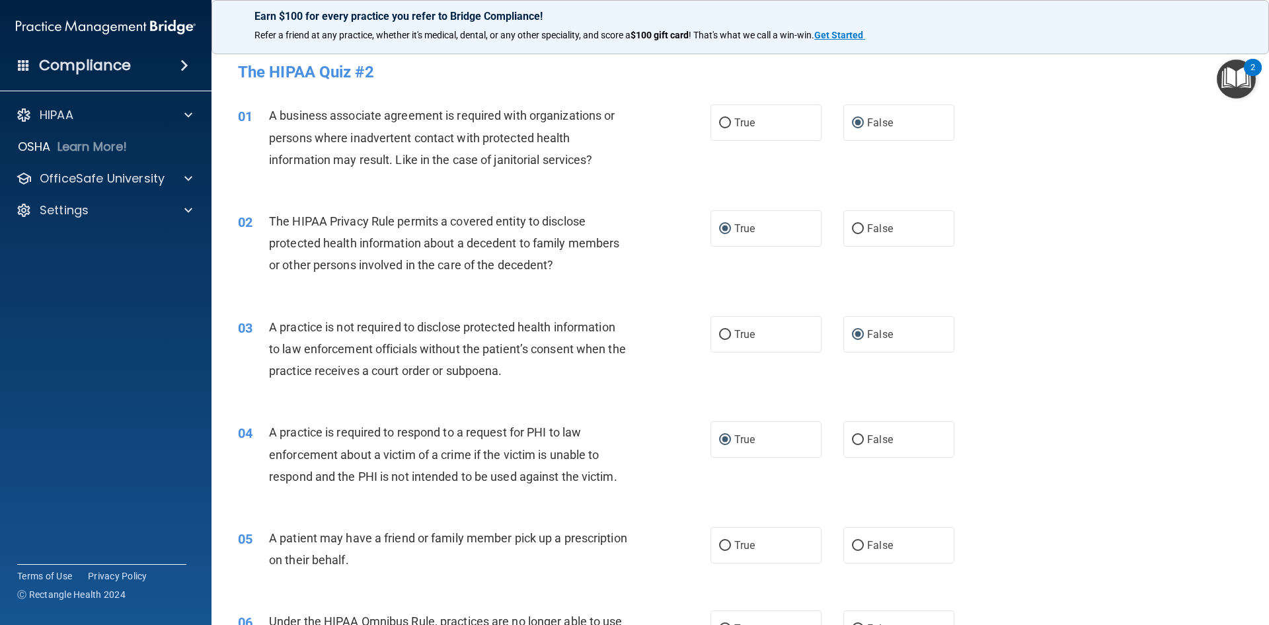
click at [1214, 342] on div "03 A practice is not required to disclose protected health information to law e…" at bounding box center [740, 352] width 1025 height 106
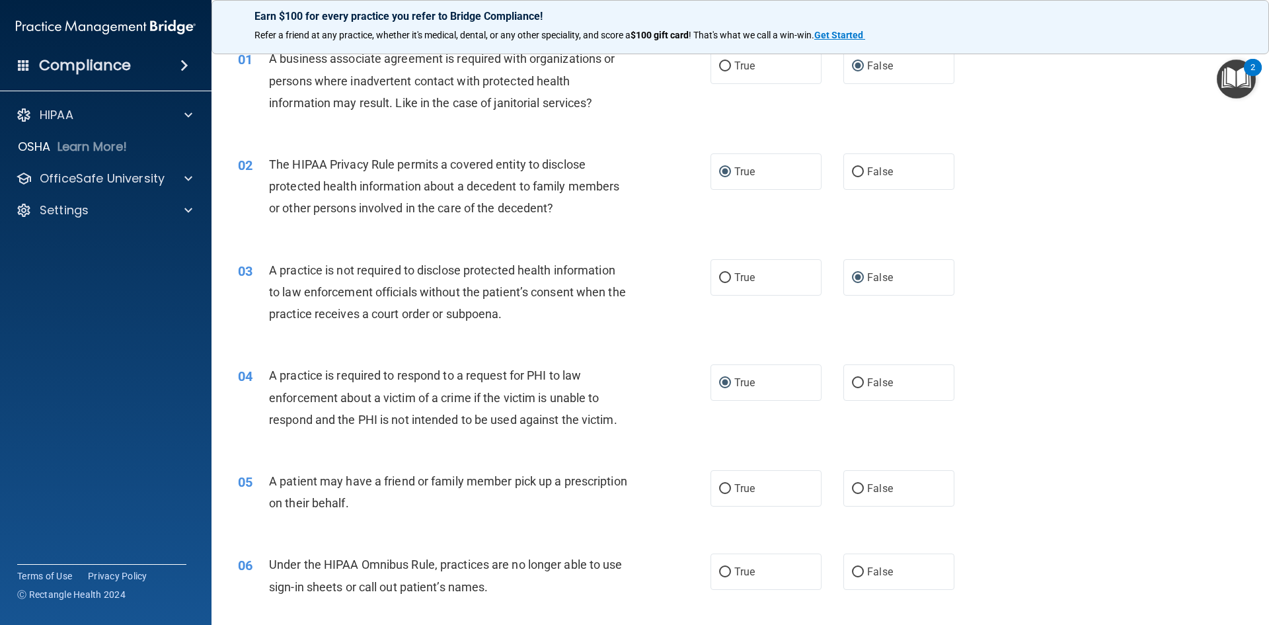
scroll to position [132, 0]
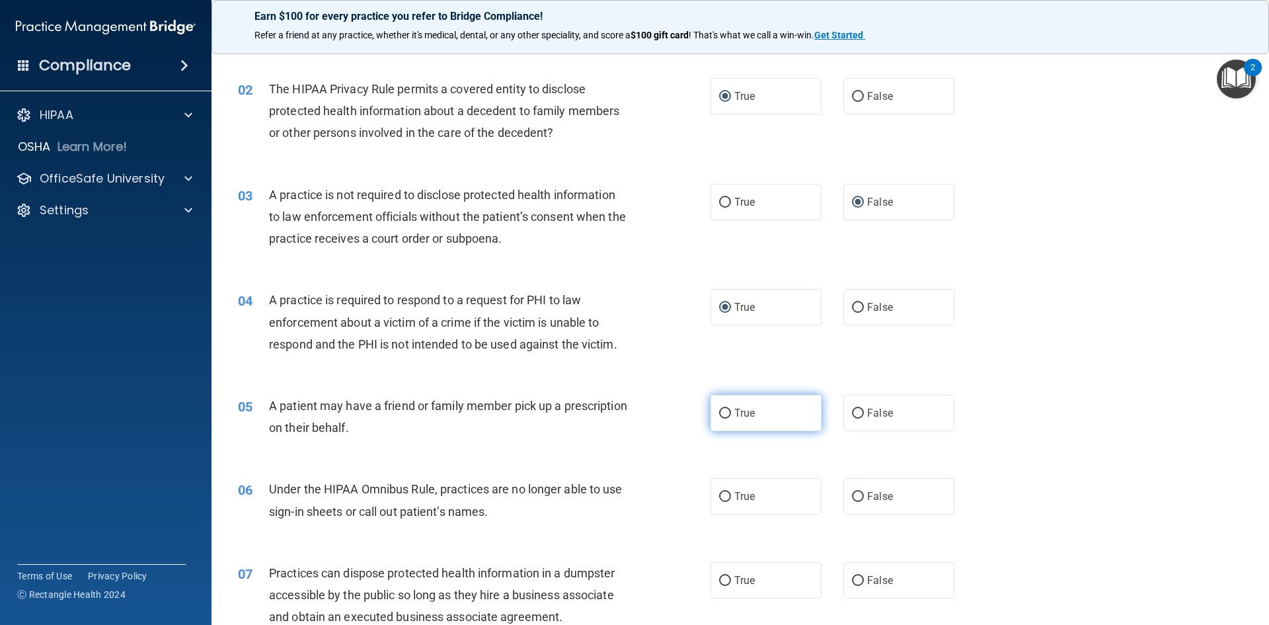
click at [719, 414] on input "True" at bounding box center [725, 414] width 12 height 10
radio input "true"
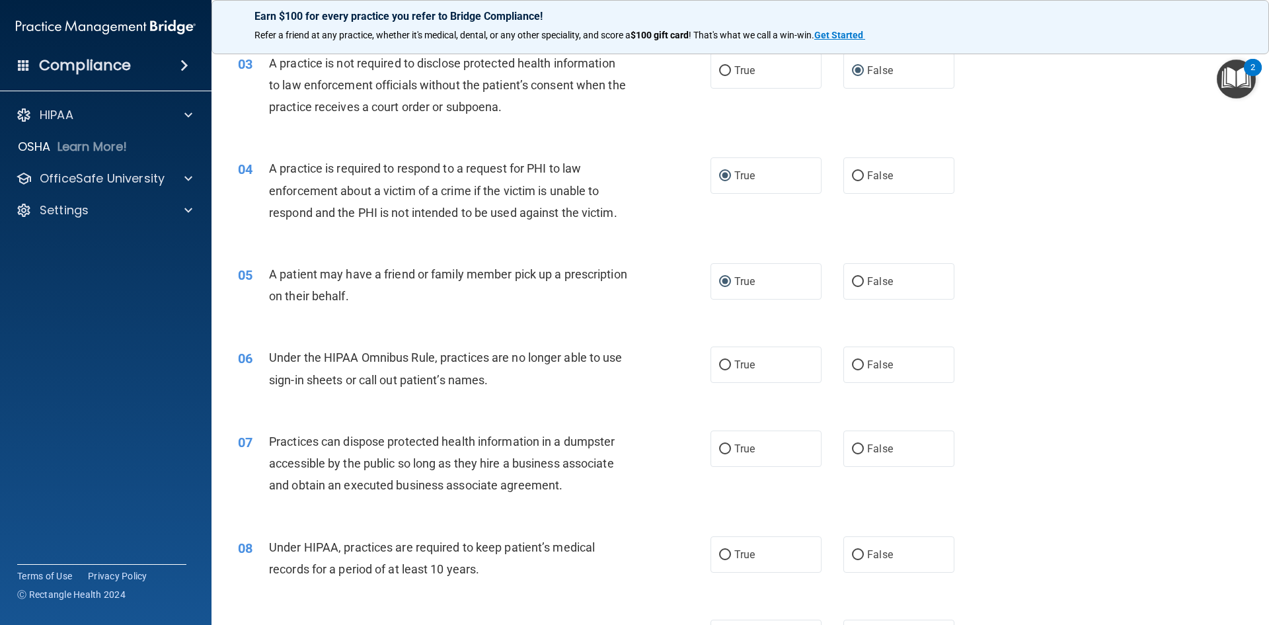
scroll to position [264, 0]
click at [853, 364] on input "False" at bounding box center [858, 365] width 12 height 10
radio input "true"
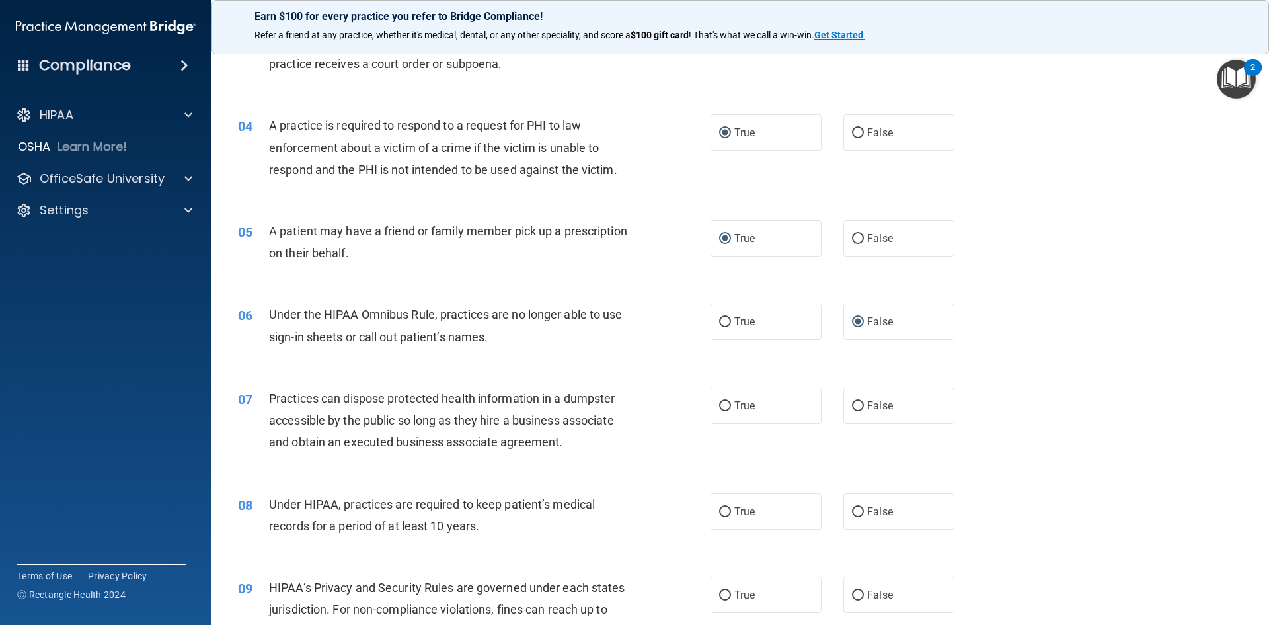
scroll to position [331, 0]
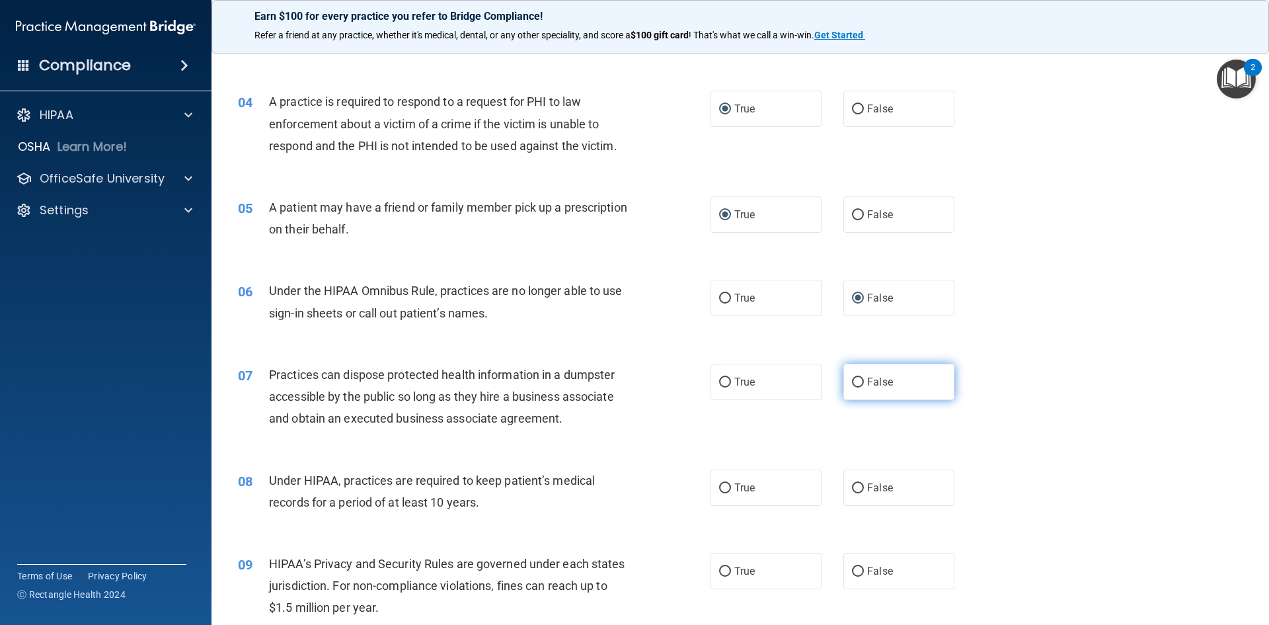
click at [853, 379] on input "False" at bounding box center [858, 382] width 12 height 10
radio input "true"
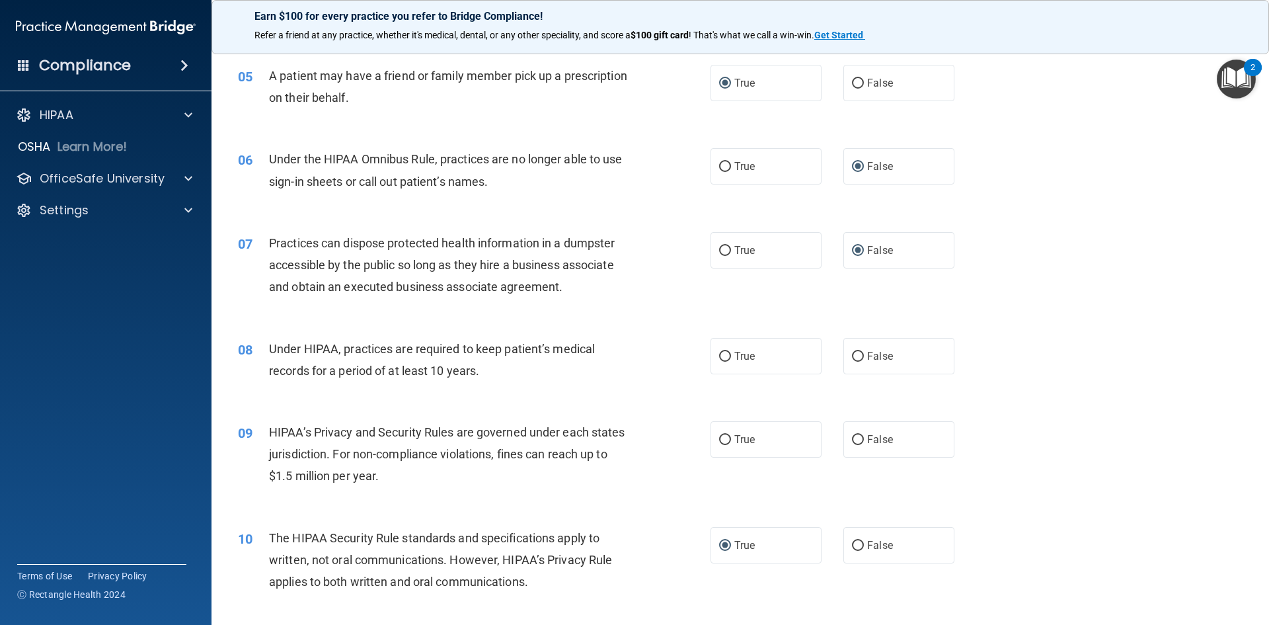
scroll to position [463, 0]
click at [852, 353] on input "False" at bounding box center [858, 356] width 12 height 10
radio input "true"
click at [852, 438] on input "False" at bounding box center [858, 439] width 12 height 10
radio input "true"
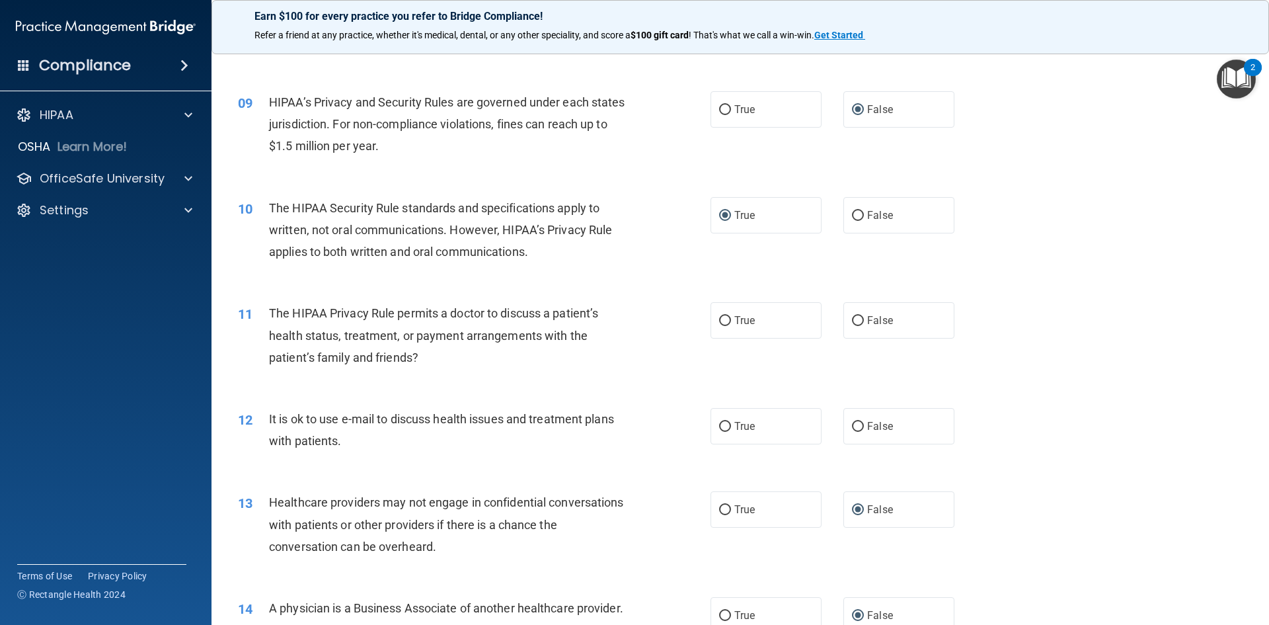
scroll to position [793, 0]
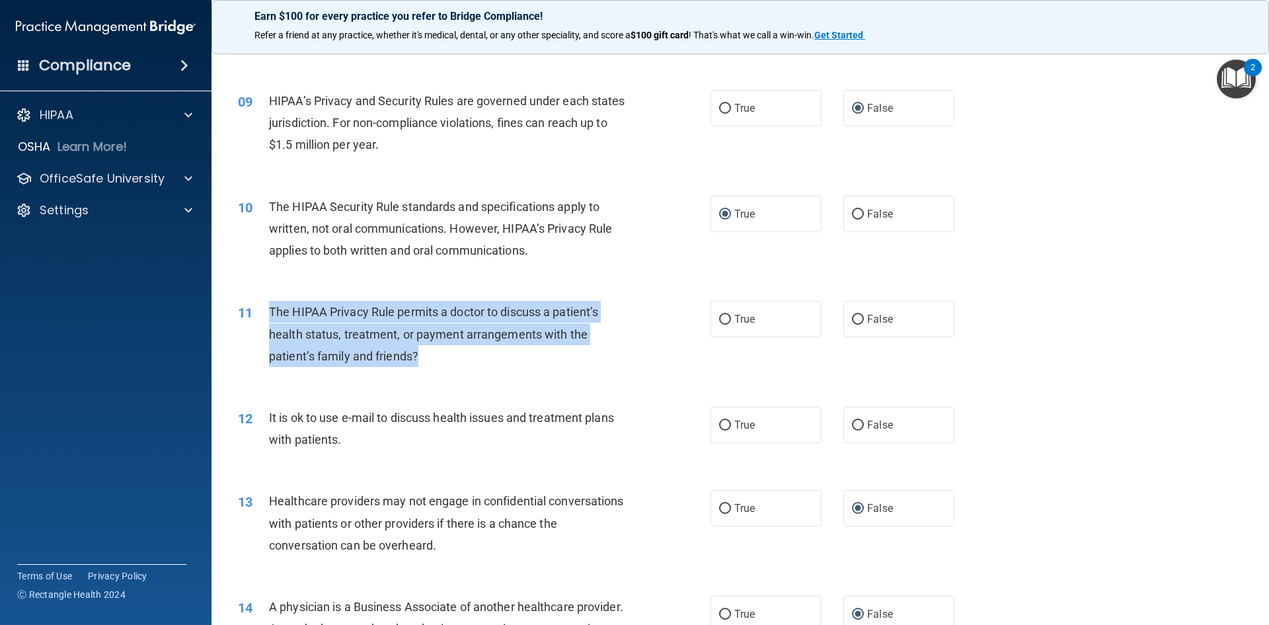
drag, startPoint x: 431, startPoint y: 355, endPoint x: 265, endPoint y: 317, distance: 170.1
click at [265, 318] on div "11 The HIPAA Privacy Rule permits a doctor to discuss a patient’s health status…" at bounding box center [474, 337] width 512 height 73
click at [719, 322] on input "True" at bounding box center [725, 320] width 12 height 10
radio input "true"
click at [662, 451] on div "12 It is ok to use e-mail to discuss health issues and treatment plans with pat…" at bounding box center [474, 432] width 512 height 50
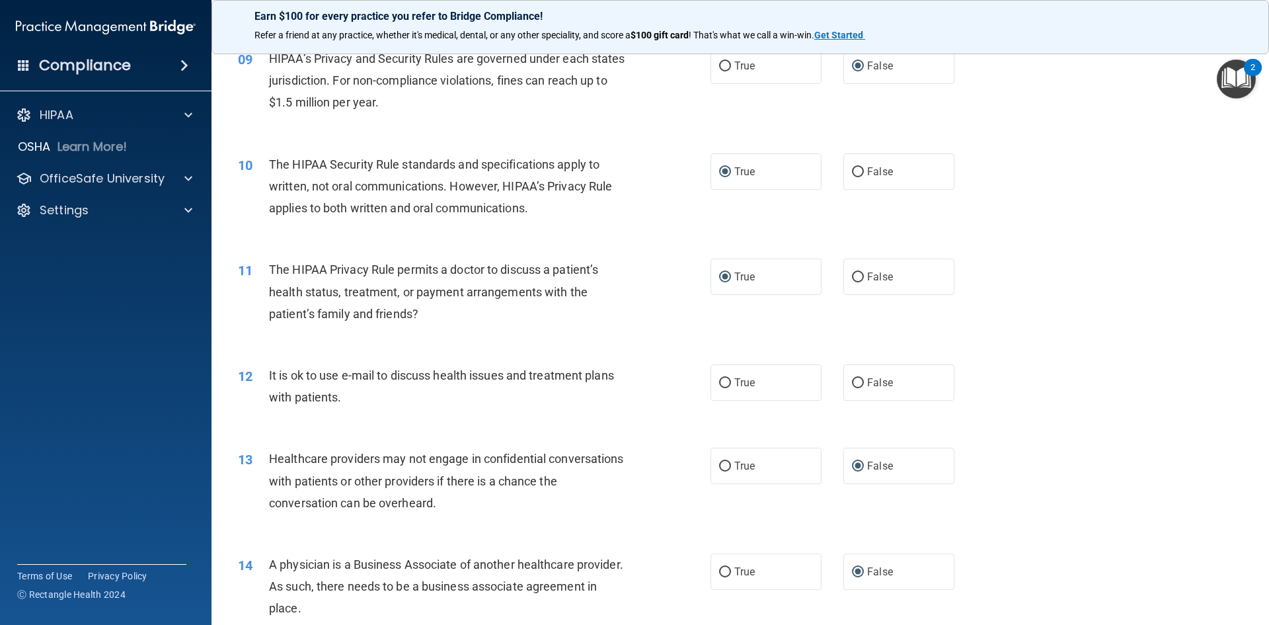
scroll to position [859, 0]
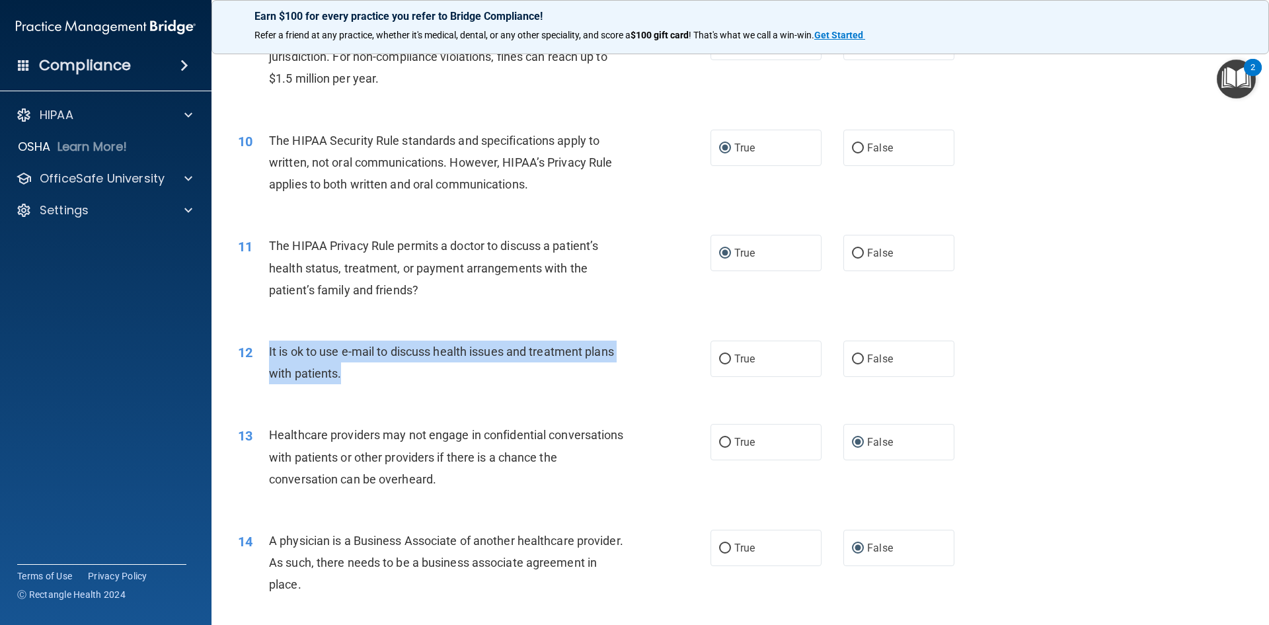
drag, startPoint x: 346, startPoint y: 373, endPoint x: 265, endPoint y: 356, distance: 82.6
click at [265, 356] on div "12 It is ok to use e-mail to discuss health issues and treatment plans with pat…" at bounding box center [474, 365] width 512 height 50
click at [721, 360] on input "True" at bounding box center [725, 359] width 12 height 10
radio input "true"
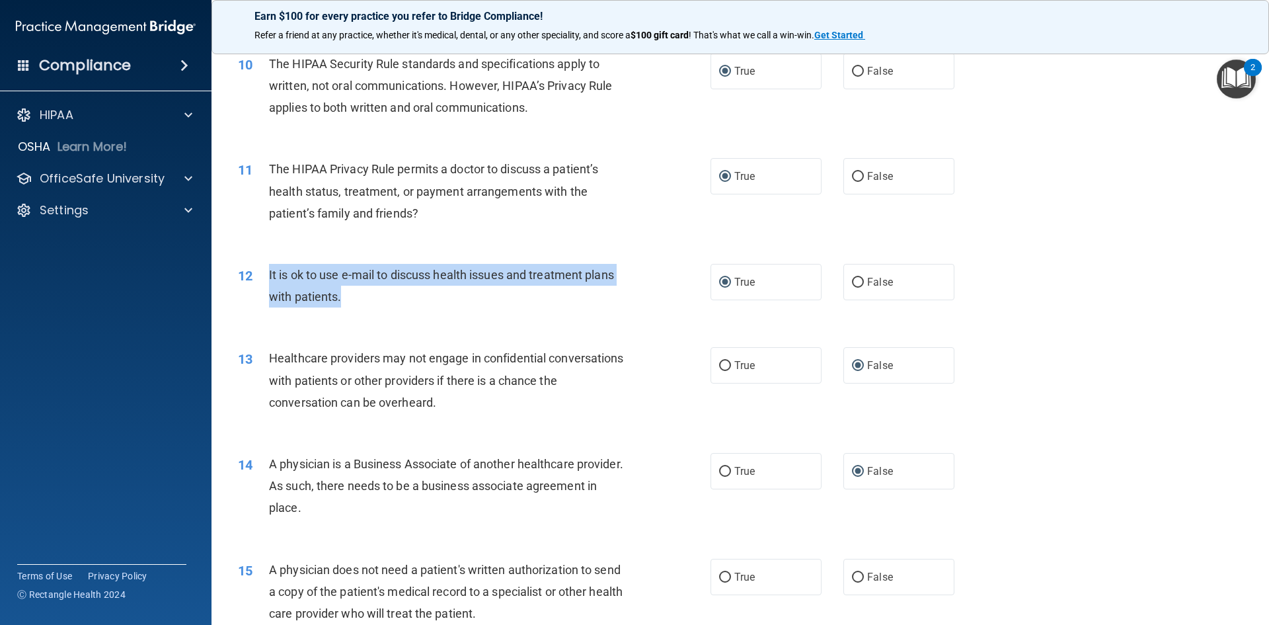
scroll to position [1058, 0]
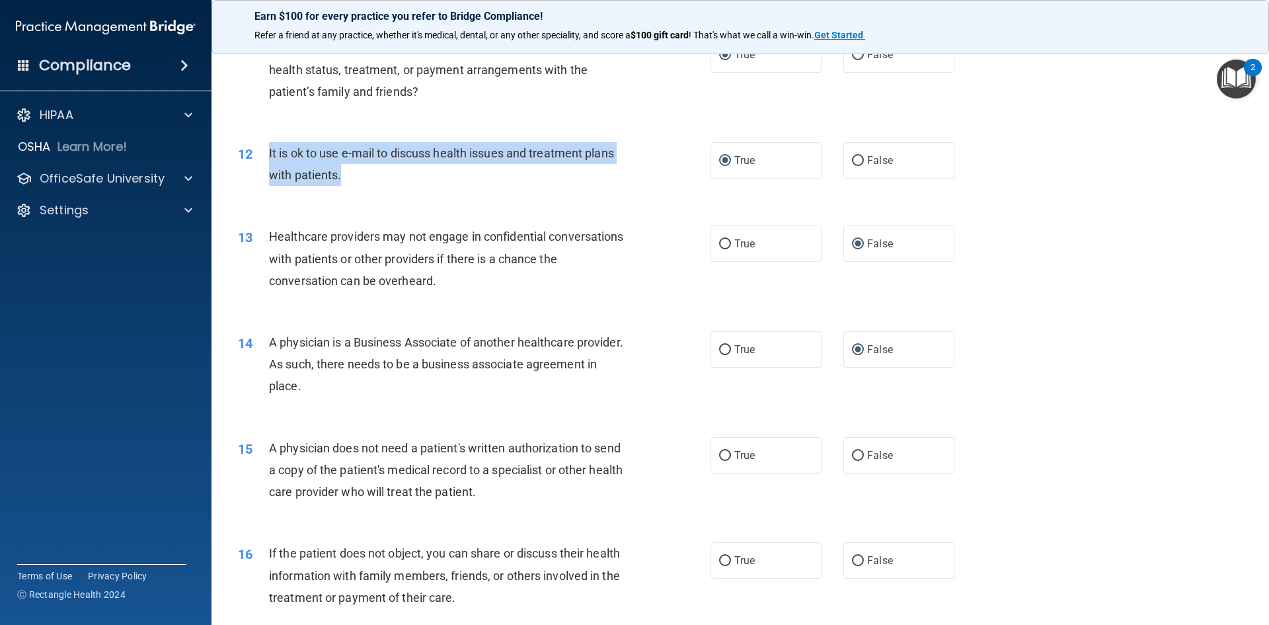
click at [636, 416] on div "14 A physician is a Business Associate of another healthcare provider. As such,…" at bounding box center [740, 368] width 1025 height 106
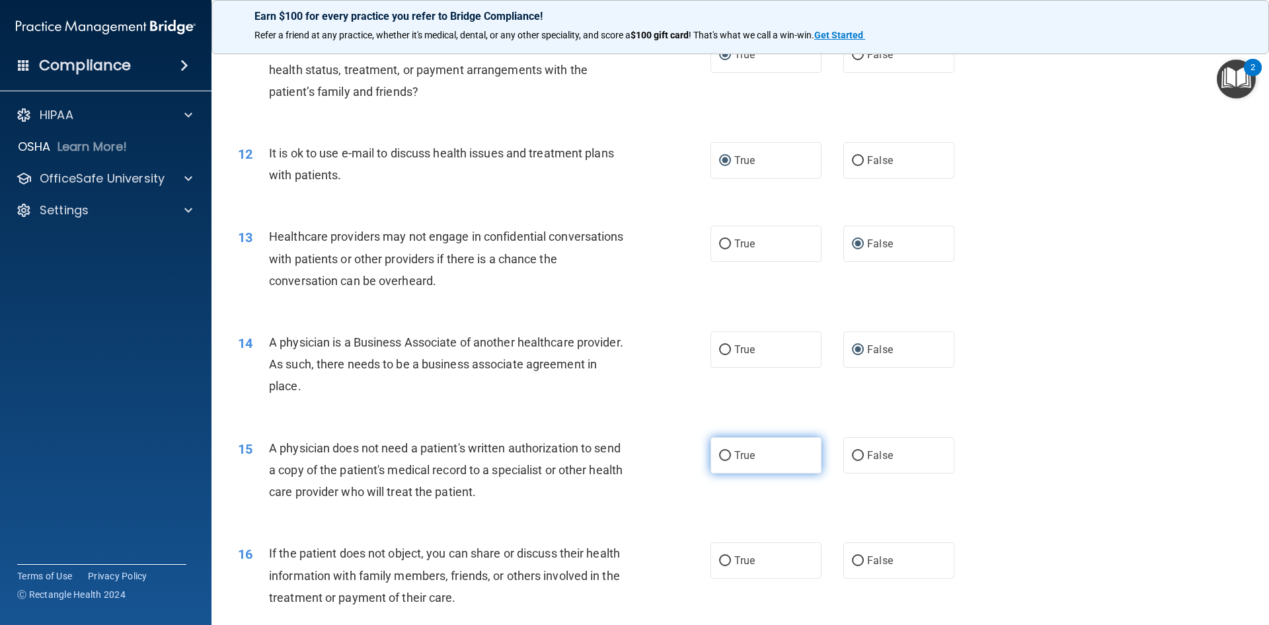
click at [720, 452] on input "True" at bounding box center [725, 456] width 12 height 10
radio input "true"
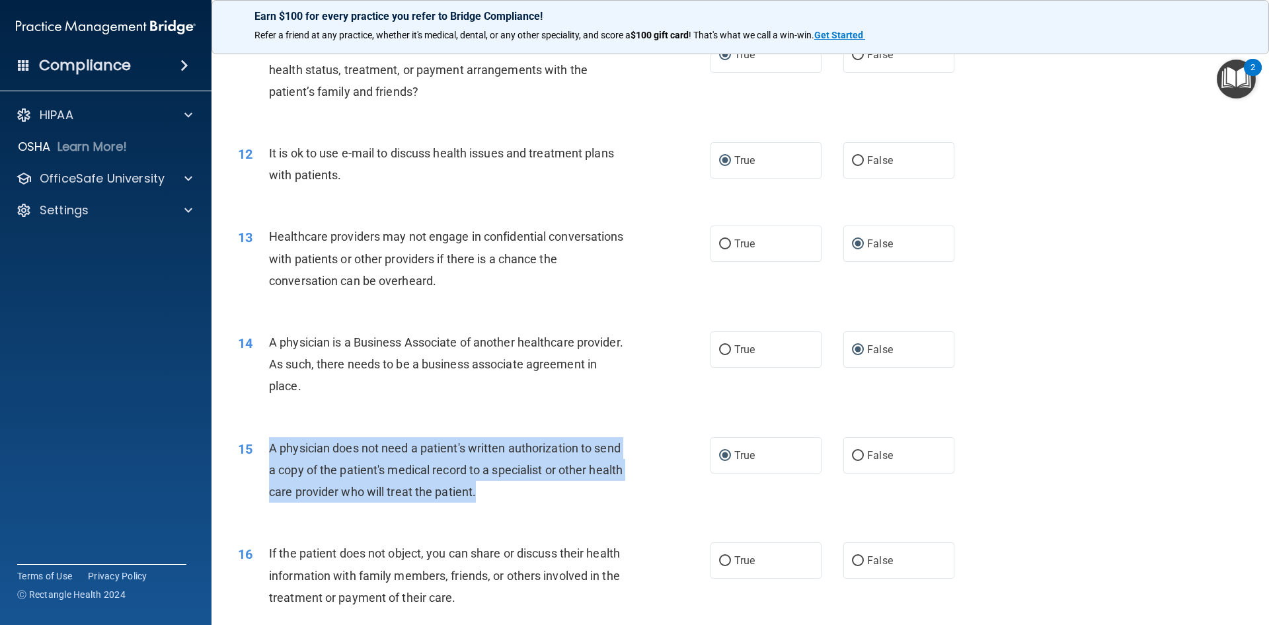
drag, startPoint x: 520, startPoint y: 492, endPoint x: 270, endPoint y: 449, distance: 253.7
click at [270, 449] on div "A physician does not need a patient's written authorization to send a copy of t…" at bounding box center [454, 470] width 370 height 66
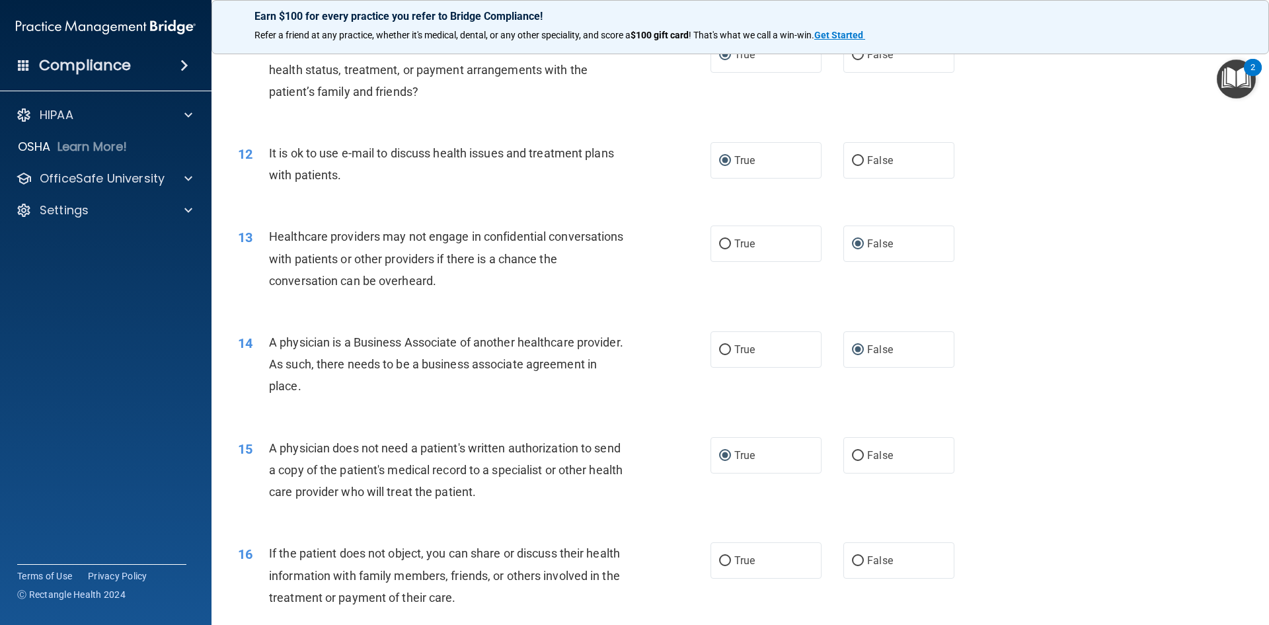
click at [621, 362] on div "A physician is a Business Associate of another healthcare provider. As such, th…" at bounding box center [454, 364] width 370 height 66
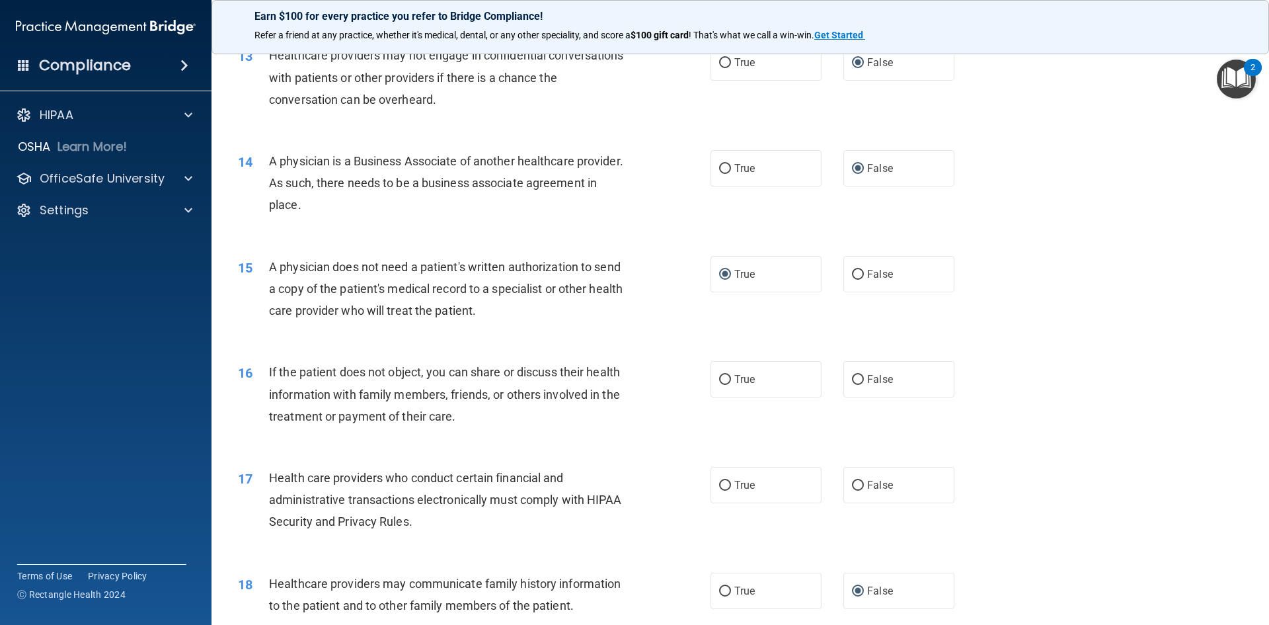
scroll to position [1256, 0]
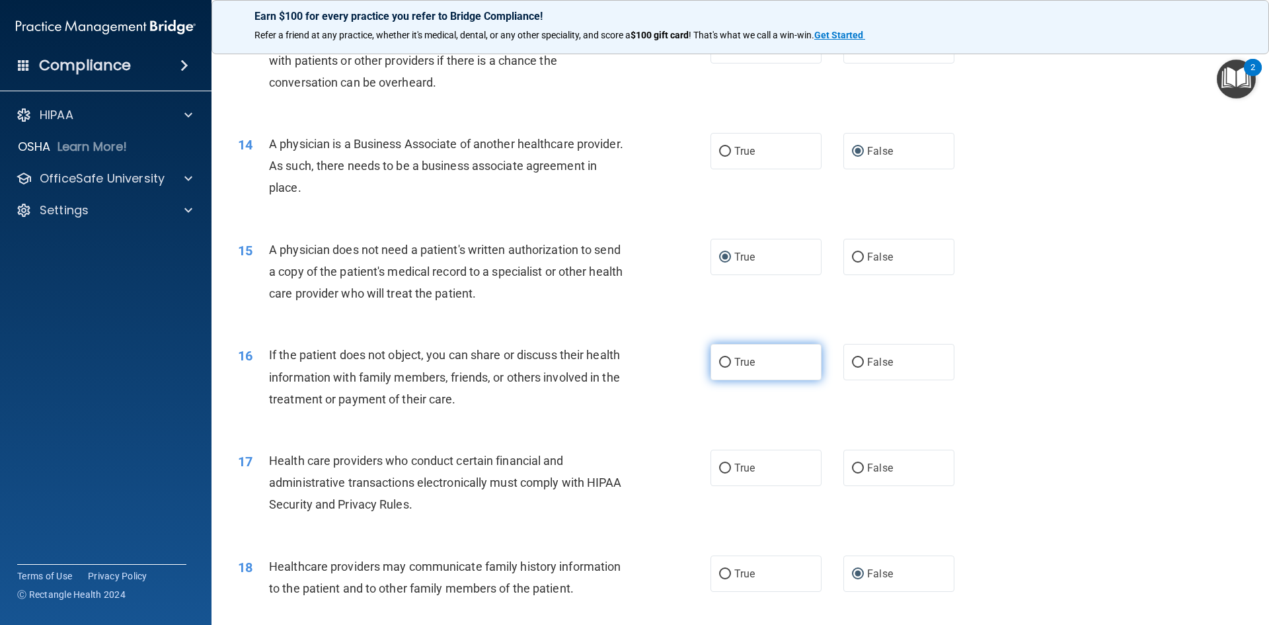
click at [719, 359] on input "True" at bounding box center [725, 363] width 12 height 10
radio input "true"
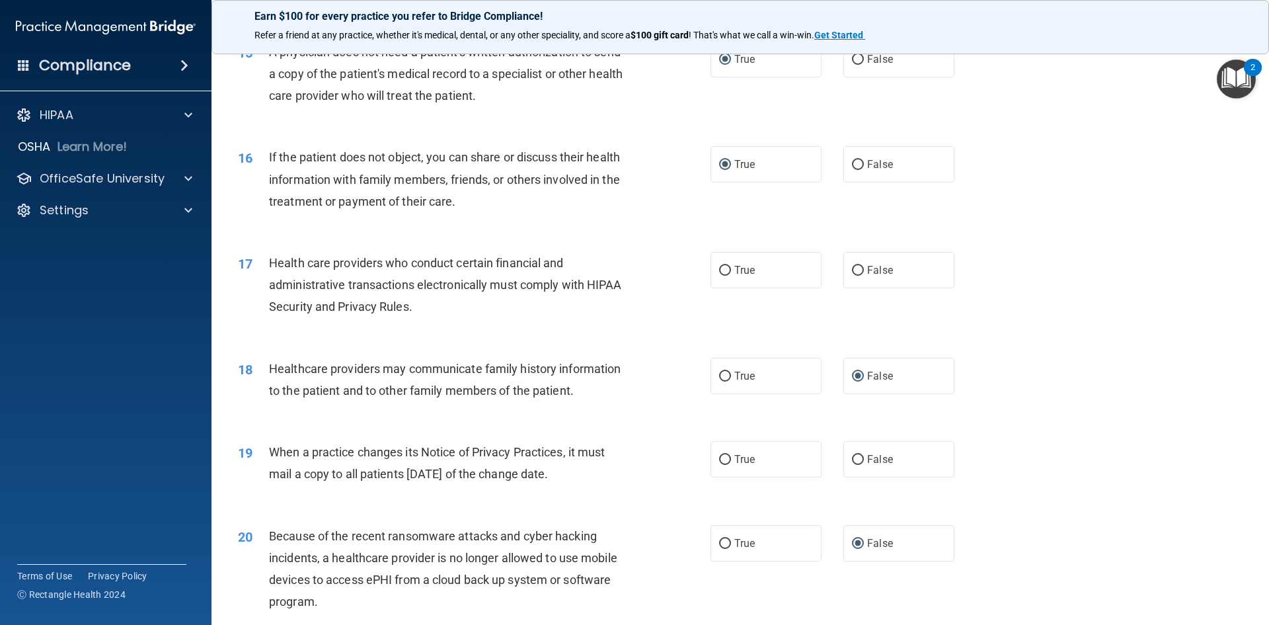
scroll to position [1454, 0]
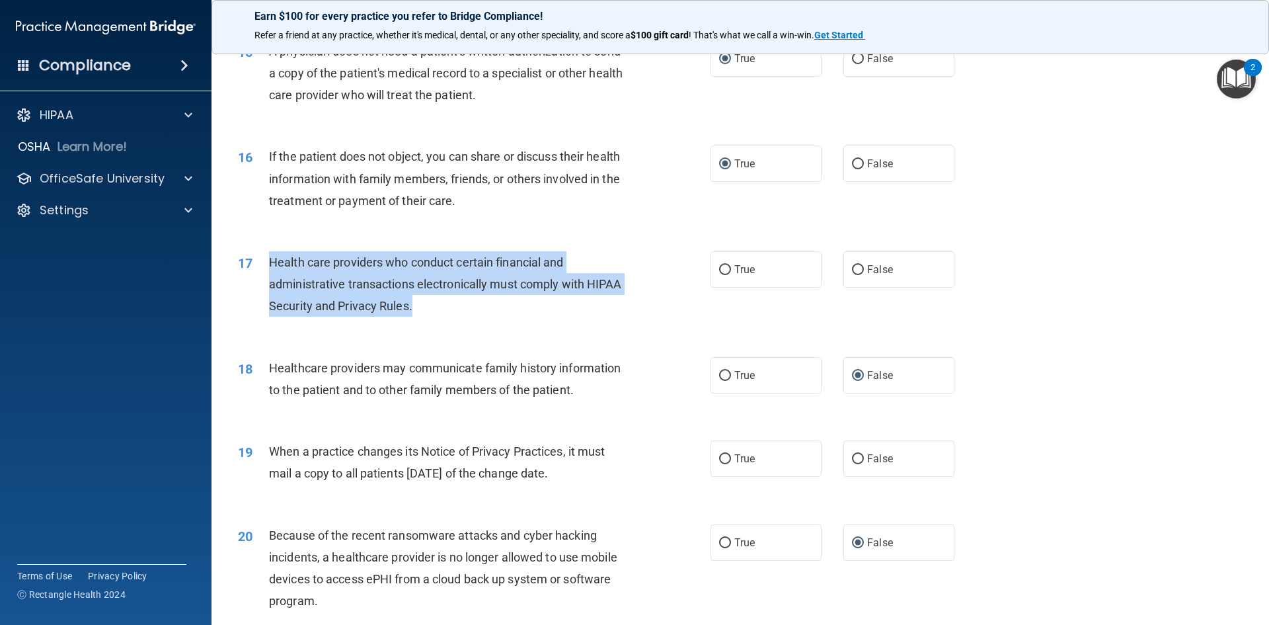
drag, startPoint x: 418, startPoint y: 303, endPoint x: 272, endPoint y: 265, distance: 151.0
click at [272, 265] on div "Health care providers who conduct certain financial and administrative transact…" at bounding box center [454, 284] width 370 height 66
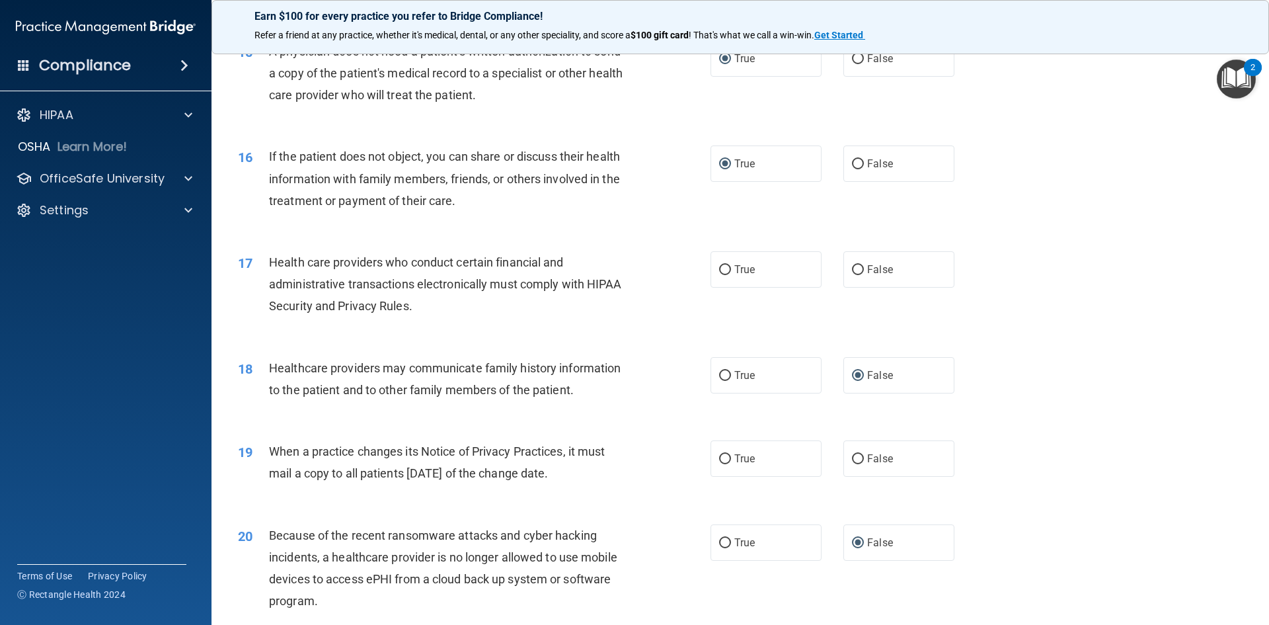
click at [508, 334] on div "17 Health care providers who conduct certain financial and administrative trans…" at bounding box center [740, 288] width 1025 height 106
click at [721, 268] on input "True" at bounding box center [725, 270] width 12 height 10
radio input "true"
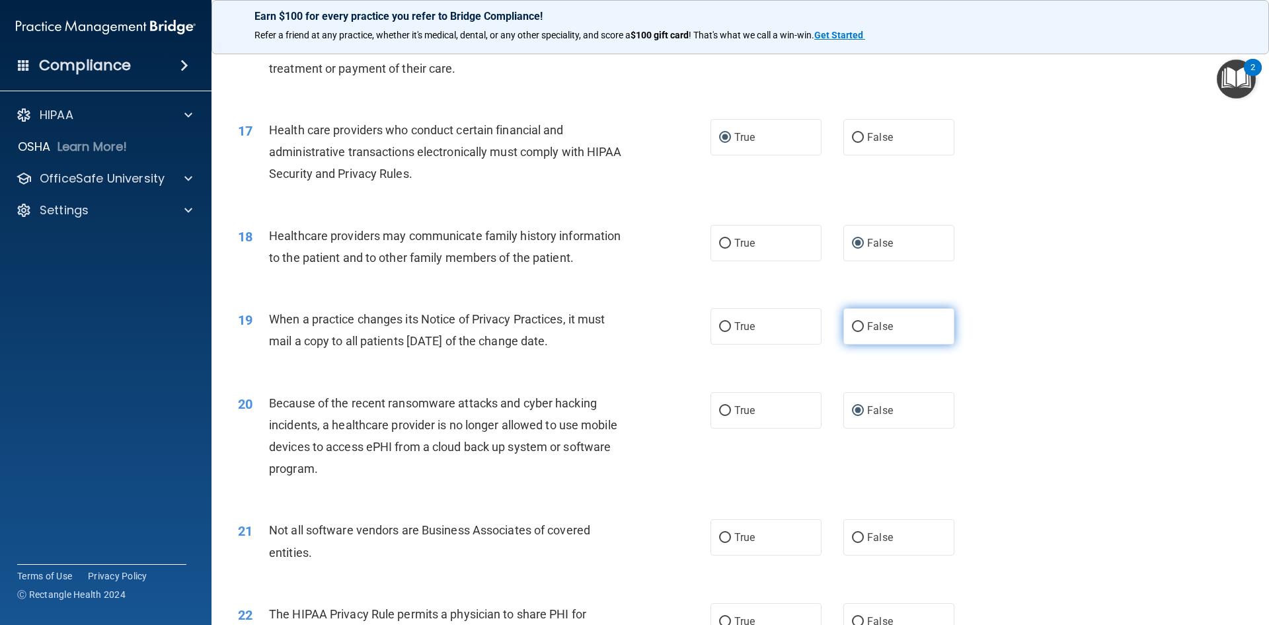
click at [852, 327] on input "False" at bounding box center [858, 327] width 12 height 10
radio input "true"
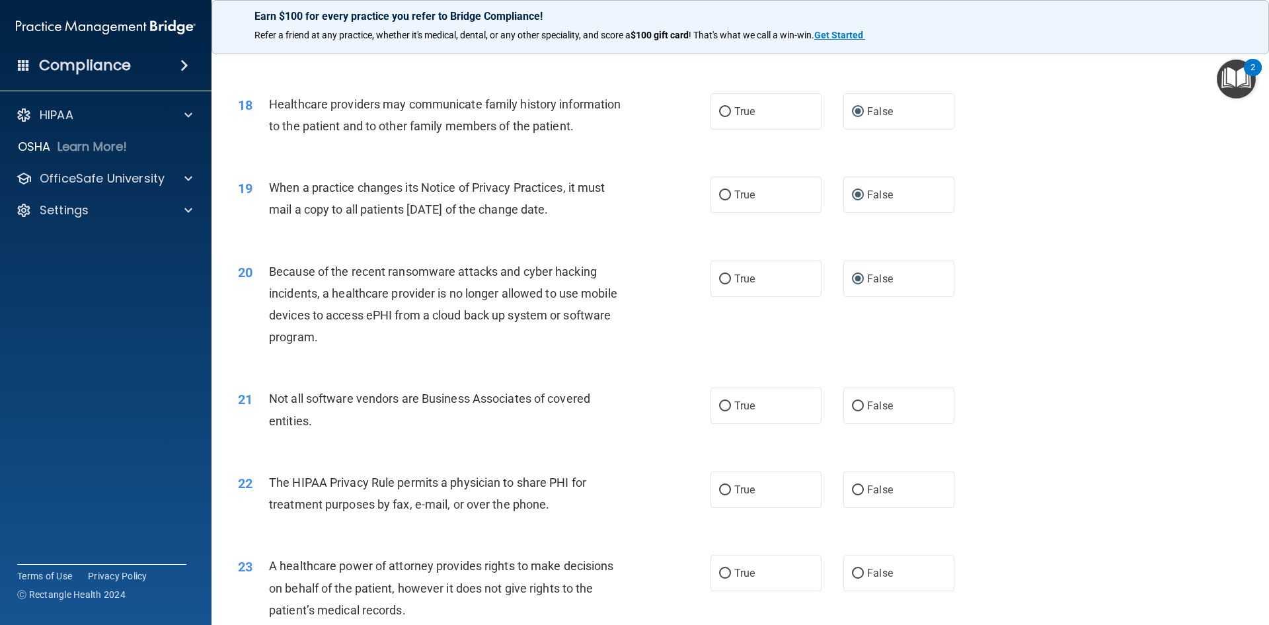
scroll to position [1719, 0]
drag, startPoint x: 342, startPoint y: 419, endPoint x: 265, endPoint y: 399, distance: 80.0
click at [264, 400] on div "21 Not all software vendors are Business Associates of covered entities." at bounding box center [474, 412] width 512 height 50
click at [642, 417] on div "21 Not all software vendors are Business Associates of covered entities." at bounding box center [474, 412] width 512 height 50
click at [723, 403] on input "True" at bounding box center [725, 406] width 12 height 10
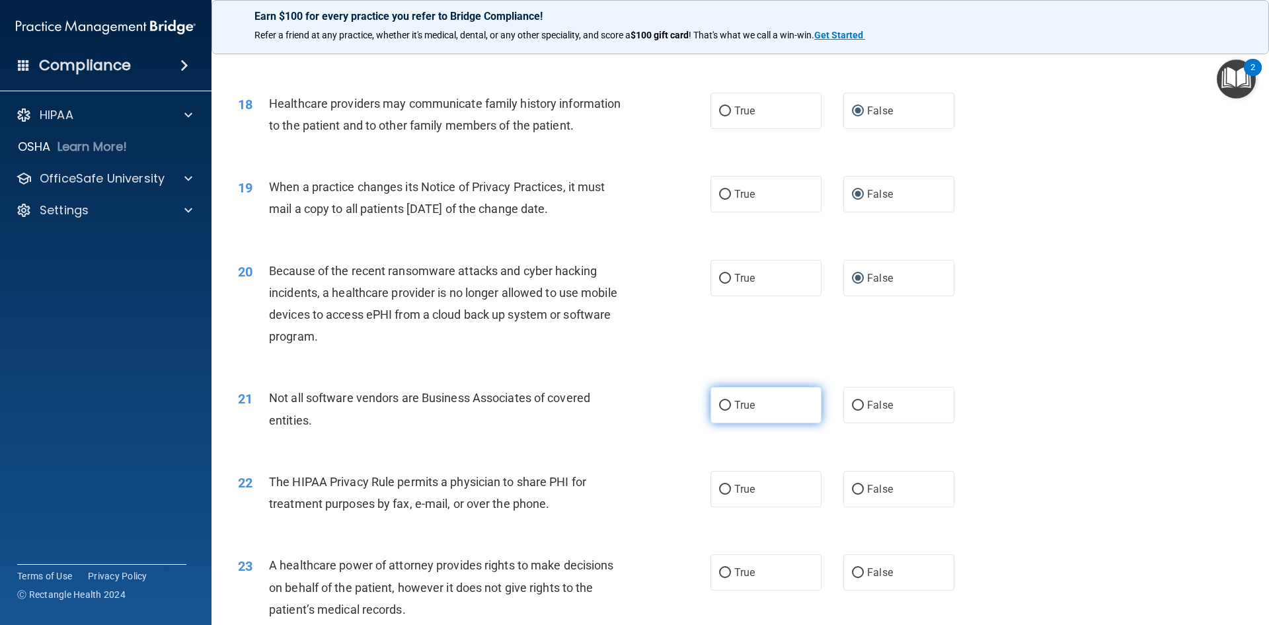
radio input "true"
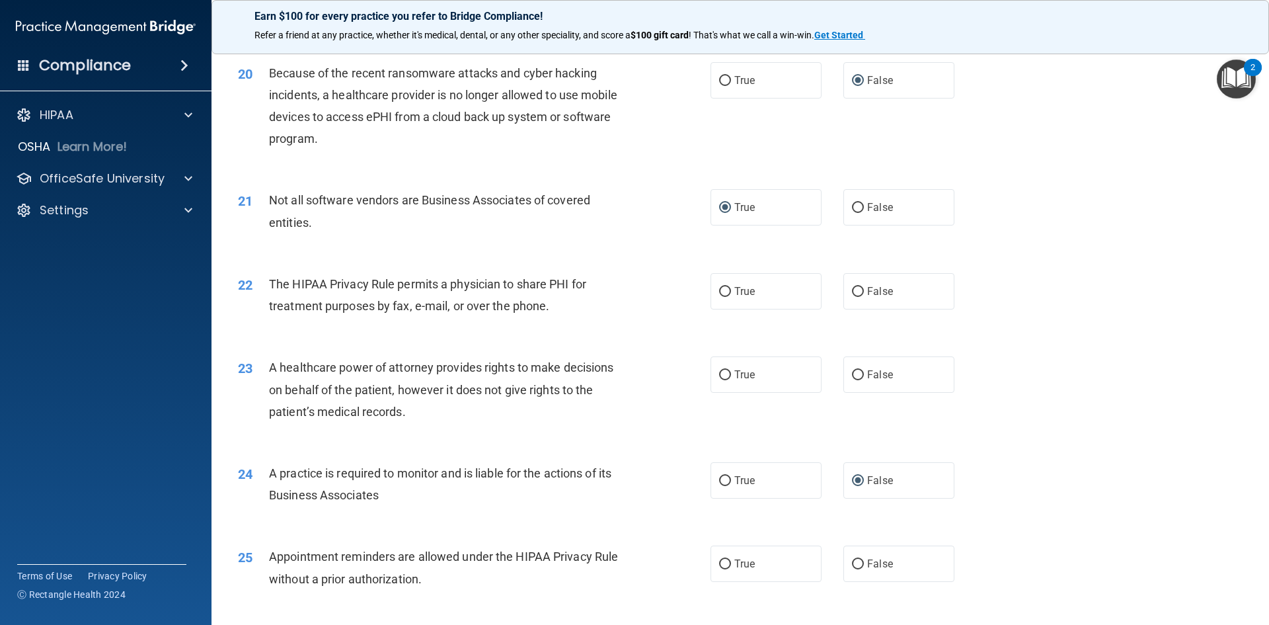
scroll to position [1917, 0]
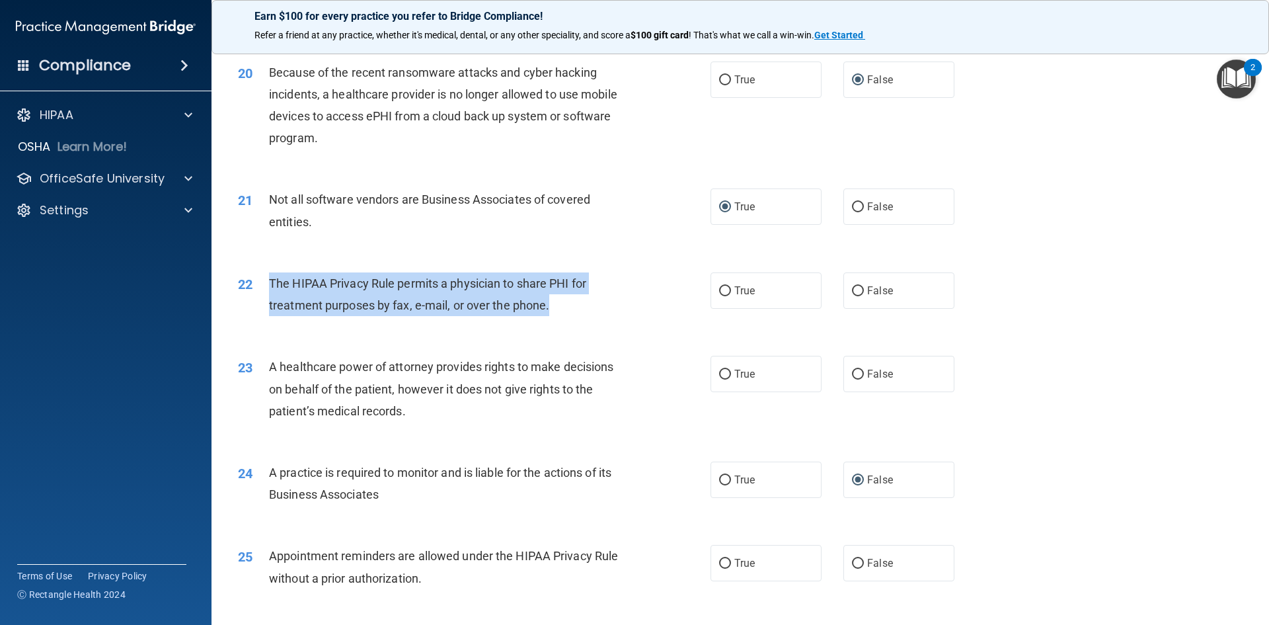
drag, startPoint x: 550, startPoint y: 308, endPoint x: 272, endPoint y: 291, distance: 278.8
click at [272, 291] on div "The HIPAA Privacy Rule permits a physician to share PHI for treatment purposes …" at bounding box center [454, 294] width 370 height 44
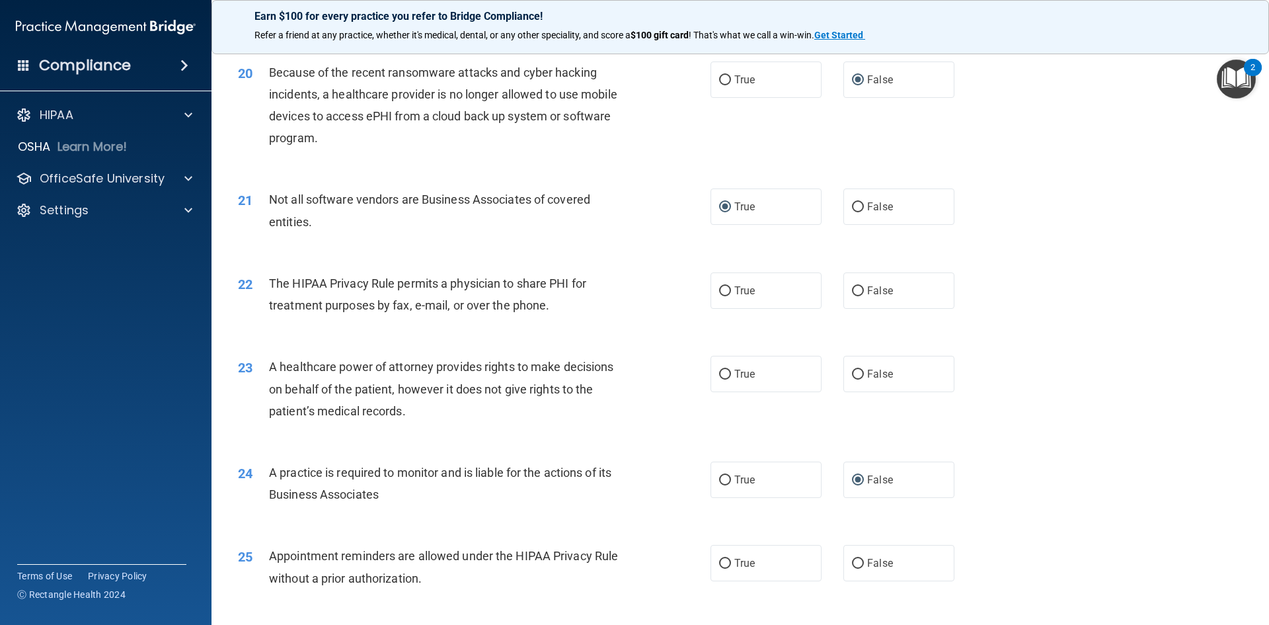
drag, startPoint x: 284, startPoint y: 294, endPoint x: 256, endPoint y: 322, distance: 39.3
click at [256, 322] on div "22 The HIPAA Privacy Rule permits a physician to share PHI for treatment purpos…" at bounding box center [474, 297] width 512 height 50
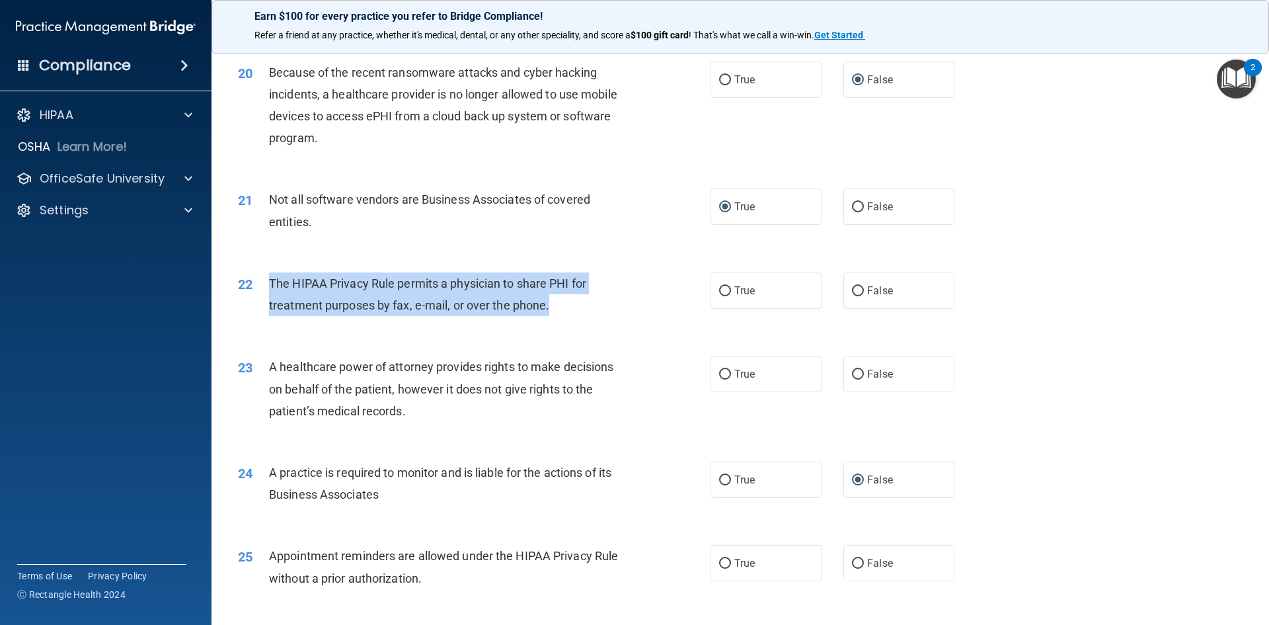
drag, startPoint x: 560, startPoint y: 308, endPoint x: 271, endPoint y: 286, distance: 289.8
click at [271, 286] on div "The HIPAA Privacy Rule permits a physician to share PHI for treatment purposes …" at bounding box center [454, 294] width 370 height 44
click at [723, 291] on input "True" at bounding box center [725, 291] width 12 height 10
radio input "true"
click at [721, 290] on input "True" at bounding box center [725, 291] width 12 height 10
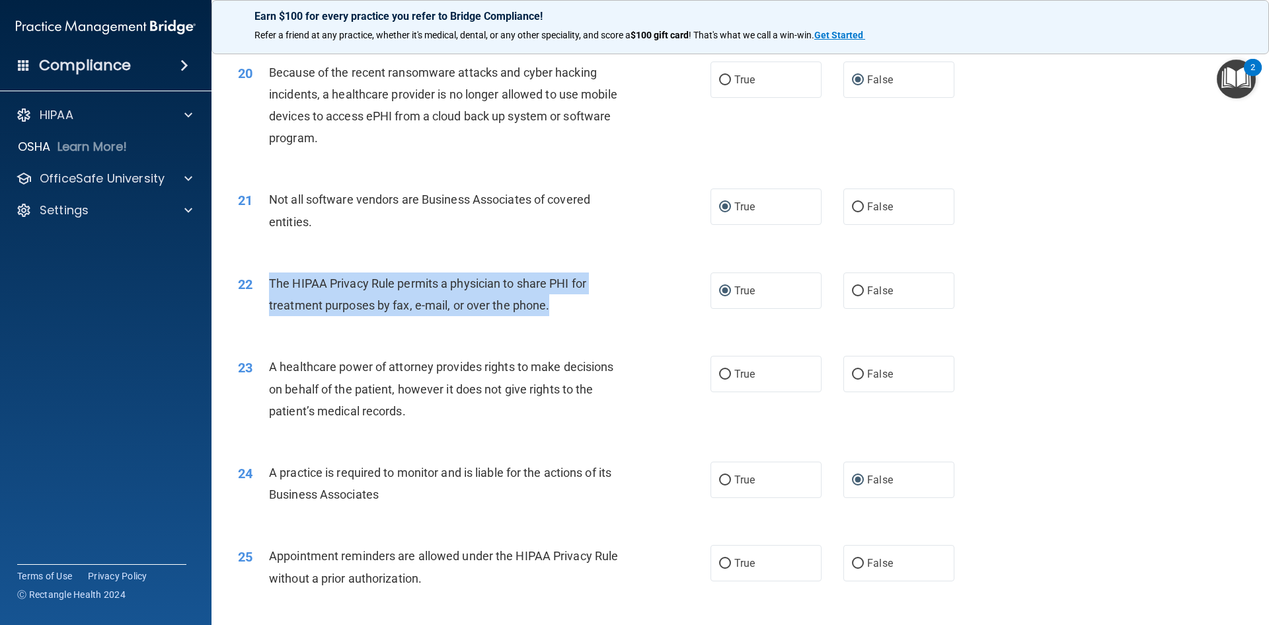
click at [658, 319] on div "22 The HIPAA Privacy Rule permits a physician to share PHI for treatment purpos…" at bounding box center [474, 297] width 512 height 50
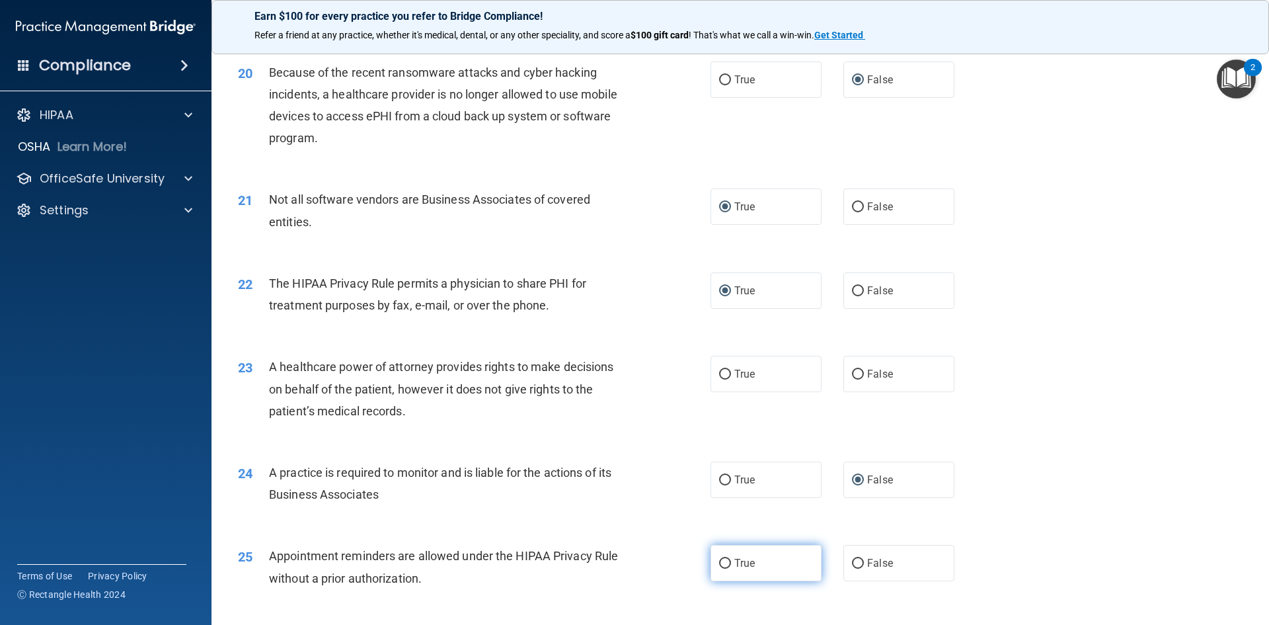
click at [719, 559] on input "True" at bounding box center [725, 564] width 12 height 10
radio input "true"
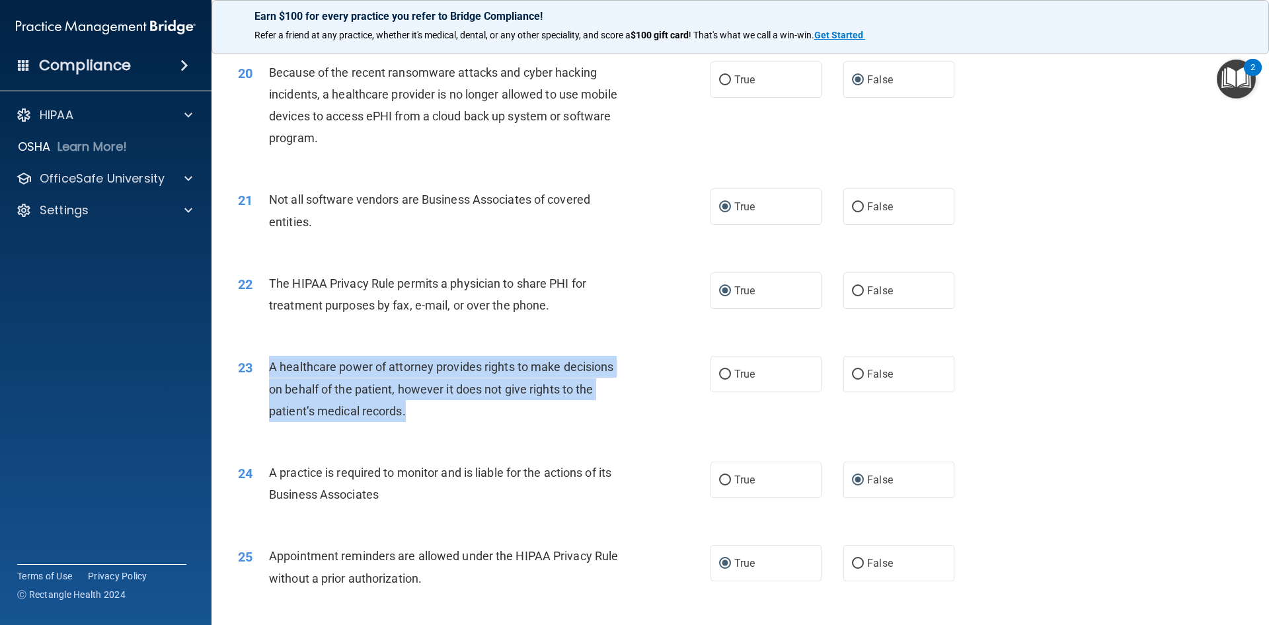
drag, startPoint x: 422, startPoint y: 406, endPoint x: 270, endPoint y: 374, distance: 154.7
click at [270, 374] on div "A healthcare power of attorney provides rights to make decisions on behalf of t…" at bounding box center [454, 389] width 370 height 66
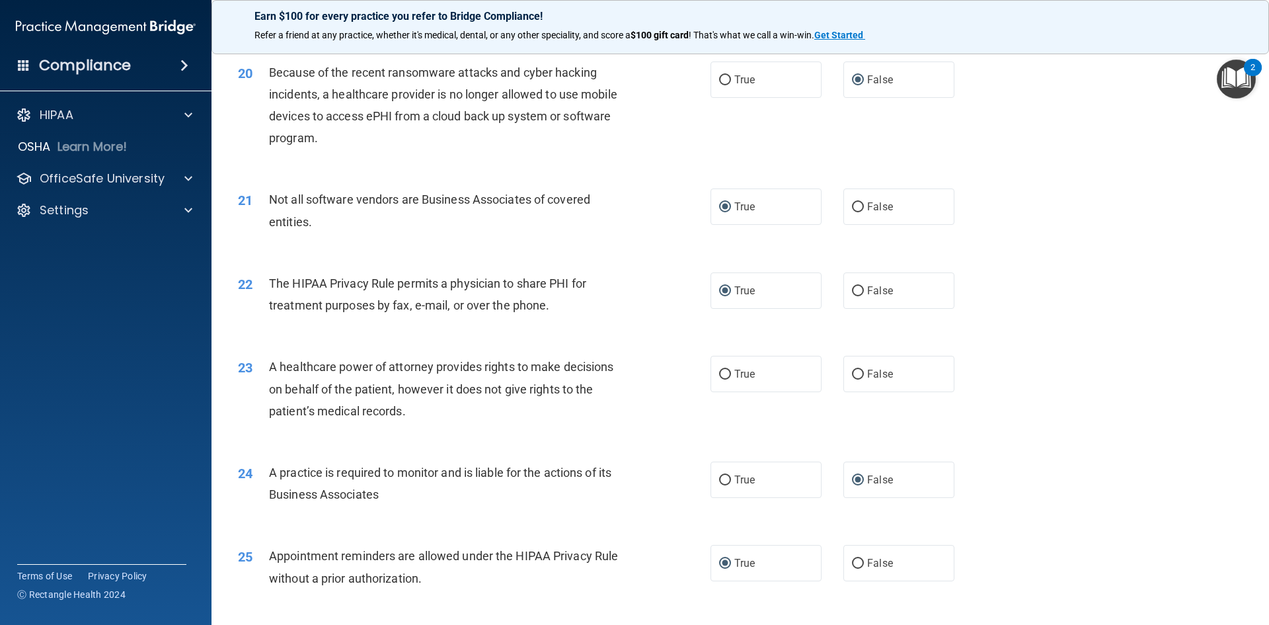
click at [519, 438] on div "23 A healthcare power of attorney provides rights to make decisions on behalf o…" at bounding box center [740, 392] width 1025 height 106
click at [853, 372] on input "False" at bounding box center [858, 375] width 12 height 10
radio input "true"
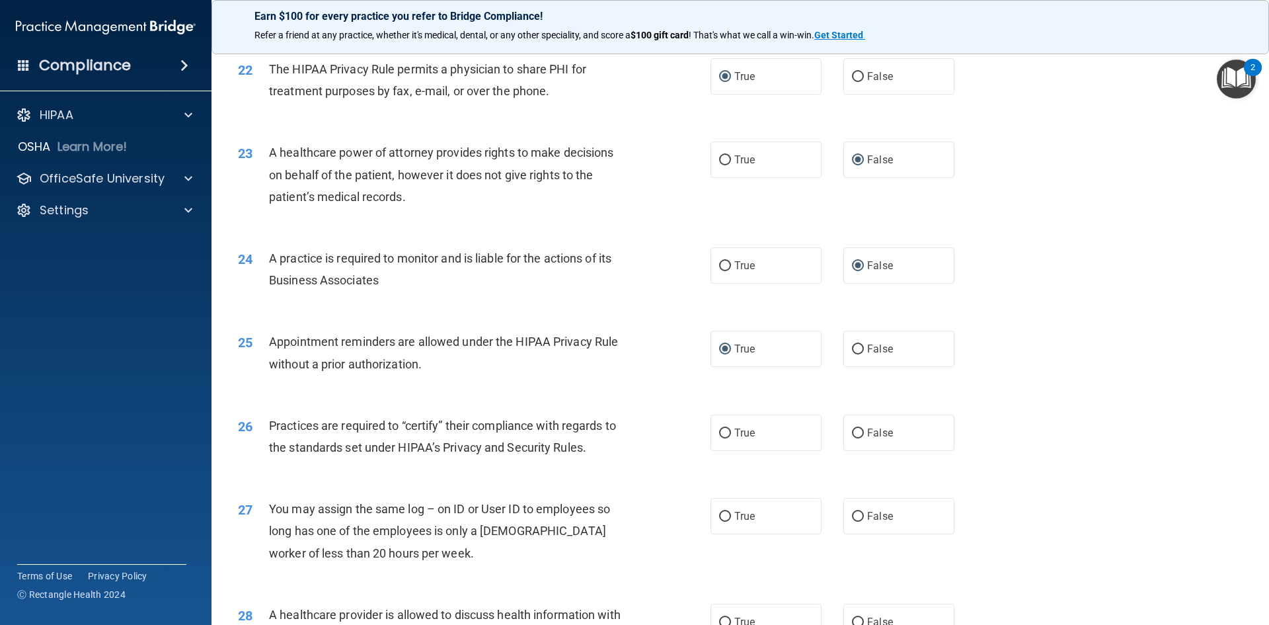
scroll to position [2181, 0]
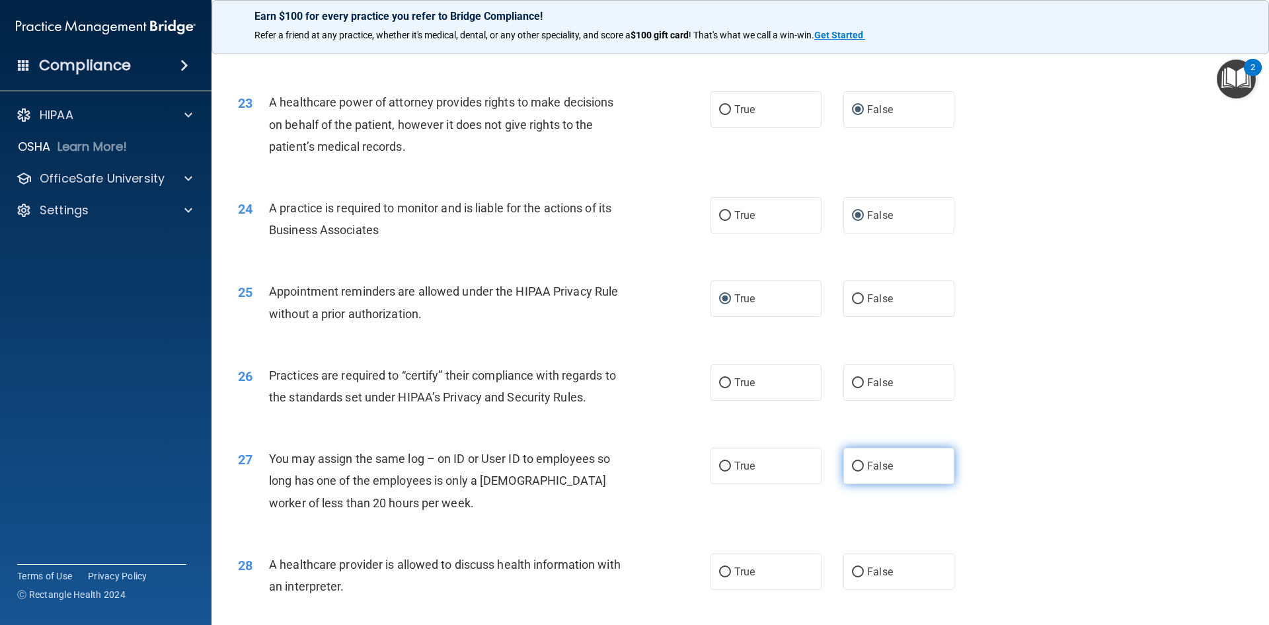
click at [854, 467] on input "False" at bounding box center [858, 466] width 12 height 10
radio input "true"
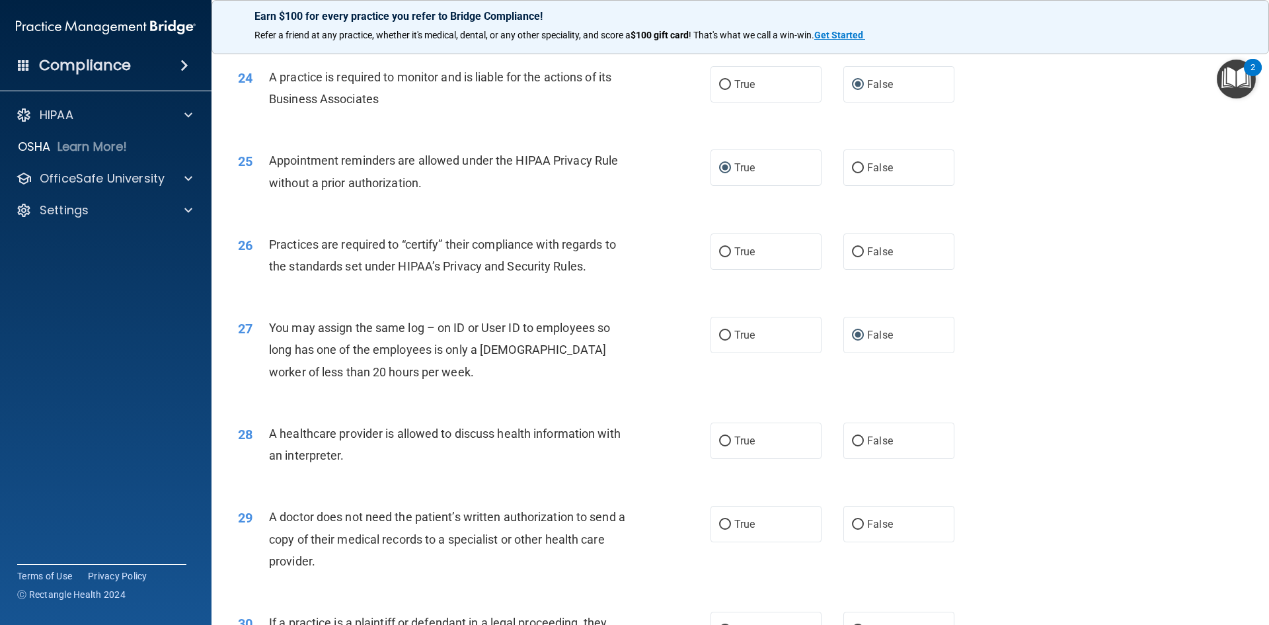
scroll to position [2314, 0]
click at [719, 440] on input "True" at bounding box center [725, 440] width 12 height 10
radio input "true"
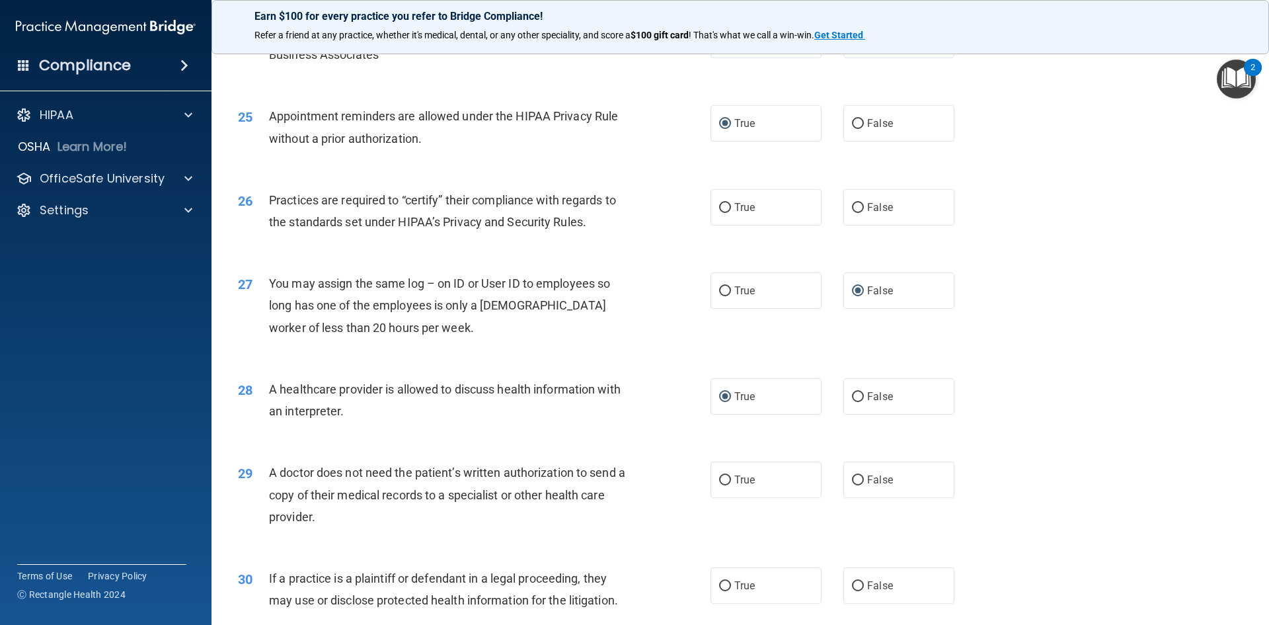
scroll to position [2380, 0]
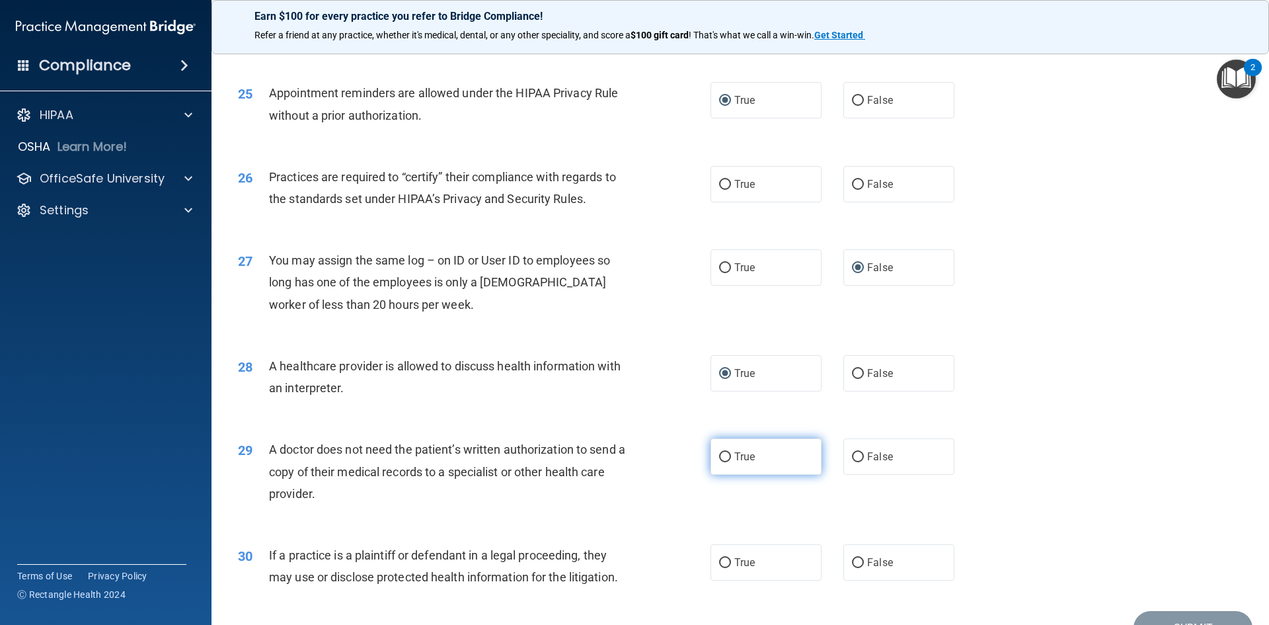
click at [721, 458] on input "True" at bounding box center [725, 457] width 12 height 10
radio input "true"
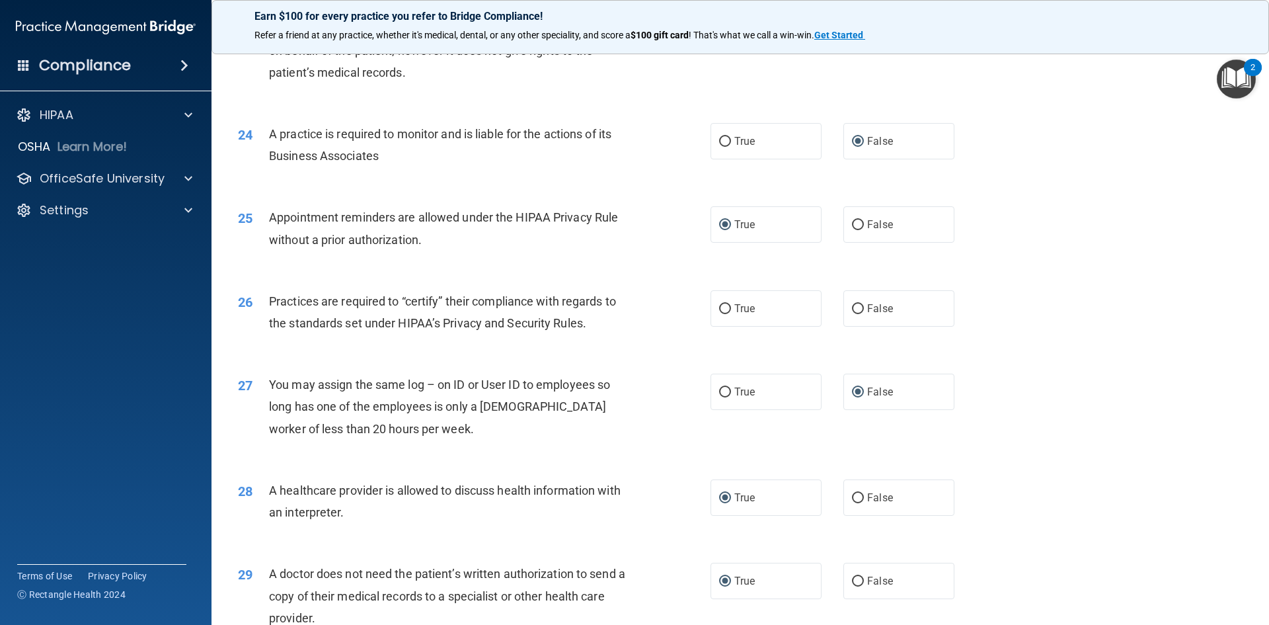
scroll to position [2248, 0]
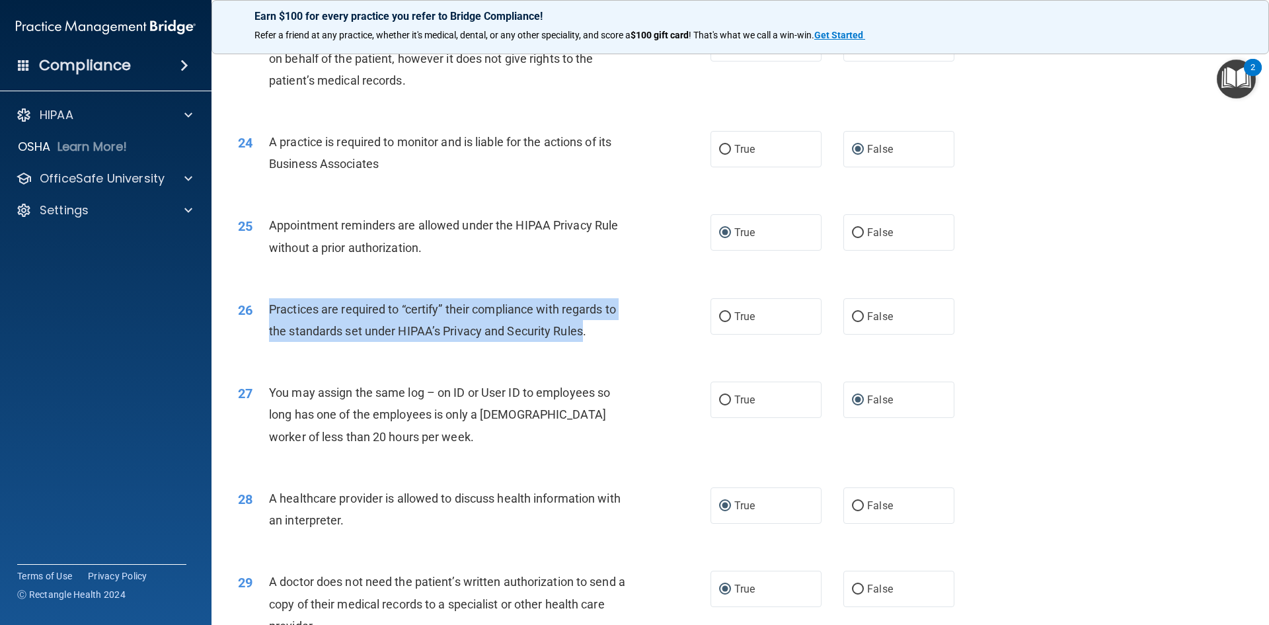
drag, startPoint x: 582, startPoint y: 333, endPoint x: 272, endPoint y: 311, distance: 311.5
click at [272, 311] on span "Practices are required to “certify” their compliance with regards to the standa…" at bounding box center [442, 320] width 347 height 36
click at [852, 315] on input "False" at bounding box center [858, 317] width 12 height 10
radio input "true"
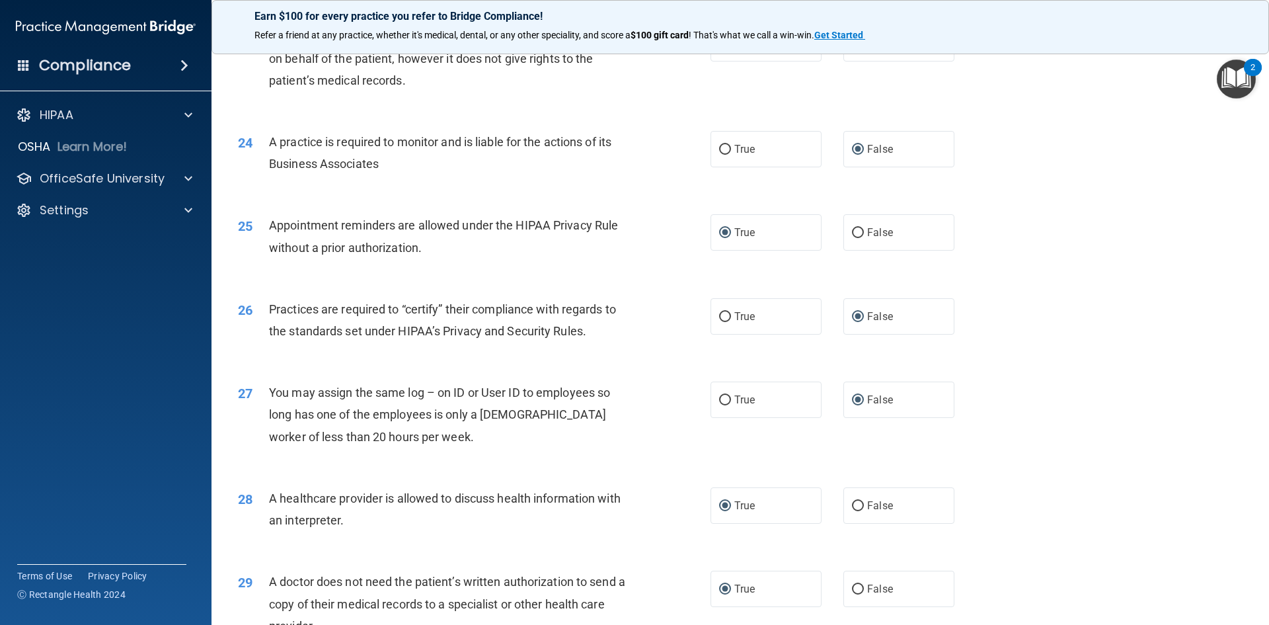
click at [1112, 393] on div "27 You may assign the same log – on ID or User ID to employees so long has one …" at bounding box center [740, 418] width 1025 height 106
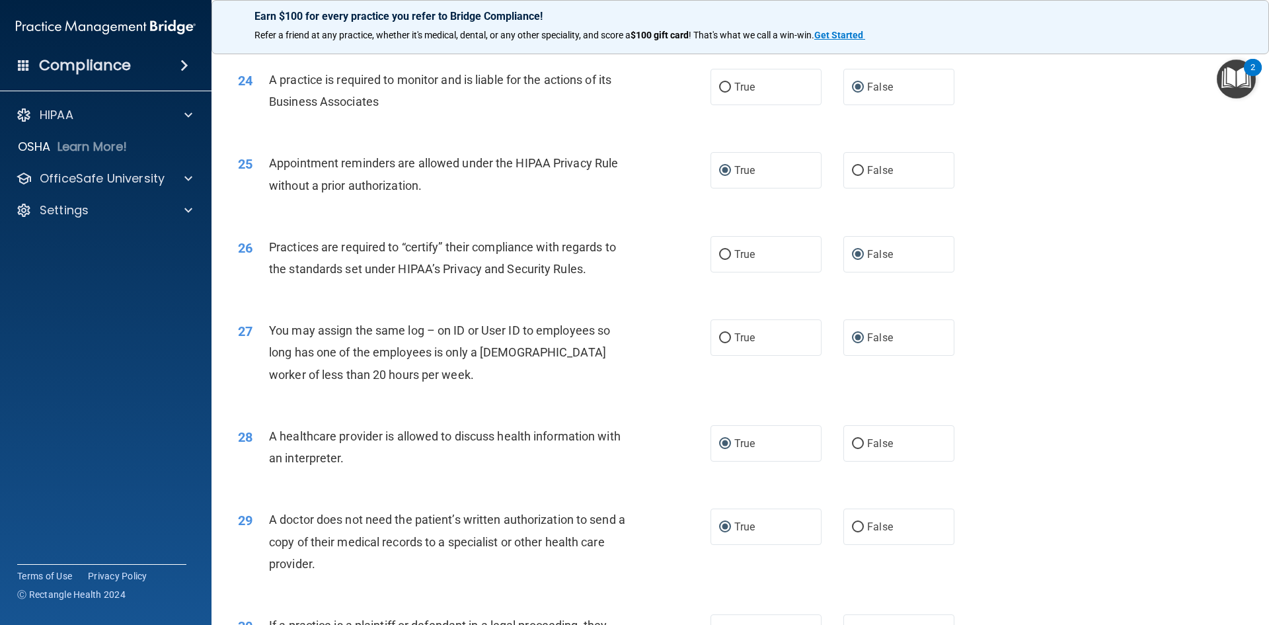
scroll to position [2446, 0]
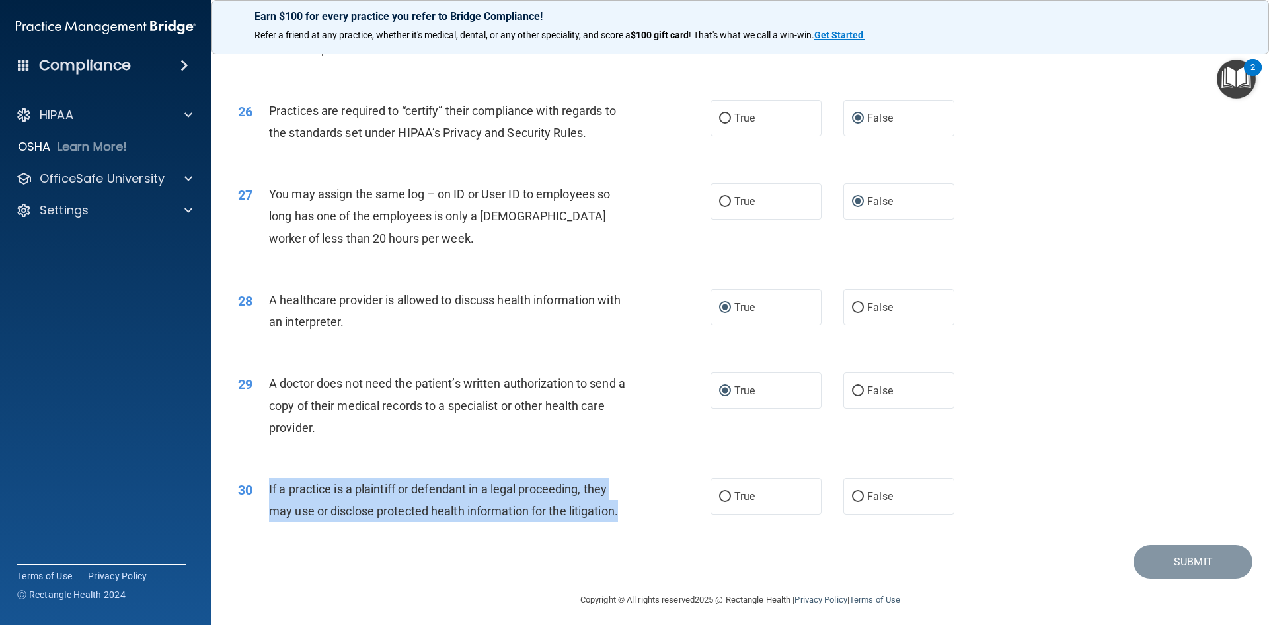
drag, startPoint x: 629, startPoint y: 511, endPoint x: 267, endPoint y: 498, distance: 362.5
click at [267, 498] on div "30 If a practice is a plaintiff or defendant in a legal proceeding, they may us…" at bounding box center [474, 503] width 512 height 50
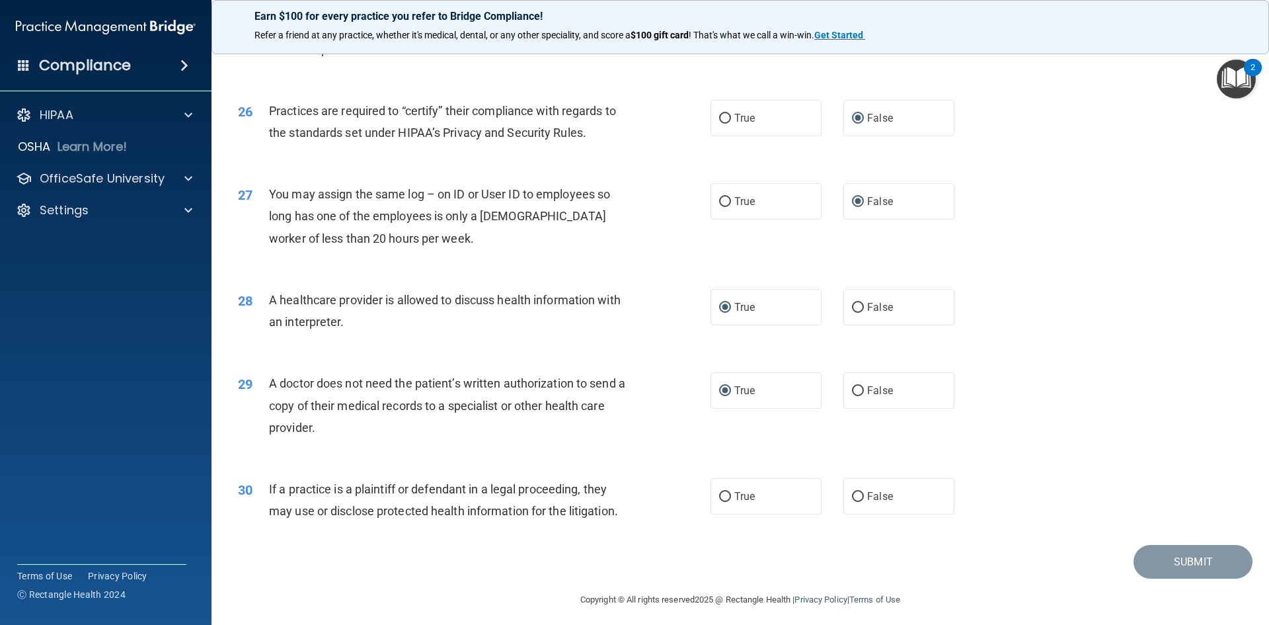
click at [668, 422] on div "29 A doctor does not need the patient’s written authorization to send a copy of…" at bounding box center [474, 408] width 512 height 73
click at [719, 494] on input "True" at bounding box center [725, 497] width 12 height 10
radio input "true"
click at [1146, 563] on button "Submit" at bounding box center [1193, 562] width 119 height 34
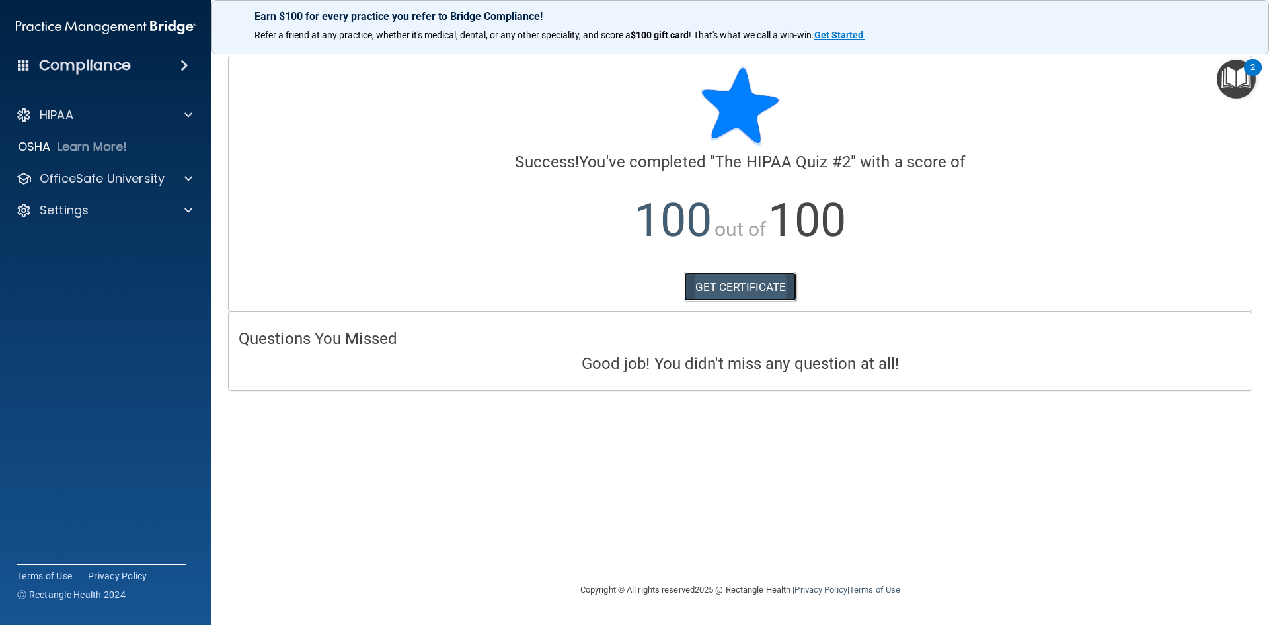
click at [738, 286] on link "GET CERTIFICATE" at bounding box center [740, 286] width 113 height 29
click at [1240, 73] on img "Open Resource Center, 2 new notifications" at bounding box center [1236, 78] width 39 height 39
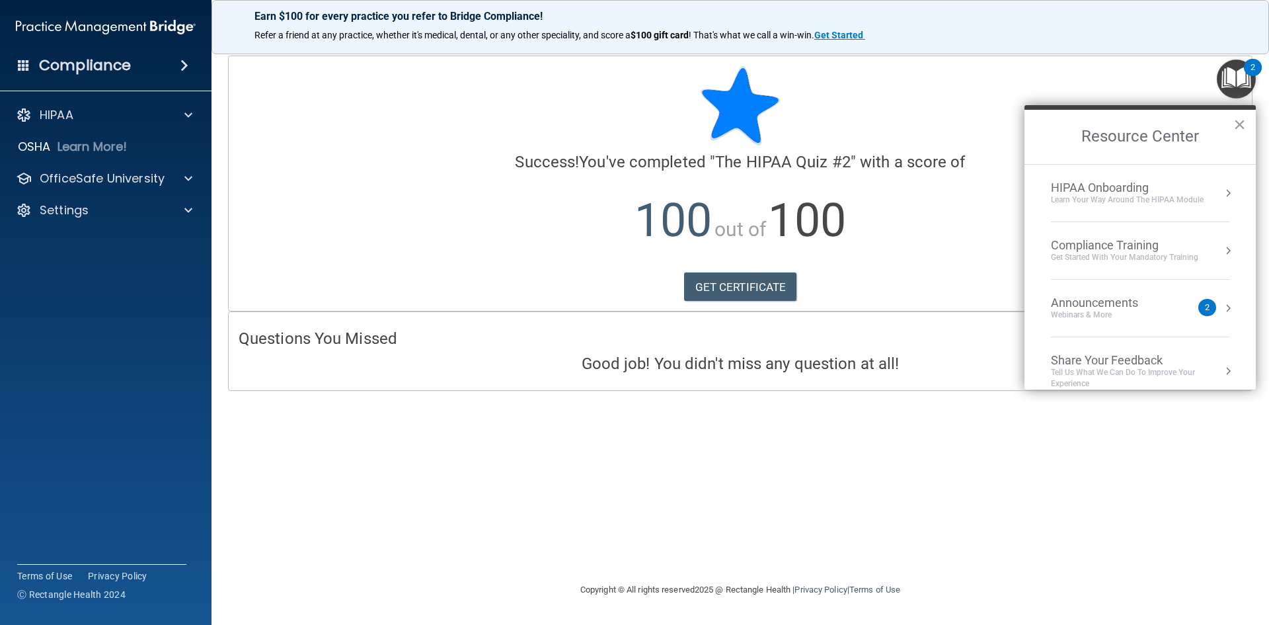
click at [1144, 249] on div "Compliance Training" at bounding box center [1124, 245] width 147 height 15
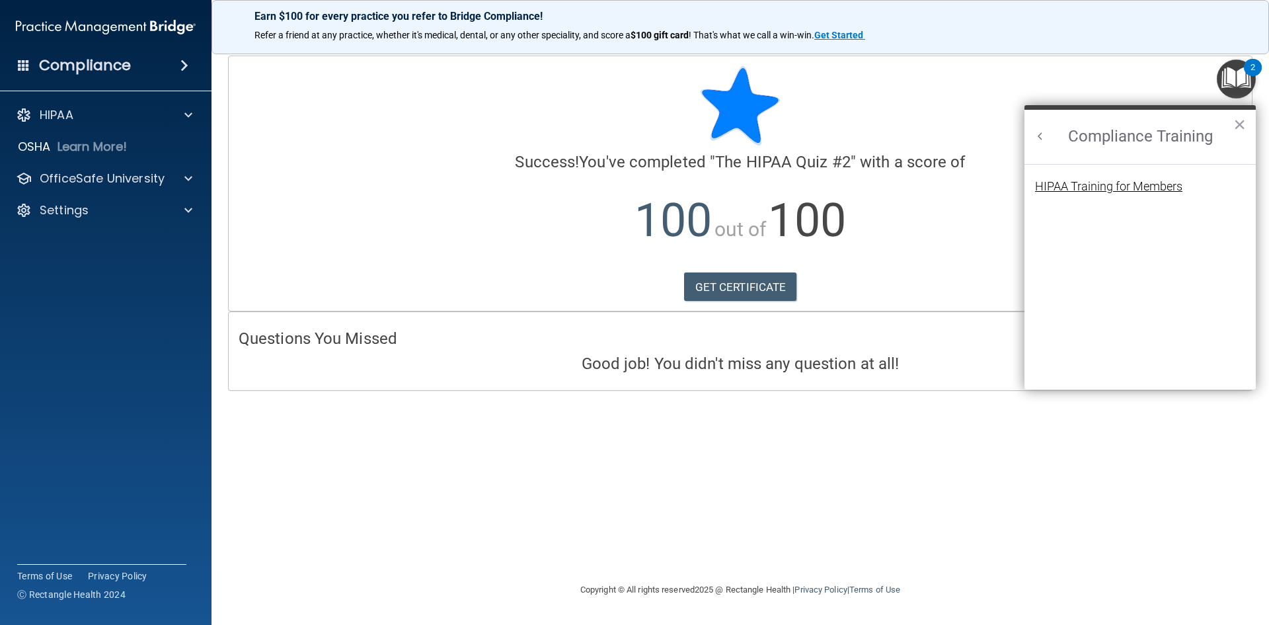
click at [1162, 182] on div "HIPAA Training for Members" at bounding box center [1108, 186] width 147 height 12
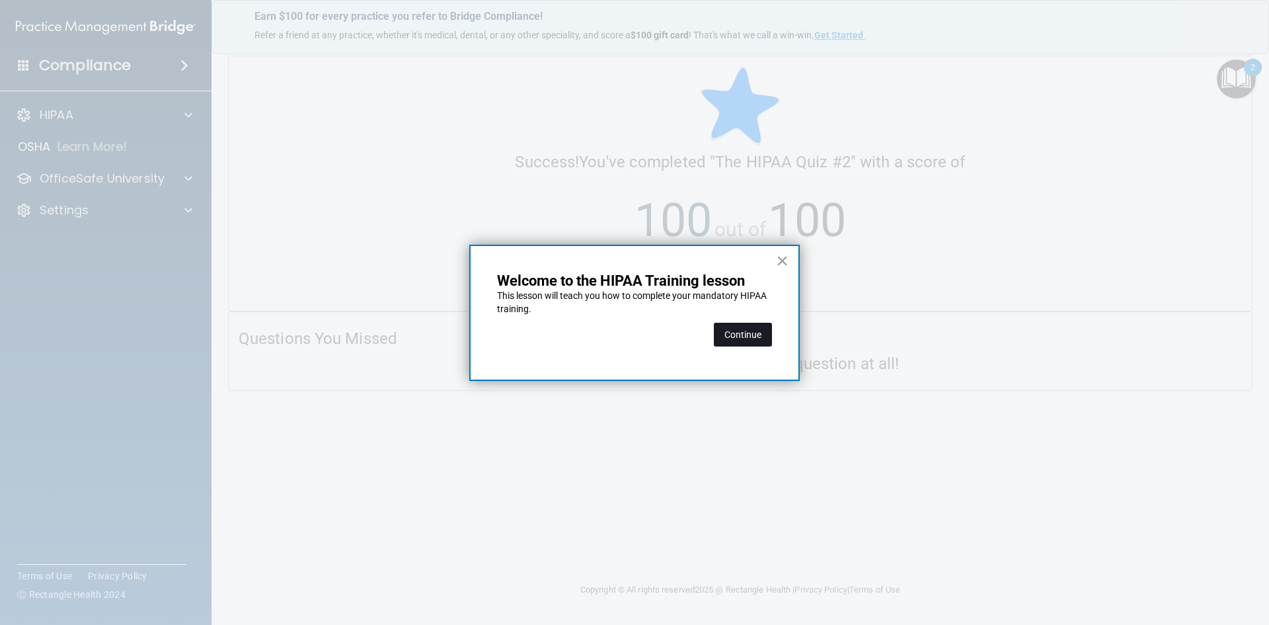
click at [744, 343] on button "Continue" at bounding box center [743, 335] width 58 height 24
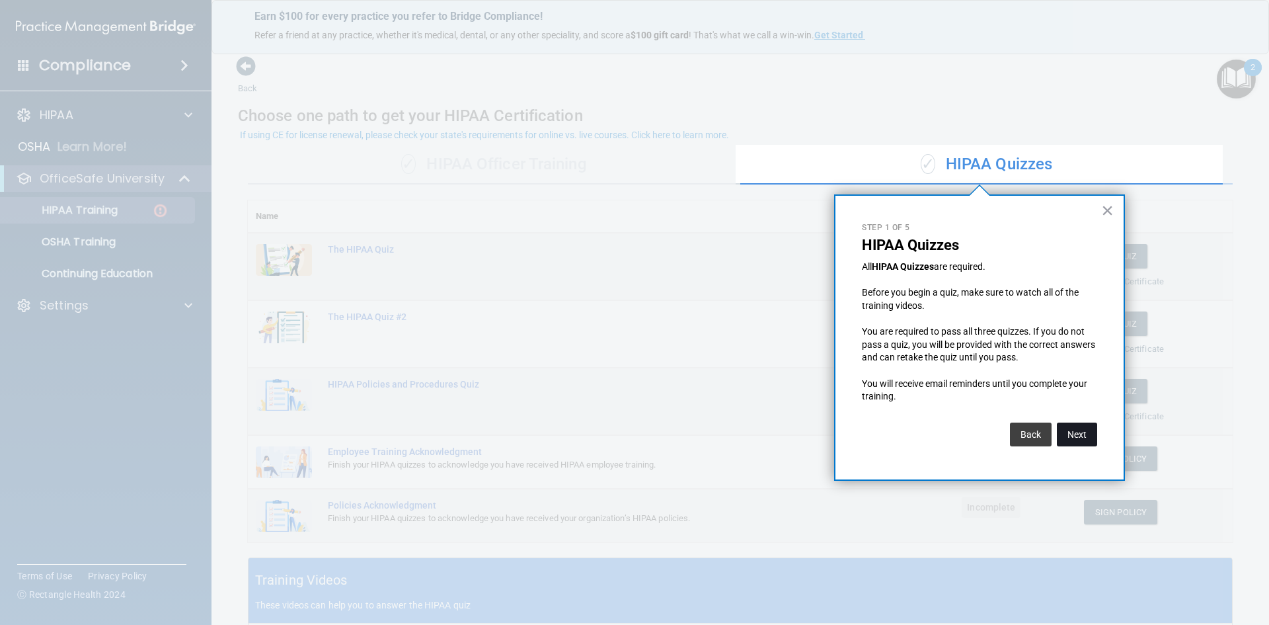
click at [1078, 438] on button "Next" at bounding box center [1077, 434] width 40 height 24
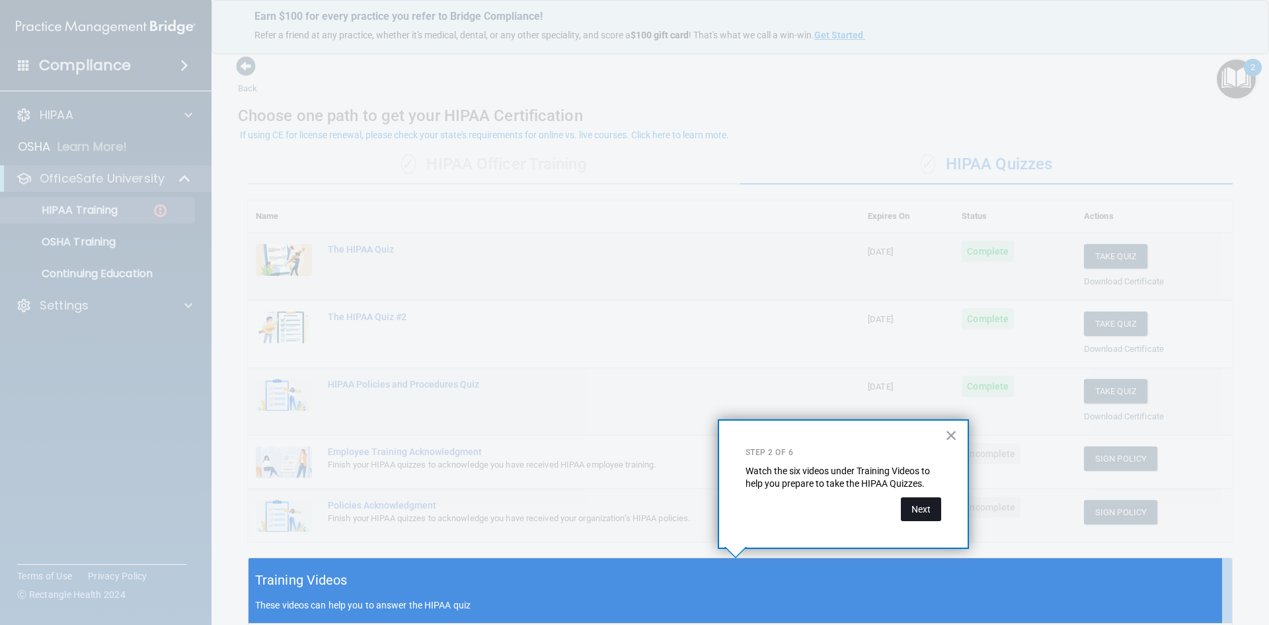
click at [923, 505] on button "Next" at bounding box center [921, 509] width 40 height 24
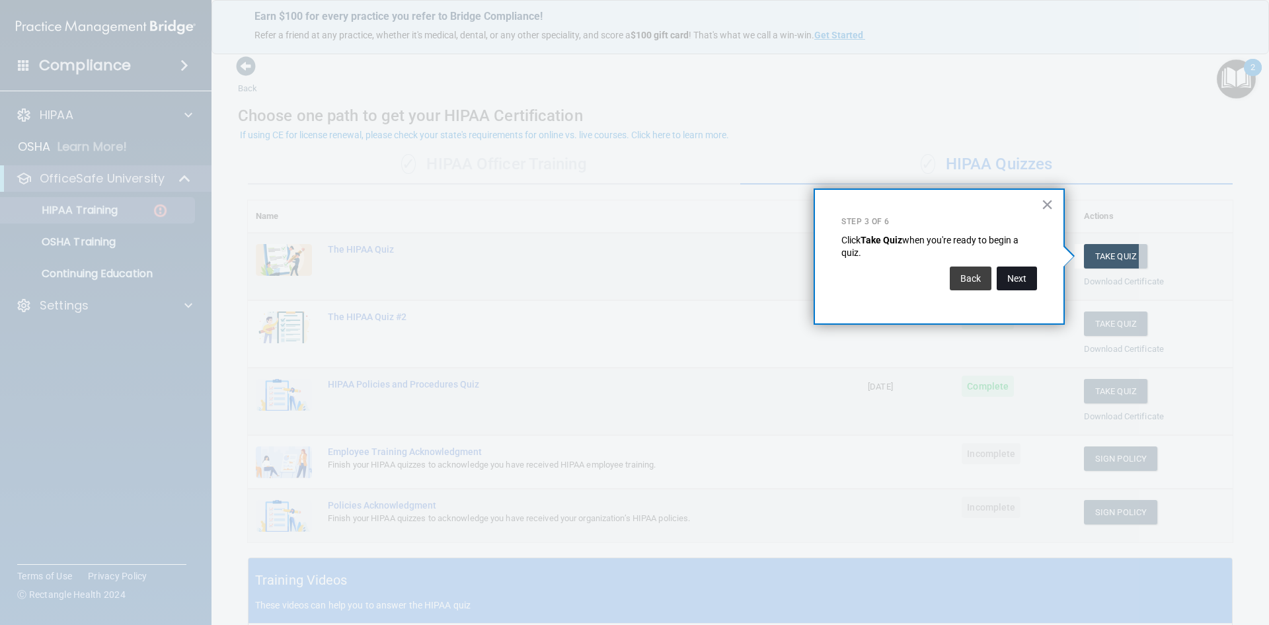
click at [1011, 282] on button "Next" at bounding box center [1017, 278] width 40 height 24
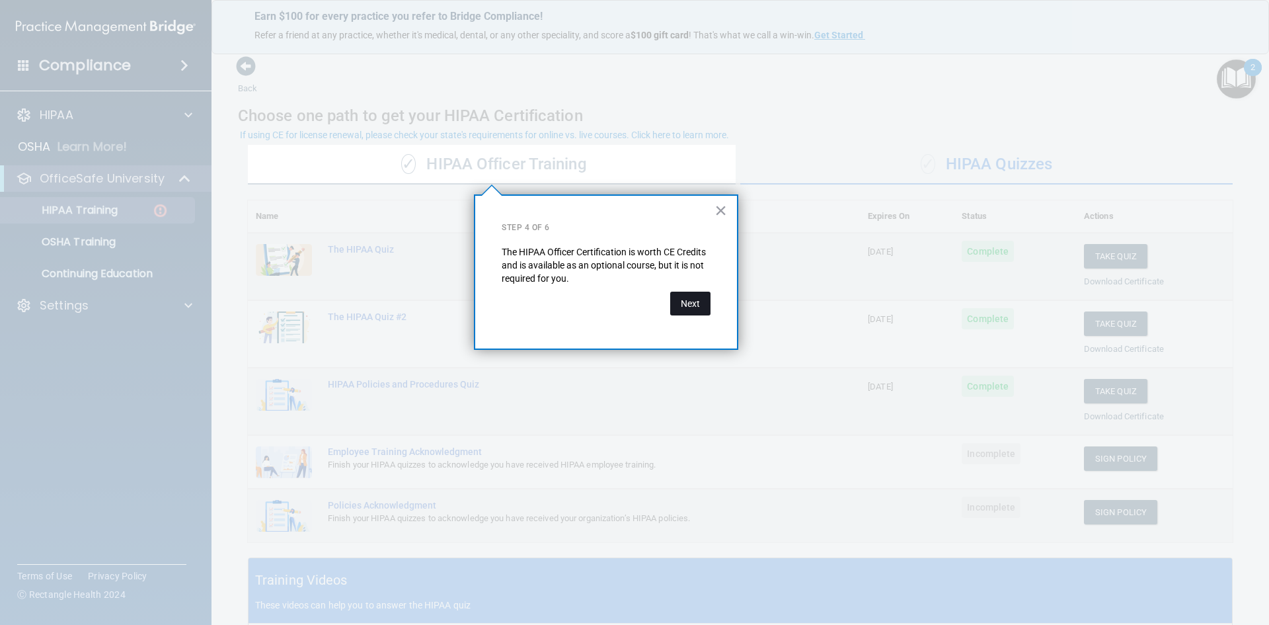
click at [701, 301] on button "Next" at bounding box center [690, 304] width 40 height 24
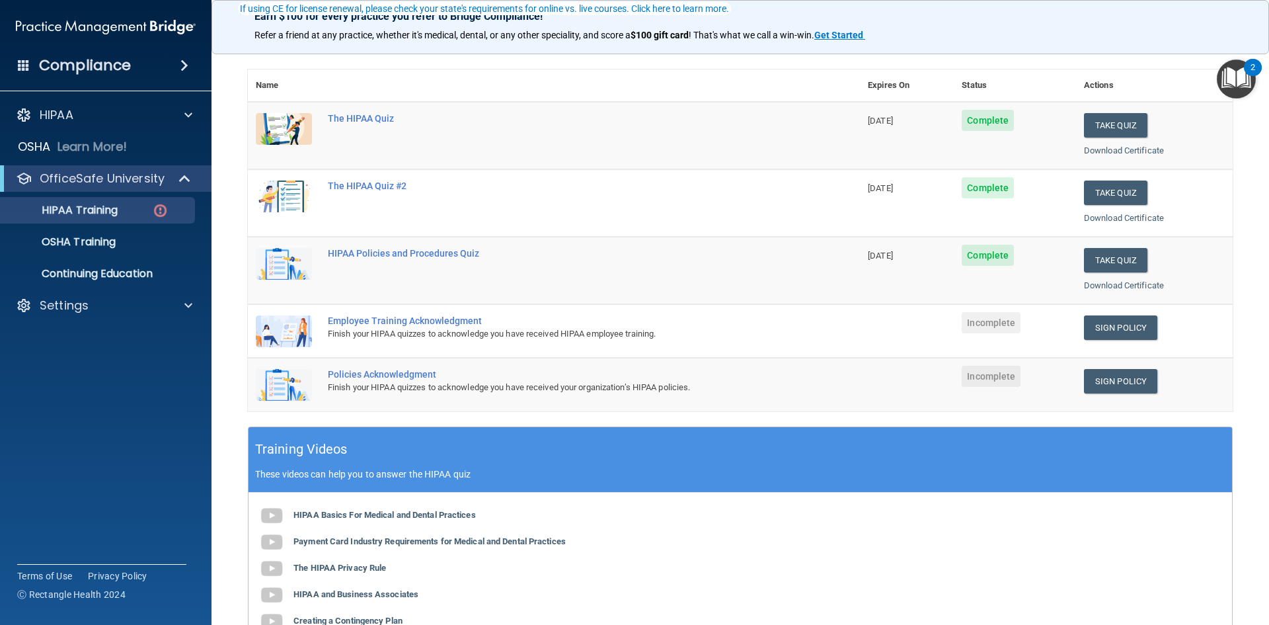
scroll to position [132, 0]
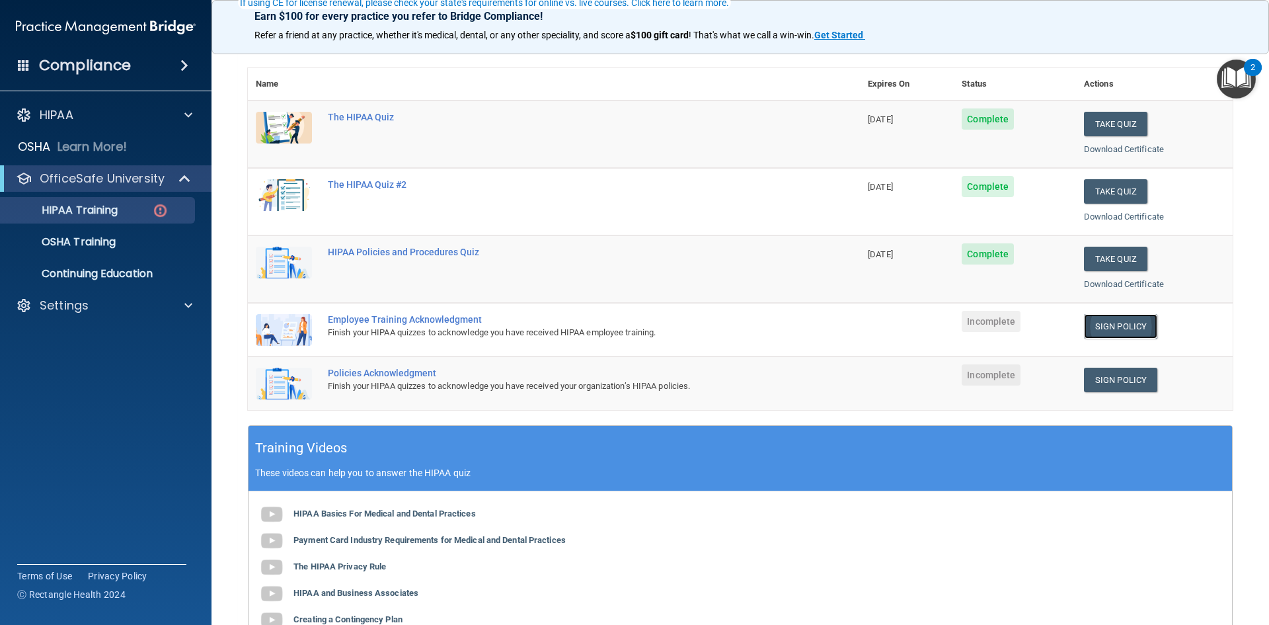
click at [1102, 318] on link "Sign Policy" at bounding box center [1120, 326] width 73 height 24
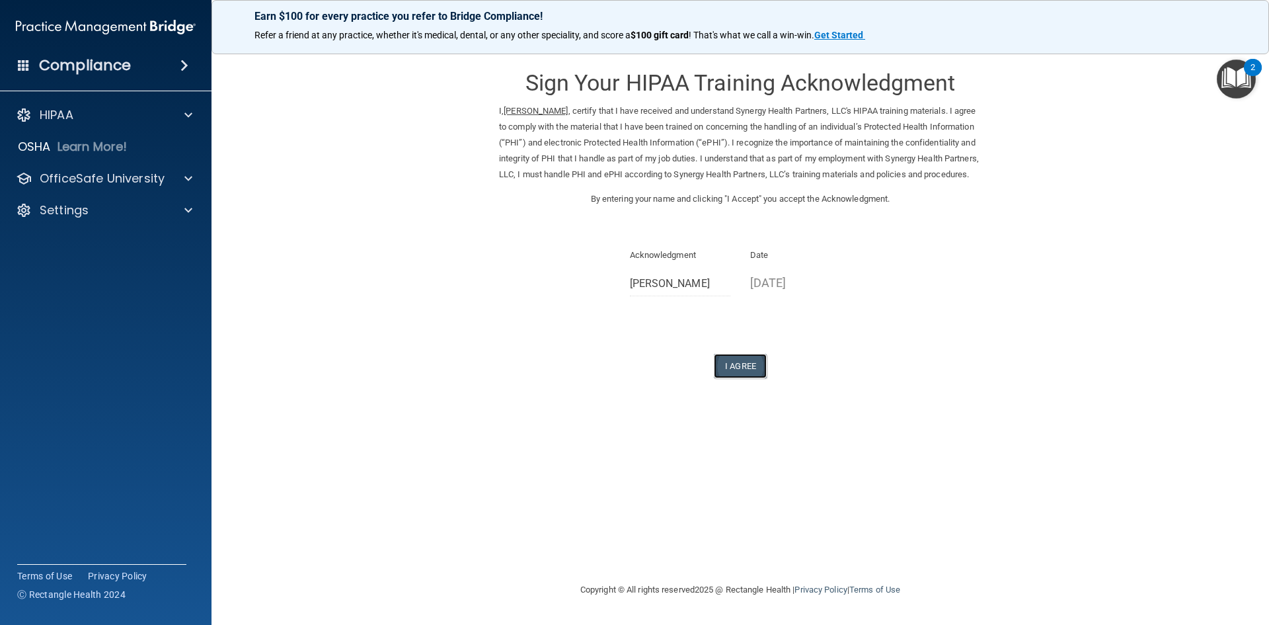
click at [738, 378] on button "I Agree" at bounding box center [740, 366] width 53 height 24
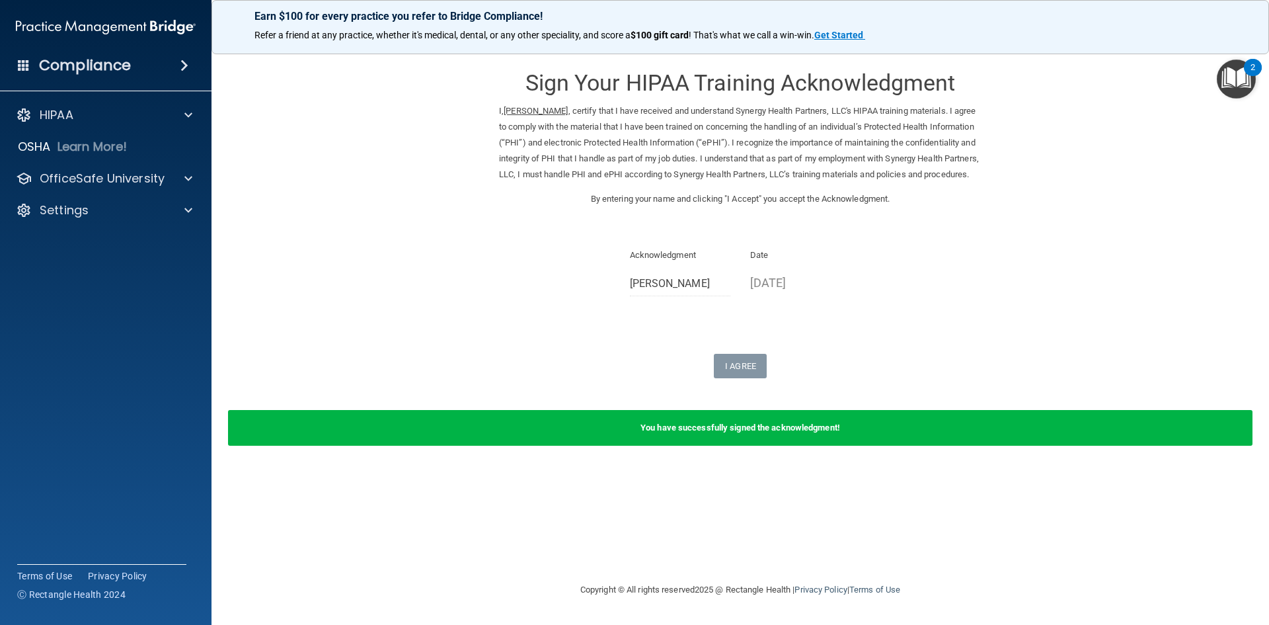
click at [1241, 79] on img "Open Resource Center, 2 new notifications" at bounding box center [1236, 78] width 39 height 39
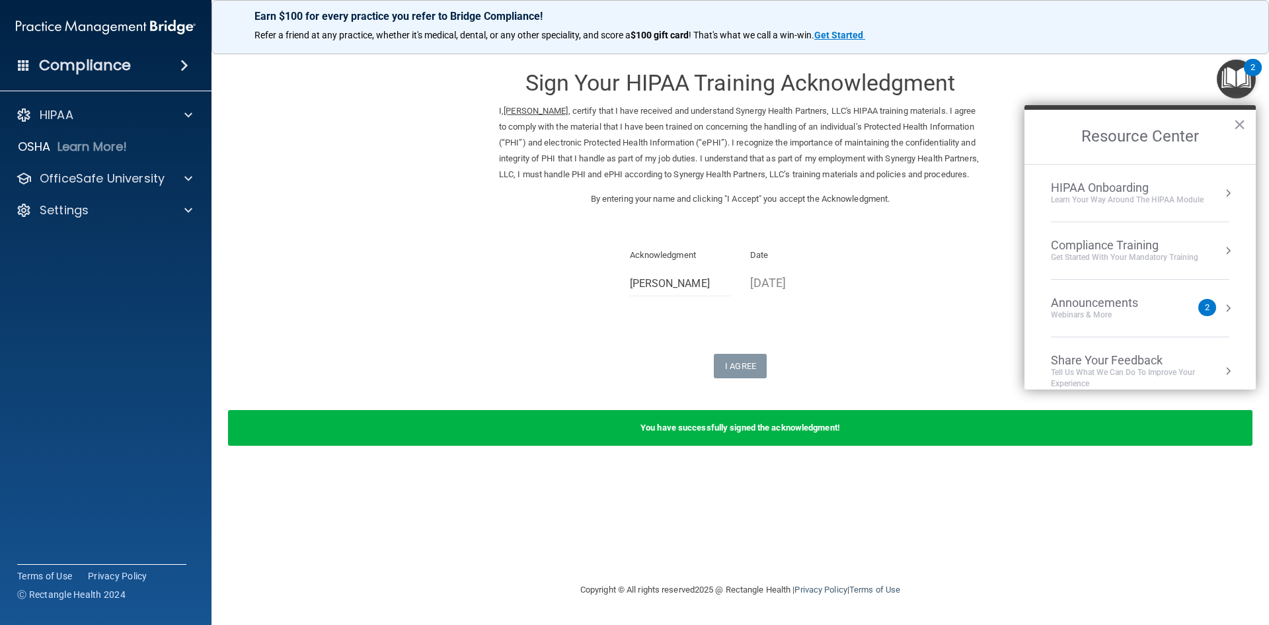
click at [1161, 243] on div "Compliance Training" at bounding box center [1124, 245] width 147 height 15
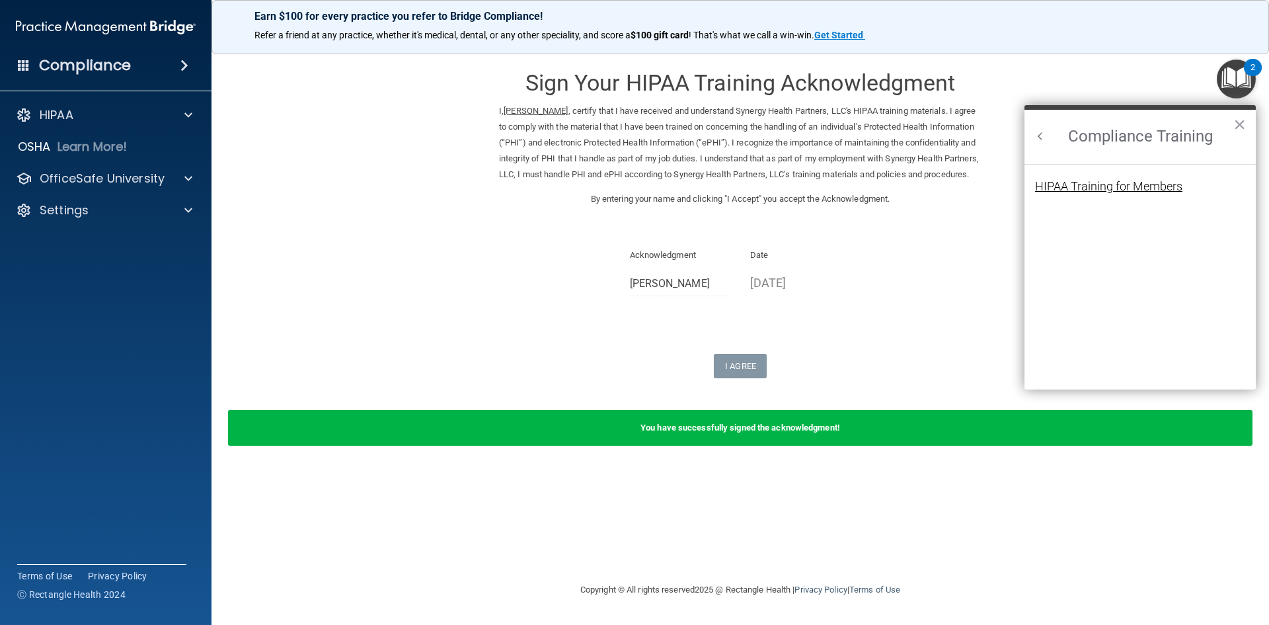
click at [1158, 183] on div "HIPAA Training for Members" at bounding box center [1108, 186] width 147 height 12
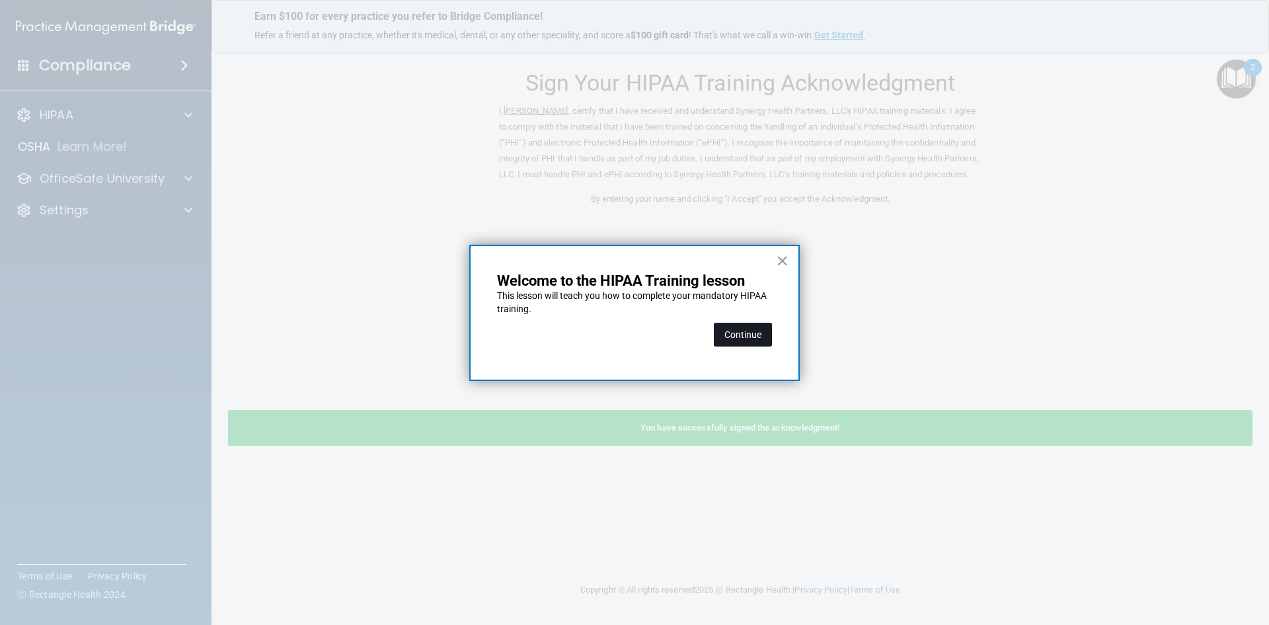
click at [725, 334] on button "Continue" at bounding box center [743, 335] width 58 height 24
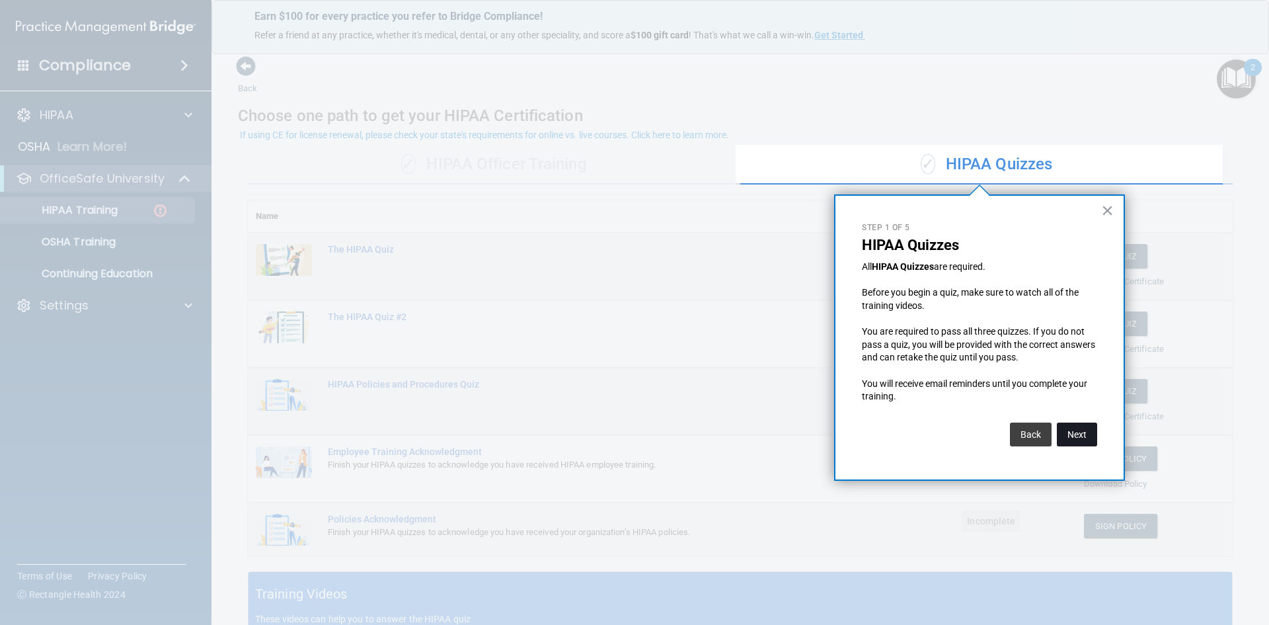
click at [1061, 436] on button "Next" at bounding box center [1077, 434] width 40 height 24
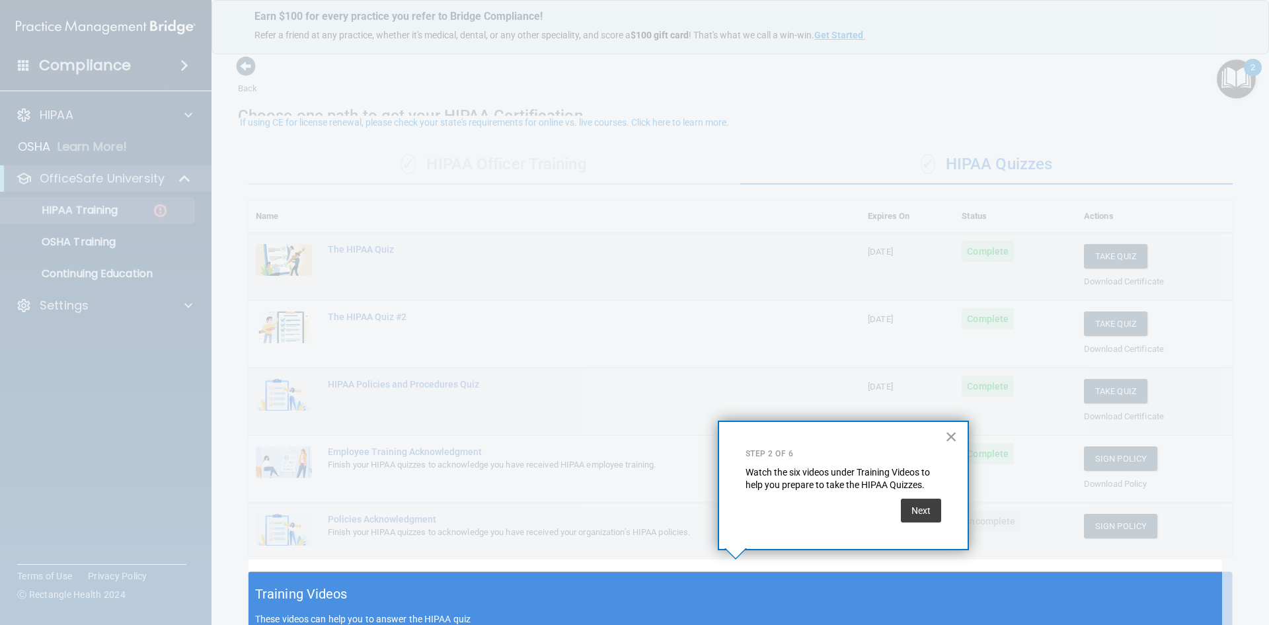
scroll to position [13, 0]
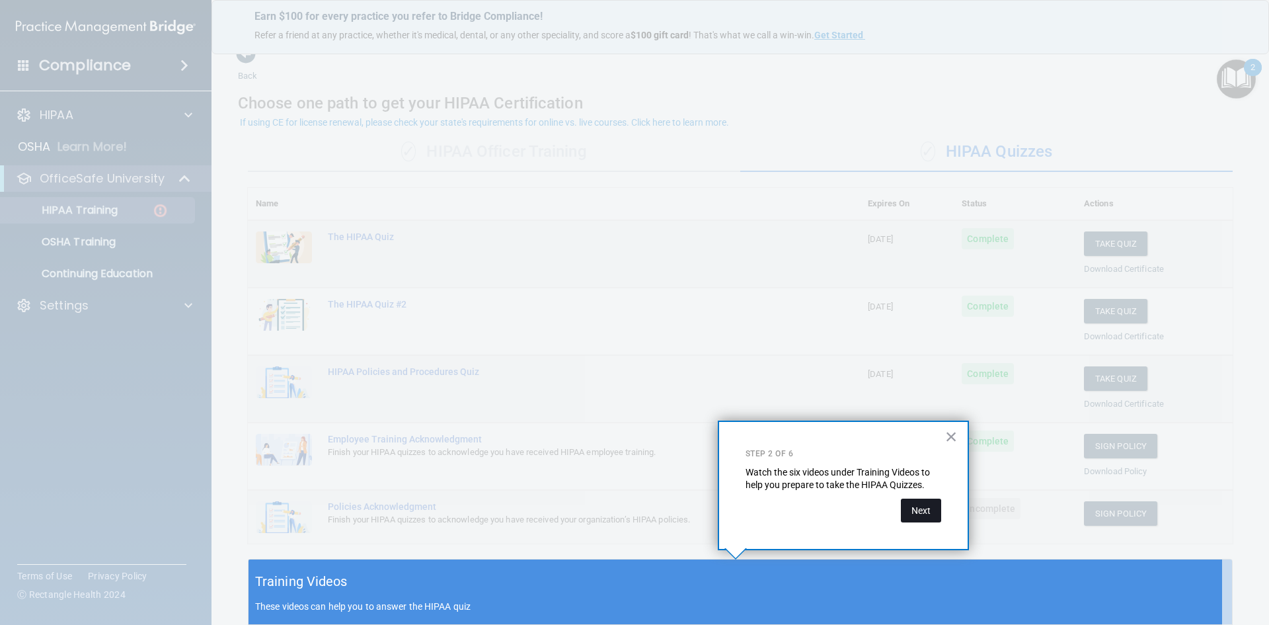
click at [929, 508] on button "Next" at bounding box center [921, 510] width 40 height 24
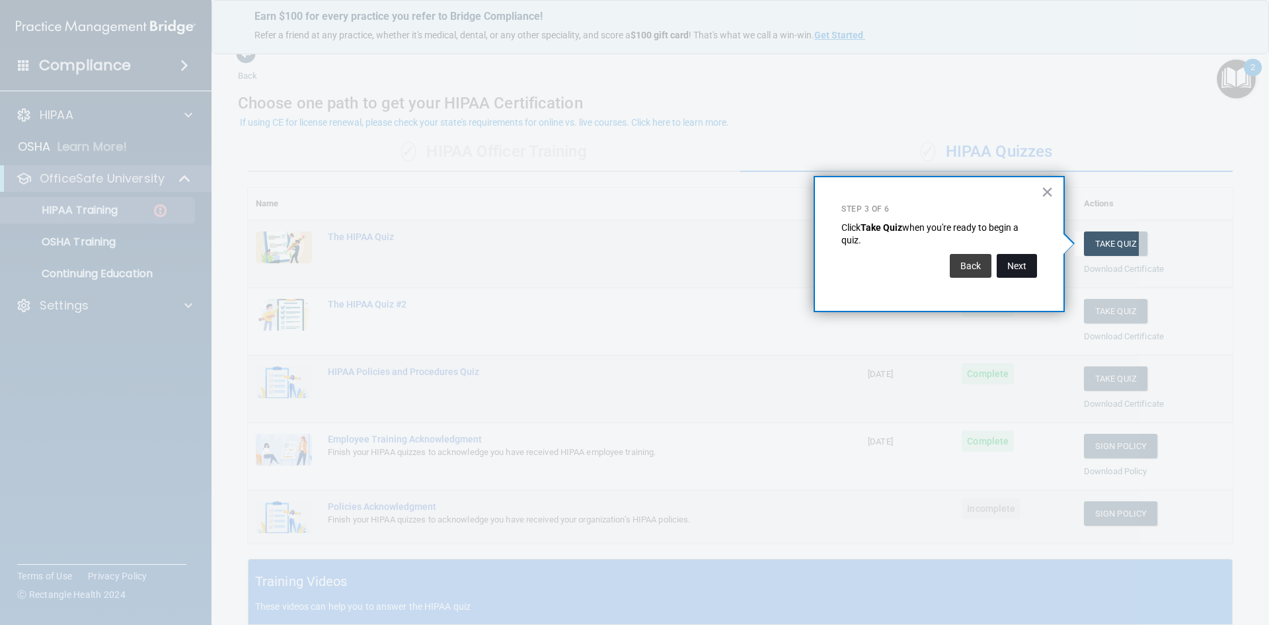
click at [1018, 268] on button "Next" at bounding box center [1017, 266] width 40 height 24
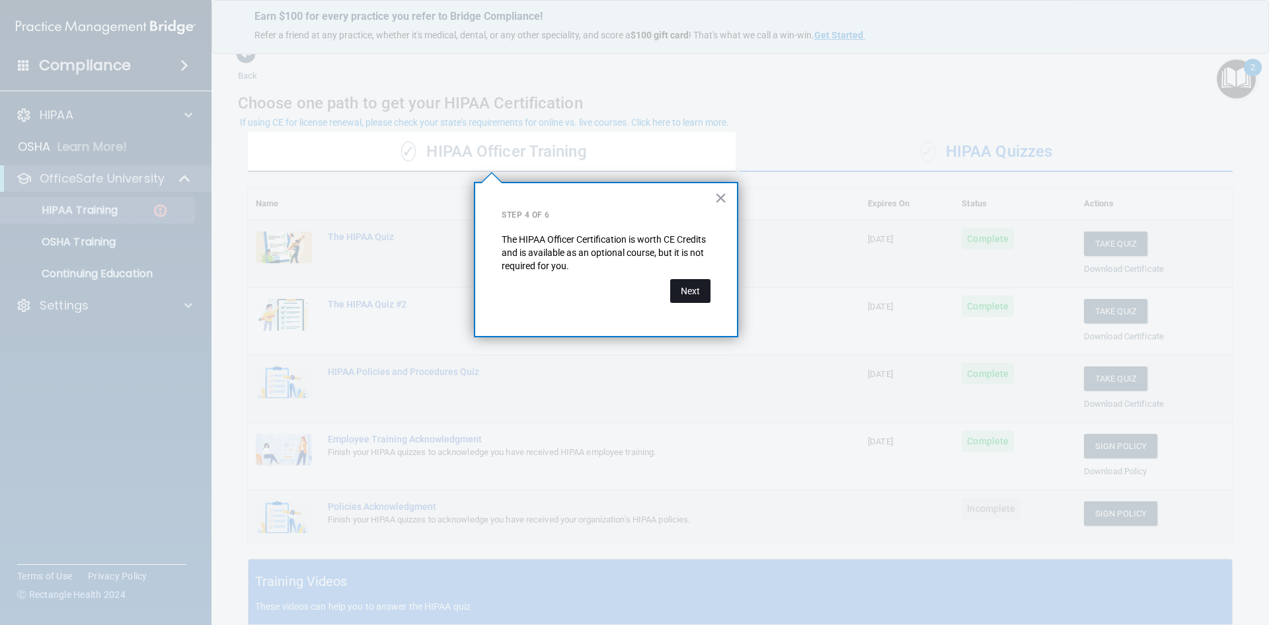
click at [680, 298] on button "Next" at bounding box center [690, 291] width 40 height 24
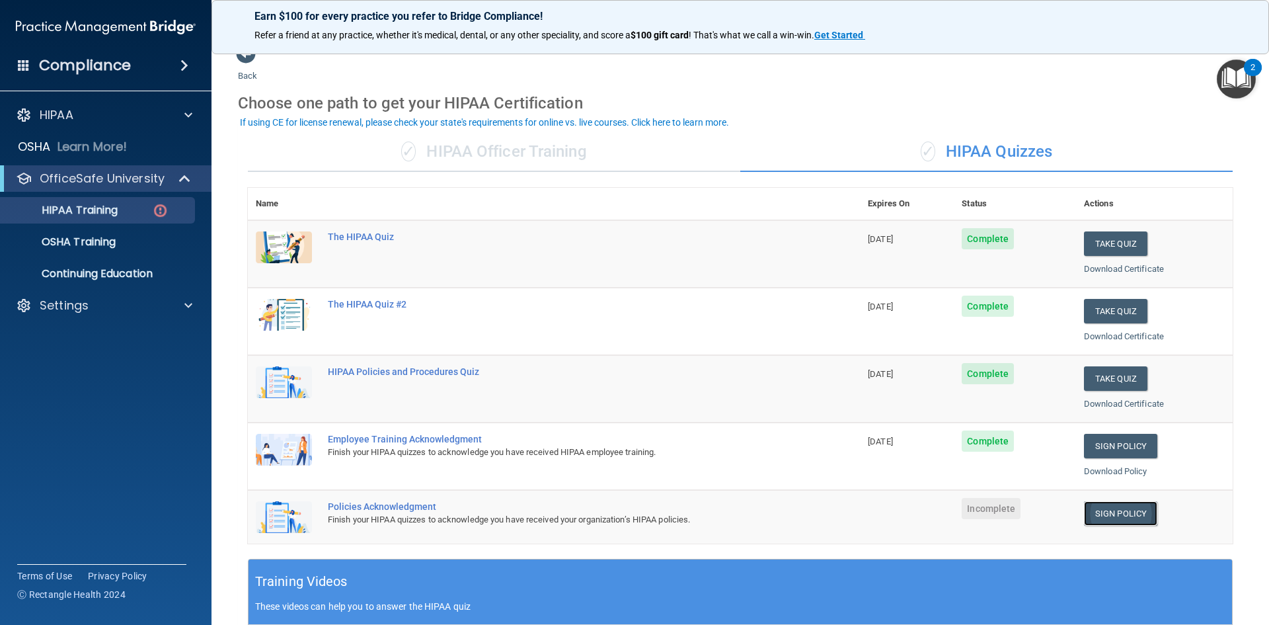
click at [1111, 516] on link "Sign Policy" at bounding box center [1120, 513] width 73 height 24
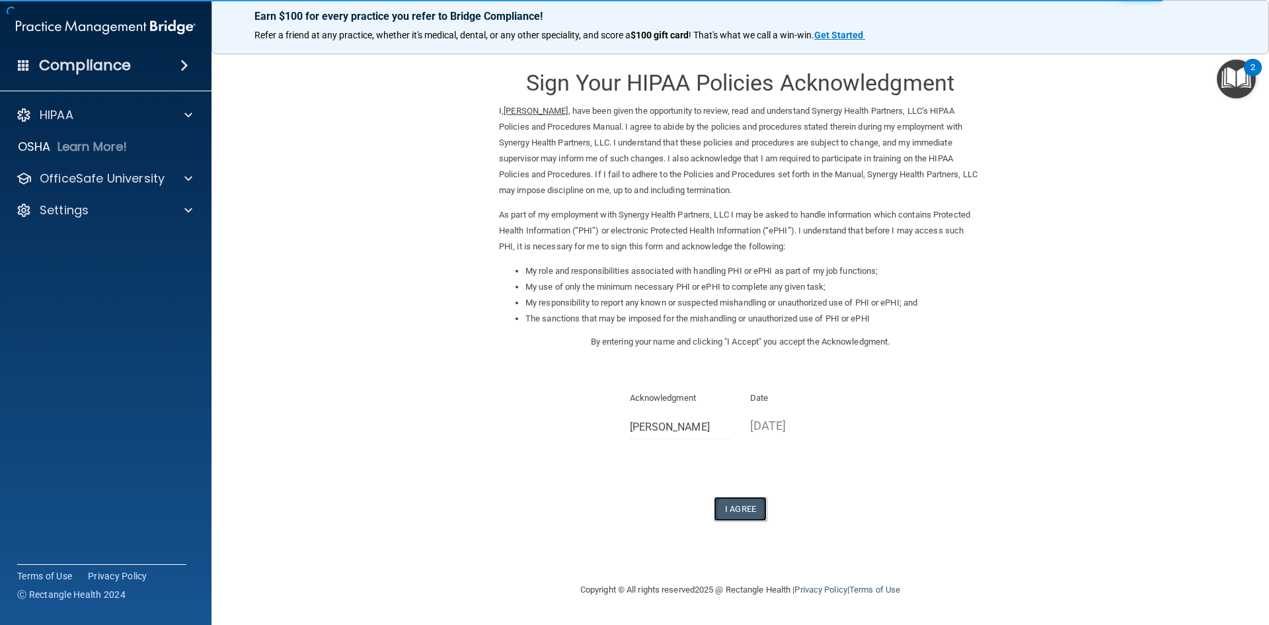
click at [738, 507] on button "I Agree" at bounding box center [740, 508] width 53 height 24
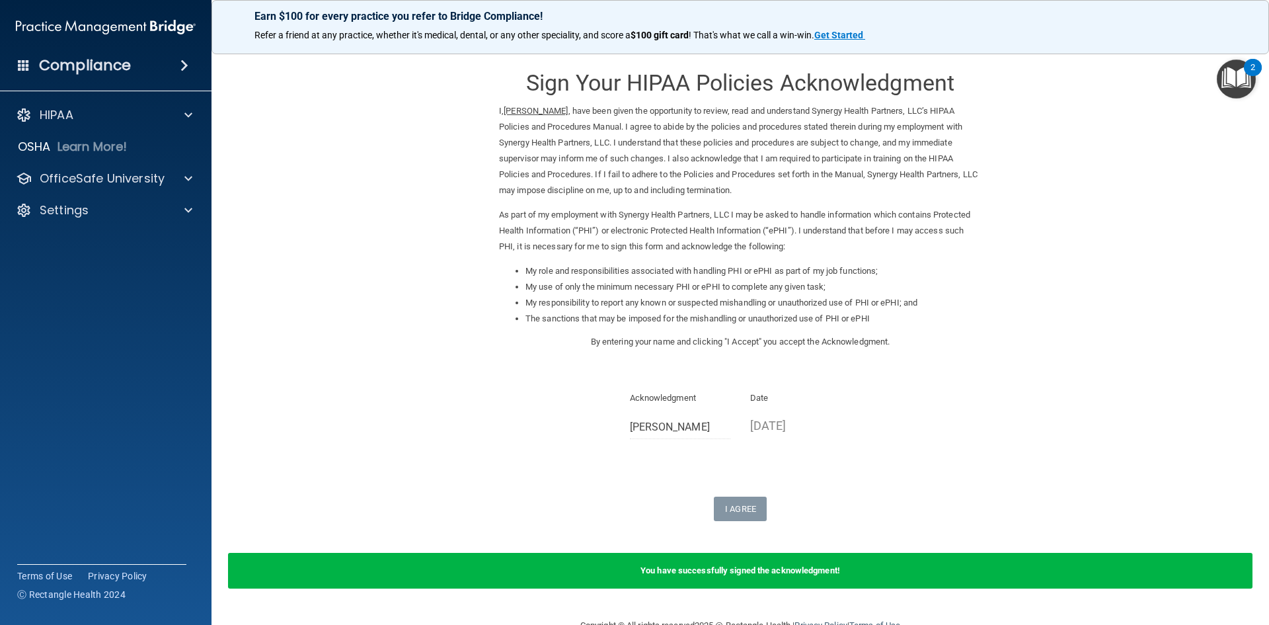
click at [181, 65] on span at bounding box center [184, 66] width 8 height 16
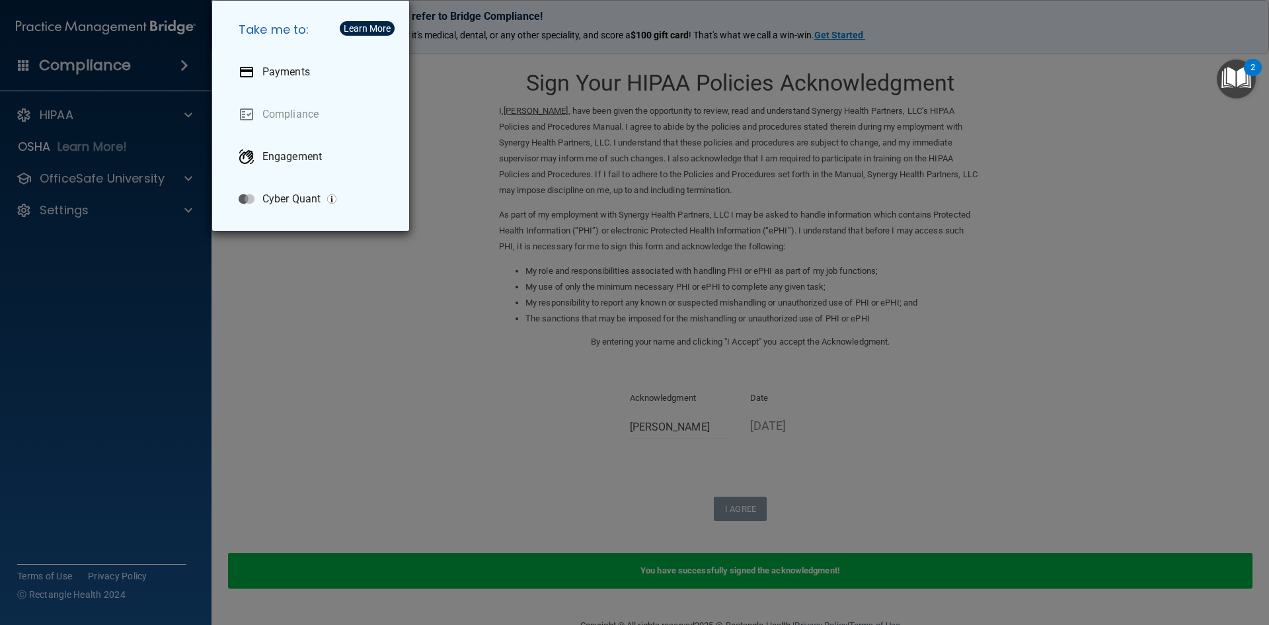
click at [391, 334] on div "Take me to: Payments Compliance Engagement Cyber Quant" at bounding box center [634, 312] width 1269 height 625
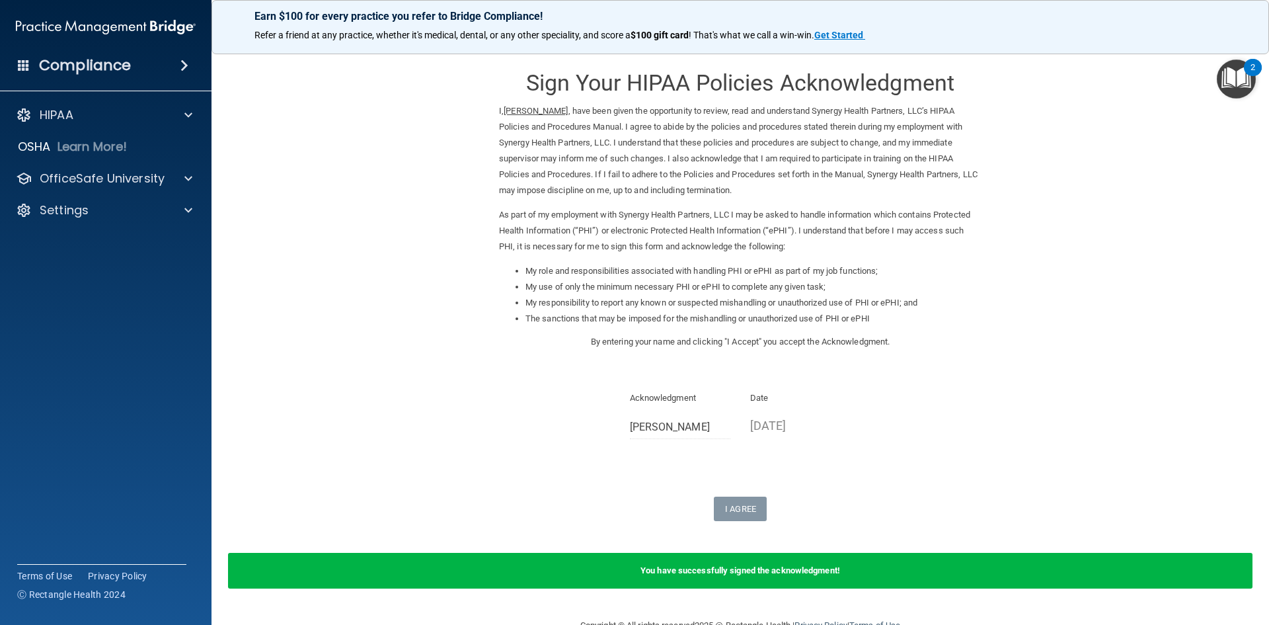
click at [1241, 73] on img "Open Resource Center, 2 new notifications" at bounding box center [1236, 78] width 39 height 39
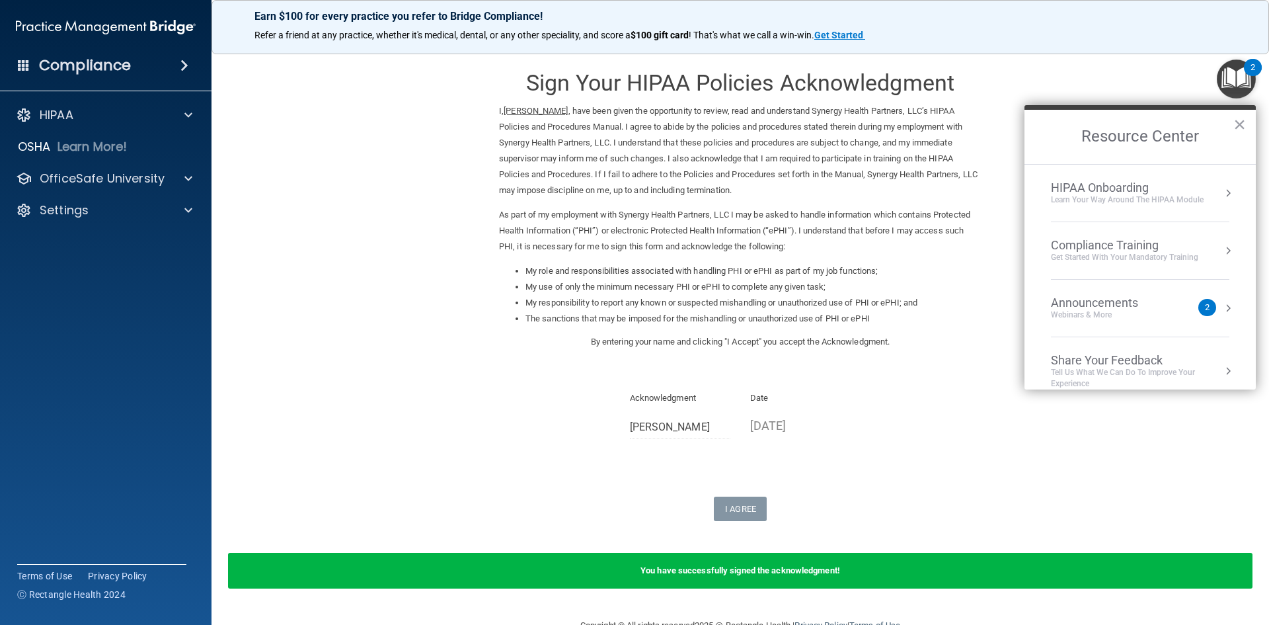
click at [1146, 243] on div "Compliance Training" at bounding box center [1124, 245] width 147 height 15
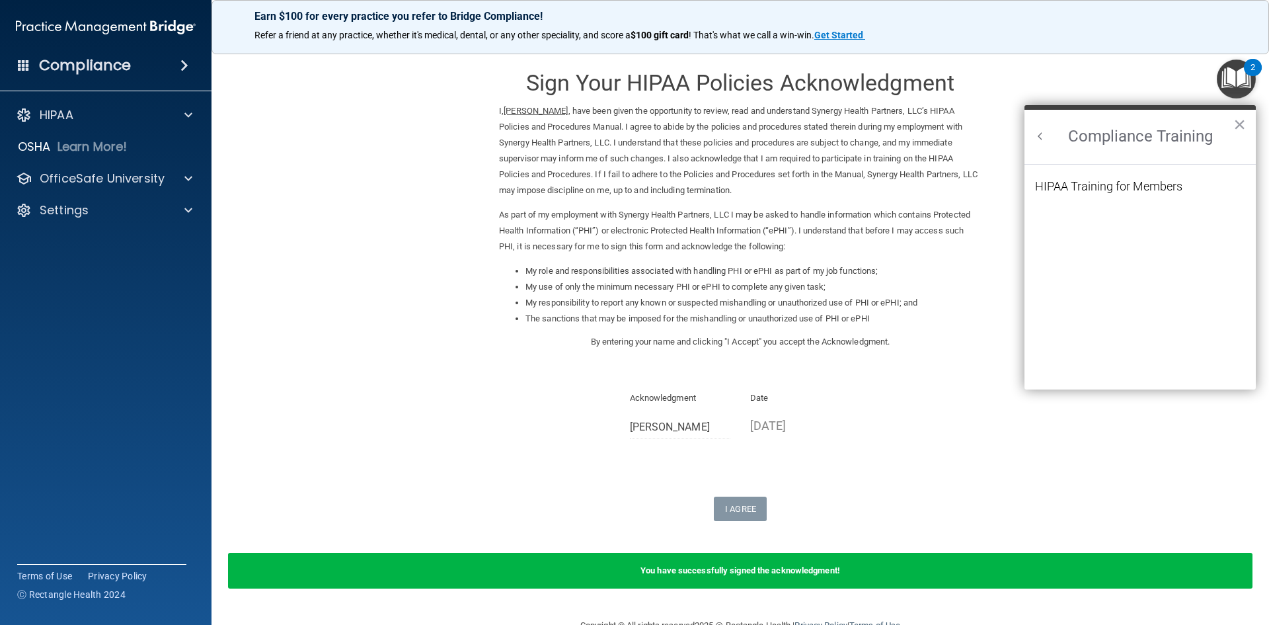
click at [1191, 186] on li "HIPAA Training for Members" at bounding box center [1140, 194] width 210 height 28
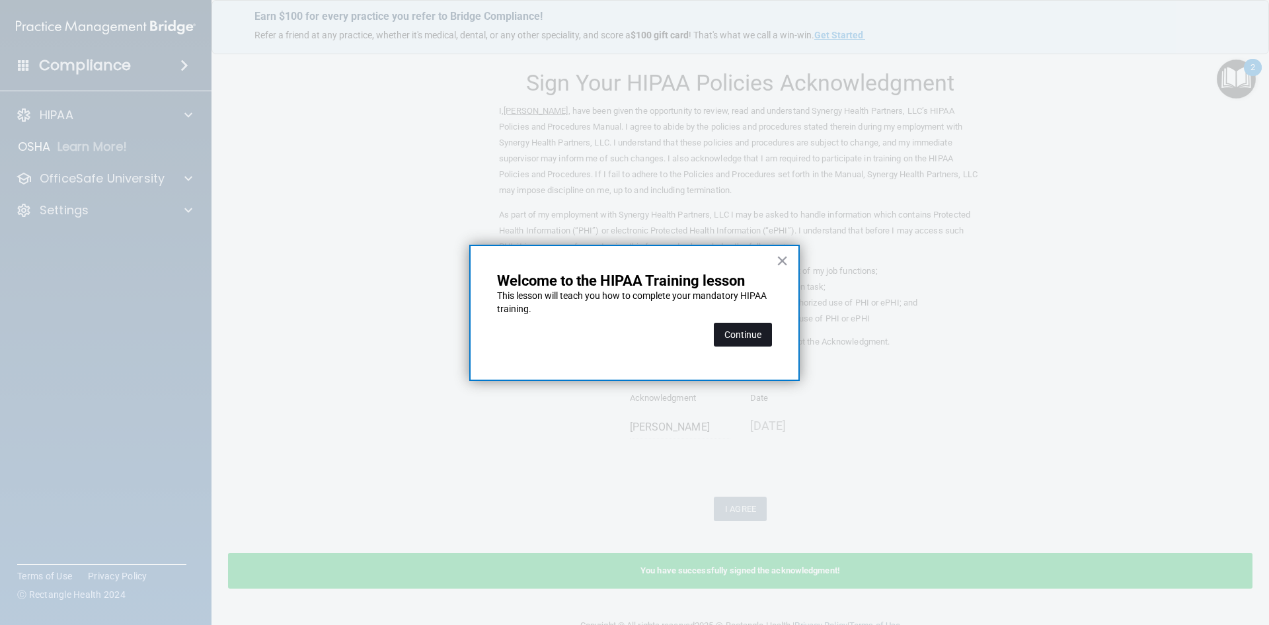
click at [738, 332] on button "Continue" at bounding box center [743, 335] width 58 height 24
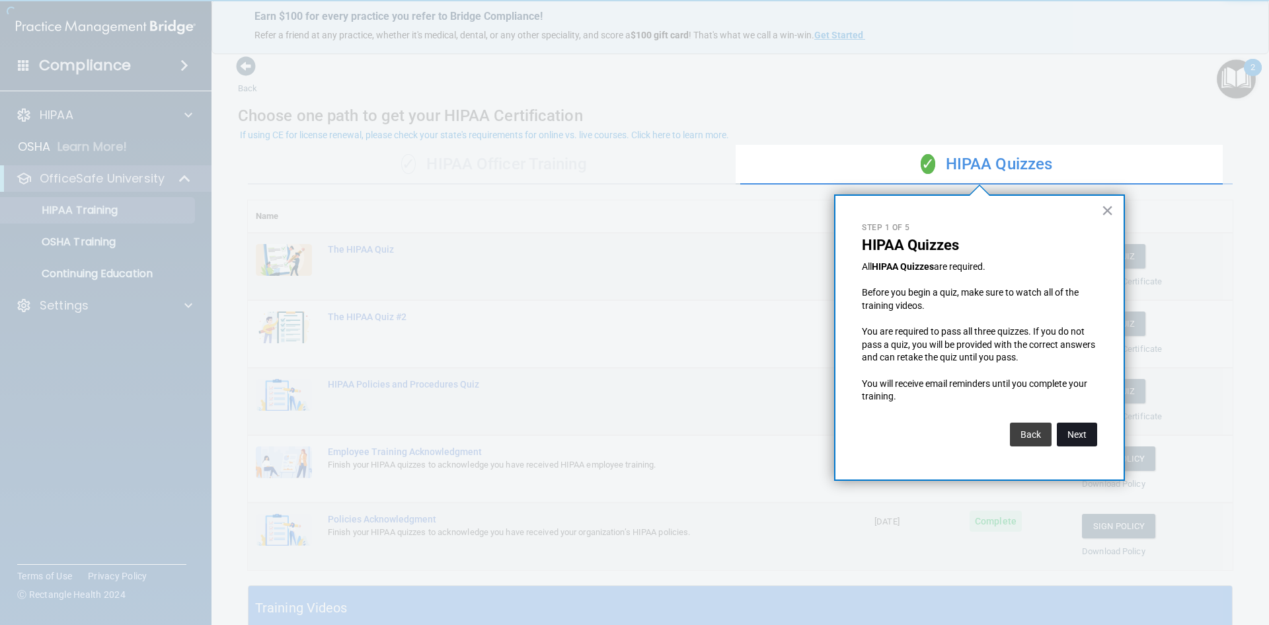
click at [1089, 434] on button "Next" at bounding box center [1077, 434] width 40 height 24
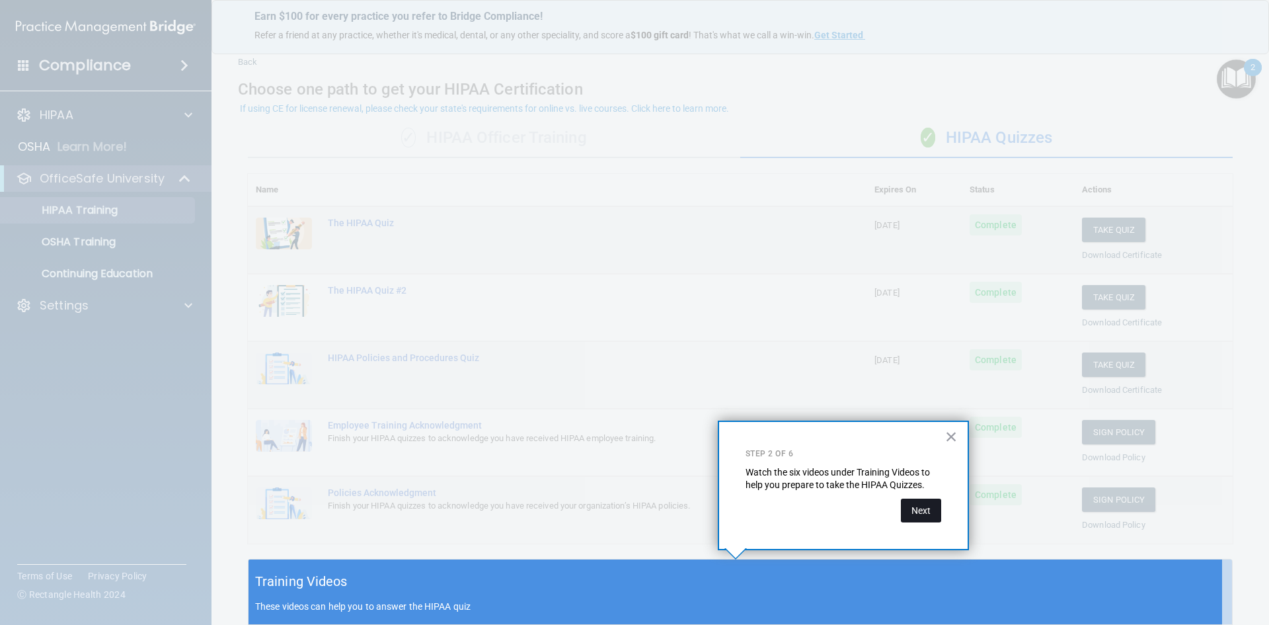
click at [925, 512] on button "Next" at bounding box center [921, 510] width 40 height 24
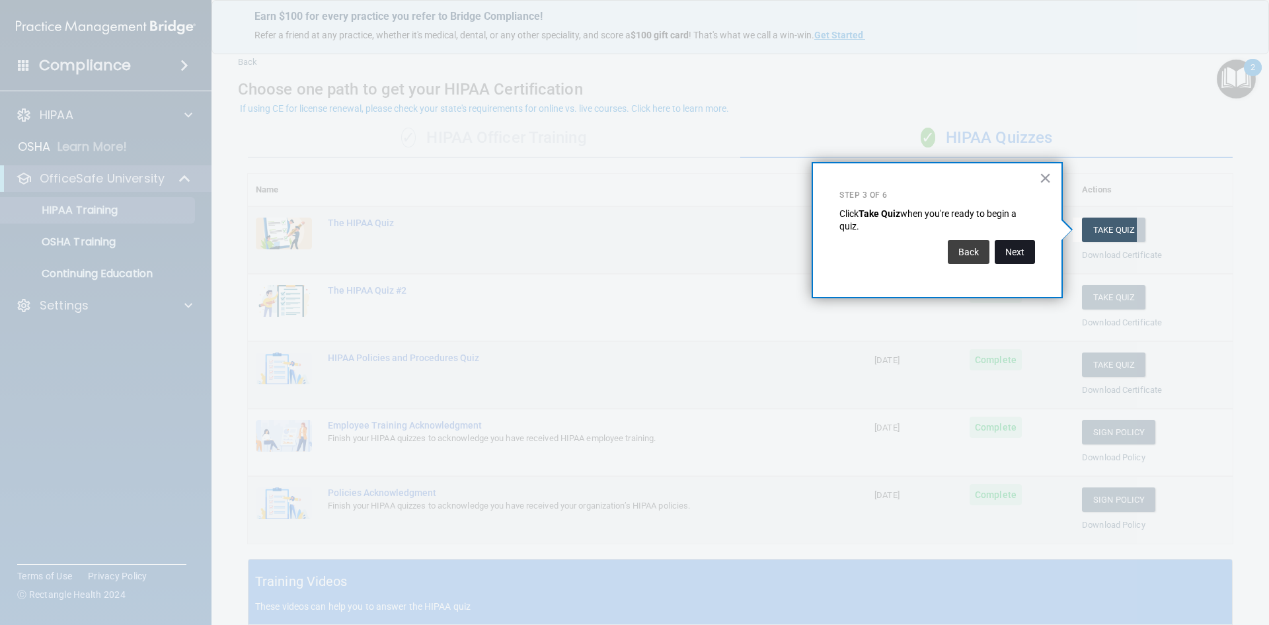
click at [1026, 250] on button "Next" at bounding box center [1015, 252] width 40 height 24
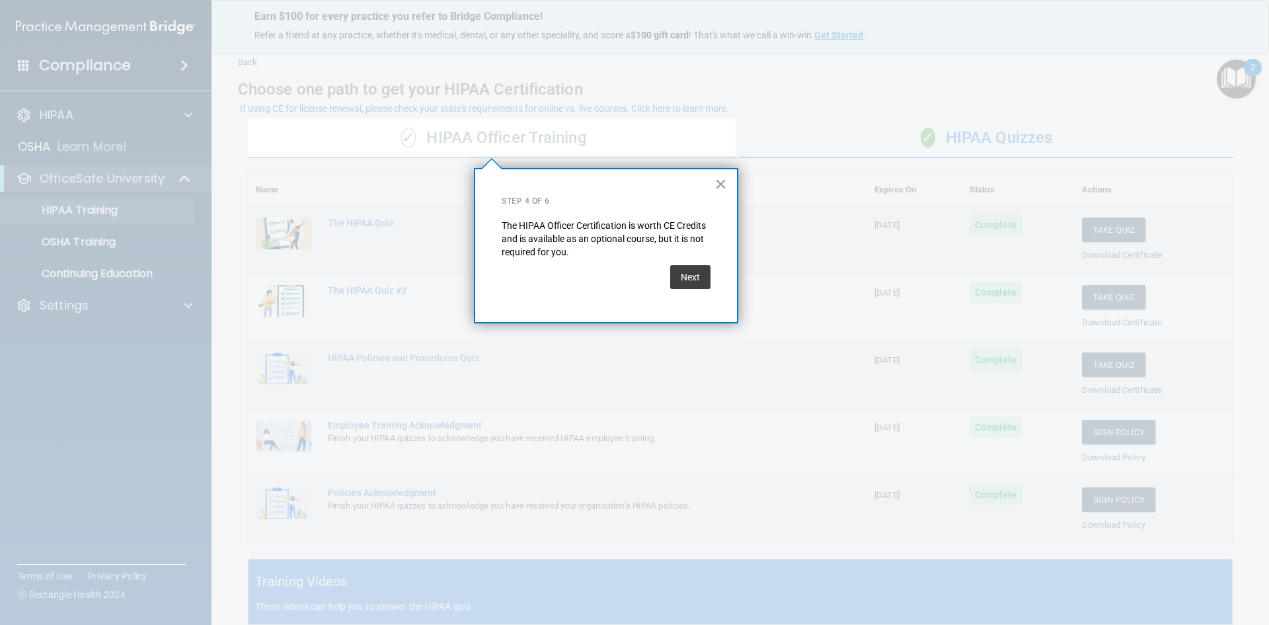
click at [694, 280] on button "Next" at bounding box center [690, 277] width 40 height 24
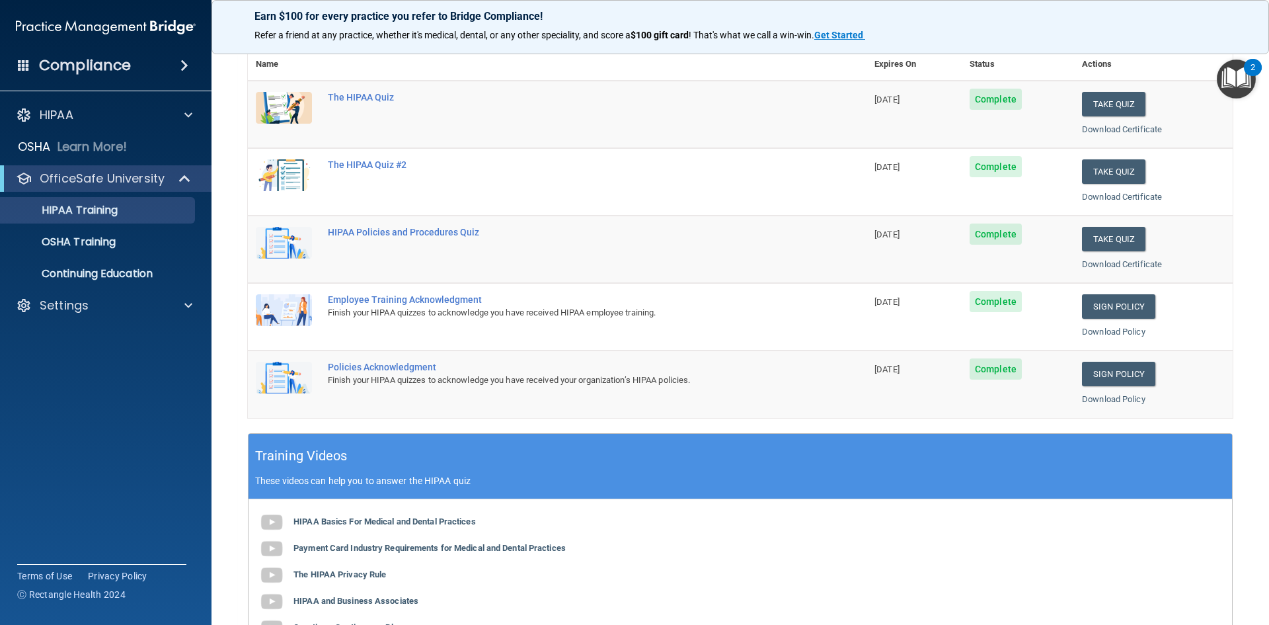
scroll to position [159, 0]
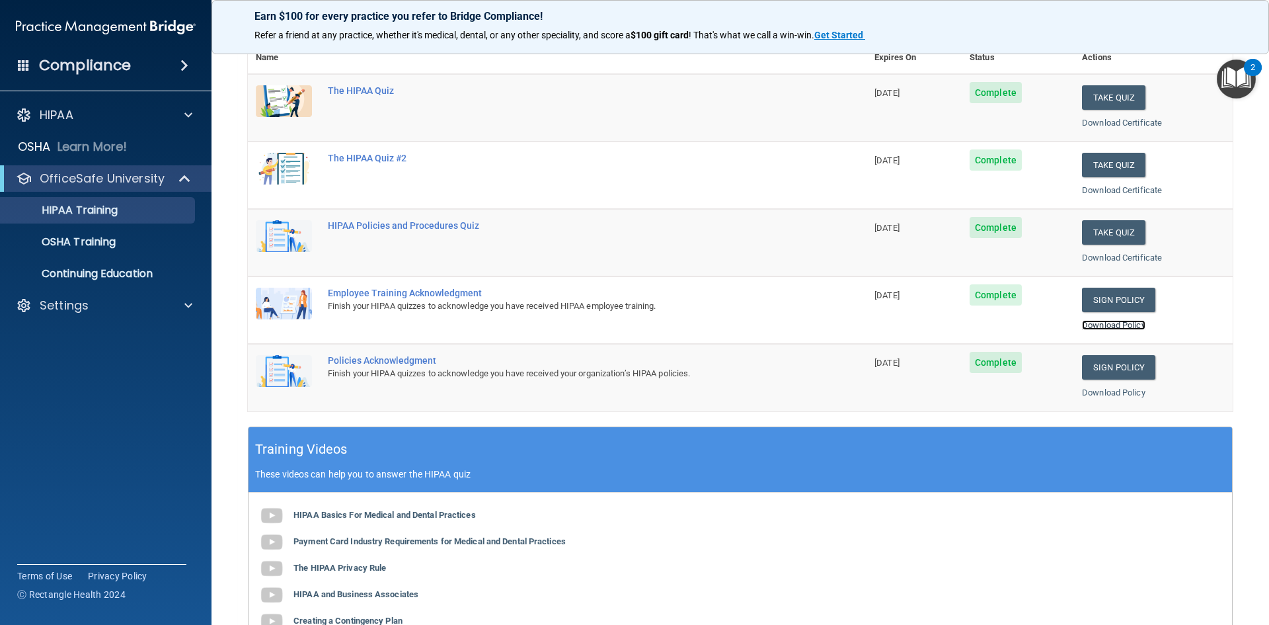
click at [1095, 323] on link "Download Policy" at bounding box center [1113, 325] width 63 height 10
click at [1097, 364] on link "Sign Policy" at bounding box center [1118, 367] width 73 height 24
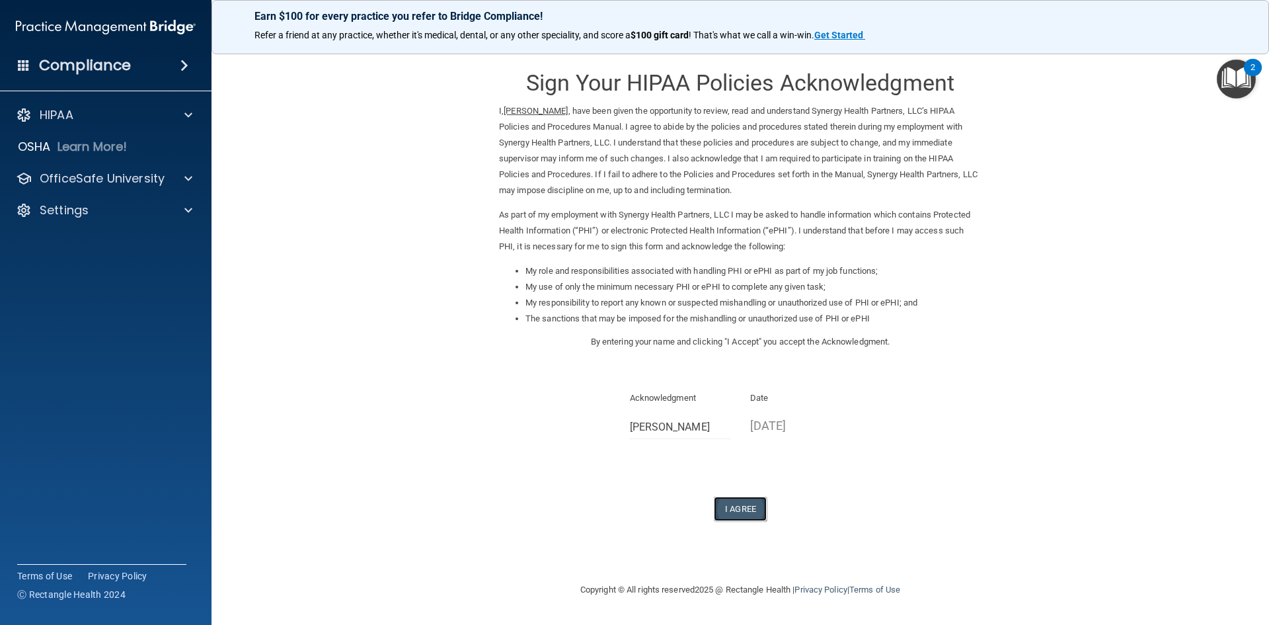
click at [742, 506] on button "I Agree" at bounding box center [740, 508] width 53 height 24
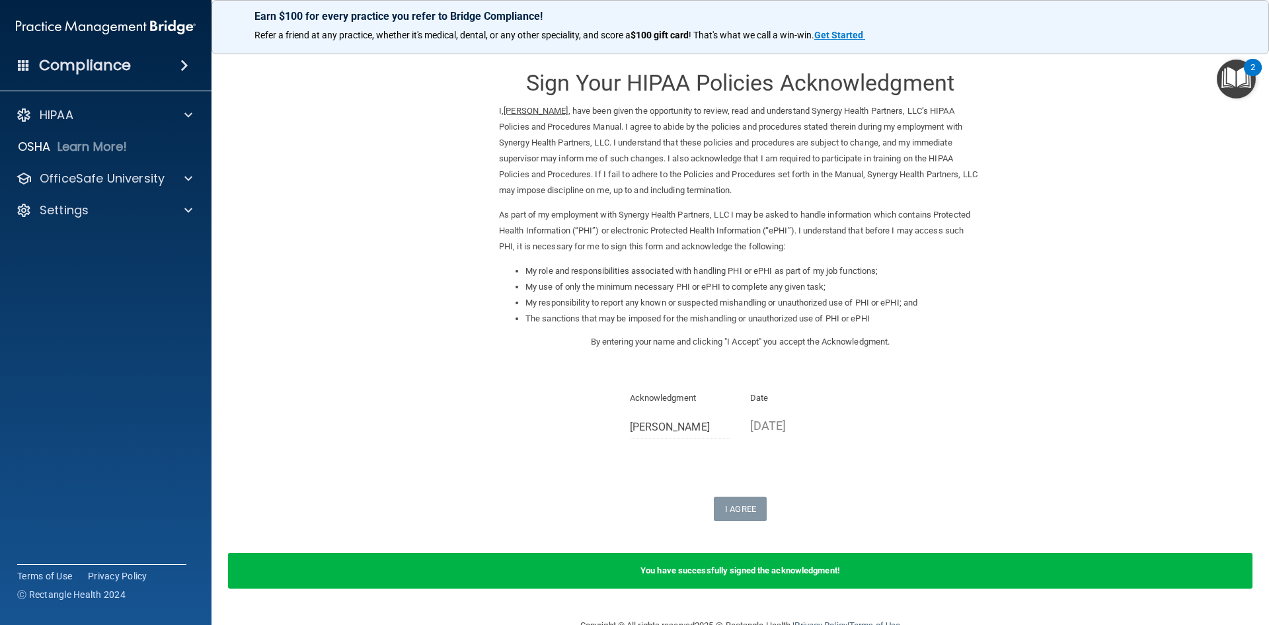
click at [1236, 75] on img "Open Resource Center, 2 new notifications" at bounding box center [1236, 78] width 39 height 39
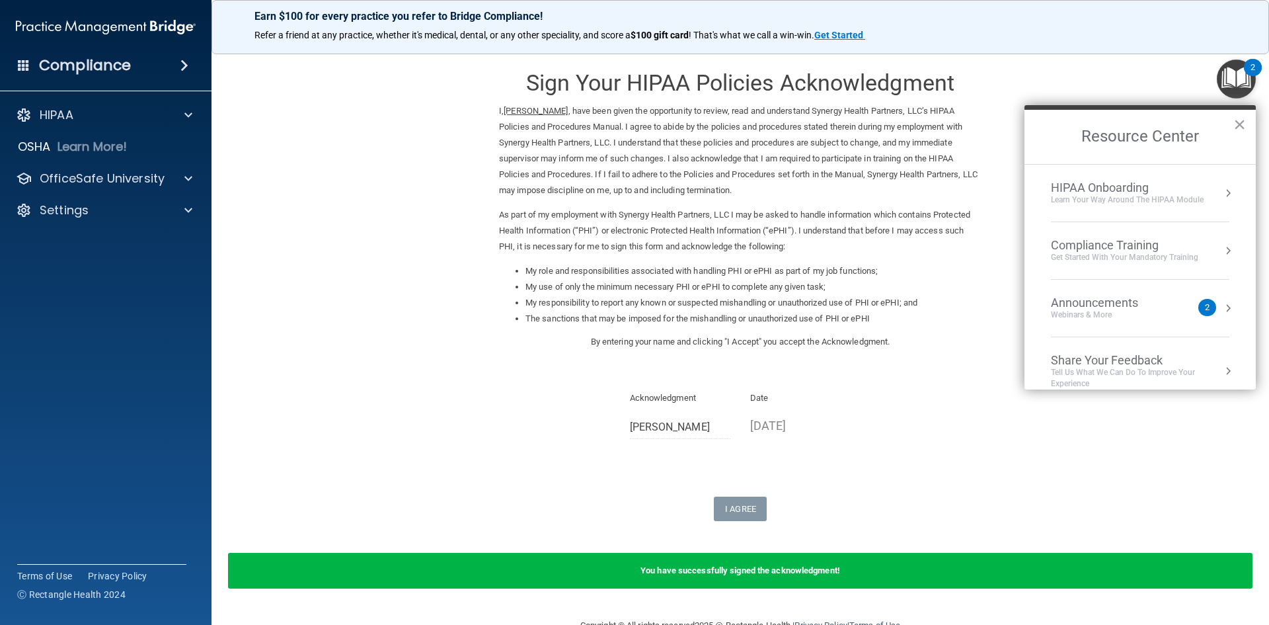
click at [1144, 244] on div "Compliance Training" at bounding box center [1124, 245] width 147 height 15
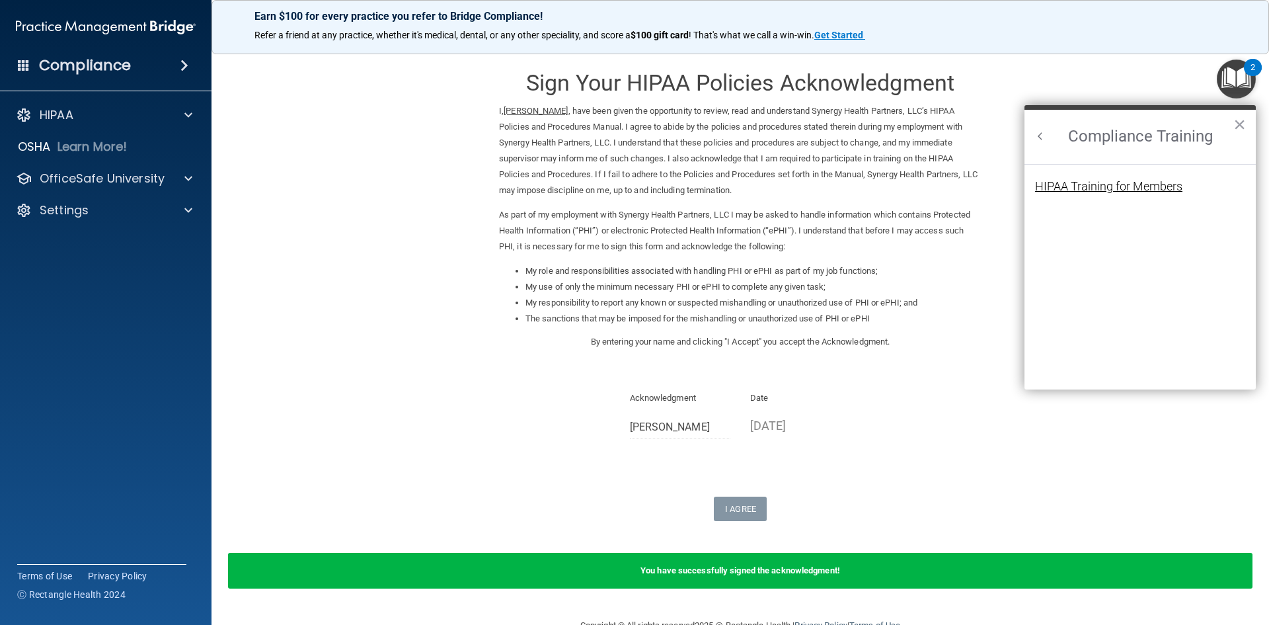
click at [1157, 187] on div "HIPAA Training for Members" at bounding box center [1108, 186] width 147 height 12
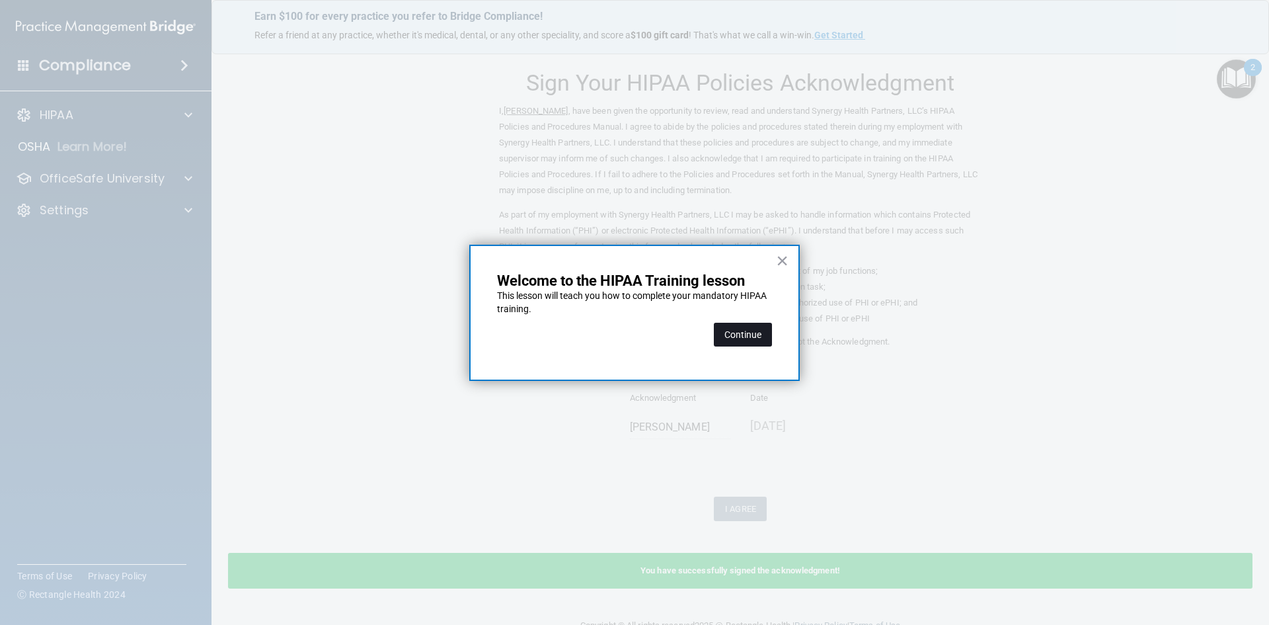
click at [756, 329] on button "Continue" at bounding box center [743, 335] width 58 height 24
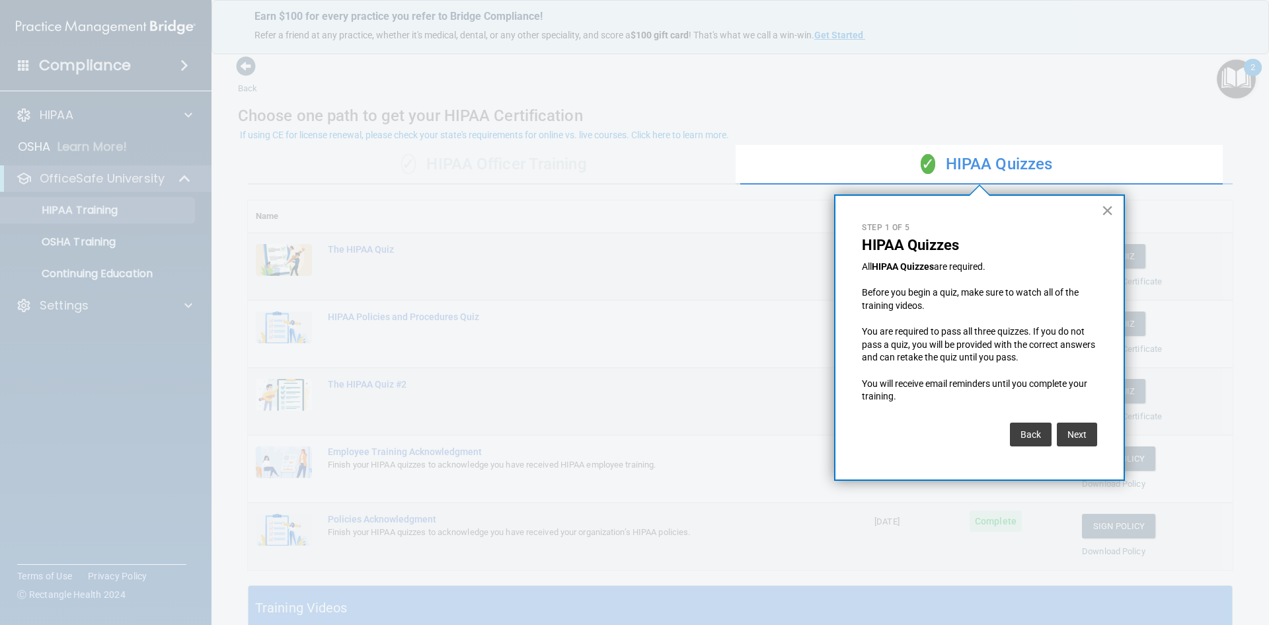
click at [1103, 207] on button "×" at bounding box center [1107, 210] width 13 height 21
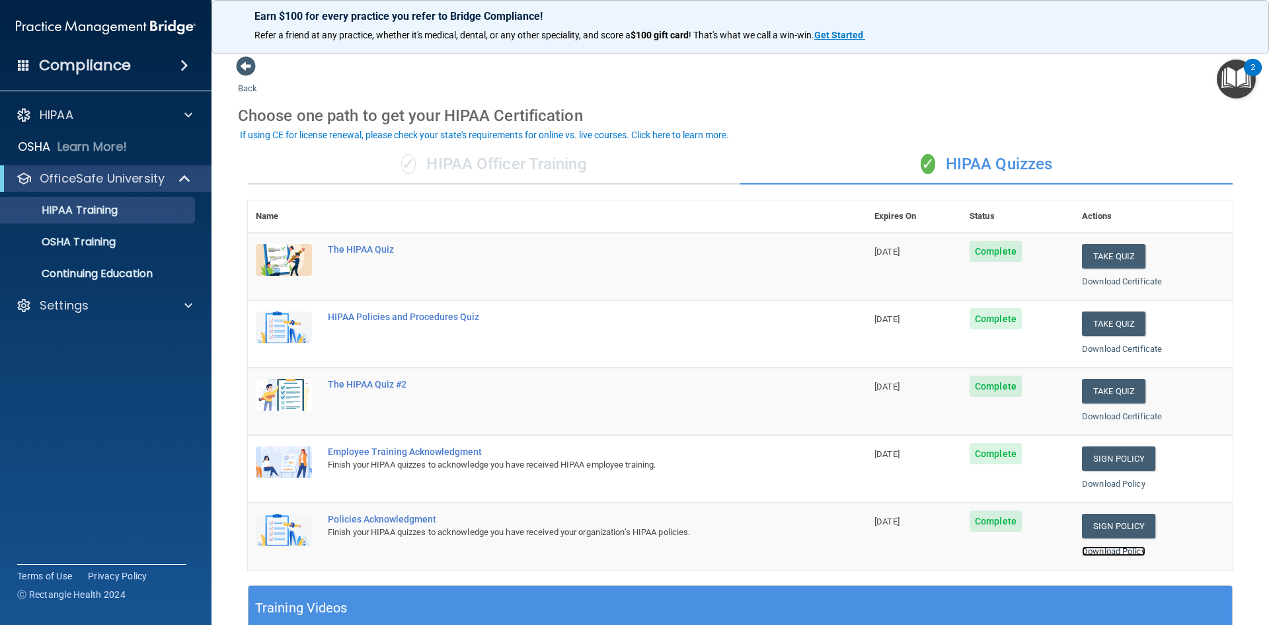
click at [1112, 553] on link "Download Policy" at bounding box center [1113, 551] width 63 height 10
